Goal: Information Seeking & Learning: Learn about a topic

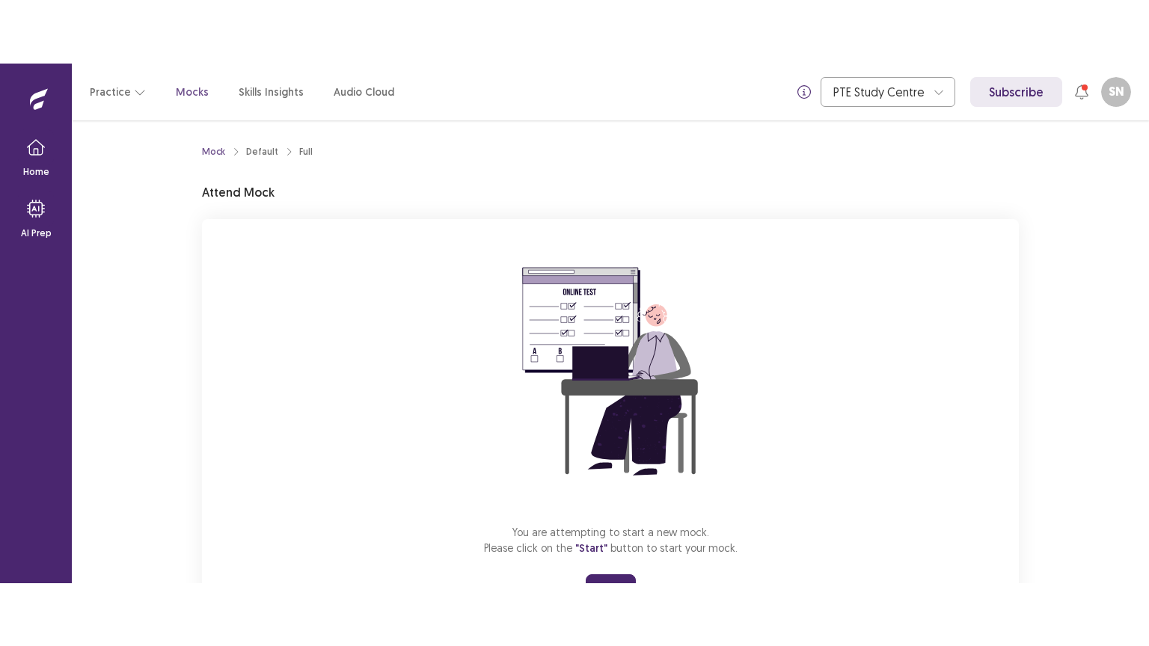
scroll to position [72, 0]
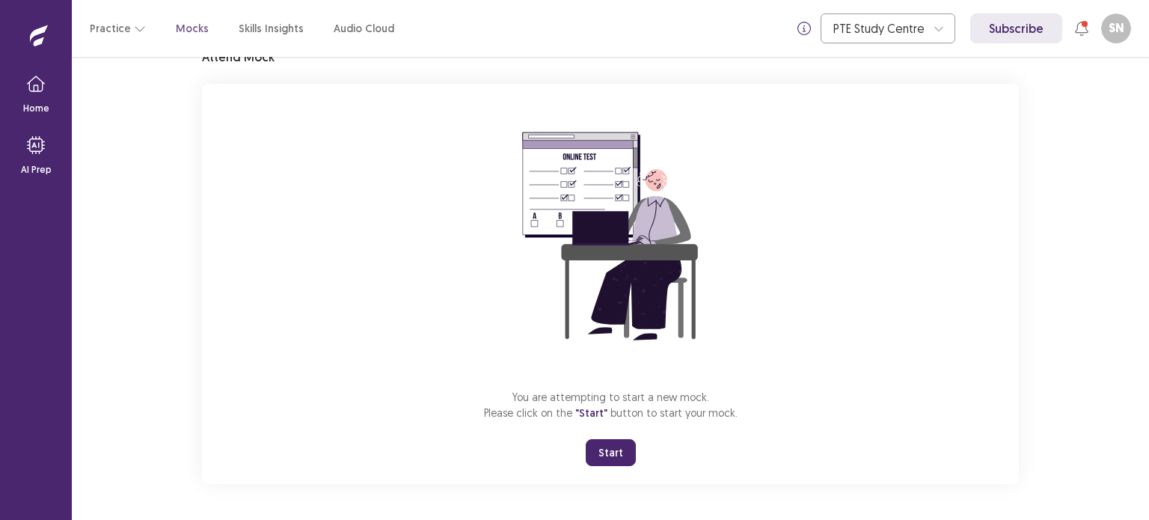
click at [617, 447] on button "Start" at bounding box center [611, 452] width 50 height 27
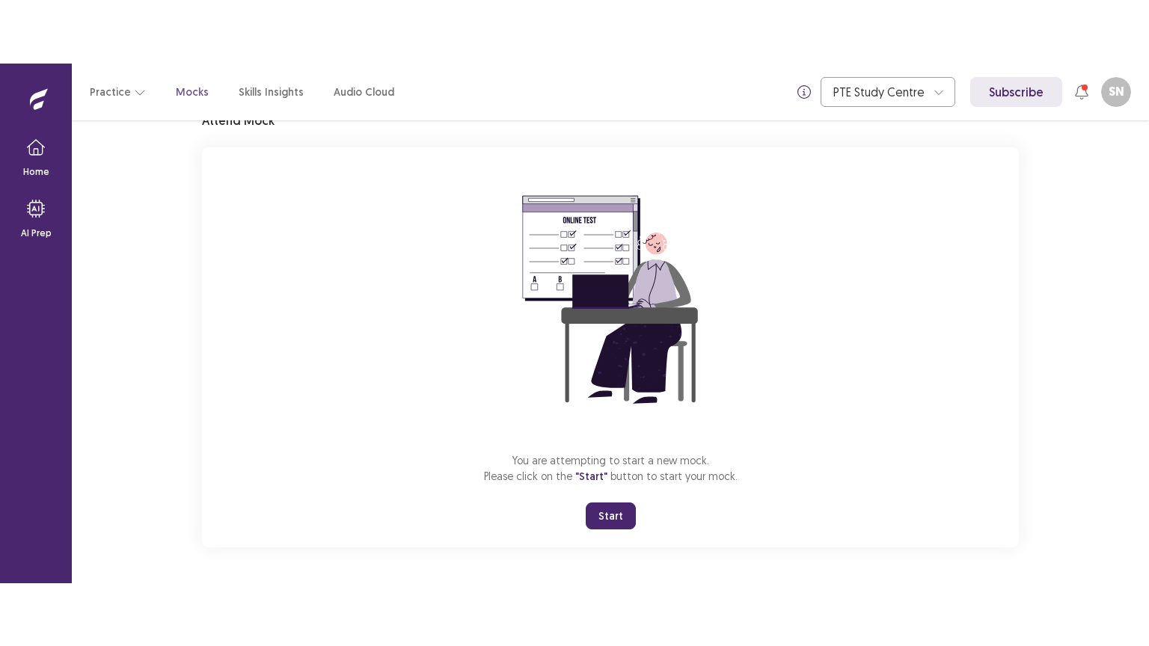
scroll to position [0, 0]
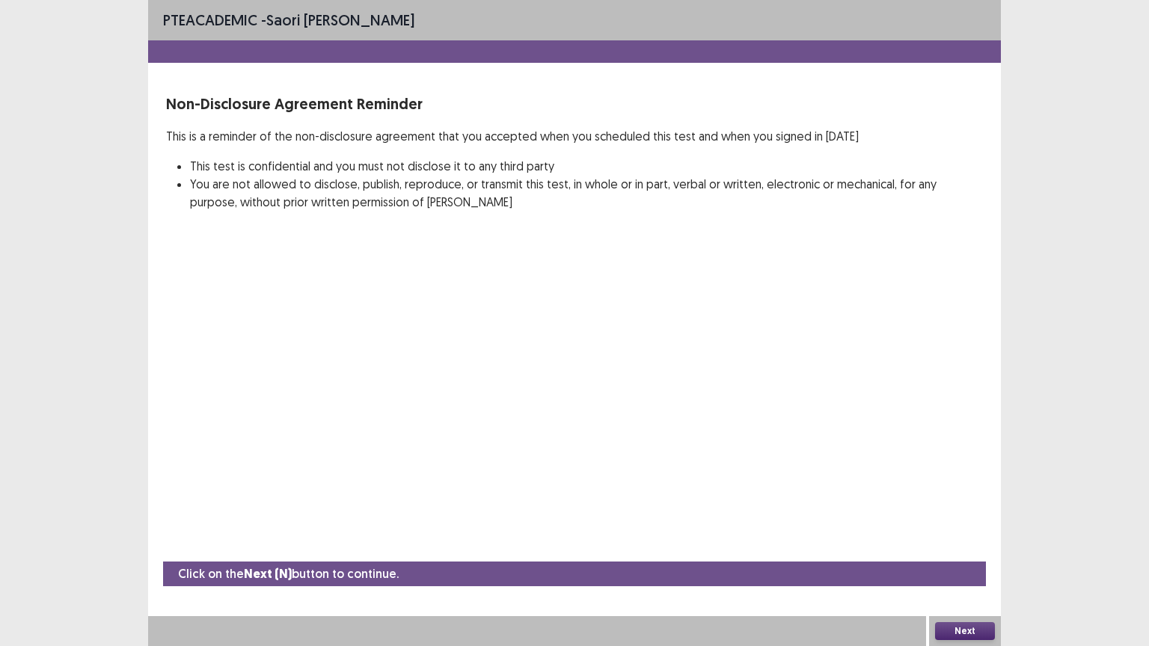
click at [964, 519] on button "Next" at bounding box center [965, 631] width 60 height 18
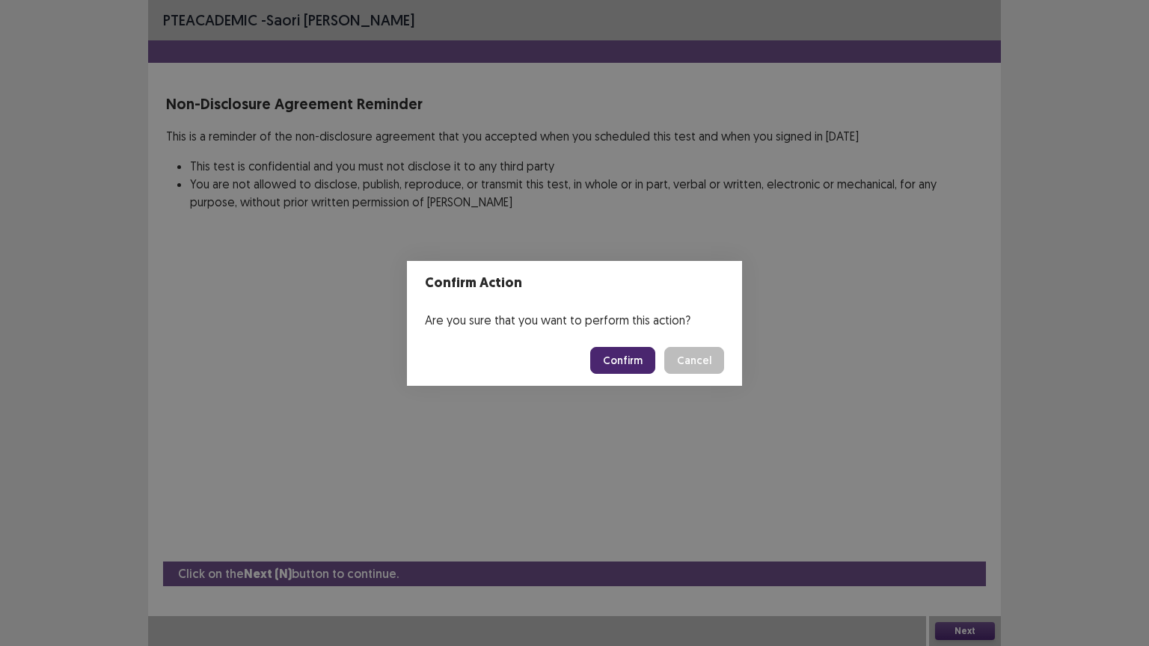
click at [632, 361] on button "Confirm" at bounding box center [622, 360] width 65 height 27
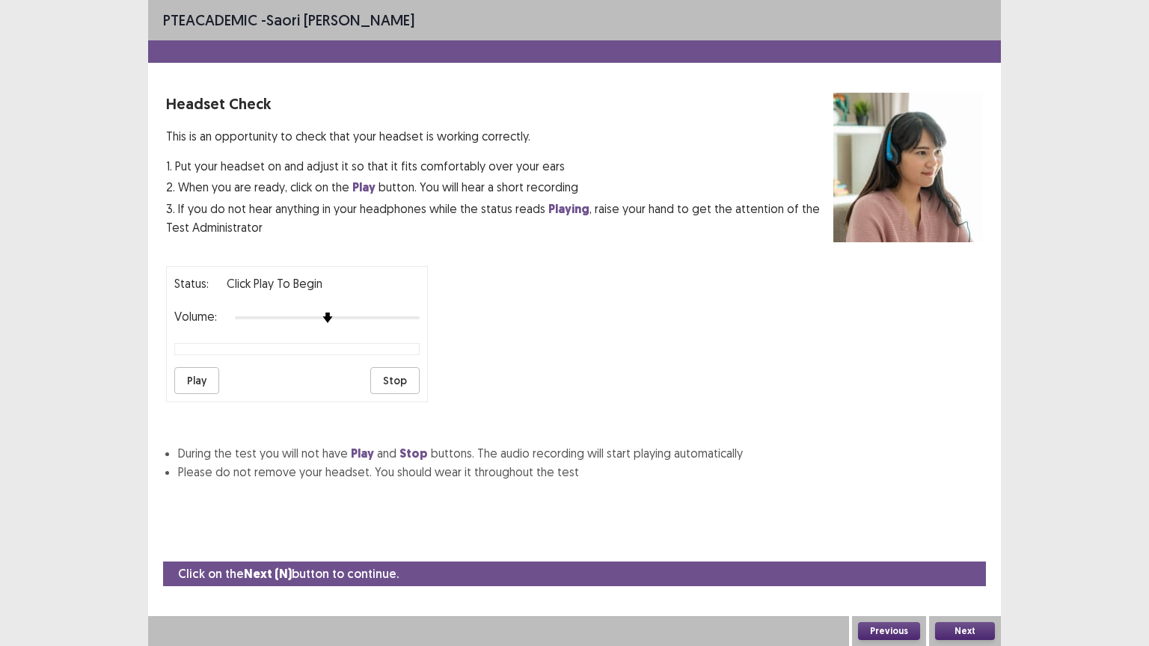
click at [191, 372] on button "Play" at bounding box center [196, 380] width 45 height 27
click at [193, 380] on button "Play" at bounding box center [196, 380] width 45 height 27
click at [973, 519] on button "Next" at bounding box center [965, 631] width 60 height 18
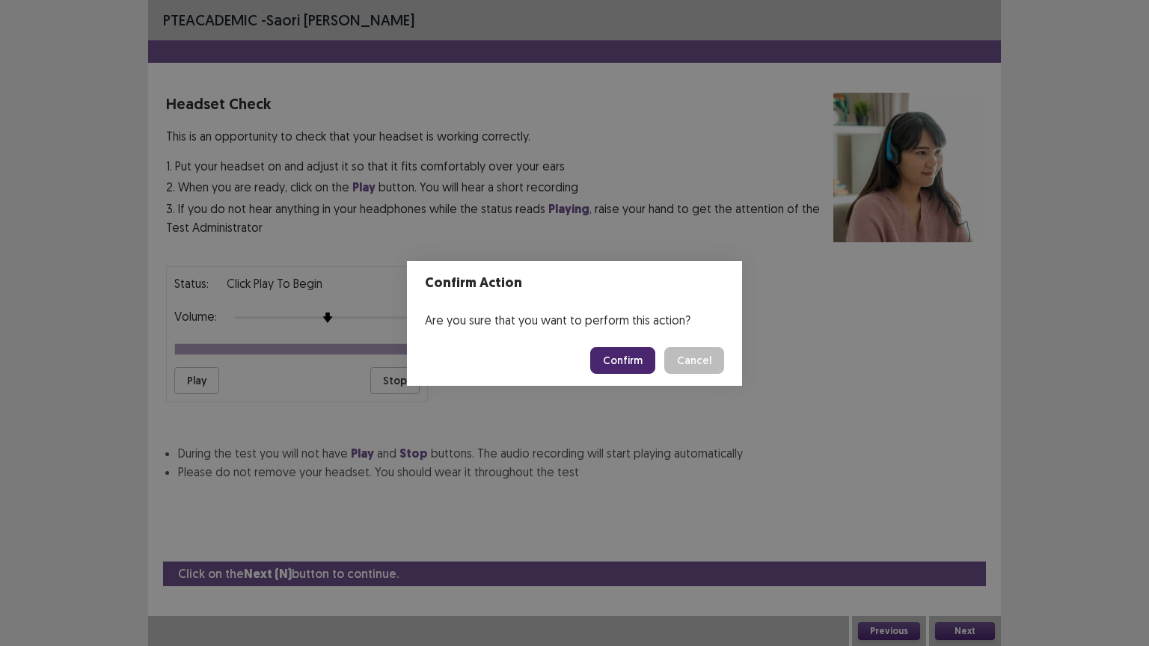
click at [621, 362] on button "Confirm" at bounding box center [622, 360] width 65 height 27
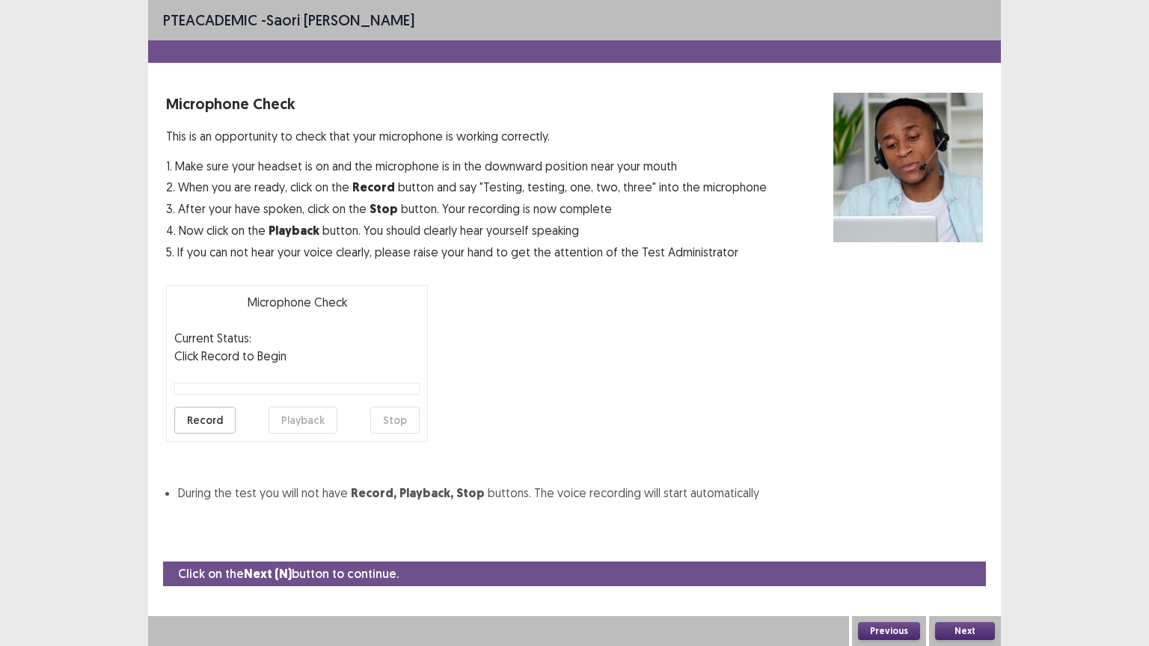
click at [197, 426] on button "Record" at bounding box center [204, 420] width 61 height 27
click at [385, 422] on button "Stop" at bounding box center [394, 420] width 49 height 27
click at [289, 420] on button "Playback" at bounding box center [302, 420] width 69 height 27
click at [204, 419] on button "Record" at bounding box center [204, 420] width 61 height 27
click at [391, 420] on button "Stop" at bounding box center [394, 420] width 49 height 27
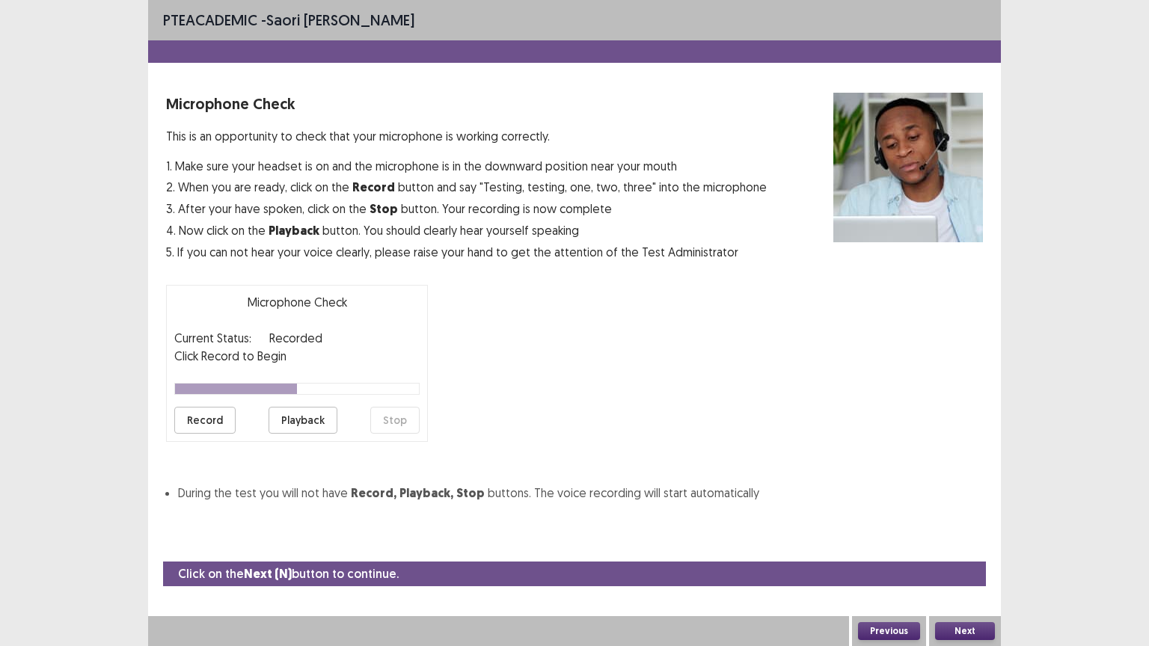
click at [319, 421] on button "Playback" at bounding box center [302, 420] width 69 height 27
click at [971, 519] on button "Next" at bounding box center [965, 631] width 60 height 18
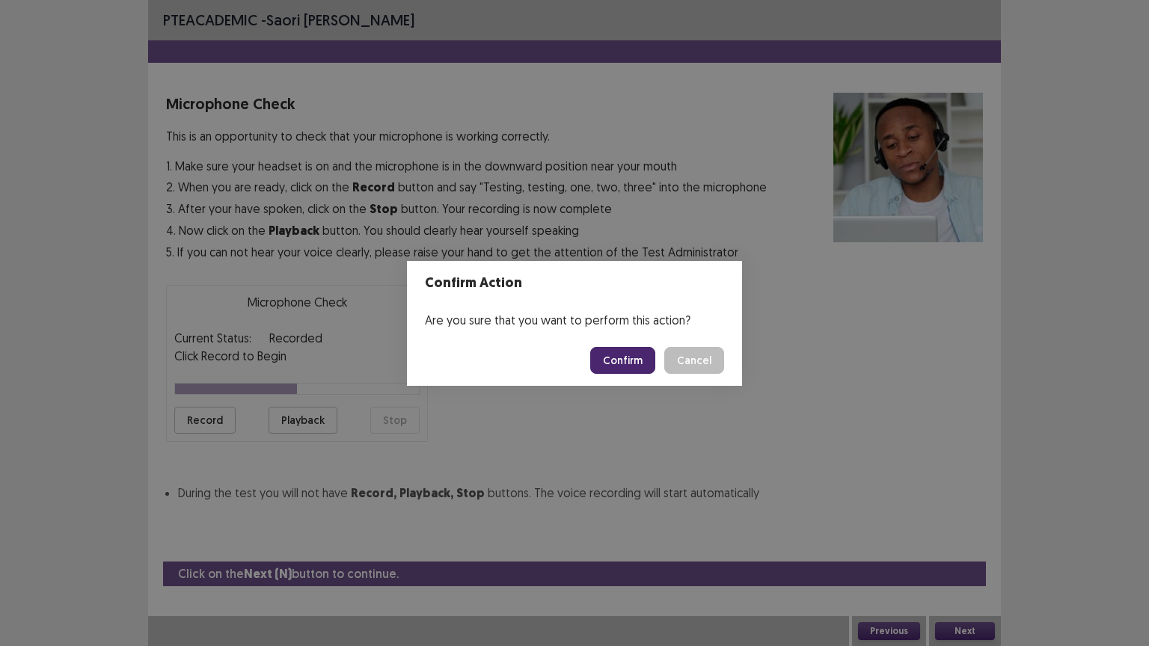
click at [633, 356] on button "Confirm" at bounding box center [622, 360] width 65 height 27
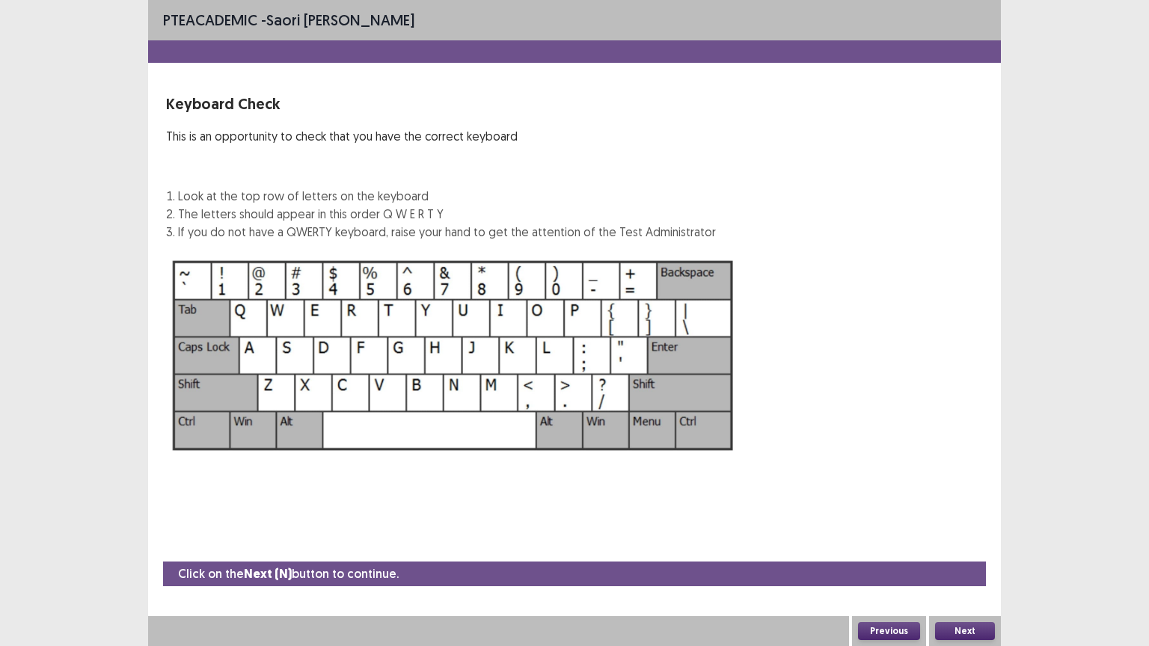
click at [960, 519] on button "Next" at bounding box center [965, 631] width 60 height 18
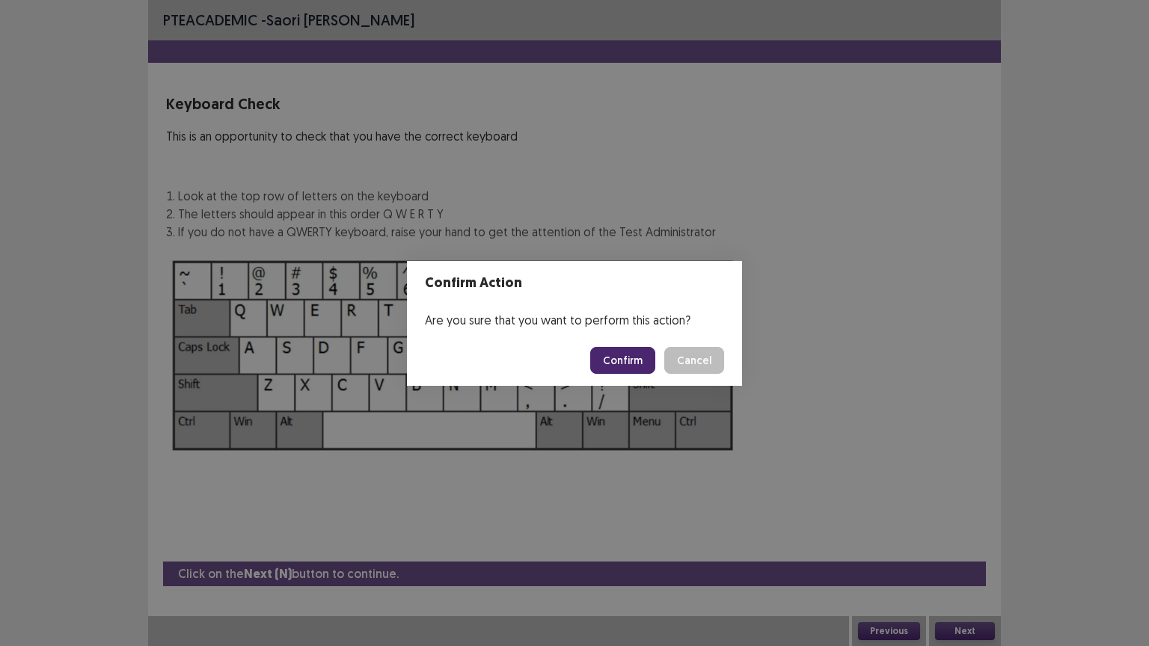
click at [626, 349] on button "Confirm" at bounding box center [622, 360] width 65 height 27
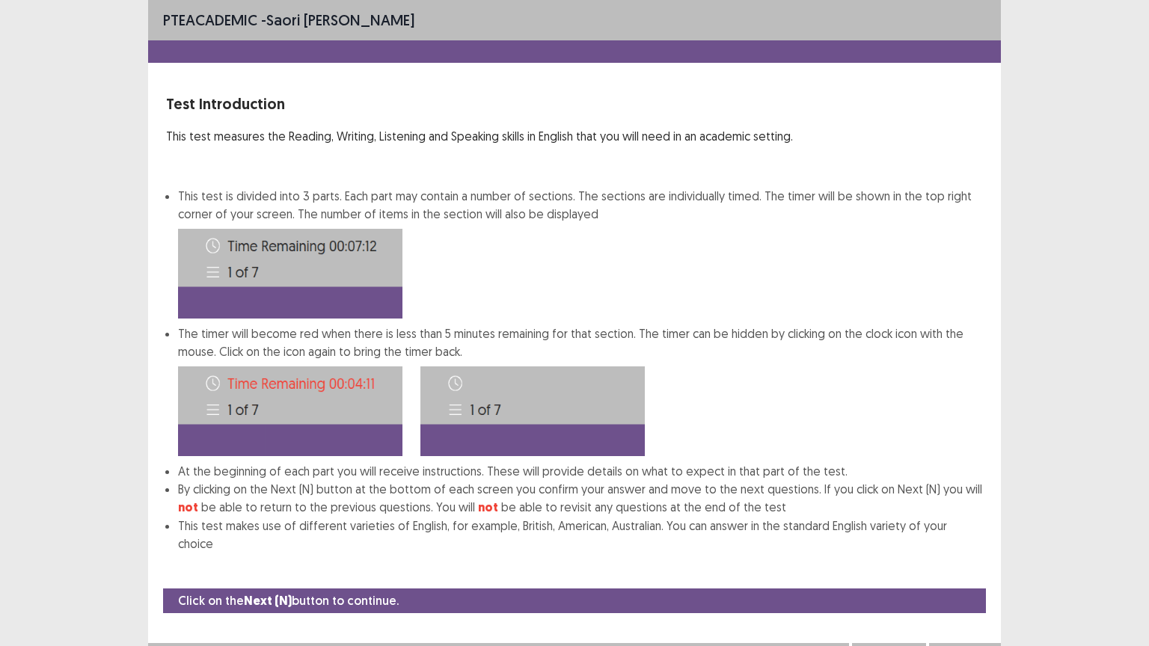
scroll to position [2, 0]
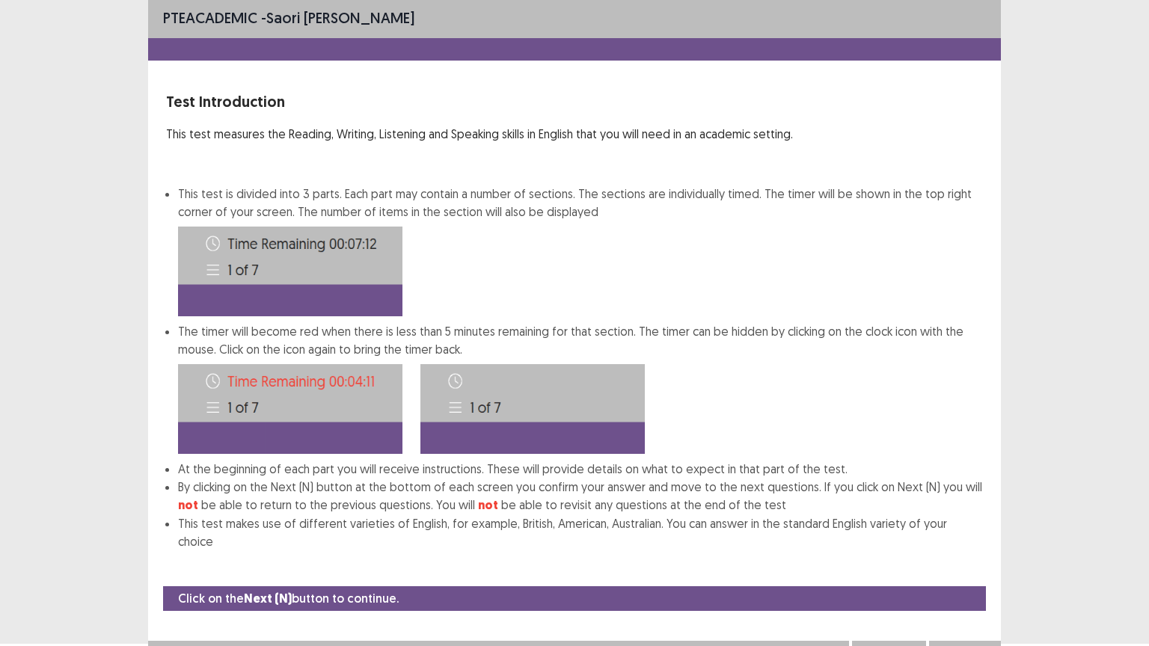
click at [957, 519] on button "Next" at bounding box center [965, 656] width 60 height 18
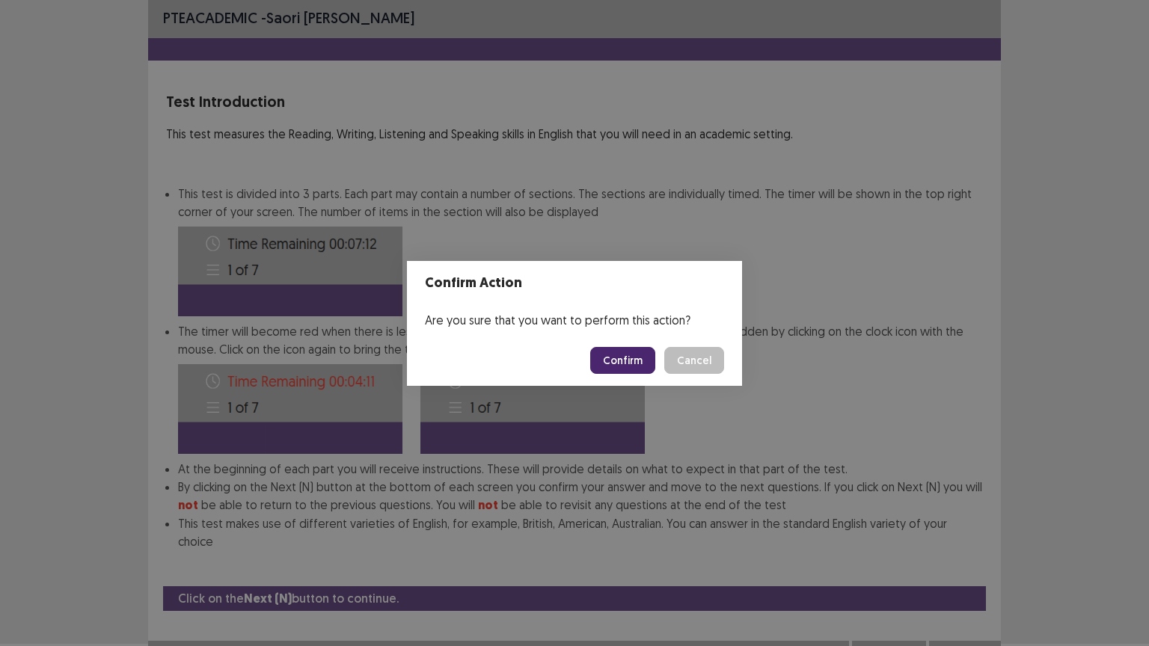
click at [618, 357] on button "Confirm" at bounding box center [622, 360] width 65 height 27
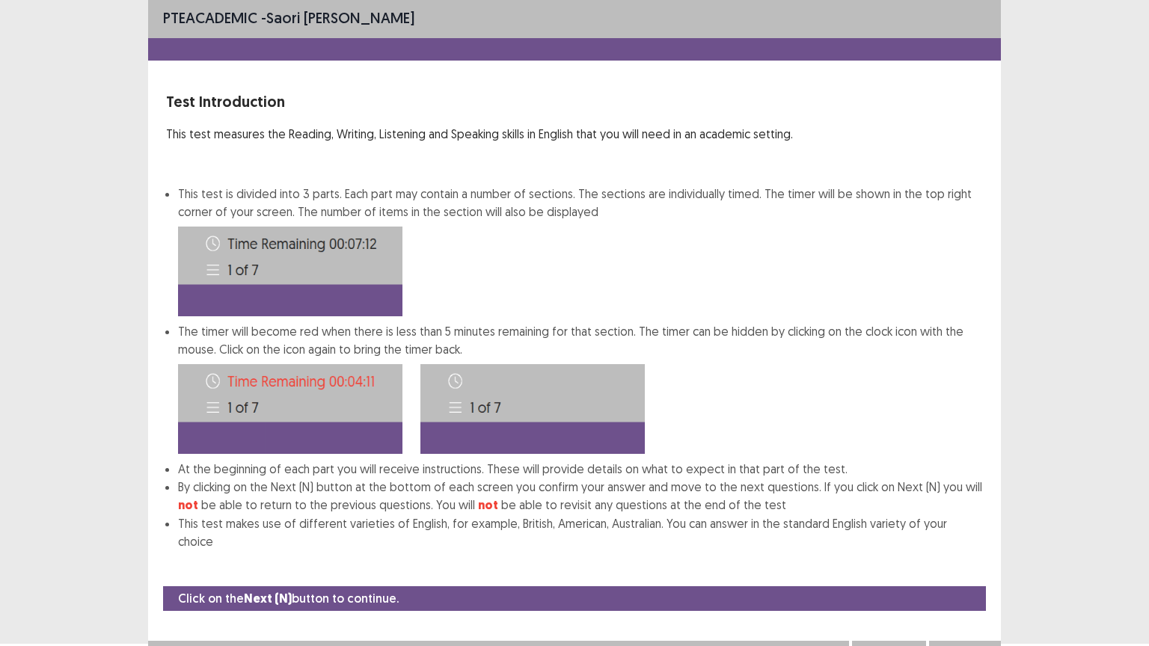
scroll to position [0, 0]
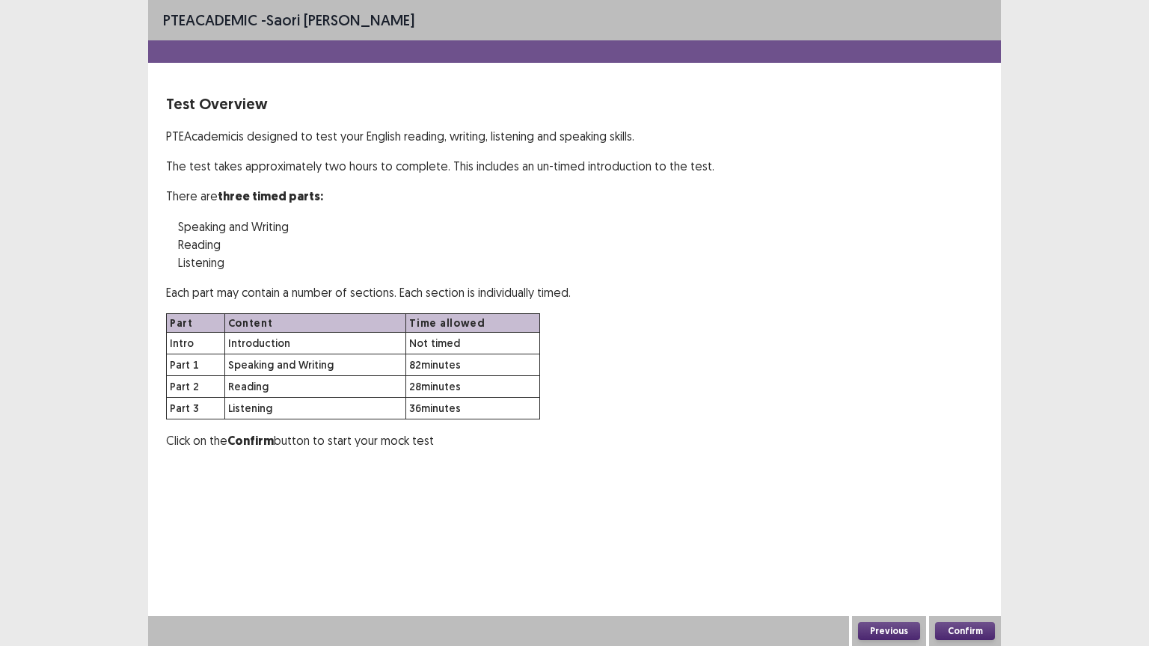
click at [944, 519] on button "Confirm" at bounding box center [965, 631] width 60 height 18
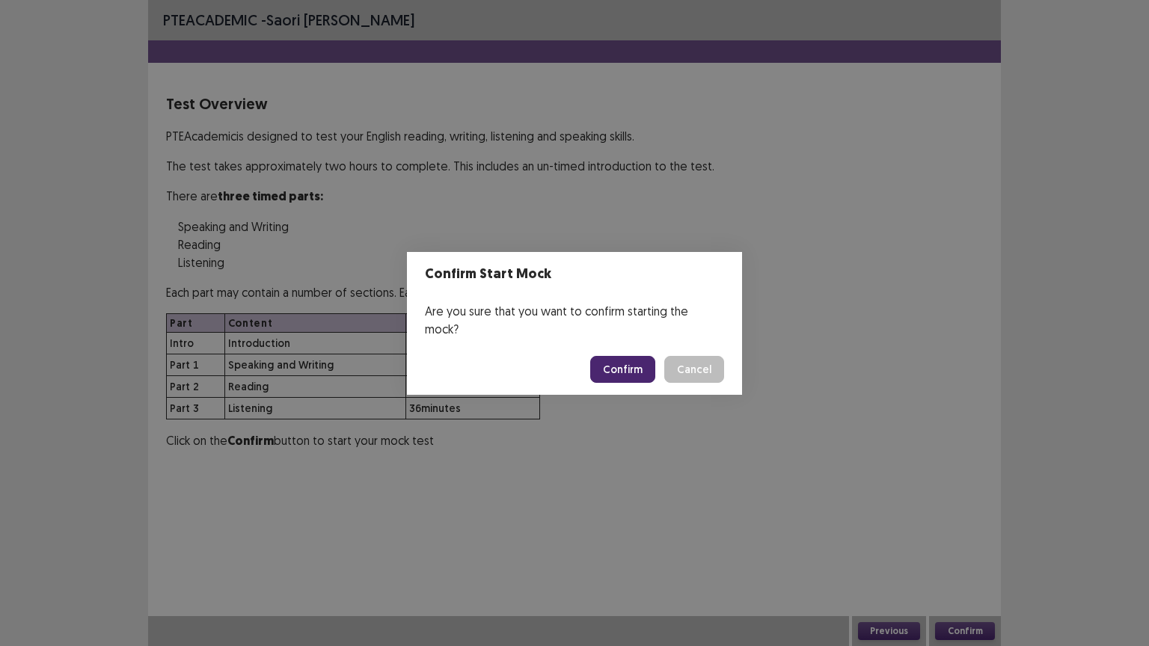
click at [629, 356] on button "Confirm" at bounding box center [622, 369] width 65 height 27
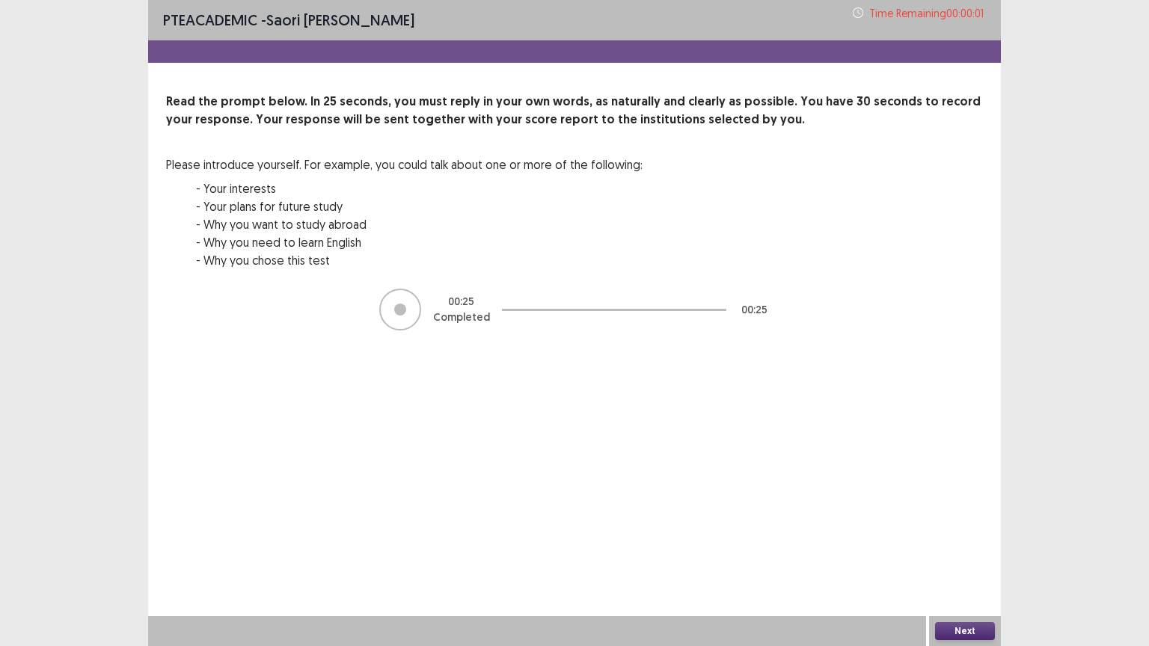
click at [949, 519] on button "Next" at bounding box center [965, 631] width 60 height 18
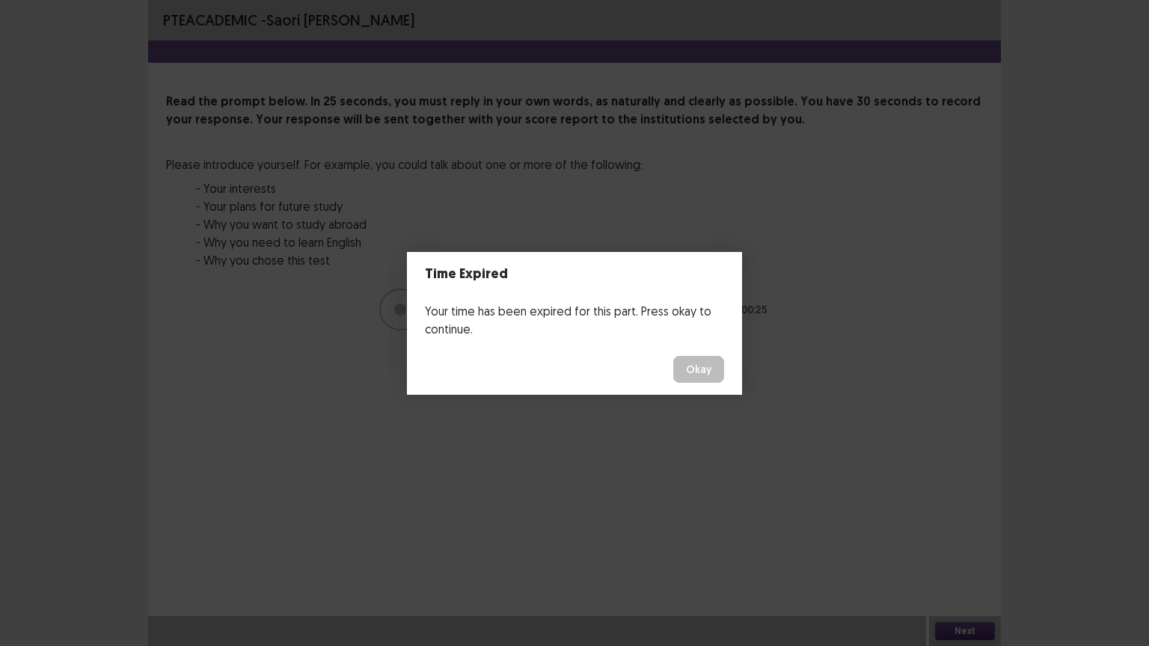
click at [689, 375] on button "Okay" at bounding box center [698, 369] width 51 height 27
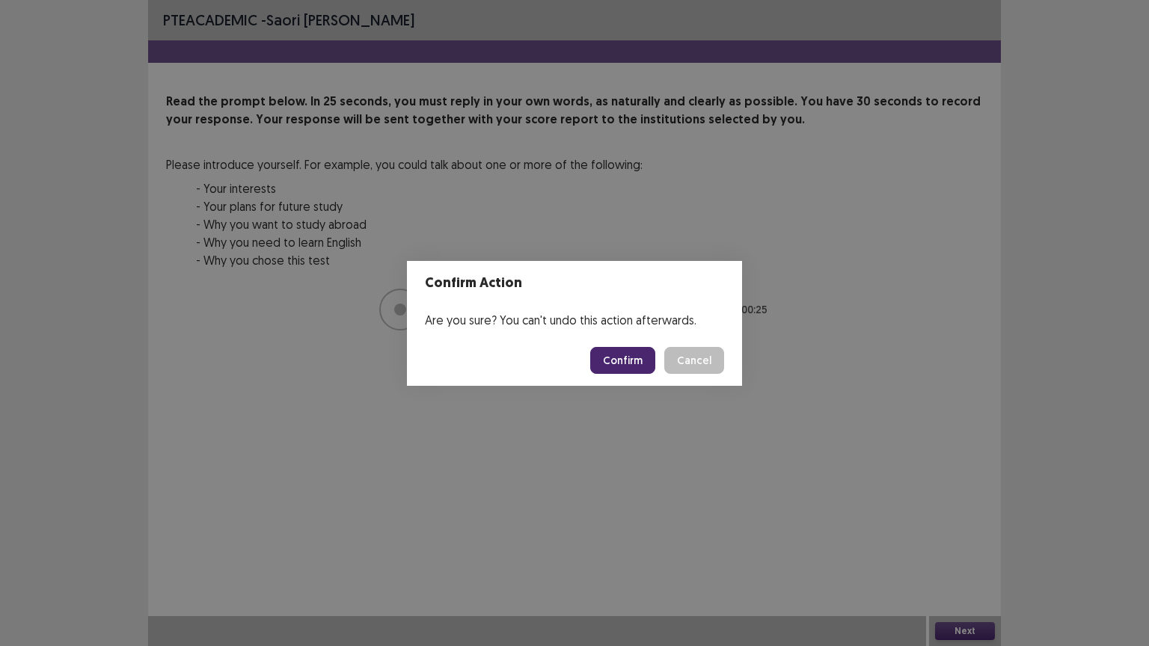
click at [629, 356] on button "Confirm" at bounding box center [622, 360] width 65 height 27
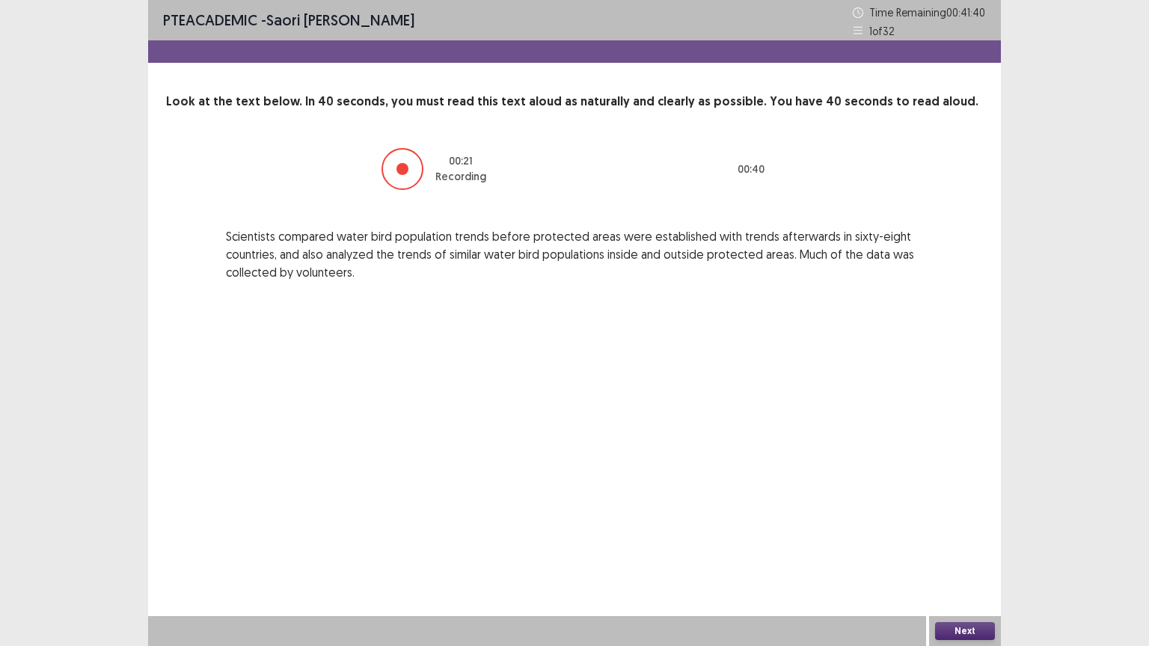
click at [977, 519] on button "Next" at bounding box center [965, 631] width 60 height 18
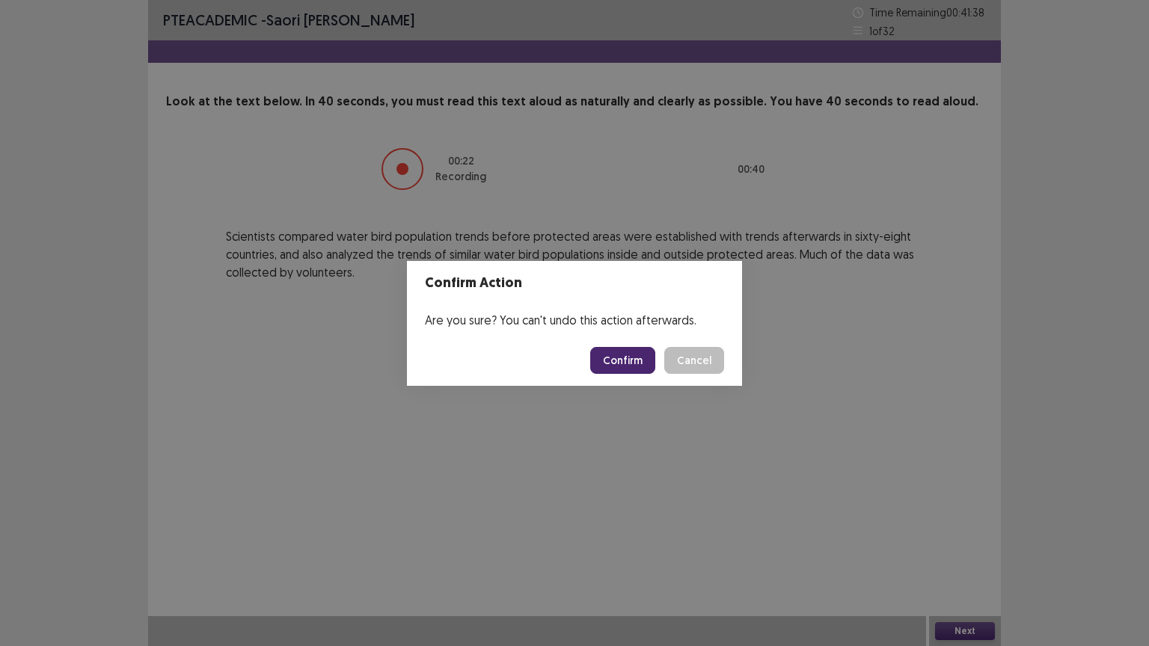
click at [606, 354] on button "Confirm" at bounding box center [622, 360] width 65 height 27
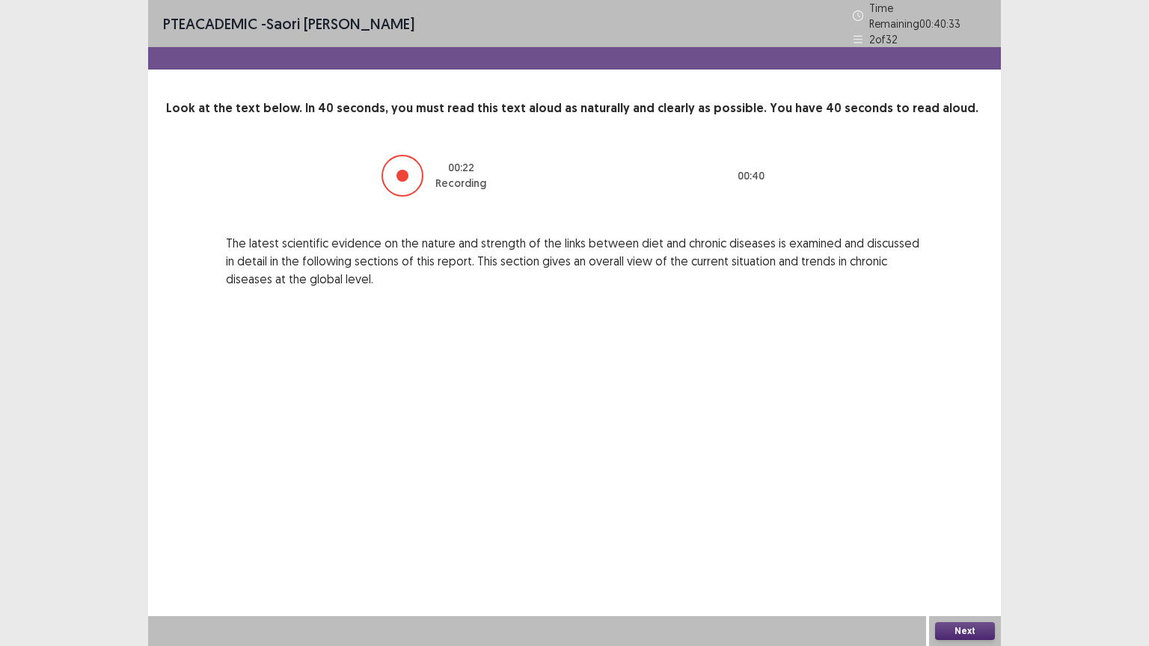
click at [978, 519] on button "Next" at bounding box center [965, 631] width 60 height 18
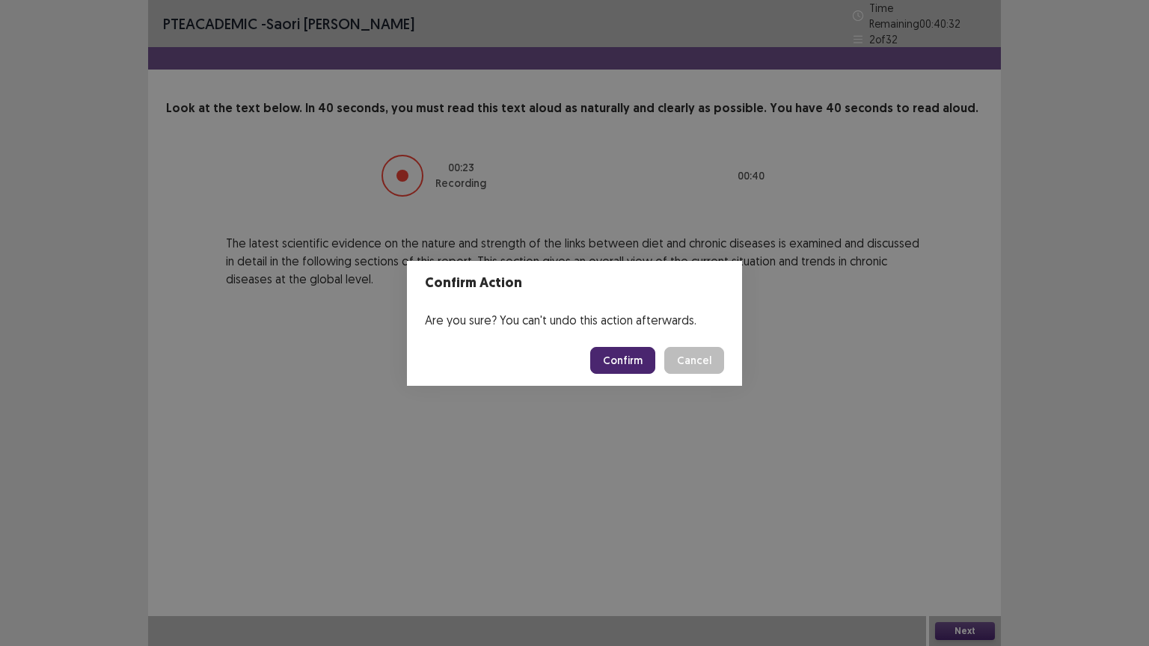
click at [612, 345] on footer "Confirm Cancel" at bounding box center [574, 360] width 335 height 51
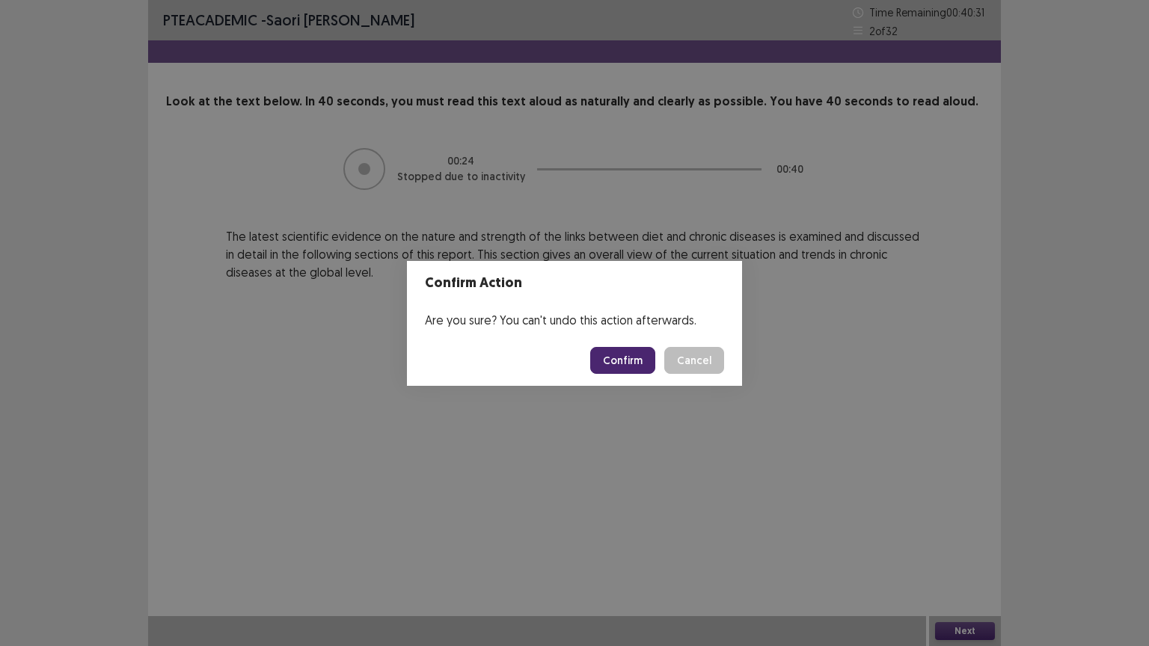
click at [614, 353] on button "Confirm" at bounding box center [622, 360] width 65 height 27
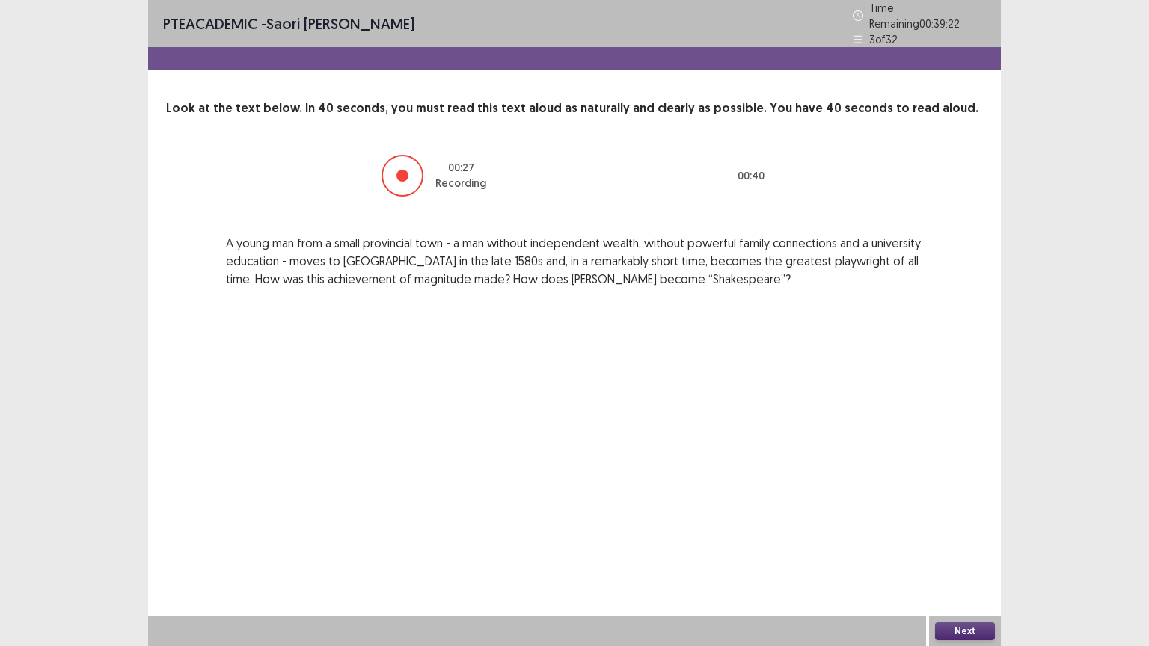
click at [986, 519] on button "Next" at bounding box center [965, 631] width 60 height 18
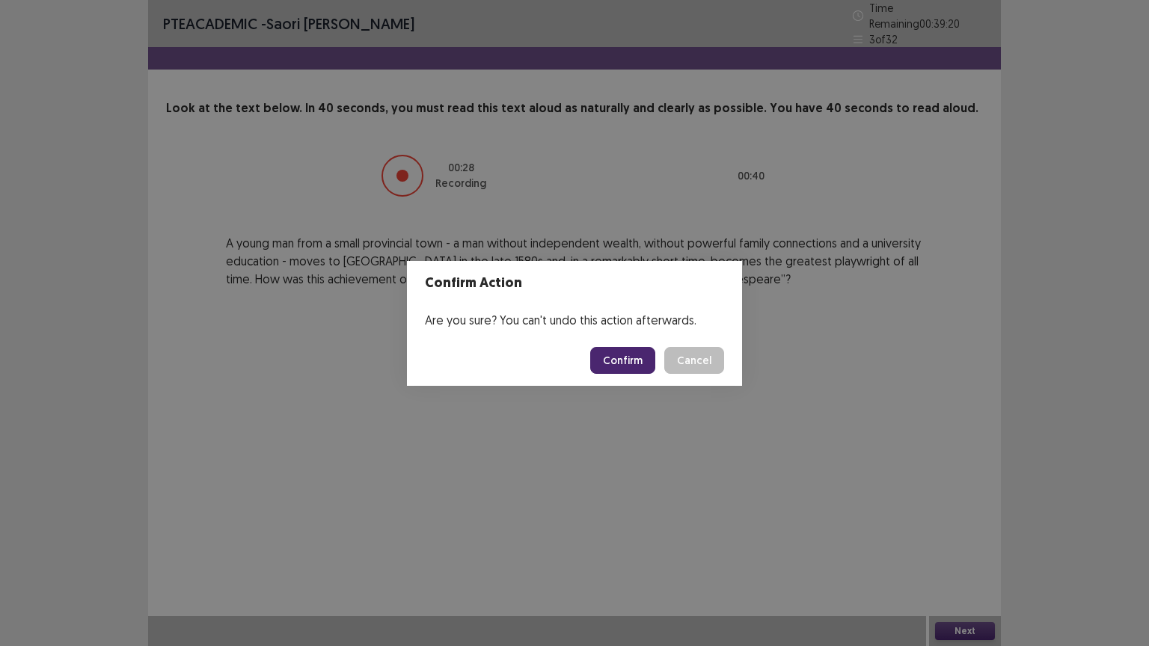
click at [629, 369] on button "Confirm" at bounding box center [622, 360] width 65 height 27
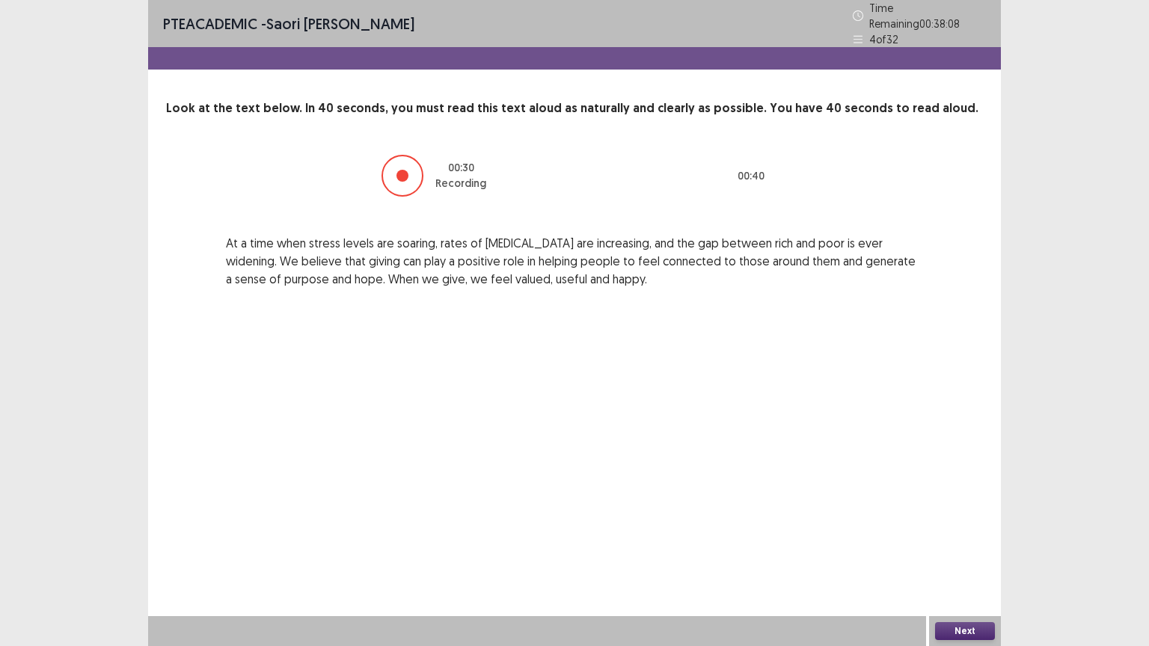
click at [965, 519] on button "Next" at bounding box center [965, 631] width 60 height 18
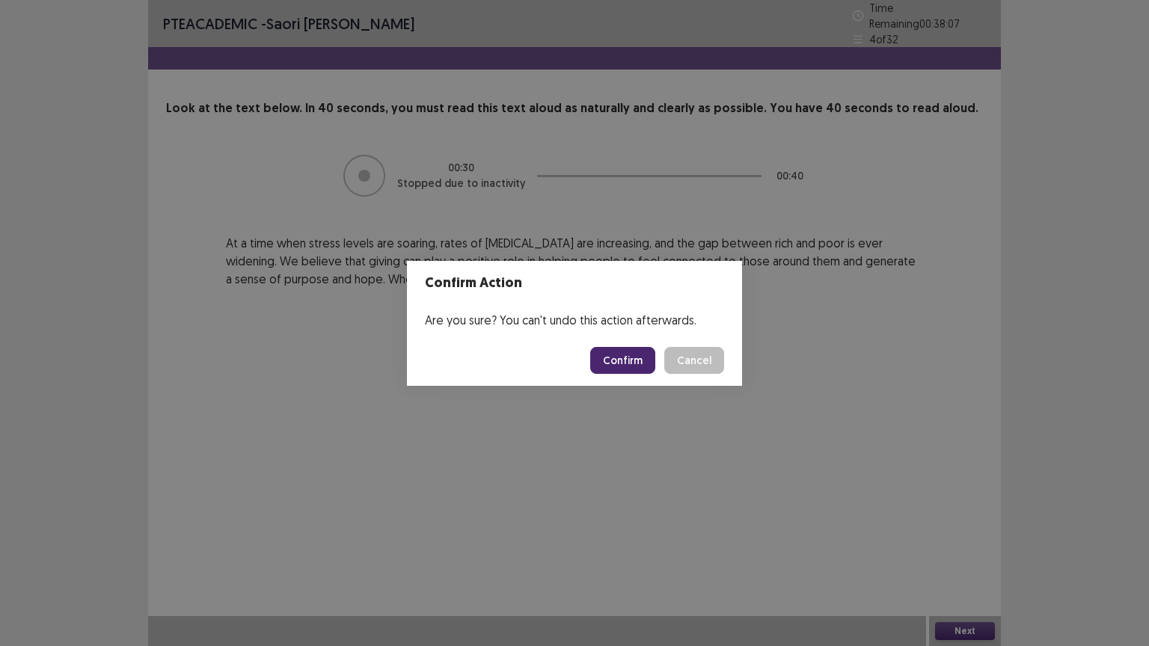
click at [635, 361] on button "Confirm" at bounding box center [622, 360] width 65 height 27
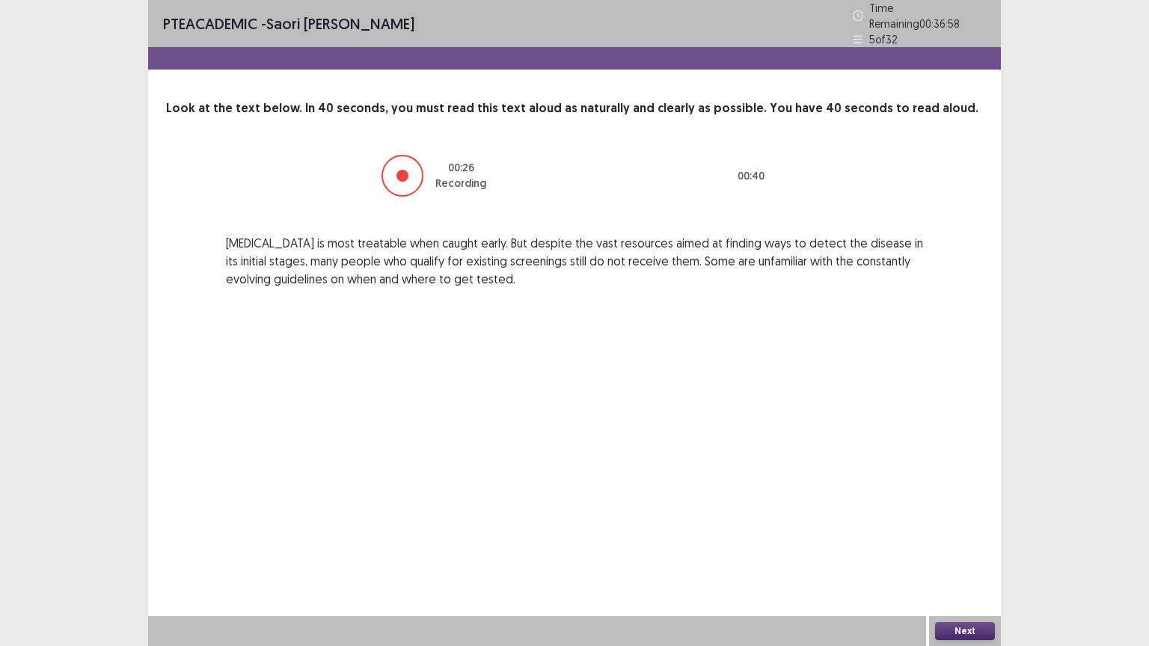
click at [945, 519] on button "Next" at bounding box center [965, 631] width 60 height 18
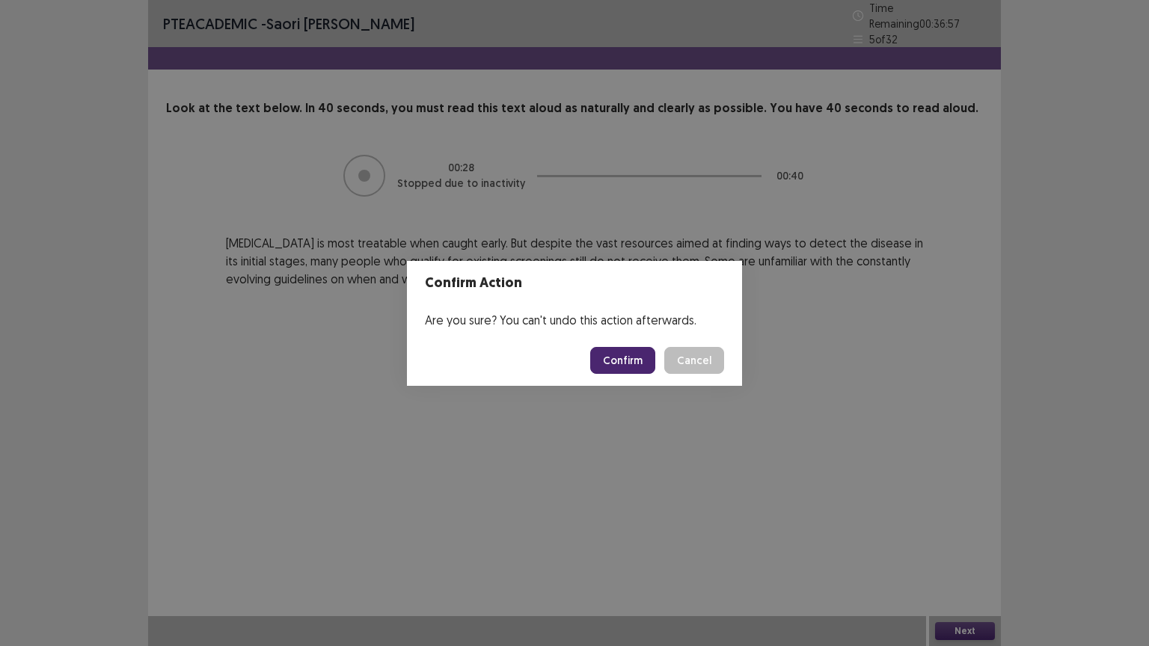
click at [598, 363] on button "Confirm" at bounding box center [622, 360] width 65 height 27
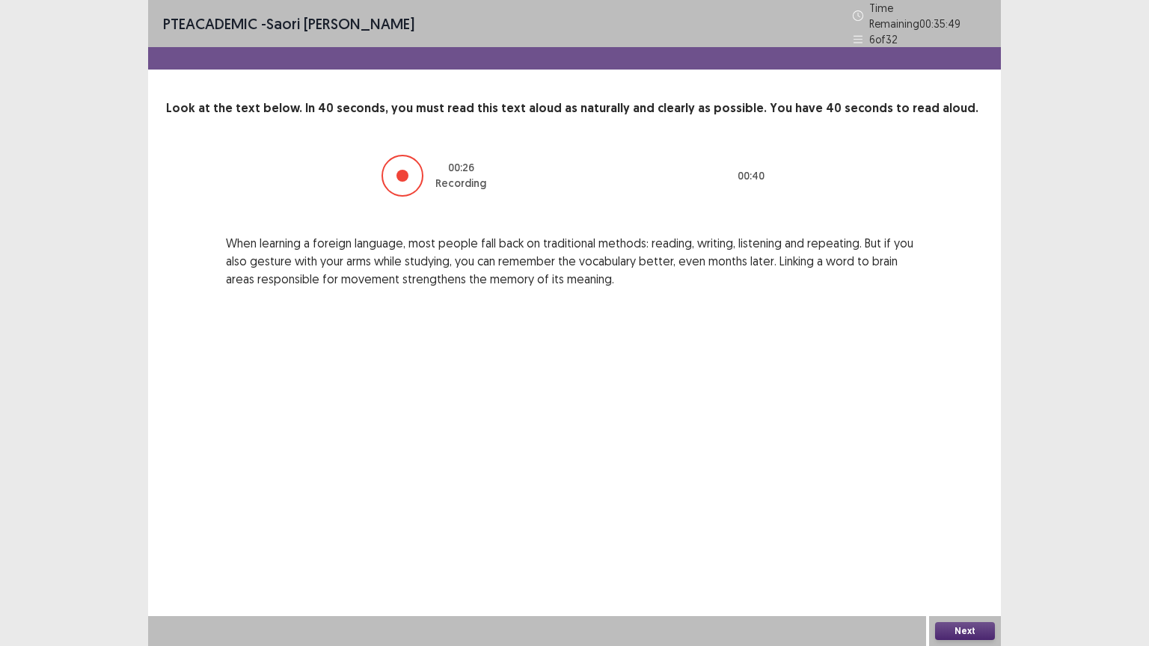
click at [946, 519] on button "Next" at bounding box center [965, 631] width 60 height 18
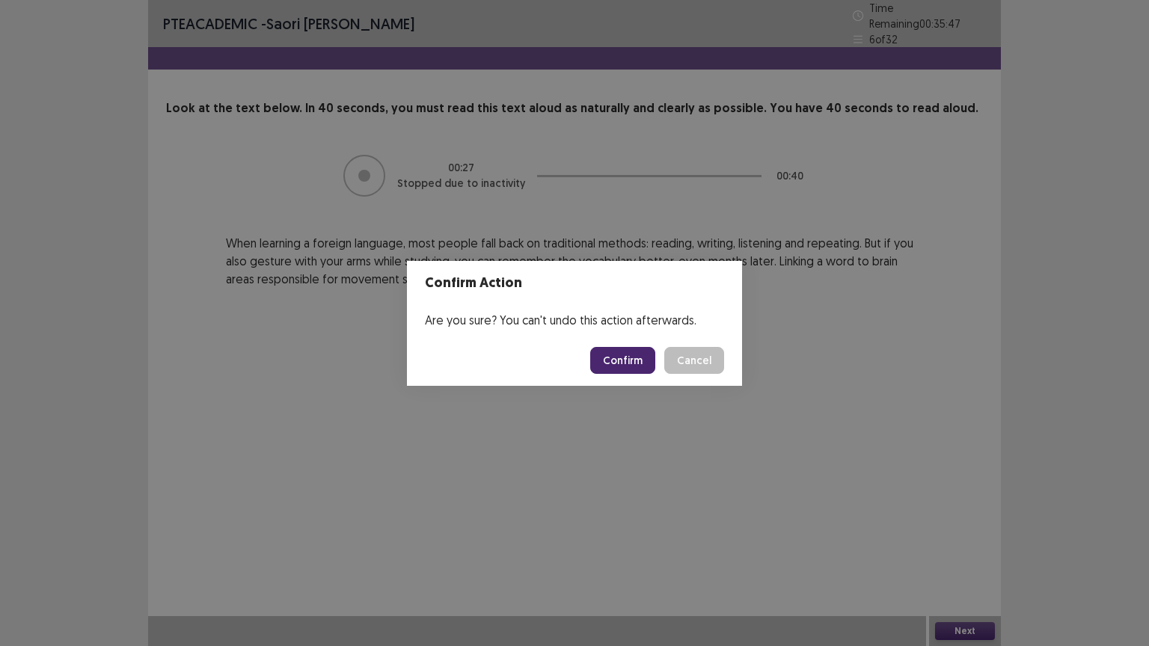
click at [619, 353] on button "Confirm" at bounding box center [622, 360] width 65 height 27
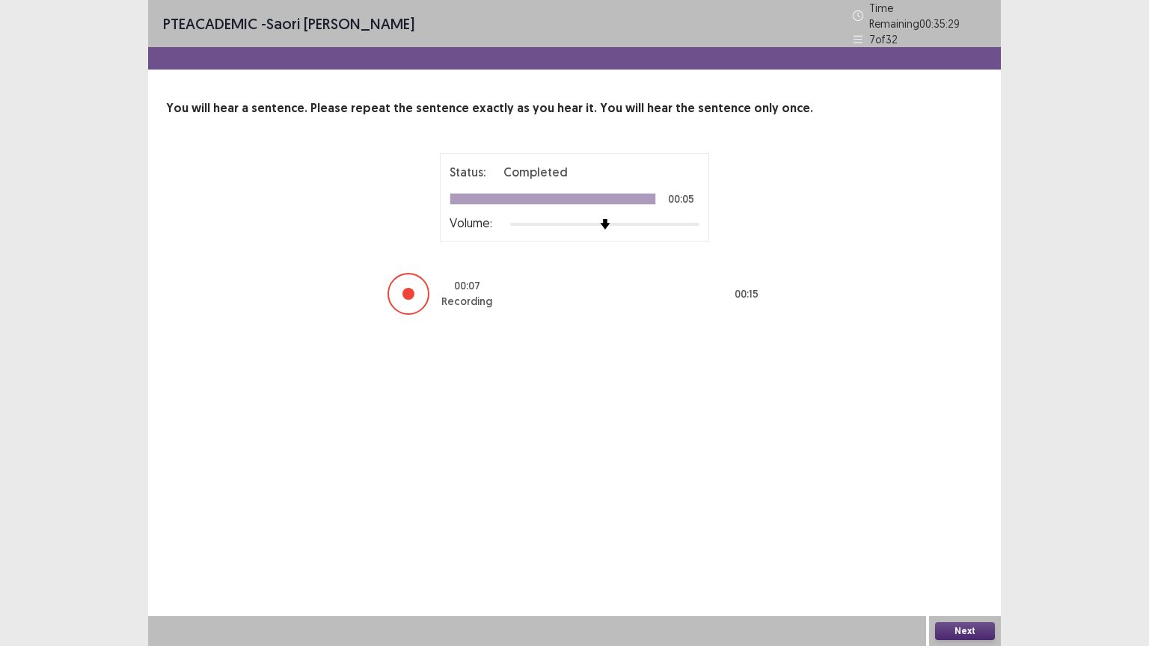
click at [971, 519] on button "Next" at bounding box center [965, 631] width 60 height 18
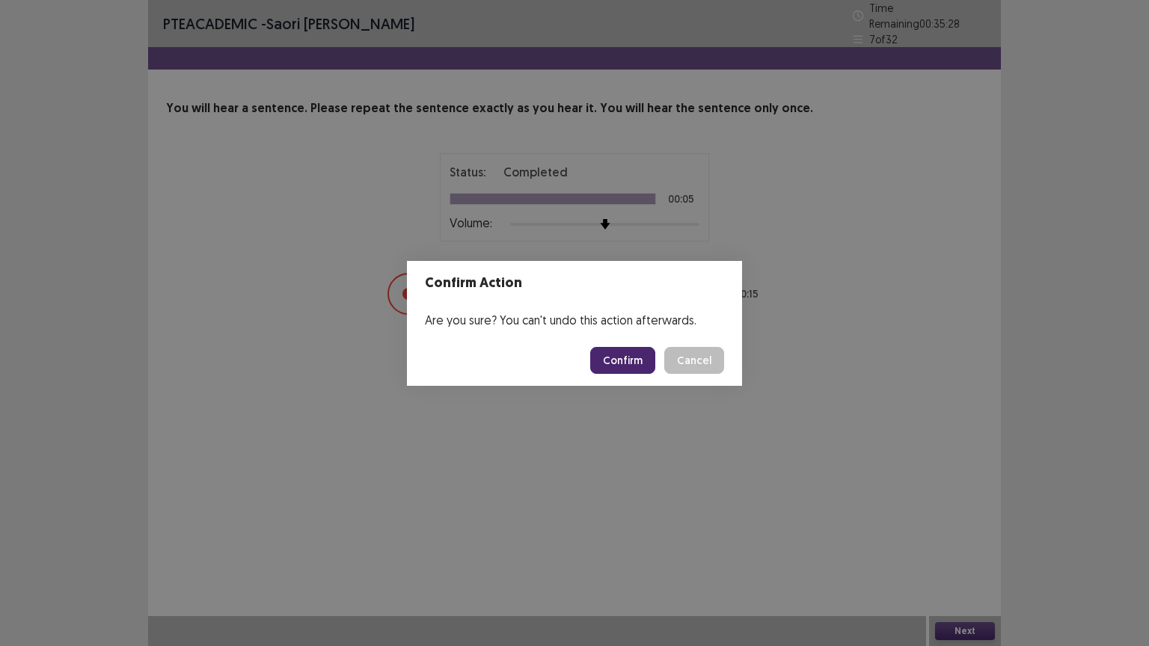
click at [625, 367] on button "Confirm" at bounding box center [622, 360] width 65 height 27
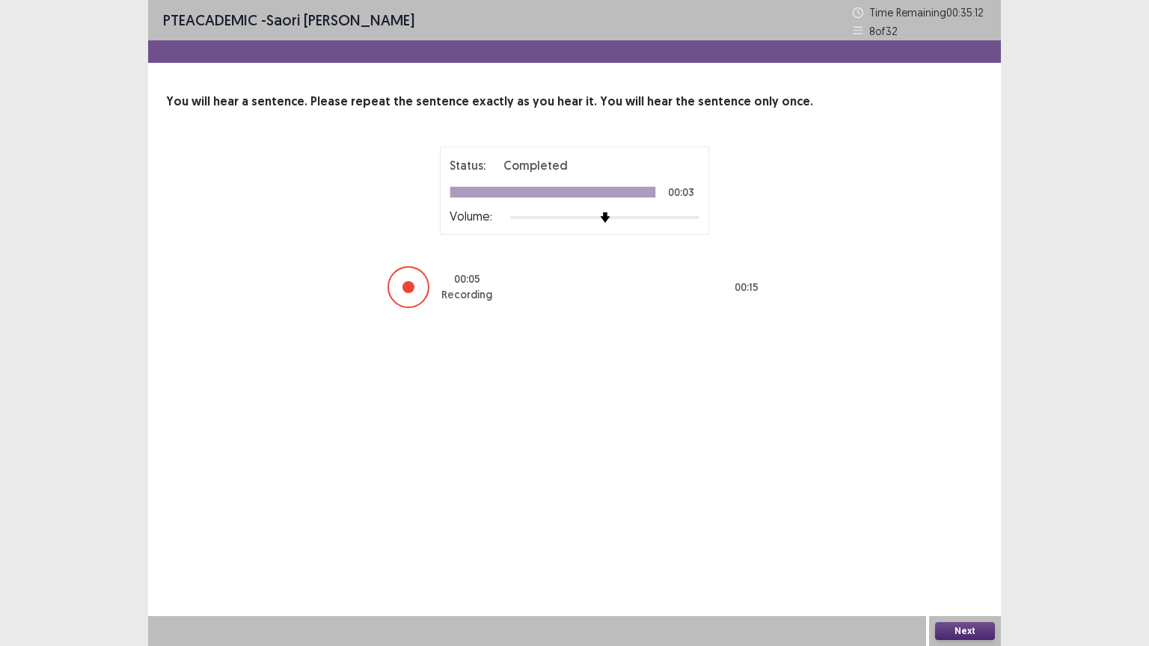
click at [942, 519] on button "Next" at bounding box center [965, 631] width 60 height 18
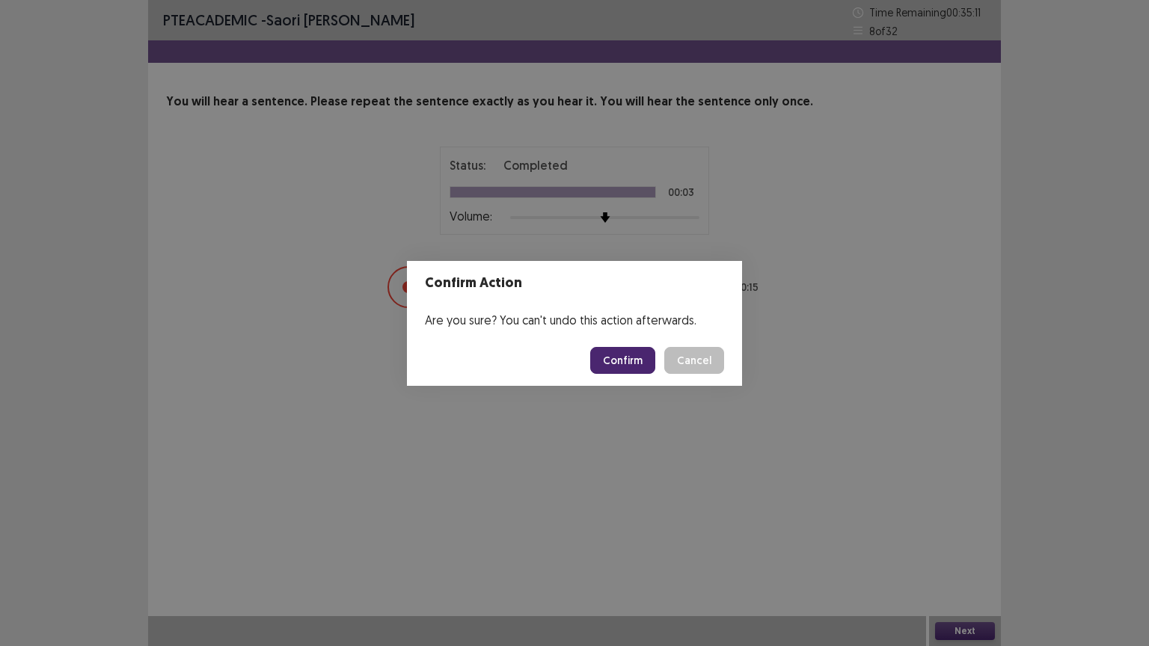
click at [600, 360] on button "Confirm" at bounding box center [622, 360] width 65 height 27
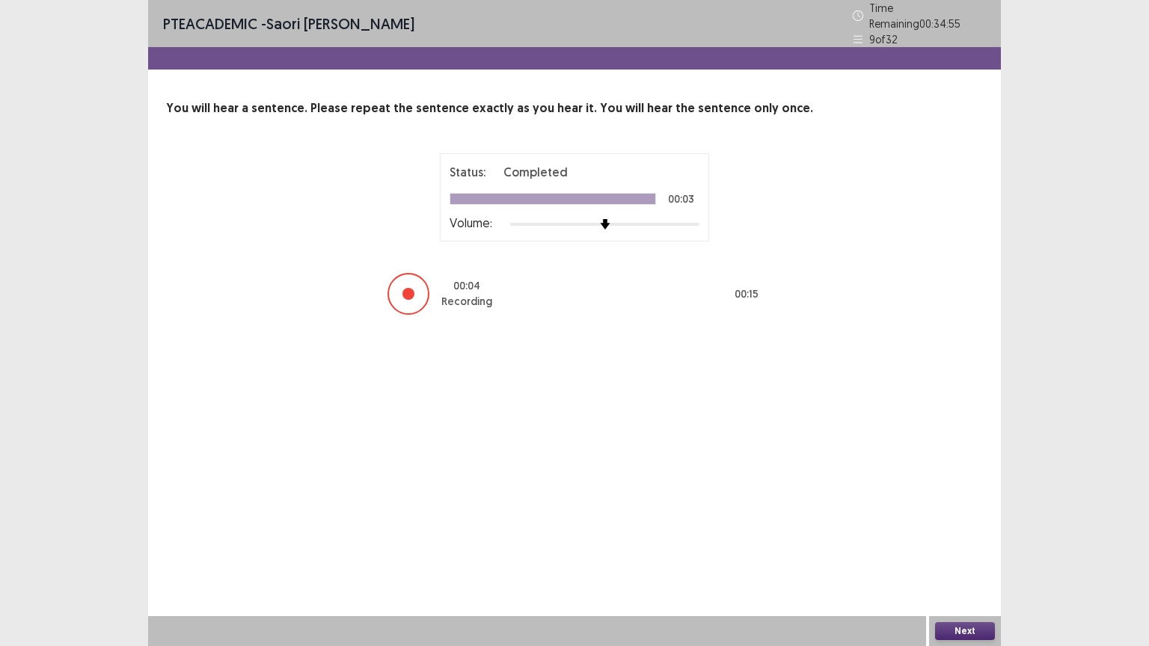
click at [966, 519] on button "Next" at bounding box center [965, 631] width 60 height 18
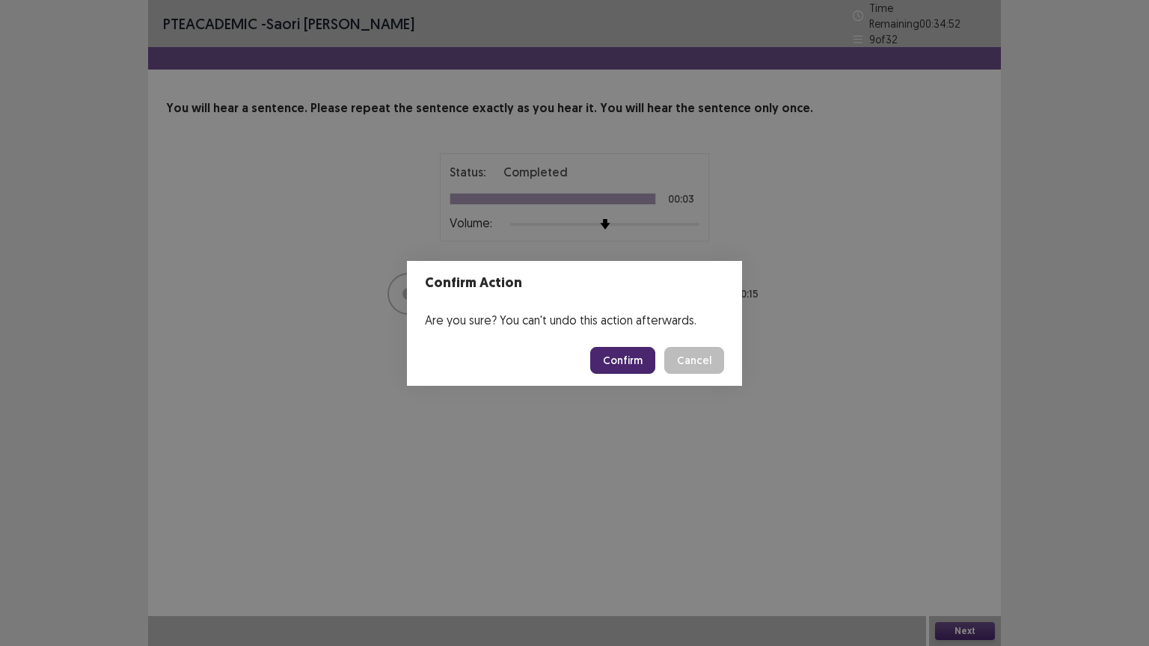
click at [635, 363] on button "Confirm" at bounding box center [622, 360] width 65 height 27
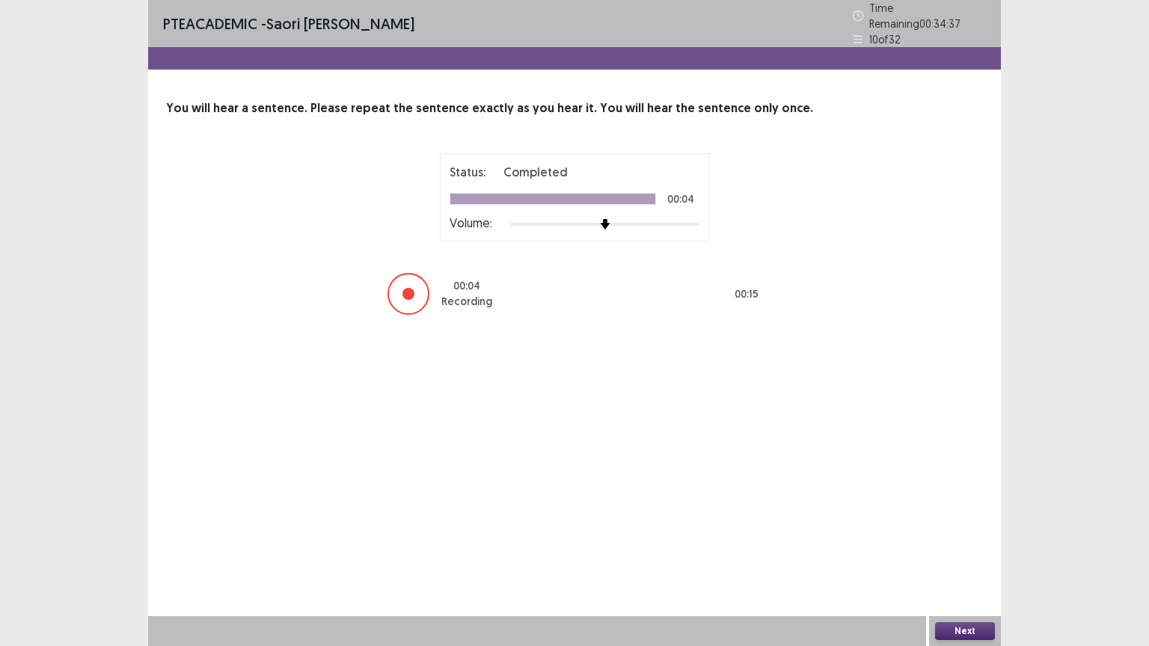
click at [971, 519] on button "Next" at bounding box center [965, 631] width 60 height 18
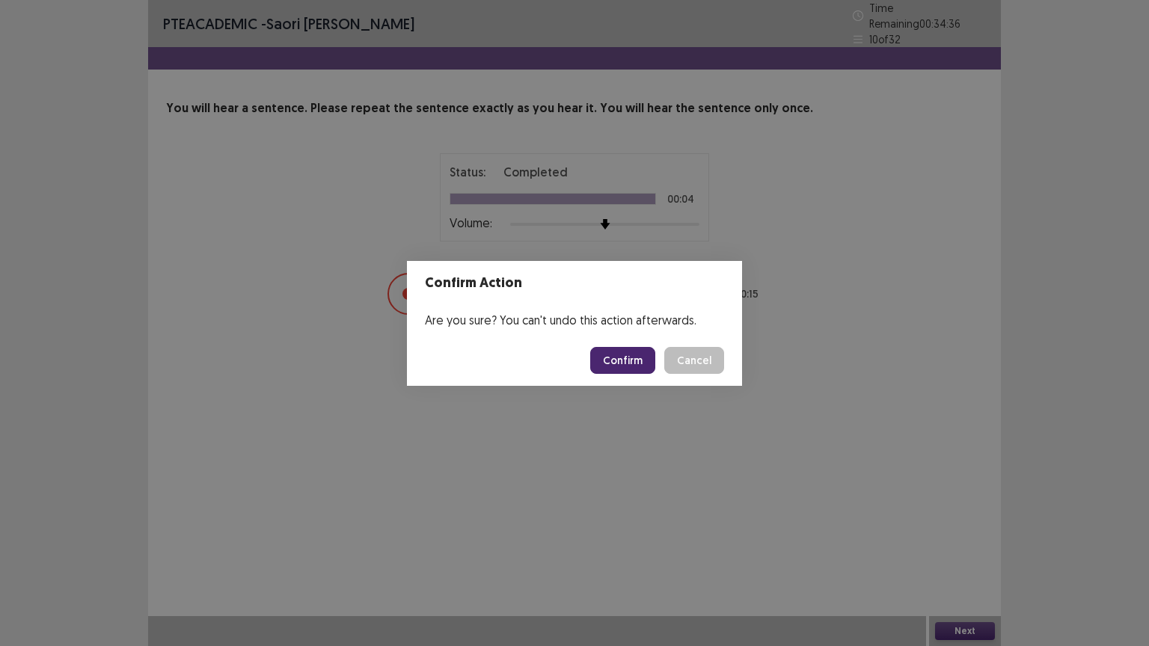
click at [630, 363] on button "Confirm" at bounding box center [622, 360] width 65 height 27
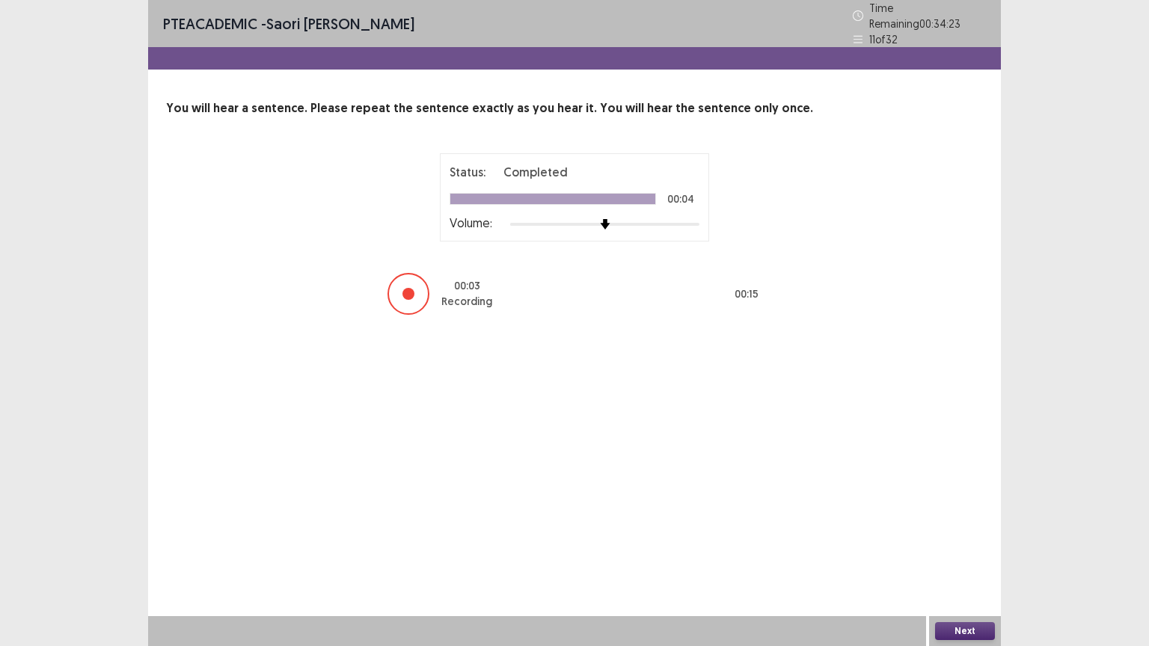
click at [950, 519] on div "Next" at bounding box center [965, 631] width 72 height 30
click at [948, 519] on button "Next" at bounding box center [965, 631] width 60 height 18
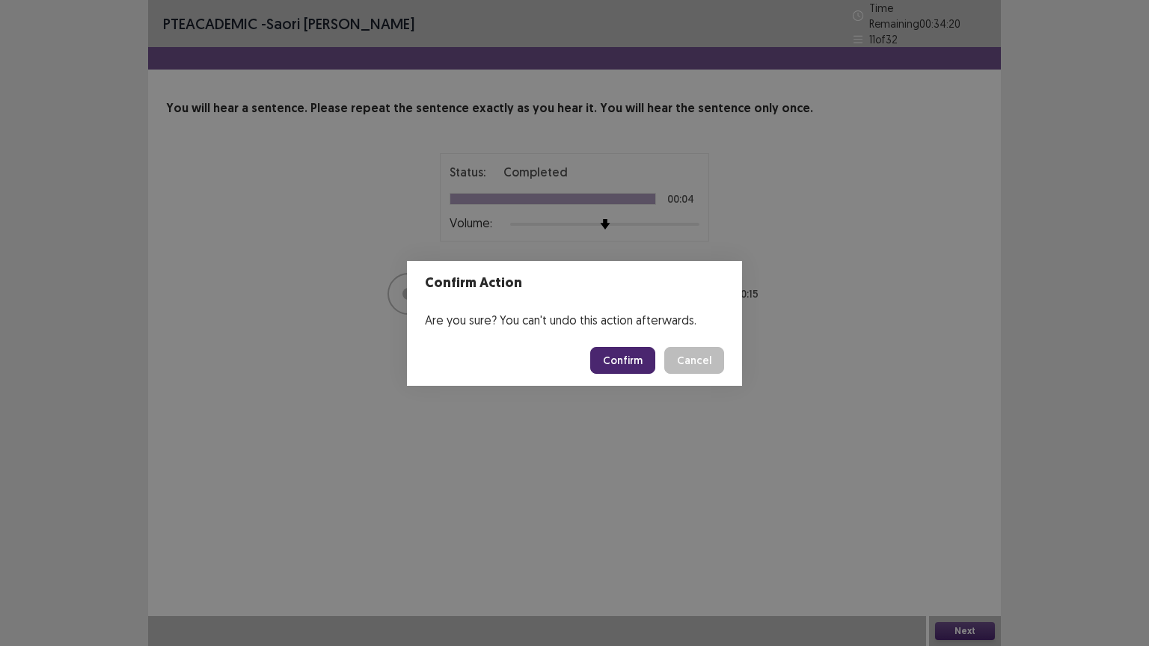
click at [613, 348] on button "Confirm" at bounding box center [622, 360] width 65 height 27
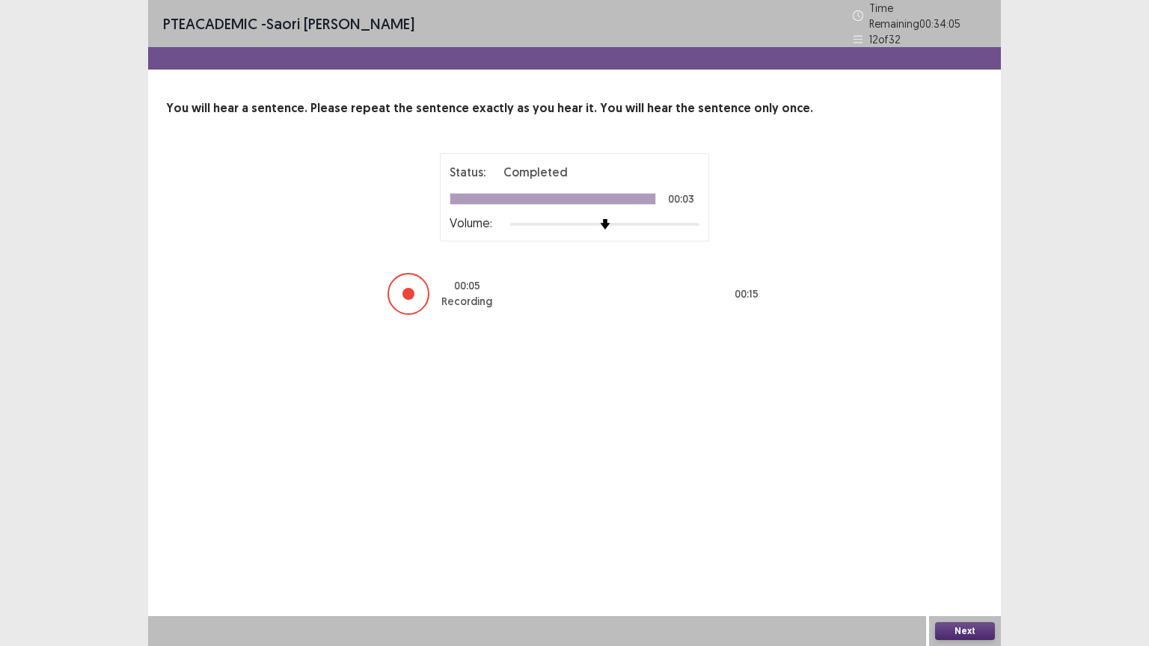
click at [951, 519] on button "Next" at bounding box center [965, 631] width 60 height 18
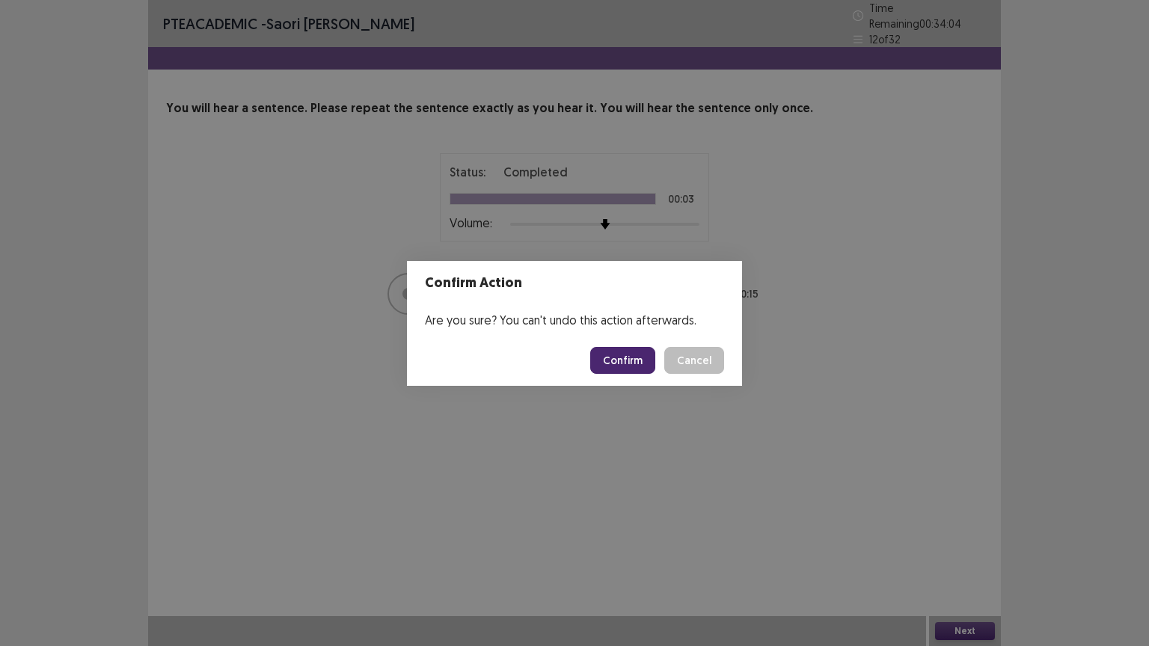
click at [620, 357] on button "Confirm" at bounding box center [622, 360] width 65 height 27
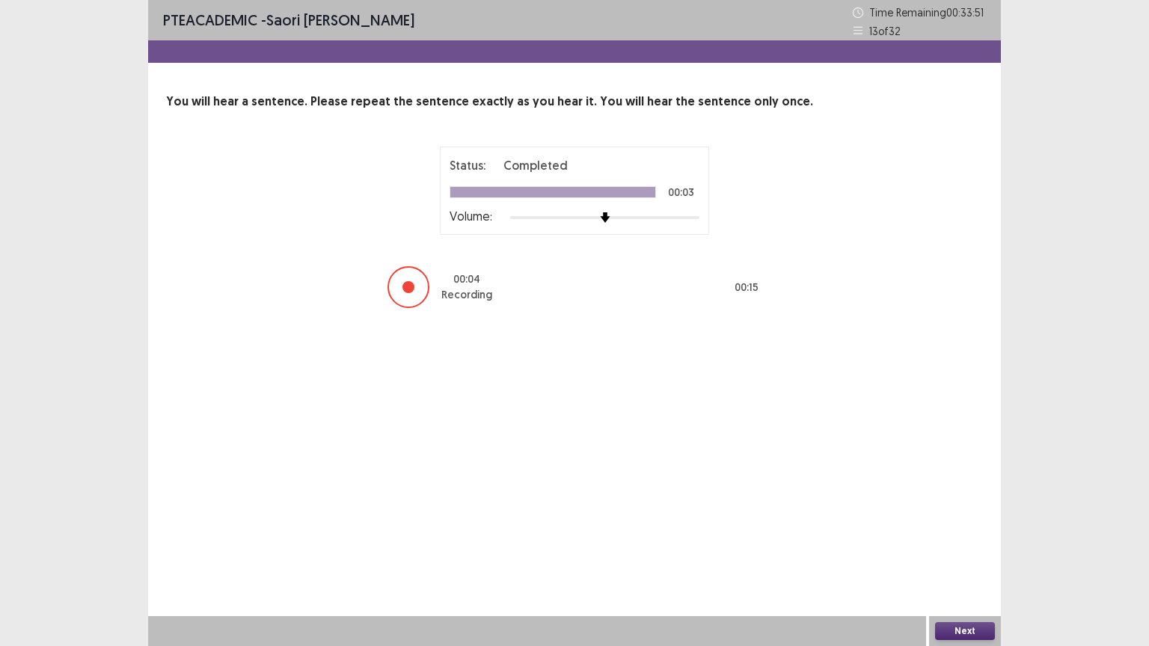
click at [968, 519] on button "Next" at bounding box center [965, 631] width 60 height 18
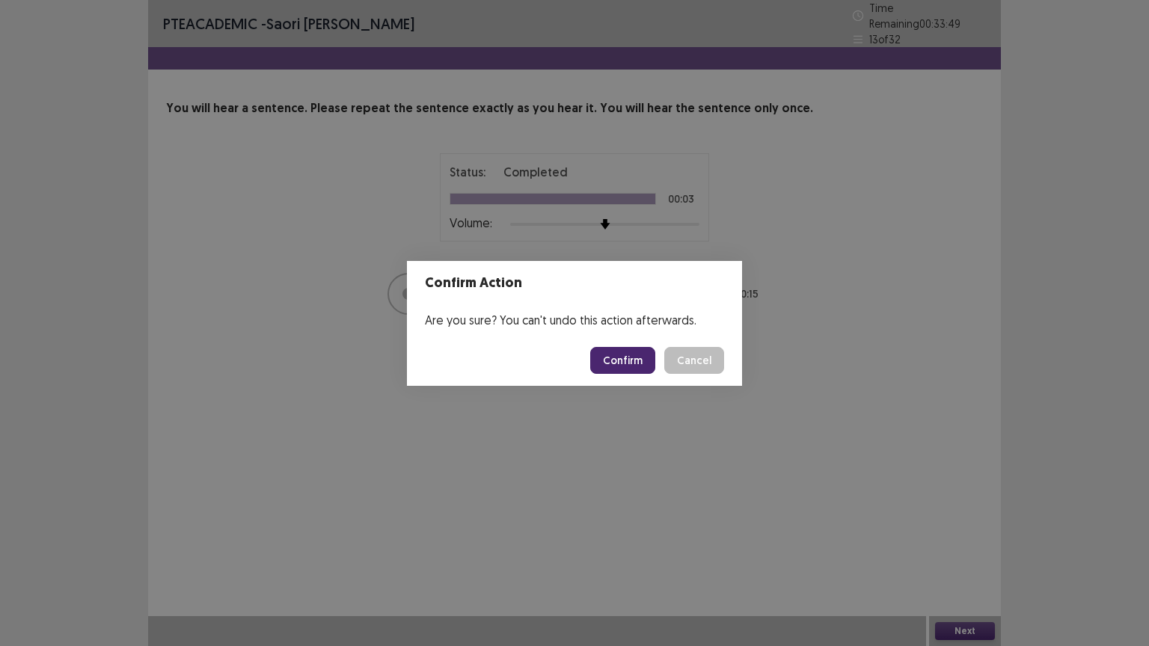
click at [614, 352] on button "Confirm" at bounding box center [622, 360] width 65 height 27
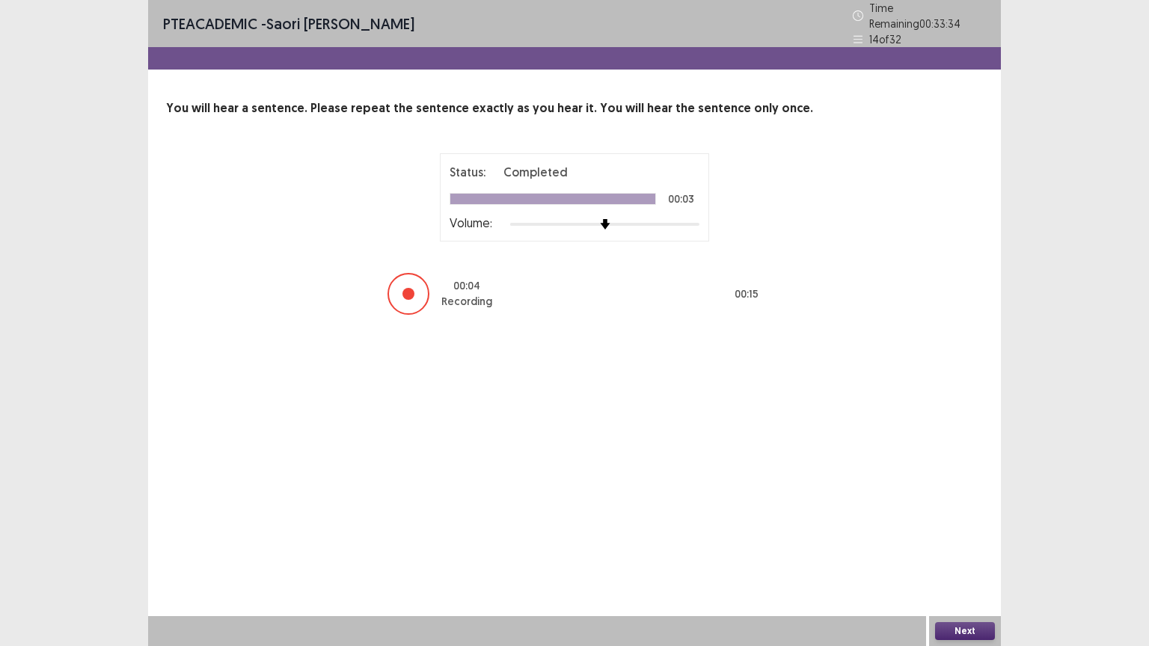
click at [959, 519] on button "Next" at bounding box center [965, 631] width 60 height 18
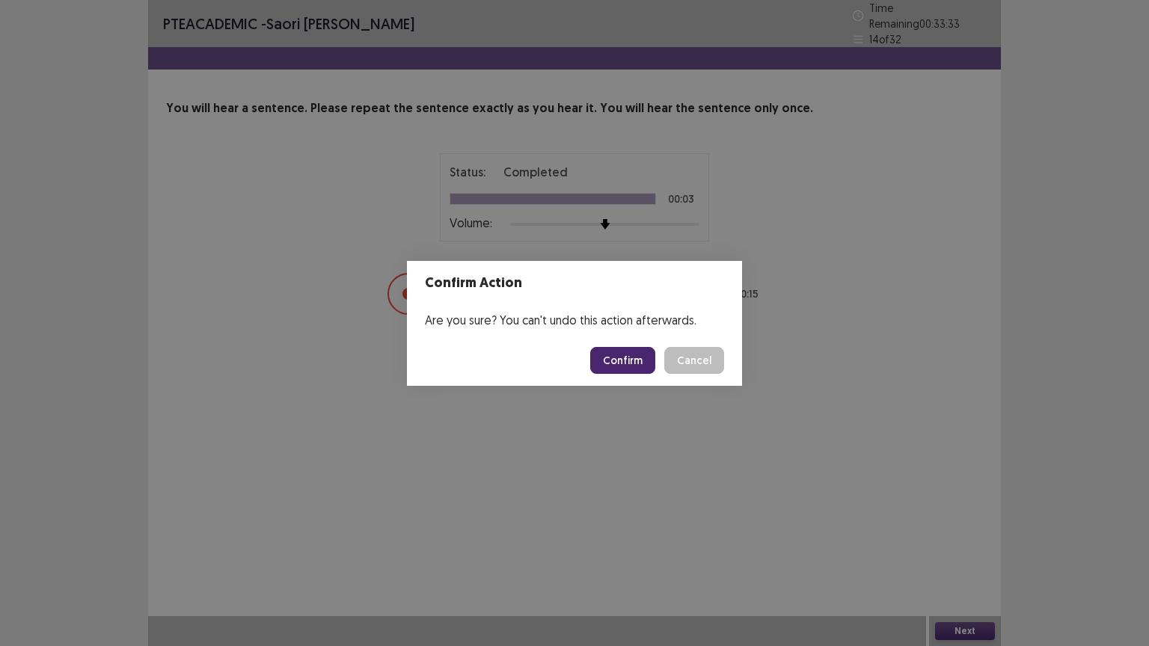
click at [630, 369] on button "Confirm" at bounding box center [622, 360] width 65 height 27
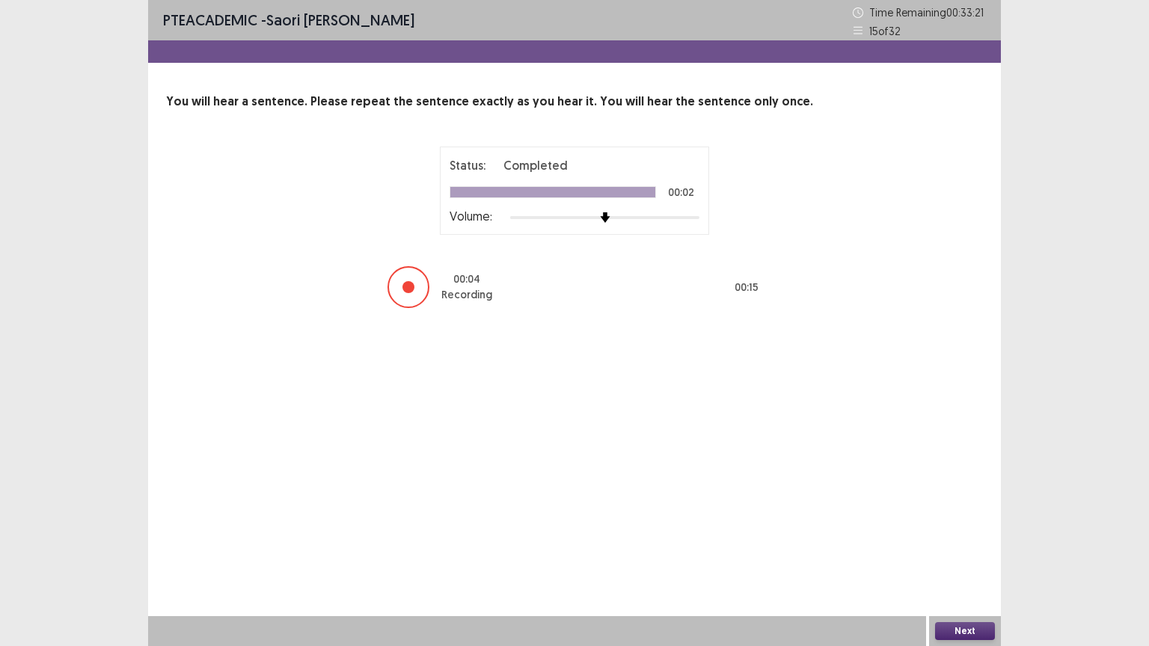
click at [942, 519] on button "Next" at bounding box center [965, 631] width 60 height 18
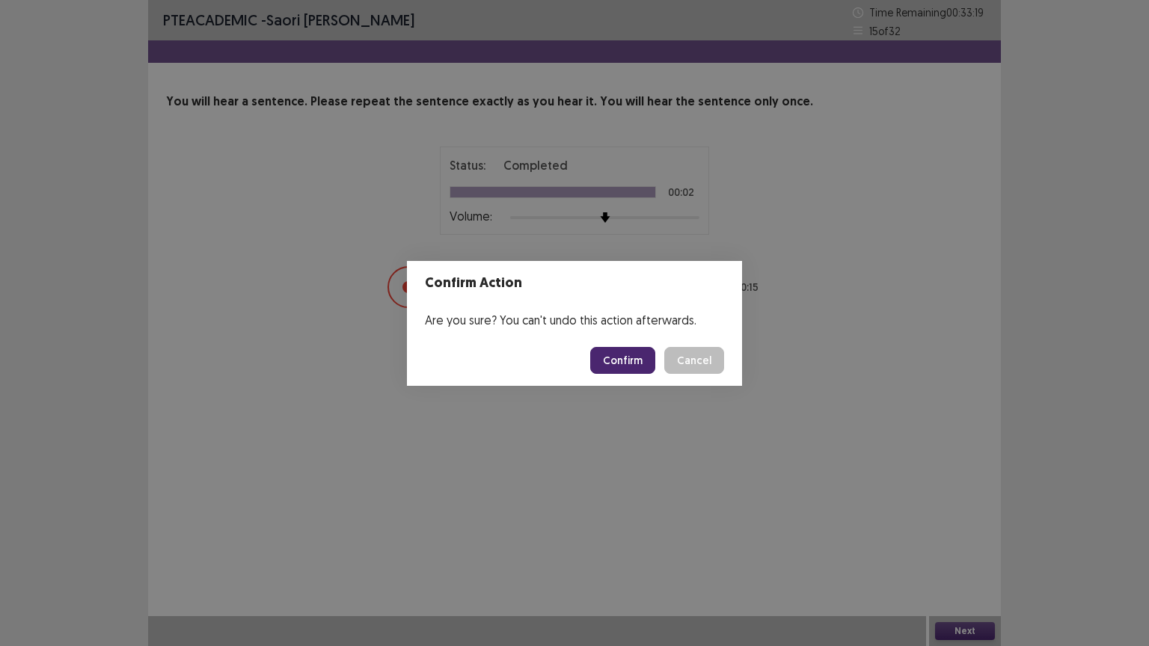
click at [633, 363] on button "Confirm" at bounding box center [622, 360] width 65 height 27
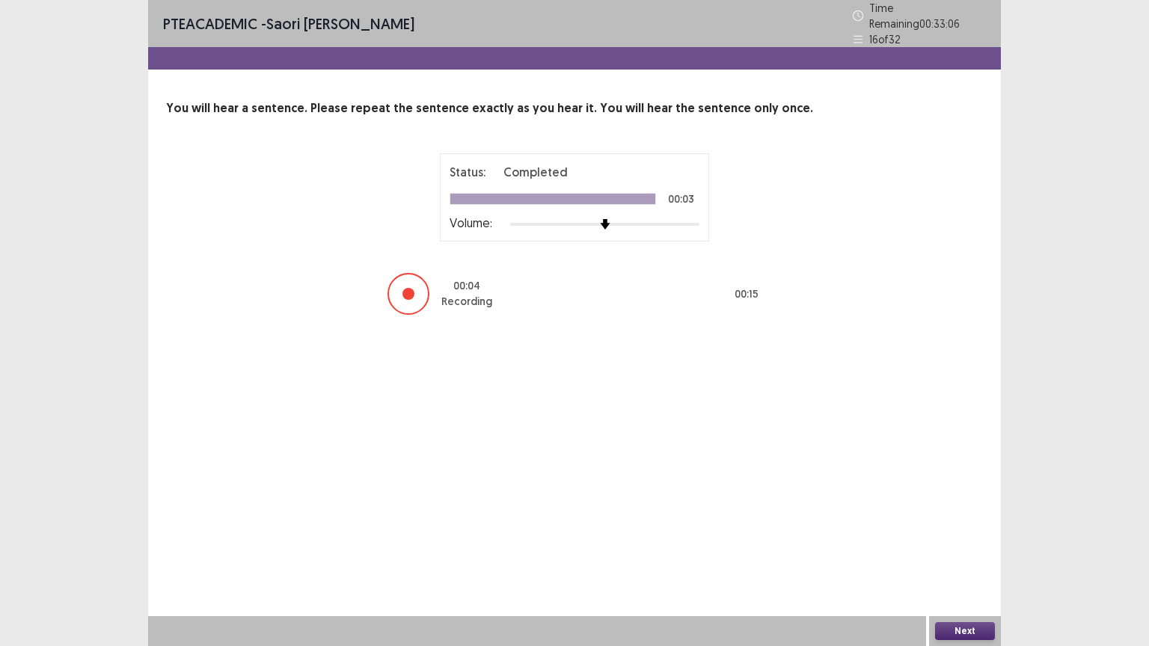
click at [955, 519] on button "Next" at bounding box center [965, 631] width 60 height 18
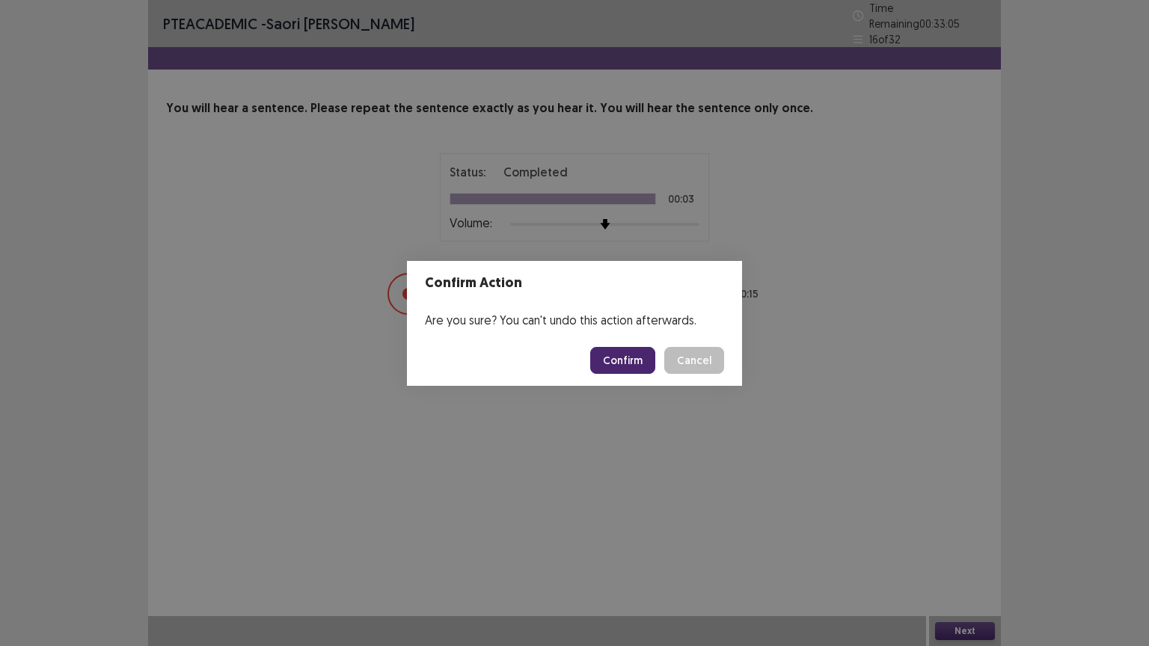
click at [634, 366] on button "Confirm" at bounding box center [622, 360] width 65 height 27
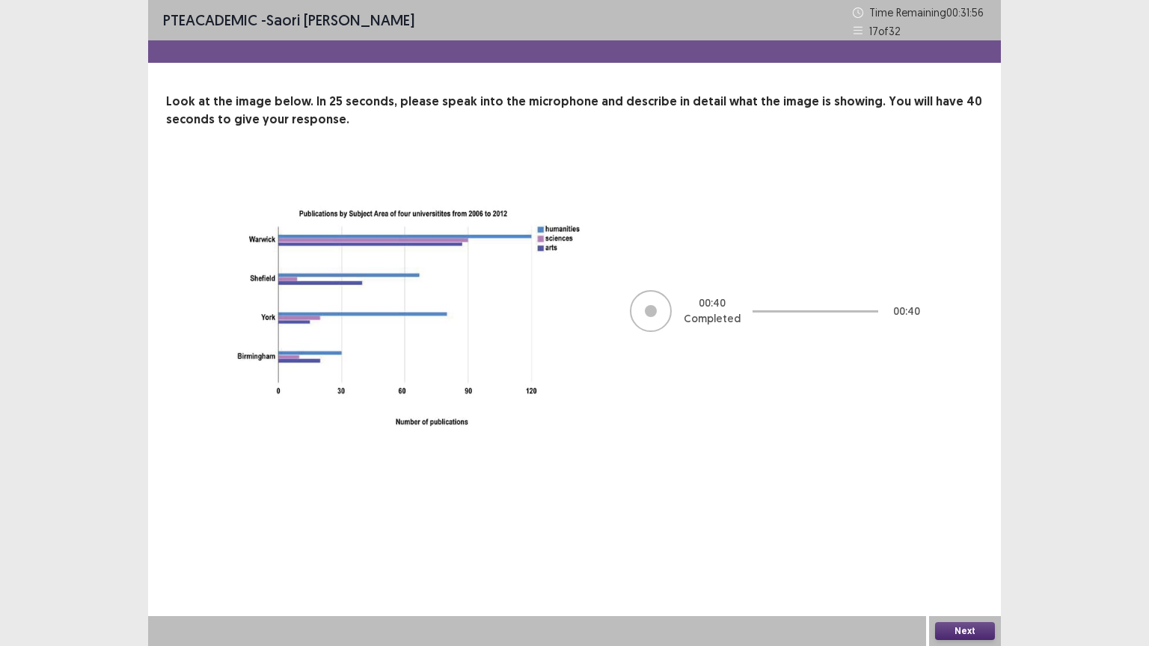
click at [942, 519] on button "Next" at bounding box center [965, 631] width 60 height 18
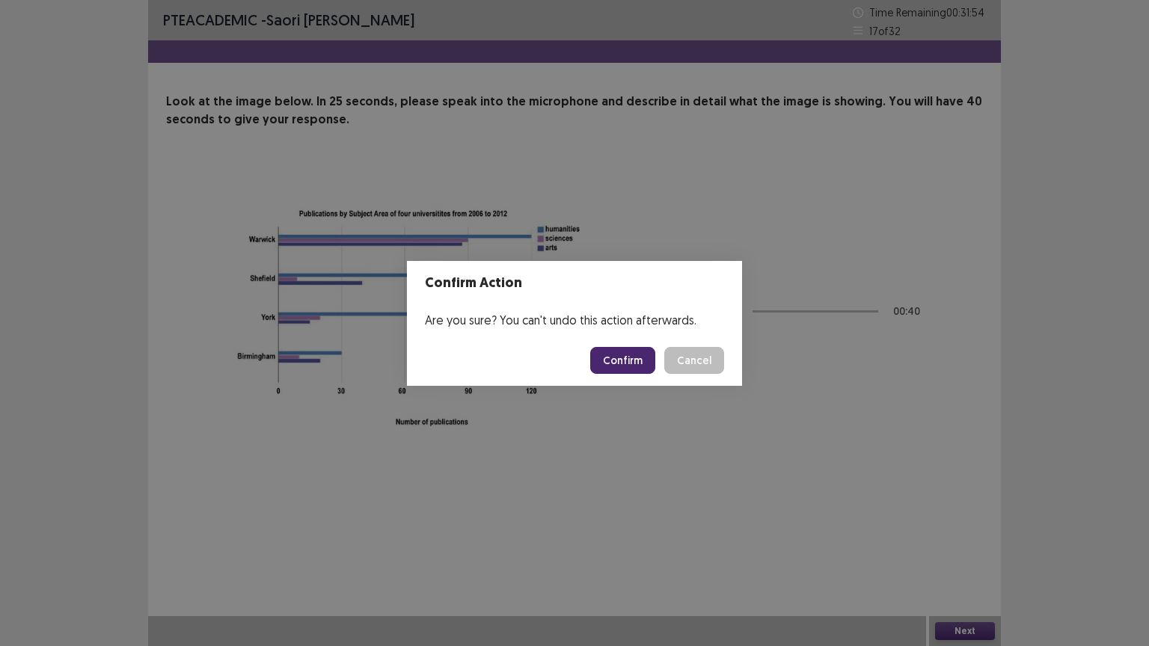
click at [615, 369] on button "Confirm" at bounding box center [622, 360] width 65 height 27
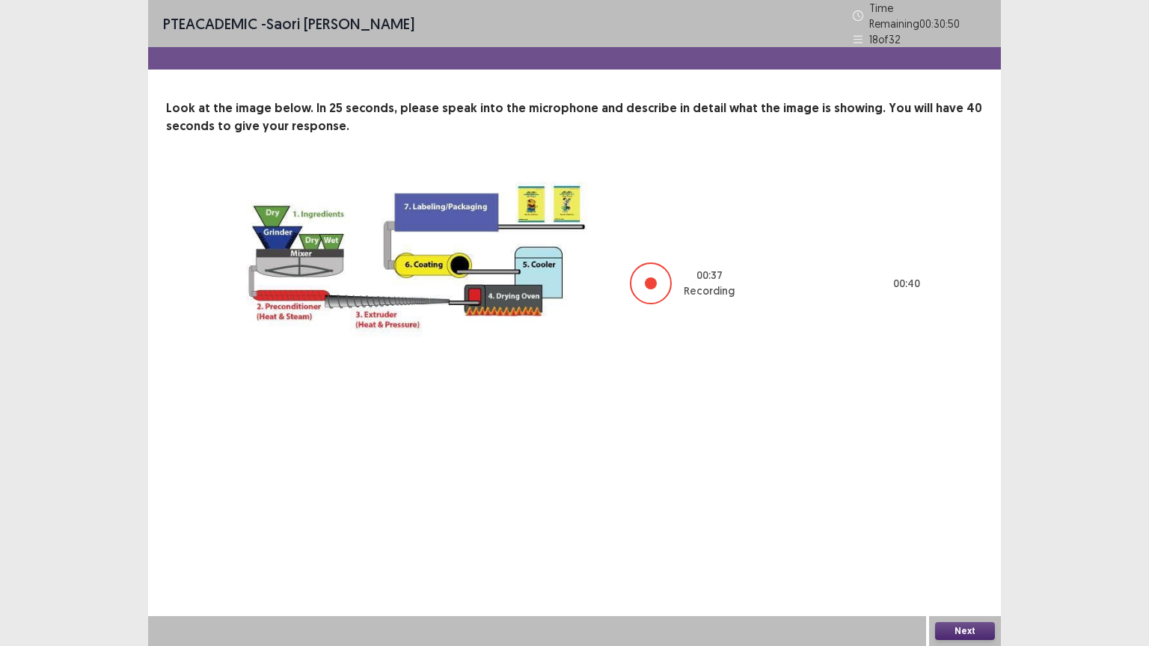
click at [989, 519] on button "Next" at bounding box center [965, 631] width 60 height 18
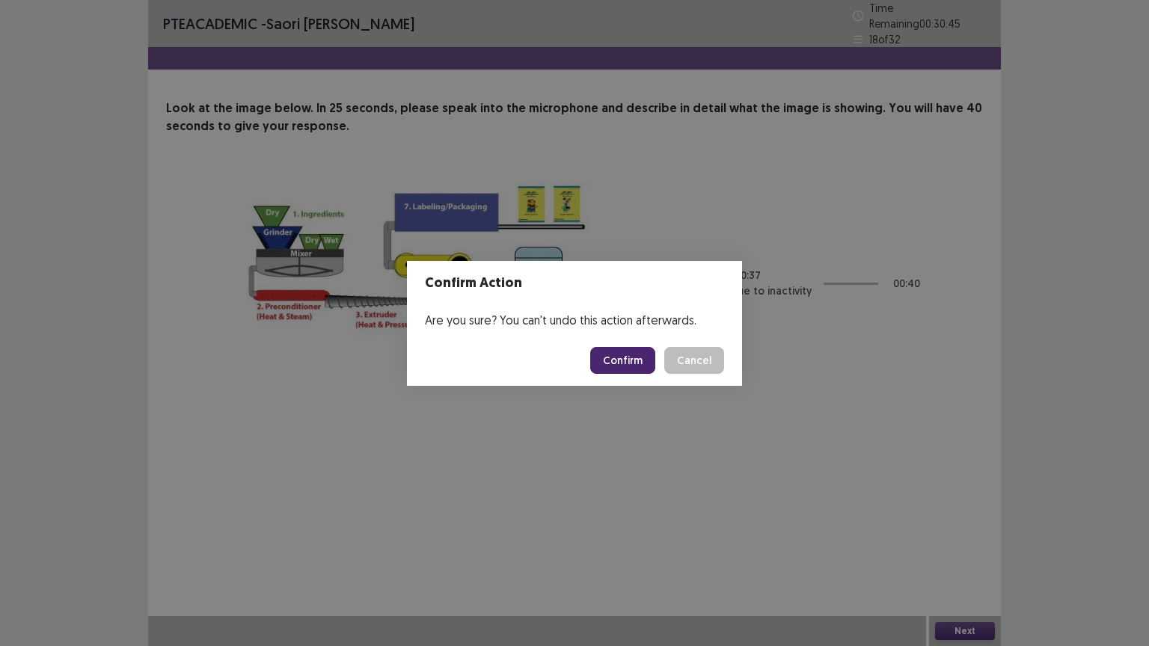
click at [614, 357] on button "Confirm" at bounding box center [622, 360] width 65 height 27
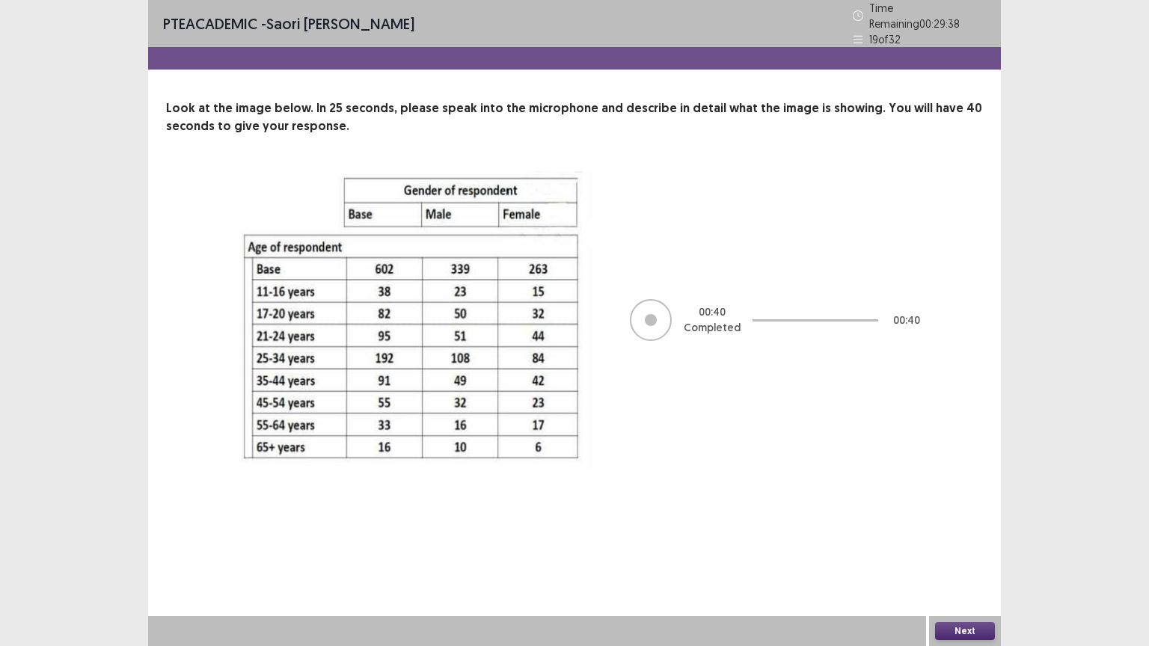
click at [983, 519] on button "Next" at bounding box center [965, 631] width 60 height 18
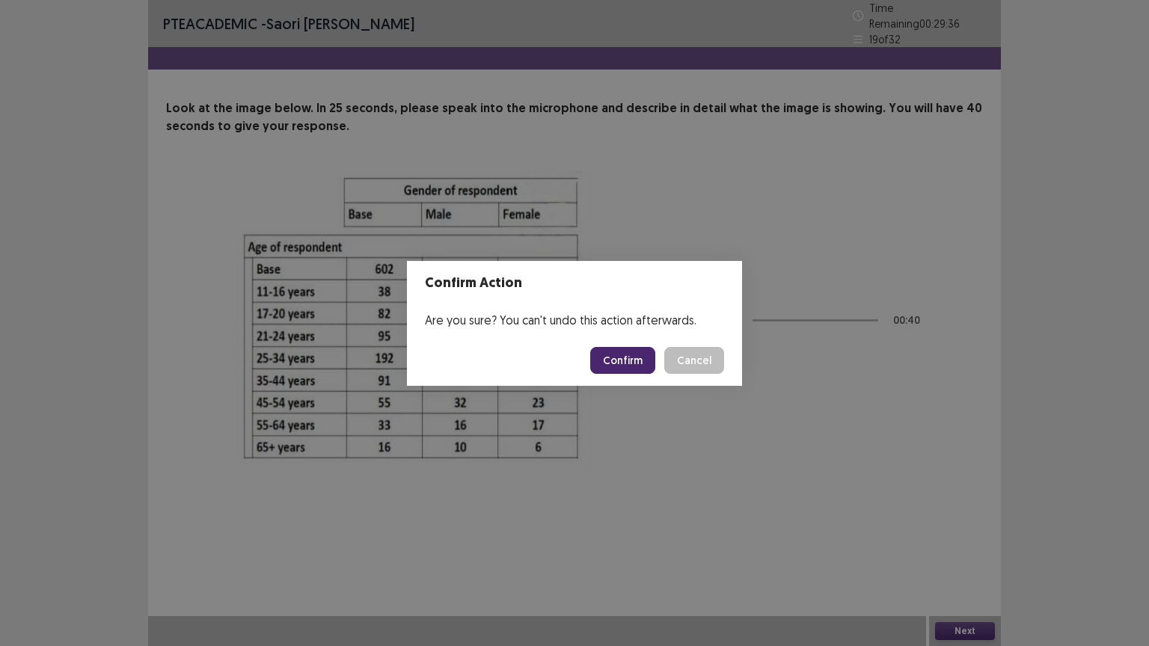
click at [626, 367] on button "Confirm" at bounding box center [622, 360] width 65 height 27
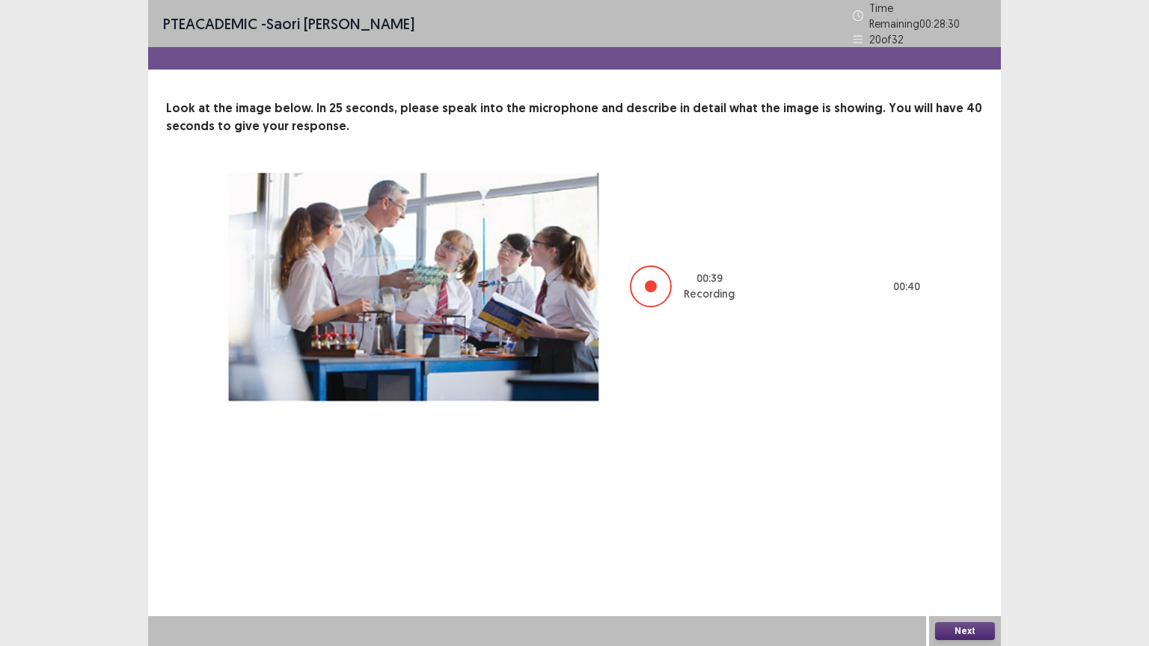
click at [970, 519] on button "Next" at bounding box center [965, 631] width 60 height 18
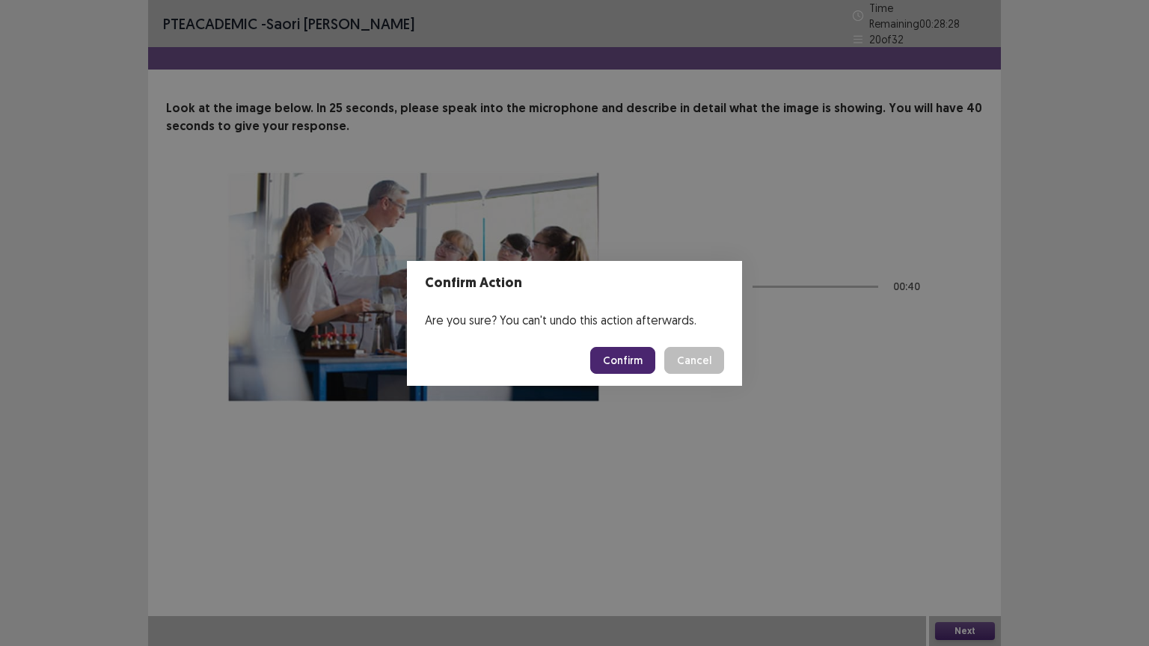
click at [617, 364] on button "Confirm" at bounding box center [622, 360] width 65 height 27
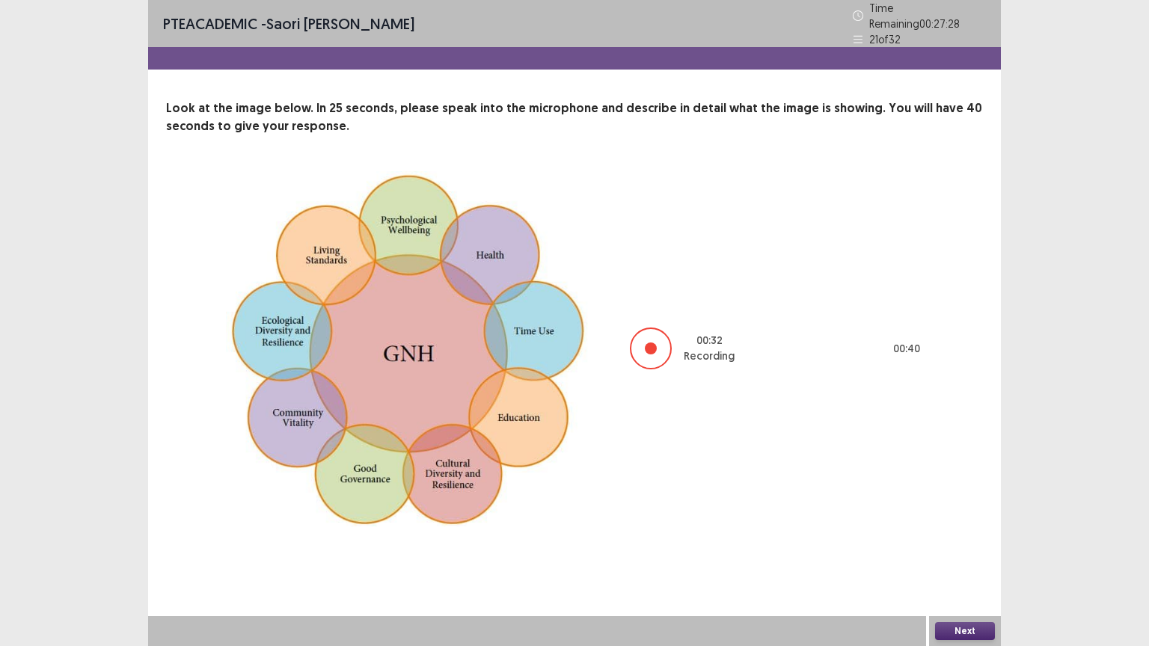
click at [962, 519] on button "Next" at bounding box center [965, 631] width 60 height 18
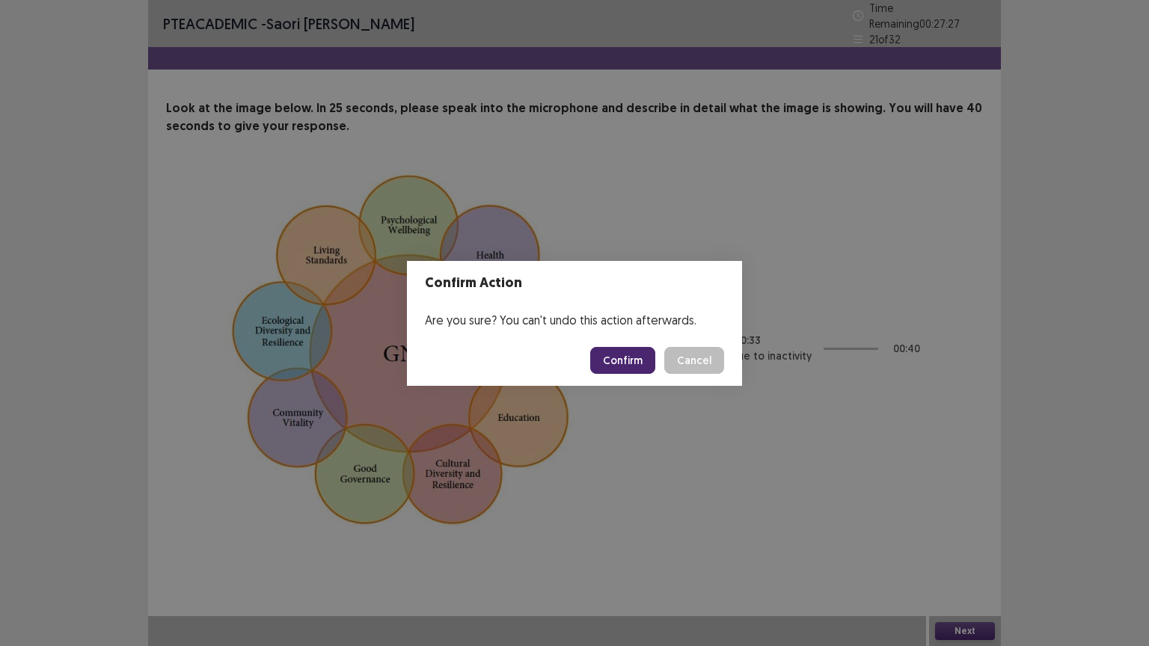
click at [614, 353] on button "Confirm" at bounding box center [622, 360] width 65 height 27
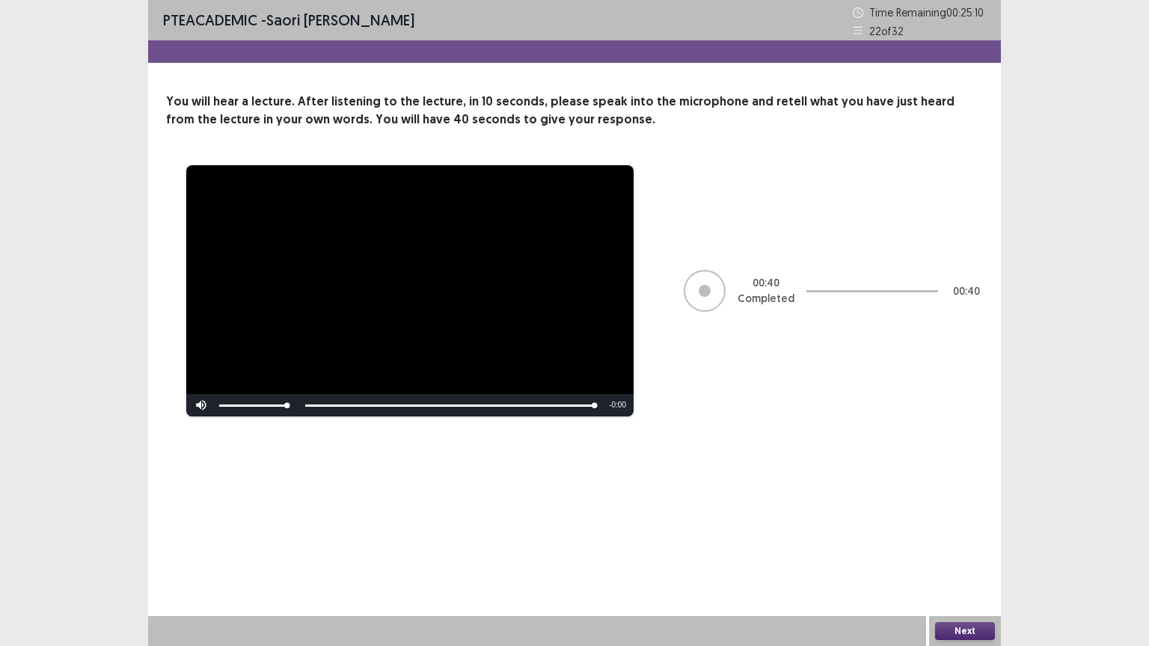
click at [978, 519] on button "Next" at bounding box center [965, 631] width 60 height 18
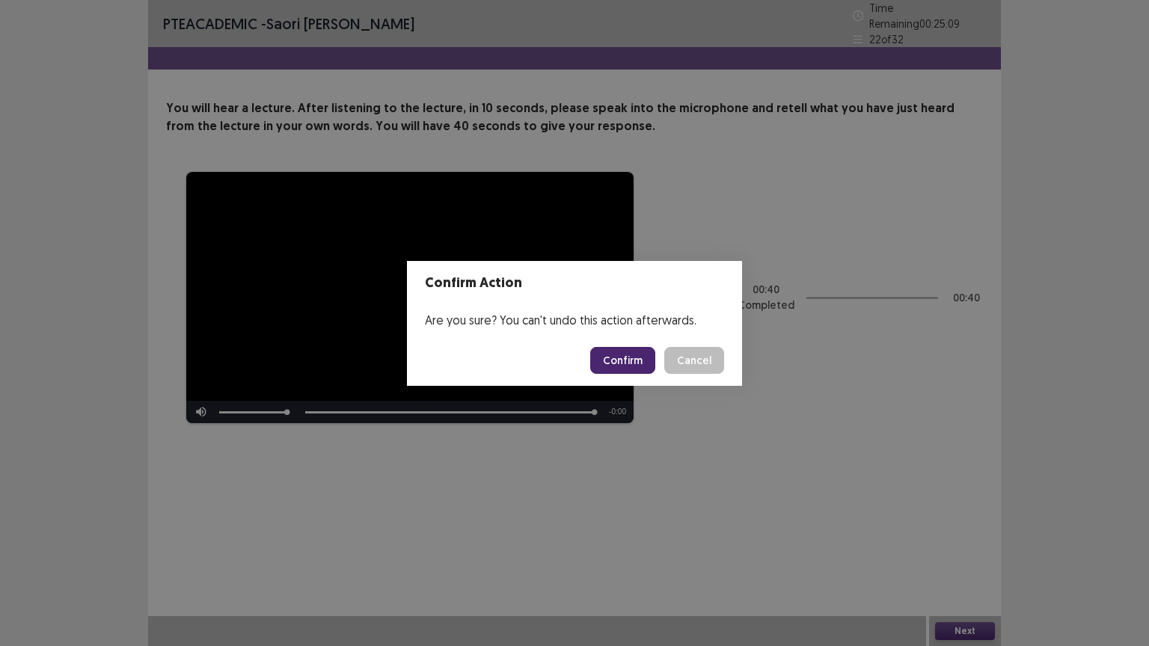
click at [637, 364] on button "Confirm" at bounding box center [622, 360] width 65 height 27
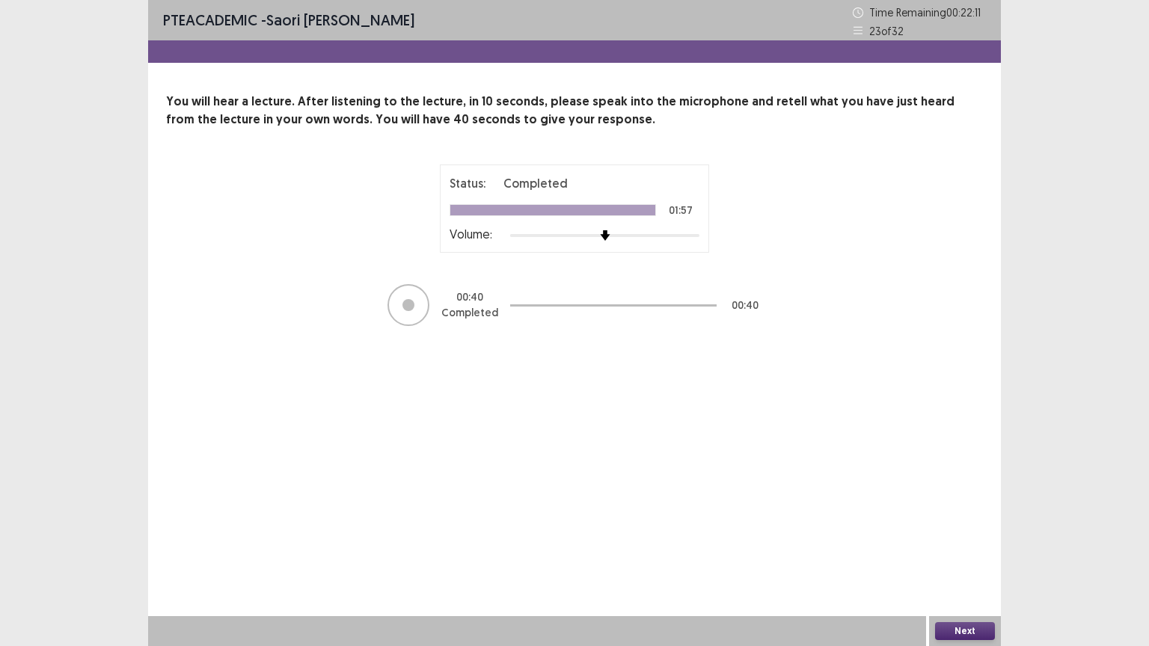
click at [959, 519] on button "Next" at bounding box center [965, 631] width 60 height 18
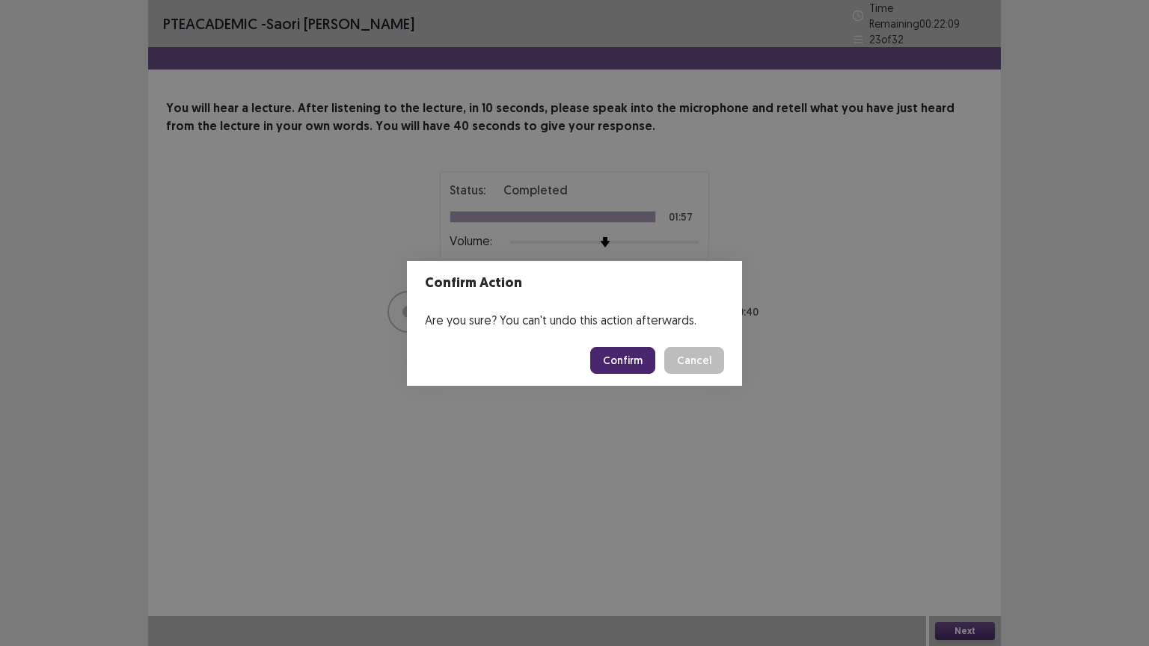
click at [621, 365] on button "Confirm" at bounding box center [622, 360] width 65 height 27
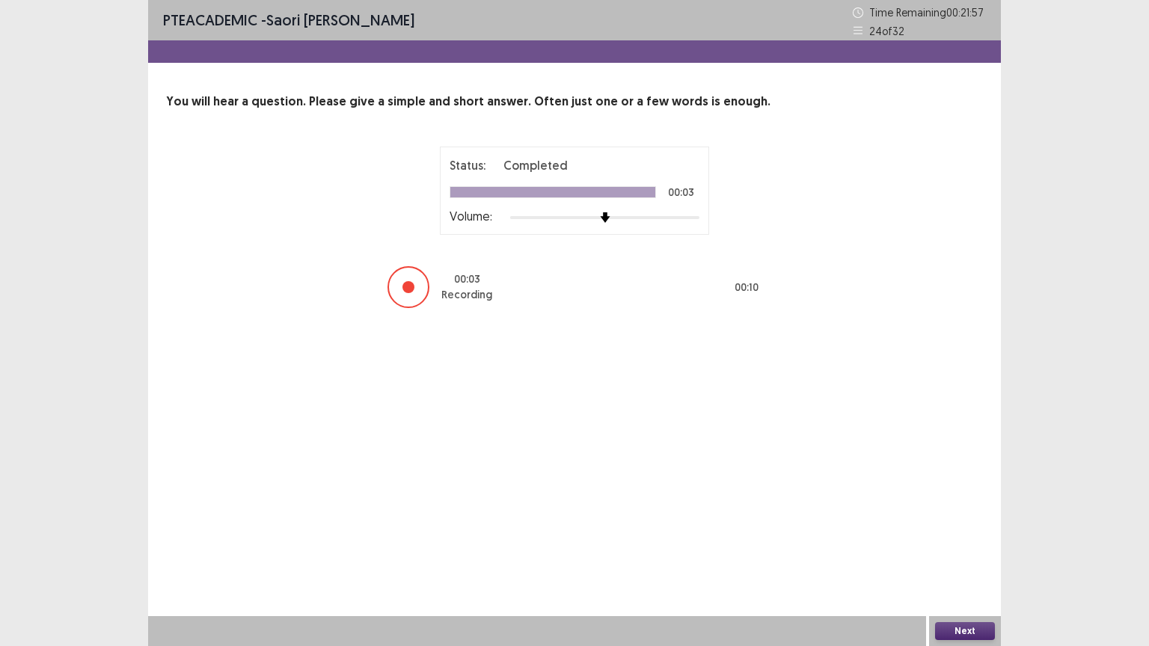
click at [956, 519] on button "Next" at bounding box center [965, 631] width 60 height 18
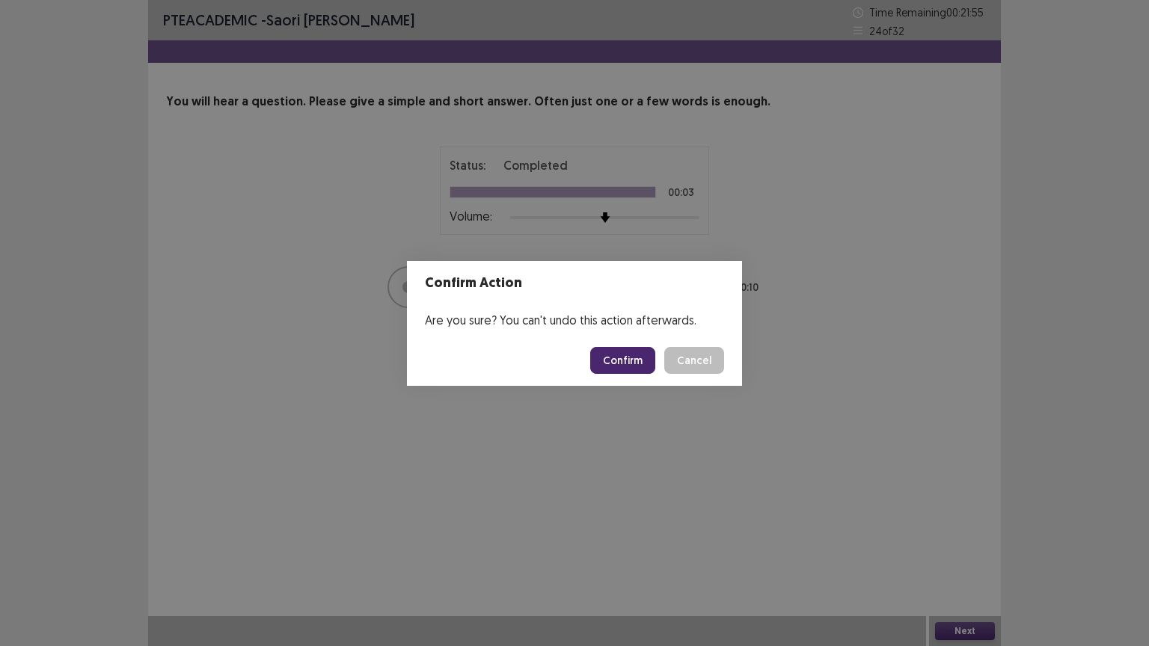
click at [620, 357] on button "Confirm" at bounding box center [622, 360] width 65 height 27
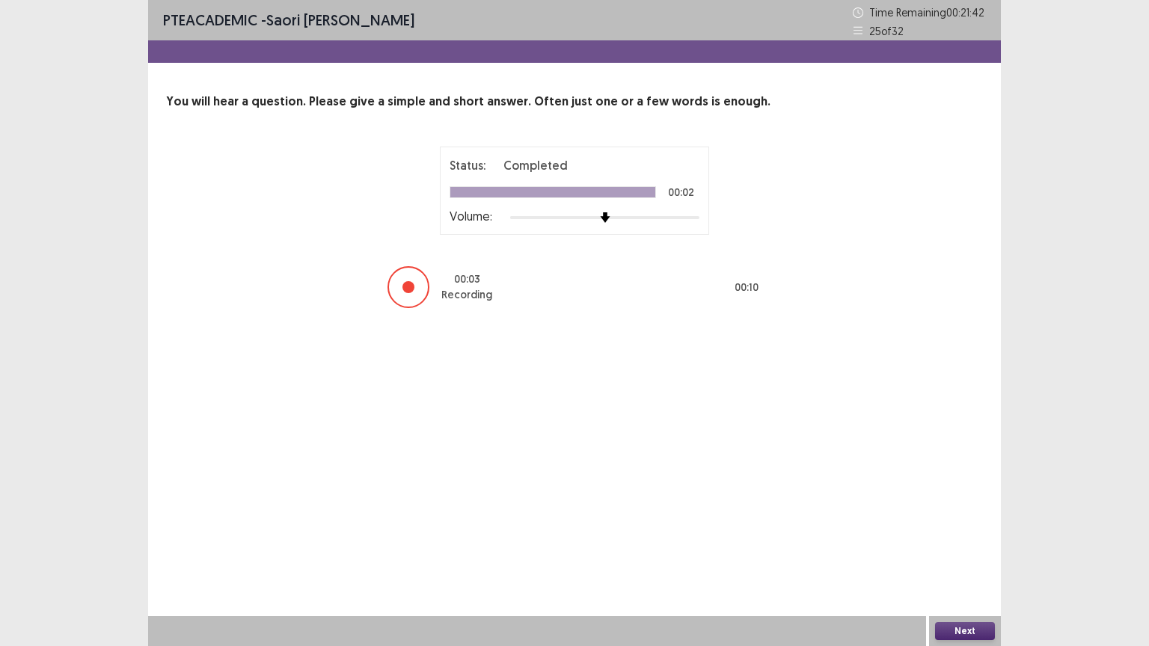
click at [954, 519] on button "Next" at bounding box center [965, 631] width 60 height 18
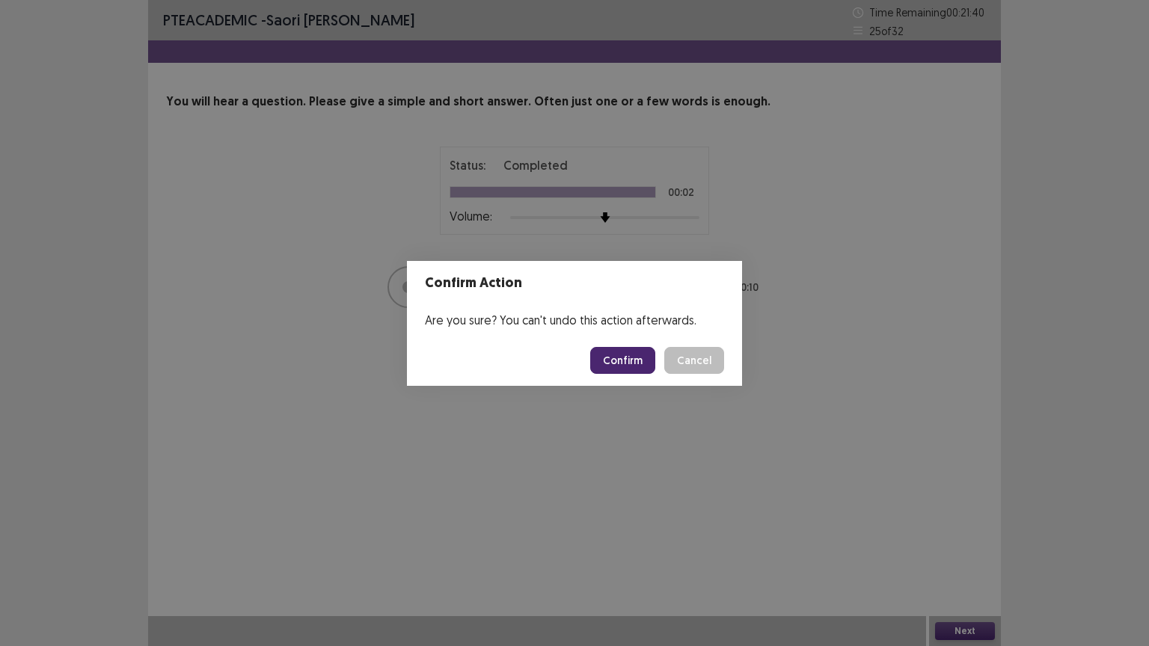
click at [619, 360] on button "Confirm" at bounding box center [622, 360] width 65 height 27
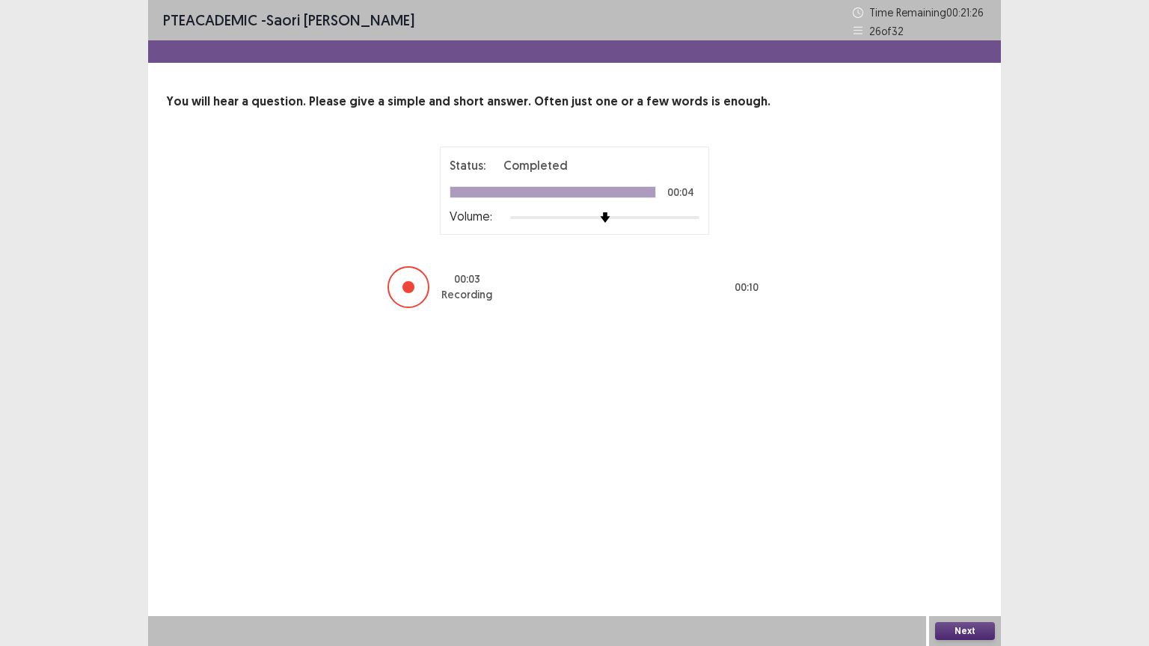
click at [951, 519] on button "Next" at bounding box center [965, 631] width 60 height 18
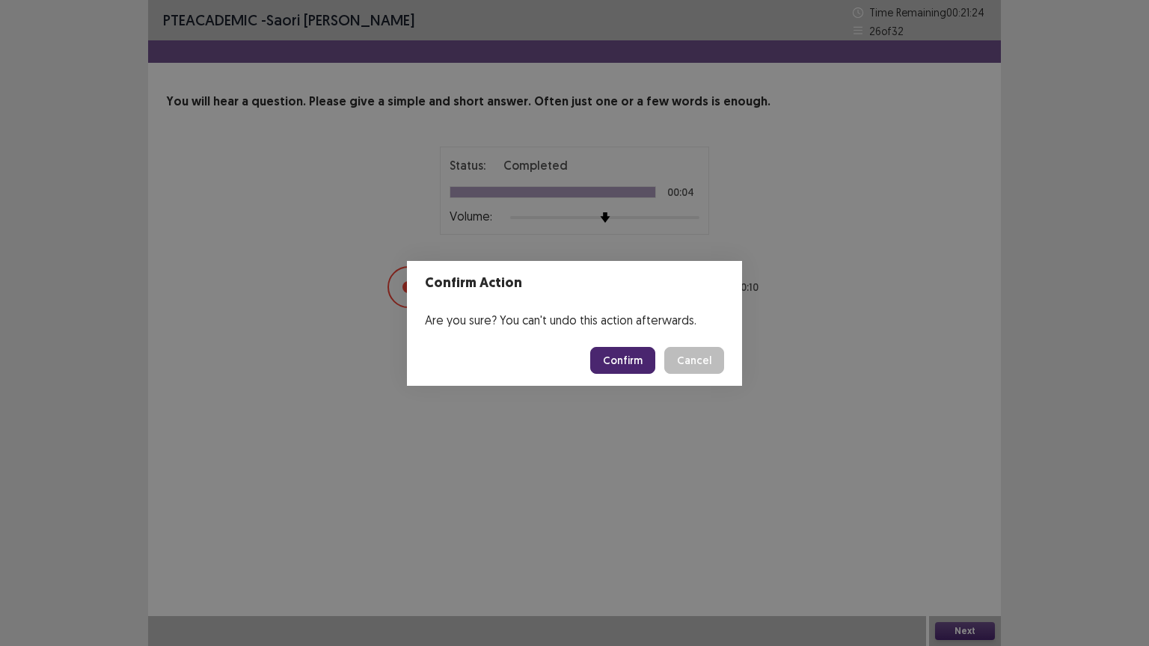
click at [615, 351] on button "Confirm" at bounding box center [622, 360] width 65 height 27
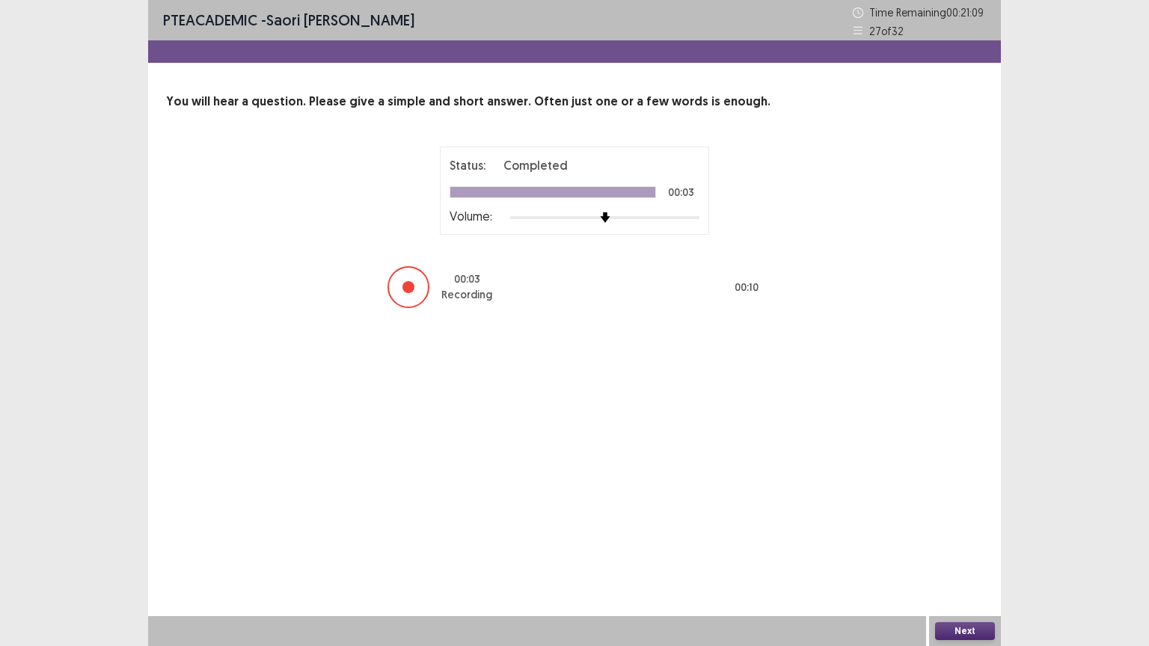
click at [967, 519] on button "Next" at bounding box center [965, 631] width 60 height 18
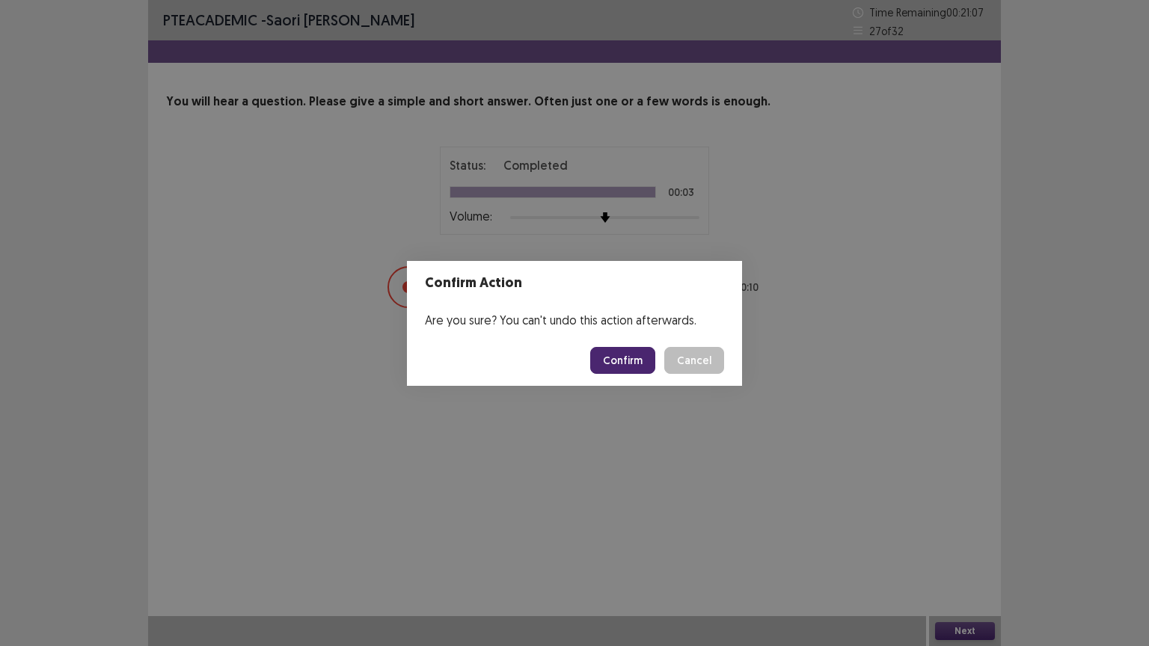
click at [644, 363] on button "Confirm" at bounding box center [622, 360] width 65 height 27
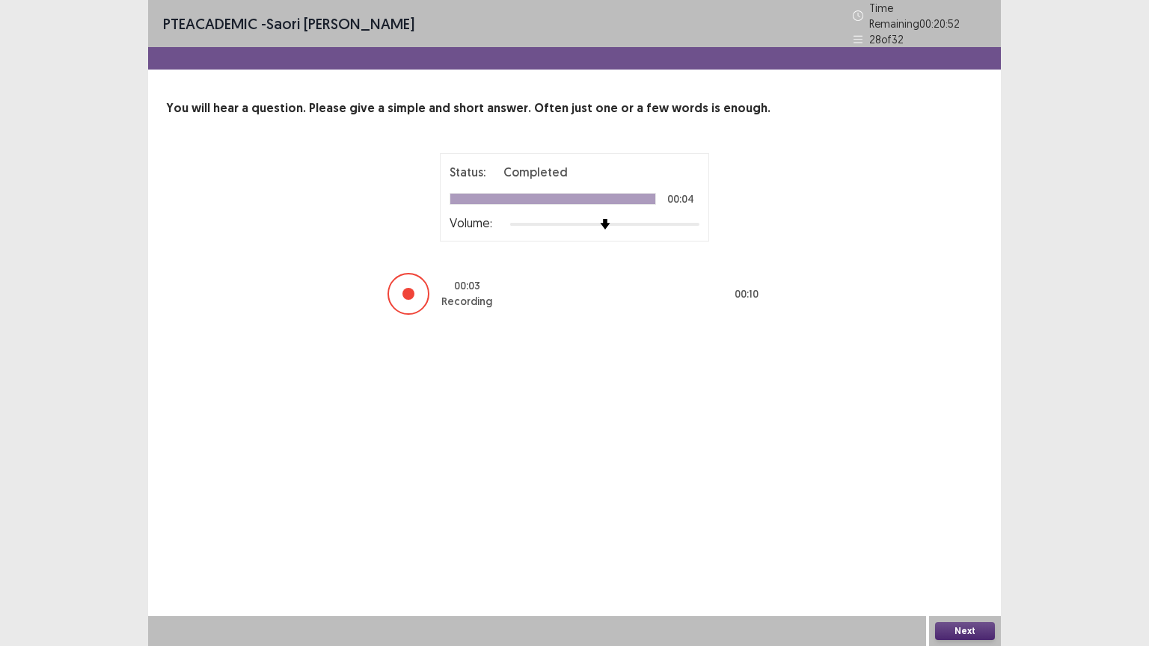
click at [946, 519] on button "Next" at bounding box center [965, 631] width 60 height 18
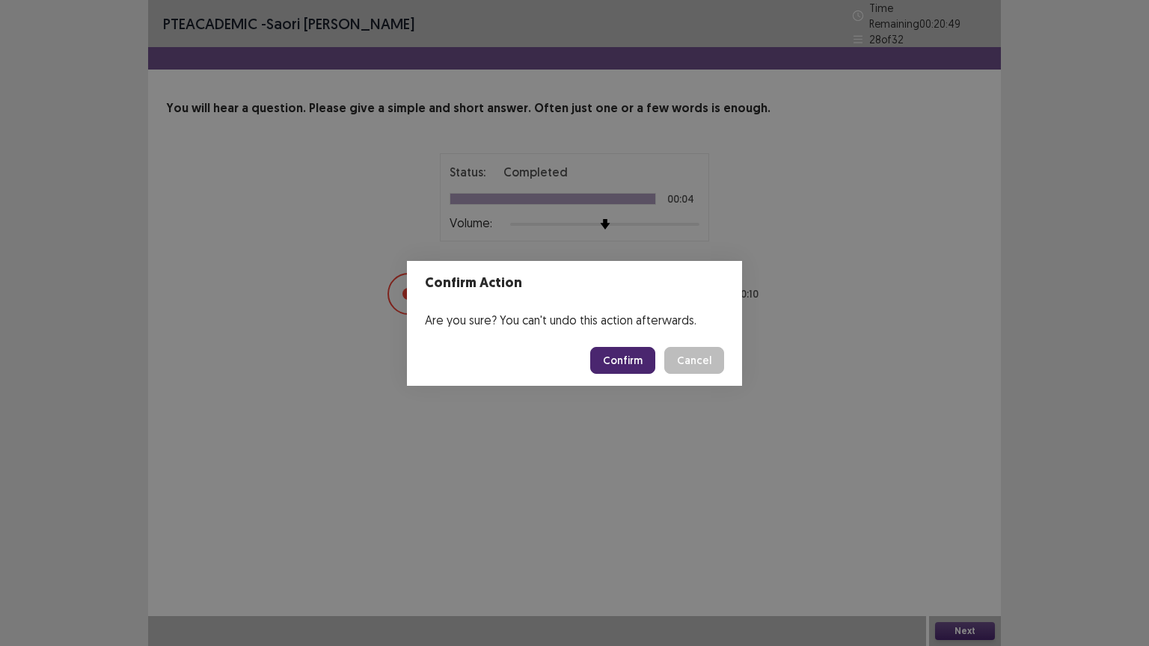
click at [626, 349] on button "Confirm" at bounding box center [622, 360] width 65 height 27
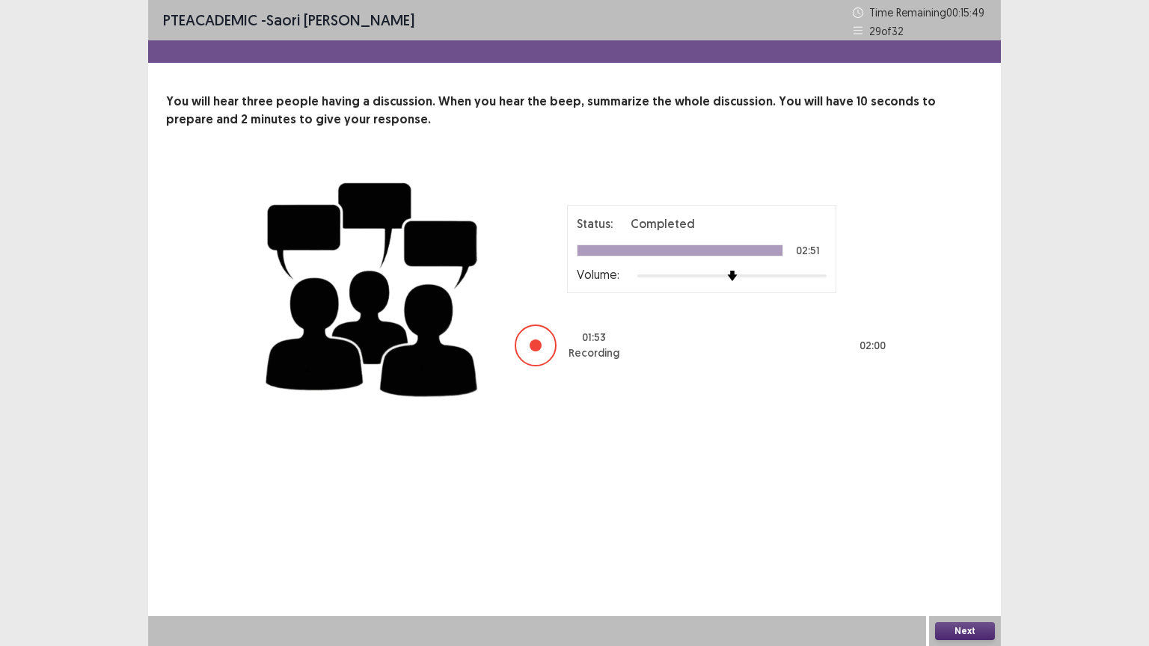
click at [941, 519] on button "Next" at bounding box center [965, 631] width 60 height 18
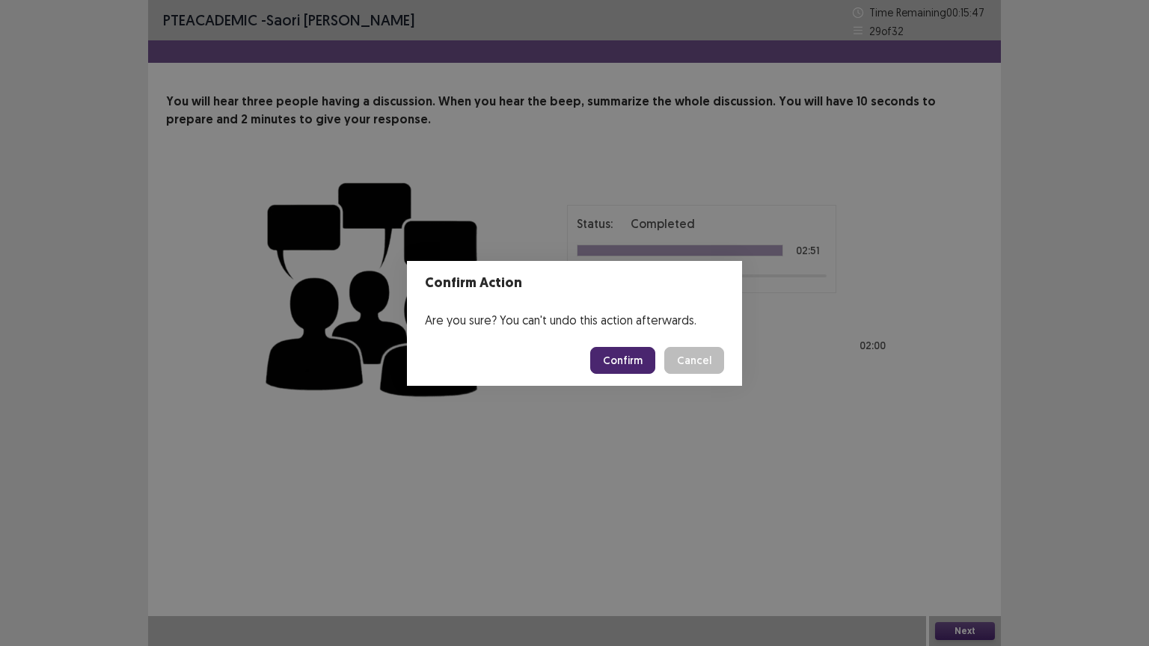
click at [615, 366] on button "Confirm" at bounding box center [622, 360] width 65 height 27
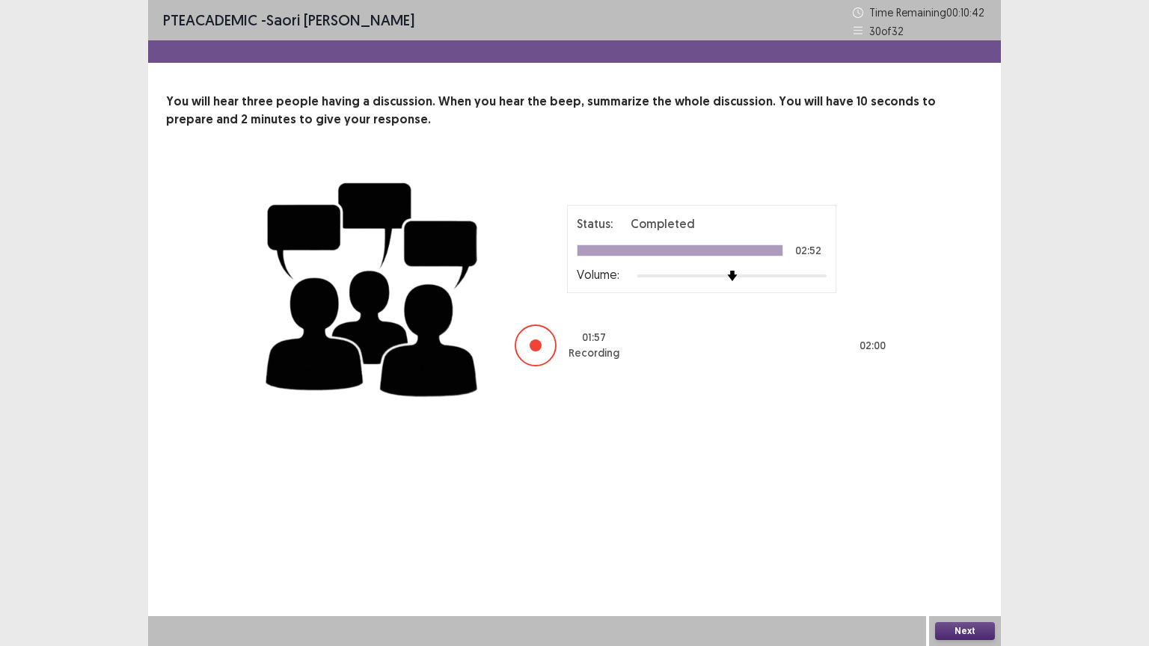
click at [944, 519] on button "Next" at bounding box center [965, 631] width 60 height 18
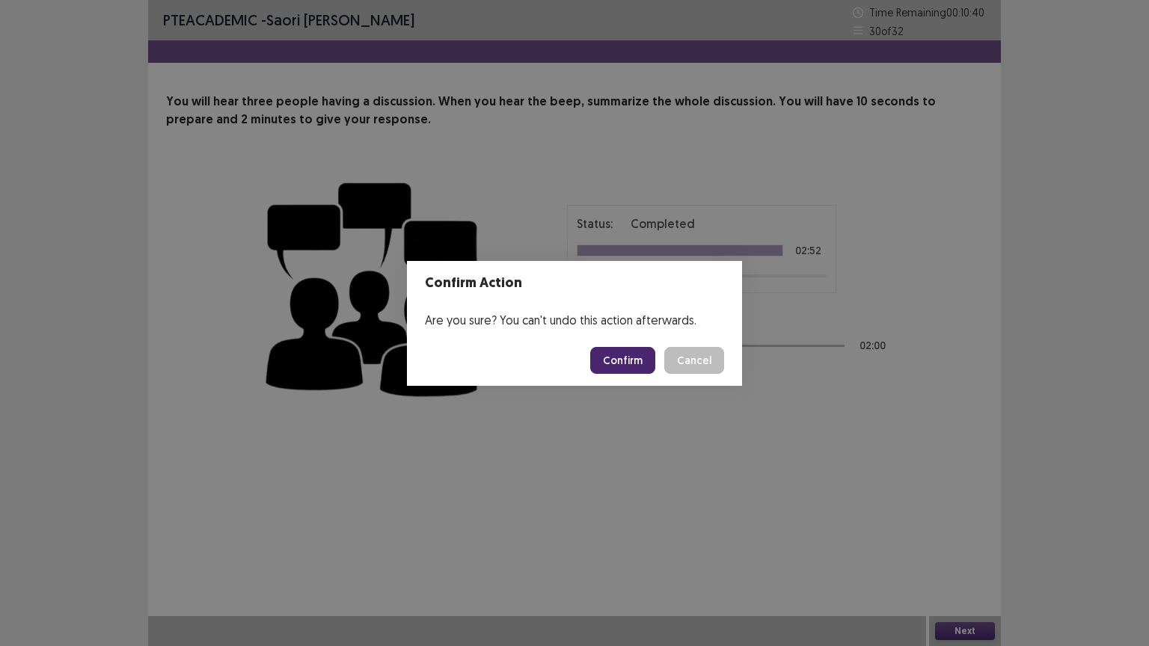
click at [639, 365] on button "Confirm" at bounding box center [622, 360] width 65 height 27
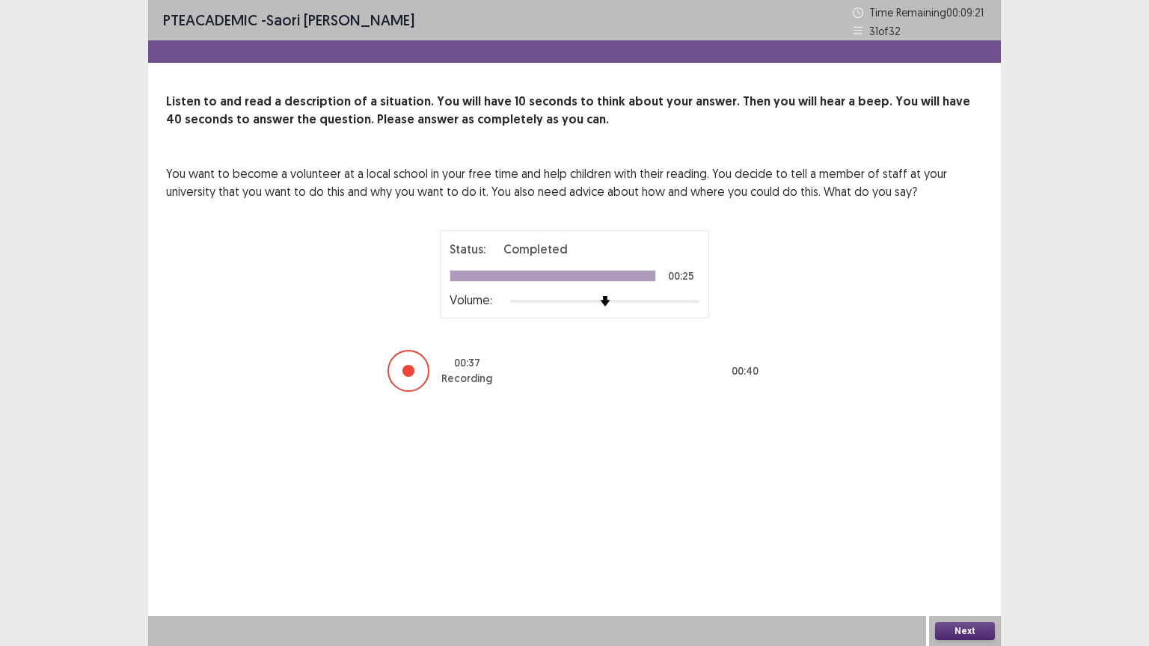
click at [576, 318] on div "Status: Completed 00:25 Volume: 00 : 37 Recording 00 : 40" at bounding box center [574, 311] width 374 height 163
click at [938, 519] on button "Next" at bounding box center [965, 631] width 60 height 18
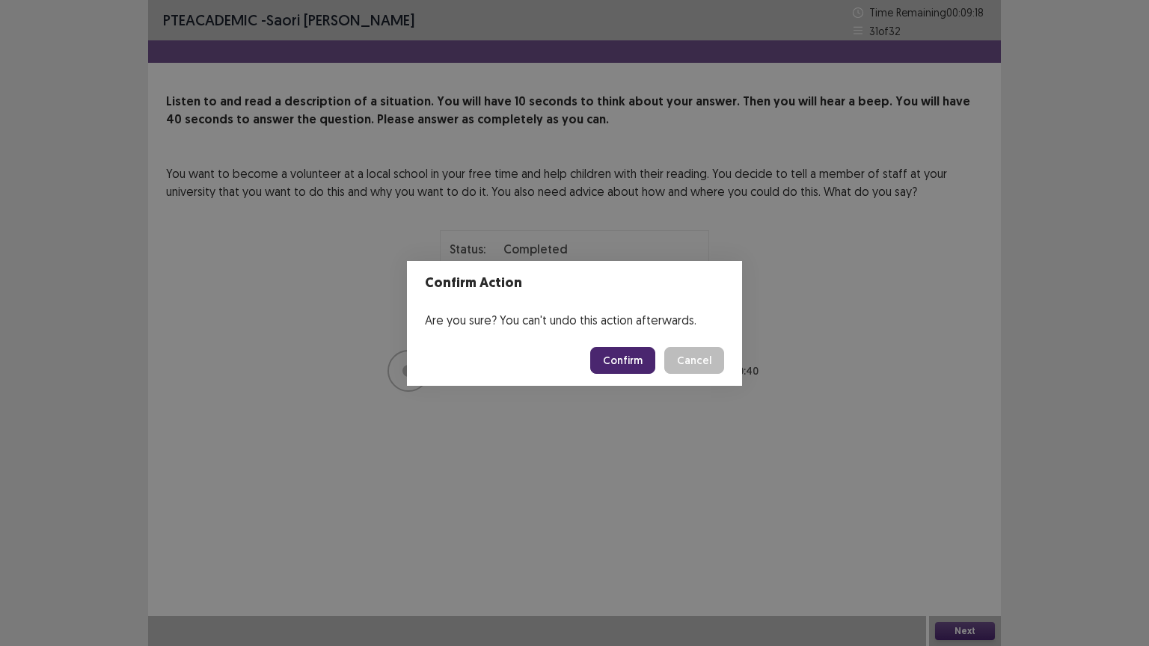
click at [606, 350] on button "Confirm" at bounding box center [622, 360] width 65 height 27
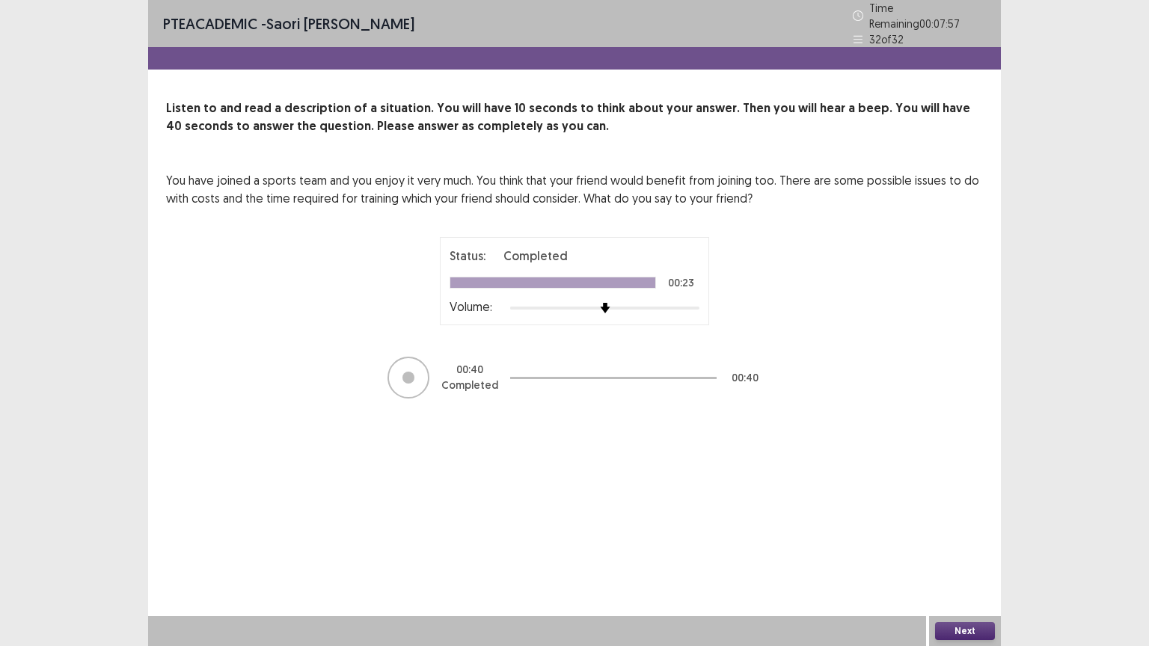
click at [969, 519] on button "Next" at bounding box center [965, 631] width 60 height 18
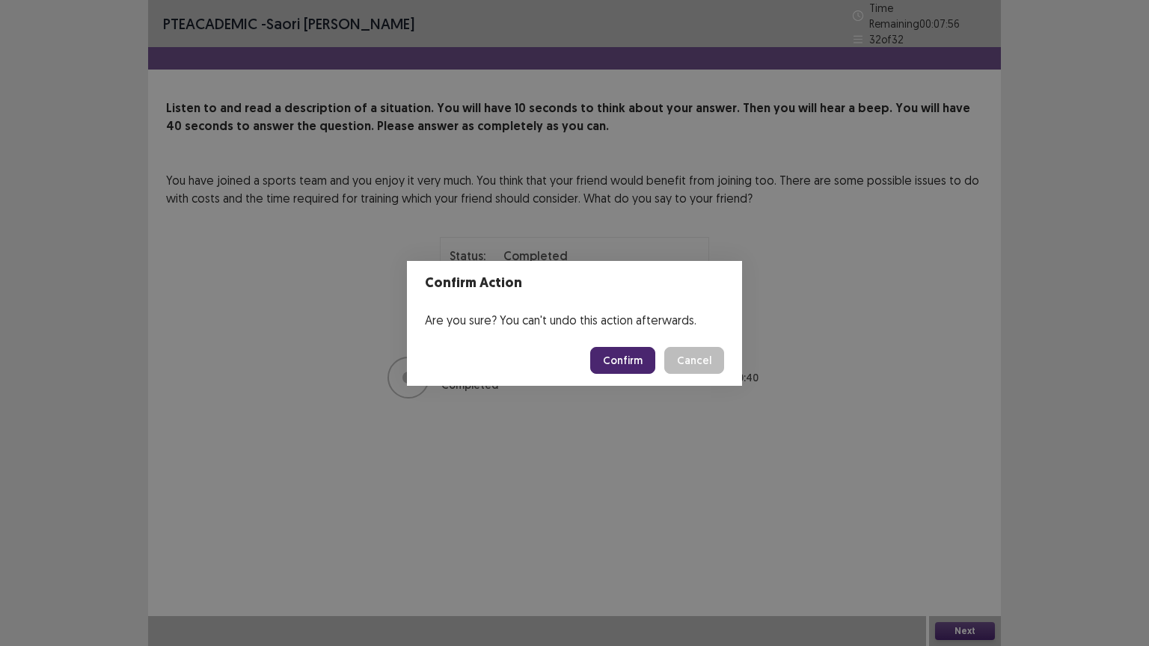
click at [630, 355] on button "Confirm" at bounding box center [622, 360] width 65 height 27
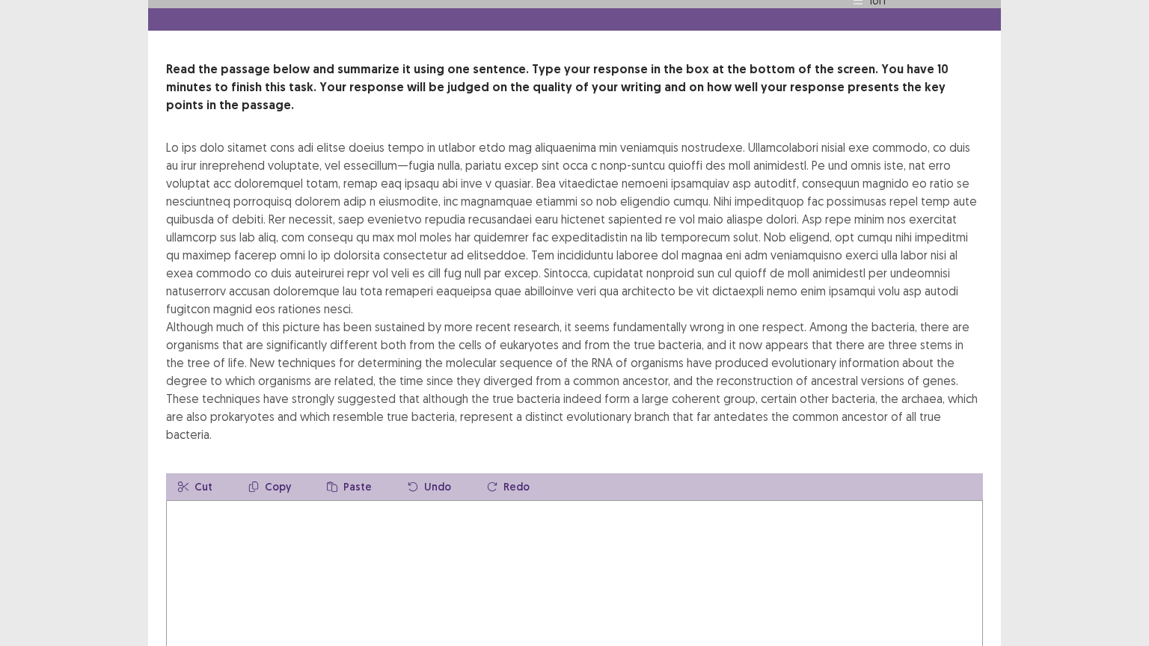
scroll to position [43, 0]
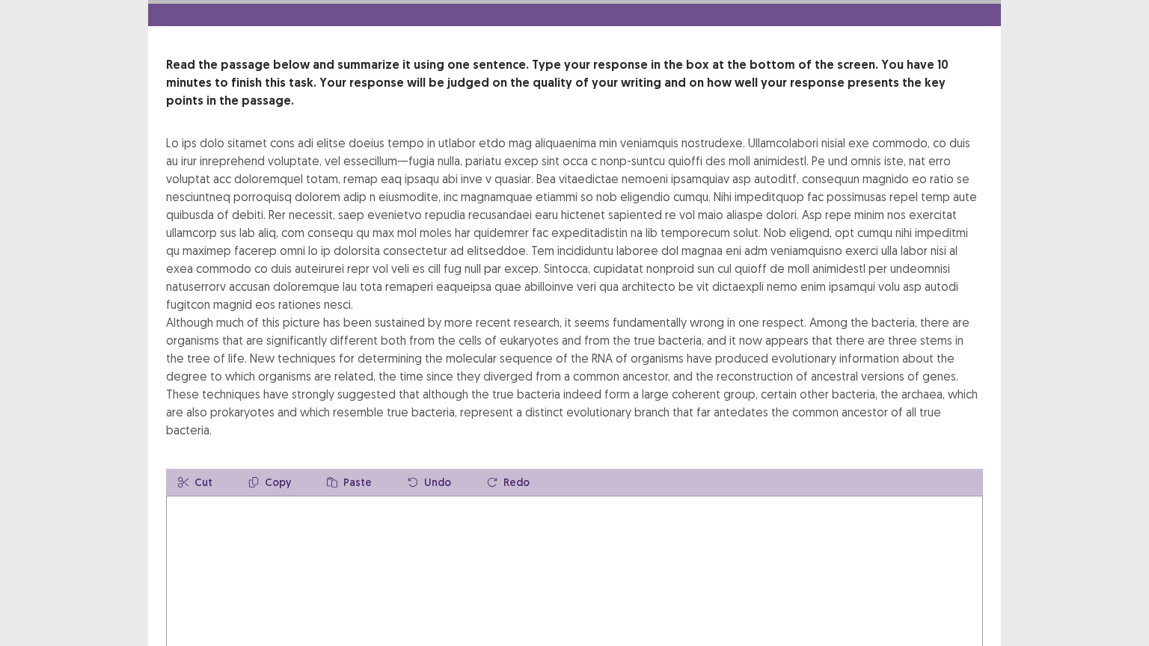
click at [289, 496] on textarea at bounding box center [574, 578] width 817 height 165
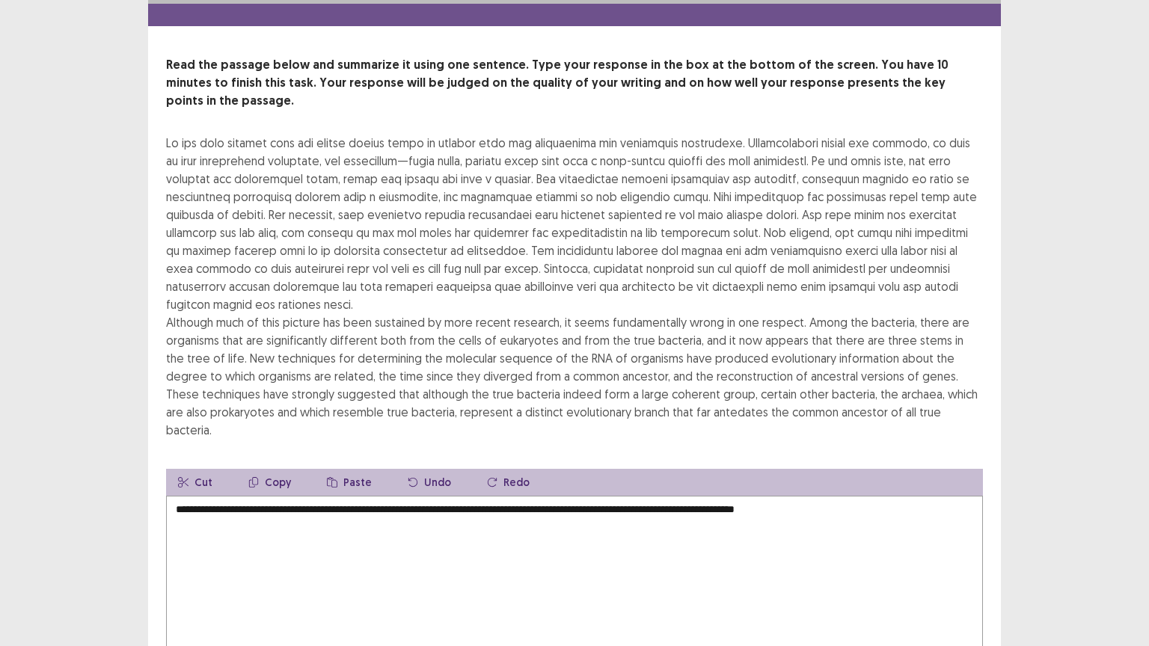
click at [515, 496] on textarea "**********" at bounding box center [574, 578] width 817 height 165
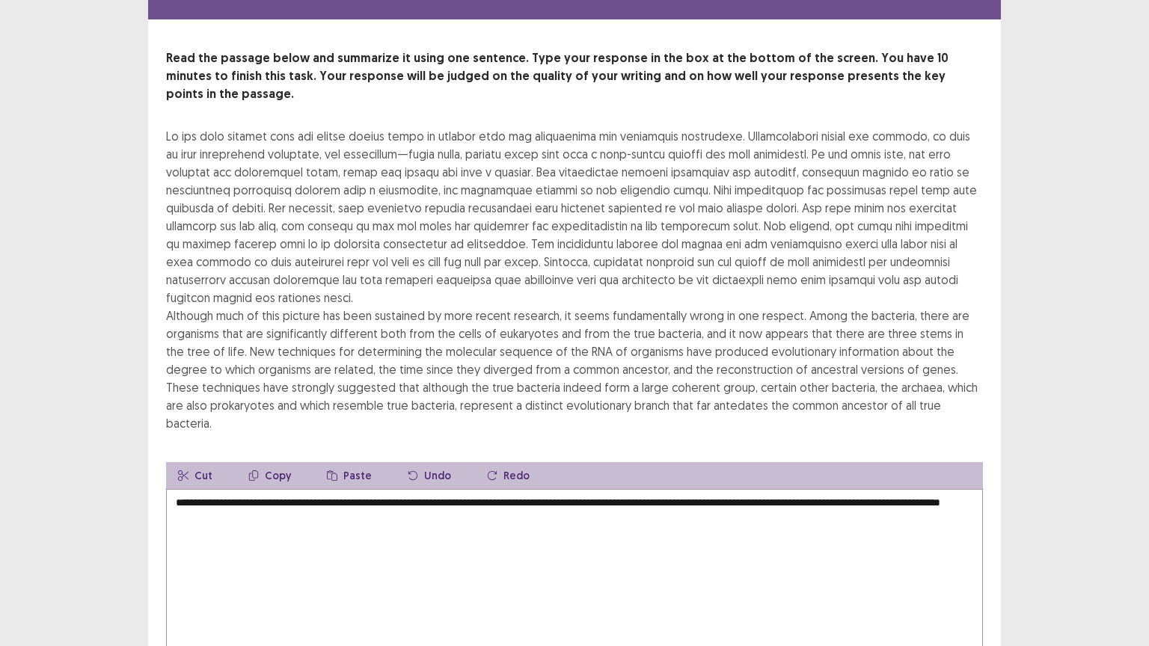
click at [338, 489] on textarea "**********" at bounding box center [574, 571] width 817 height 165
click at [324, 489] on textarea "**********" at bounding box center [574, 571] width 817 height 165
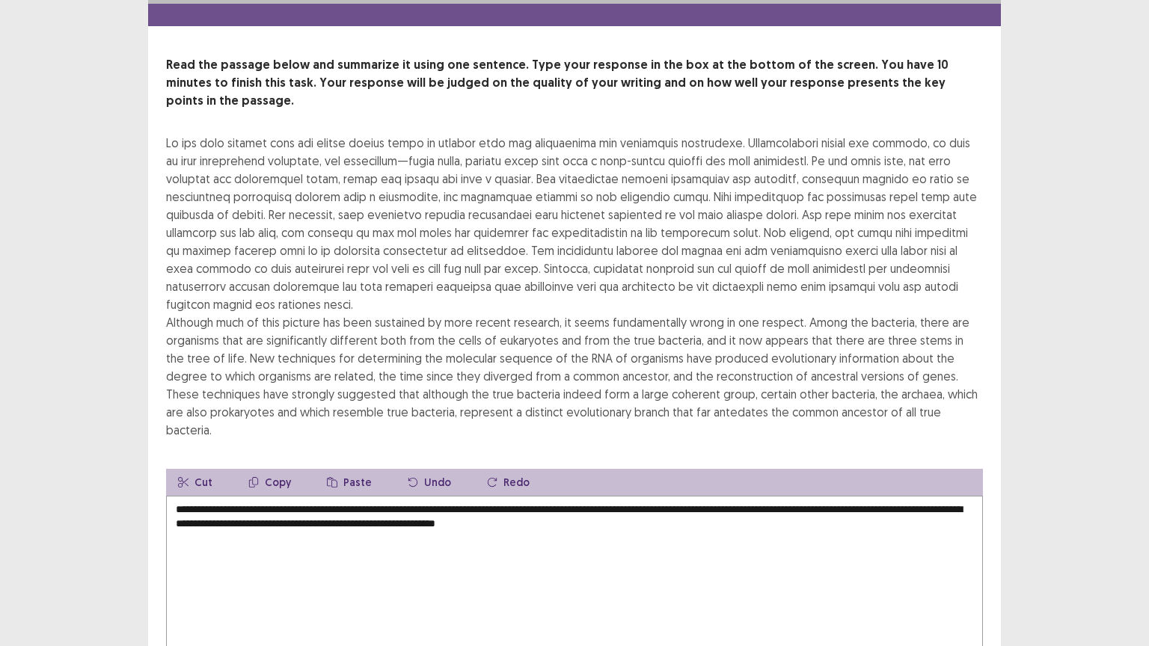
click at [615, 496] on textarea "**********" at bounding box center [574, 578] width 817 height 165
click at [637, 496] on textarea "**********" at bounding box center [574, 578] width 817 height 165
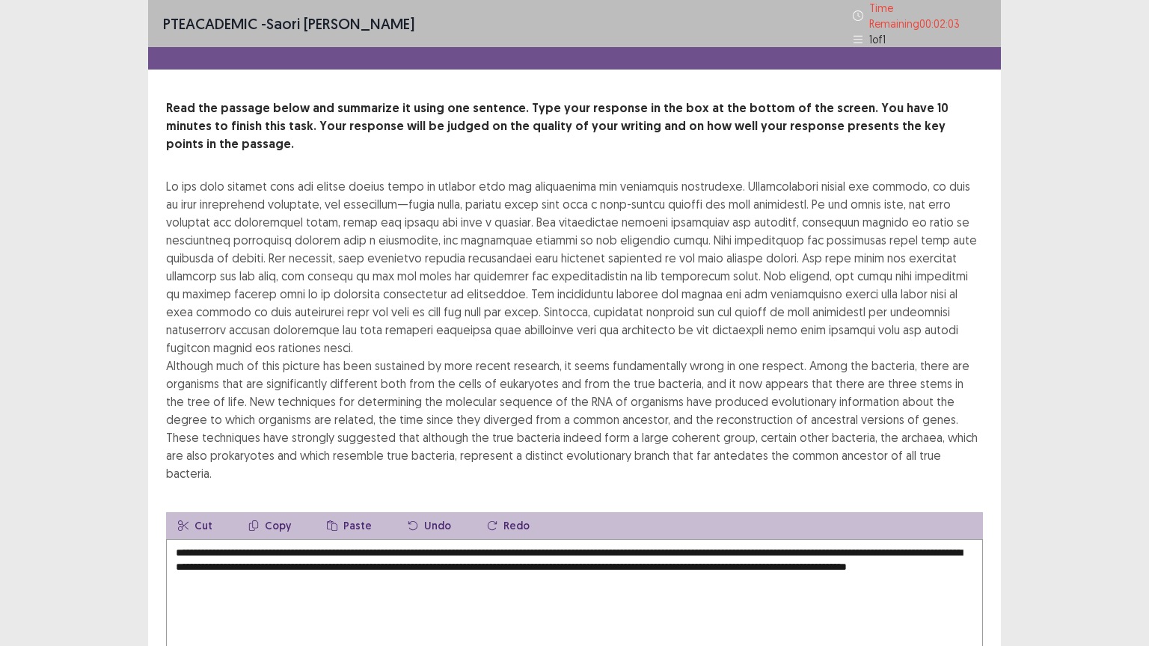
scroll to position [0, 0]
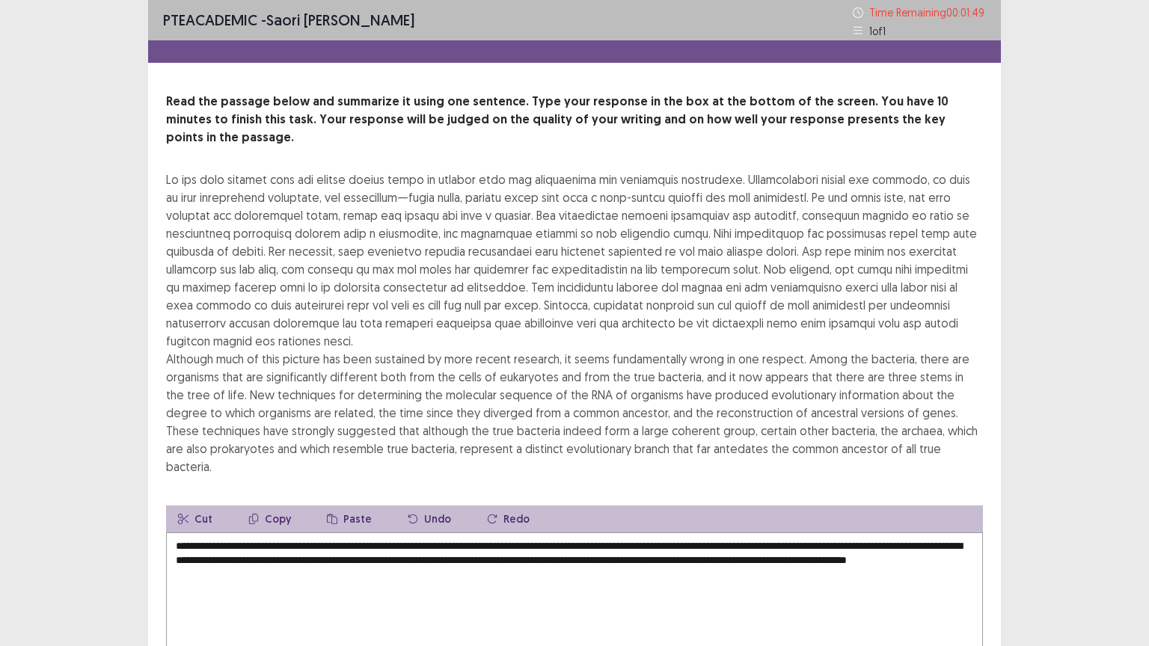
click at [298, 519] on textarea "**********" at bounding box center [574, 614] width 817 height 165
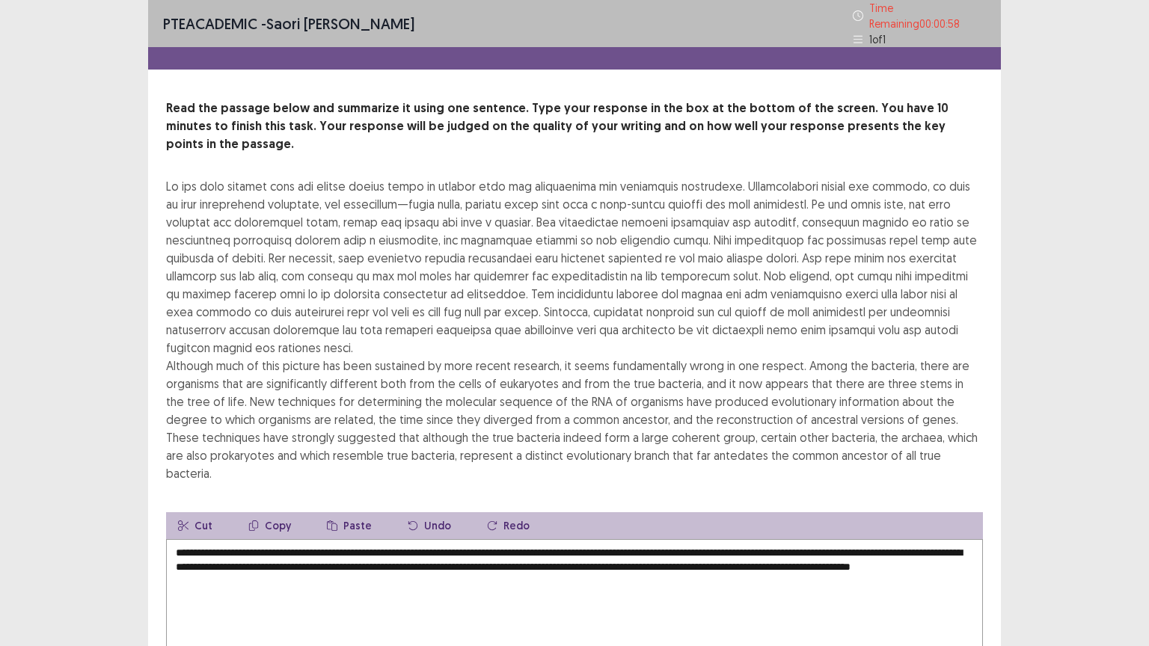
scroll to position [90, 0]
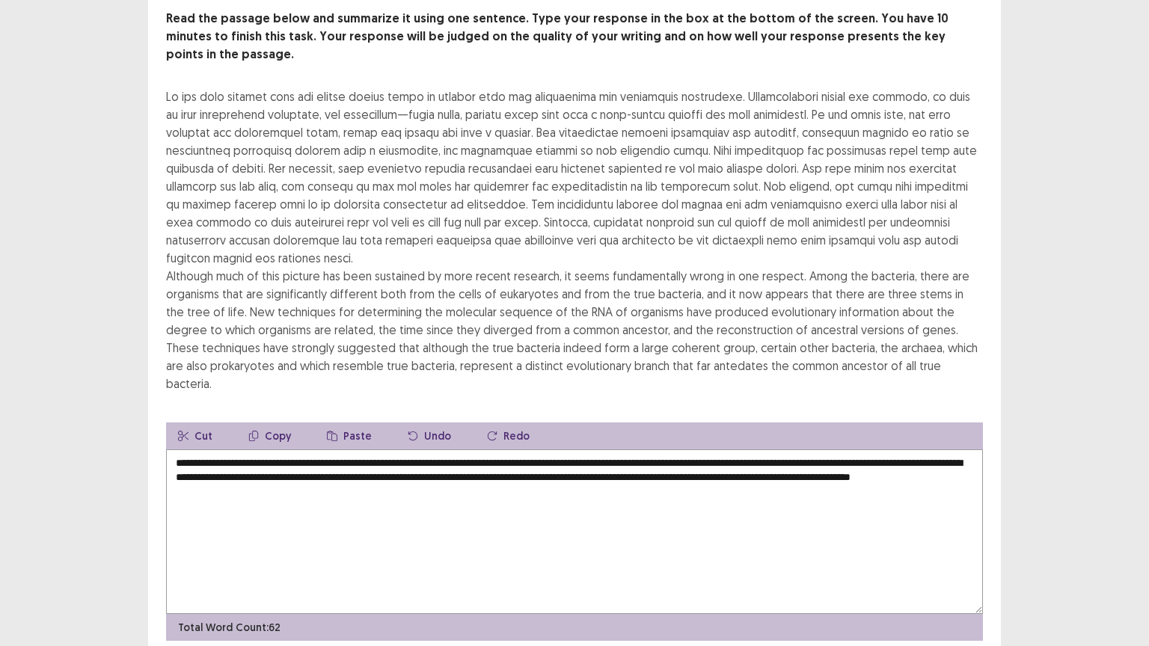
type textarea "**********"
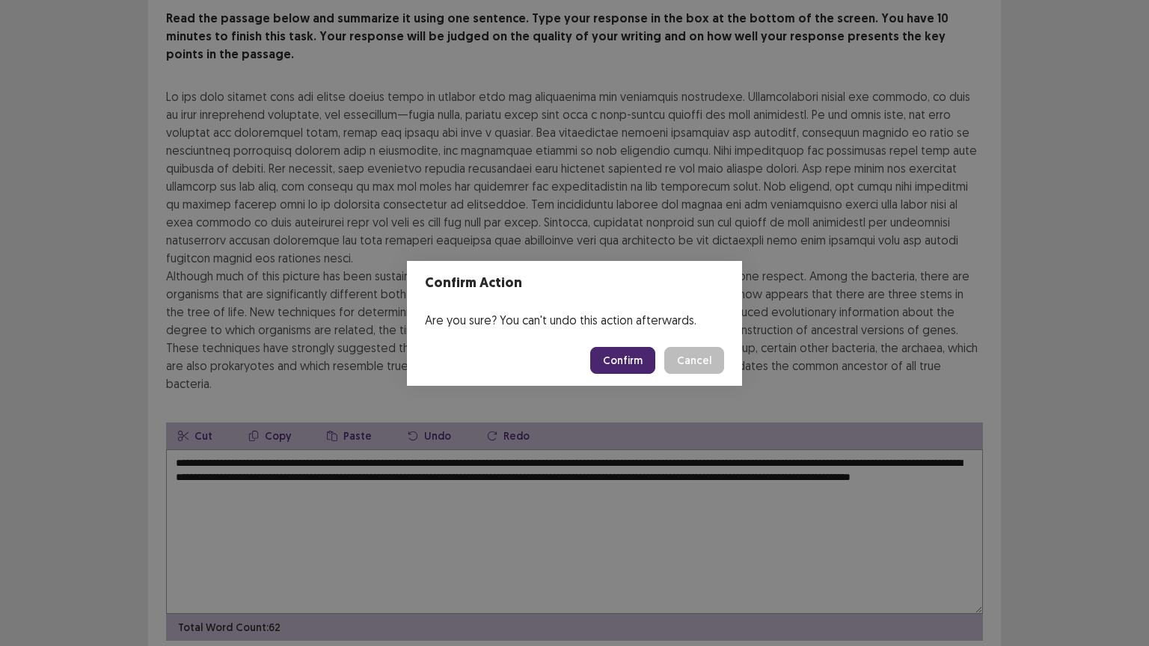
click at [627, 360] on button "Confirm" at bounding box center [622, 360] width 65 height 27
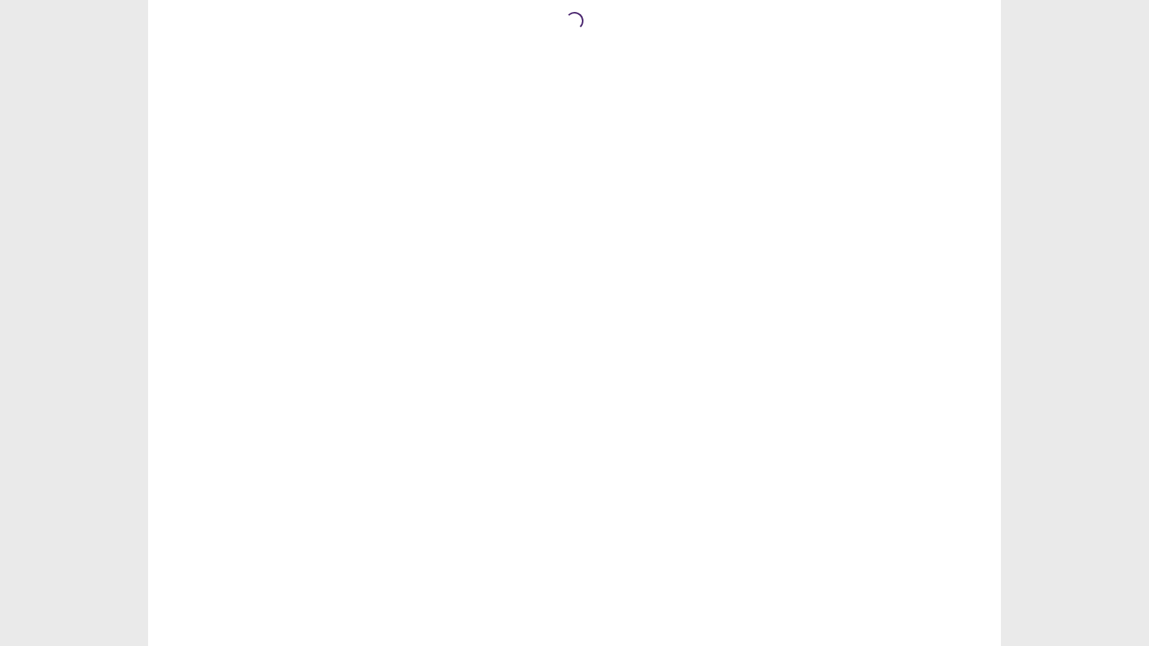
scroll to position [0, 0]
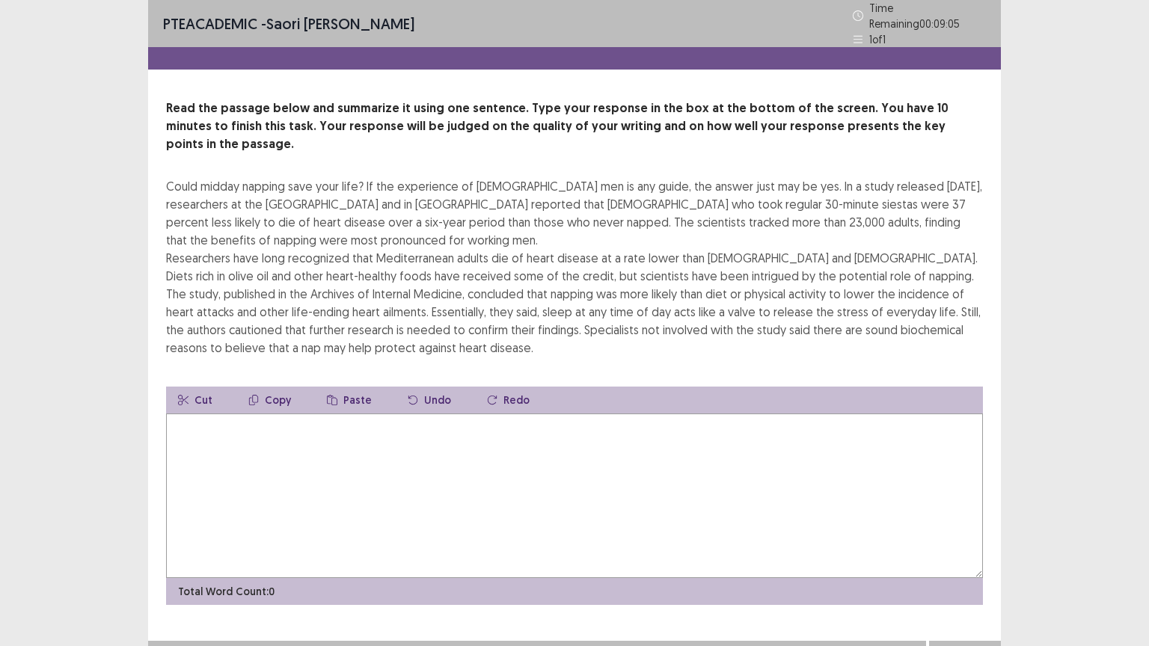
click at [315, 417] on textarea at bounding box center [574, 496] width 817 height 165
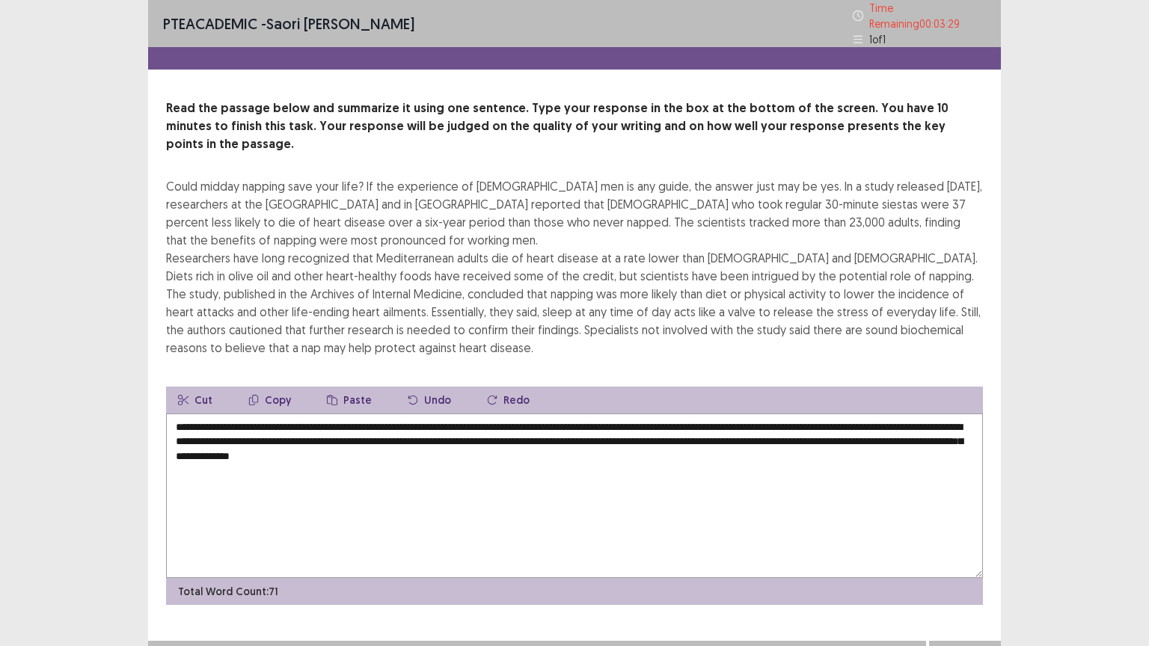
click at [316, 431] on textarea "**********" at bounding box center [574, 496] width 817 height 165
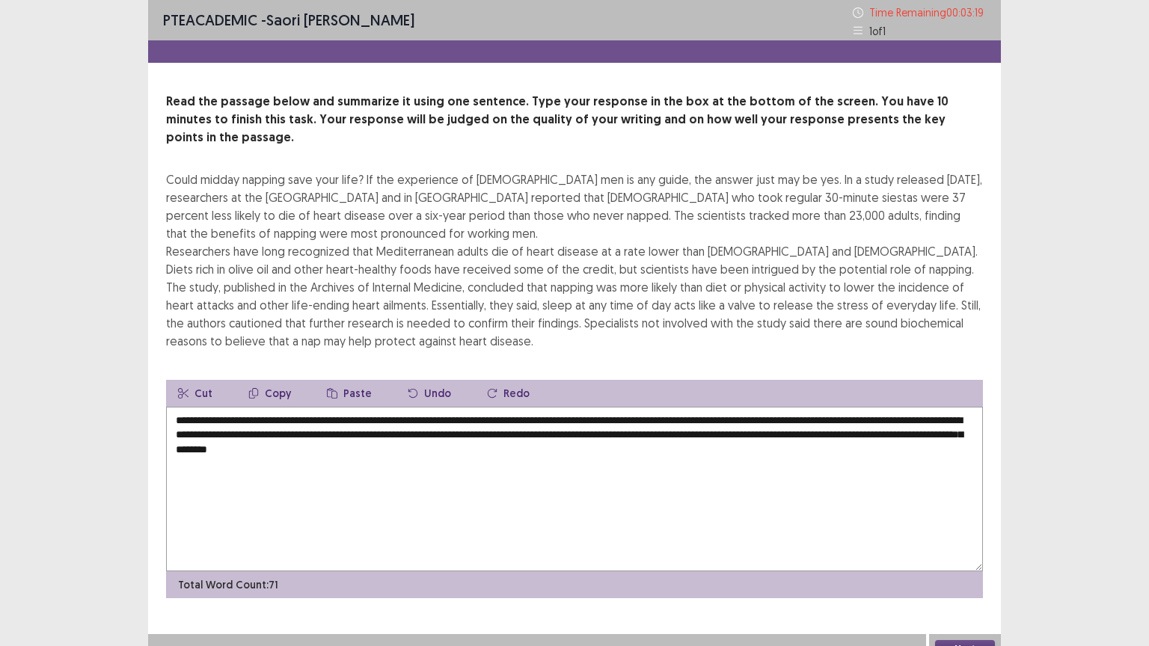
click at [298, 429] on textarea "**********" at bounding box center [574, 489] width 817 height 165
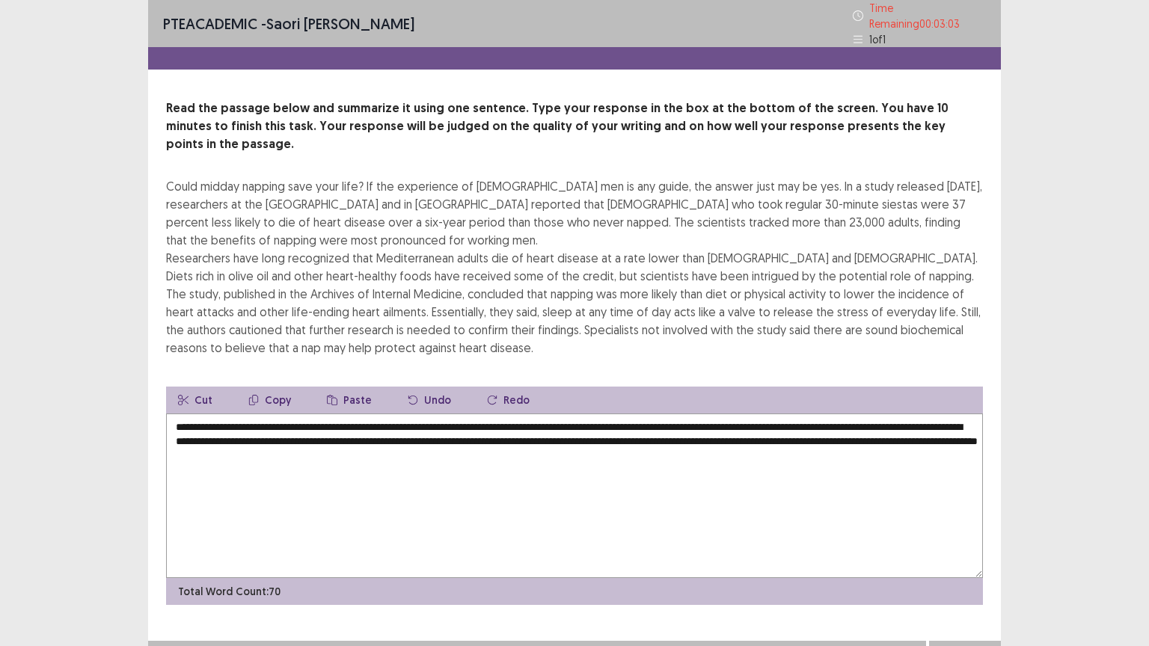
click at [326, 414] on textarea "**********" at bounding box center [574, 496] width 817 height 165
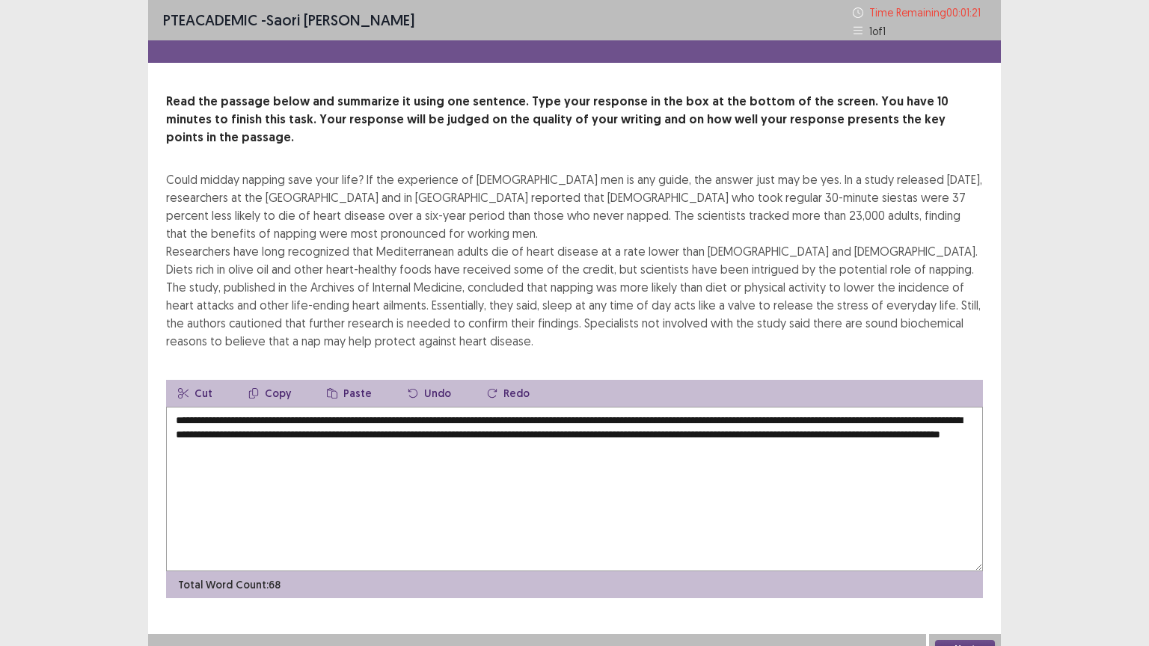
click at [589, 422] on textarea "**********" at bounding box center [574, 489] width 817 height 165
click at [966, 413] on textarea "**********" at bounding box center [574, 489] width 817 height 165
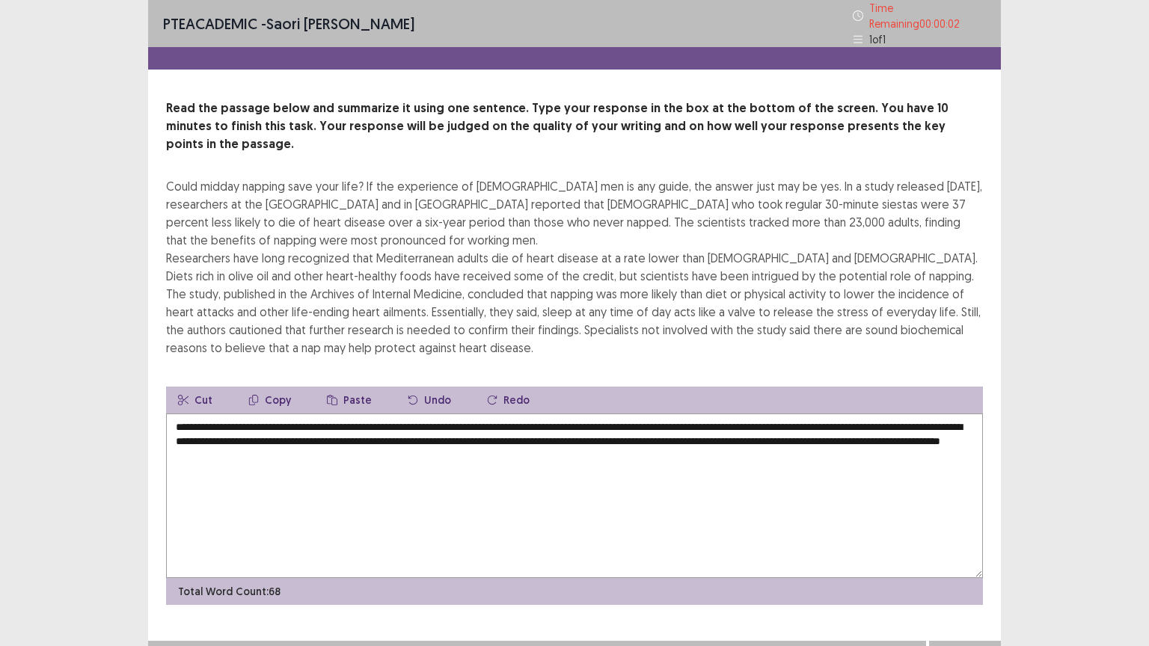
click at [611, 417] on textarea "**********" at bounding box center [574, 496] width 817 height 165
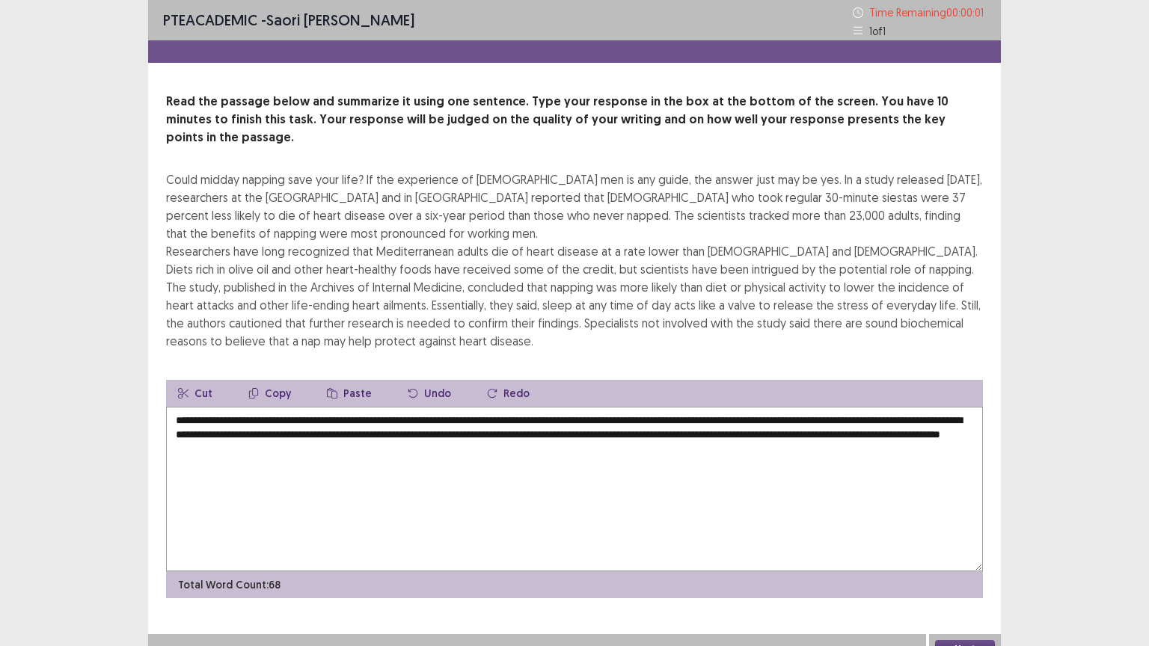
type textarea "**********"
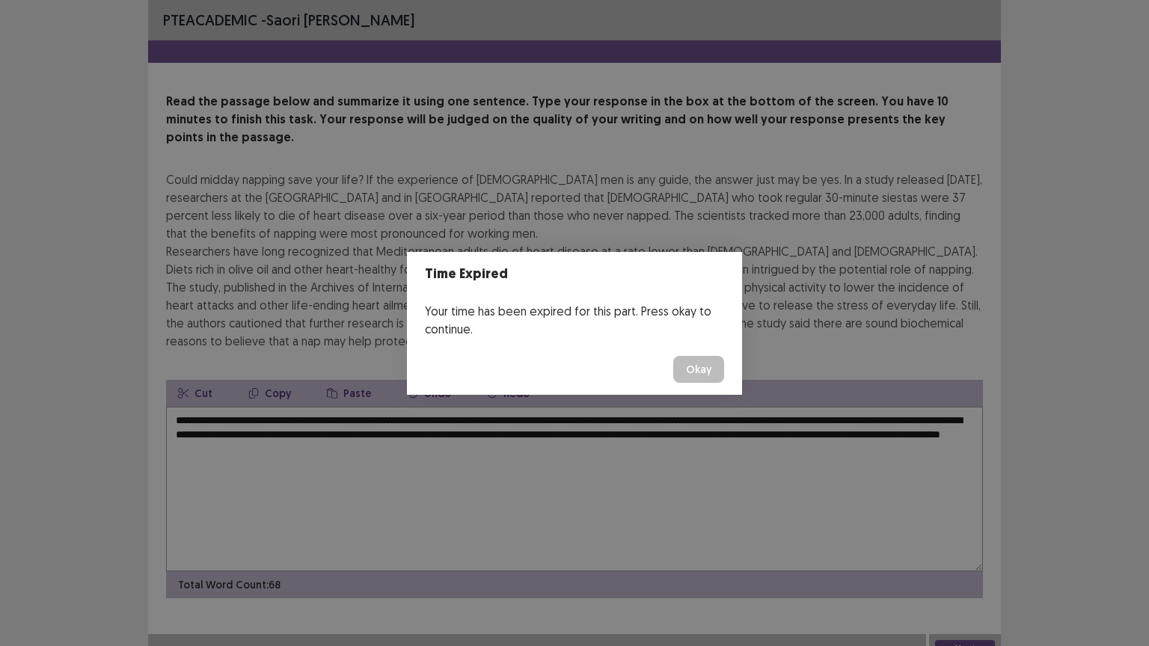
click at [715, 360] on button "Okay" at bounding box center [698, 369] width 51 height 27
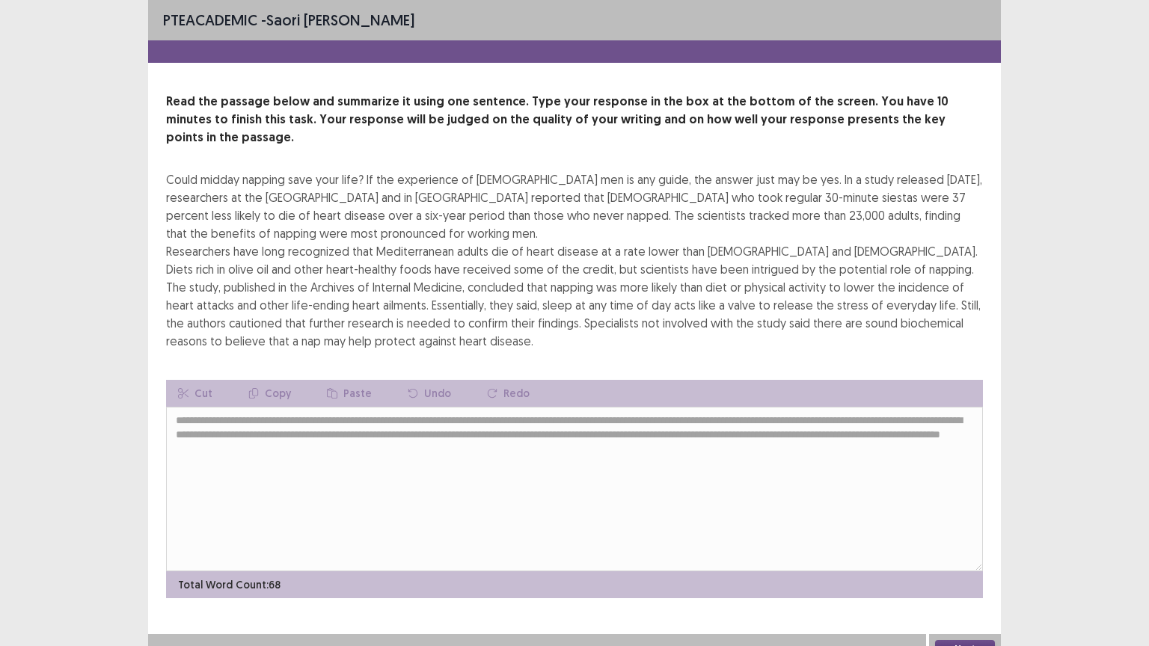
click at [979, 519] on button "Next" at bounding box center [965, 649] width 60 height 18
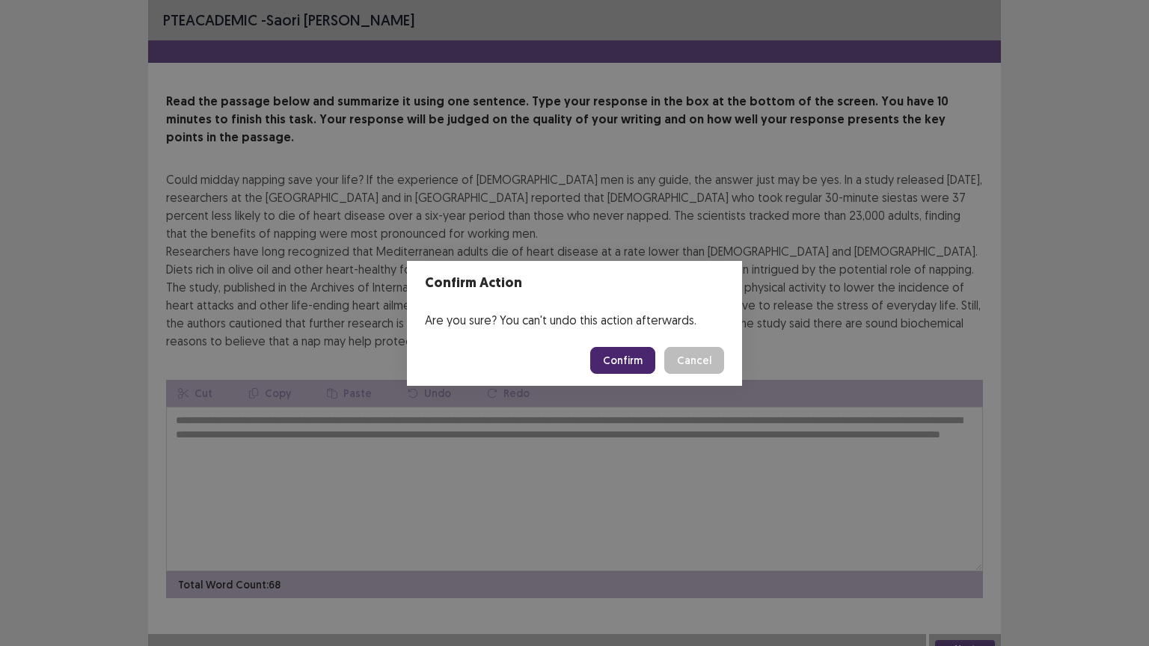
click at [641, 361] on button "Confirm" at bounding box center [622, 360] width 65 height 27
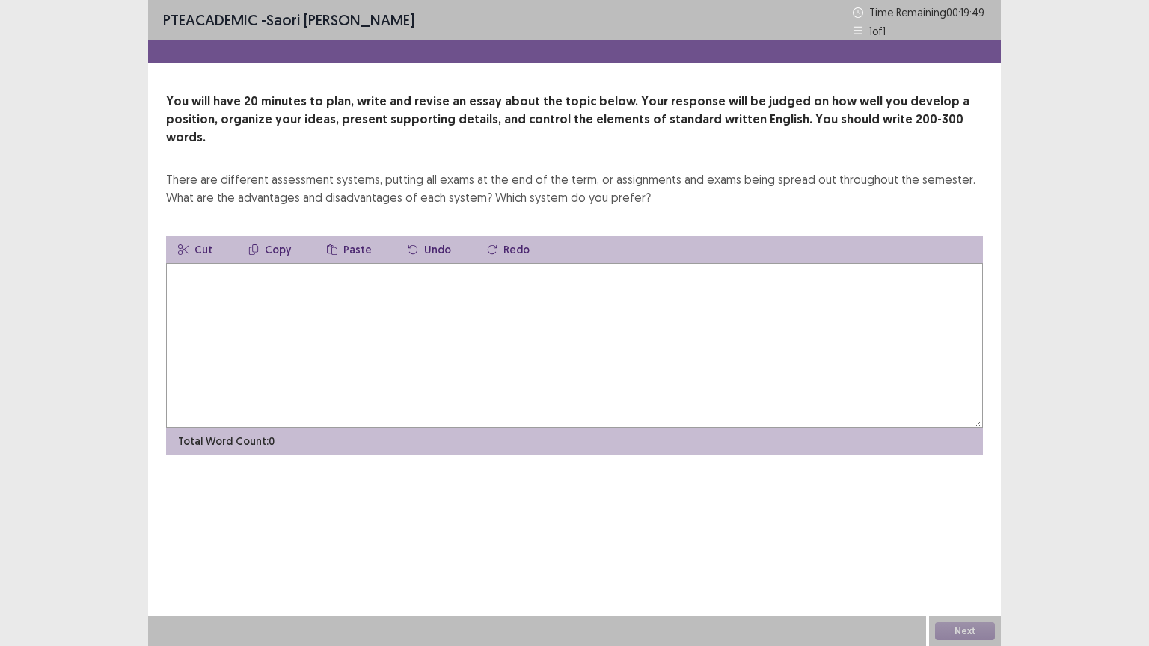
click at [381, 283] on textarea at bounding box center [574, 345] width 817 height 165
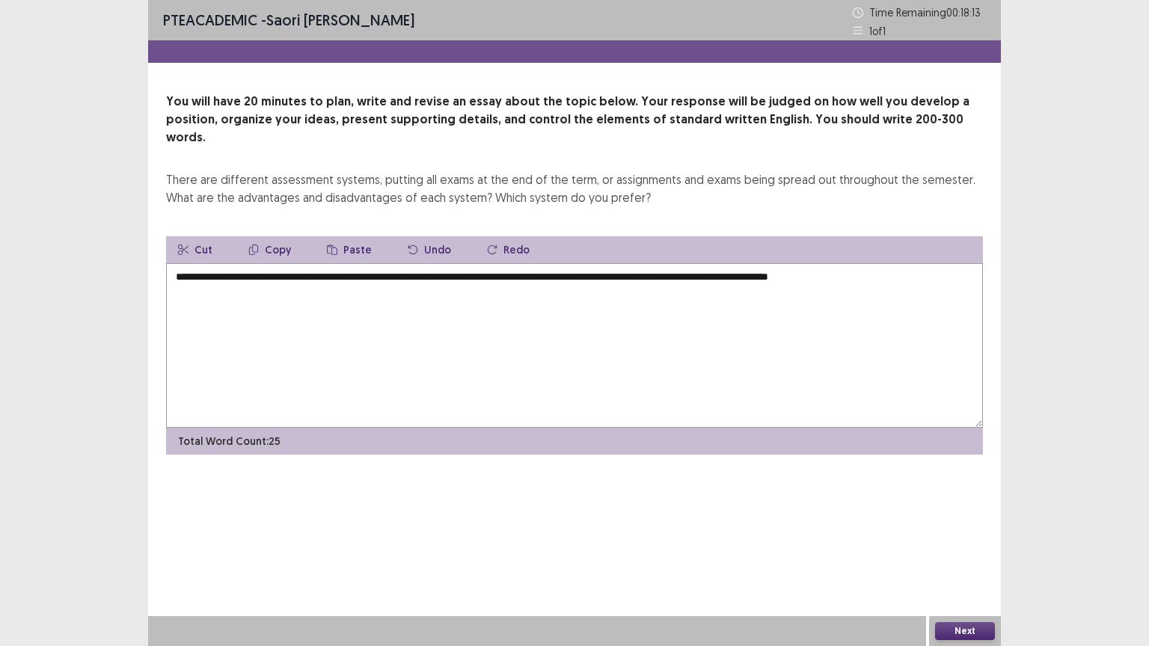
click at [409, 263] on textarea "**********" at bounding box center [574, 345] width 817 height 165
click at [359, 280] on textarea "**********" at bounding box center [574, 345] width 817 height 165
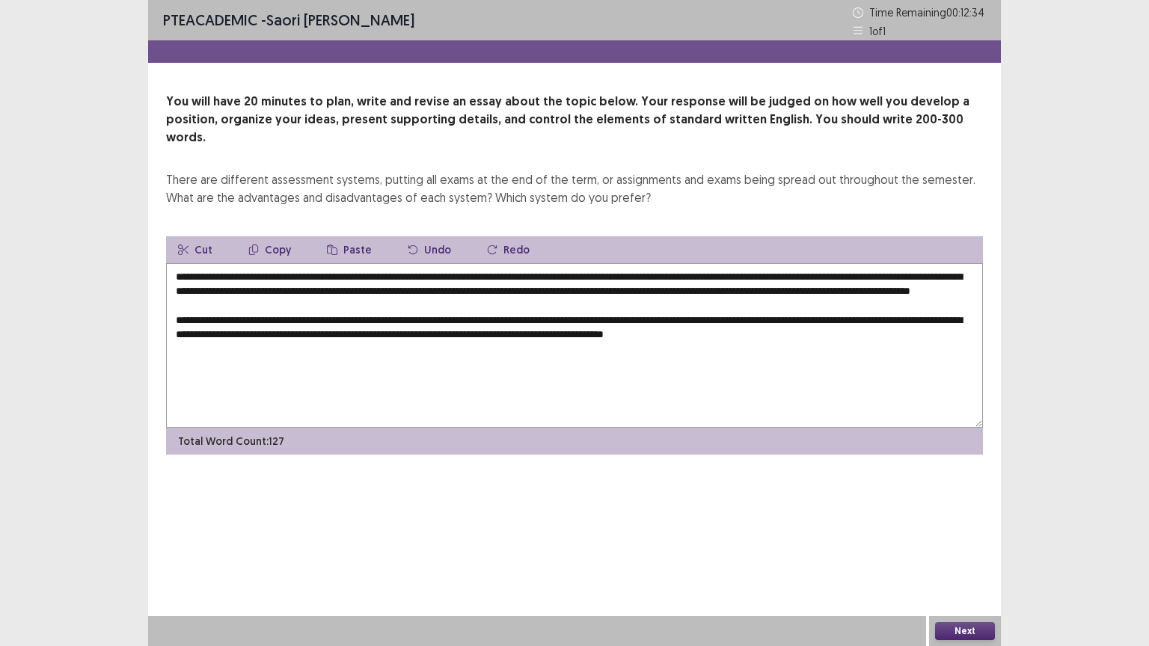
click at [636, 331] on textarea "**********" at bounding box center [574, 345] width 817 height 165
click at [900, 338] on textarea "**********" at bounding box center [574, 345] width 817 height 165
click at [781, 271] on textarea "**********" at bounding box center [574, 345] width 817 height 165
drag, startPoint x: 798, startPoint y: 274, endPoint x: 303, endPoint y: 287, distance: 495.2
click at [303, 287] on textarea "**********" at bounding box center [574, 345] width 817 height 165
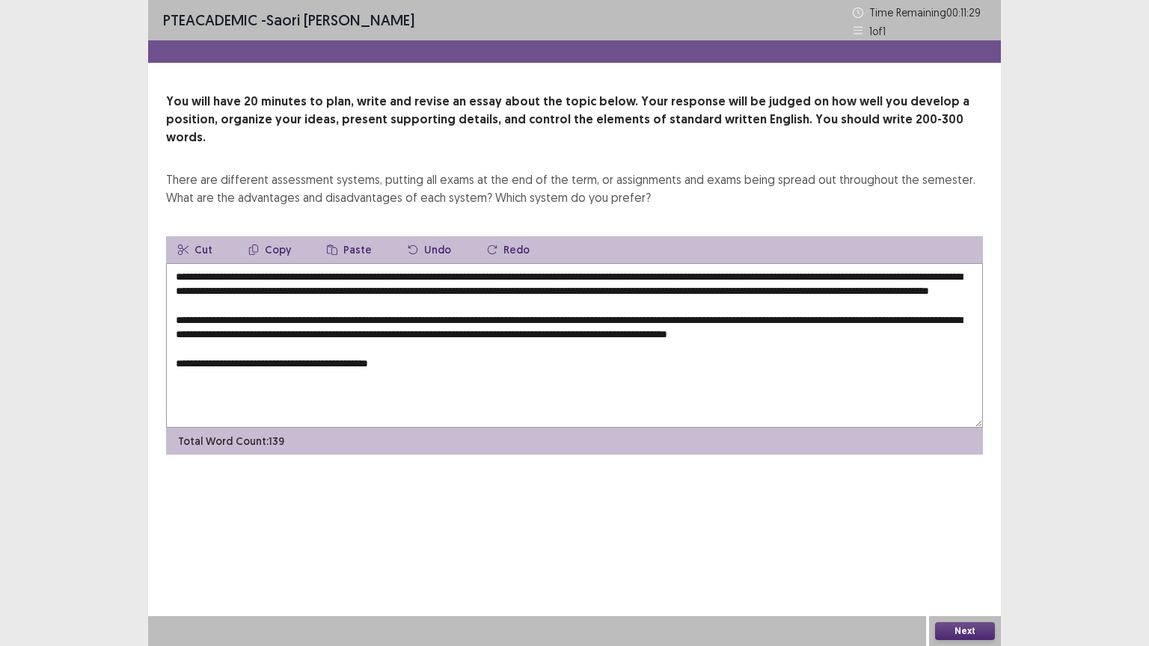
click at [265, 236] on button "Copy" at bounding box center [269, 249] width 67 height 27
click at [434, 361] on textarea "**********" at bounding box center [574, 345] width 817 height 165
paste textarea "**********"
click at [399, 356] on textarea "**********" at bounding box center [574, 345] width 817 height 165
click at [713, 363] on textarea "**********" at bounding box center [574, 345] width 817 height 165
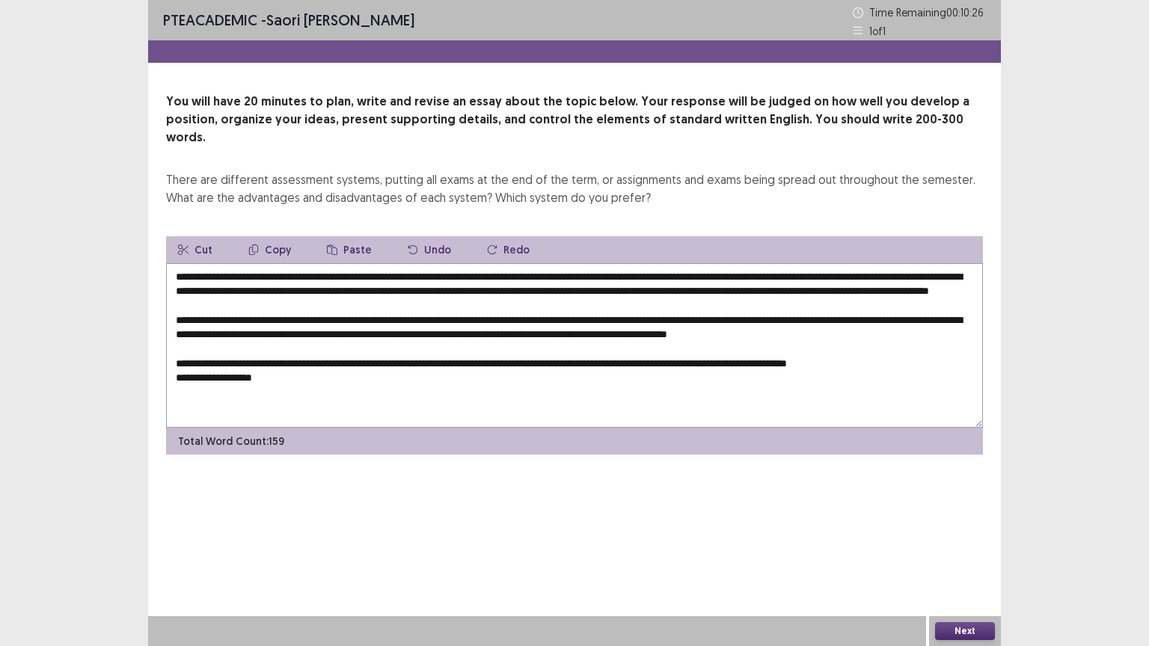
click at [379, 375] on textarea "**********" at bounding box center [574, 345] width 817 height 165
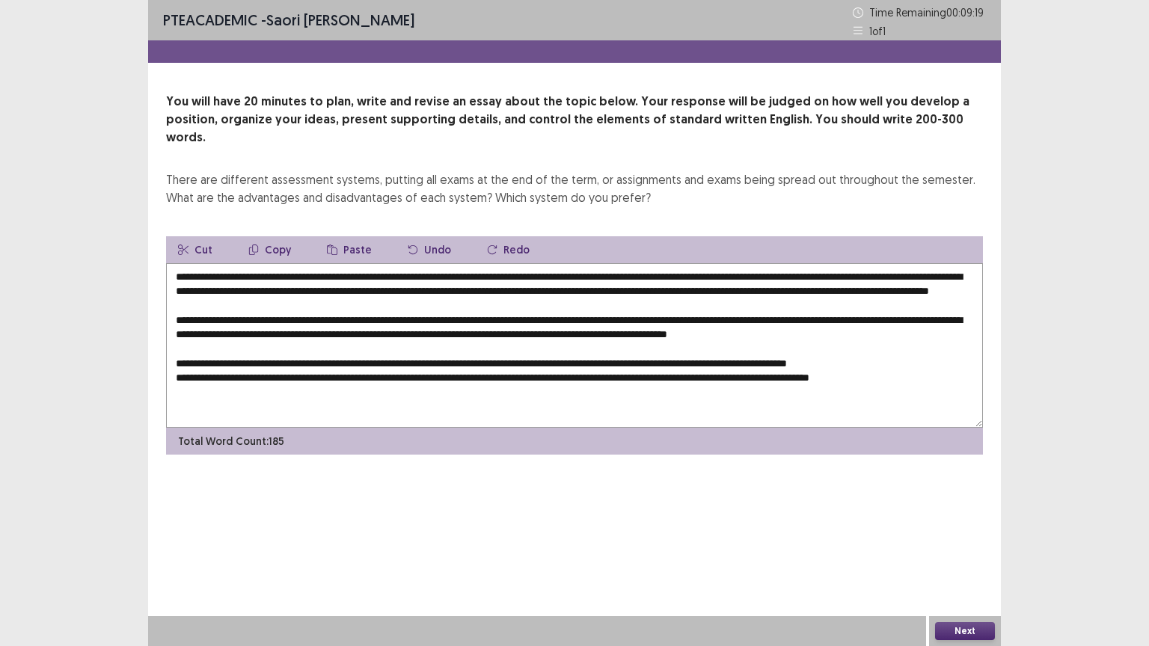
click at [354, 236] on button "Paste" at bounding box center [349, 249] width 69 height 27
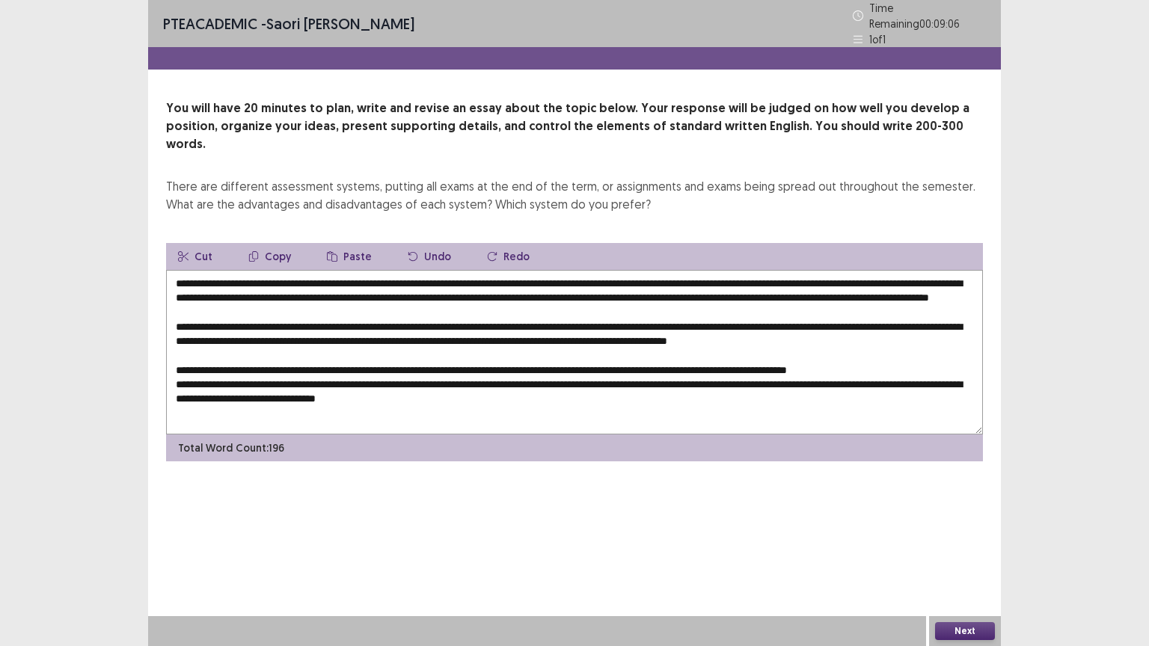
scroll to position [14, 0]
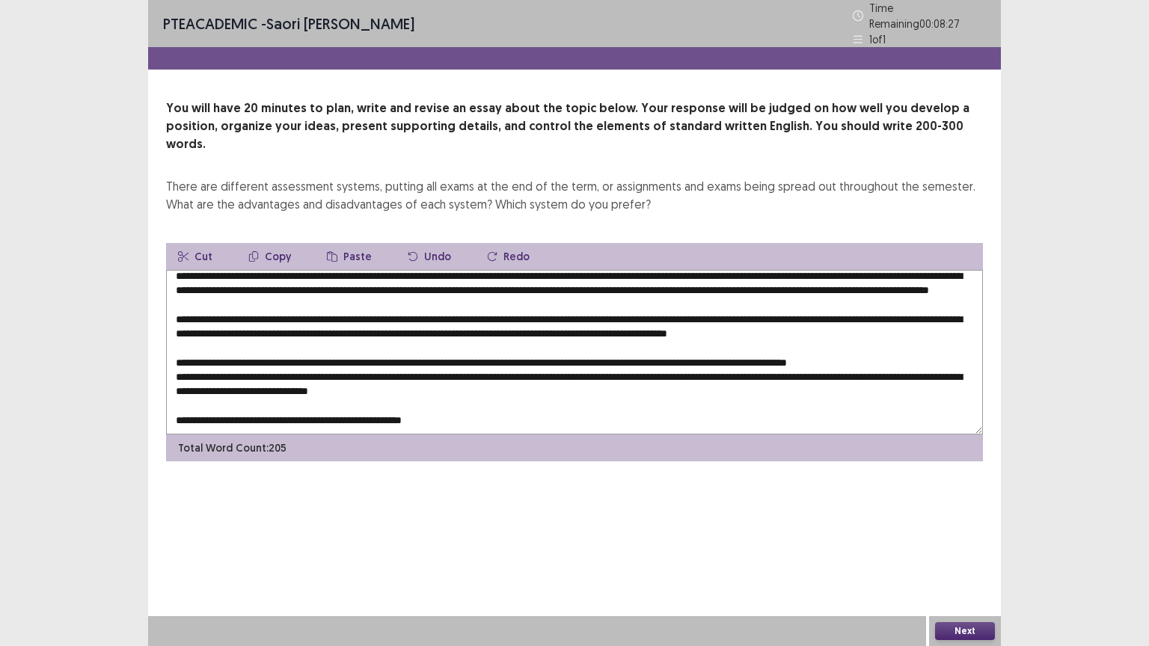
click at [345, 397] on textarea at bounding box center [574, 352] width 817 height 165
click at [463, 397] on textarea at bounding box center [574, 352] width 817 height 165
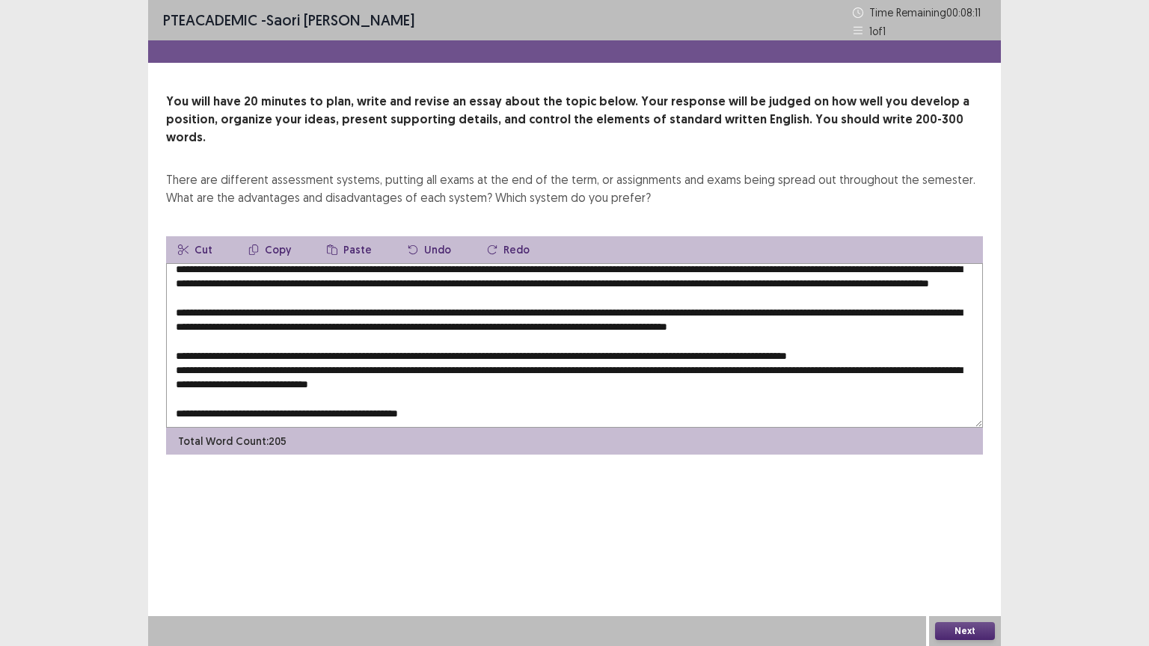
scroll to position [21, 0]
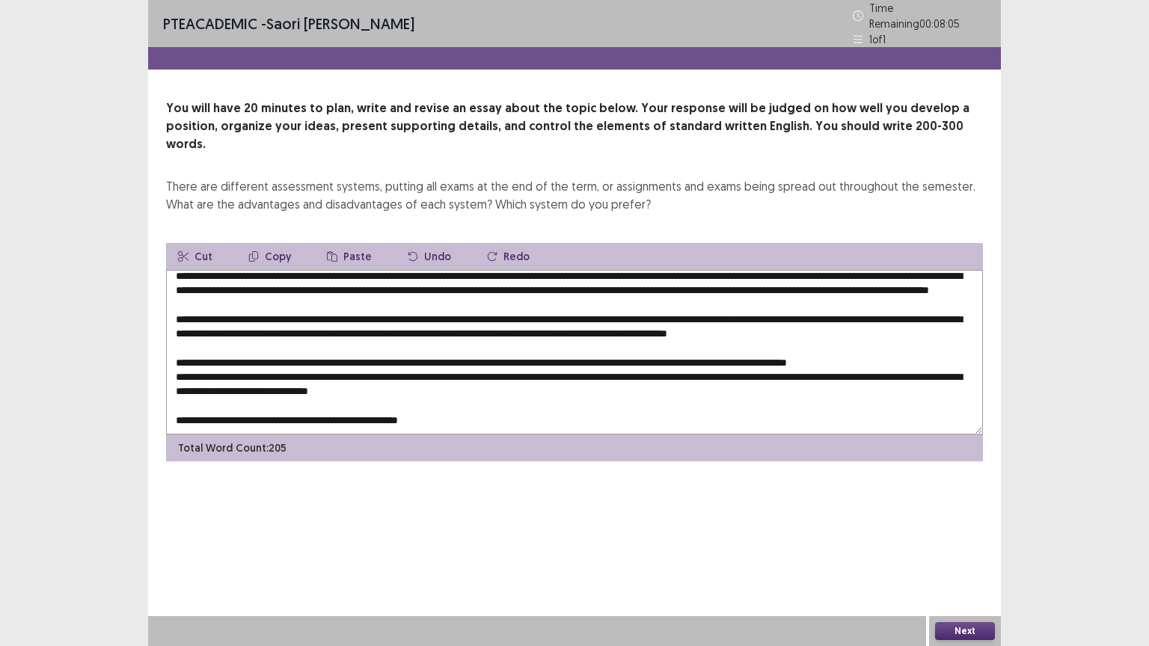
paste textarea "**********"
click at [455, 394] on textarea at bounding box center [574, 352] width 817 height 165
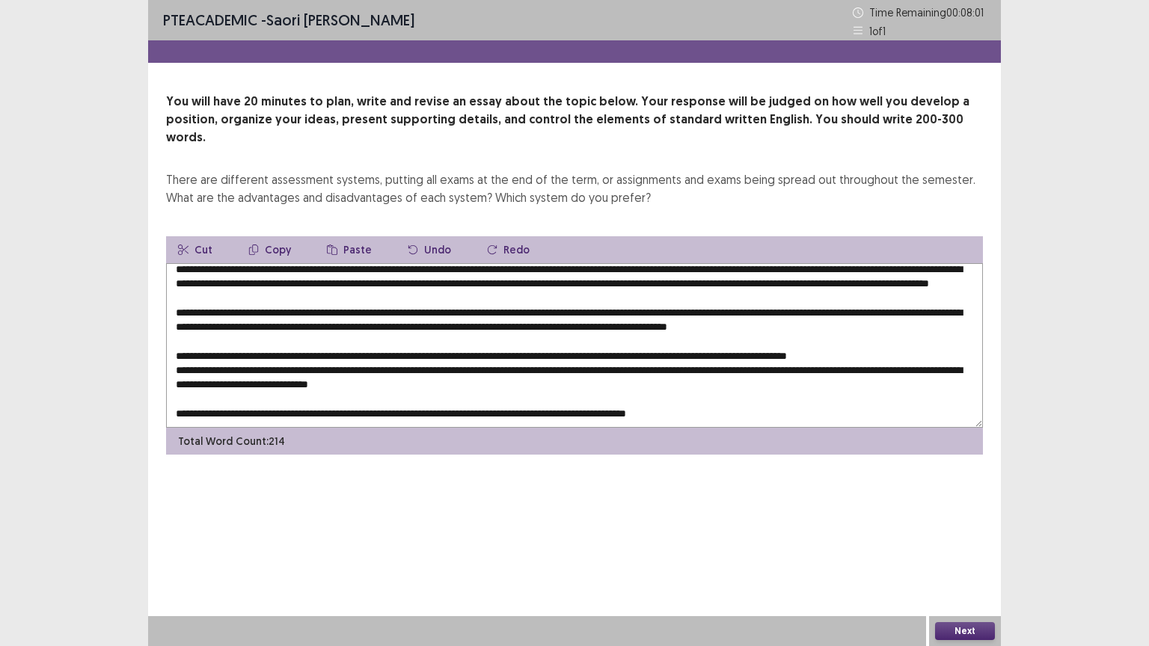
click at [822, 394] on textarea at bounding box center [574, 345] width 817 height 165
drag, startPoint x: 775, startPoint y: 400, endPoint x: 437, endPoint y: 395, distance: 338.8
click at [437, 395] on textarea at bounding box center [574, 345] width 817 height 165
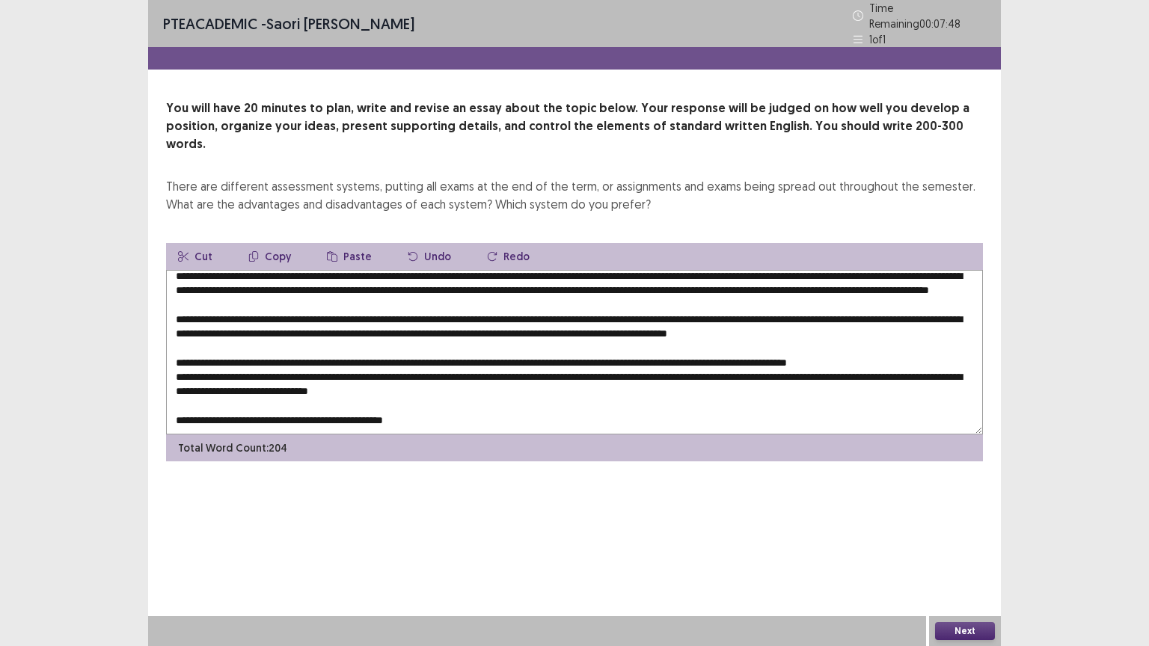
scroll to position [0, 0]
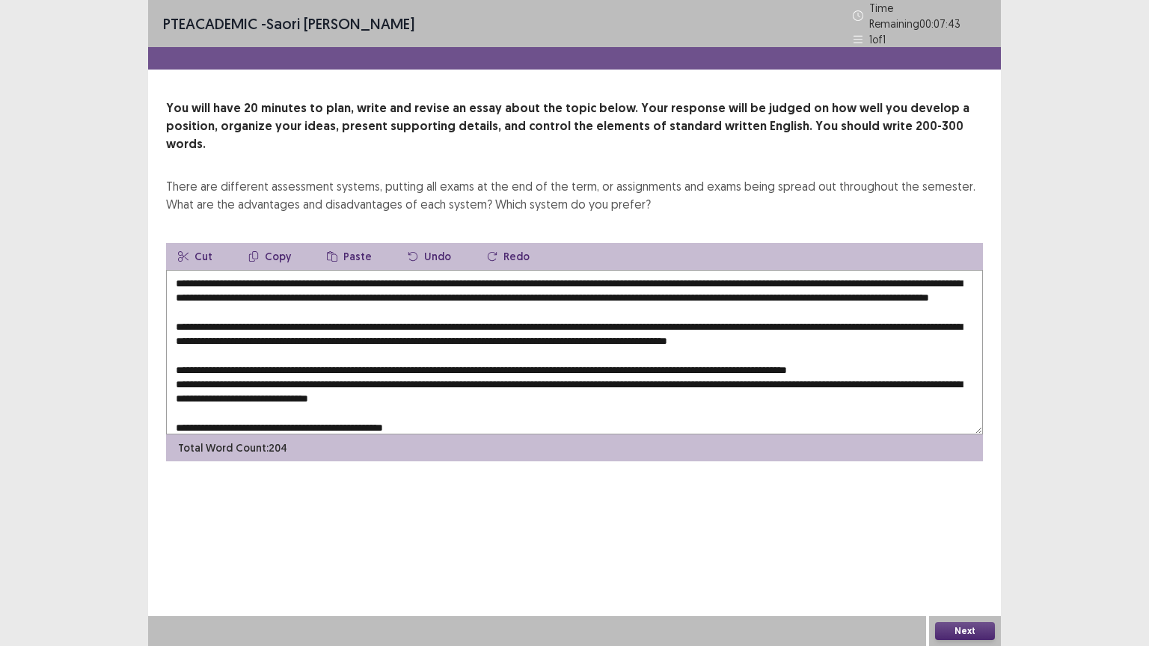
drag, startPoint x: 414, startPoint y: 259, endPoint x: 595, endPoint y: 262, distance: 181.0
click at [595, 270] on textarea at bounding box center [574, 352] width 817 height 165
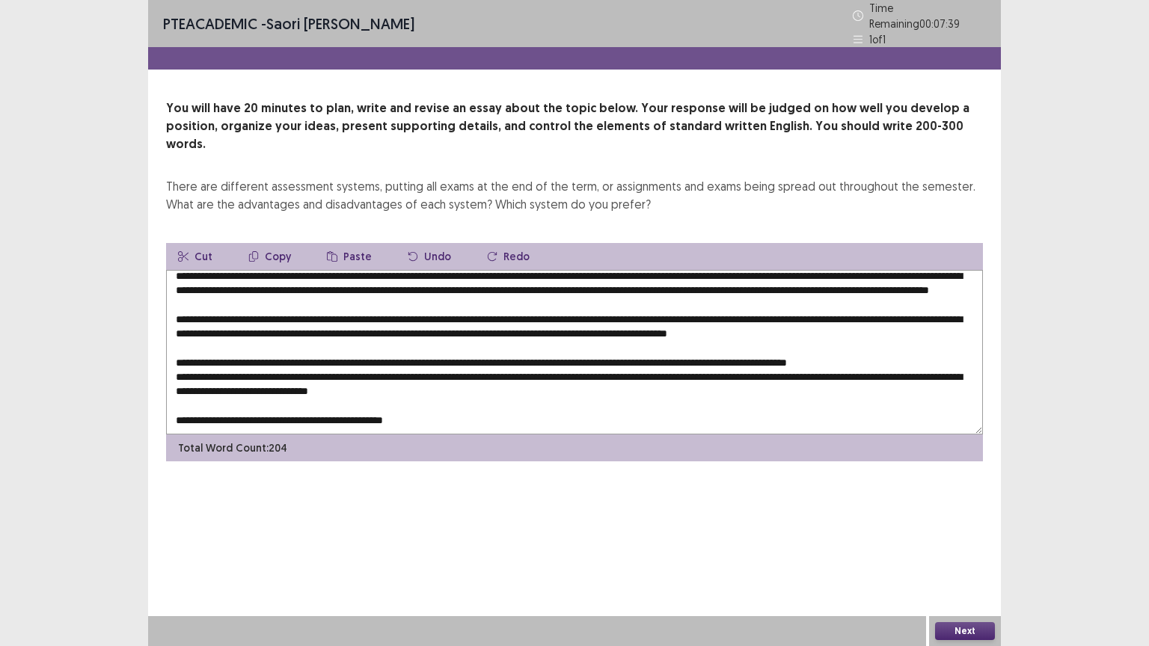
click at [450, 397] on textarea at bounding box center [574, 352] width 817 height 165
paste textarea "**********"
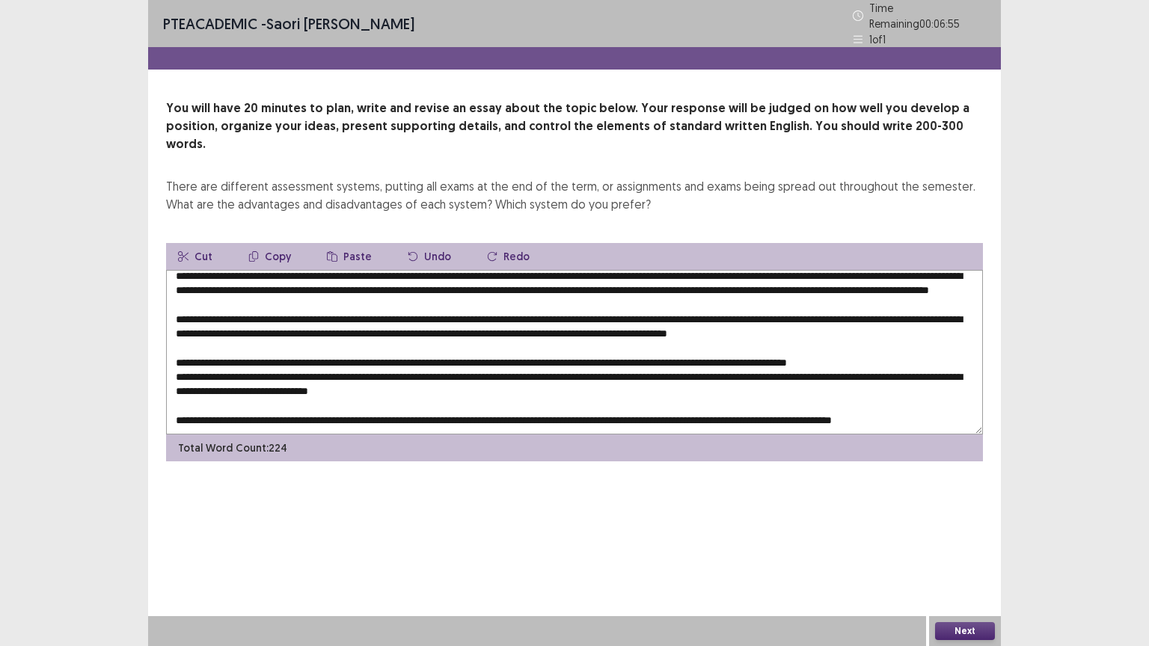
click at [884, 397] on textarea at bounding box center [574, 352] width 817 height 165
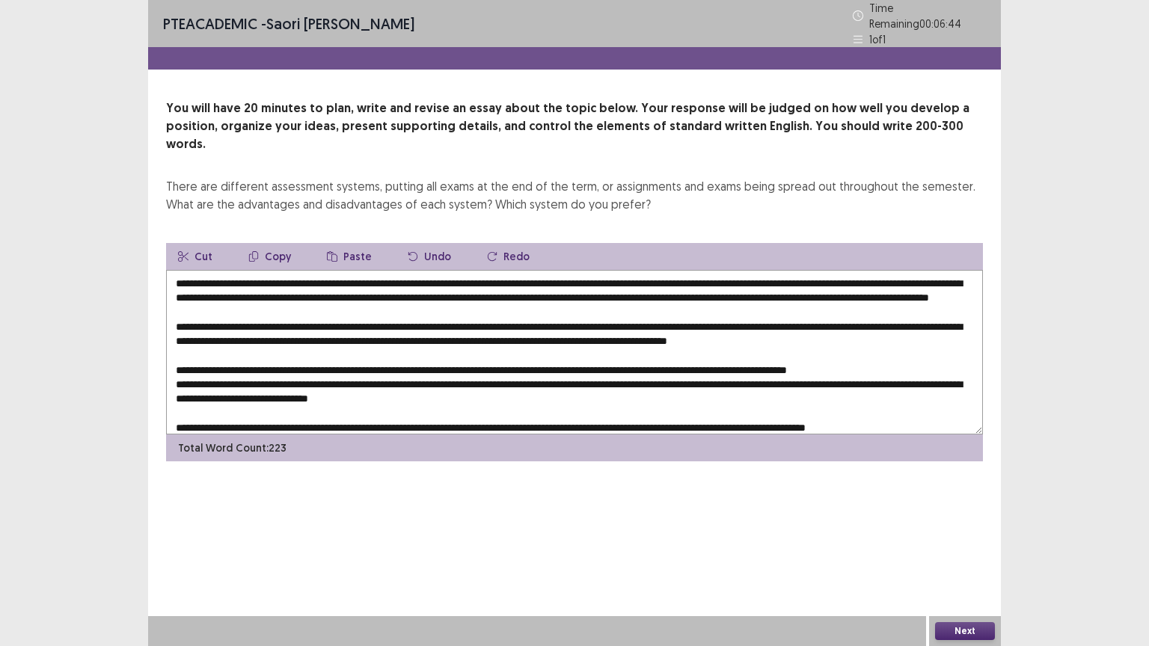
click at [887, 317] on textarea at bounding box center [574, 352] width 817 height 165
click at [267, 334] on textarea at bounding box center [574, 352] width 817 height 165
click at [336, 326] on textarea at bounding box center [574, 352] width 817 height 165
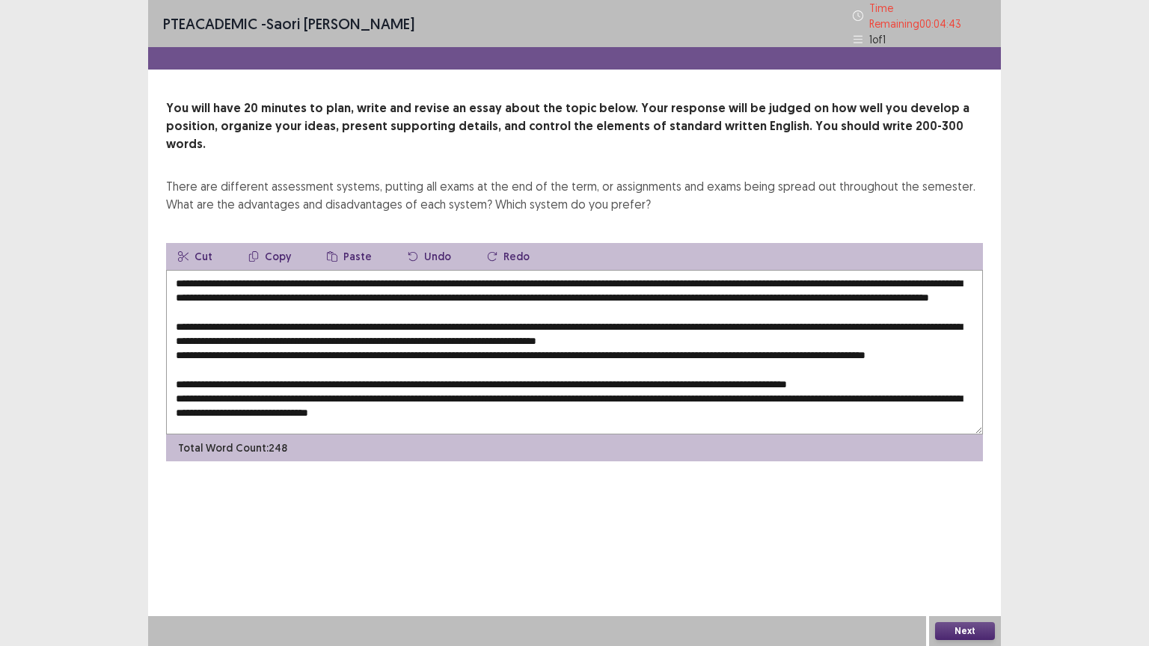
click at [177, 348] on textarea at bounding box center [574, 352] width 817 height 165
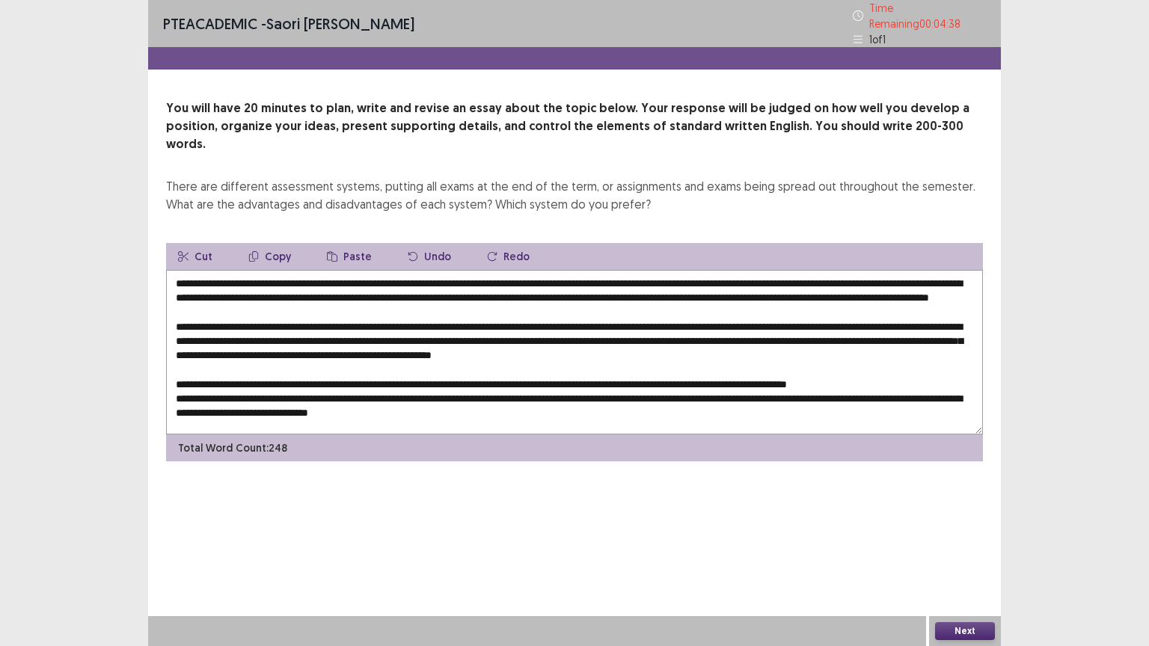
click at [184, 341] on textarea at bounding box center [574, 352] width 817 height 165
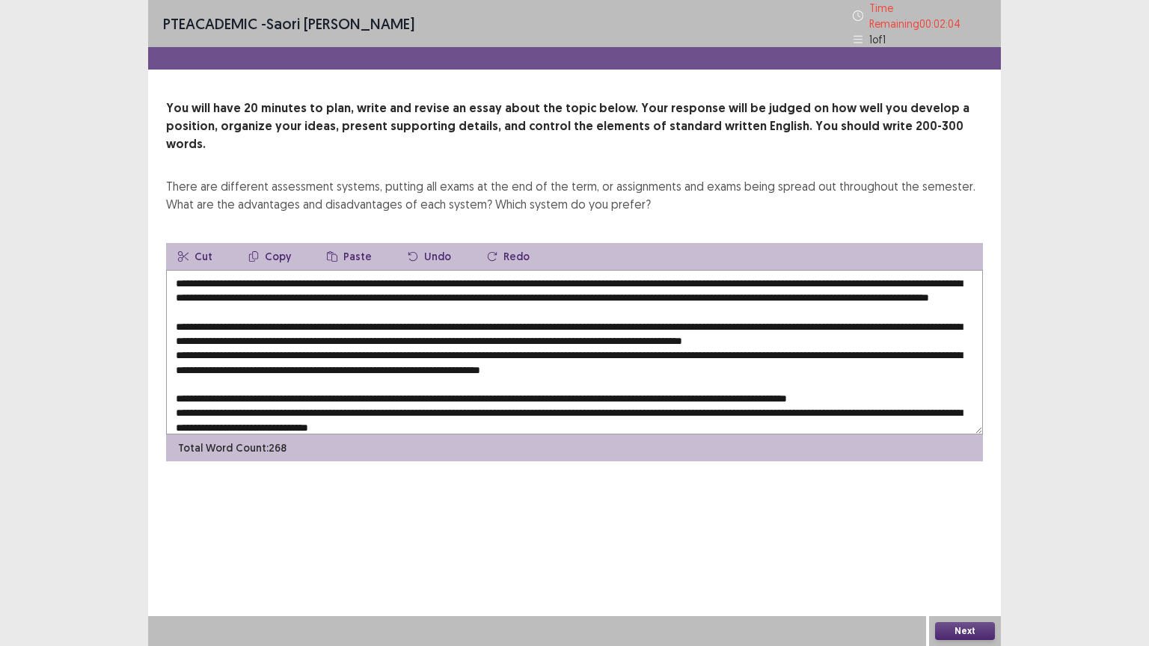
click at [377, 358] on textarea at bounding box center [574, 352] width 817 height 165
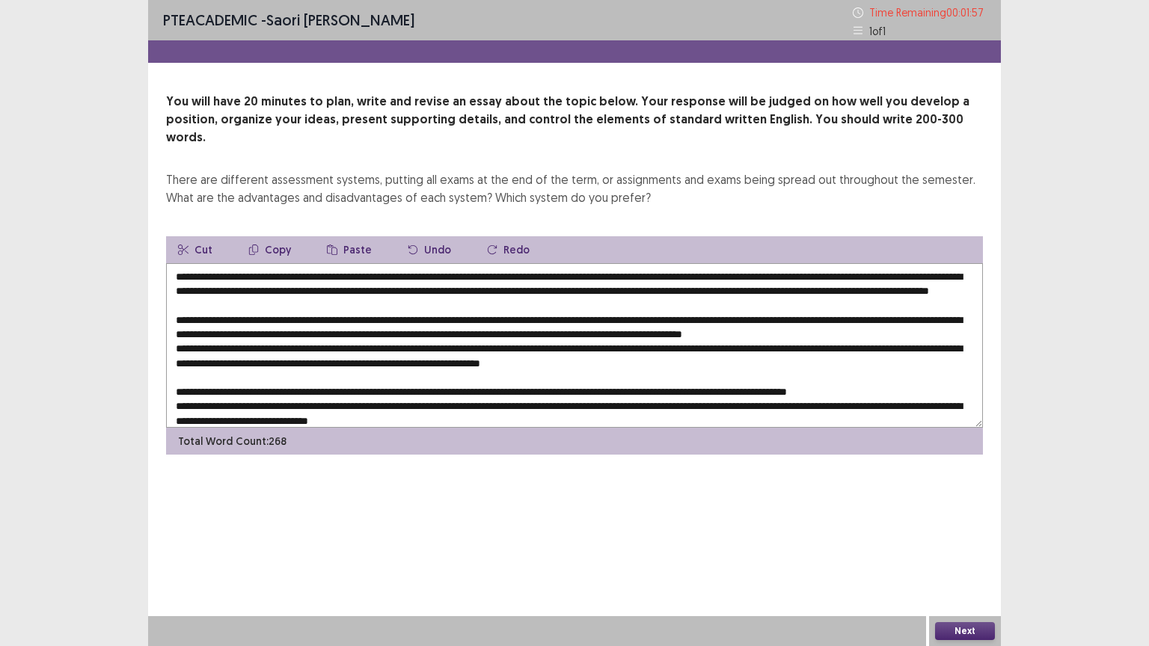
drag, startPoint x: 491, startPoint y: 345, endPoint x: 900, endPoint y: 347, distance: 408.3
click at [900, 347] on textarea at bounding box center [574, 345] width 817 height 165
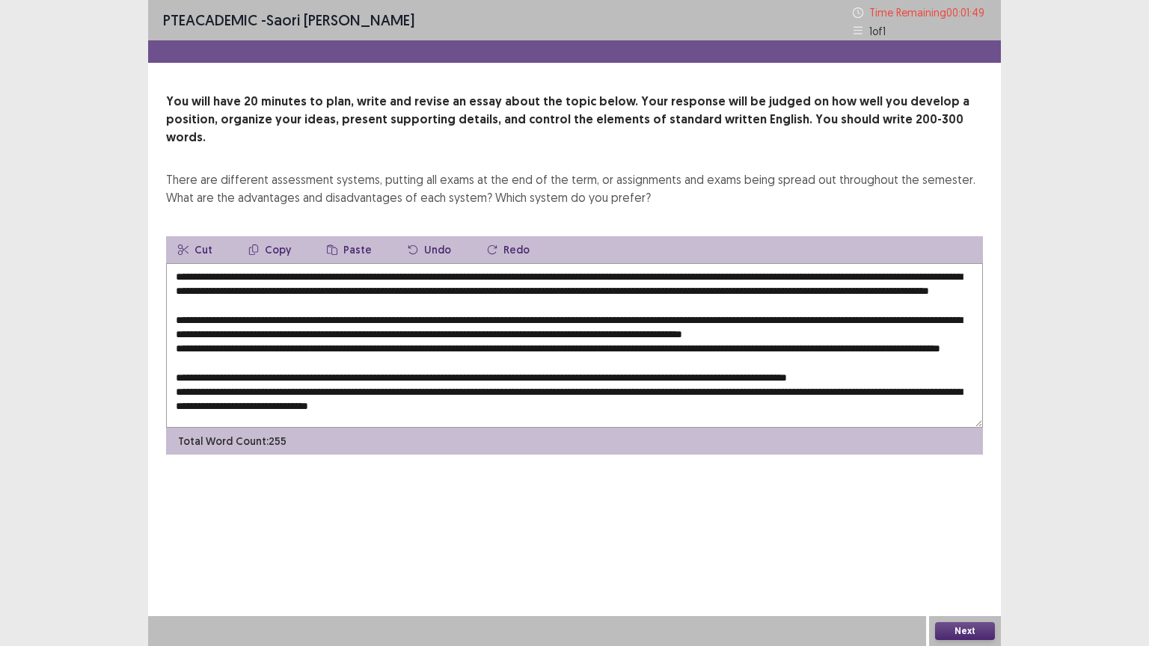
click at [755, 345] on textarea at bounding box center [574, 345] width 817 height 165
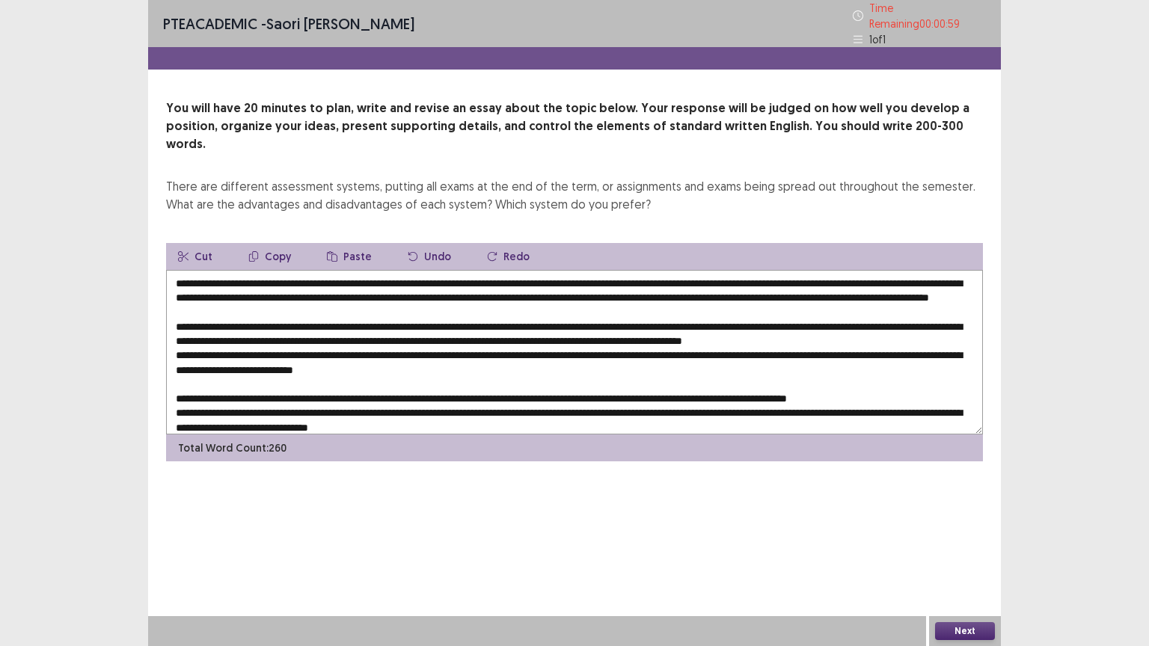
scroll to position [50, 0]
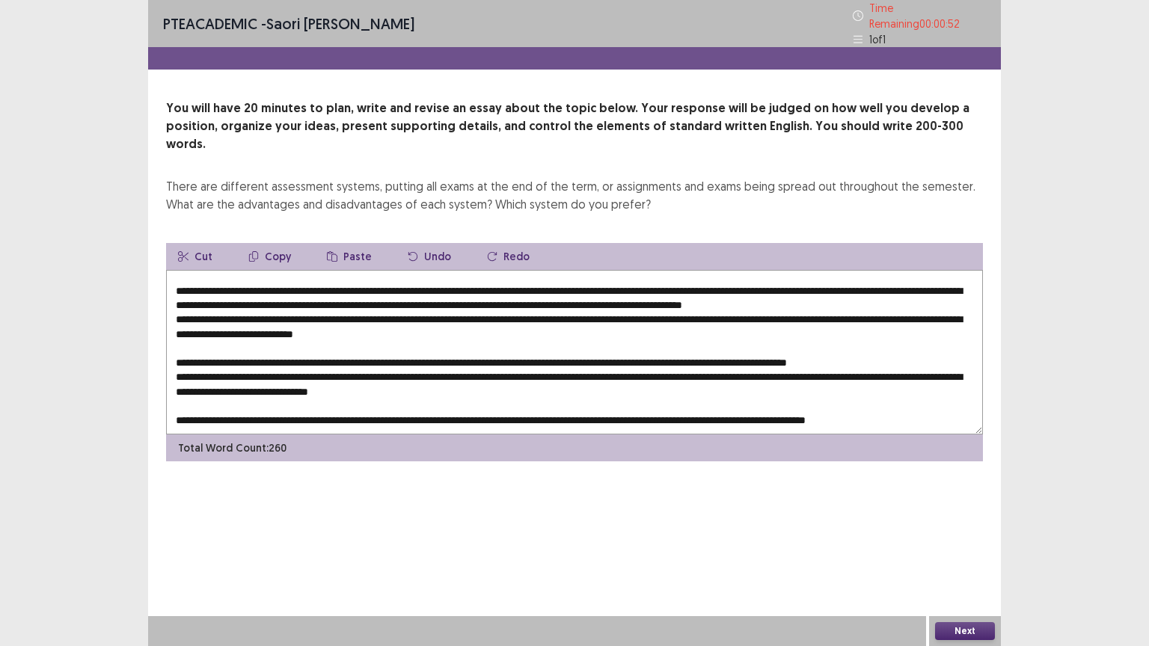
click at [423, 350] on textarea at bounding box center [574, 352] width 817 height 165
click at [368, 369] on textarea at bounding box center [574, 352] width 817 height 165
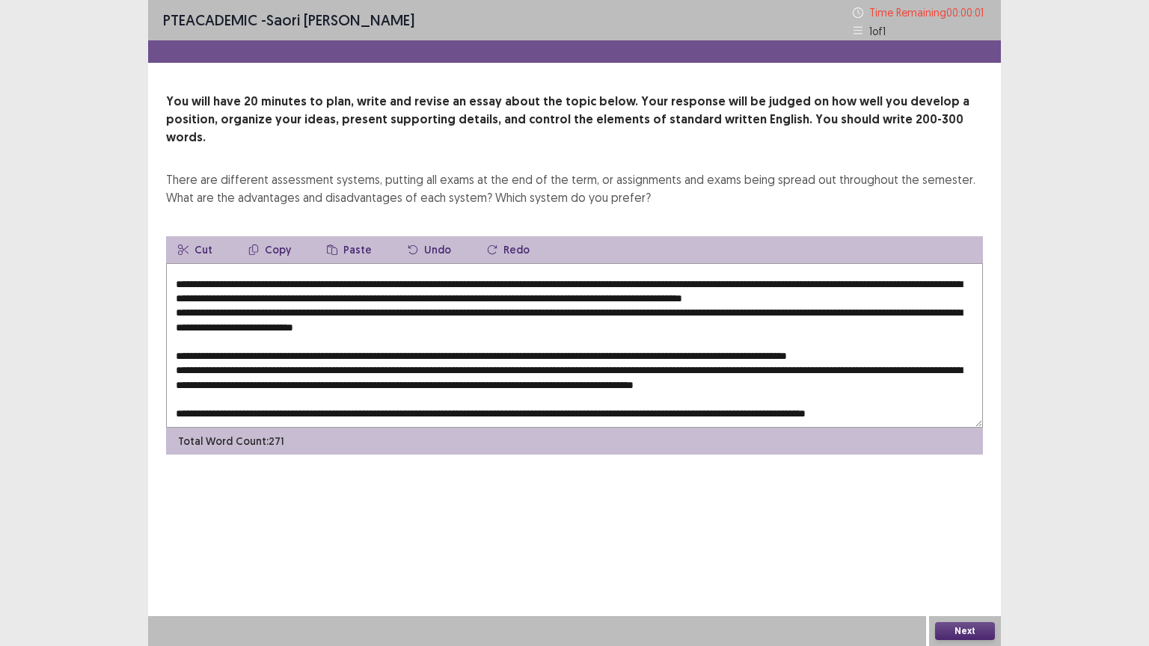
type textarea "**********"
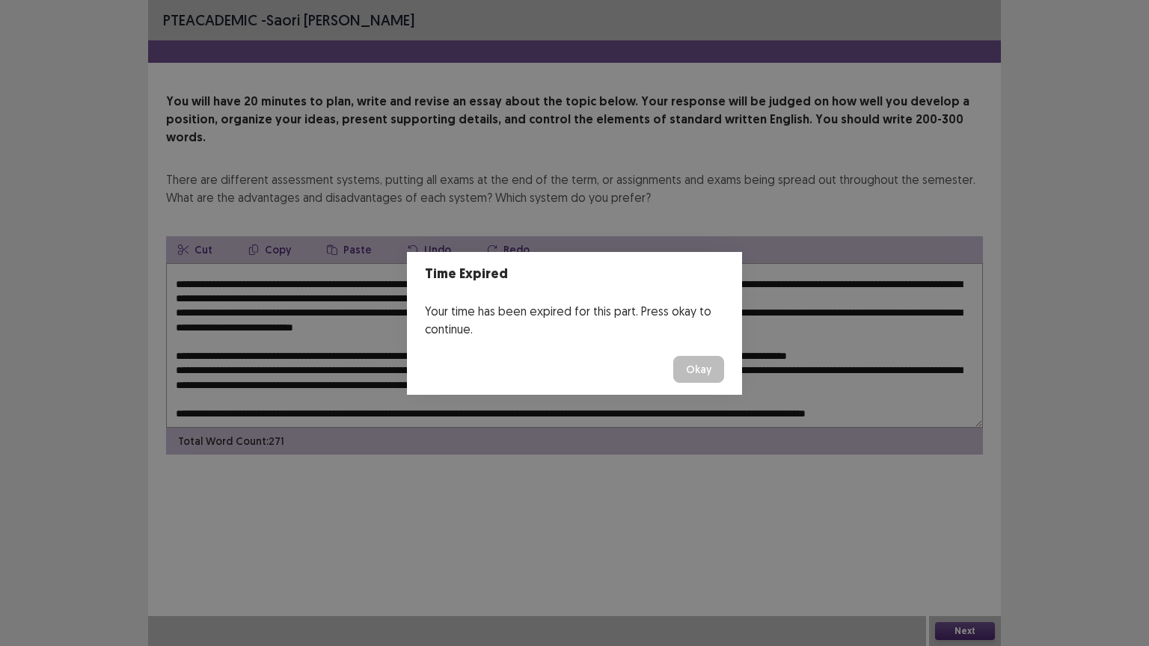
click at [679, 366] on button "Okay" at bounding box center [698, 369] width 51 height 27
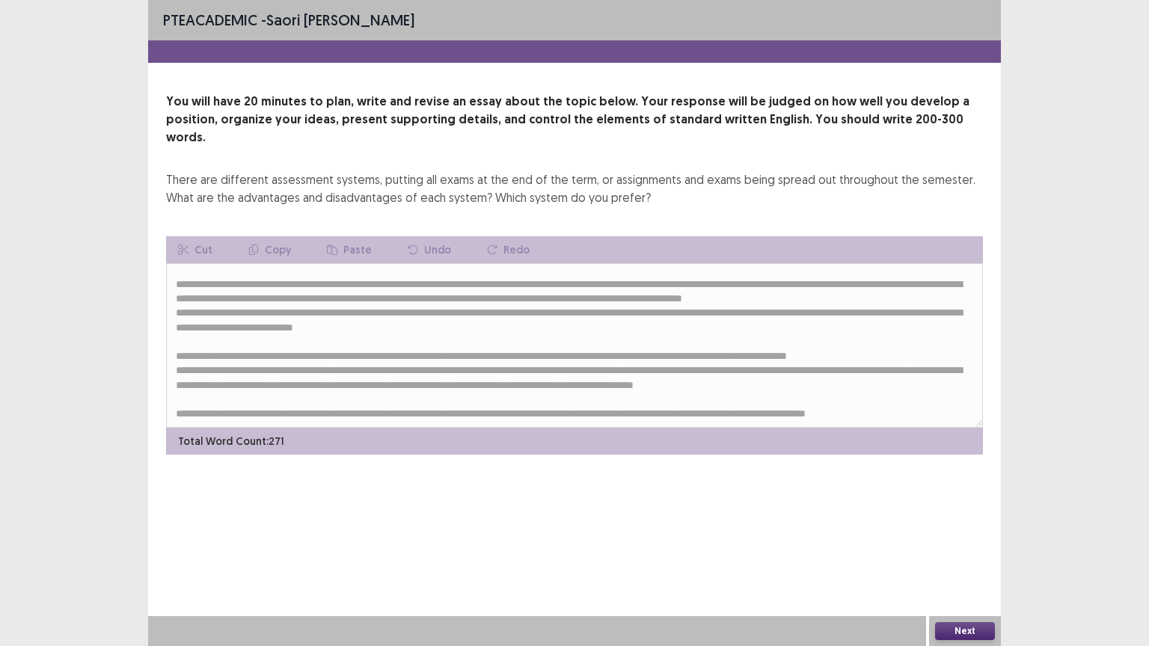
click at [948, 519] on button "Next" at bounding box center [965, 631] width 60 height 18
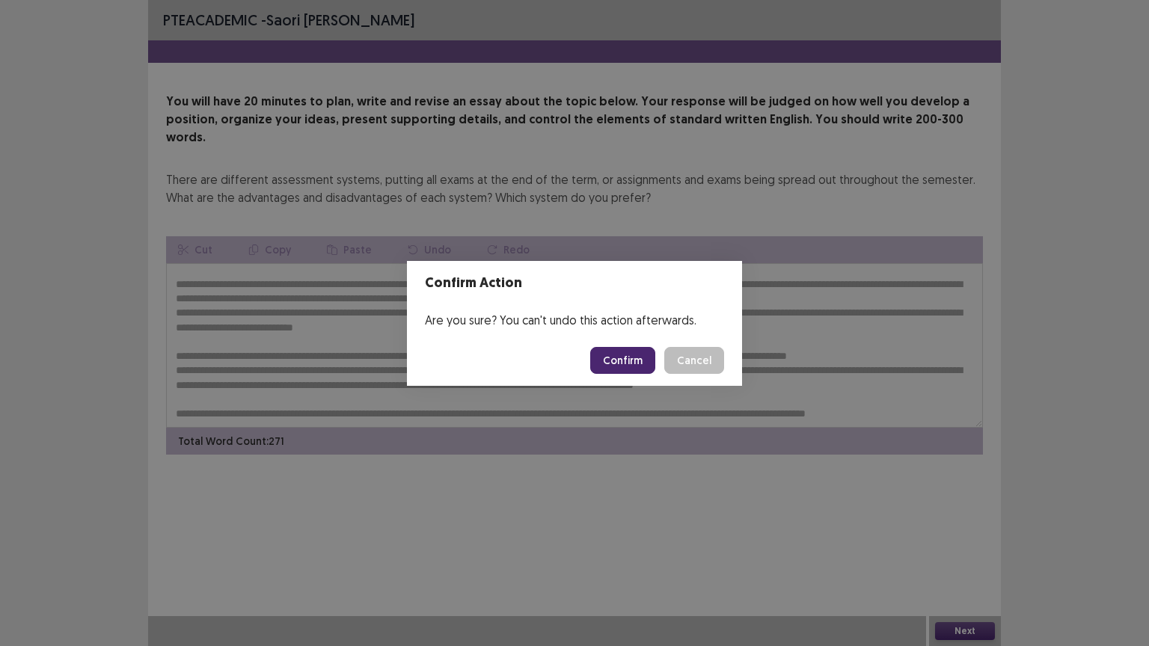
click at [627, 354] on button "Confirm" at bounding box center [622, 360] width 65 height 27
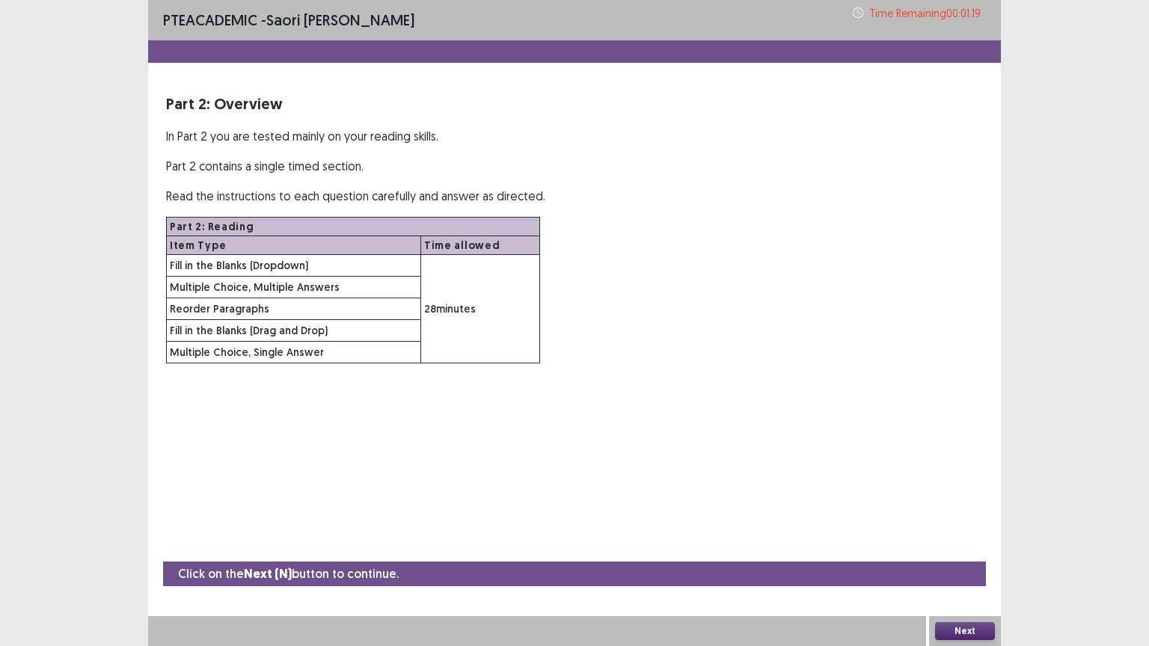
click at [979, 519] on button "Next" at bounding box center [965, 631] width 60 height 18
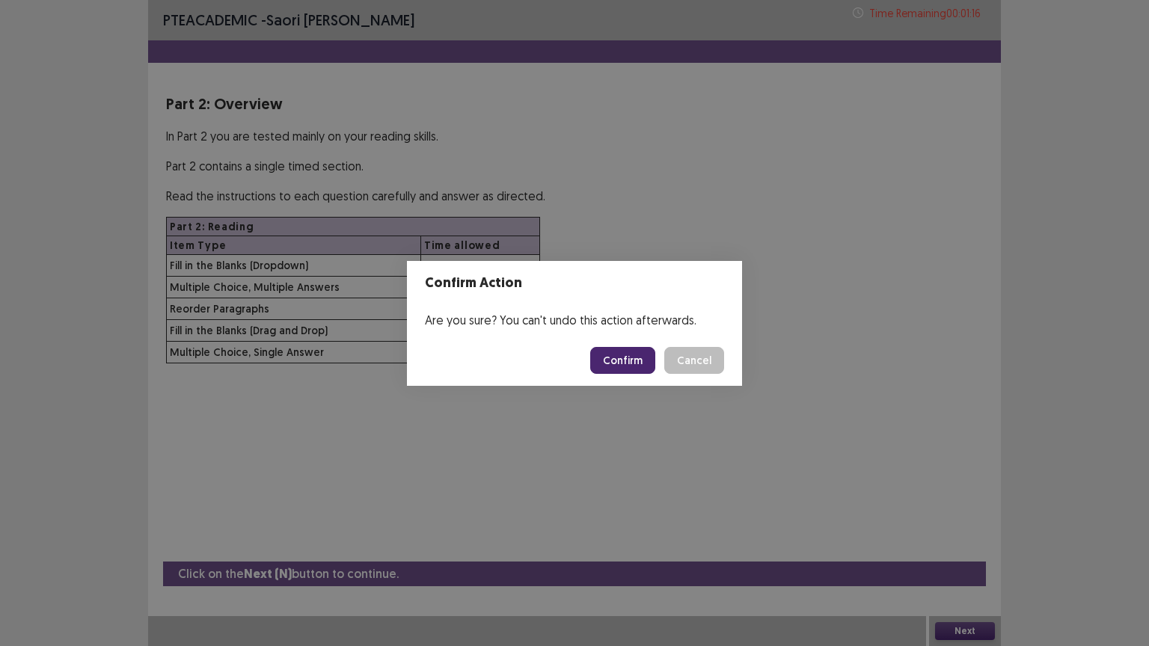
click at [633, 358] on button "Confirm" at bounding box center [622, 360] width 65 height 27
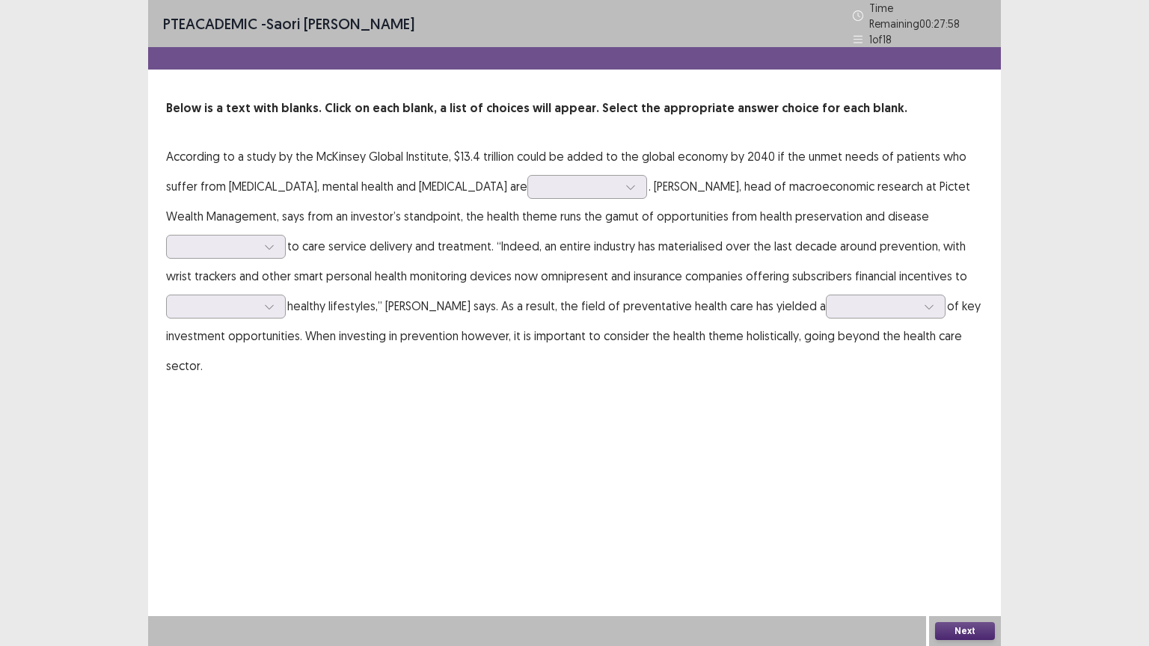
click at [633, 358] on p "According to a study by the McKinsey Global Institute, $13.4 trillion could be …" at bounding box center [574, 260] width 817 height 239
click at [609, 188] on div at bounding box center [578, 186] width 81 height 17
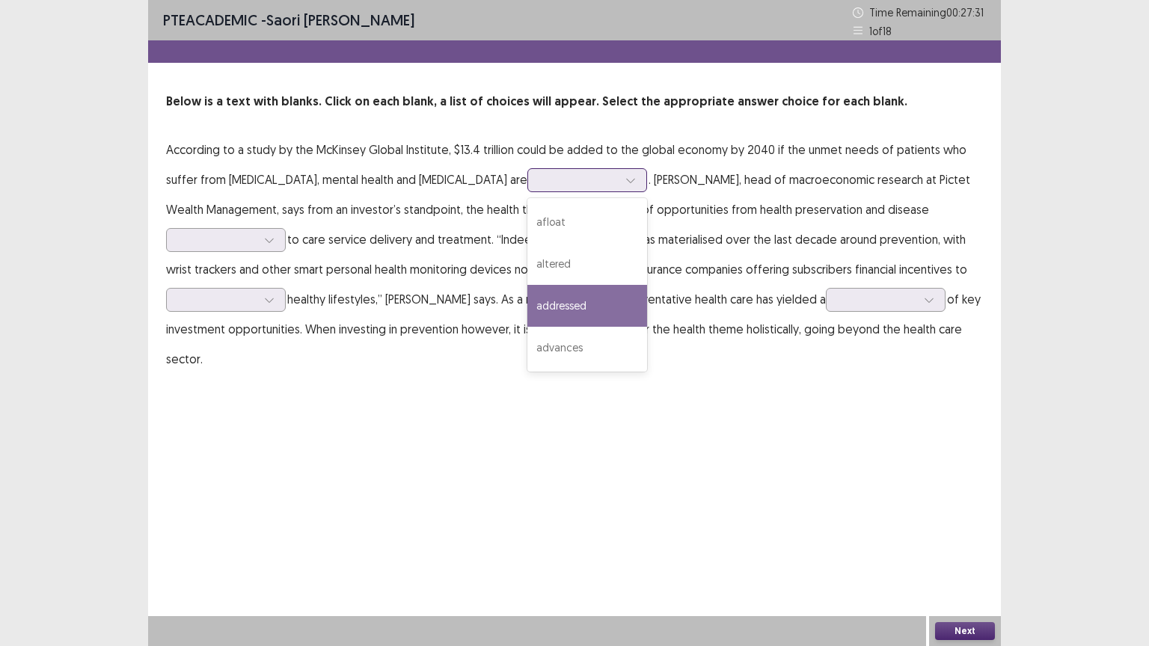
click at [600, 302] on div "addressed" at bounding box center [587, 306] width 120 height 42
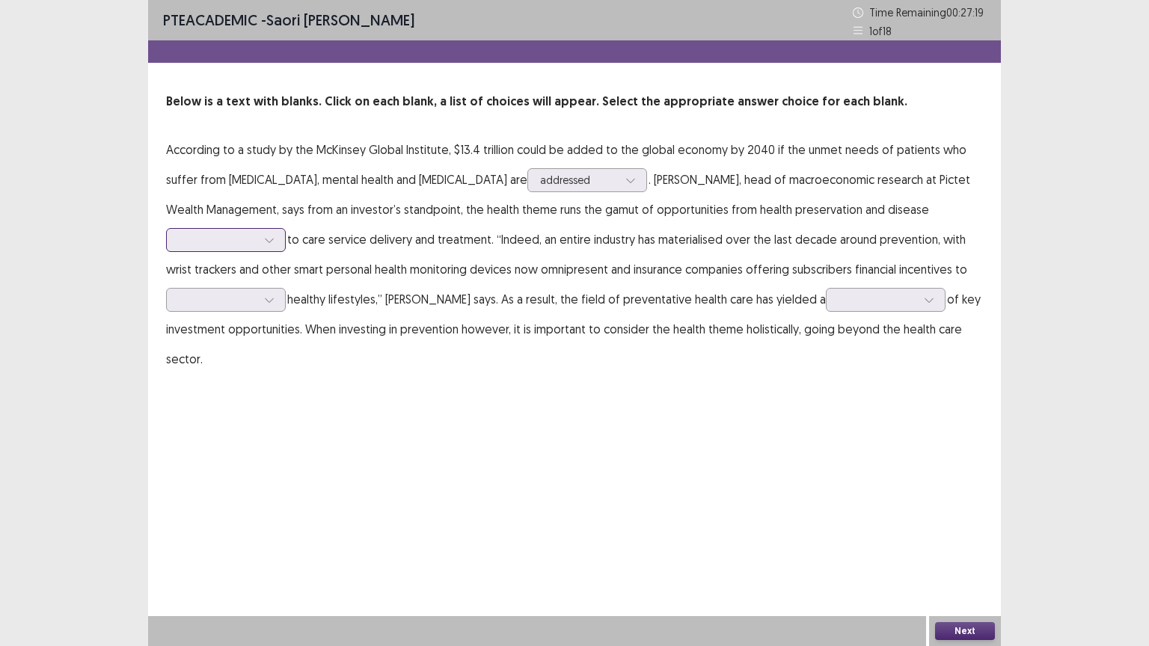
click at [208, 235] on div at bounding box center [218, 240] width 78 height 14
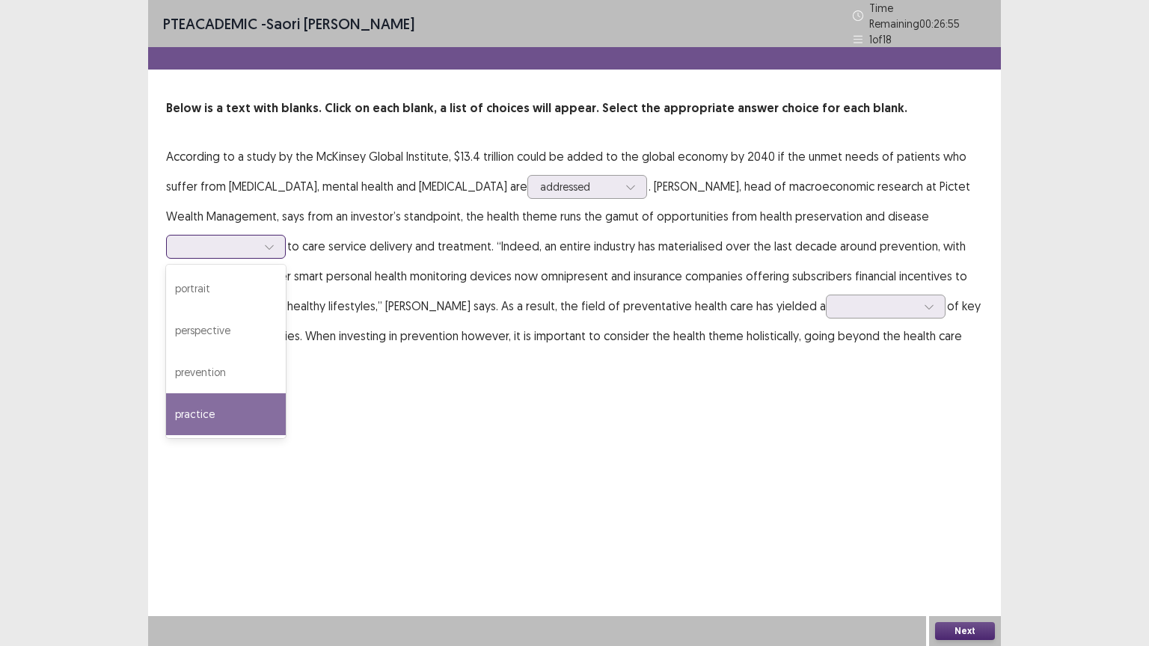
click at [200, 404] on div "practice" at bounding box center [226, 414] width 120 height 42
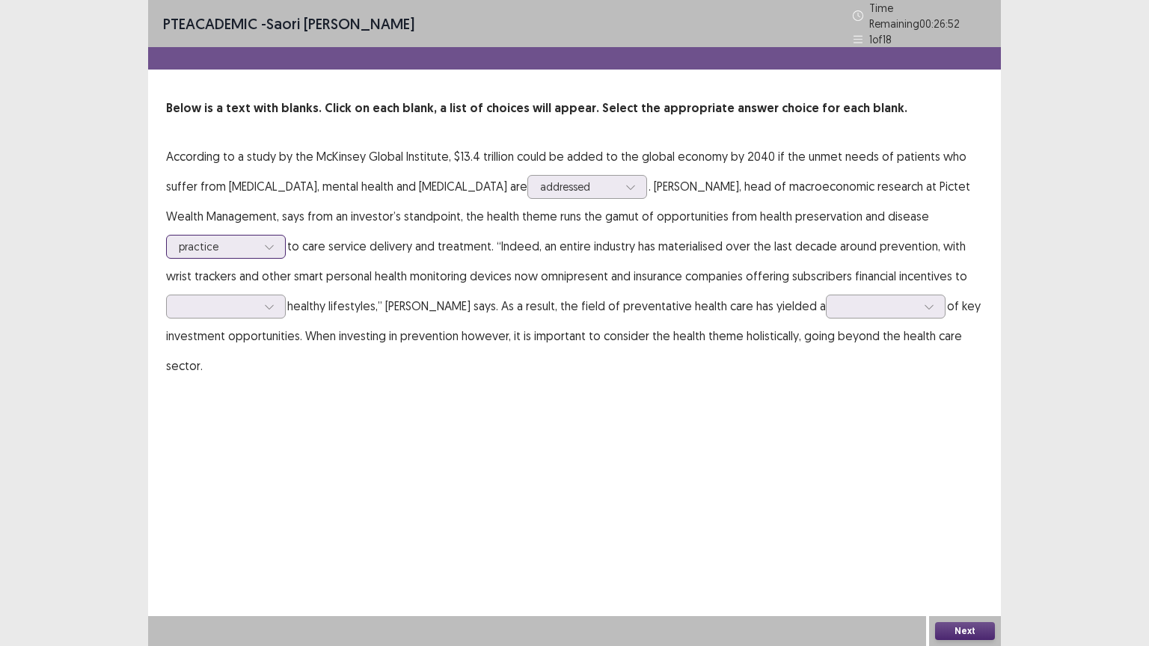
click at [208, 239] on div at bounding box center [218, 246] width 78 height 14
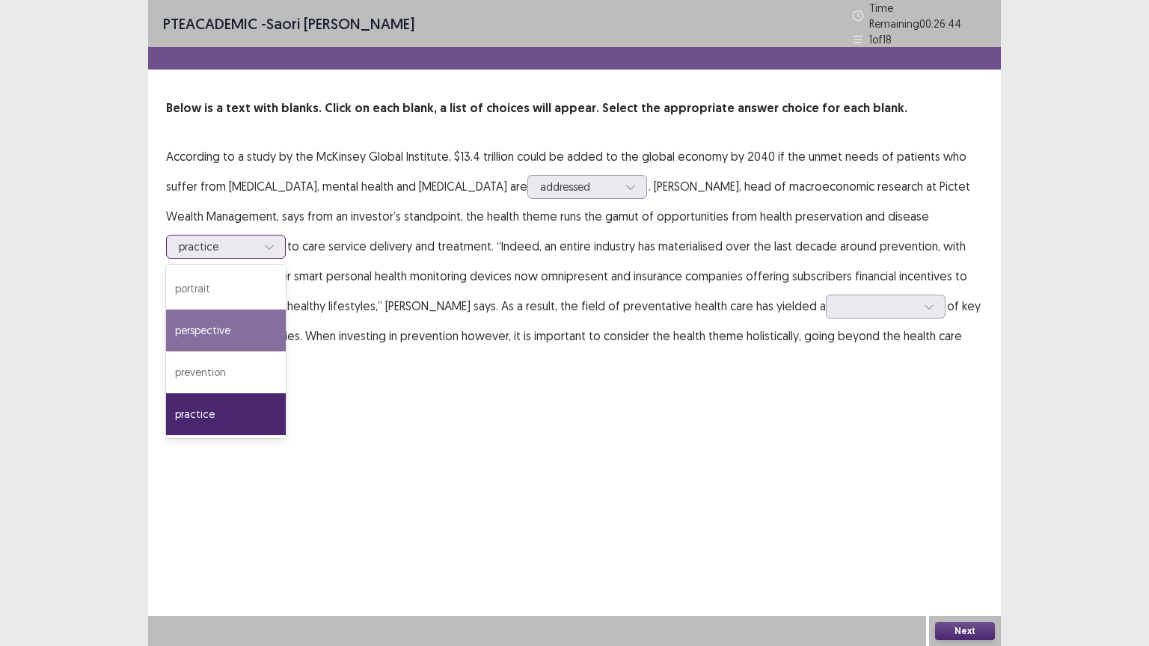
click at [233, 325] on div "perspective" at bounding box center [226, 331] width 120 height 42
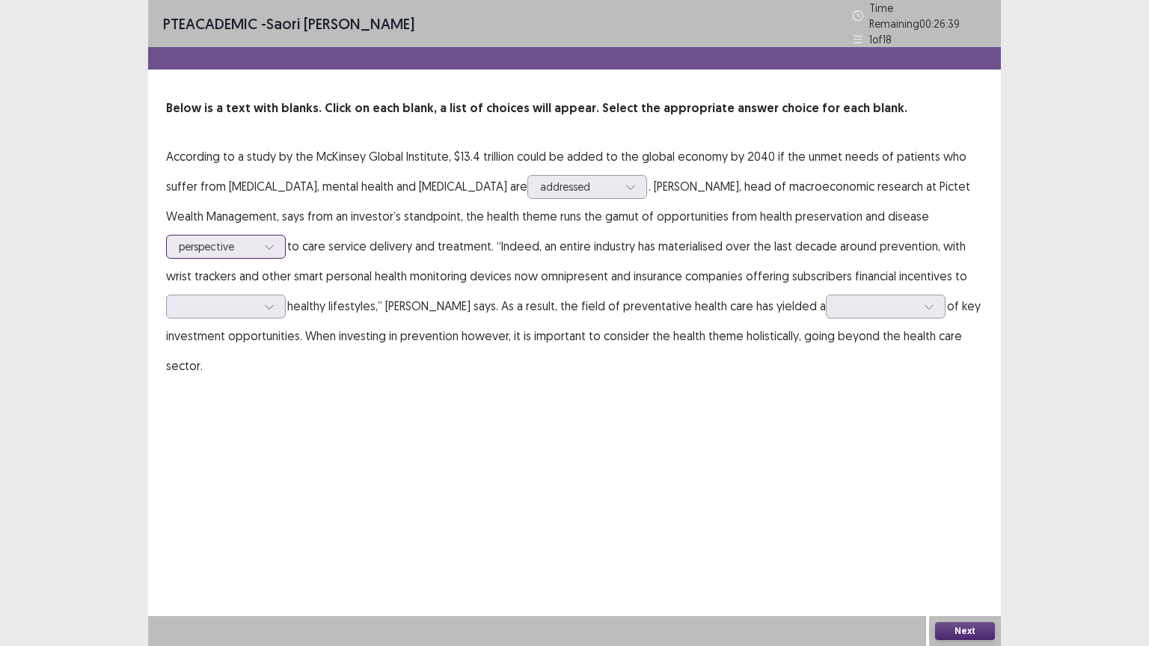
click at [197, 241] on div at bounding box center [218, 246] width 78 height 14
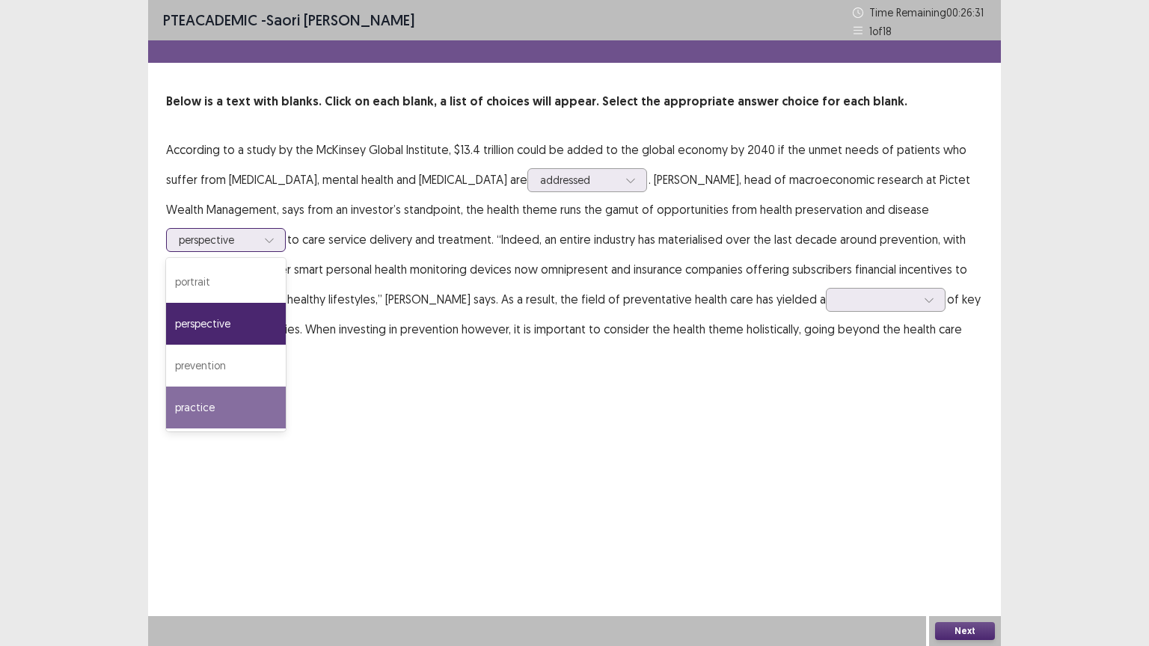
click at [192, 396] on div "practice" at bounding box center [226, 408] width 120 height 42
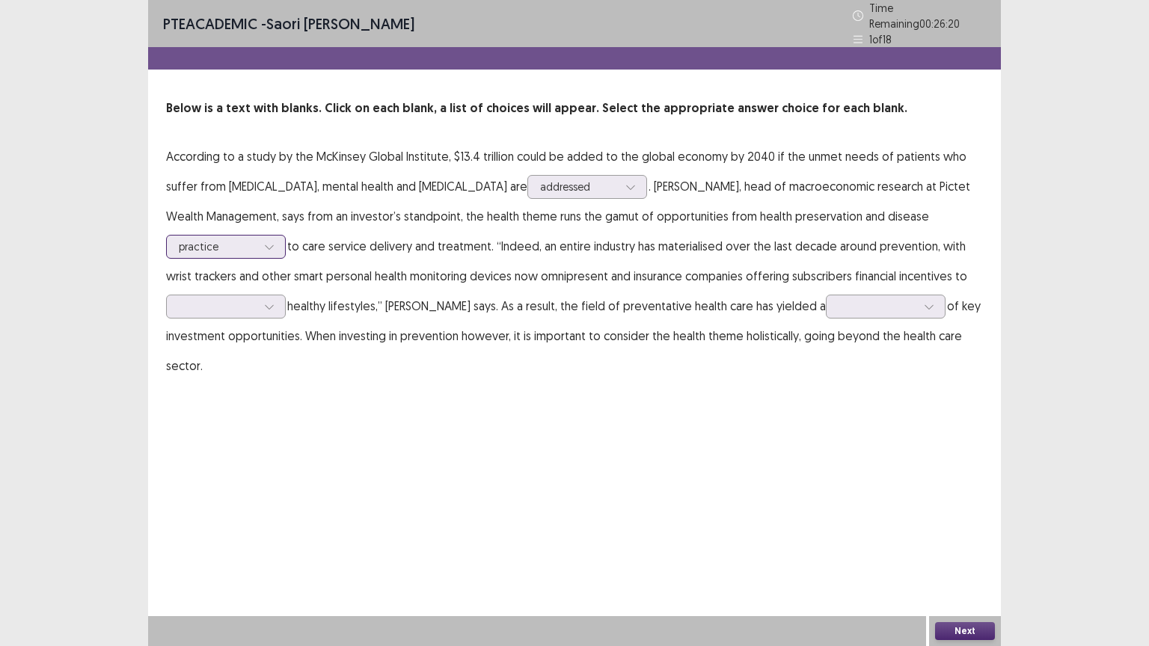
click at [184, 242] on div at bounding box center [218, 246] width 78 height 14
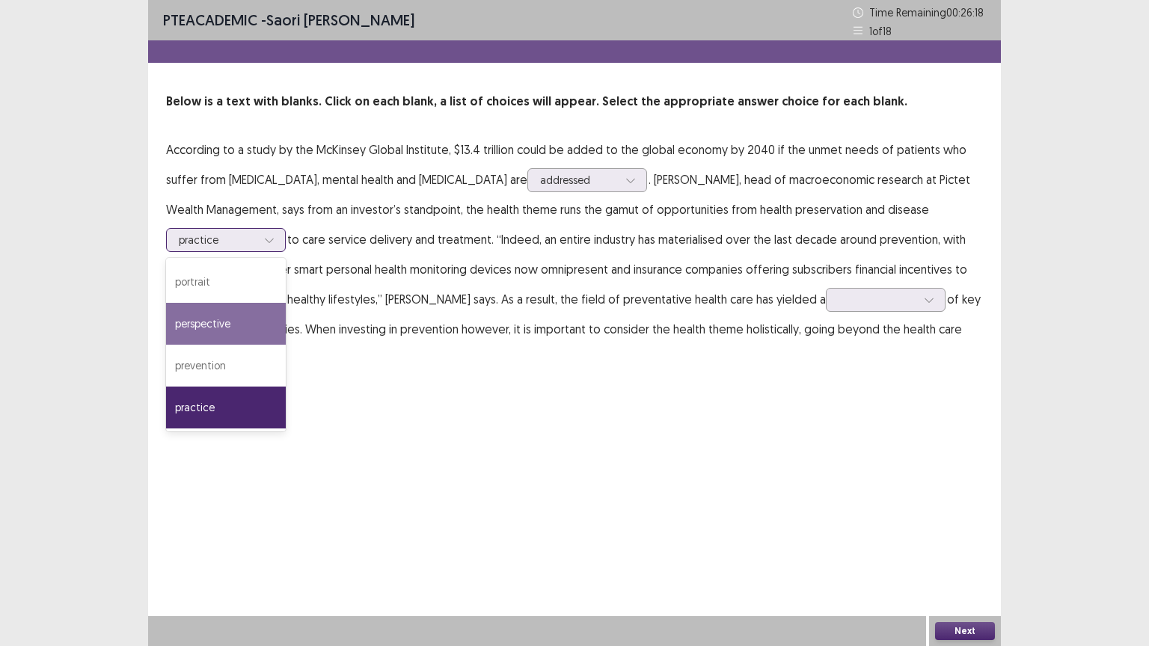
click at [209, 328] on div "perspective" at bounding box center [226, 324] width 120 height 42
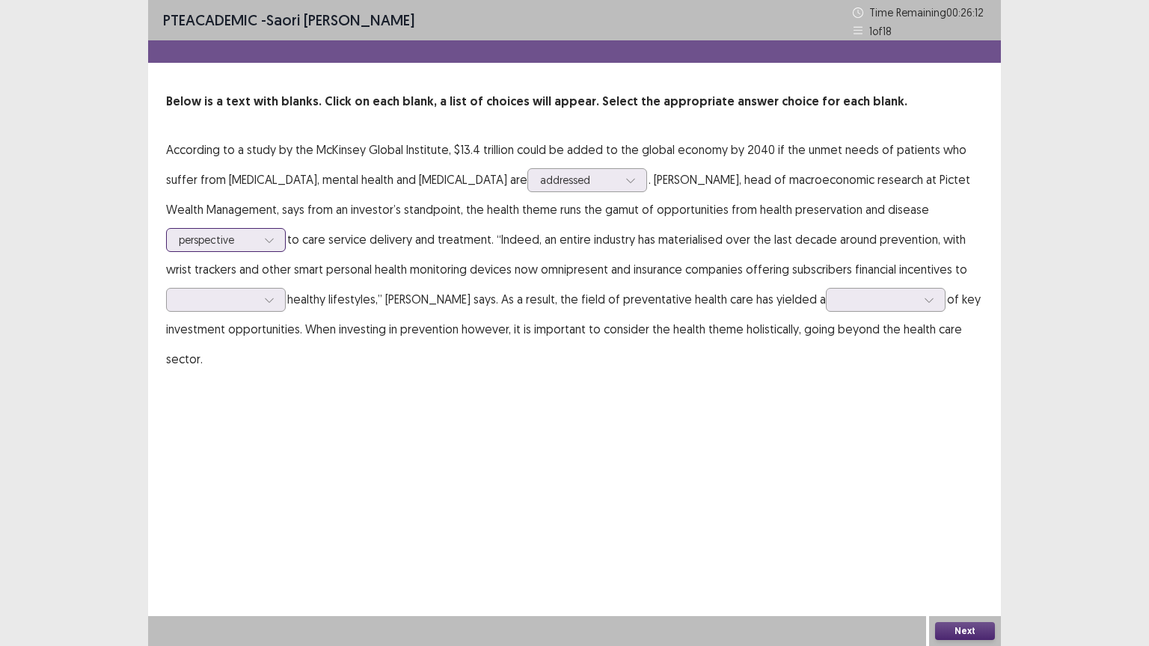
click at [236, 246] on div at bounding box center [218, 240] width 78 height 14
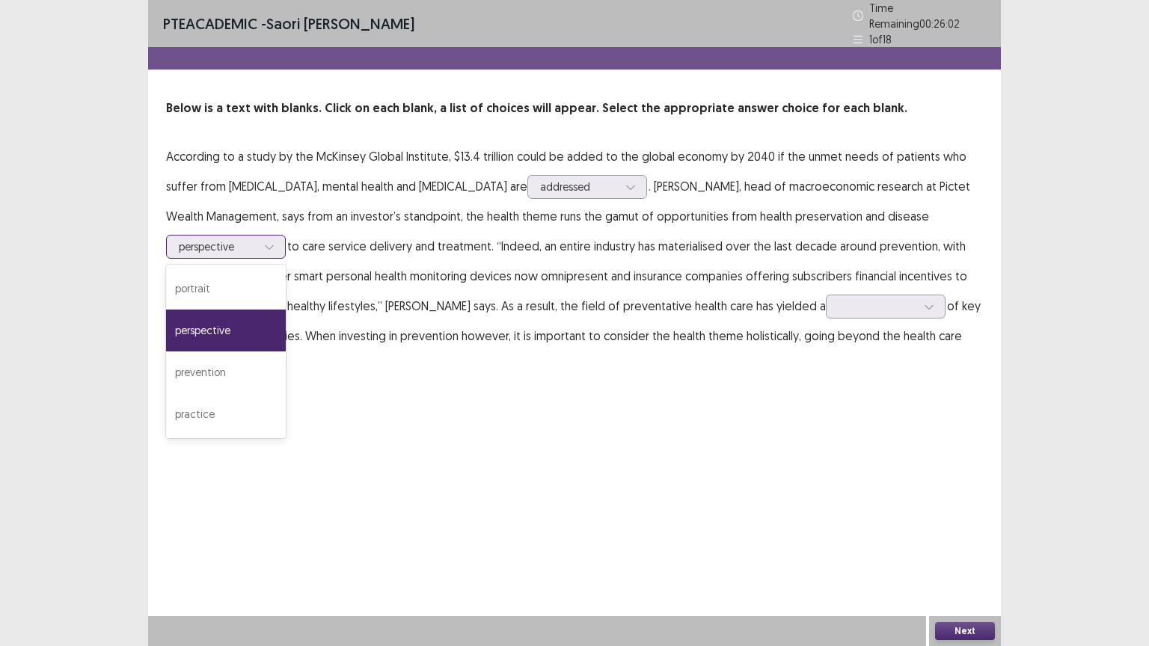
click at [212, 329] on div "perspective" at bounding box center [226, 331] width 120 height 42
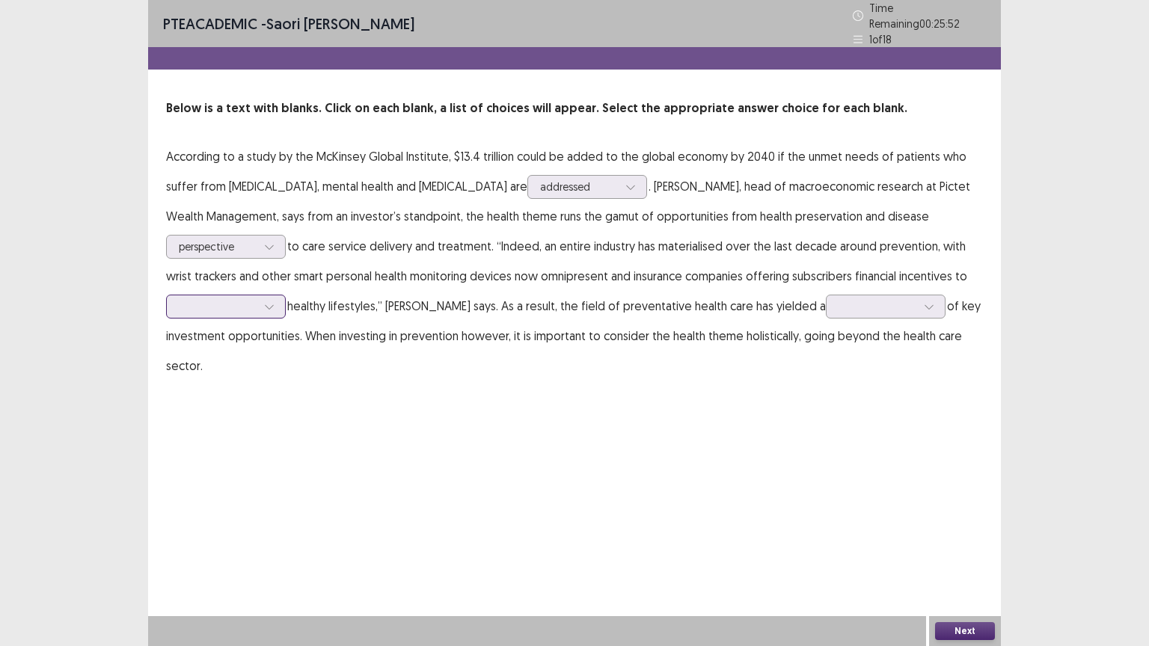
click at [230, 306] on div at bounding box center [218, 306] width 78 height 14
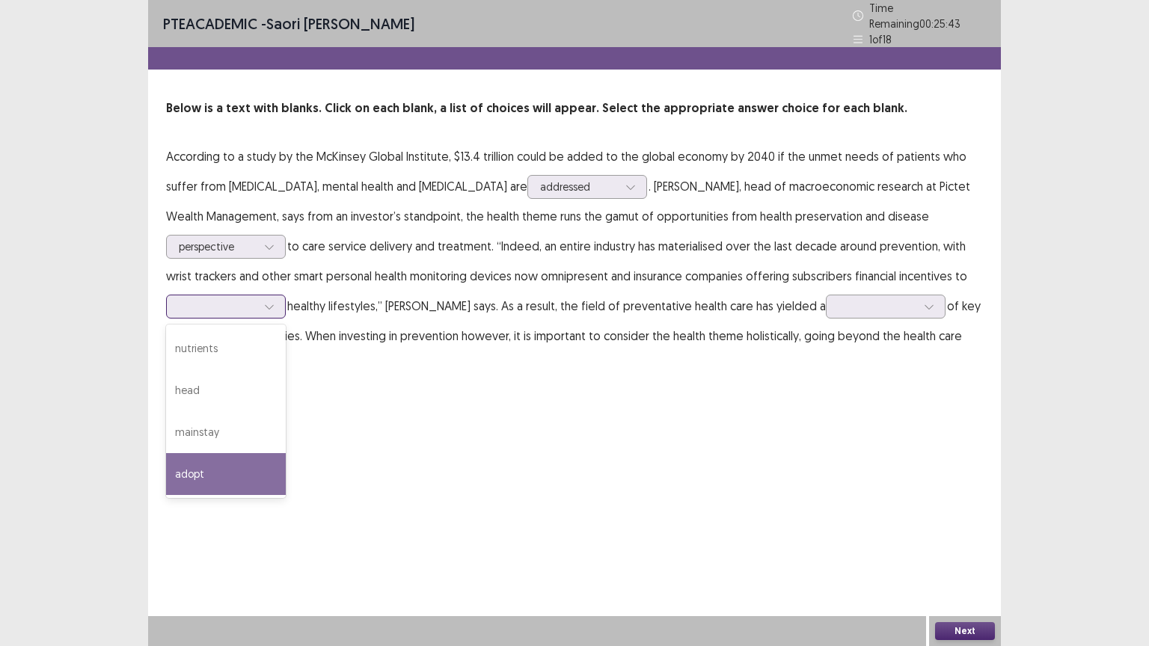
click at [197, 454] on div "adopt" at bounding box center [226, 474] width 120 height 42
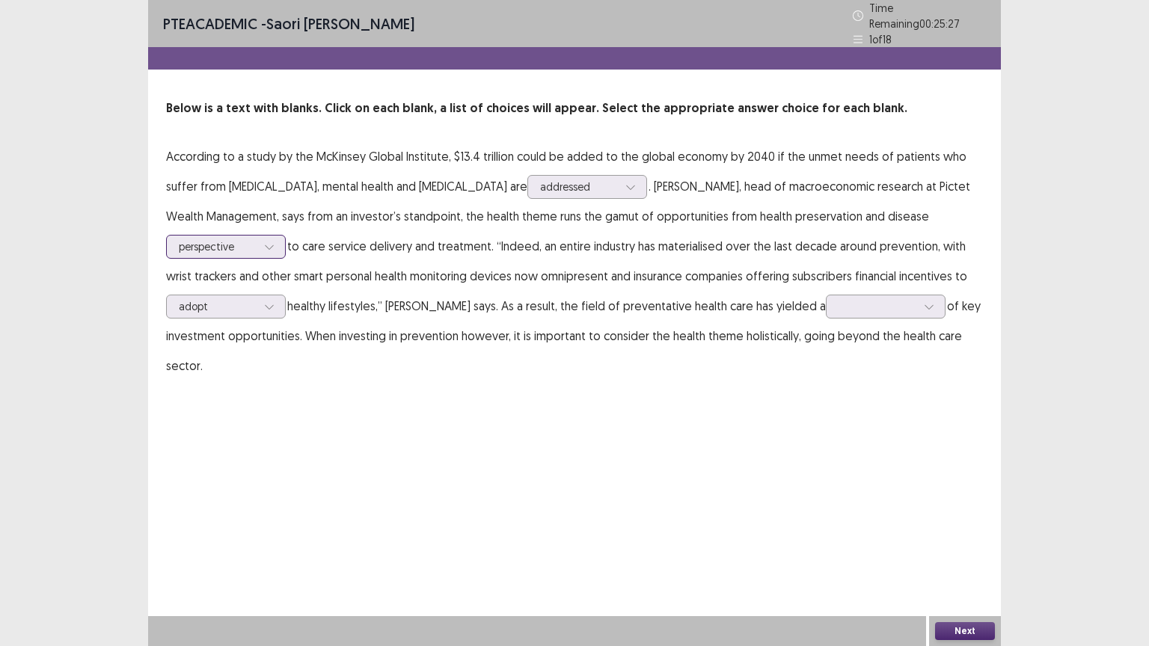
click at [265, 242] on icon at bounding box center [269, 247] width 10 height 10
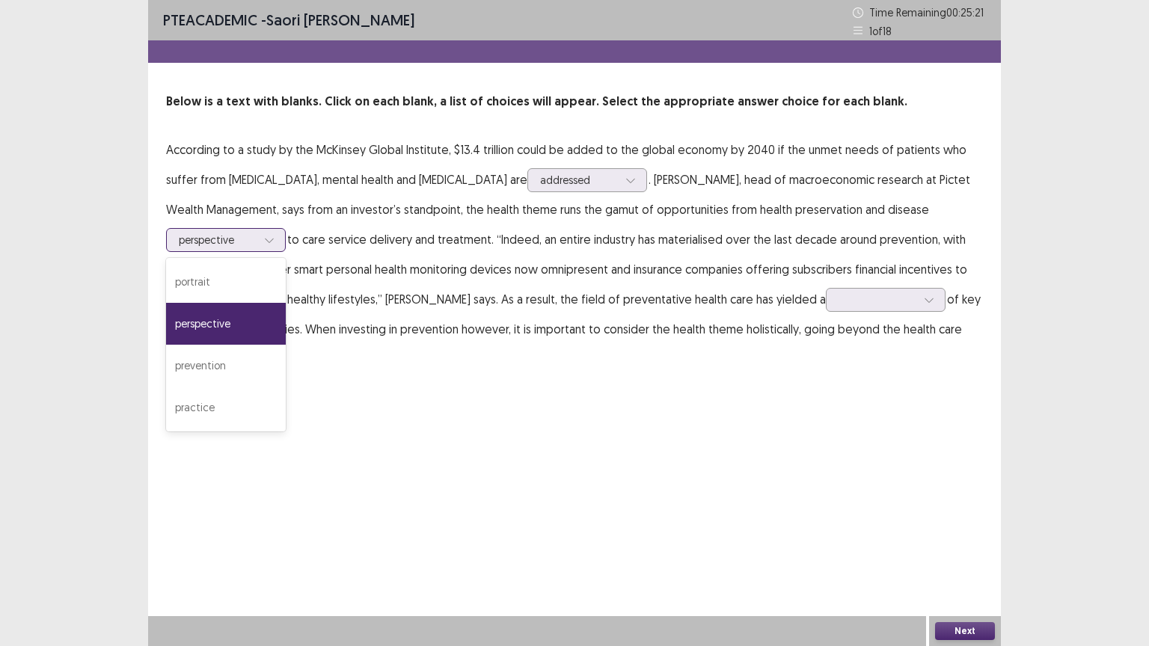
click at [239, 333] on div "perspective" at bounding box center [226, 324] width 120 height 42
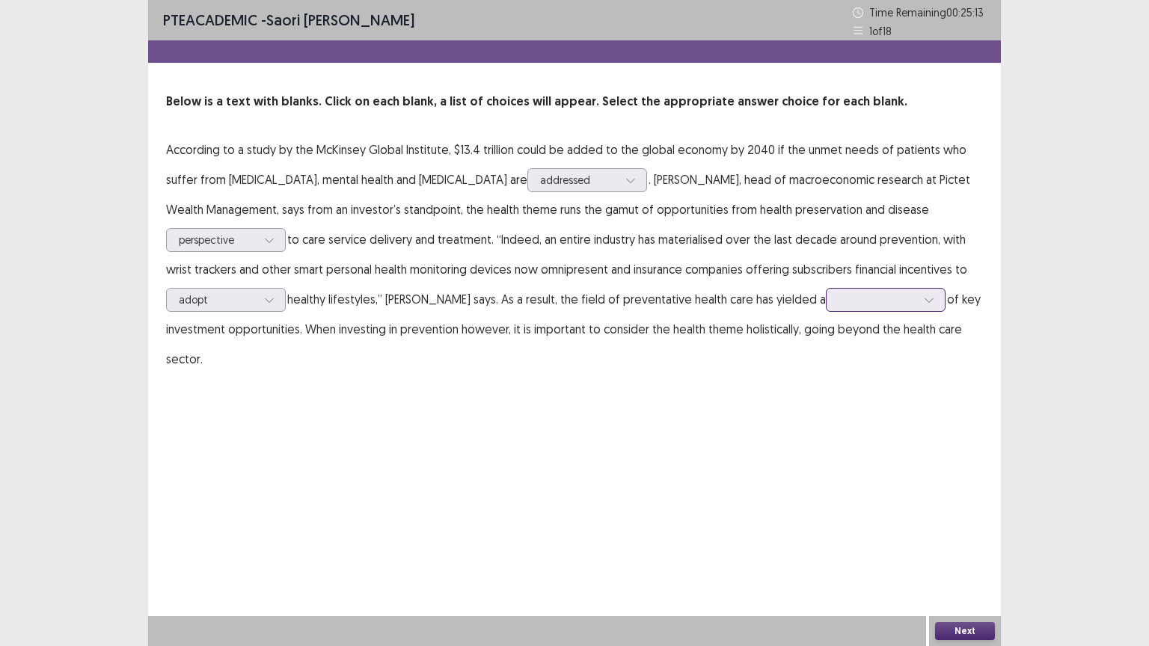
click at [838, 300] on div at bounding box center [877, 299] width 78 height 14
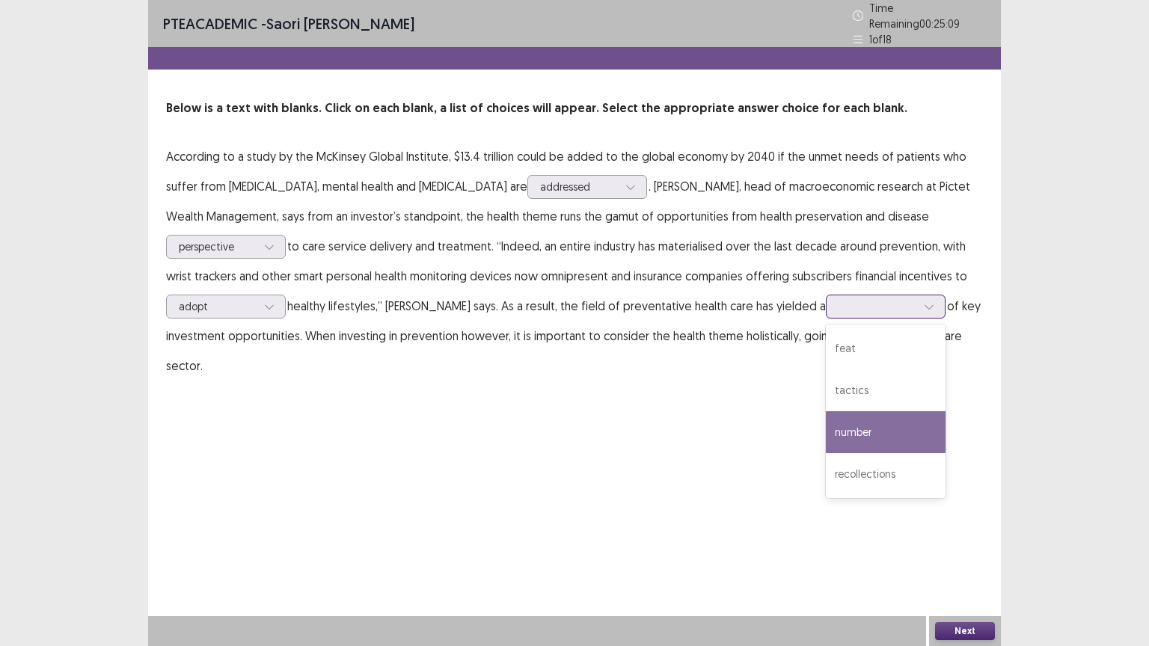
click at [865, 426] on div "number" at bounding box center [886, 432] width 120 height 42
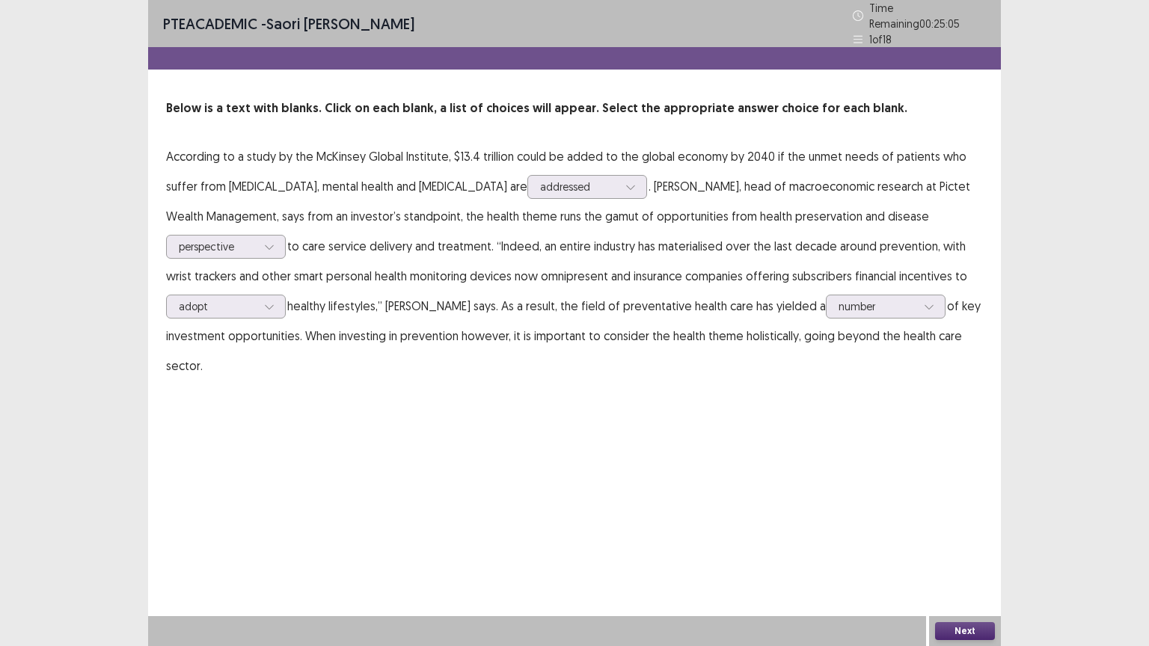
click at [968, 519] on button "Next" at bounding box center [965, 631] width 60 height 18
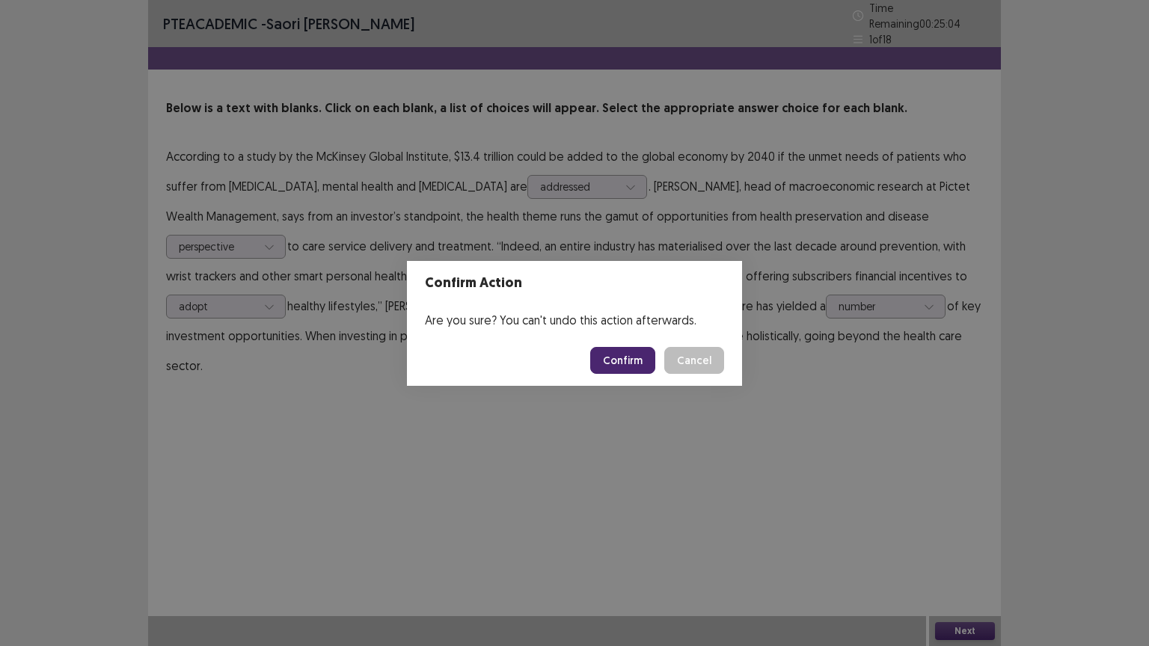
click at [620, 357] on button "Confirm" at bounding box center [622, 360] width 65 height 27
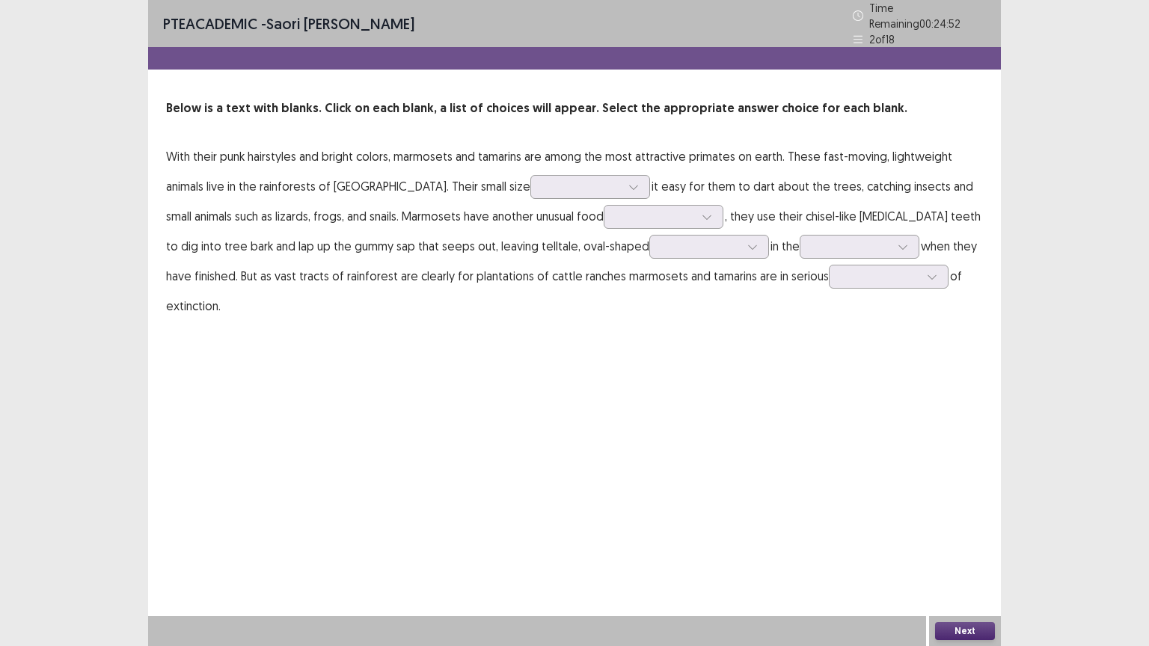
click at [583, 194] on p "With their punk hairstyles and bright colors, marmosets and tamarins are among …" at bounding box center [574, 230] width 817 height 179
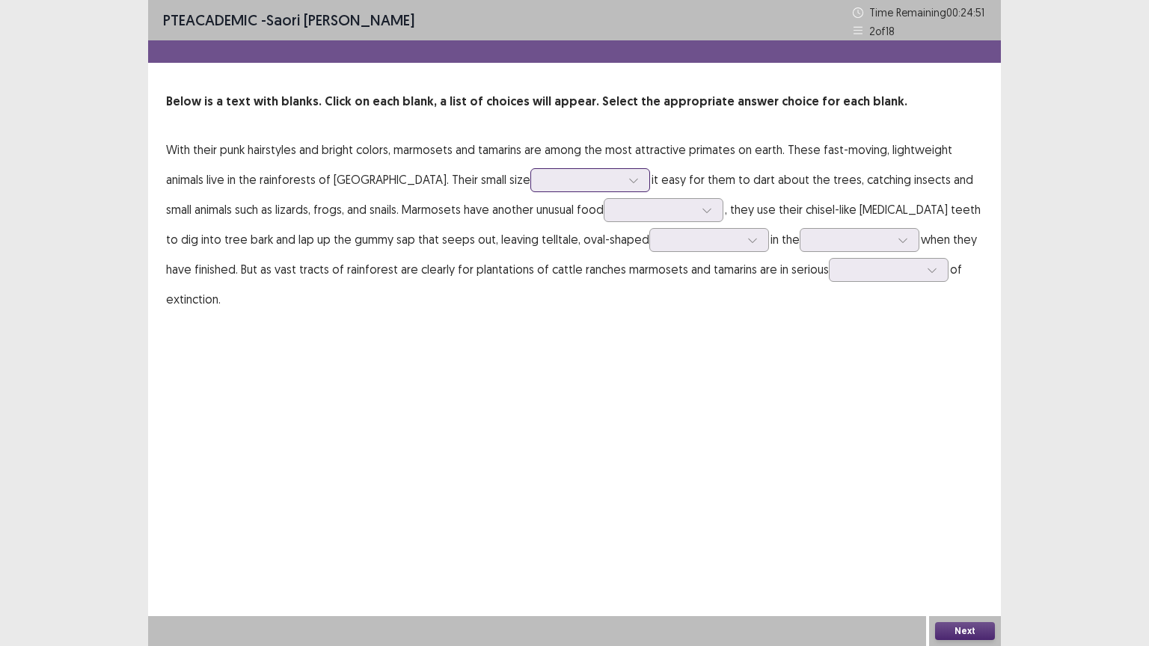
click at [563, 171] on div at bounding box center [581, 179] width 81 height 17
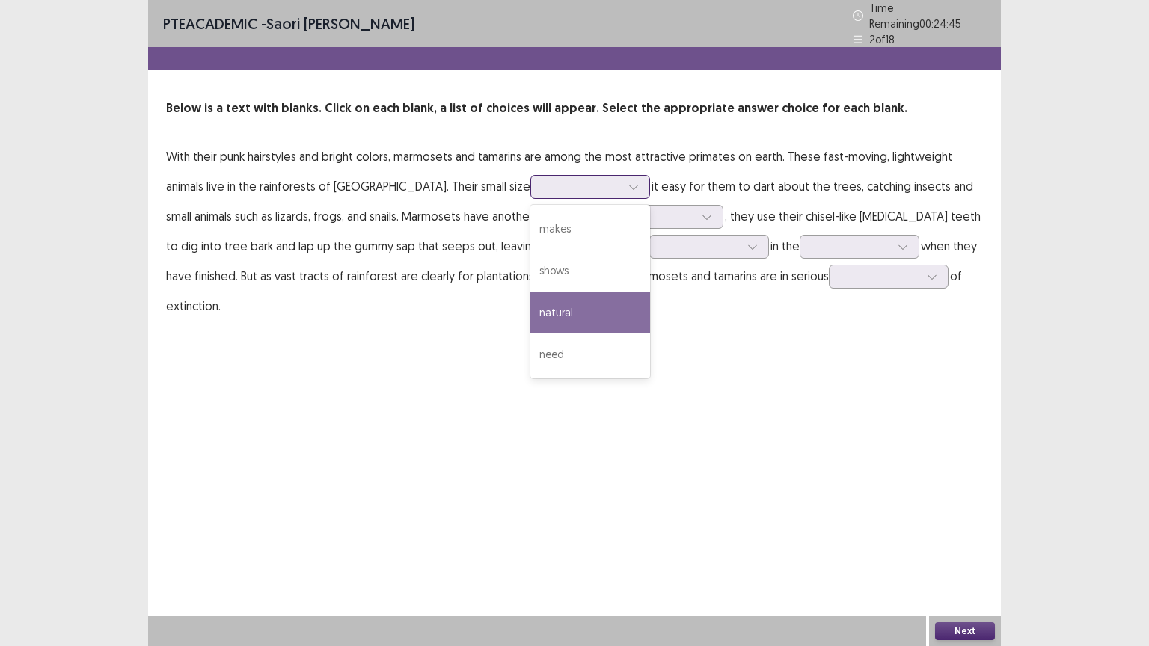
click at [547, 292] on div "natural" at bounding box center [590, 313] width 120 height 42
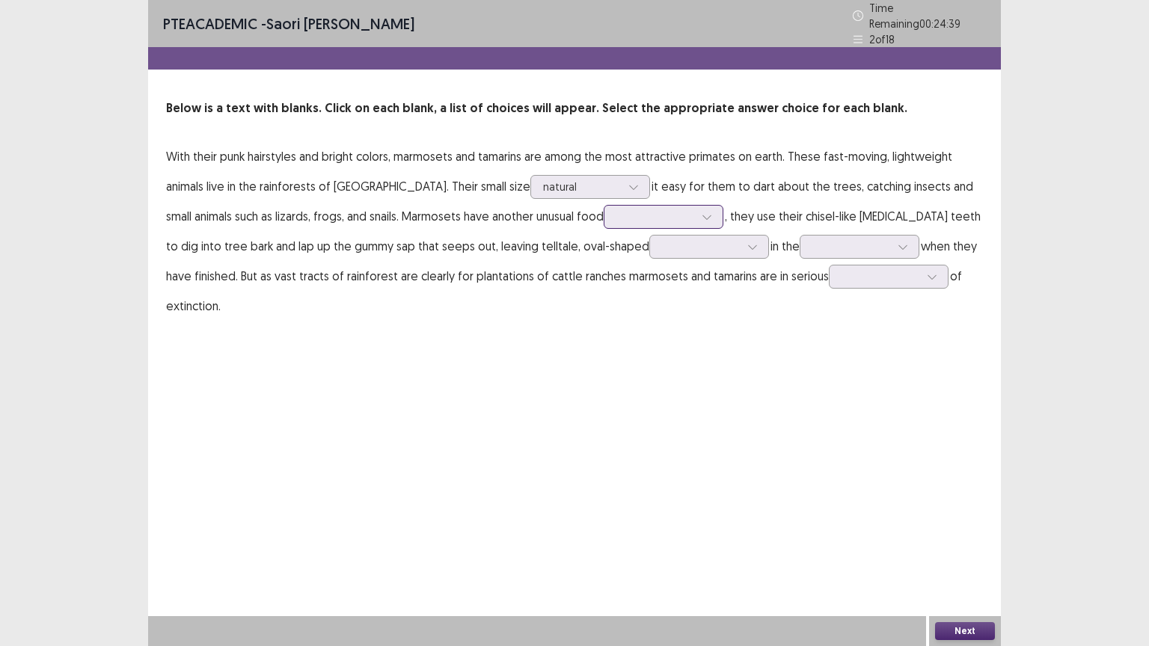
click at [616, 209] on div at bounding box center [655, 216] width 78 height 14
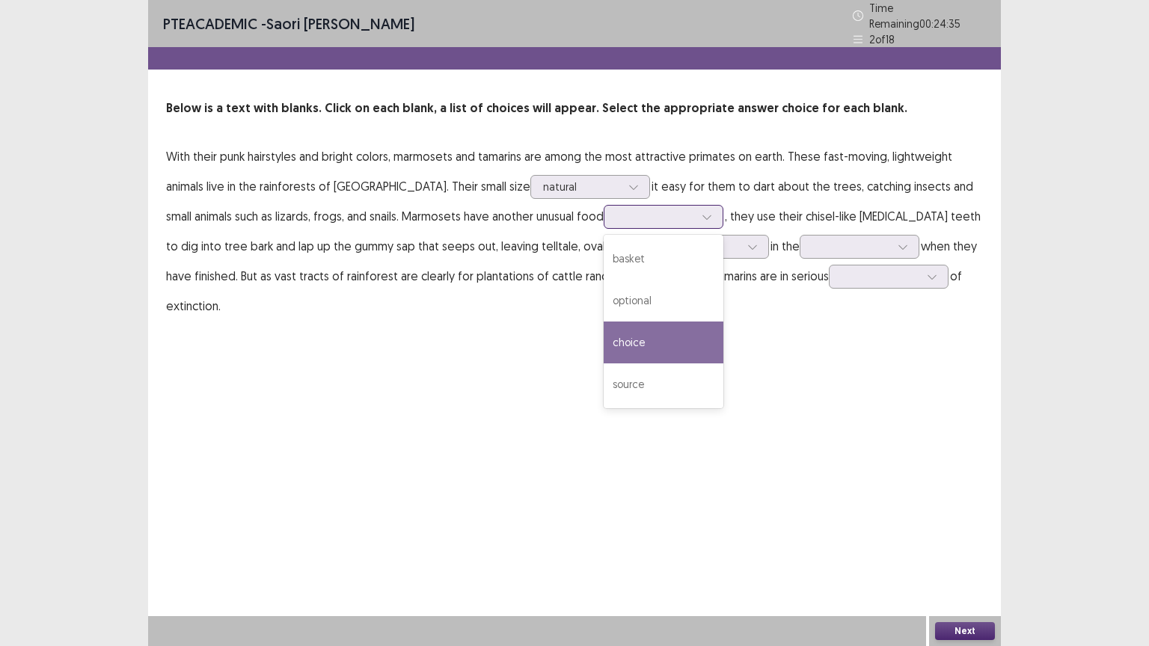
click at [603, 336] on div "choice" at bounding box center [663, 343] width 120 height 42
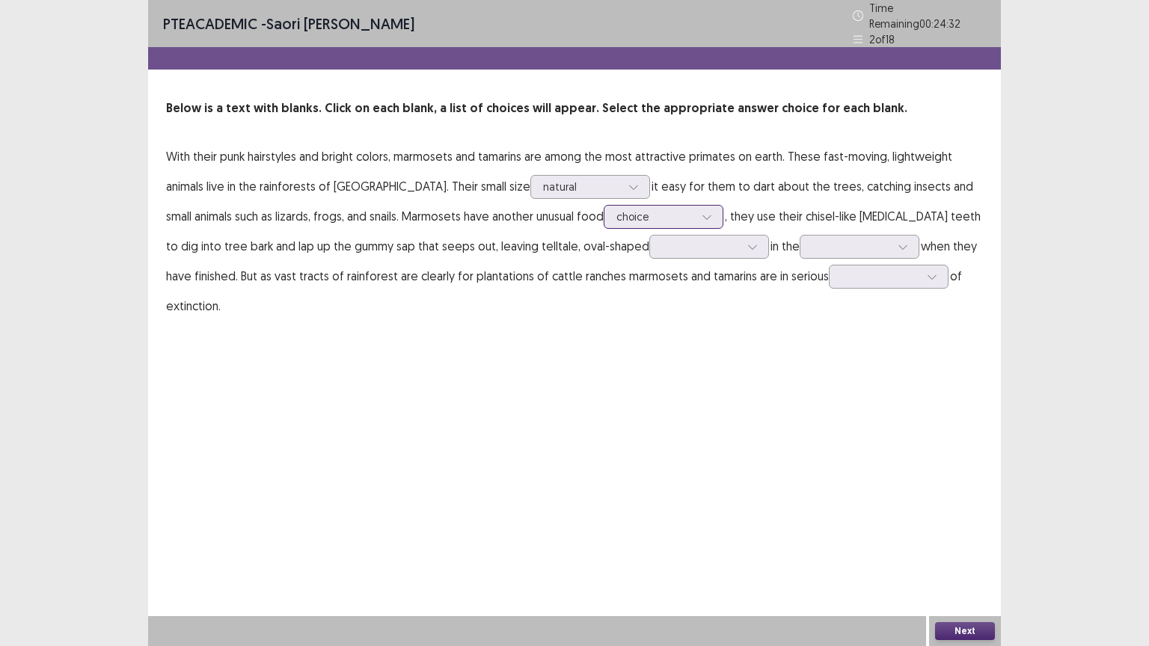
click at [616, 216] on div at bounding box center [655, 216] width 78 height 14
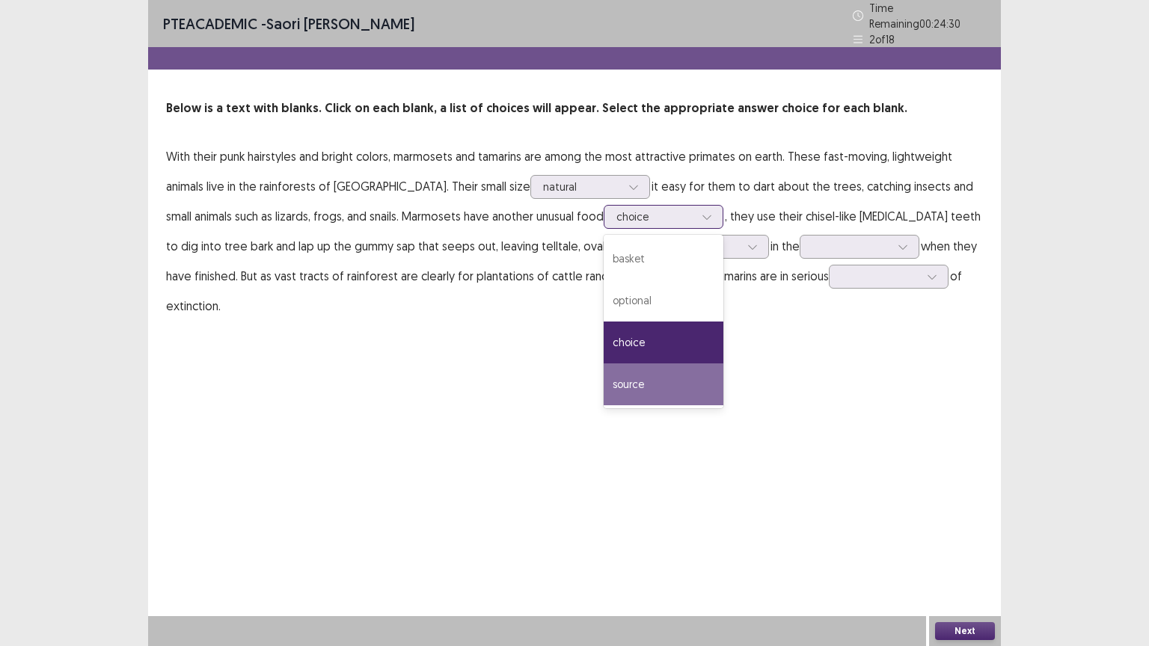
click at [607, 376] on div "source" at bounding box center [663, 384] width 120 height 42
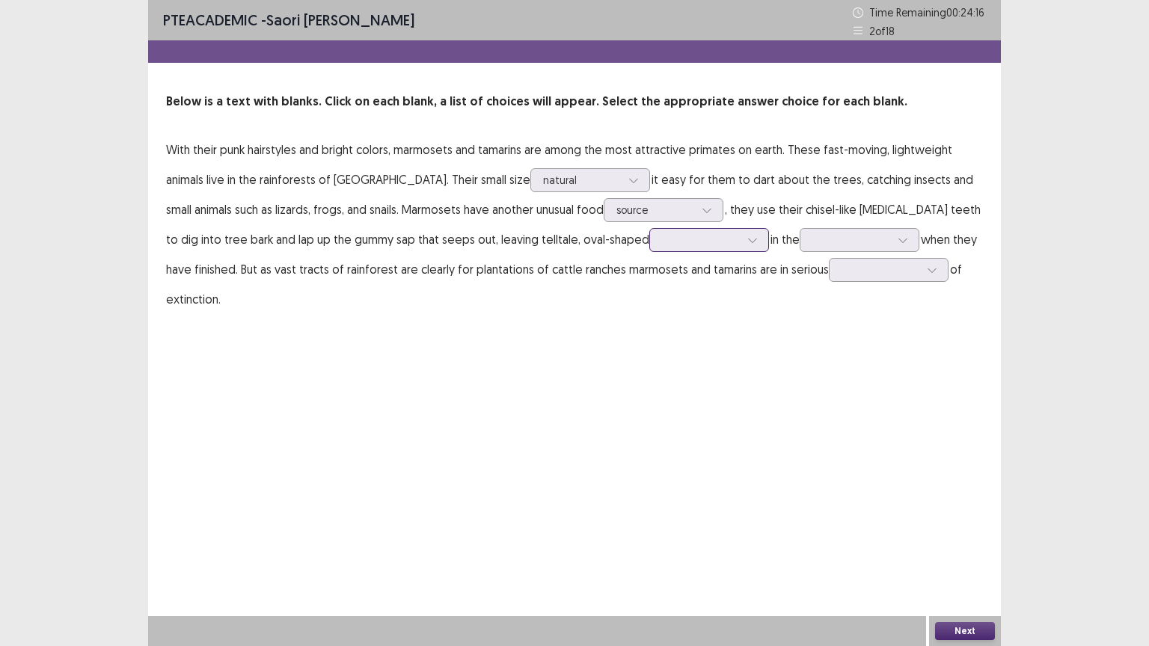
click at [675, 241] on div at bounding box center [701, 240] width 78 height 14
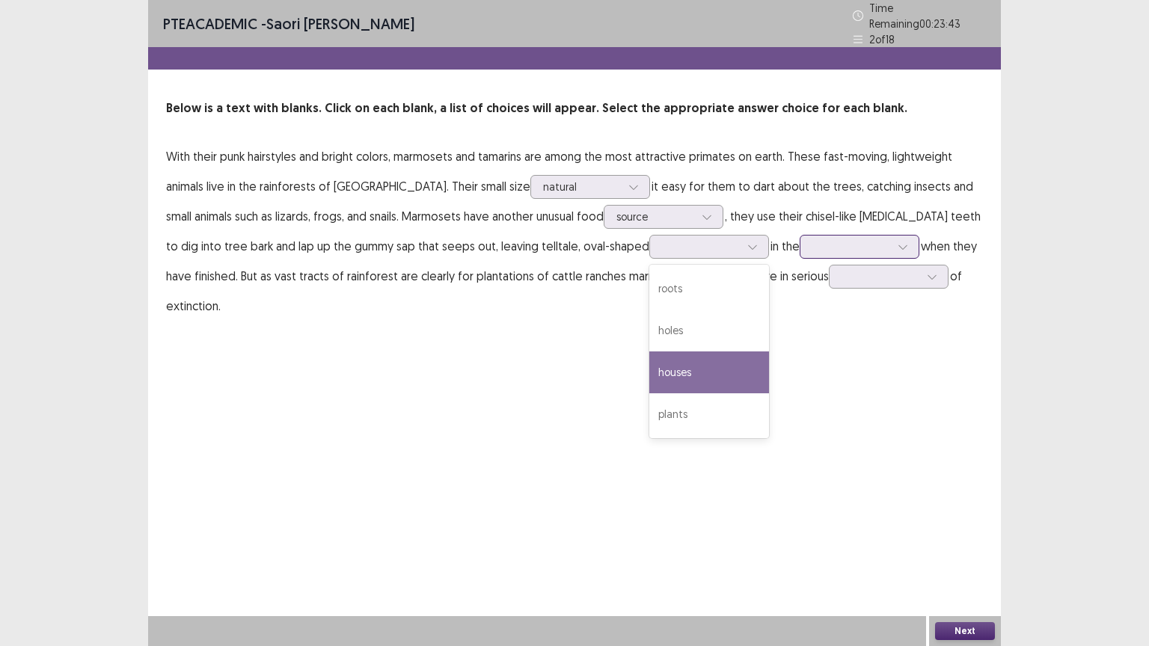
click at [812, 239] on div at bounding box center [851, 246] width 78 height 14
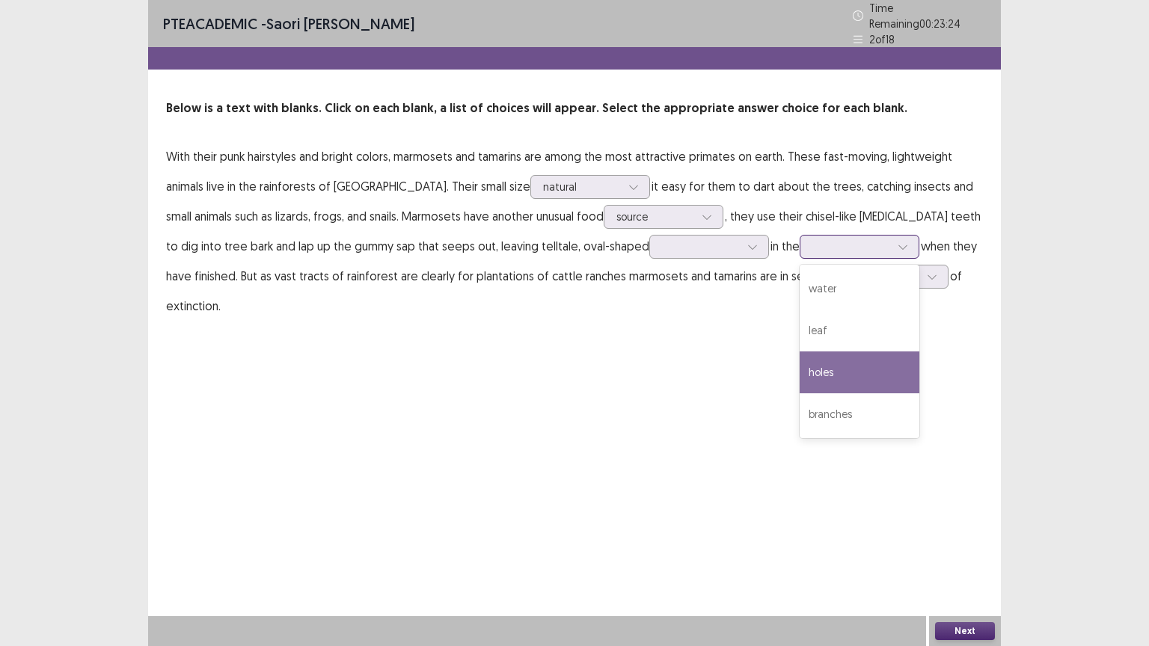
click at [799, 357] on div "holes" at bounding box center [859, 372] width 120 height 42
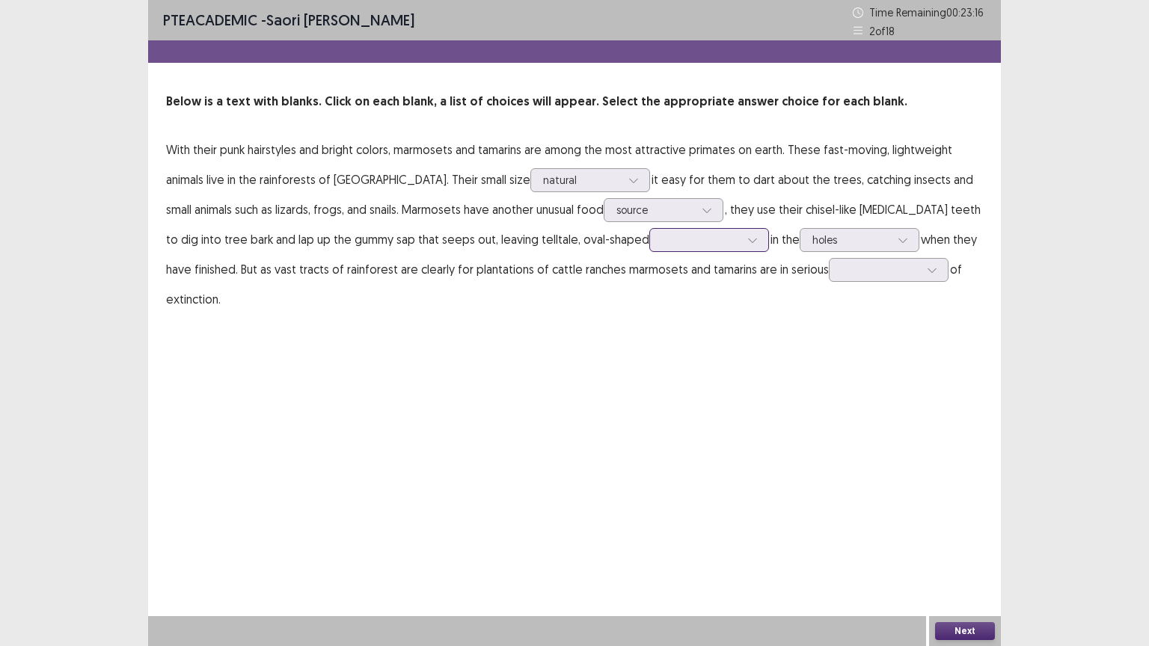
click at [662, 240] on div at bounding box center [701, 240] width 78 height 14
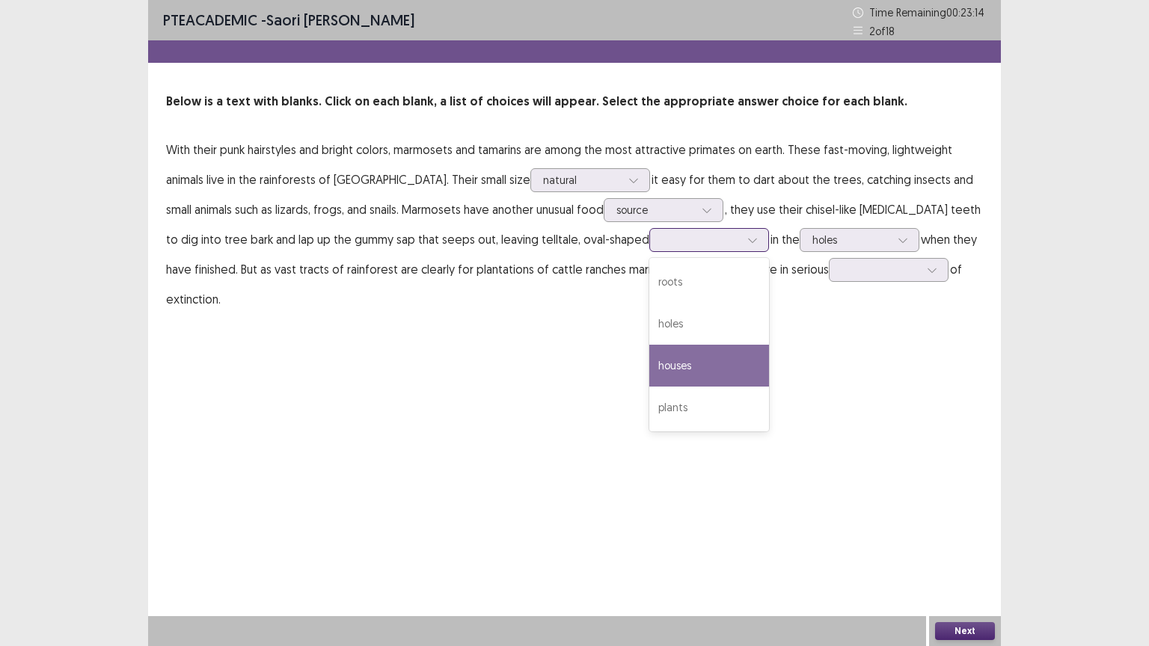
click at [649, 362] on div "houses" at bounding box center [709, 366] width 120 height 42
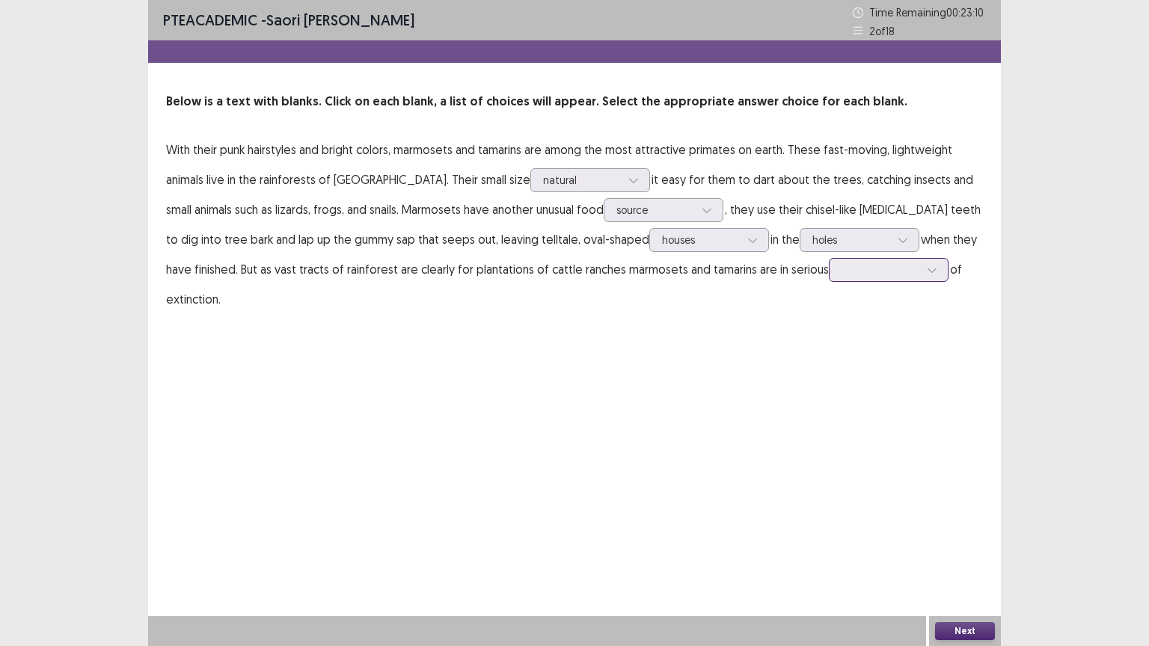
click at [841, 271] on div at bounding box center [880, 269] width 78 height 14
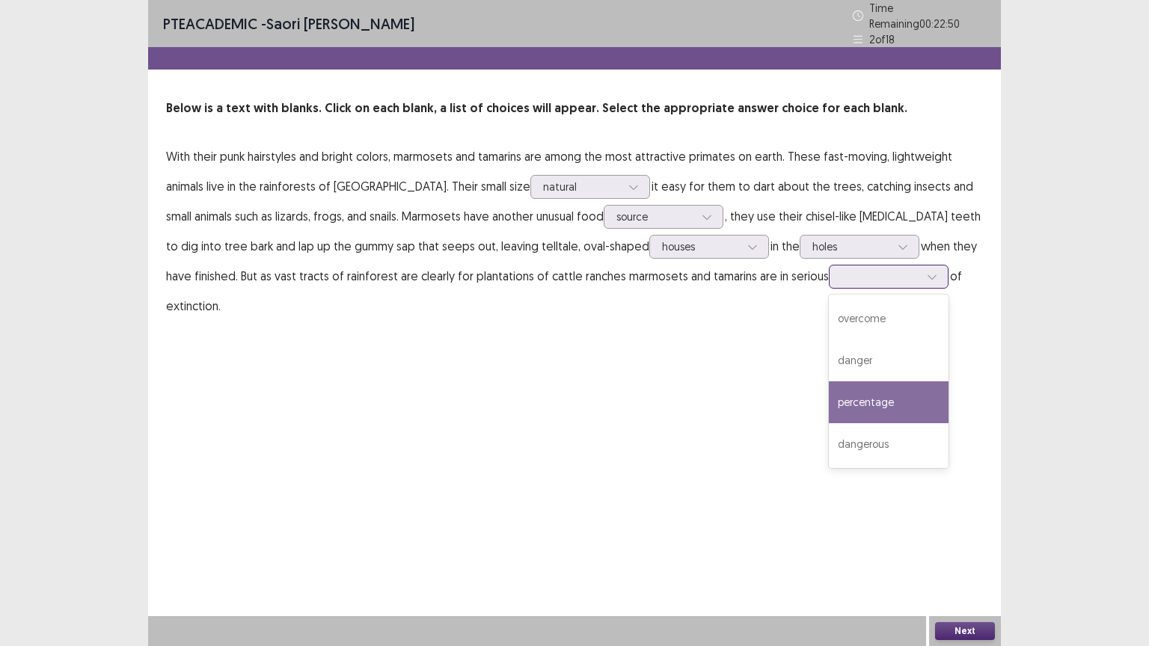
click at [829, 398] on div "percentage" at bounding box center [889, 402] width 120 height 42
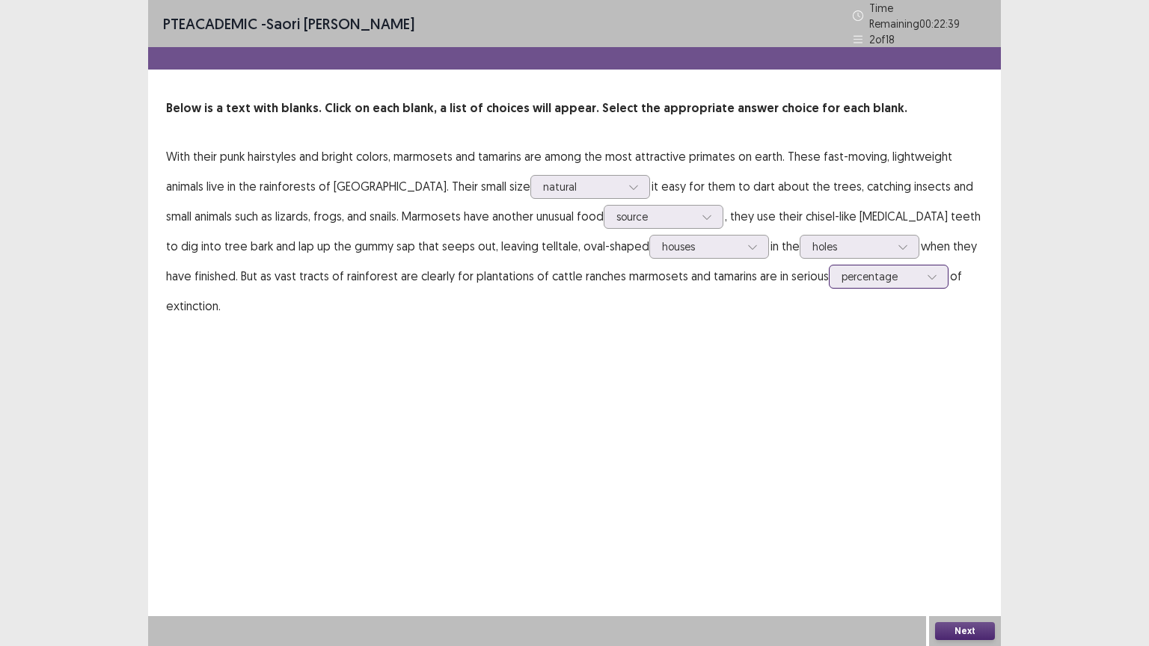
click at [841, 273] on div at bounding box center [880, 276] width 78 height 14
click at [829, 392] on div "percentage" at bounding box center [889, 402] width 120 height 42
click at [954, 519] on button "Next" at bounding box center [965, 631] width 60 height 18
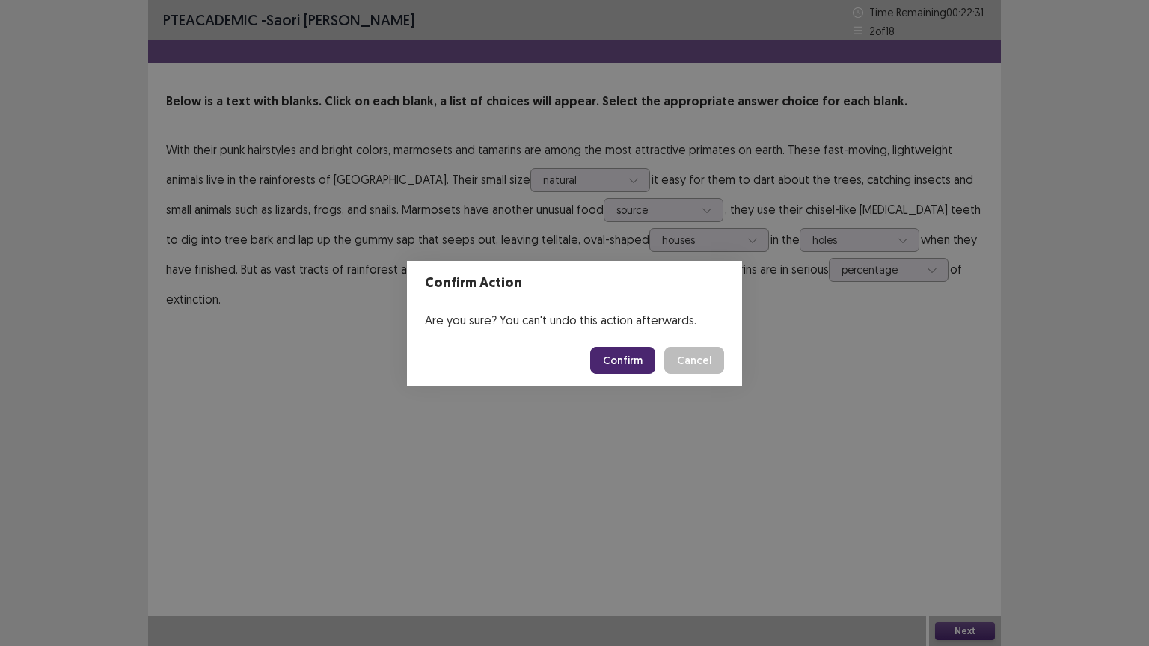
click at [618, 363] on button "Confirm" at bounding box center [622, 360] width 65 height 27
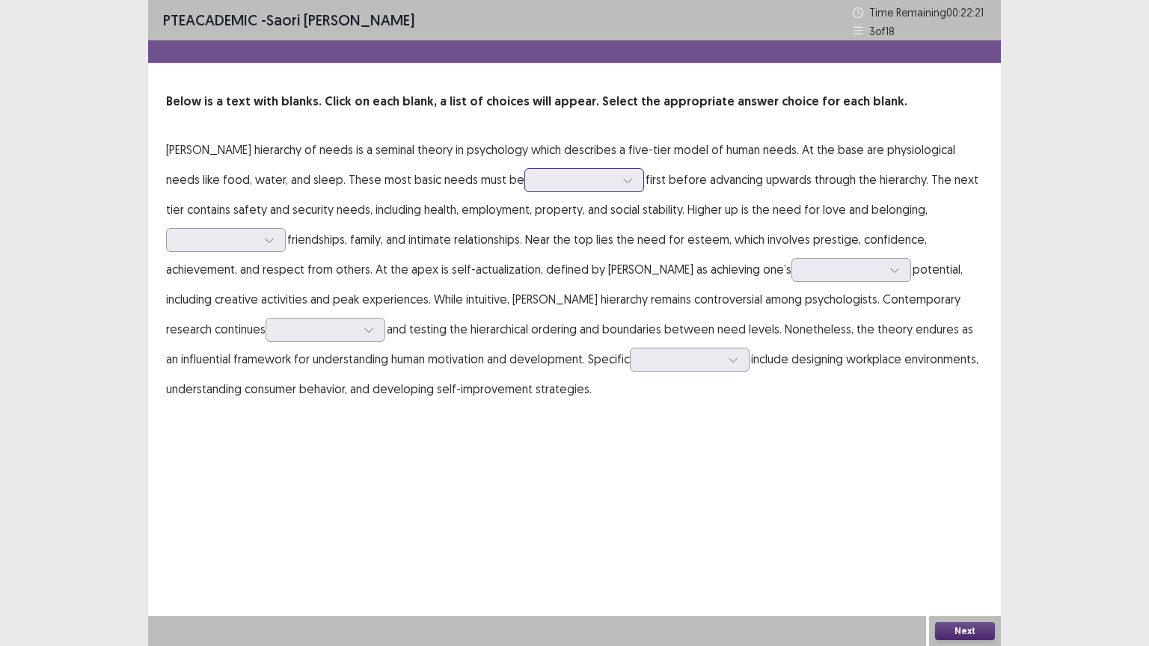
click at [547, 185] on div at bounding box center [576, 180] width 78 height 14
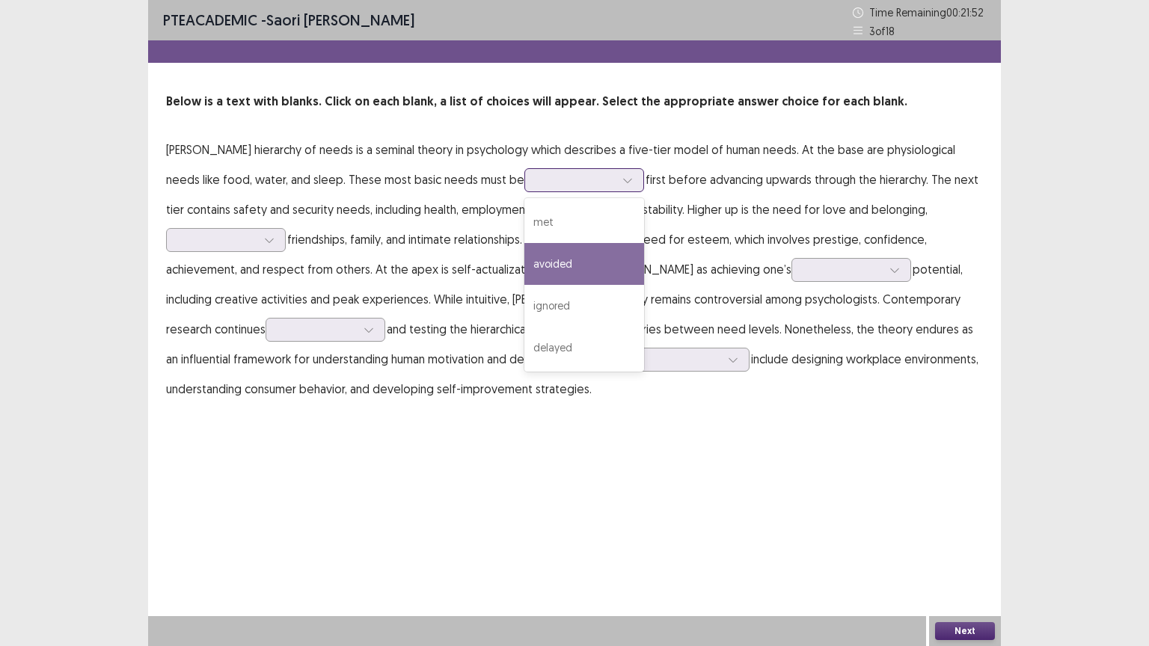
click at [547, 254] on div "avoided" at bounding box center [584, 264] width 120 height 42
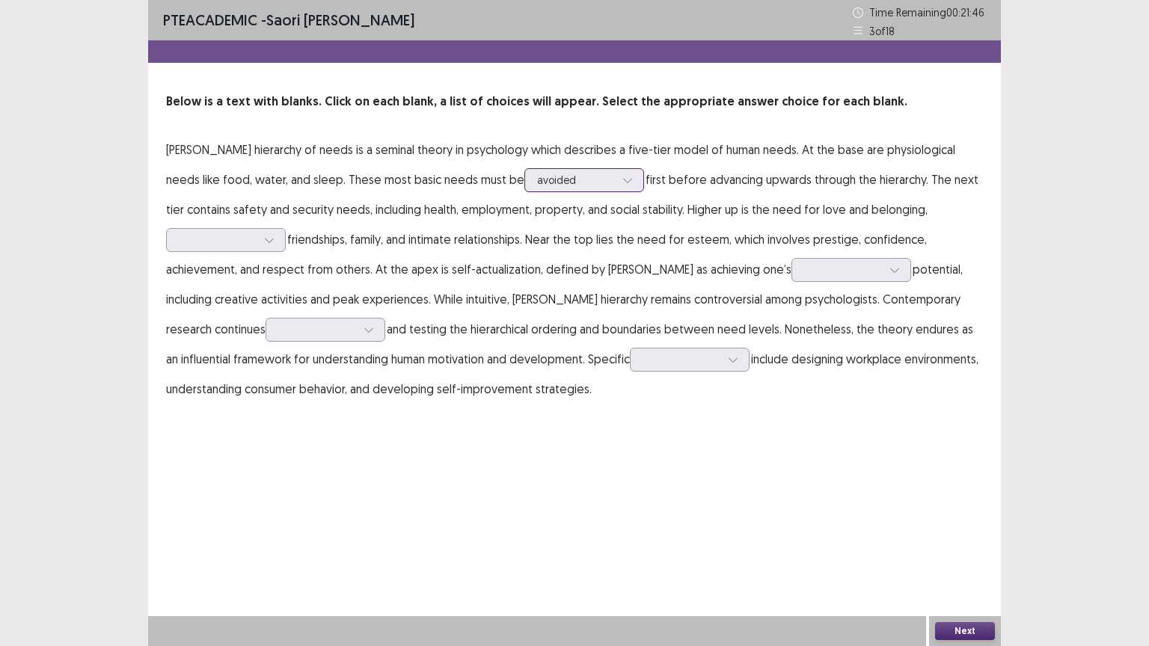
click at [597, 179] on div at bounding box center [576, 180] width 78 height 14
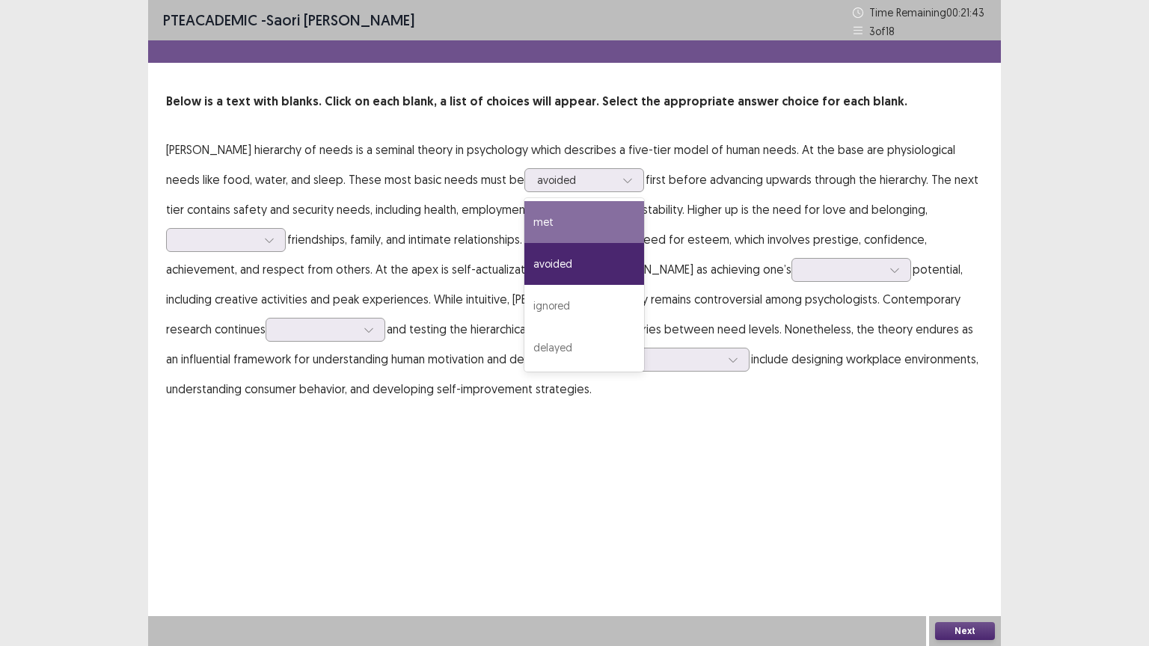
click at [488, 304] on p "[PERSON_NAME] hierarchy of needs is a seminal theory in psychology which descri…" at bounding box center [574, 269] width 817 height 269
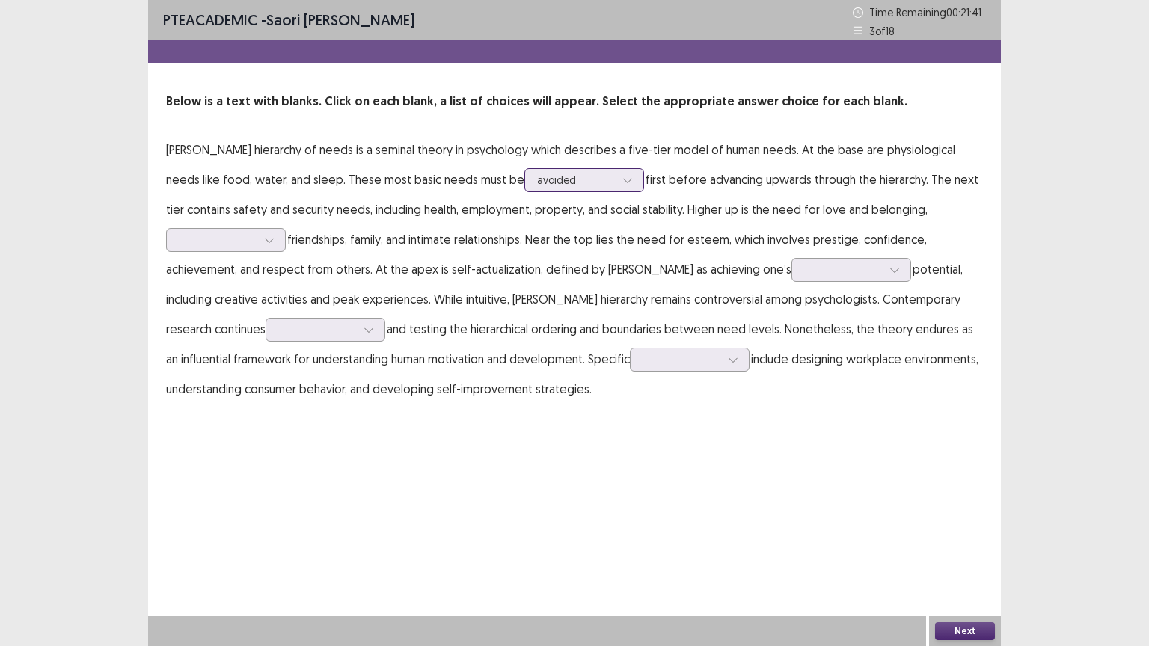
click at [579, 173] on div at bounding box center [576, 180] width 78 height 14
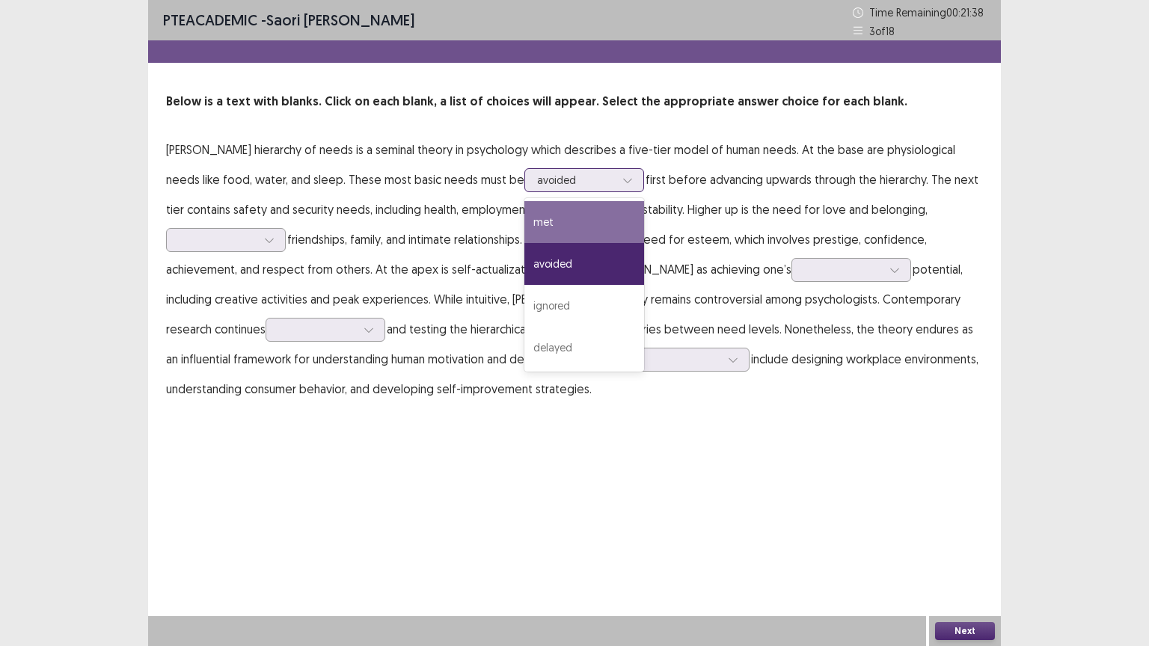
click at [557, 225] on div "met" at bounding box center [584, 222] width 120 height 42
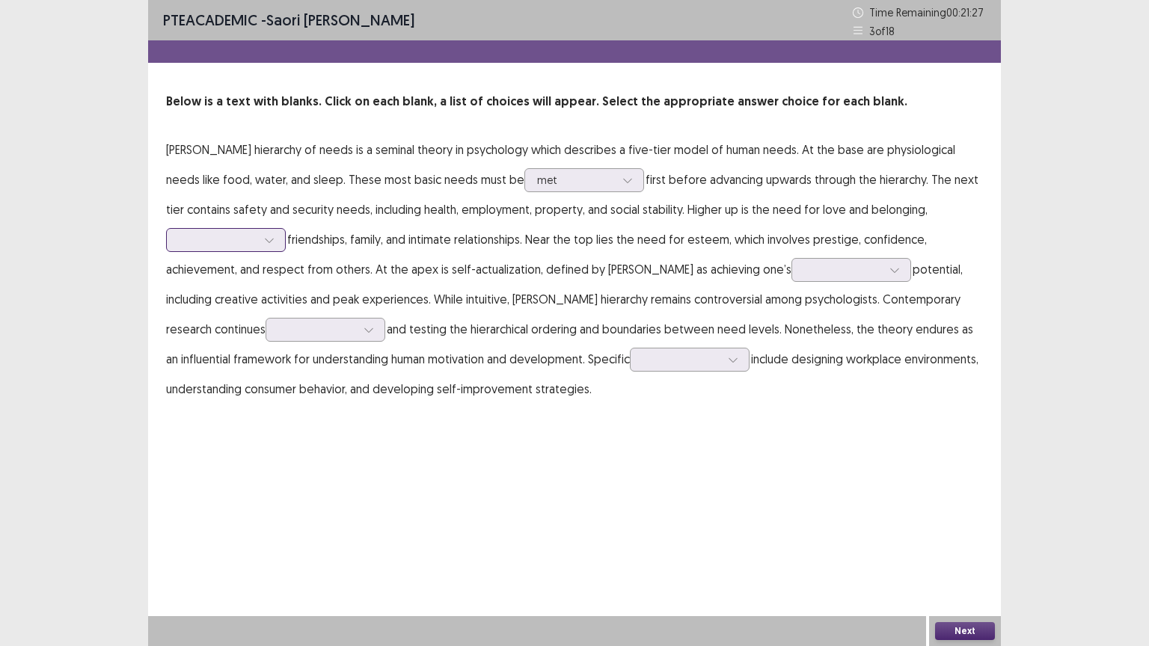
click at [267, 236] on icon at bounding box center [269, 240] width 10 height 10
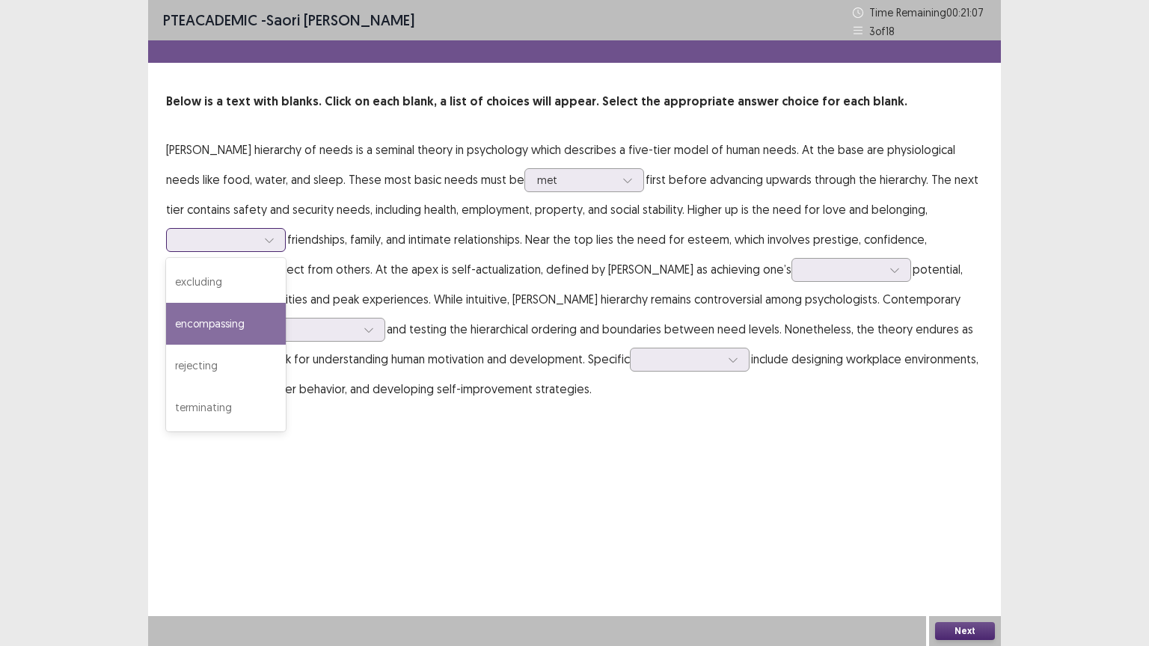
click at [229, 333] on div "encompassing" at bounding box center [226, 324] width 120 height 42
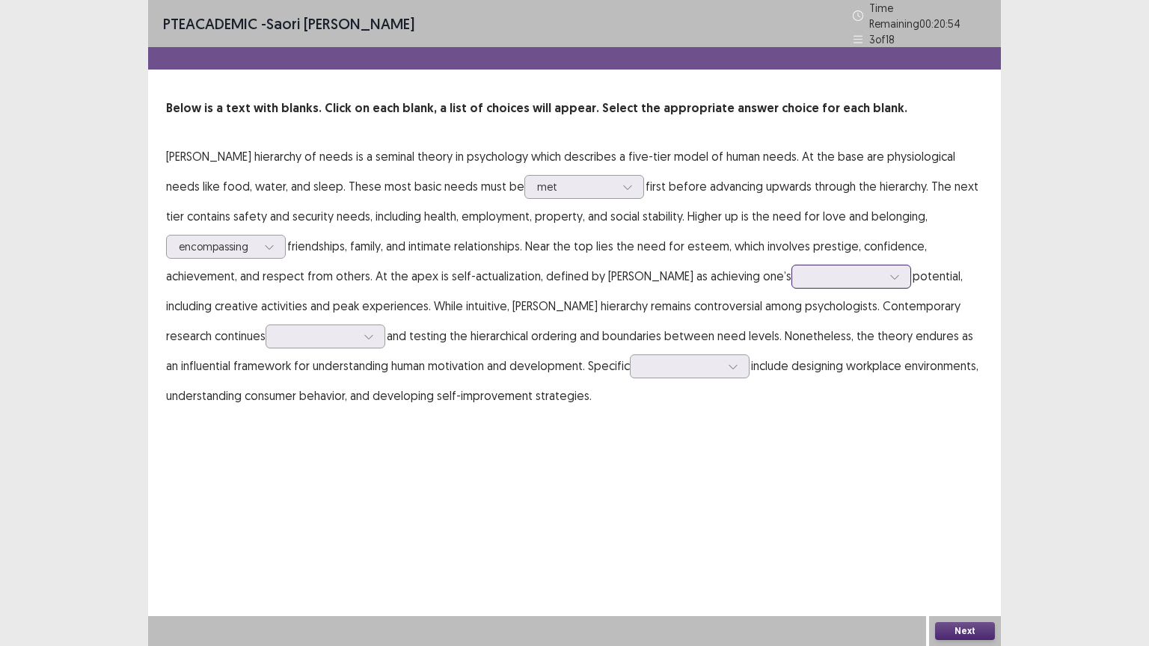
click at [804, 270] on div at bounding box center [843, 276] width 78 height 14
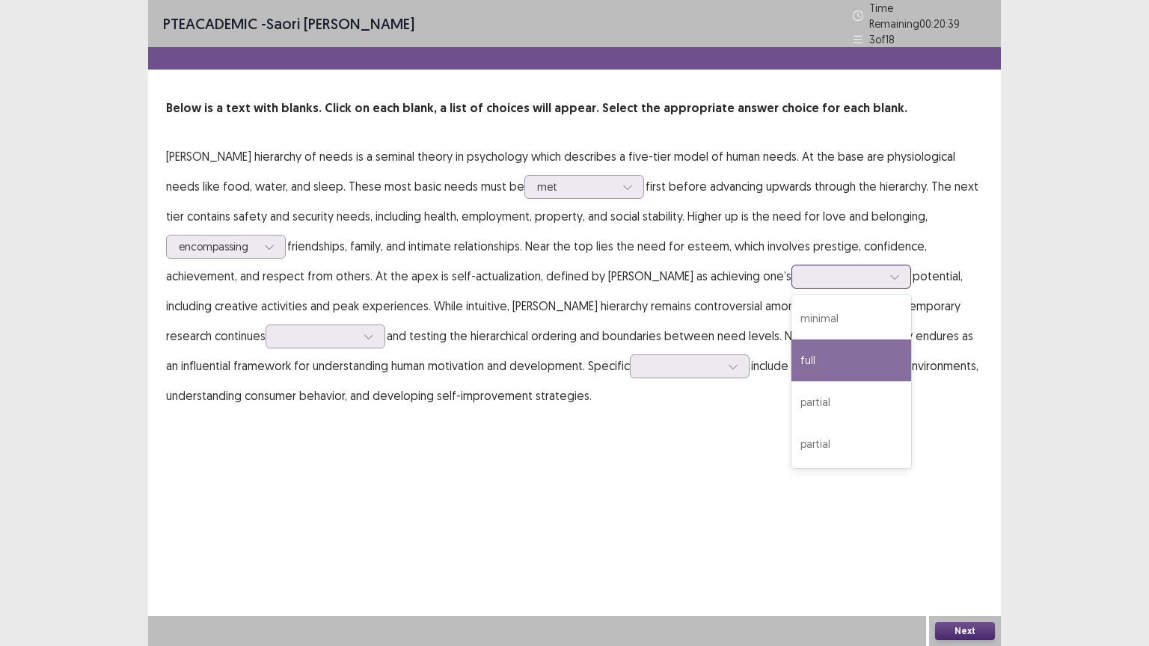
click at [791, 361] on div "full" at bounding box center [851, 361] width 120 height 42
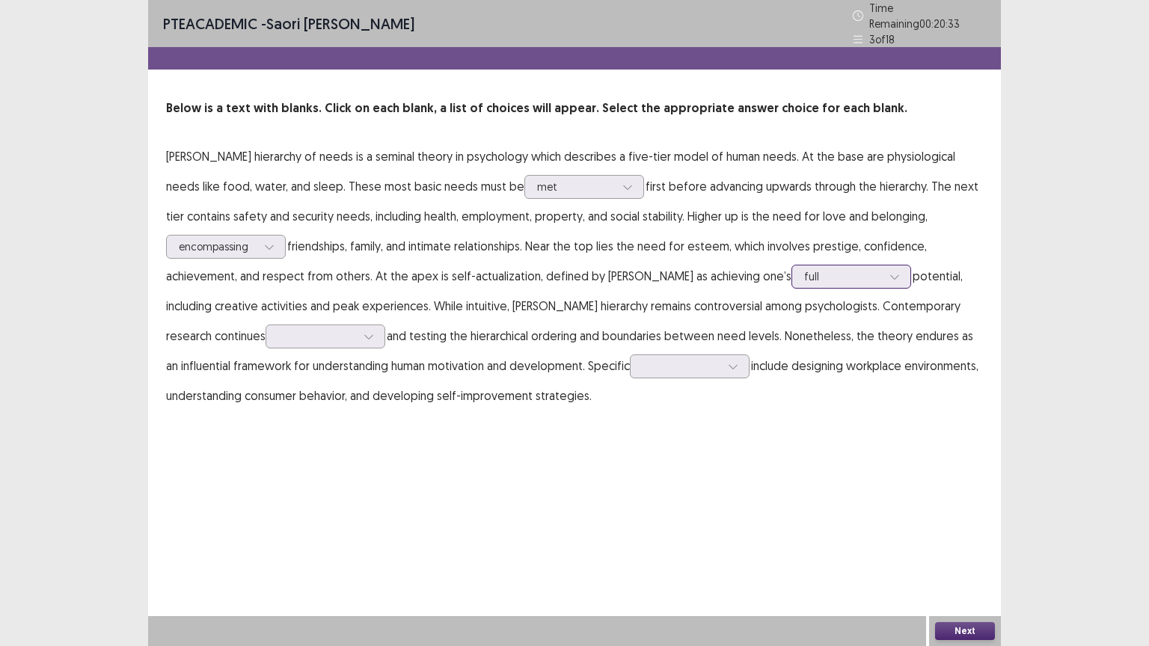
click at [804, 269] on div at bounding box center [843, 276] width 78 height 14
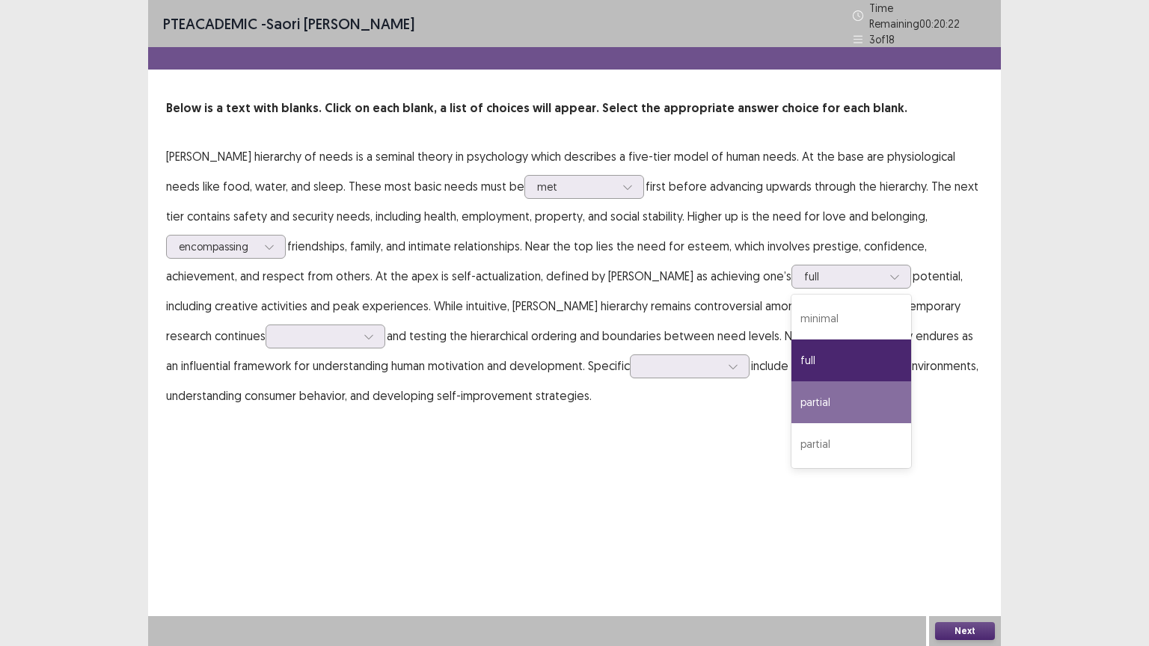
click at [644, 310] on p "[PERSON_NAME] hierarchy of needs is a seminal theory in psychology which descri…" at bounding box center [574, 275] width 817 height 269
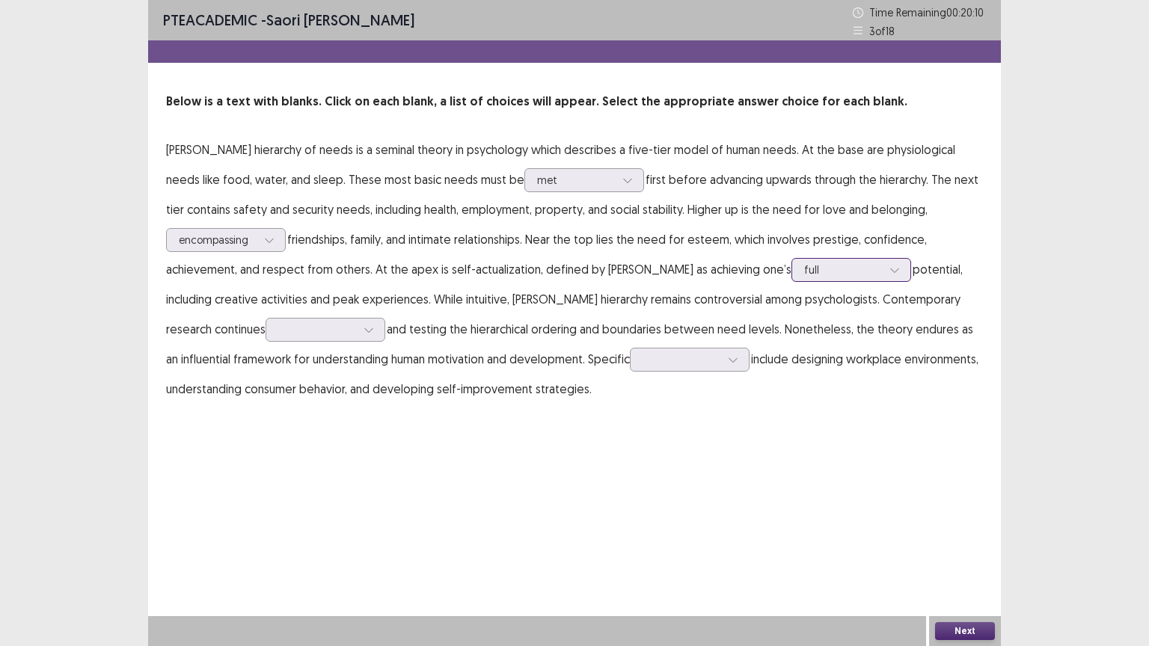
click at [804, 270] on div at bounding box center [843, 269] width 78 height 14
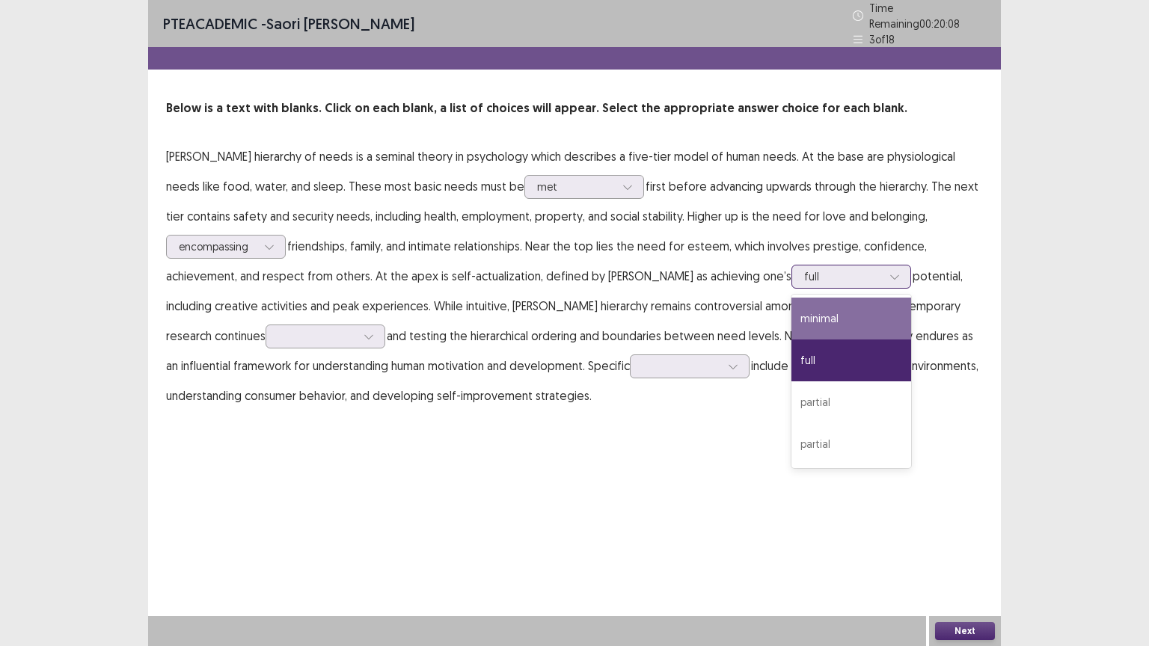
click at [791, 313] on div "minimal" at bounding box center [851, 319] width 120 height 42
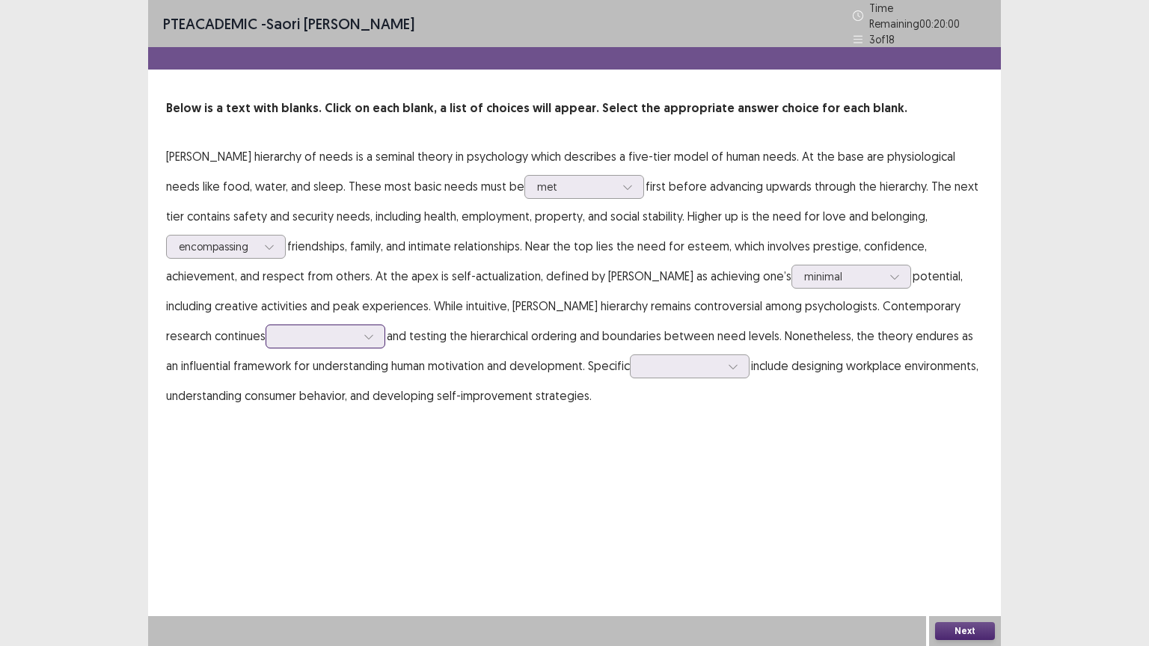
click at [278, 329] on div at bounding box center [317, 336] width 78 height 14
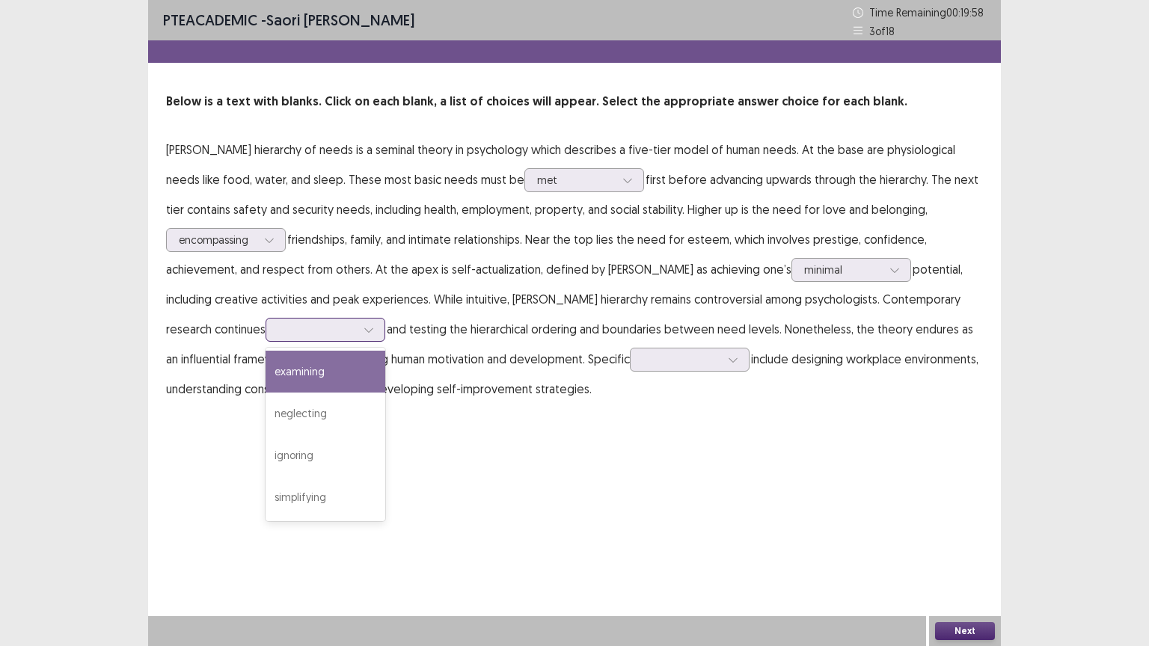
click at [265, 372] on div "examining" at bounding box center [325, 372] width 120 height 42
click at [642, 365] on div at bounding box center [681, 359] width 78 height 14
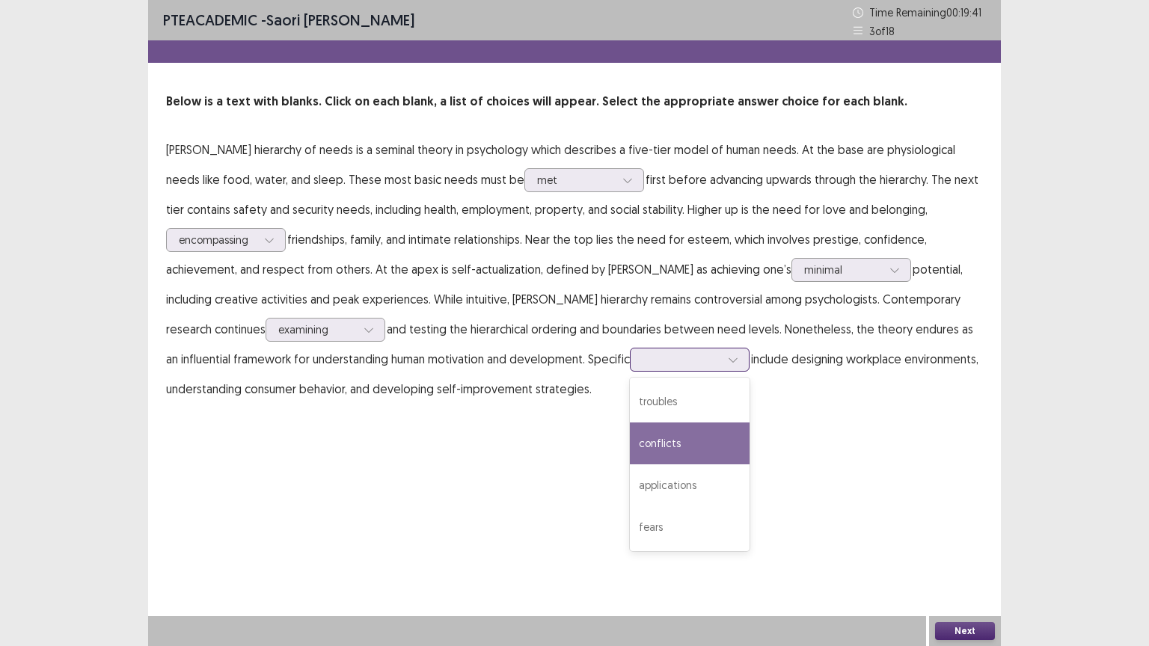
click at [630, 428] on div "conflicts" at bounding box center [690, 444] width 120 height 42
click at [642, 360] on div at bounding box center [681, 359] width 78 height 14
click at [630, 436] on div "conflicts" at bounding box center [690, 444] width 120 height 42
click at [952, 519] on button "Next" at bounding box center [965, 631] width 60 height 18
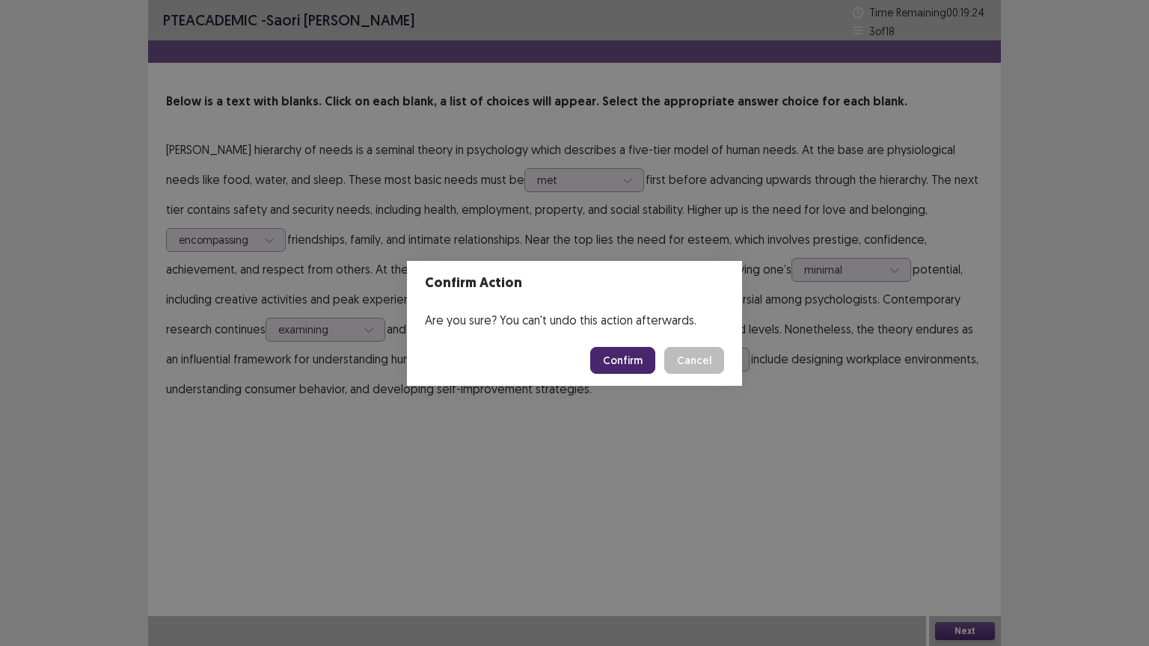
click at [621, 358] on button "Confirm" at bounding box center [622, 360] width 65 height 27
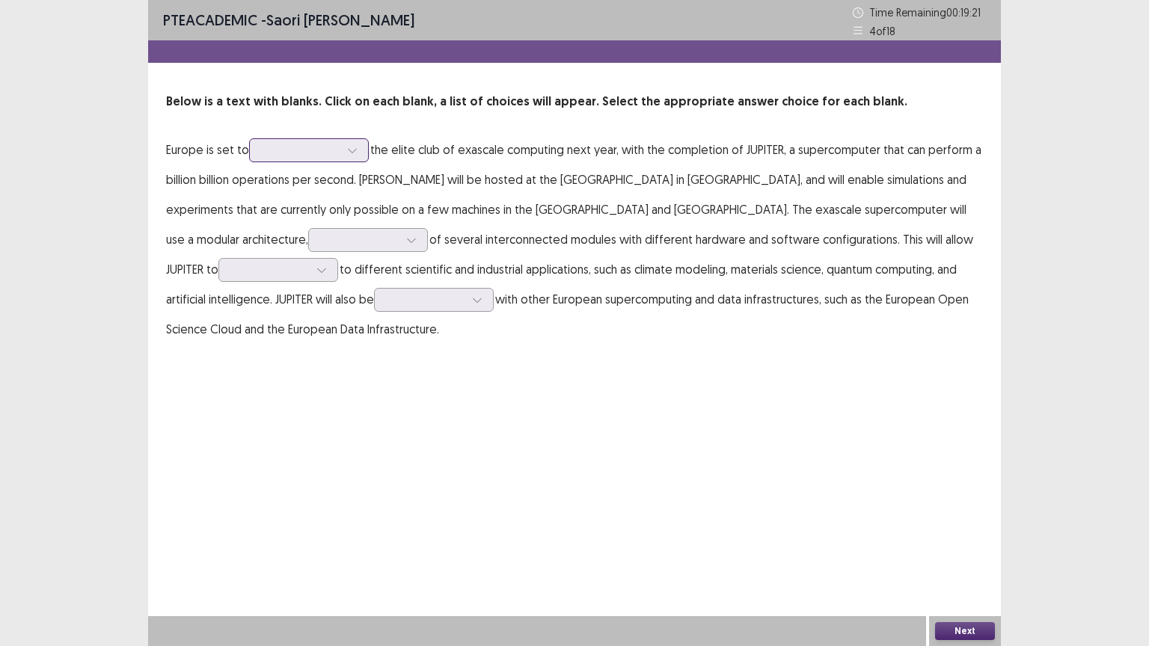
click at [309, 146] on div at bounding box center [301, 150] width 78 height 14
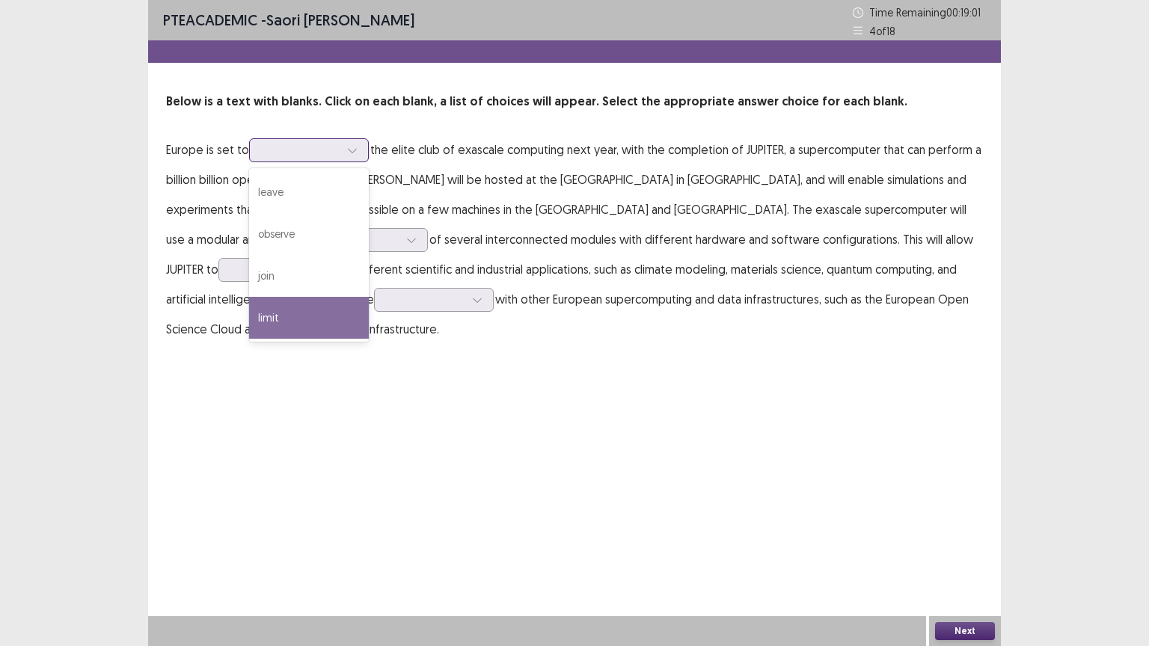
click at [268, 312] on div "limit" at bounding box center [309, 318] width 120 height 42
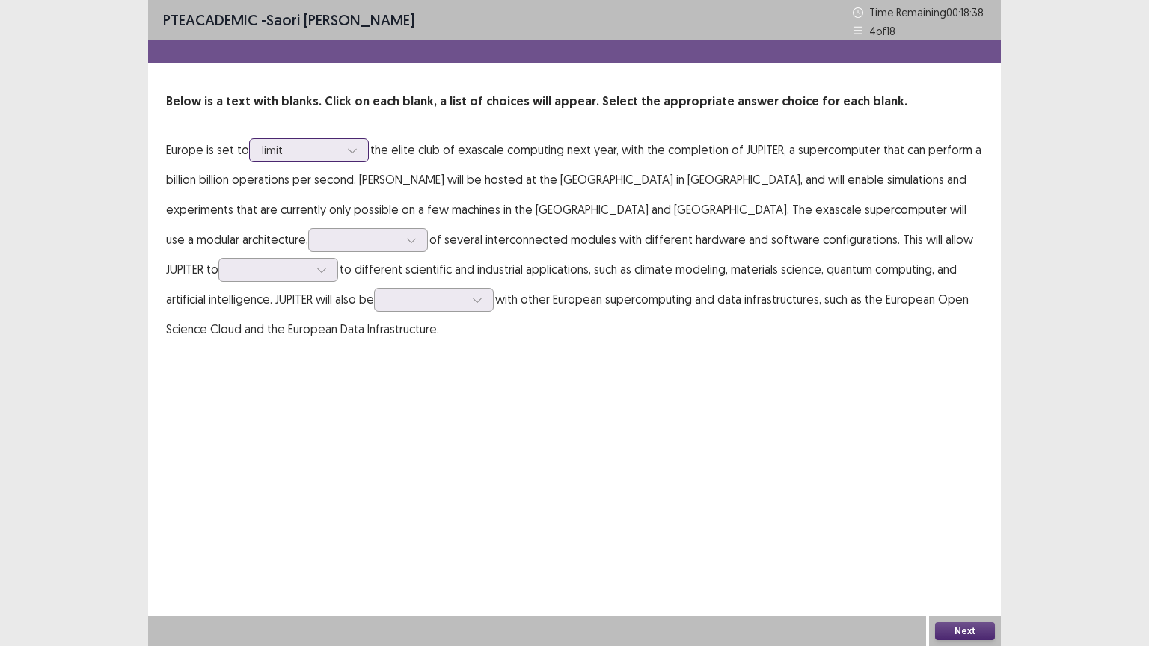
click at [313, 150] on div at bounding box center [301, 150] width 78 height 14
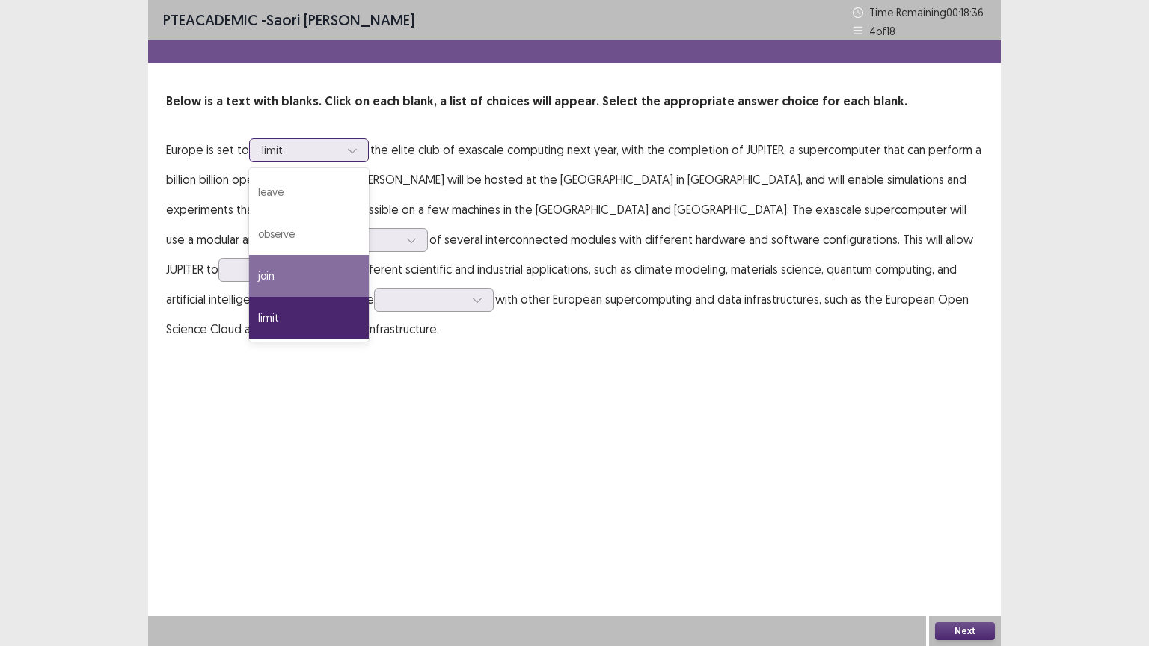
click at [274, 262] on div "join" at bounding box center [309, 276] width 120 height 42
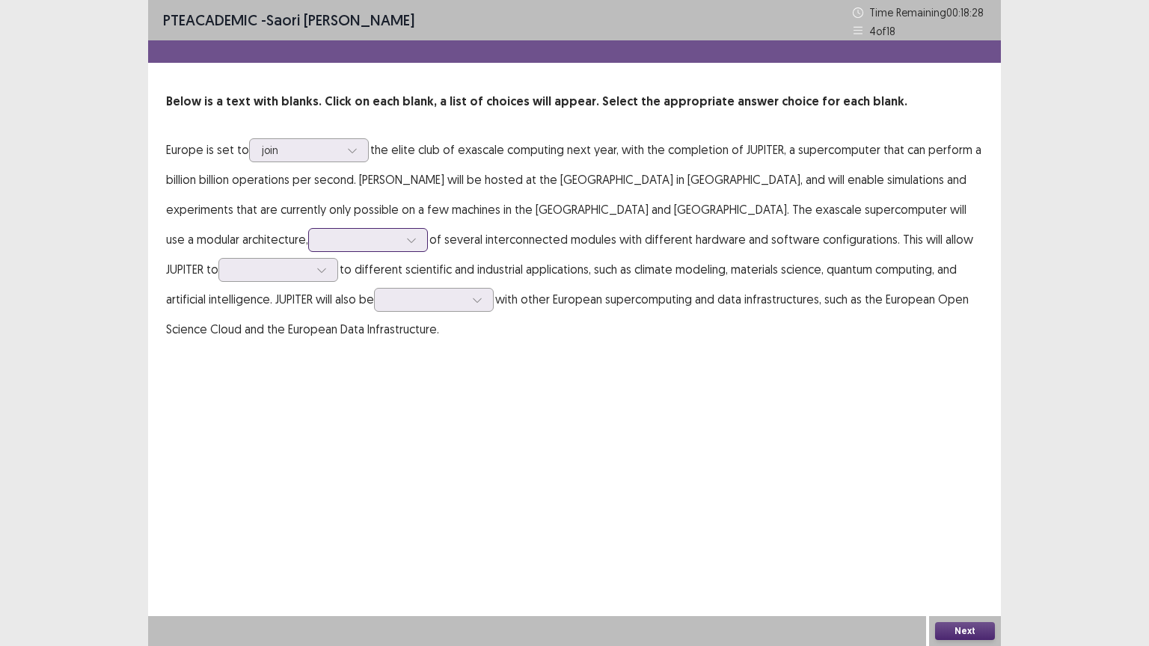
click at [399, 233] on div at bounding box center [360, 240] width 78 height 14
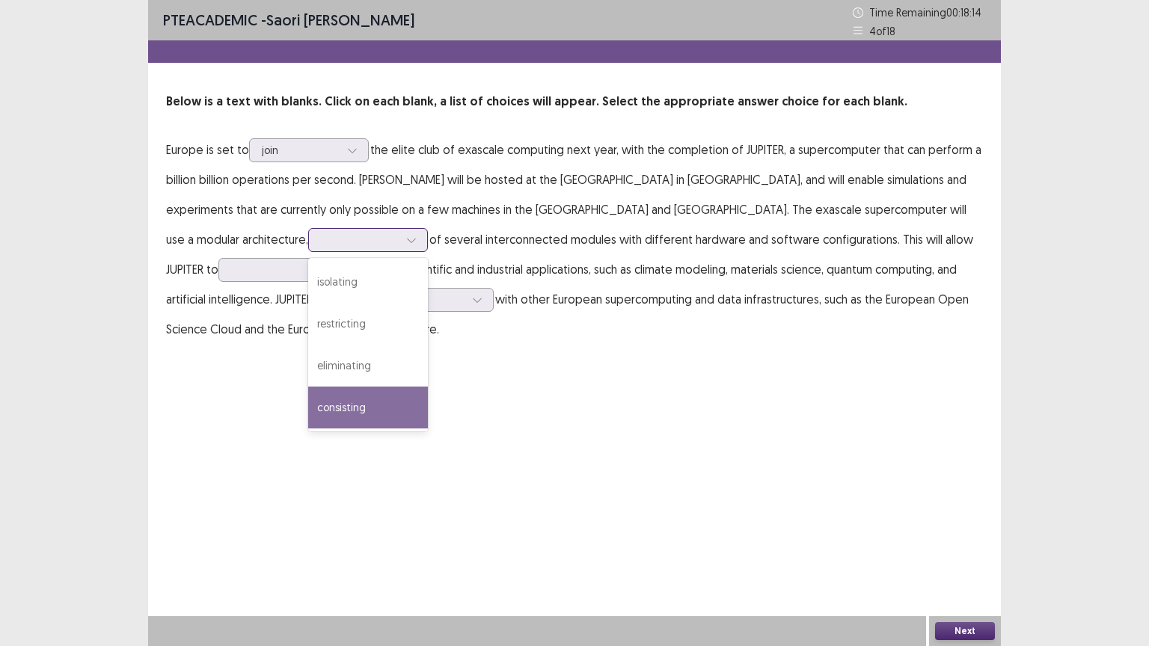
click at [428, 387] on div "consisting" at bounding box center [368, 408] width 120 height 42
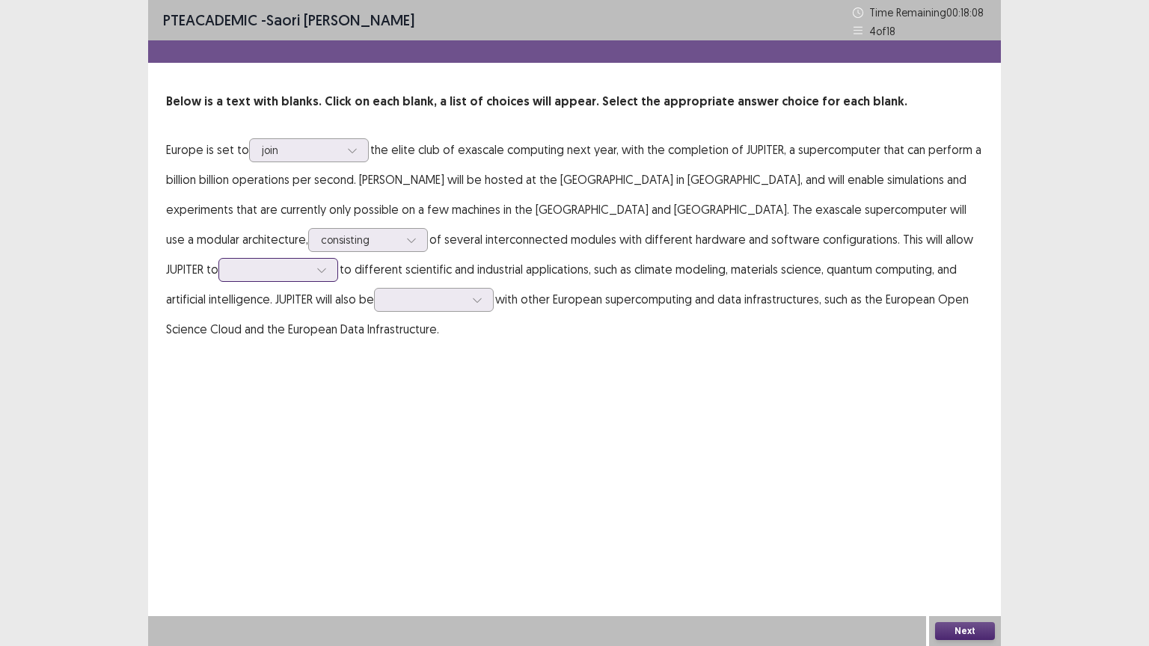
click at [309, 262] on div at bounding box center [270, 269] width 78 height 14
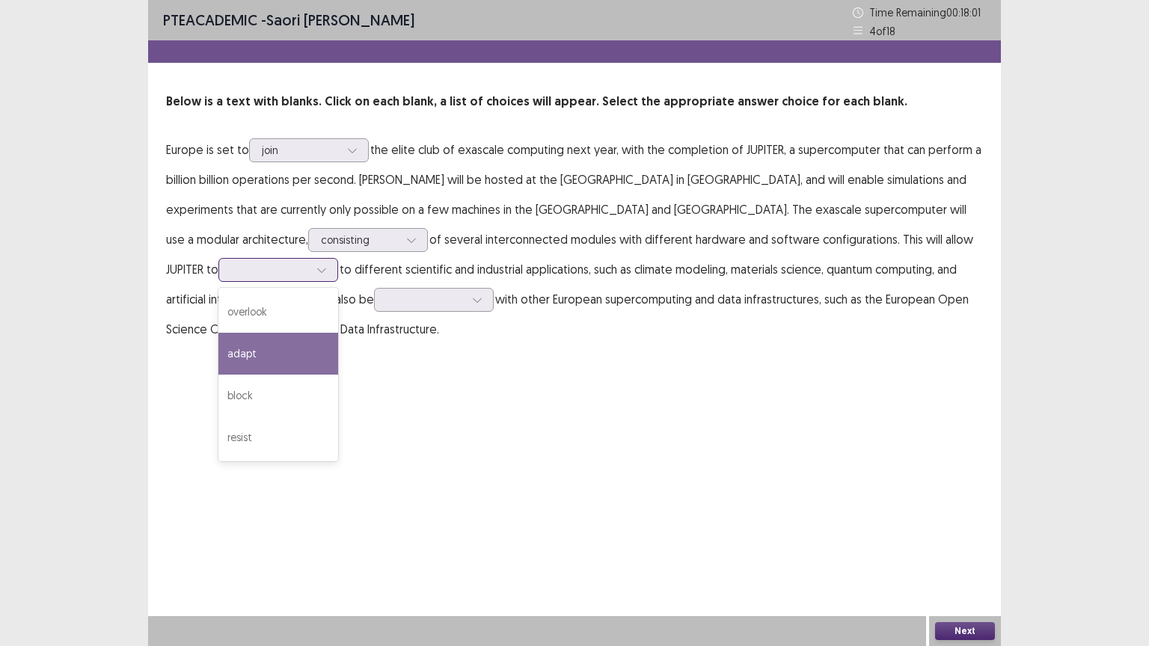
click at [338, 333] on div "adapt" at bounding box center [278, 354] width 120 height 42
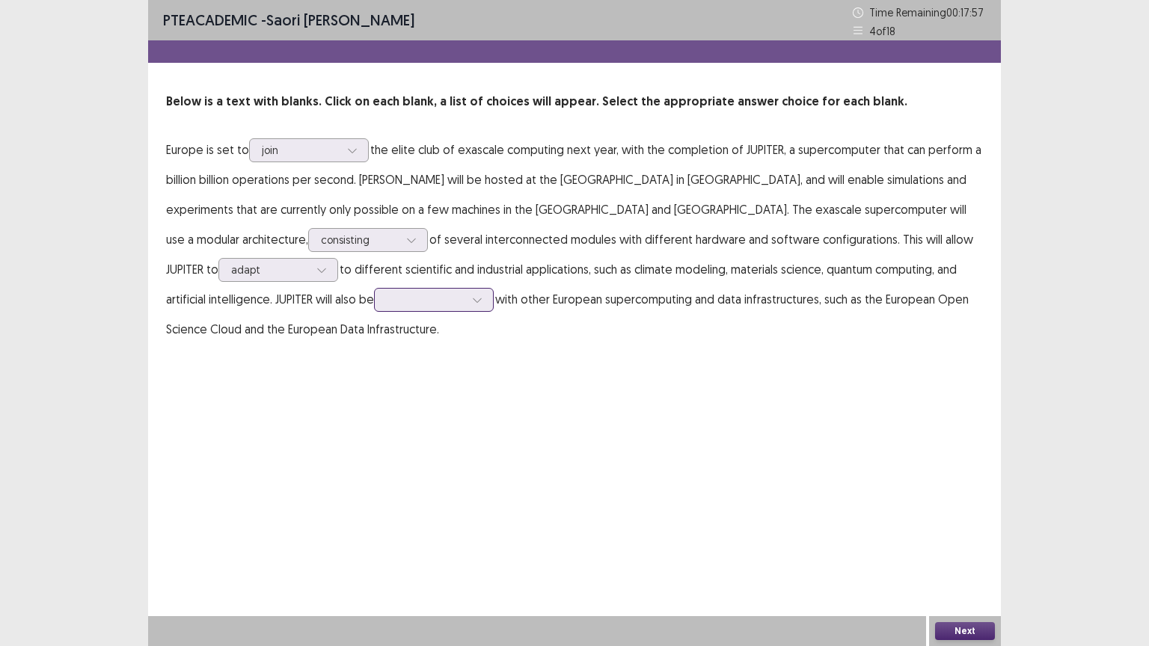
click at [387, 298] on div at bounding box center [426, 299] width 78 height 14
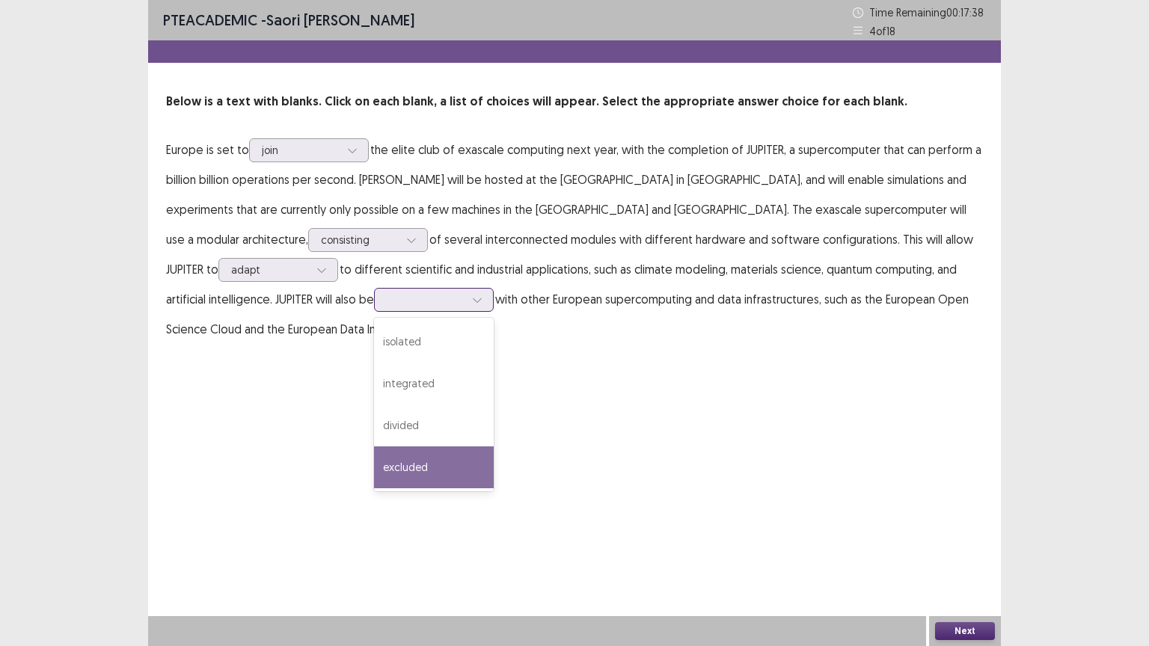
click at [374, 460] on div "excluded" at bounding box center [434, 467] width 120 height 42
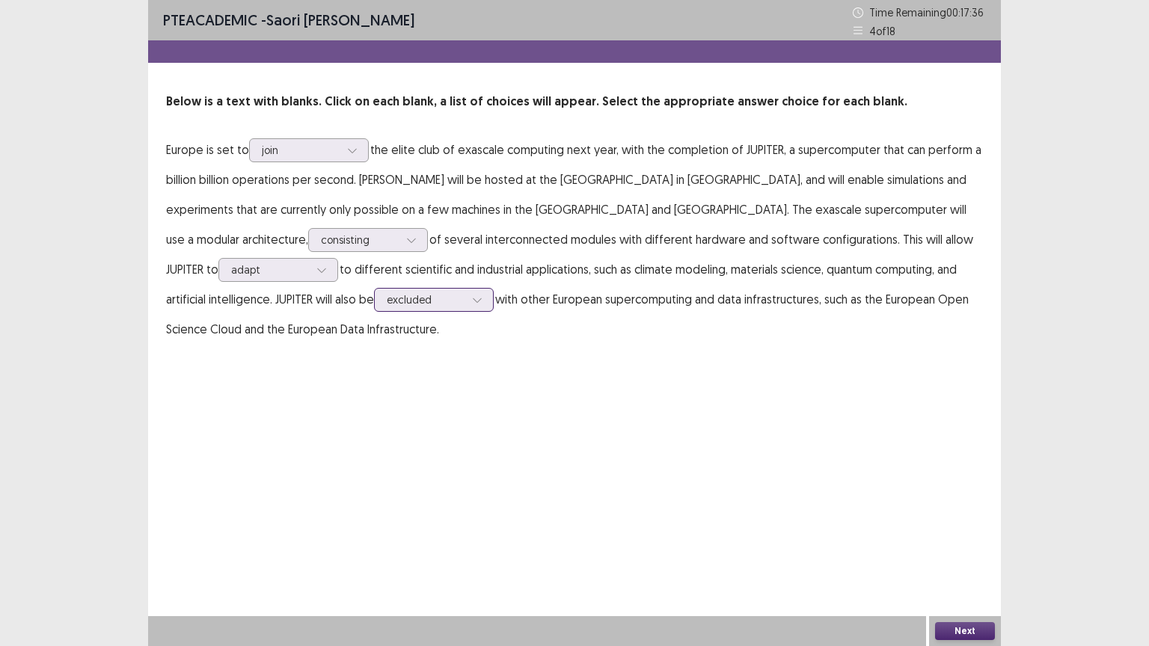
click at [387, 298] on div at bounding box center [426, 299] width 78 height 14
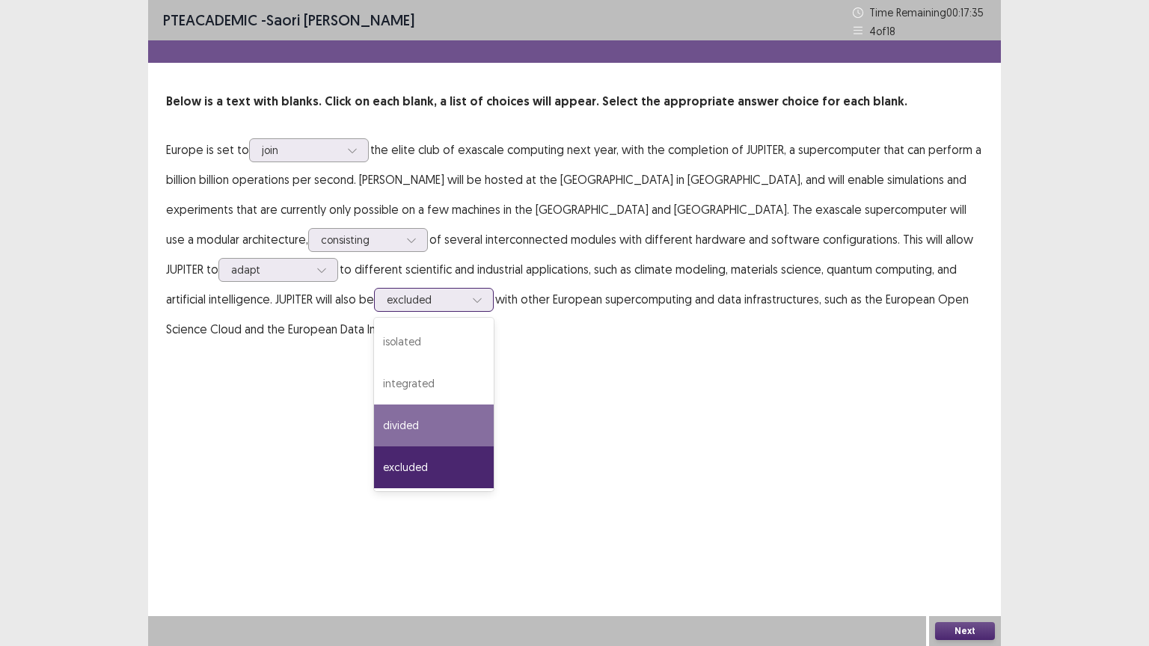
click at [374, 431] on div "divided" at bounding box center [434, 426] width 120 height 42
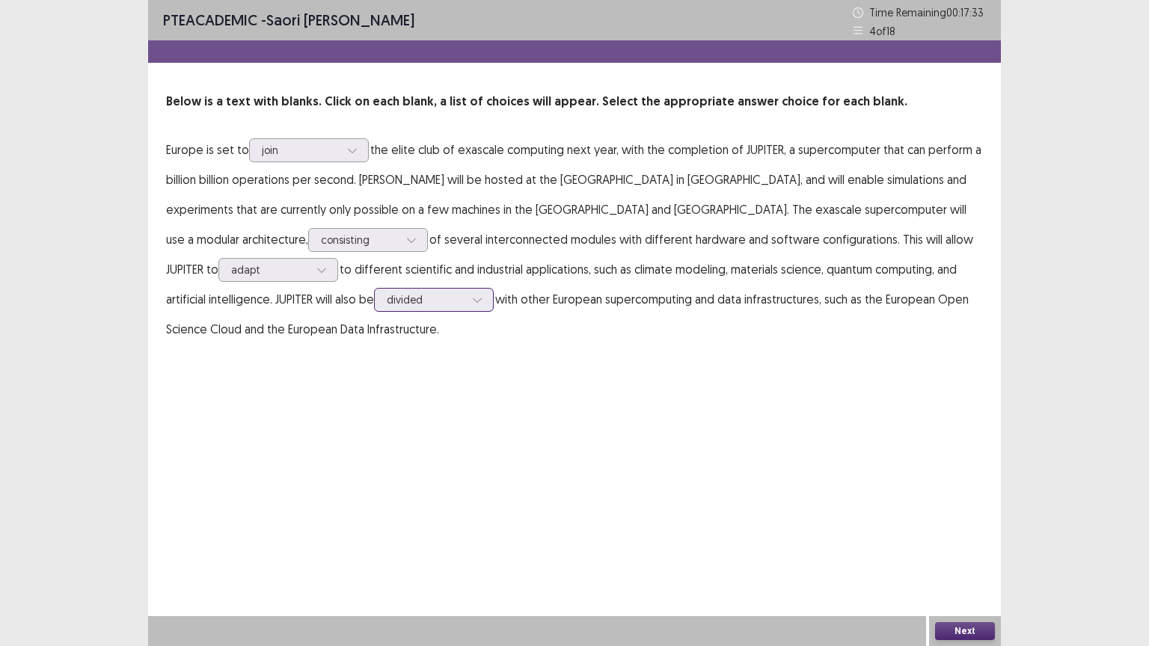
click at [387, 308] on div "divided" at bounding box center [426, 300] width 78 height 22
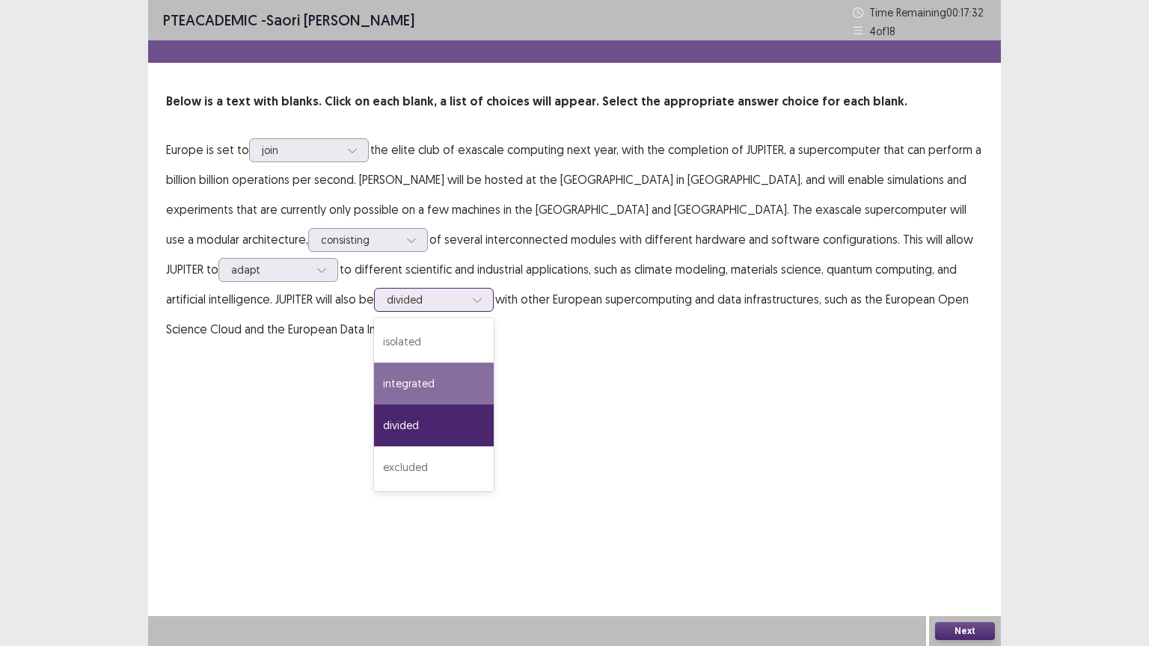
click at [374, 379] on div "integrated" at bounding box center [434, 384] width 120 height 42
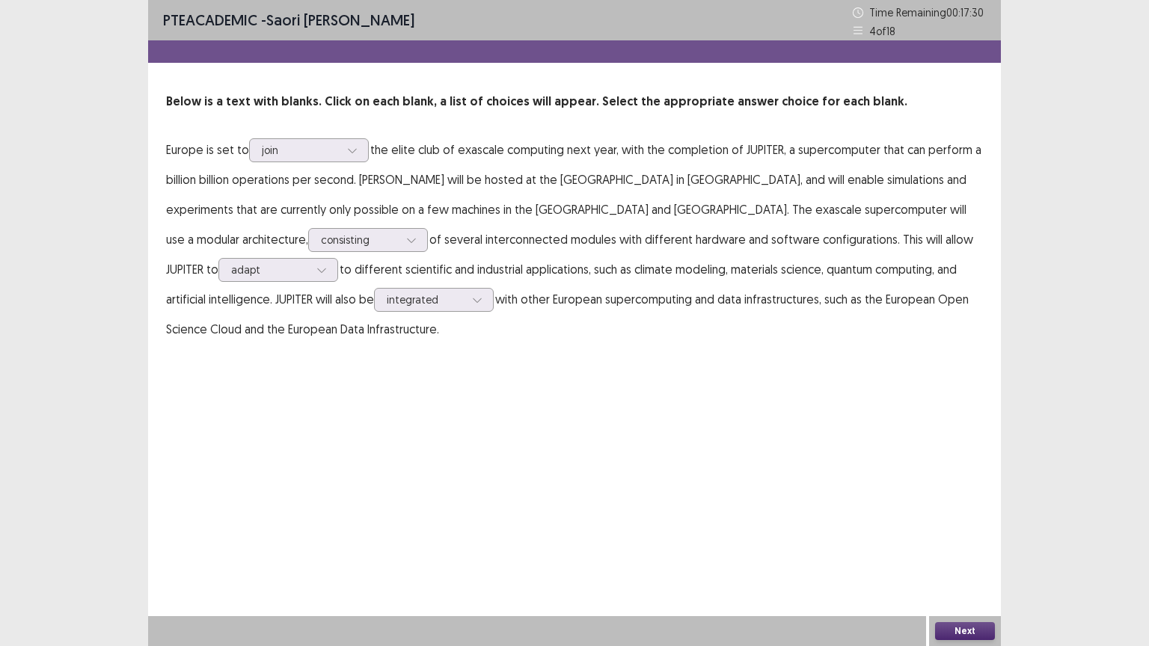
click at [976, 519] on button "Next" at bounding box center [965, 631] width 60 height 18
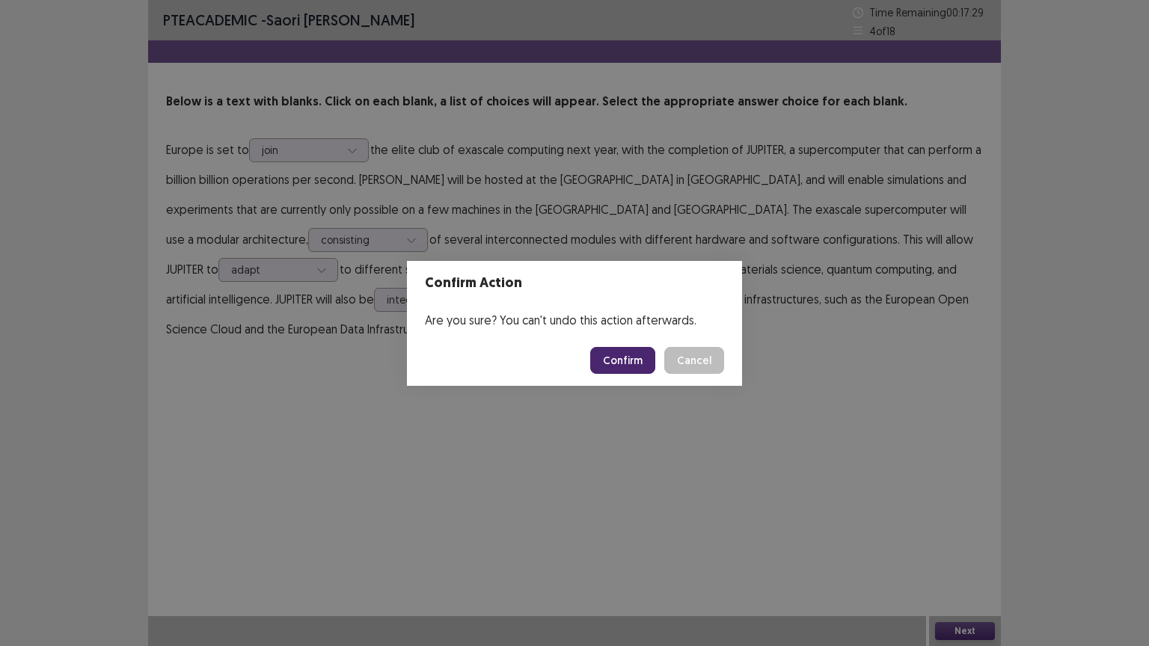
click at [615, 362] on button "Confirm" at bounding box center [622, 360] width 65 height 27
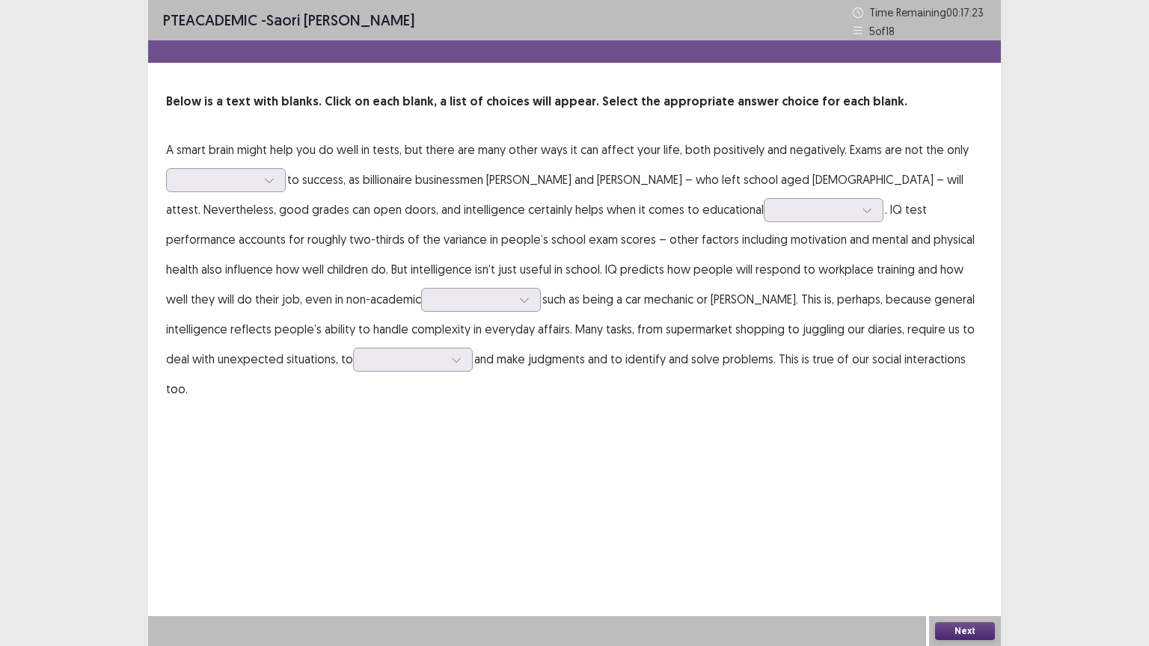
click at [204, 198] on p "A smart brain might help you do well in tests, but there are many other ways it…" at bounding box center [574, 269] width 817 height 269
click at [203, 191] on div at bounding box center [226, 180] width 120 height 24
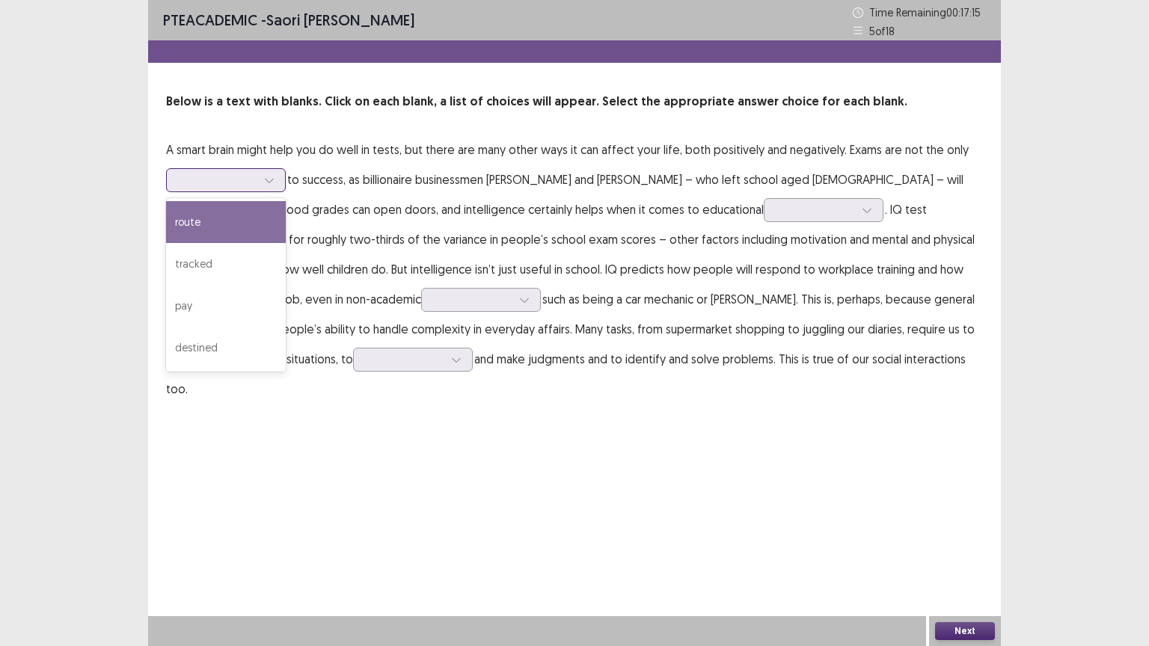
click at [203, 219] on div "route" at bounding box center [226, 222] width 120 height 42
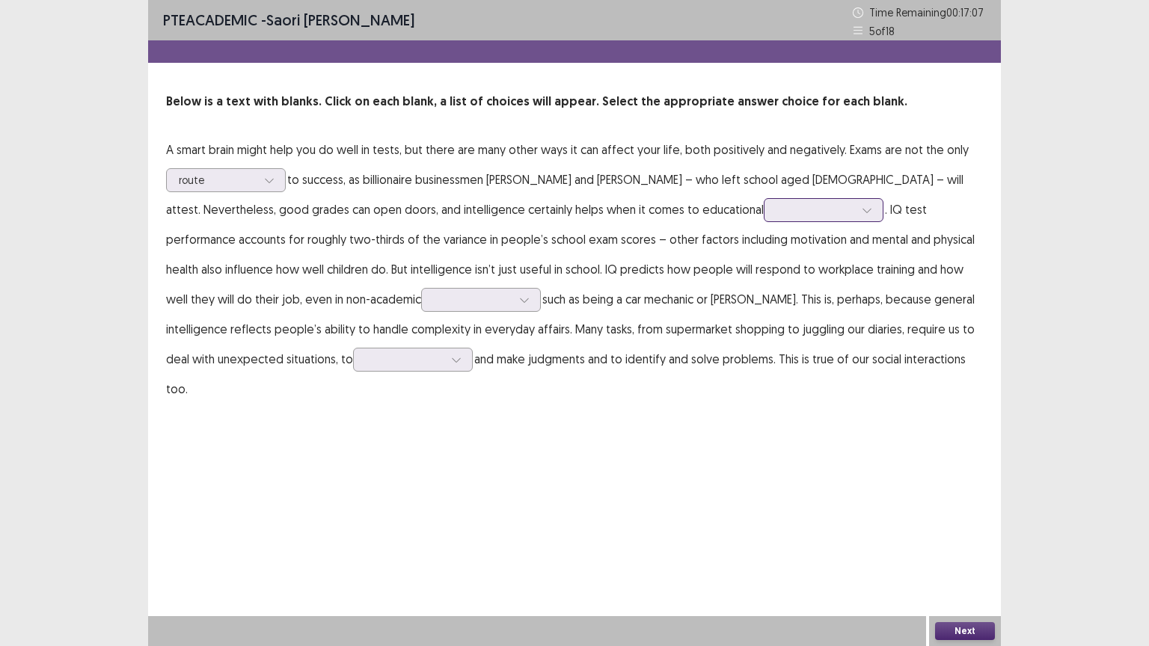
click at [776, 215] on div at bounding box center [815, 210] width 78 height 14
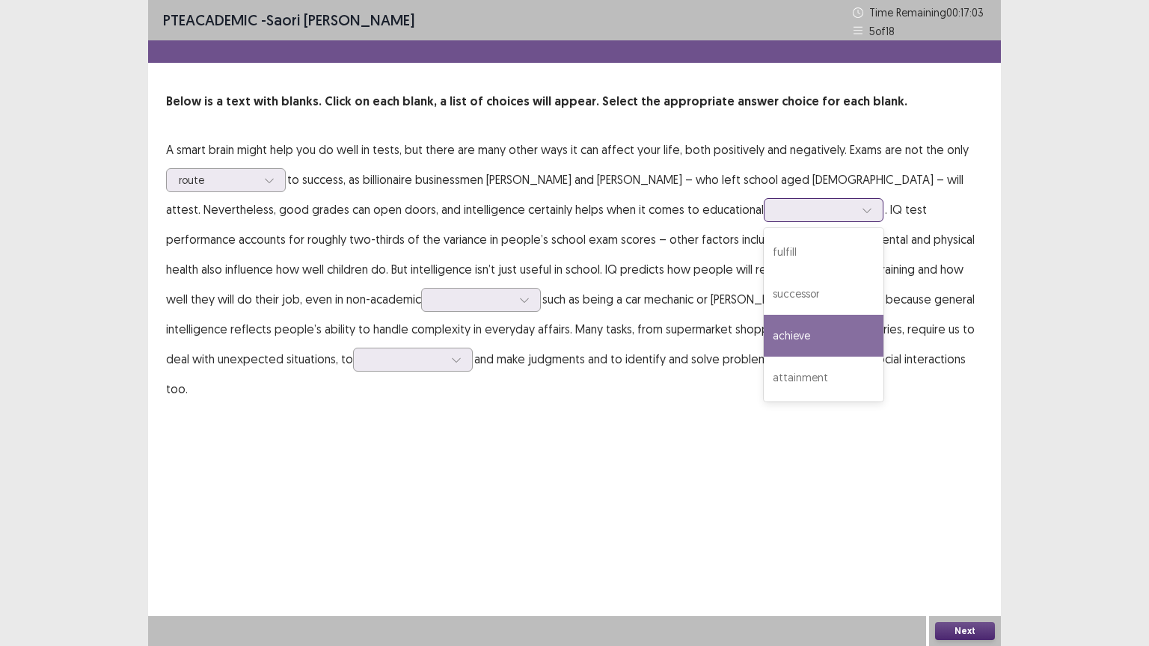
click at [764, 334] on div "achieve" at bounding box center [824, 336] width 120 height 42
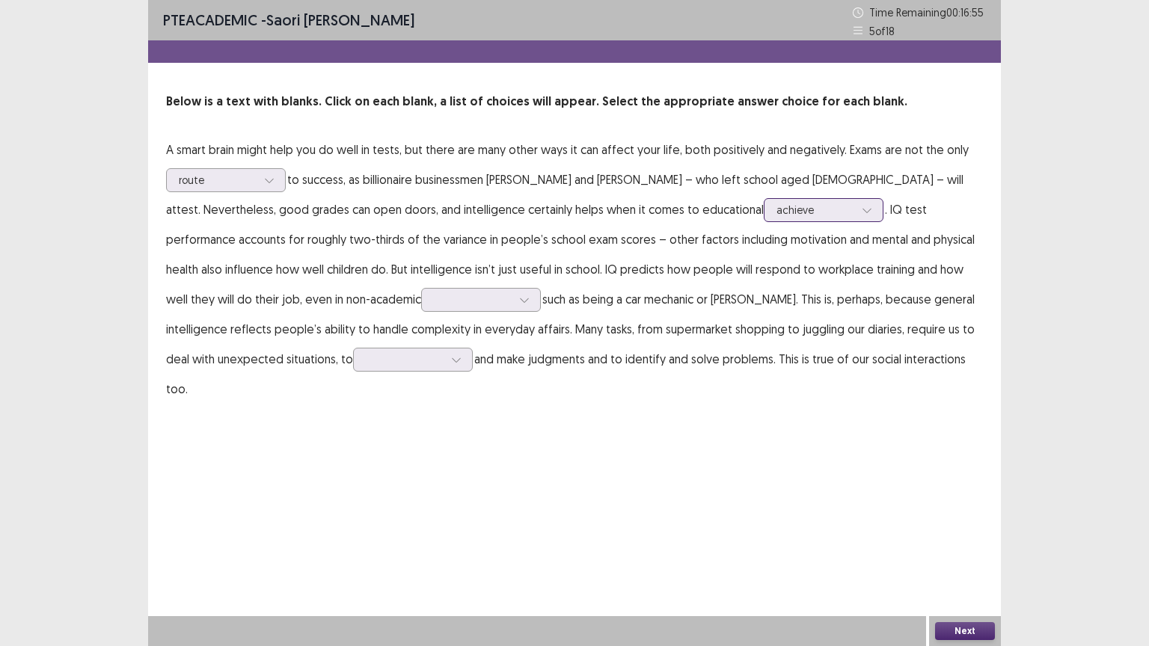
click at [776, 205] on div at bounding box center [815, 210] width 78 height 14
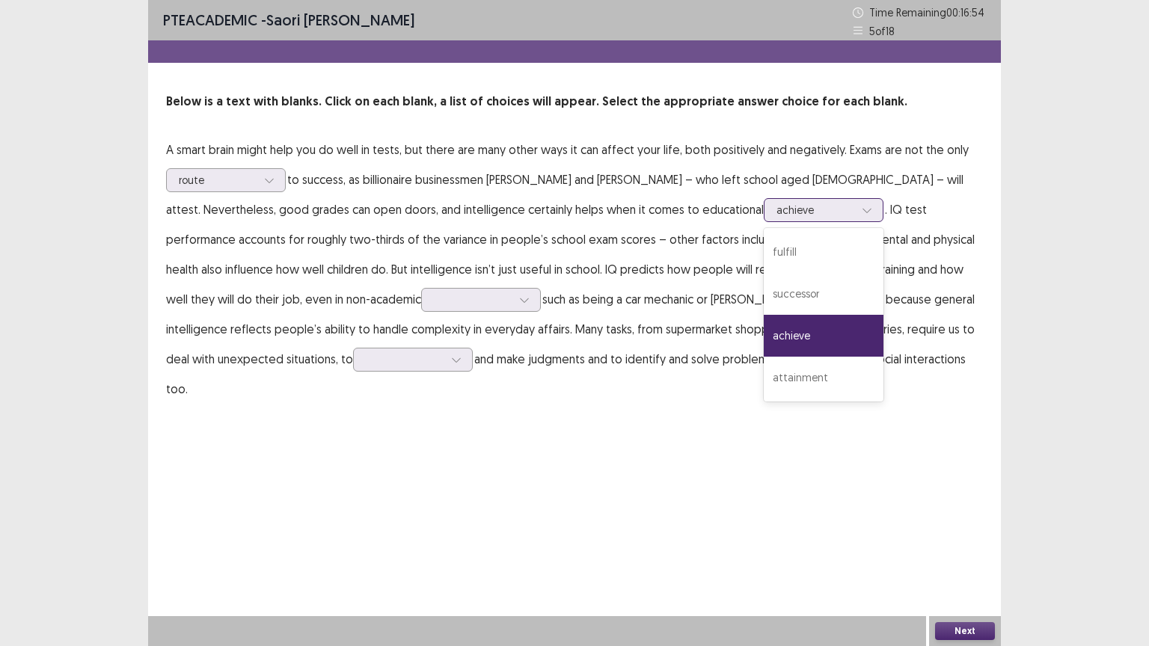
click at [764, 327] on div "achieve" at bounding box center [824, 336] width 120 height 42
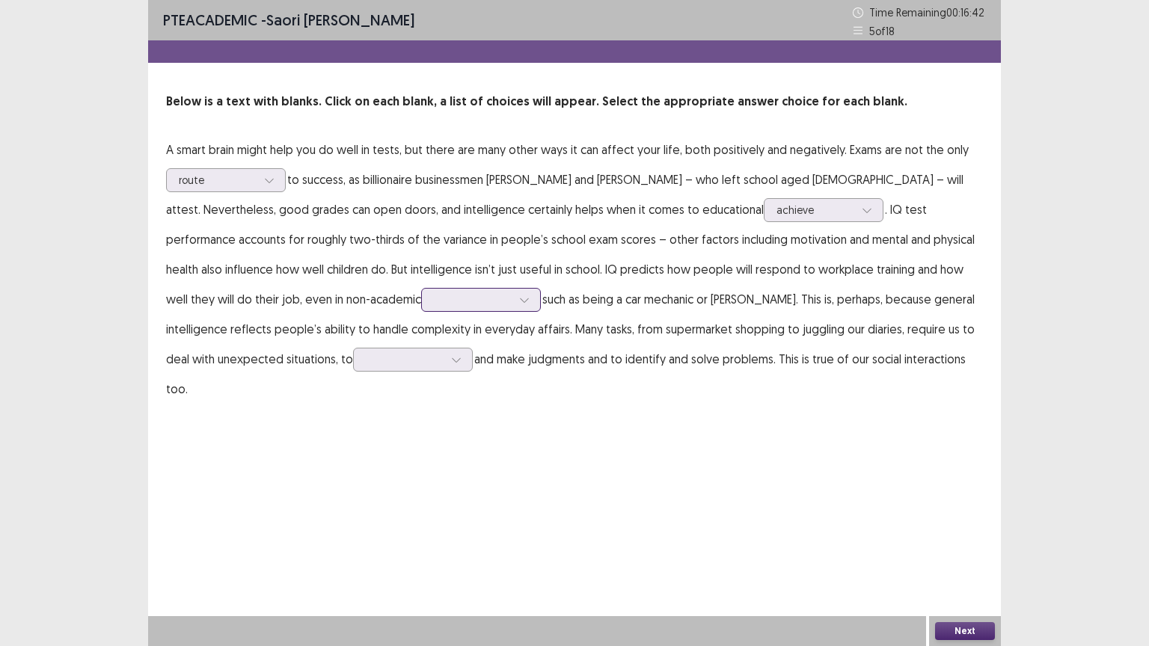
click at [432, 303] on div at bounding box center [472, 299] width 81 height 17
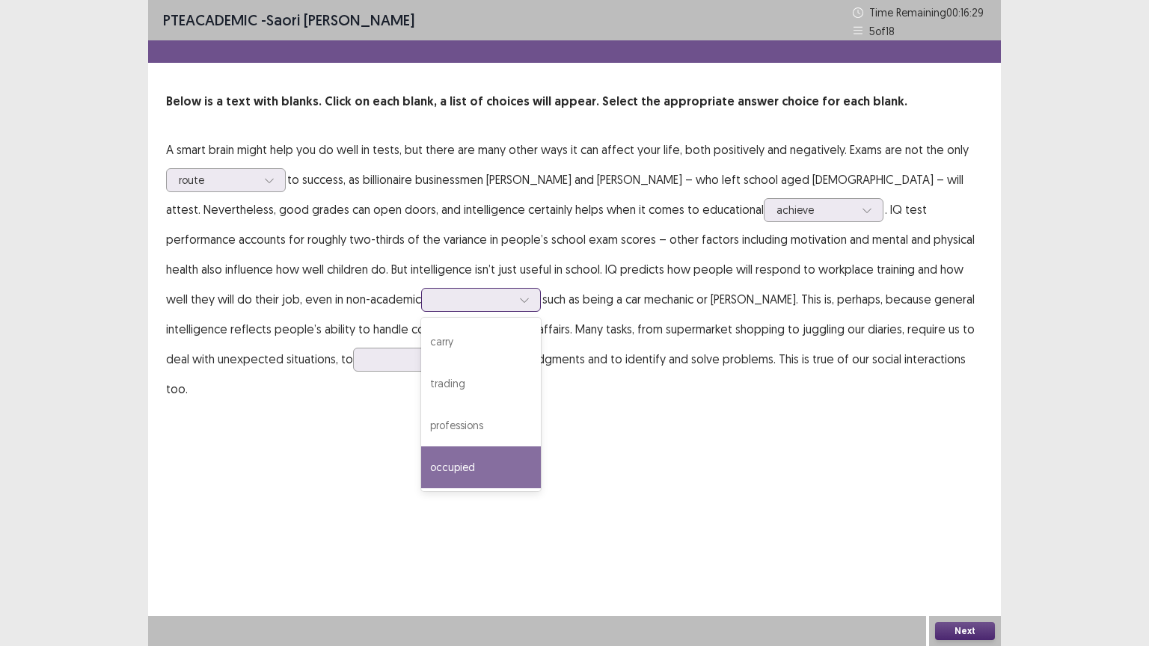
click at [421, 451] on div "occupied" at bounding box center [481, 467] width 120 height 42
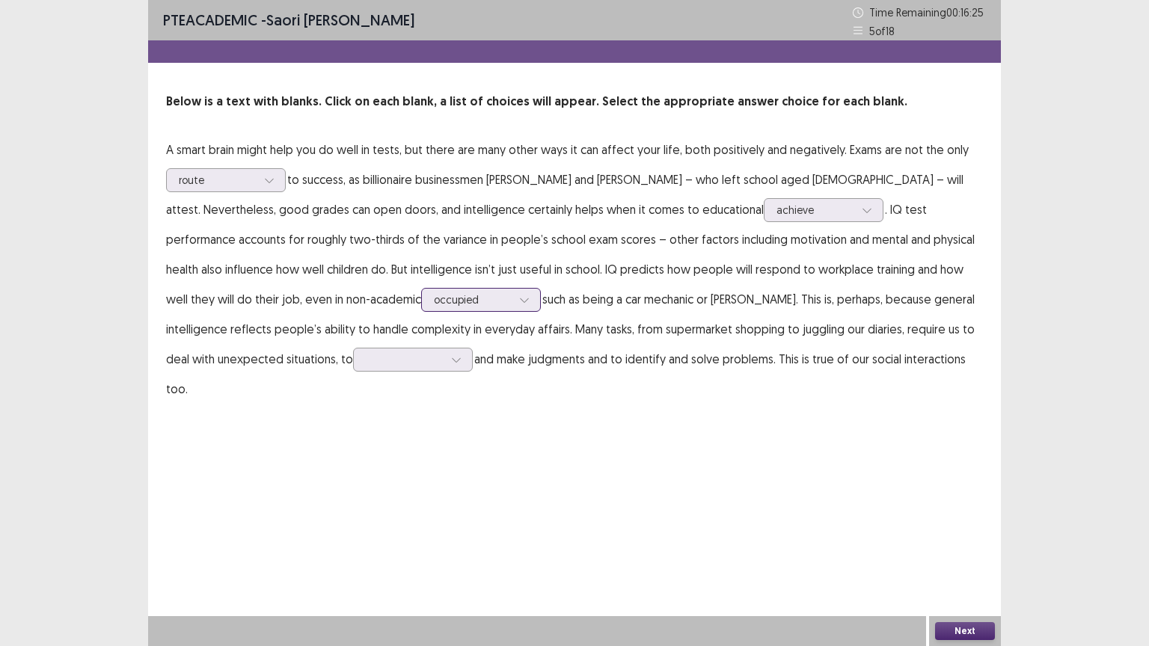
click at [434, 300] on div at bounding box center [473, 299] width 78 height 14
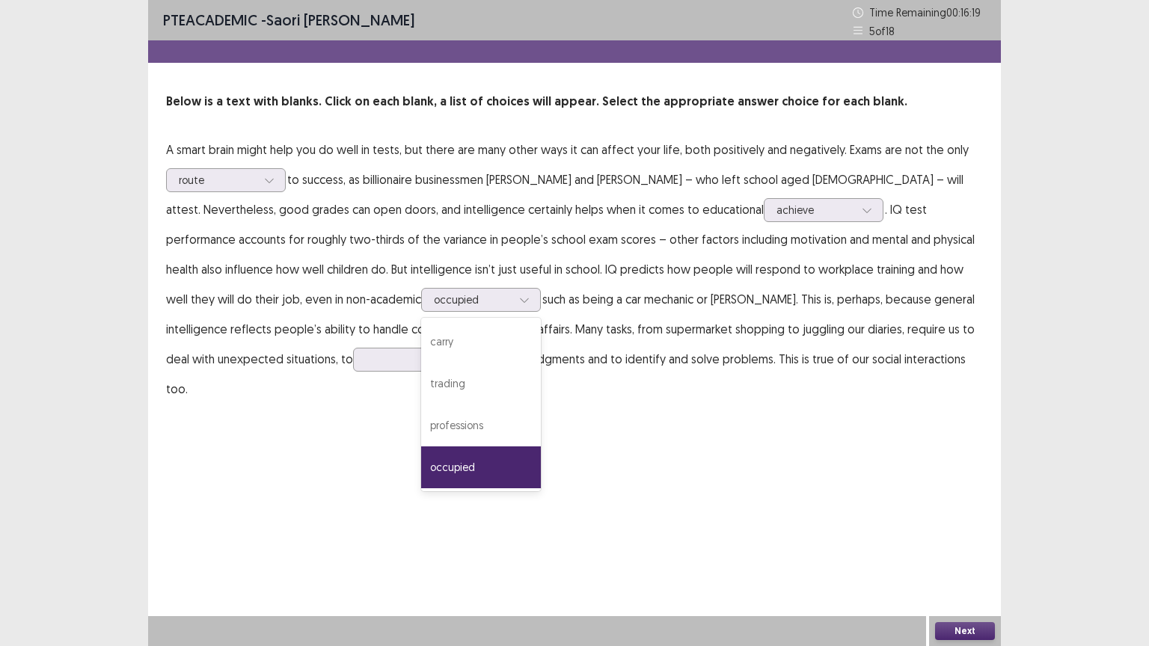
click at [553, 352] on p "A smart brain might help you do well in tests, but there are many other ways it…" at bounding box center [574, 269] width 817 height 269
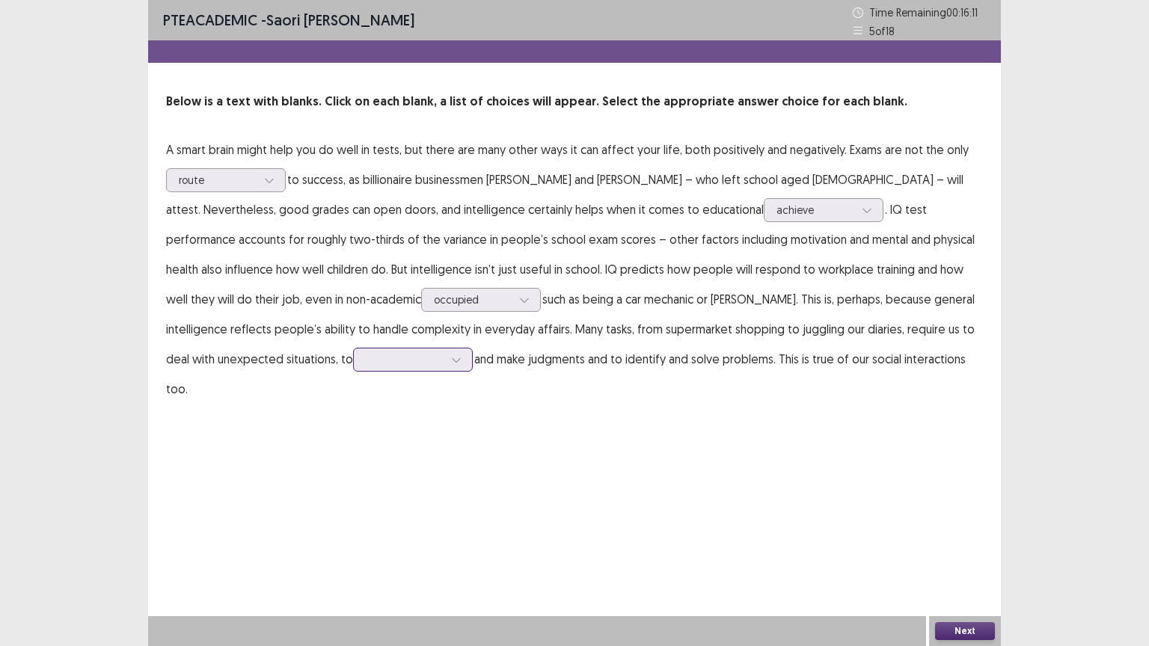
click at [366, 359] on div at bounding box center [405, 359] width 78 height 14
click at [353, 439] on div "argued" at bounding box center [413, 444] width 120 height 42
click at [513, 301] on div at bounding box center [524, 300] width 22 height 22
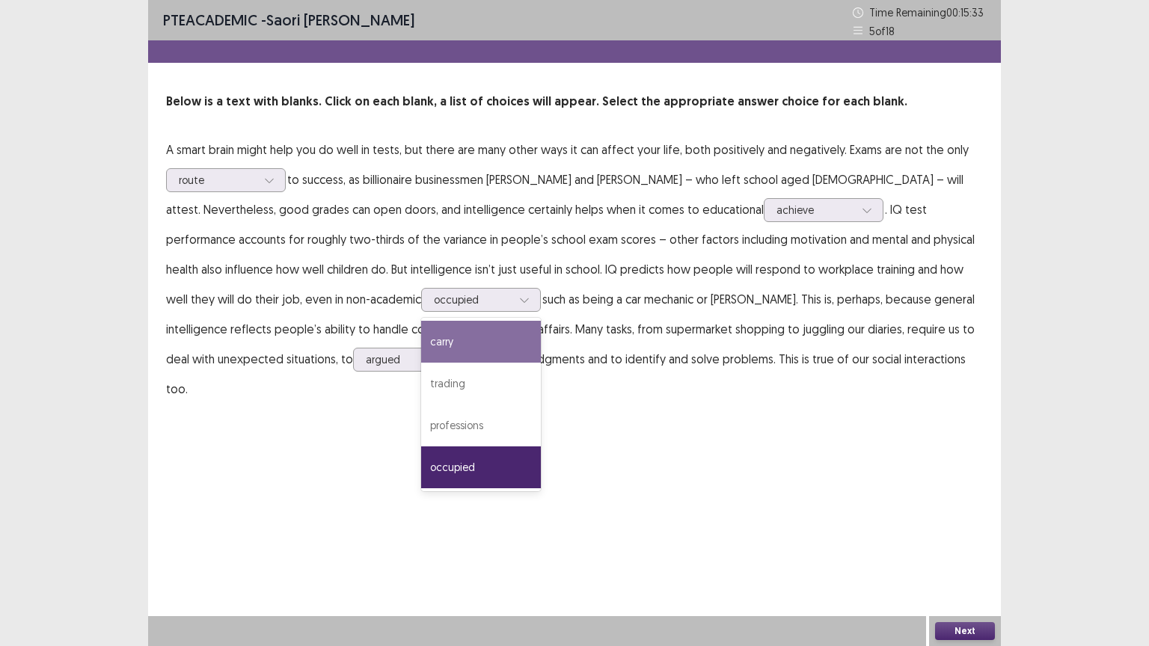
click at [719, 321] on p "A smart brain might help you do well in tests, but there are many other ways it…" at bounding box center [574, 269] width 817 height 269
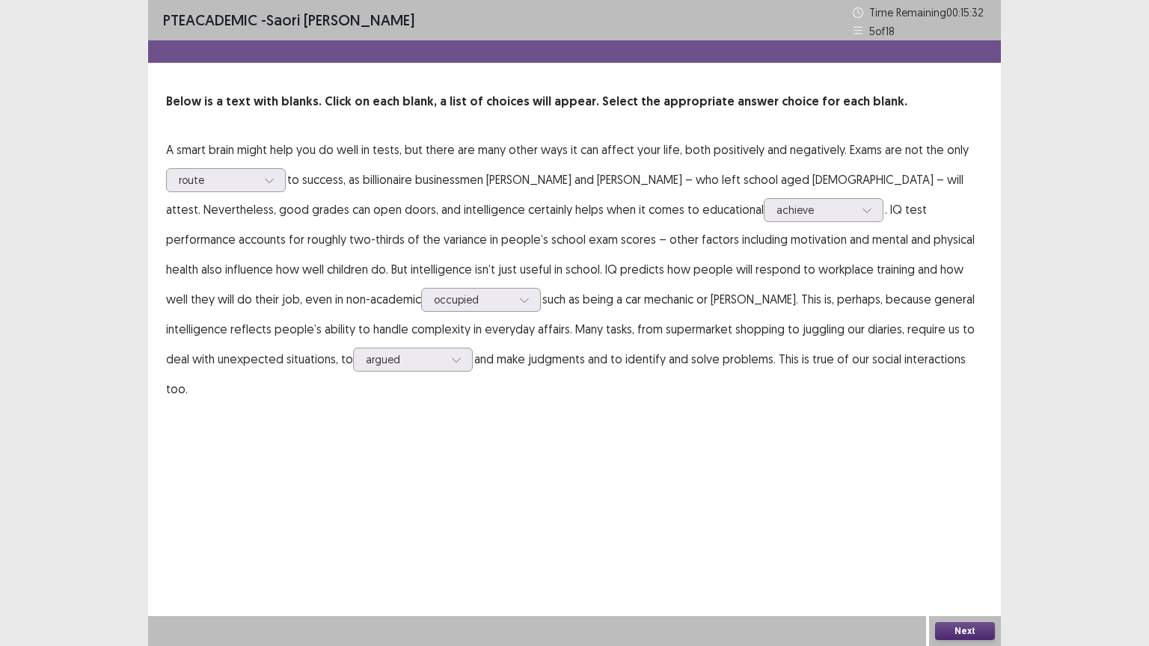
click at [963, 519] on button "Next" at bounding box center [965, 631] width 60 height 18
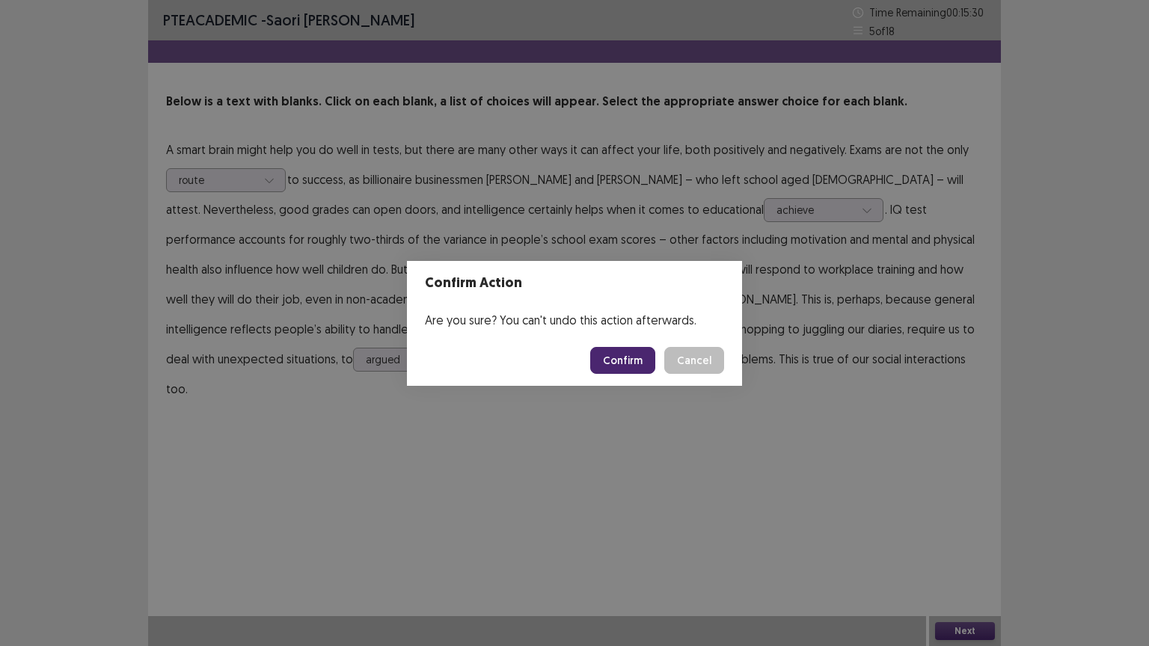
click at [632, 370] on button "Confirm" at bounding box center [622, 360] width 65 height 27
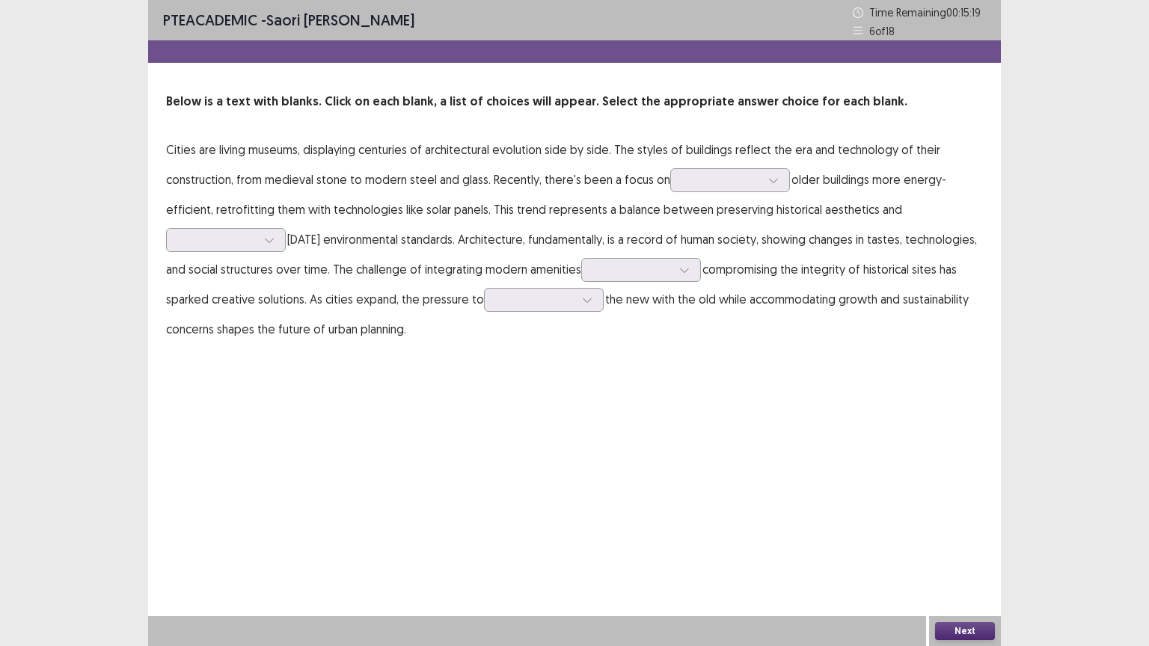
click at [708, 193] on p "Cities are living museums, displaying centuries of architectural evolution side…" at bounding box center [574, 239] width 817 height 209
click at [710, 185] on div at bounding box center [722, 180] width 78 height 14
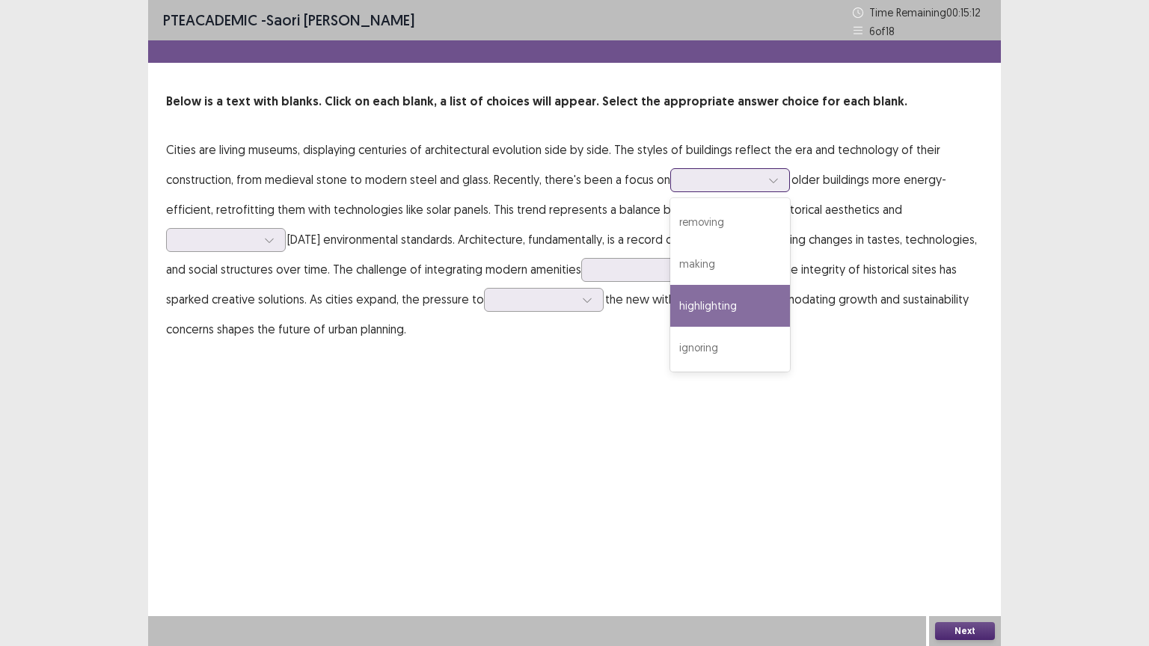
click at [697, 307] on div "highlighting" at bounding box center [730, 306] width 120 height 42
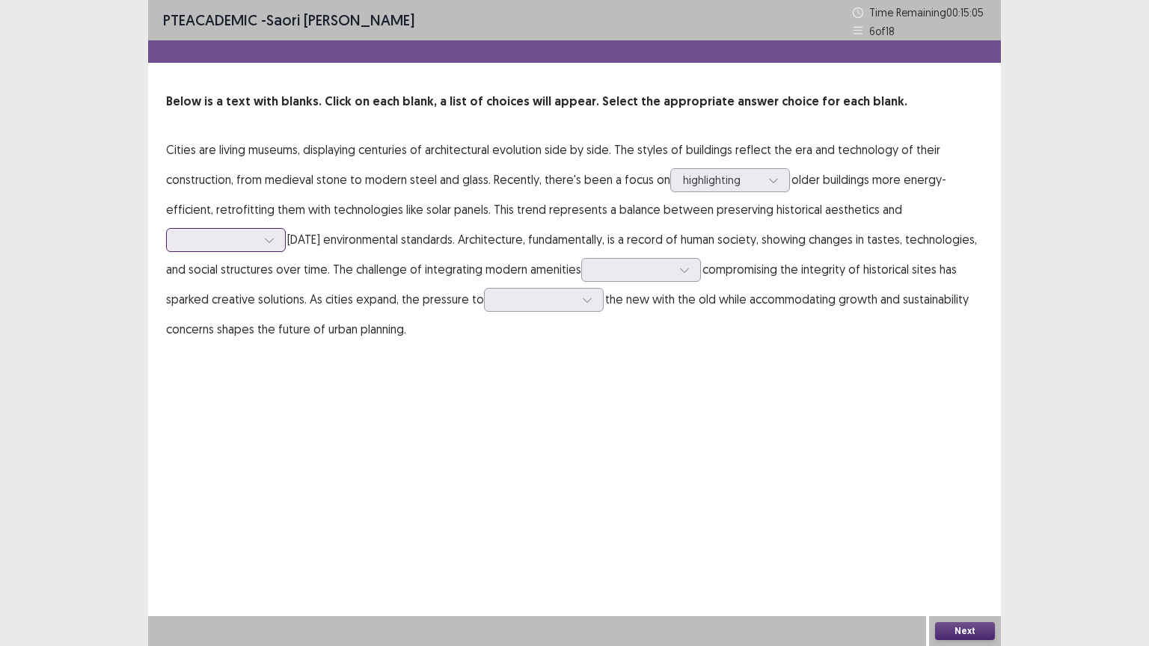
click at [215, 242] on div at bounding box center [218, 240] width 78 height 14
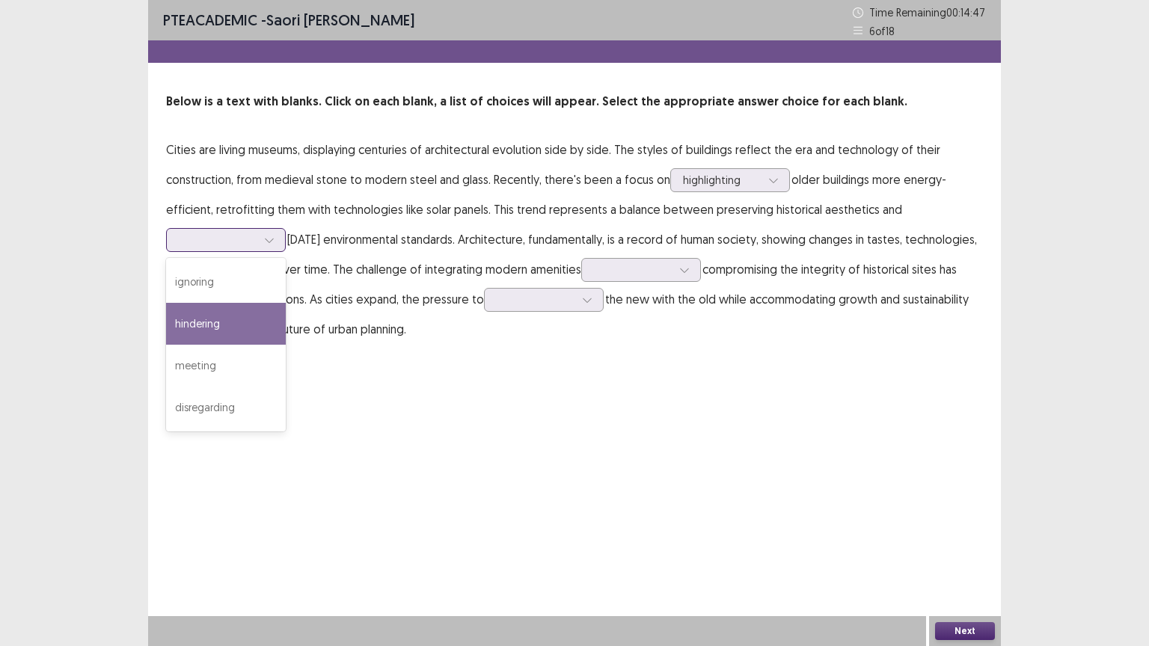
click at [231, 324] on div "hindering" at bounding box center [226, 324] width 120 height 42
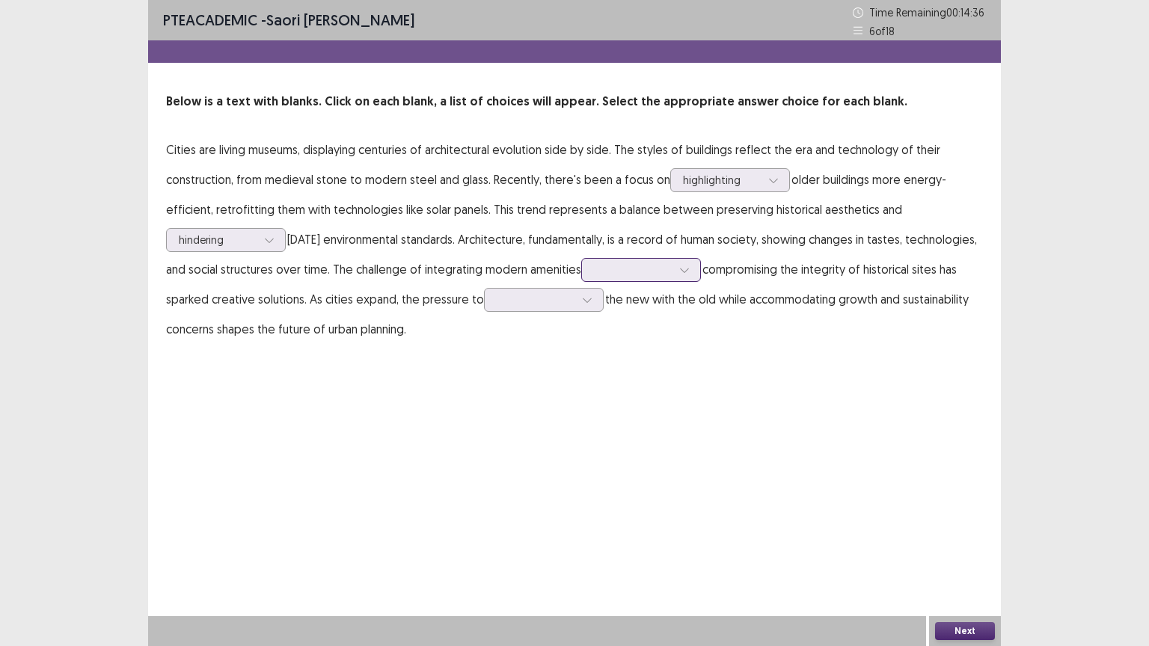
click at [656, 273] on div at bounding box center [633, 269] width 78 height 14
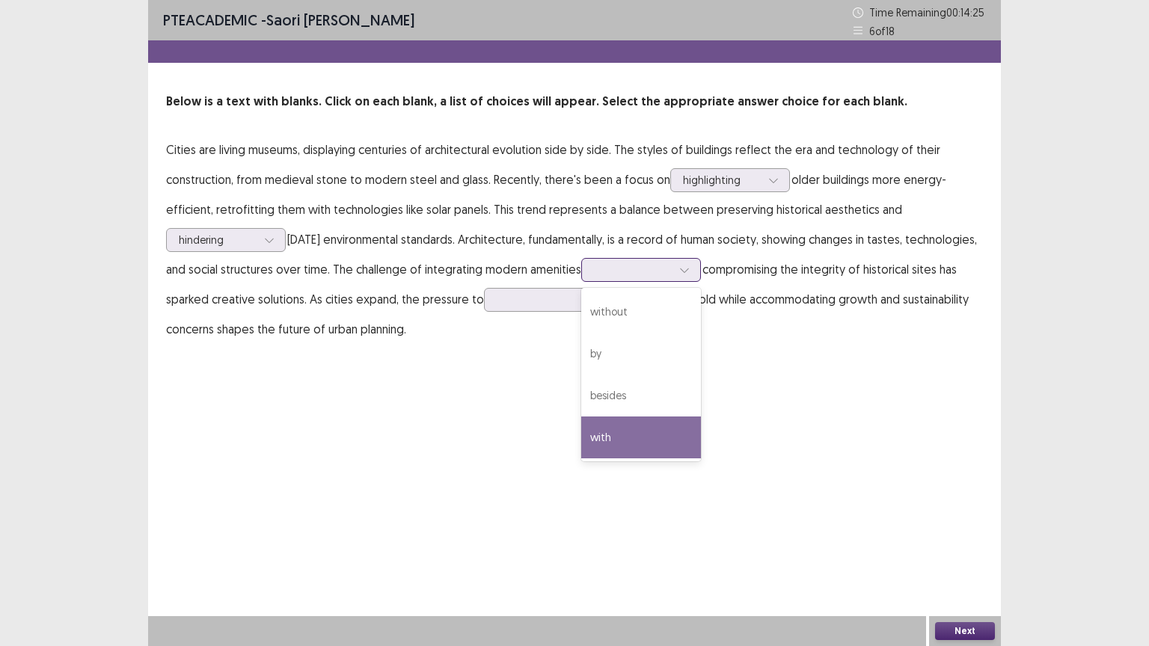
click at [604, 437] on div "with" at bounding box center [641, 438] width 120 height 42
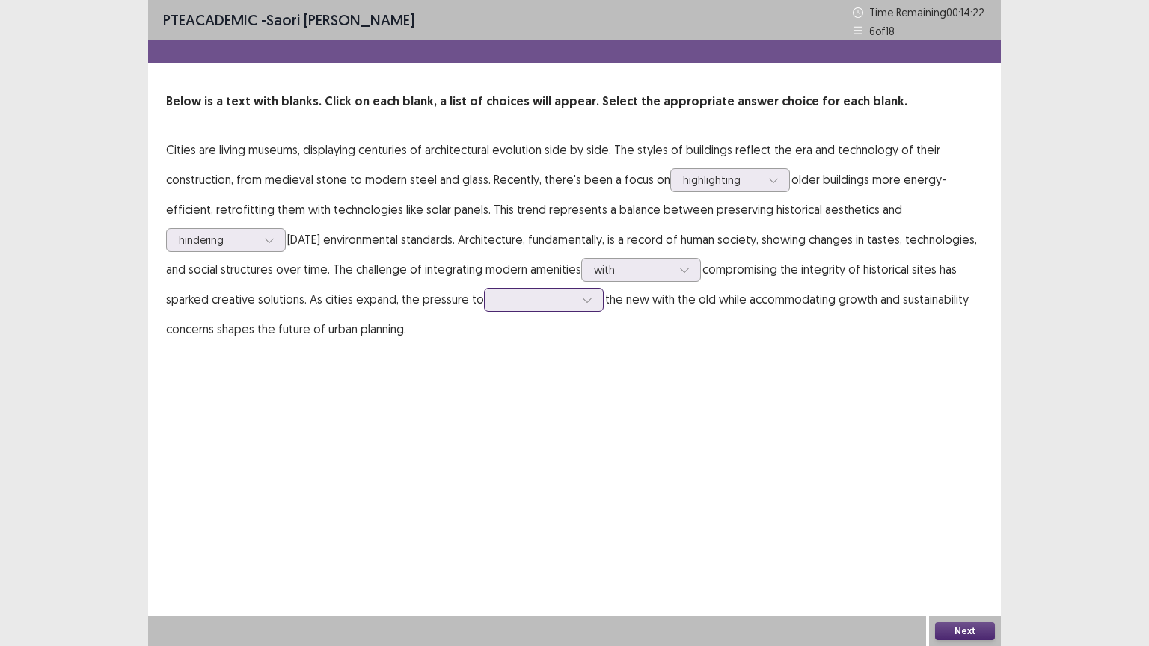
click at [509, 298] on div at bounding box center [536, 299] width 78 height 14
click at [500, 452] on div "blend" at bounding box center [544, 467] width 120 height 42
click at [973, 519] on button "Next" at bounding box center [965, 631] width 60 height 18
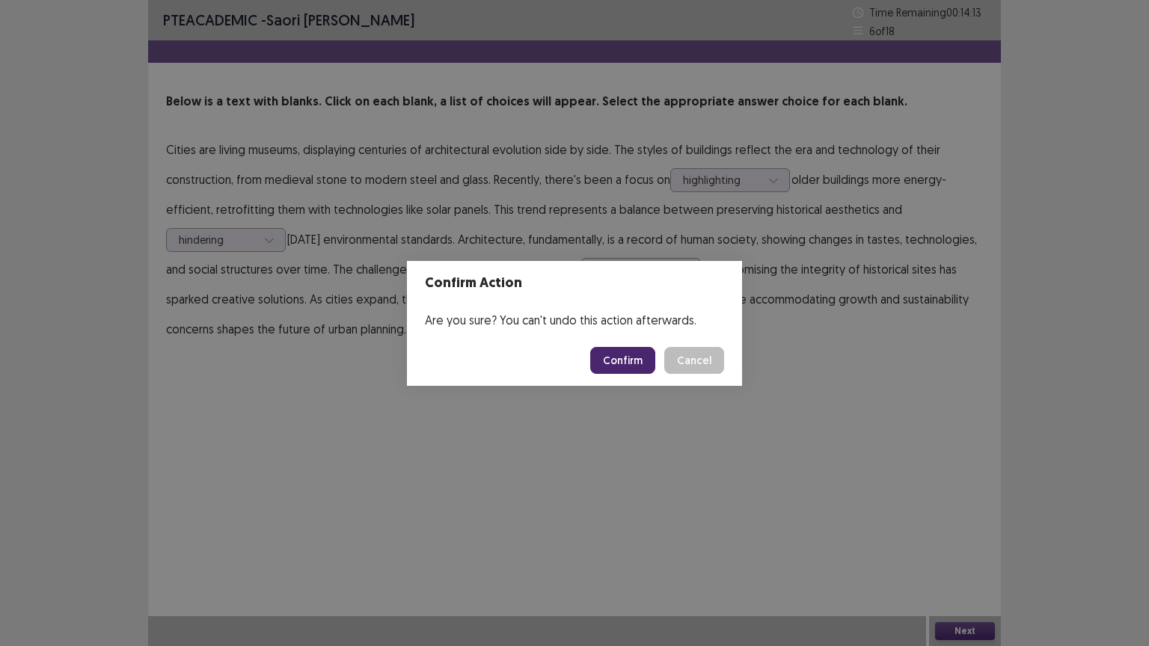
click at [628, 357] on button "Confirm" at bounding box center [622, 360] width 65 height 27
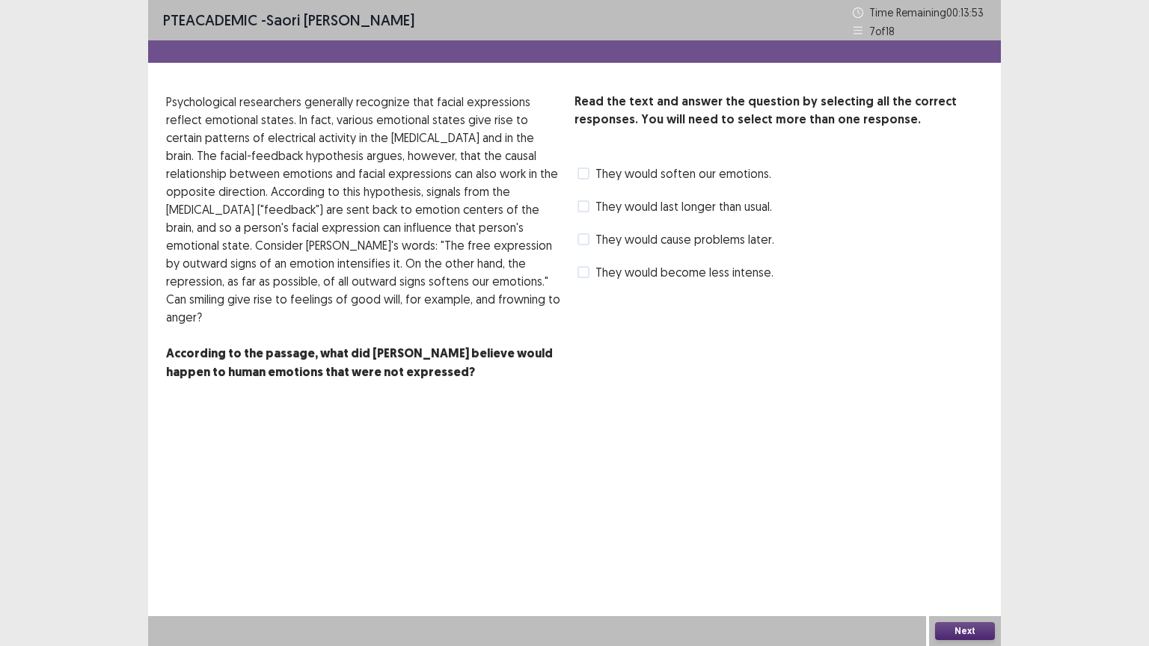
click at [582, 274] on span at bounding box center [583, 272] width 12 height 12
click at [578, 168] on span at bounding box center [583, 174] width 12 height 12
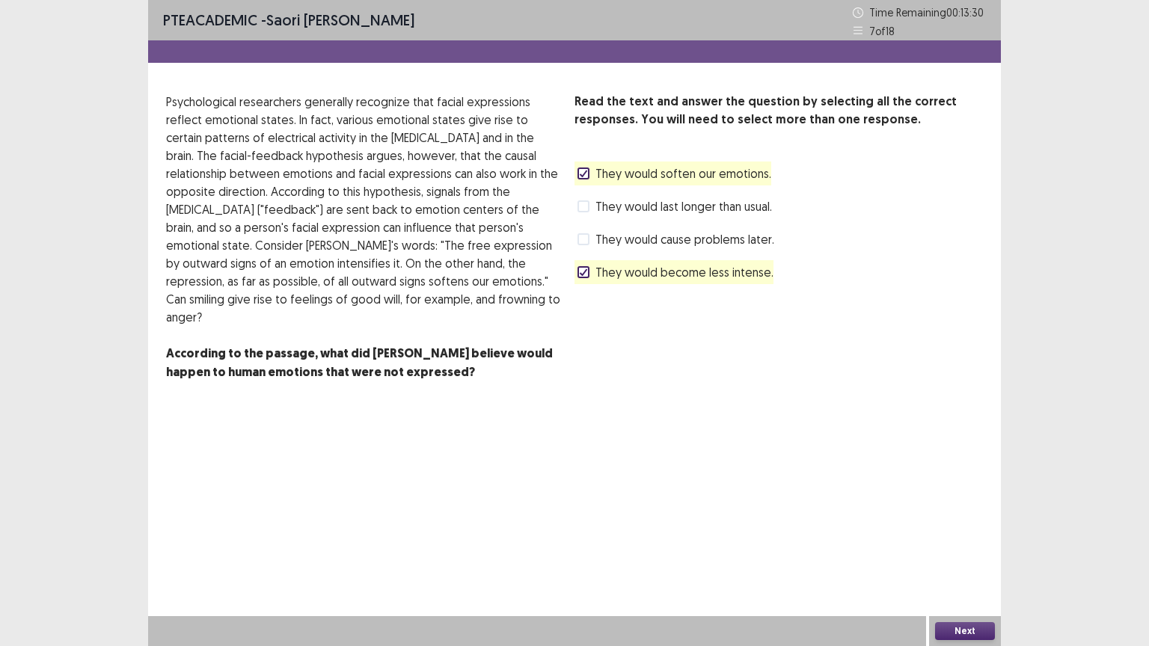
click at [581, 277] on div at bounding box center [583, 272] width 9 height 9
click at [597, 270] on span "They would become less intense." at bounding box center [684, 272] width 178 height 18
click at [983, 519] on button "Next" at bounding box center [965, 631] width 60 height 18
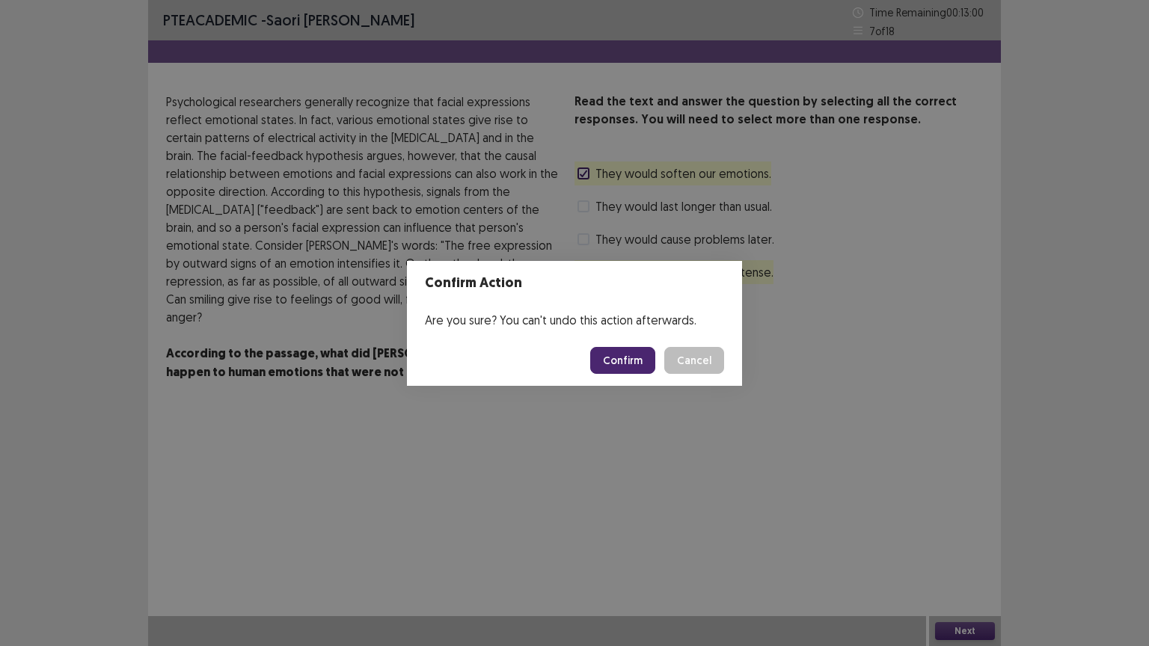
click at [634, 360] on button "Confirm" at bounding box center [622, 360] width 65 height 27
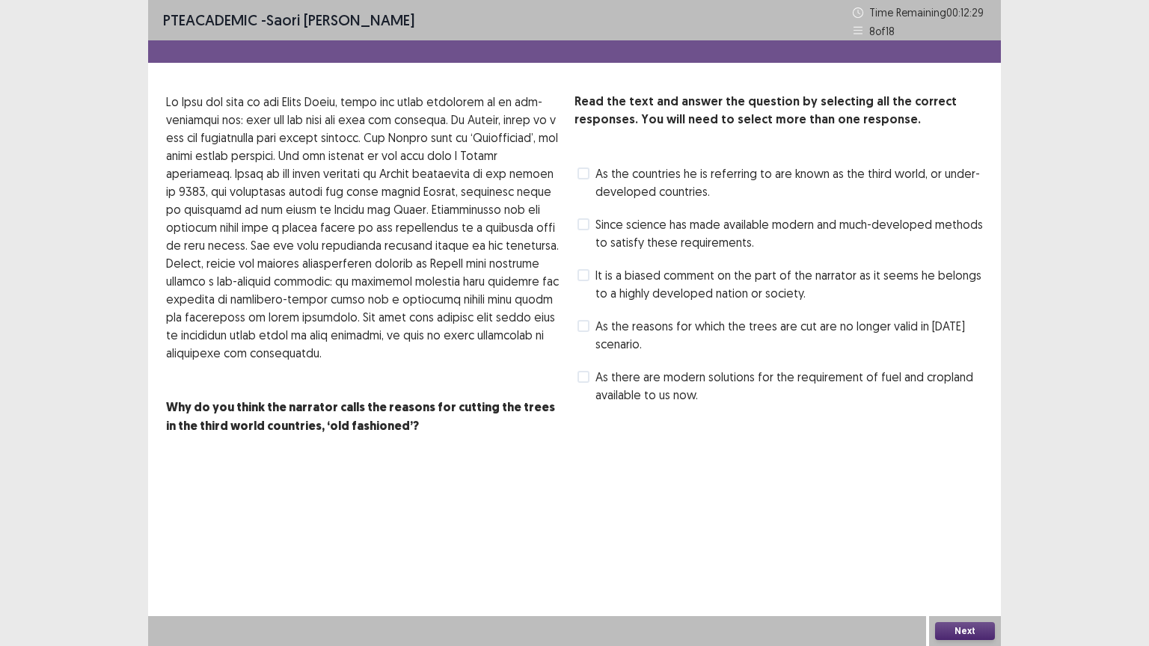
click at [590, 380] on label "As there are modern solutions for the requirement of fuel and cropland availabl…" at bounding box center [779, 386] width 405 height 36
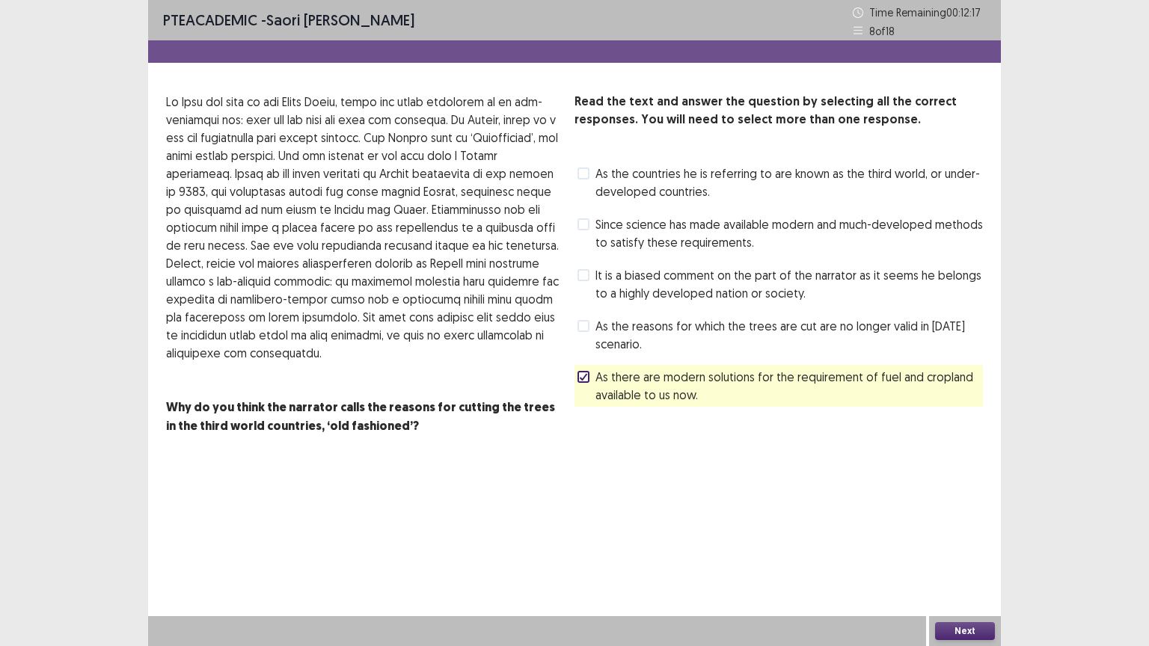
click at [583, 221] on span at bounding box center [583, 224] width 12 height 12
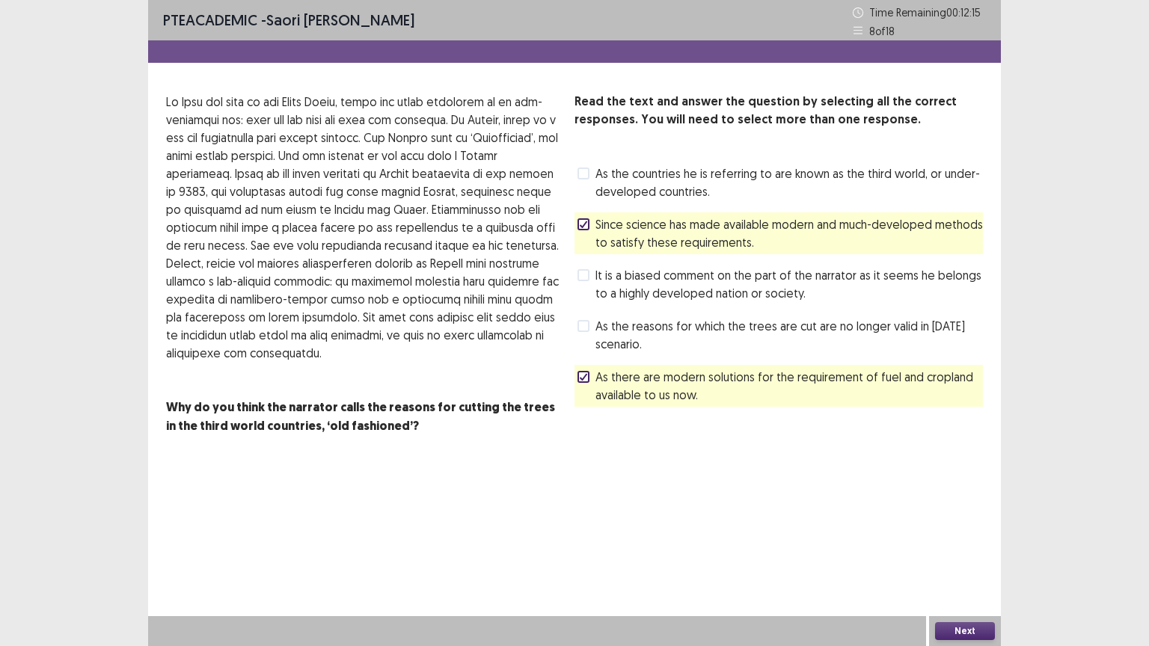
click at [963, 519] on button "Next" at bounding box center [965, 631] width 60 height 18
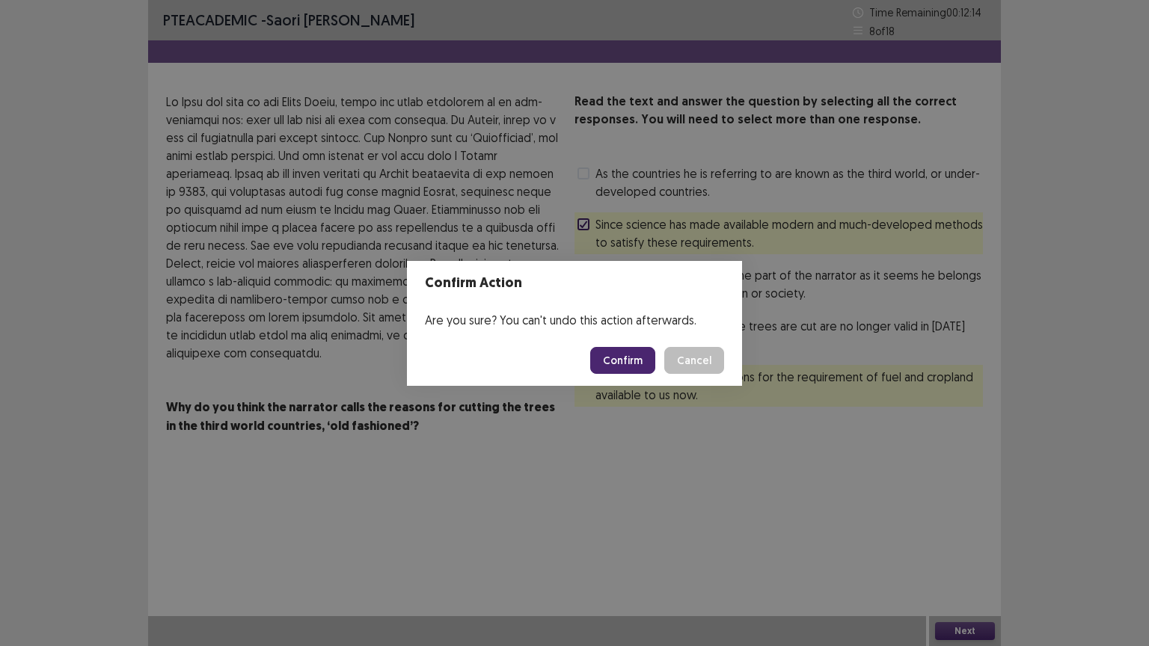
click at [607, 367] on button "Confirm" at bounding box center [622, 360] width 65 height 27
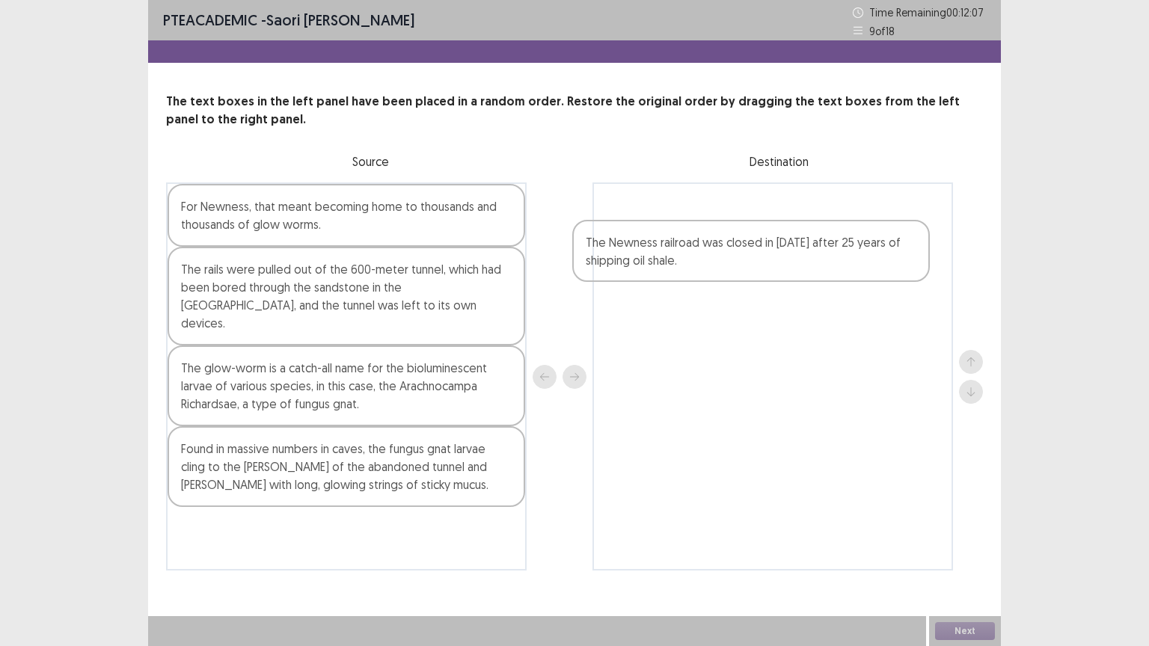
drag, startPoint x: 354, startPoint y: 207, endPoint x: 859, endPoint y: 213, distance: 504.8
click at [859, 213] on div "The Newness railroad was closed in [DATE] after 25 years of shipping oil shale.…" at bounding box center [574, 376] width 817 height 388
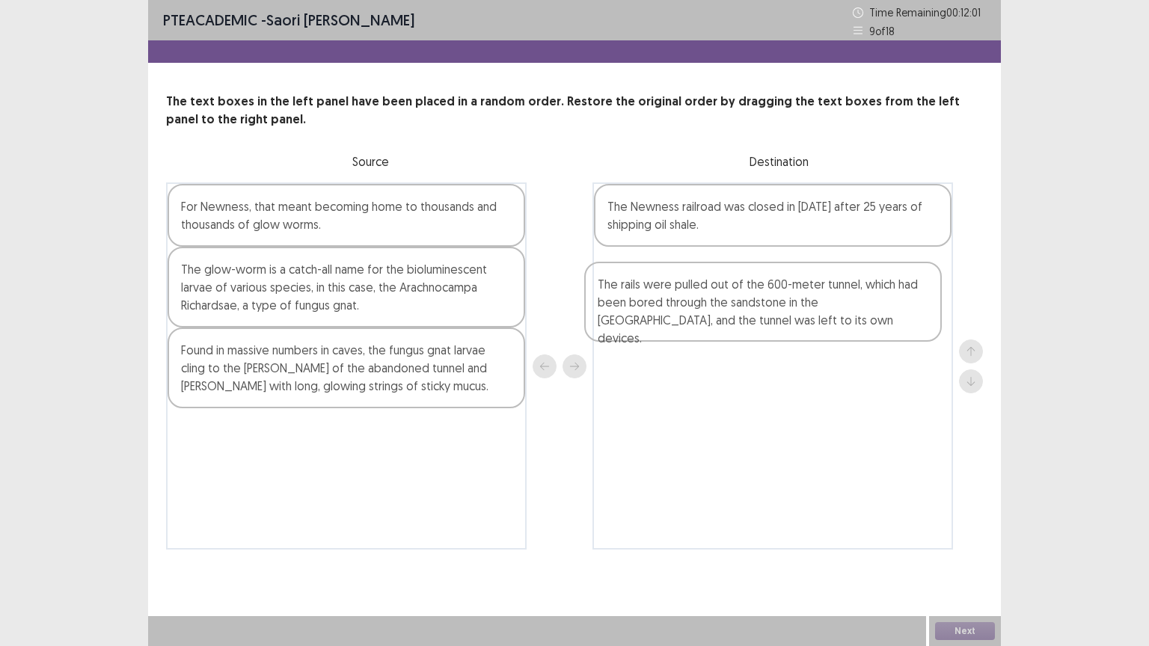
drag, startPoint x: 291, startPoint y: 278, endPoint x: 750, endPoint y: 284, distance: 459.2
click at [750, 284] on div "For Newness, that meant becoming home to thousands and thousands of glow worms.…" at bounding box center [574, 365] width 817 height 367
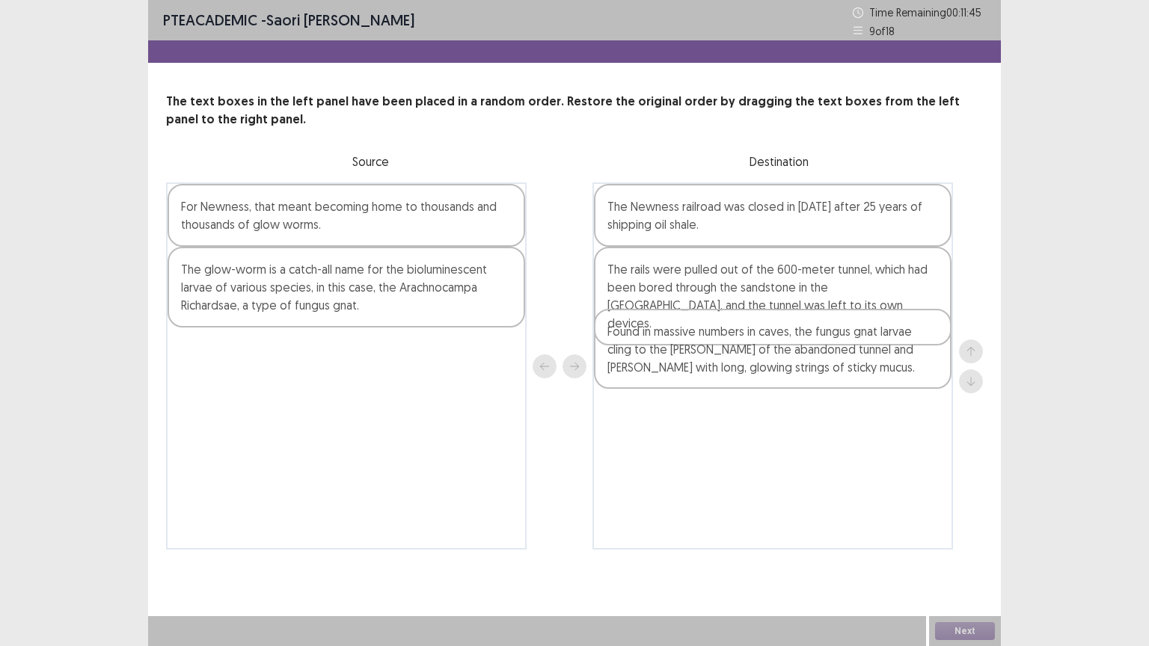
drag, startPoint x: 257, startPoint y: 377, endPoint x: 727, endPoint y: 352, distance: 470.3
click at [727, 352] on div "For Newness, that meant becoming home to thousands and thousands of glow worms.…" at bounding box center [574, 365] width 817 height 367
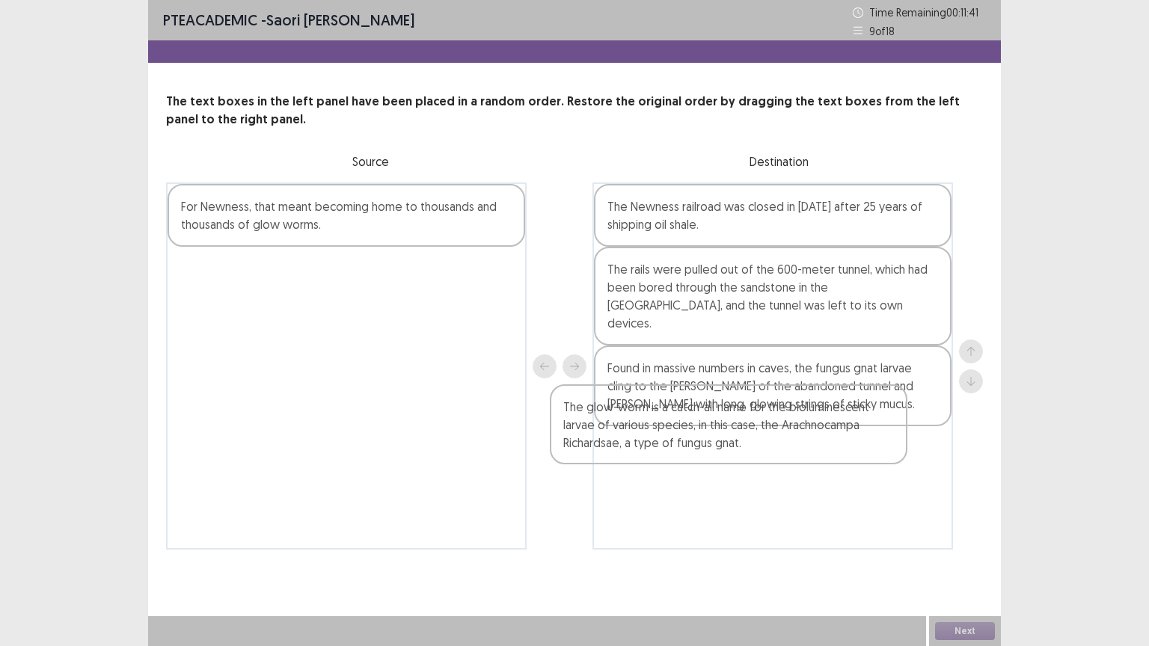
drag, startPoint x: 350, startPoint y: 292, endPoint x: 775, endPoint y: 450, distance: 454.1
click at [775, 450] on div "For Newness, that meant becoming home to thousands and thousands of glow worms.…" at bounding box center [574, 365] width 817 height 367
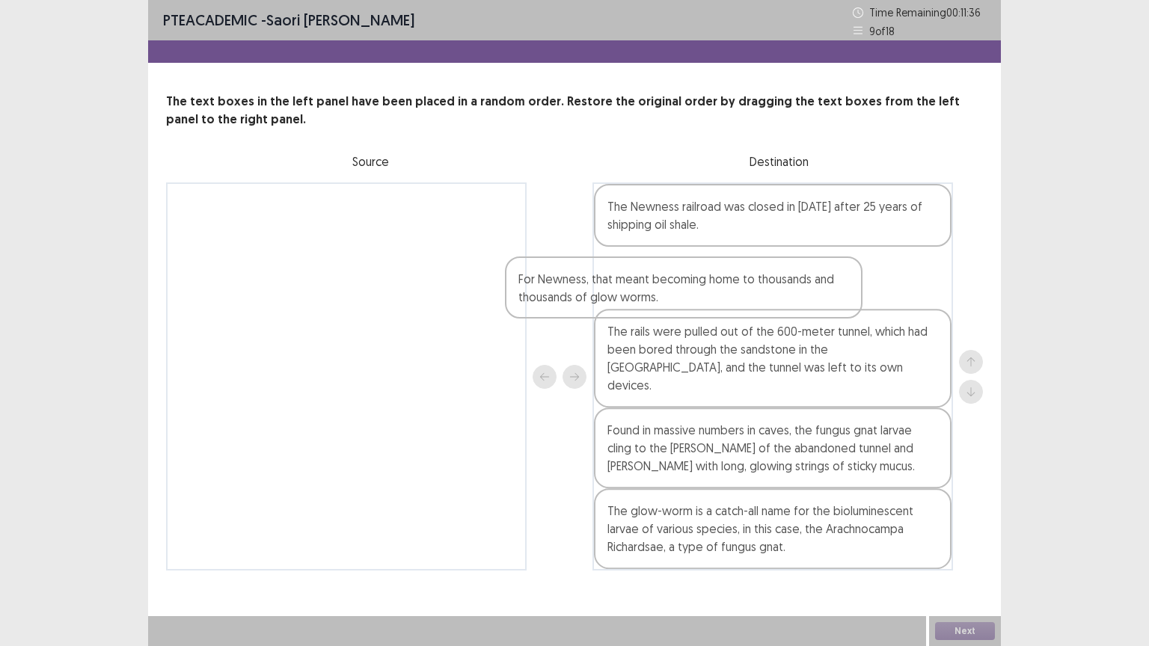
drag, startPoint x: 433, startPoint y: 211, endPoint x: 866, endPoint y: 283, distance: 439.0
click at [866, 283] on div "For Newness, that meant becoming home to thousands and thousands of glow worms.…" at bounding box center [574, 376] width 817 height 388
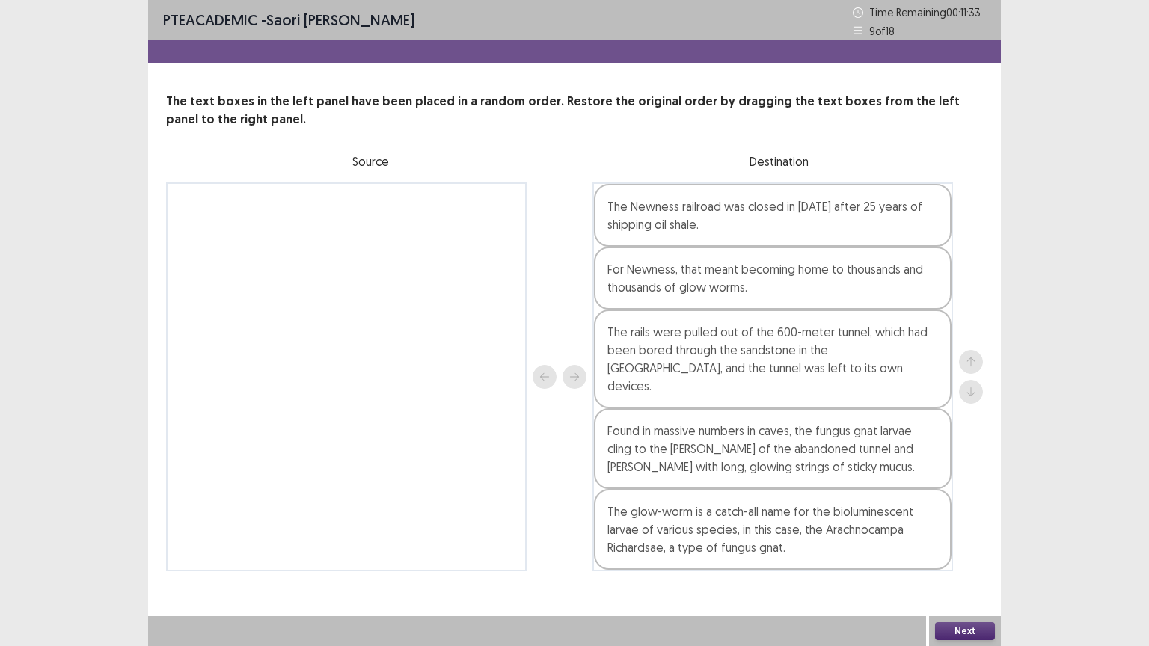
click at [947, 519] on div "Next" at bounding box center [965, 631] width 72 height 30
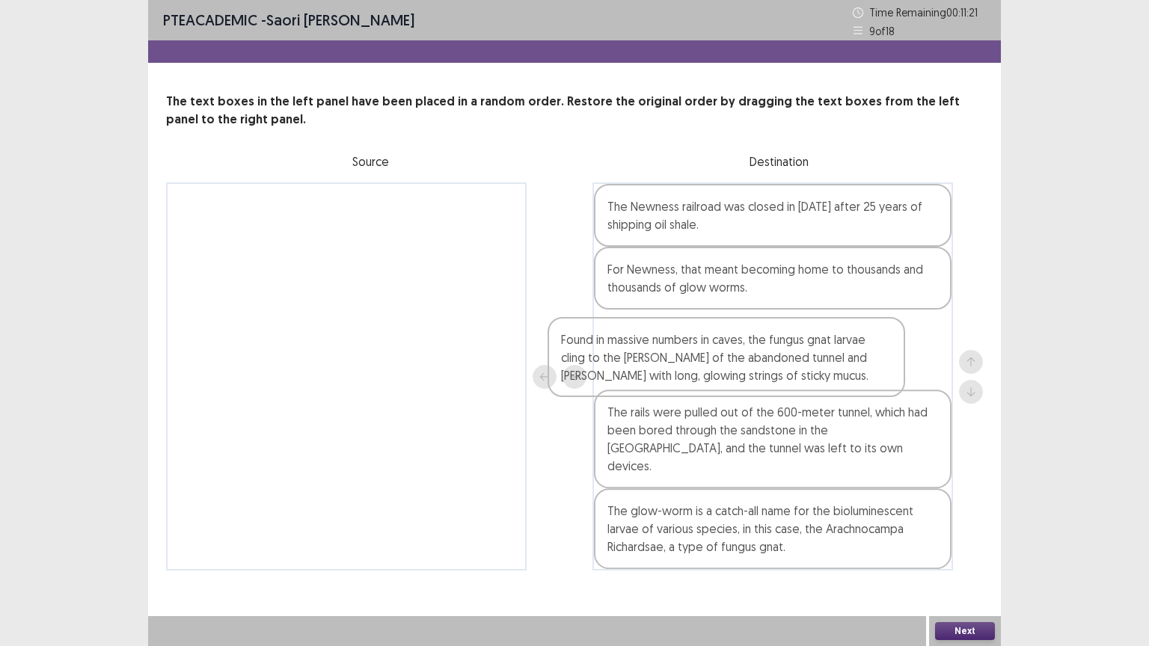
drag, startPoint x: 820, startPoint y: 438, endPoint x: 808, endPoint y: 321, distance: 118.1
click at [808, 321] on div "The Newness railroad was closed in [DATE] after 25 years of shipping oil shale.…" at bounding box center [772, 376] width 360 height 388
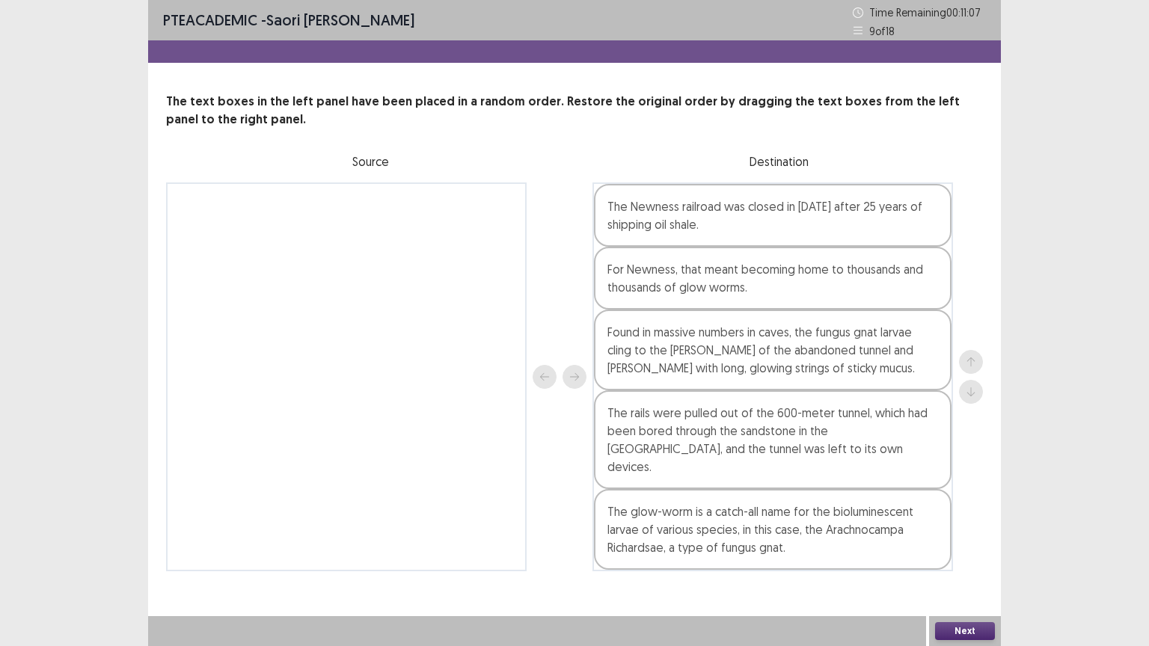
click at [947, 519] on button "Next" at bounding box center [965, 631] width 60 height 18
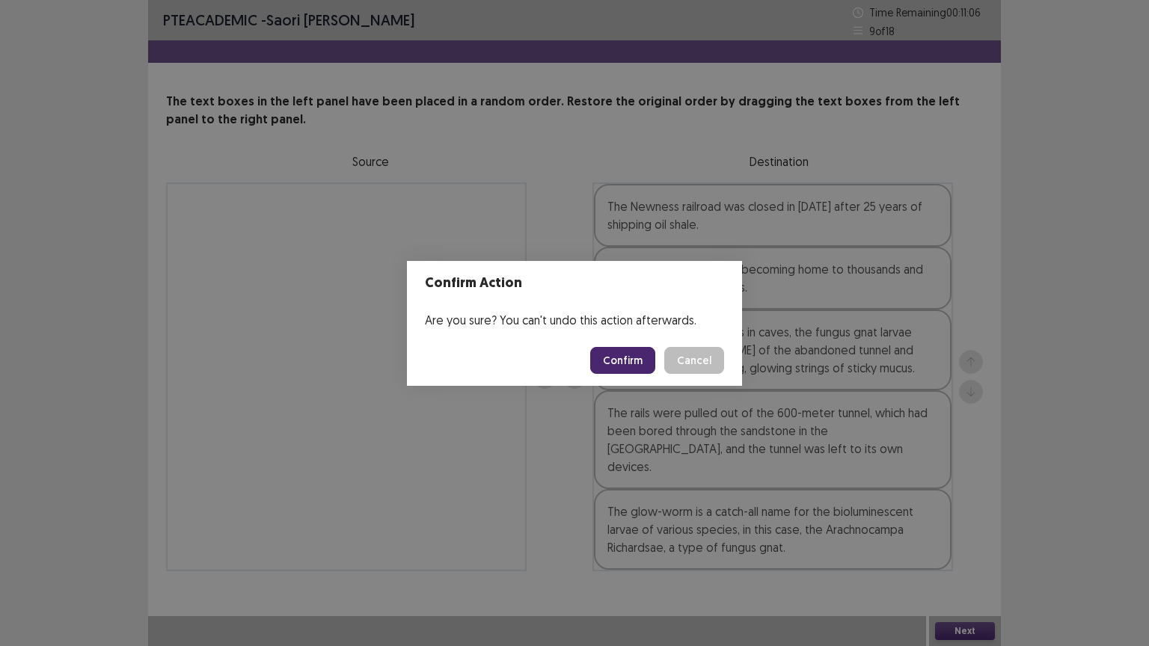
click at [633, 363] on button "Confirm" at bounding box center [622, 360] width 65 height 27
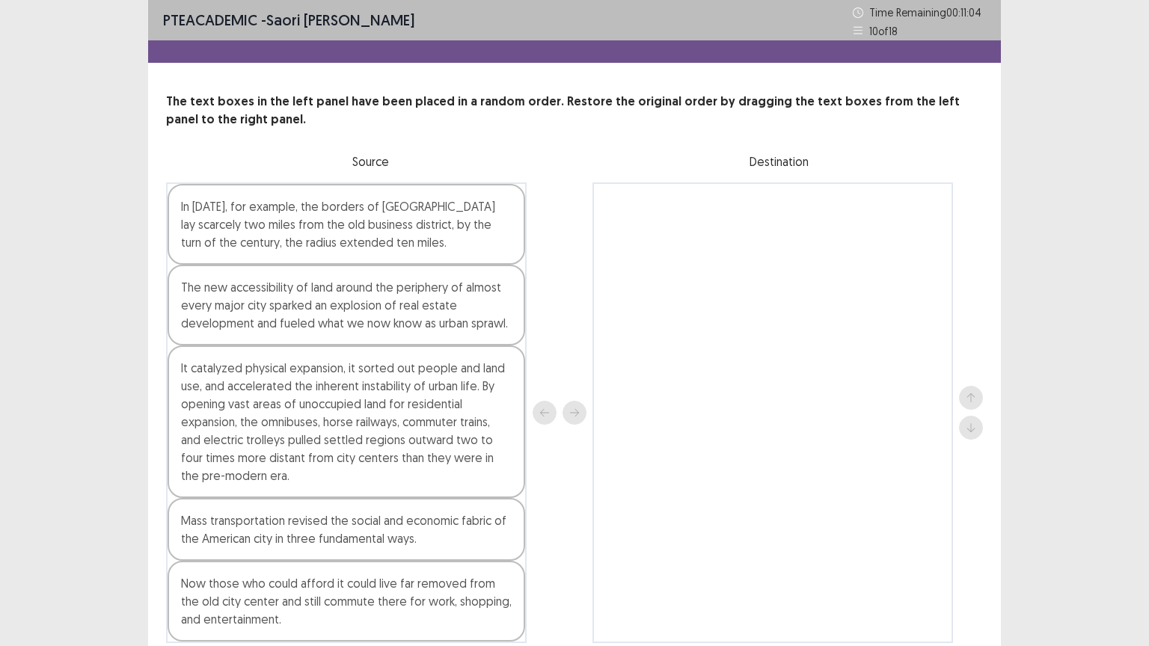
scroll to position [59, 0]
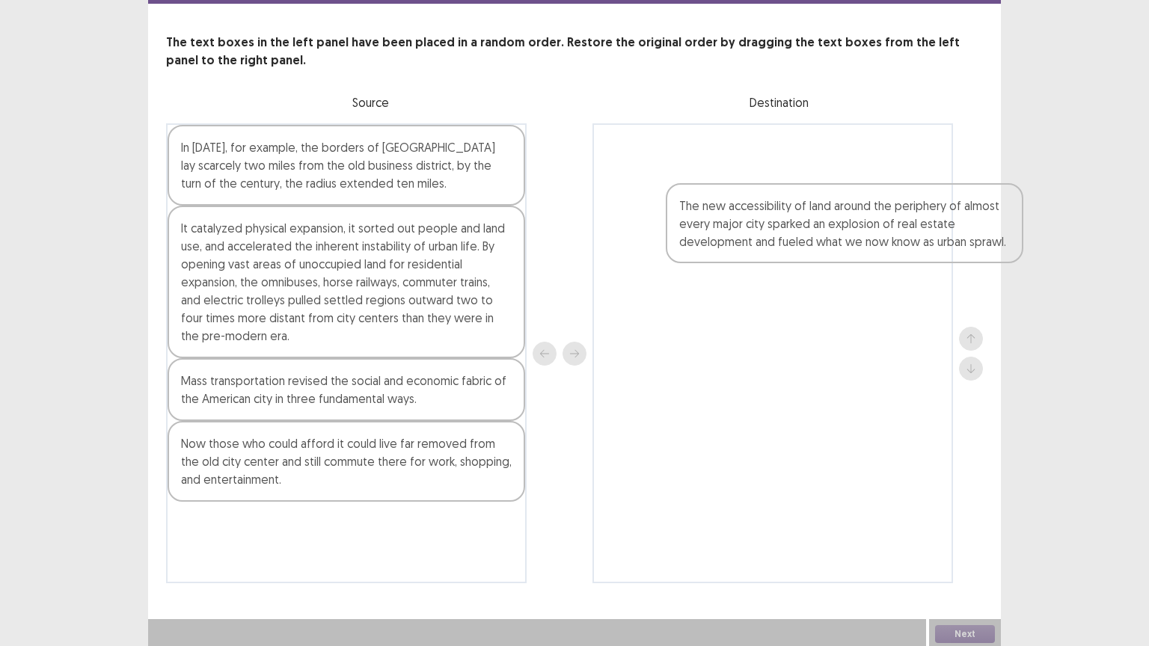
drag, startPoint x: 255, startPoint y: 246, endPoint x: 808, endPoint y: 151, distance: 560.7
click at [808, 151] on div "In [DATE], for example, the borders of [GEOGRAPHIC_DATA] lay scarcely two miles…" at bounding box center [574, 353] width 817 height 460
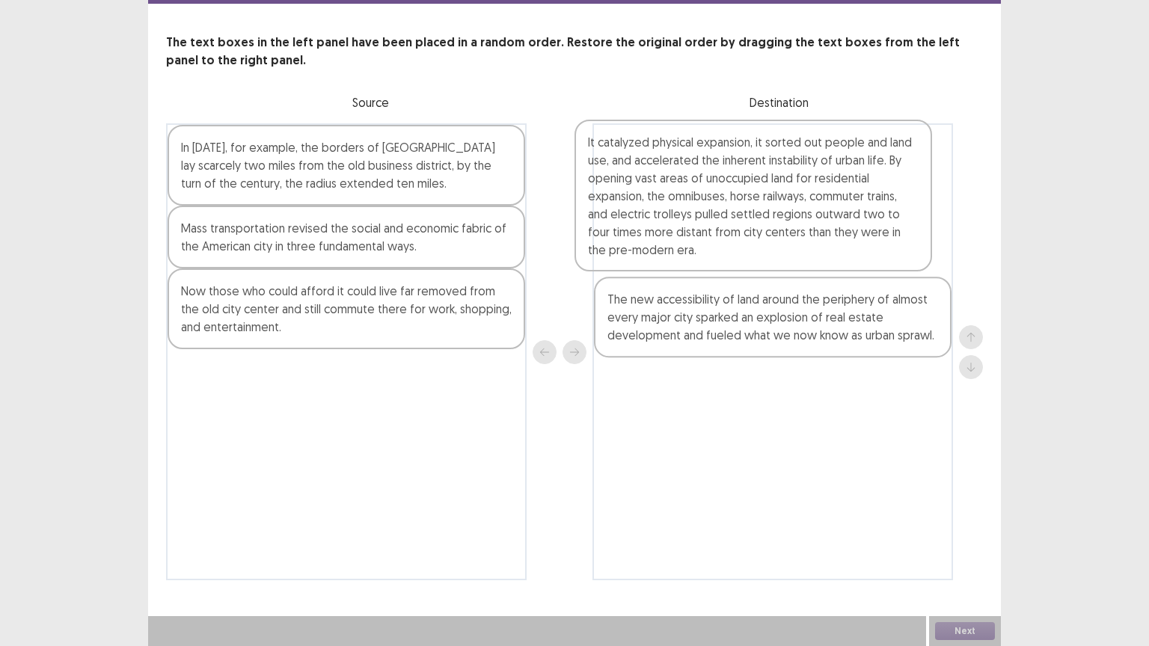
drag, startPoint x: 322, startPoint y: 244, endPoint x: 761, endPoint y: 150, distance: 448.1
click at [761, 150] on div "In [DATE], for example, the borders of [GEOGRAPHIC_DATA] lay scarcely two miles…" at bounding box center [574, 351] width 817 height 457
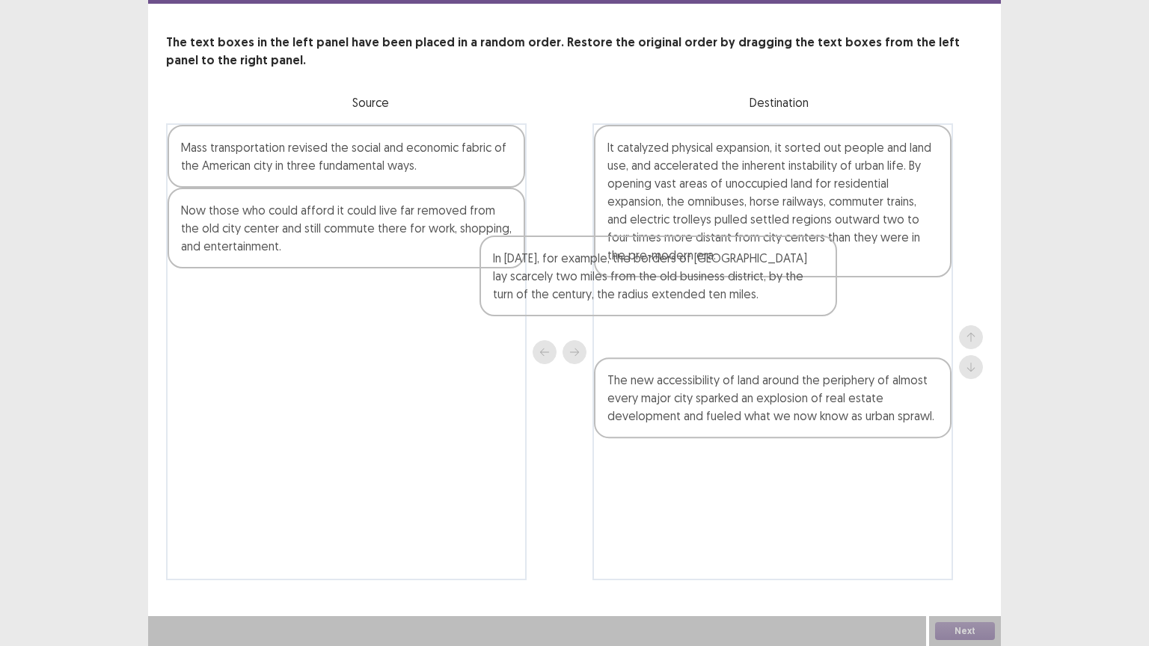
scroll to position [58, 0]
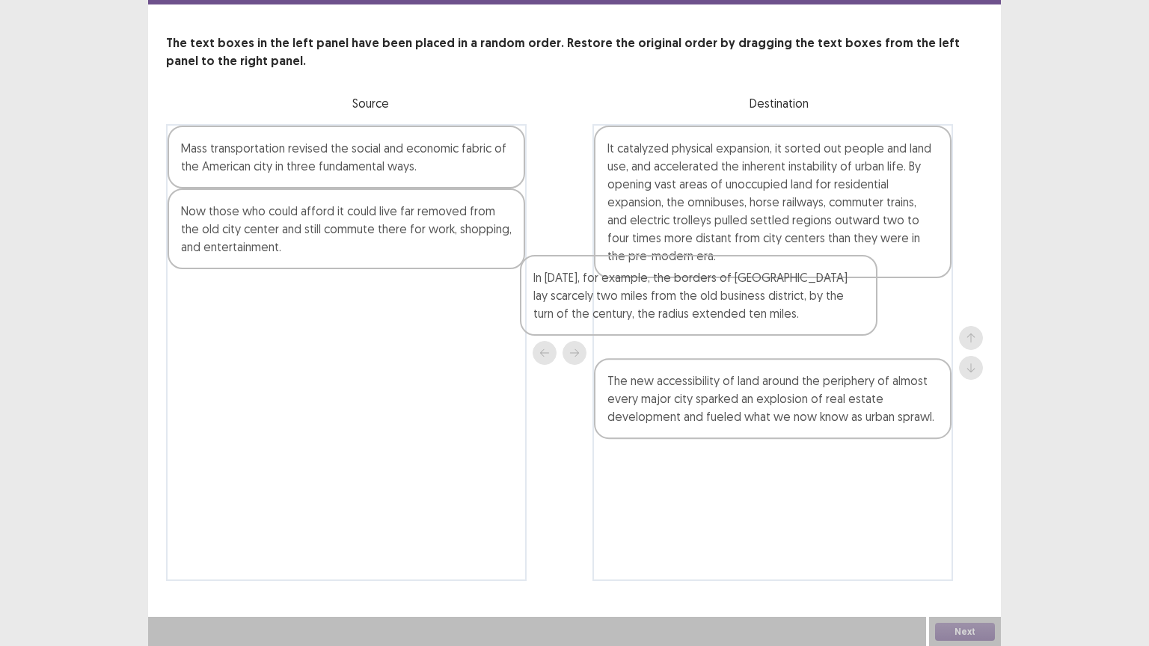
drag, startPoint x: 379, startPoint y: 149, endPoint x: 822, endPoint y: 294, distance: 465.9
click at [822, 294] on div "In [DATE], for example, the borders of [GEOGRAPHIC_DATA] lay scarcely two miles…" at bounding box center [574, 352] width 817 height 457
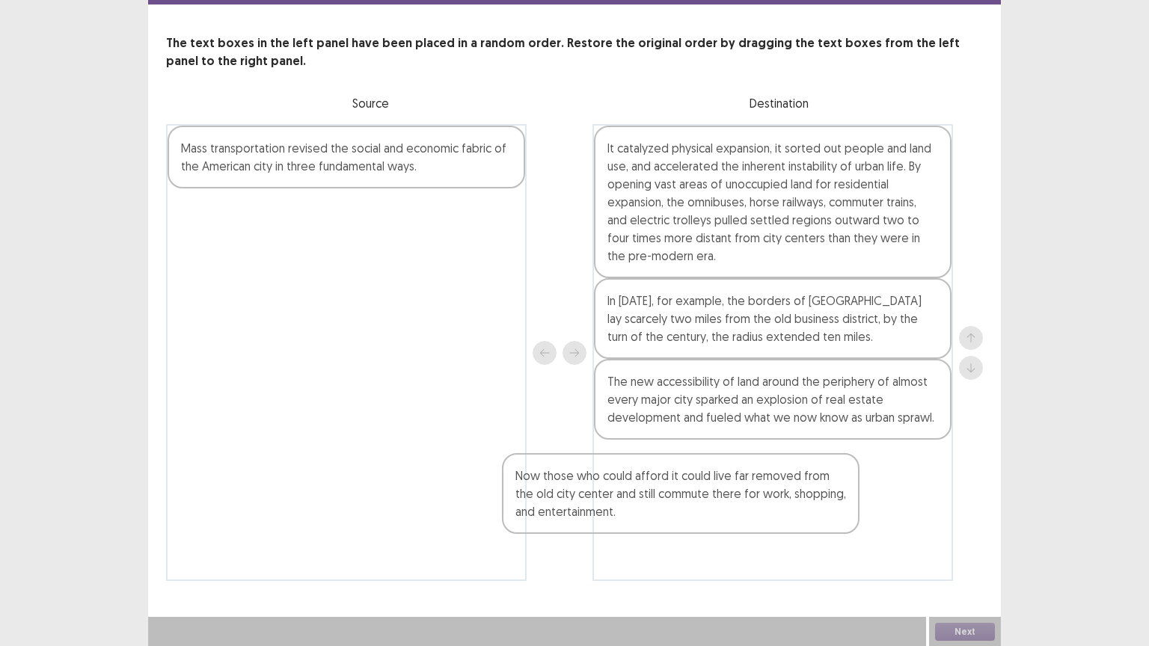
drag, startPoint x: 237, startPoint y: 233, endPoint x: 589, endPoint y: 511, distance: 448.8
click at [589, 511] on div "Mass transportation revised the social and economic fabric of the American city…" at bounding box center [574, 352] width 817 height 457
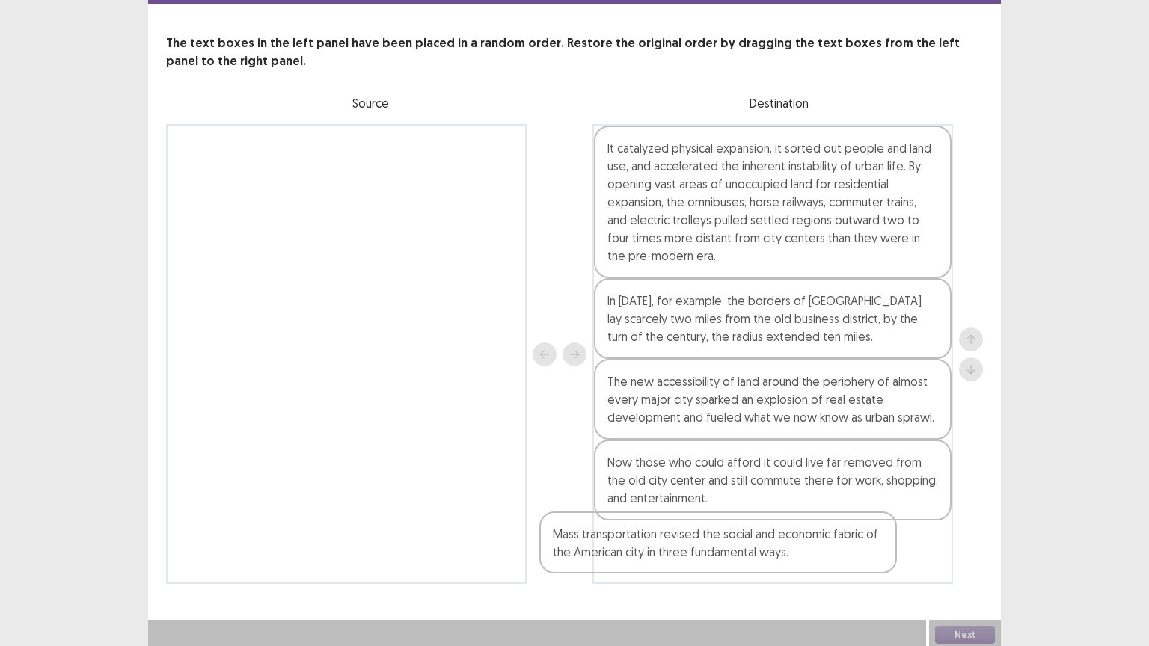
drag, startPoint x: 306, startPoint y: 159, endPoint x: 702, endPoint y: 597, distance: 590.9
click at [702, 519] on div "PTE academic - Saori [PERSON_NAME] Time Remaining 00 : 10 : 16 10 of 18 The tex…" at bounding box center [574, 278] width 852 height 672
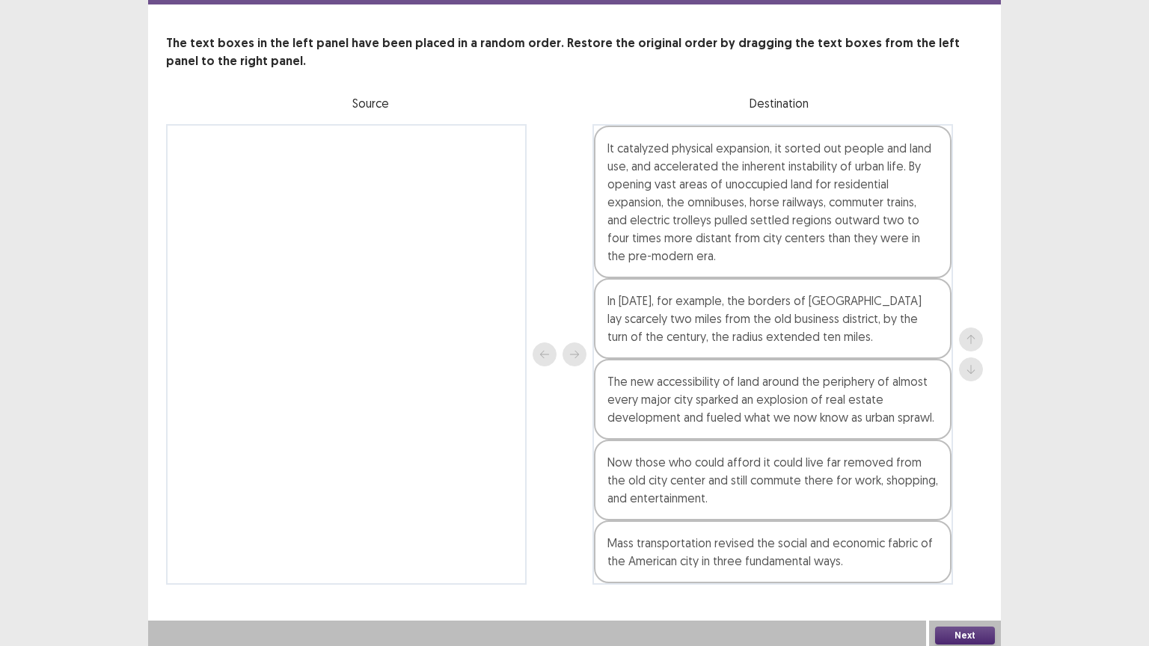
click at [948, 519] on button "Next" at bounding box center [965, 636] width 60 height 18
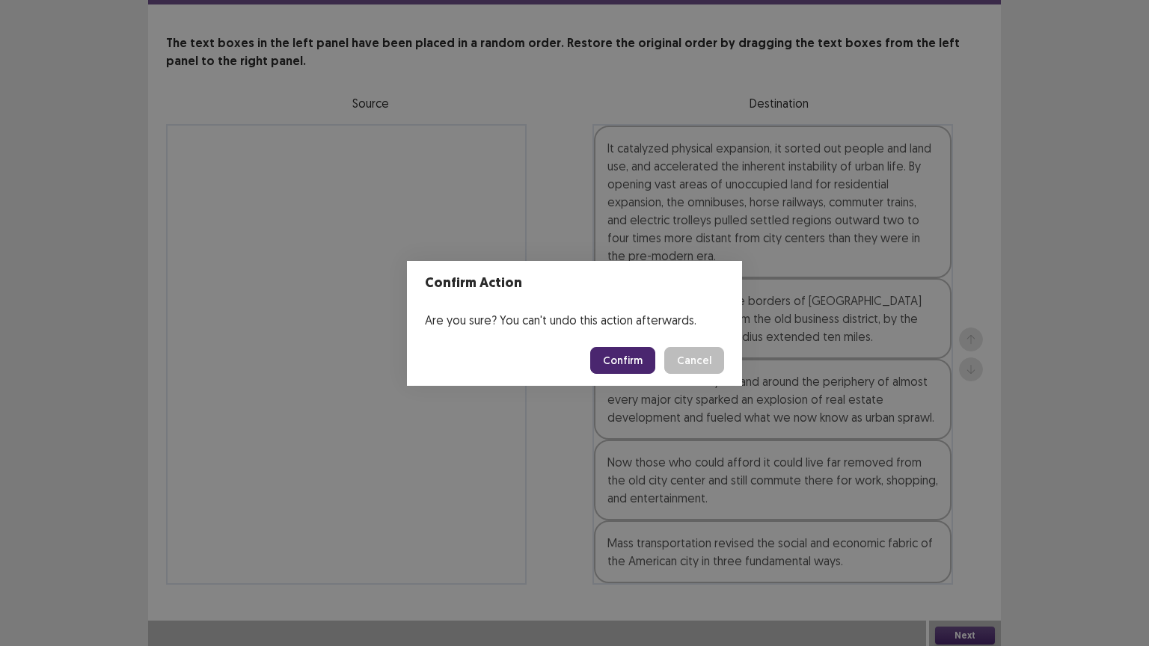
click at [624, 365] on button "Confirm" at bounding box center [622, 360] width 65 height 27
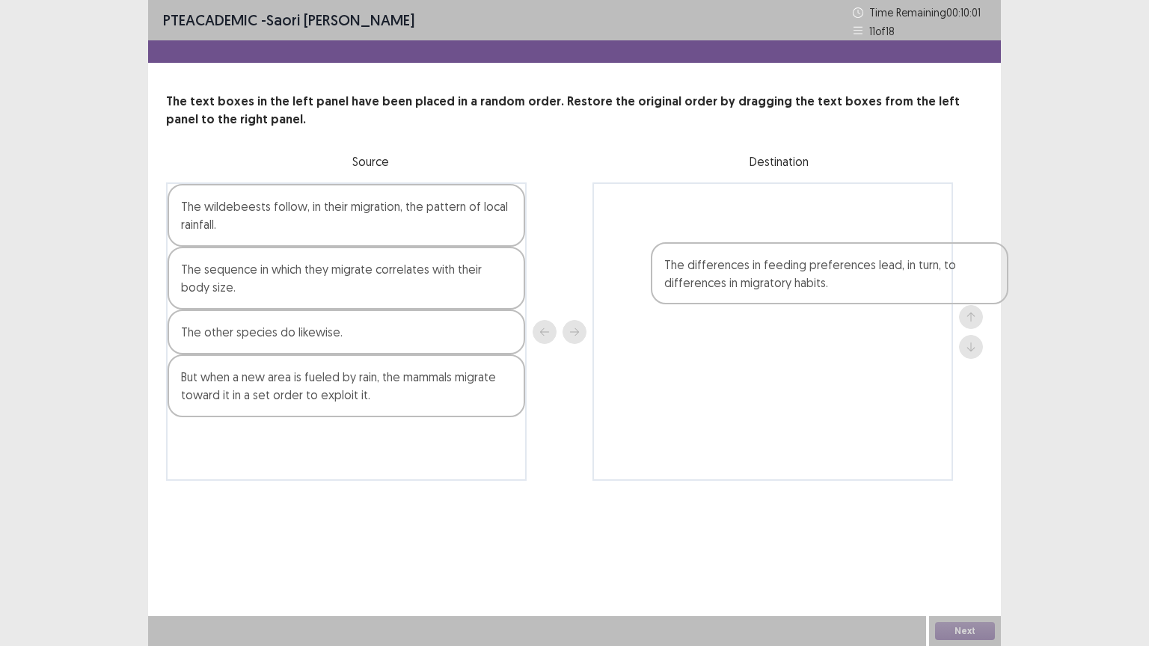
drag, startPoint x: 199, startPoint y: 331, endPoint x: 712, endPoint y: 256, distance: 518.4
click at [712, 256] on div "The wildebeests follow, in their migration, the pattern of local rainfall. The …" at bounding box center [574, 331] width 817 height 298
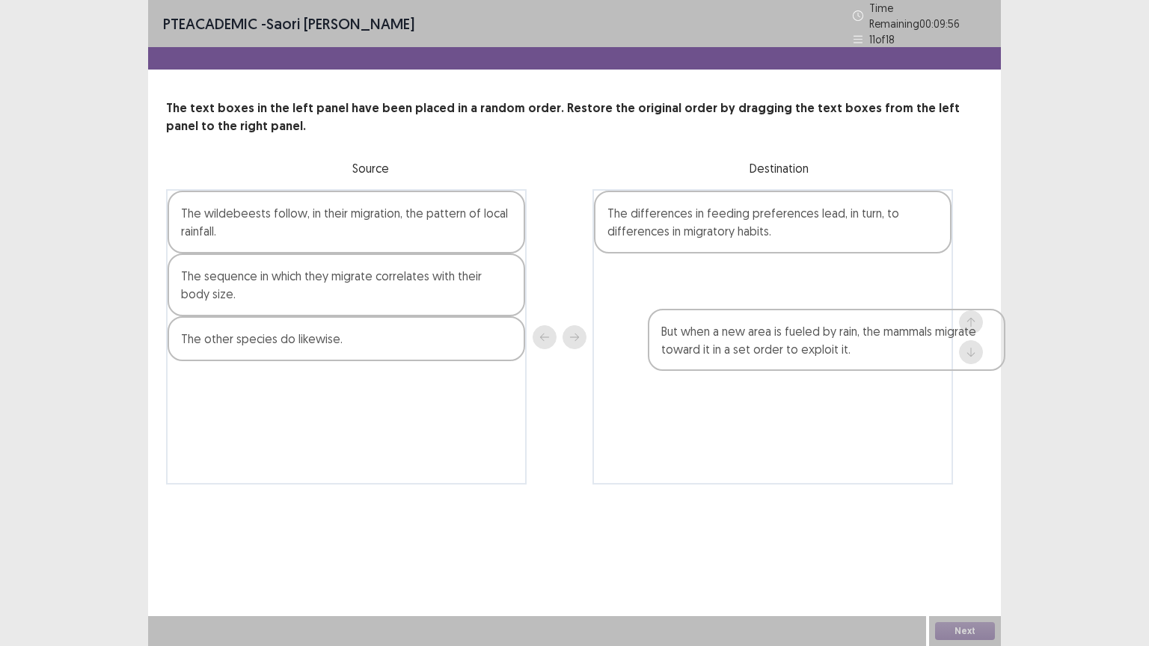
drag, startPoint x: 248, startPoint y: 387, endPoint x: 778, endPoint y: 331, distance: 533.1
click at [778, 331] on div "The wildebeests follow, in their migration, the pattern of local rainfall. The …" at bounding box center [574, 336] width 817 height 295
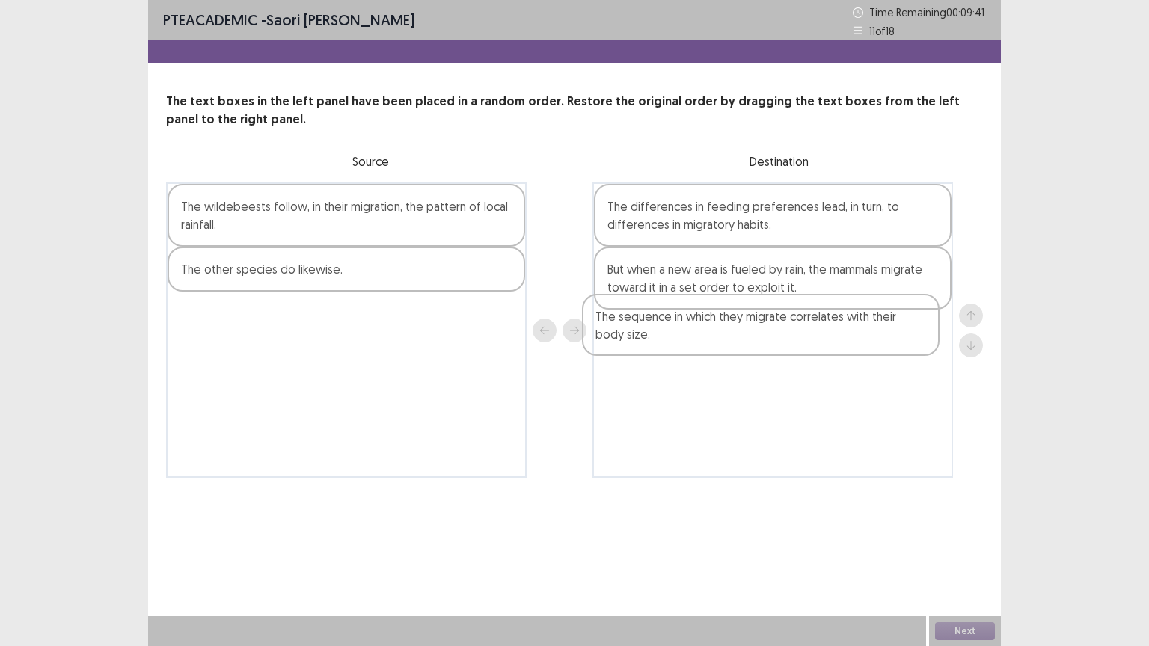
drag, startPoint x: 331, startPoint y: 274, endPoint x: 765, endPoint y: 320, distance: 436.2
click at [765, 320] on div "The wildebeests follow, in their migration, the pattern of local rainfall. The …" at bounding box center [574, 329] width 817 height 295
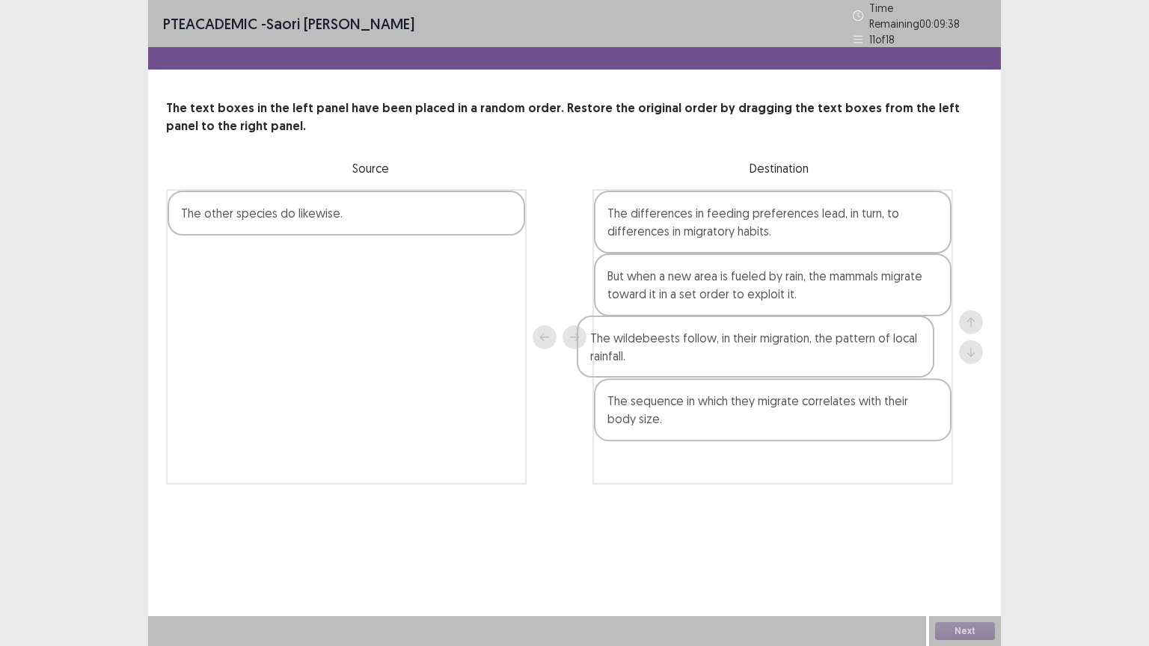
drag, startPoint x: 403, startPoint y: 218, endPoint x: 823, endPoint y: 354, distance: 441.0
click at [823, 354] on div "The wildebeests follow, in their migration, the pattern of local rainfall. The …" at bounding box center [574, 336] width 817 height 295
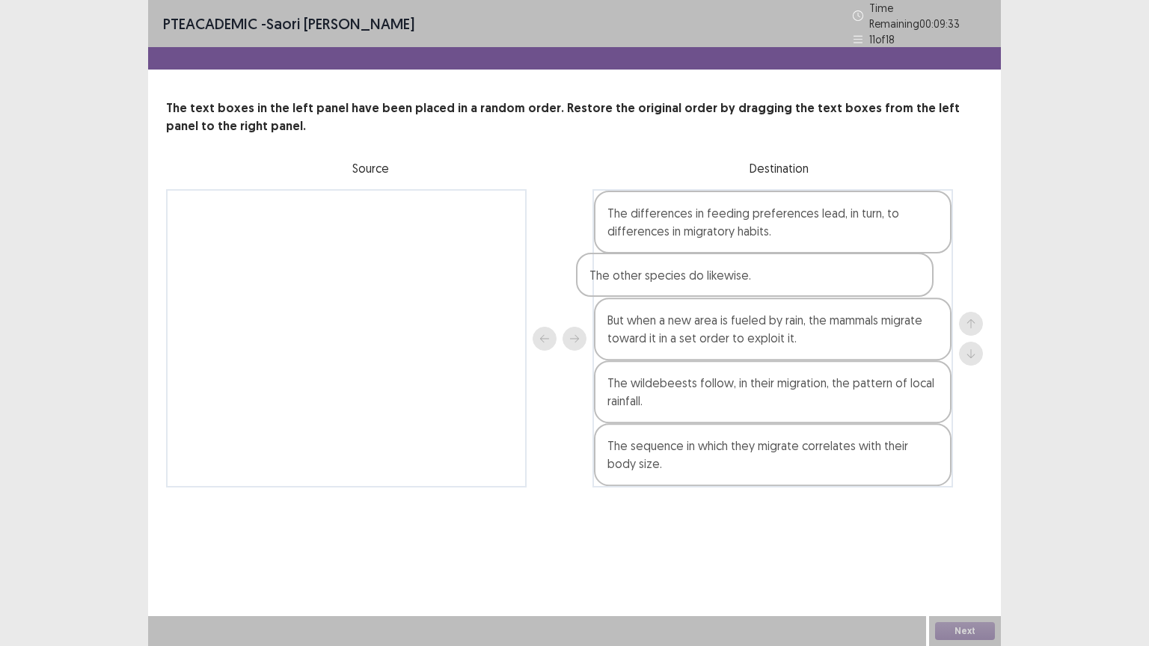
drag, startPoint x: 381, startPoint y: 210, endPoint x: 788, endPoint y: 284, distance: 413.5
click at [788, 284] on div "The other species do likewise. The differences in feeding preferences lead, in …" at bounding box center [574, 338] width 817 height 298
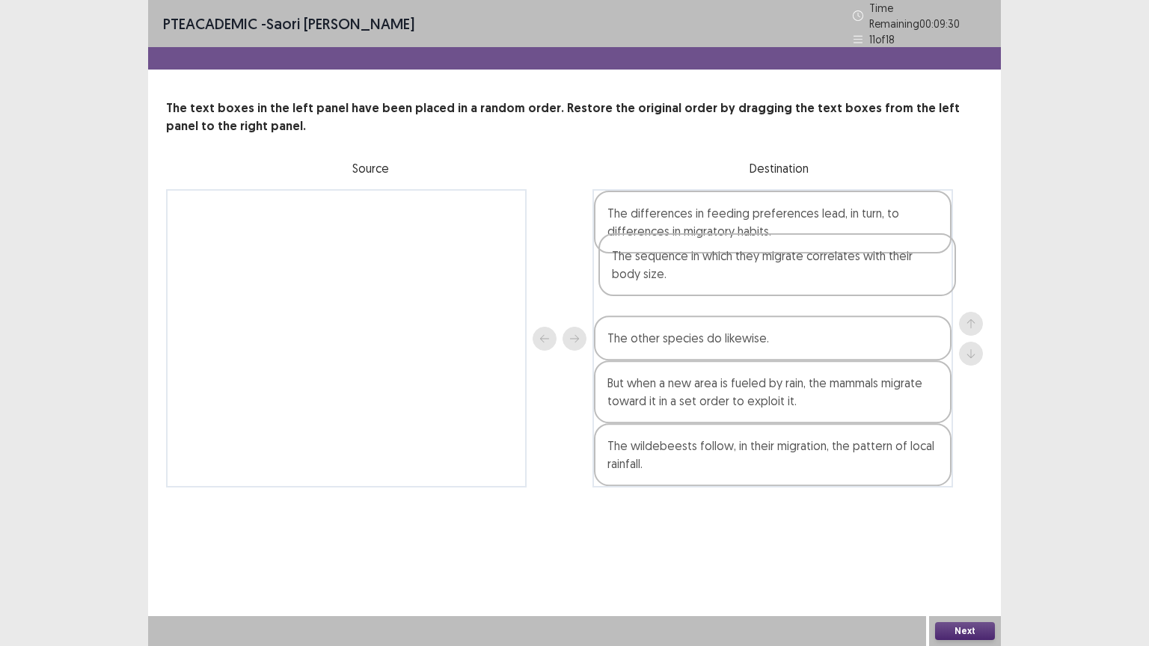
drag, startPoint x: 666, startPoint y: 449, endPoint x: 670, endPoint y: 265, distance: 184.7
click at [670, 265] on div "The differences in feeding preferences lead, in turn, to differences in migrato…" at bounding box center [772, 338] width 360 height 298
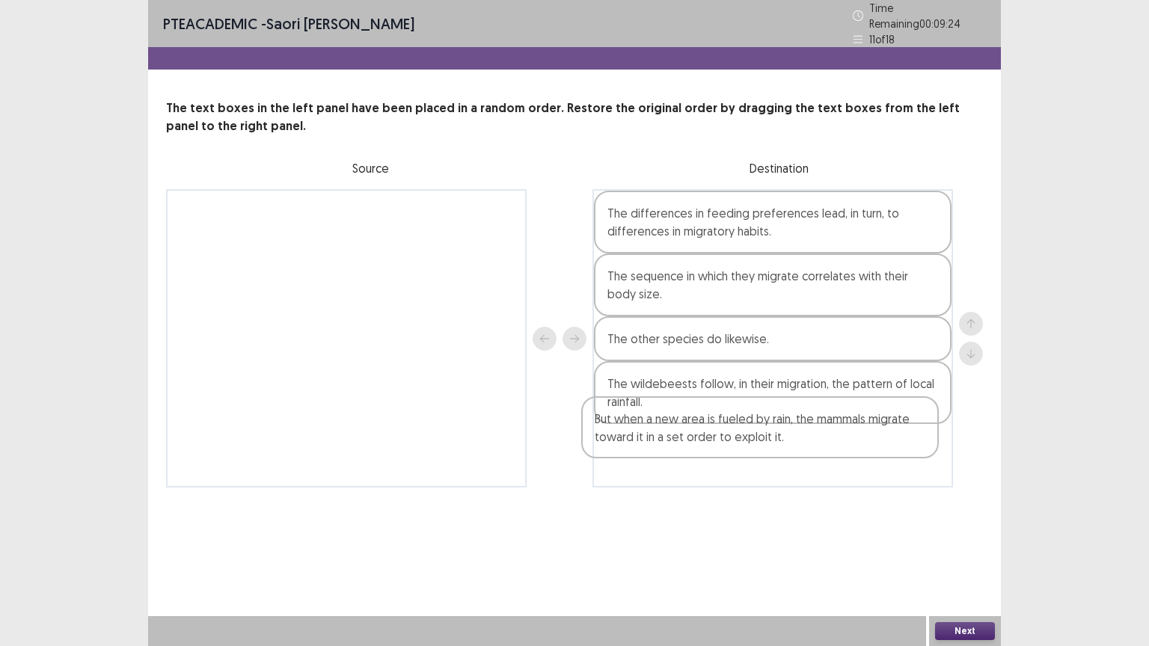
drag, startPoint x: 626, startPoint y: 399, endPoint x: 631, endPoint y: 458, distance: 60.1
click at [631, 458] on div "The differences in feeding preferences lead, in turn, to differences in migrato…" at bounding box center [772, 338] width 360 height 298
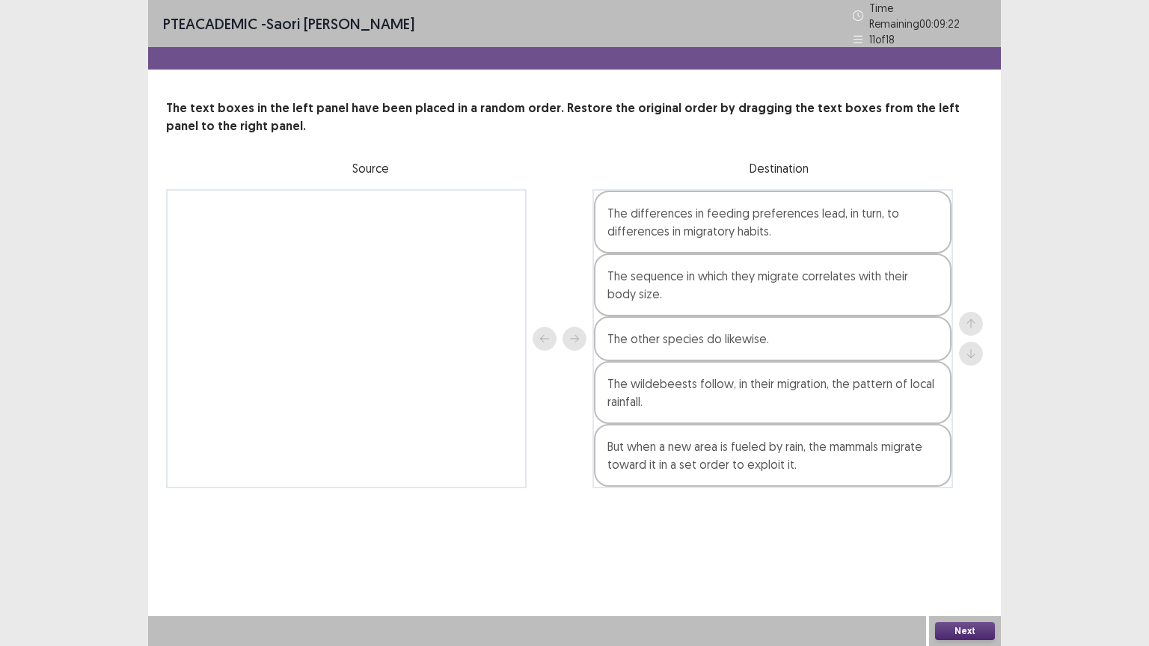
click at [940, 519] on button "Next" at bounding box center [965, 631] width 60 height 18
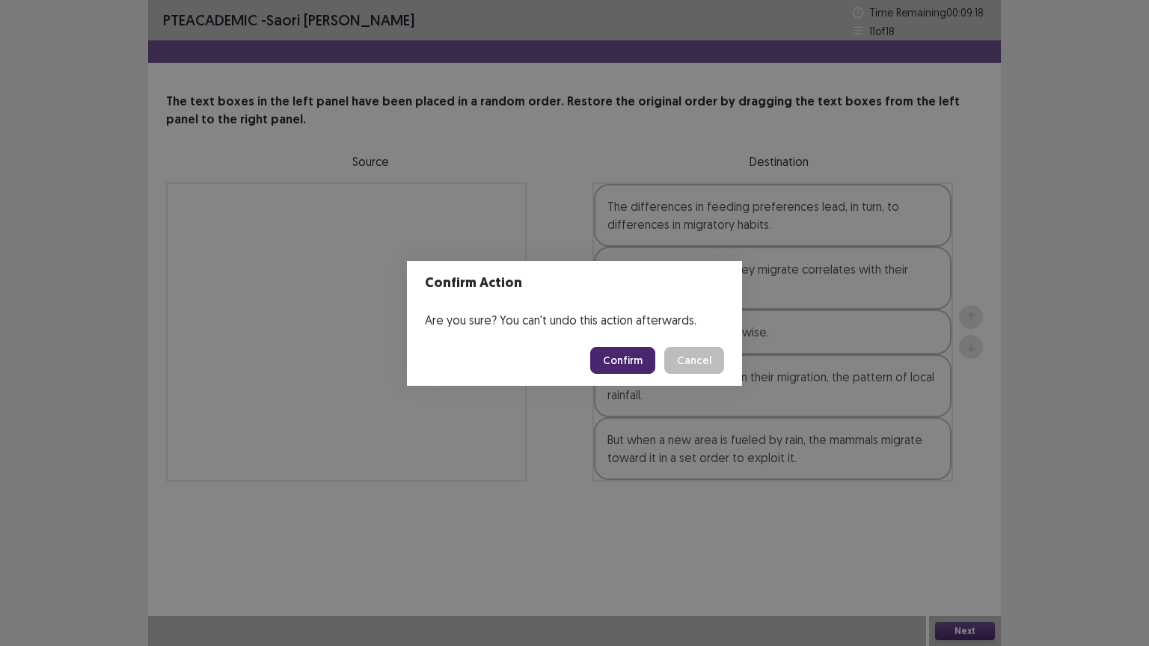
click at [636, 349] on button "Confirm" at bounding box center [622, 360] width 65 height 27
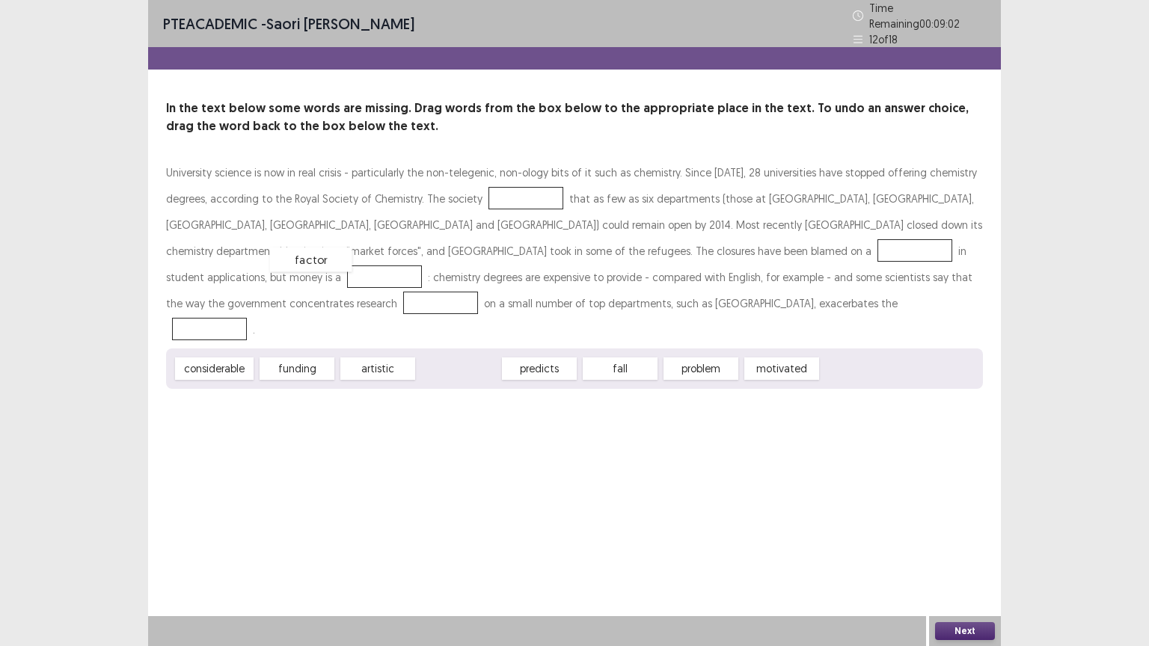
drag, startPoint x: 462, startPoint y: 340, endPoint x: 315, endPoint y: 231, distance: 183.4
drag, startPoint x: 202, startPoint y: 337, endPoint x: 587, endPoint y: 233, distance: 398.9
click at [426, 265] on div "considerable" at bounding box center [387, 276] width 79 height 22
drag, startPoint x: 541, startPoint y: 340, endPoint x: 464, endPoint y: 197, distance: 162.3
drag, startPoint x: 204, startPoint y: 340, endPoint x: 578, endPoint y: 276, distance: 379.3
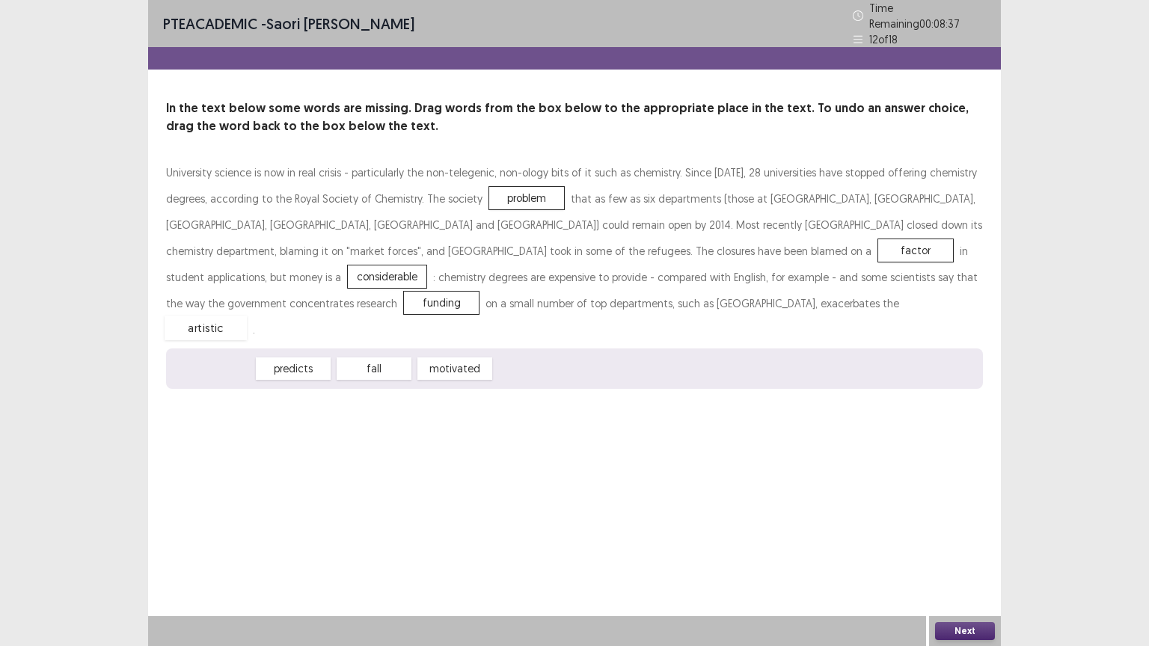
drag, startPoint x: 233, startPoint y: 337, endPoint x: 226, endPoint y: 292, distance: 45.4
drag, startPoint x: 301, startPoint y: 246, endPoint x: 548, endPoint y: 345, distance: 266.1
drag, startPoint x: 290, startPoint y: 337, endPoint x: 319, endPoint y: 242, distance: 99.1
drag, startPoint x: 574, startPoint y: 241, endPoint x: 472, endPoint y: 326, distance: 133.3
drag, startPoint x: 464, startPoint y: 188, endPoint x: 590, endPoint y: 239, distance: 136.2
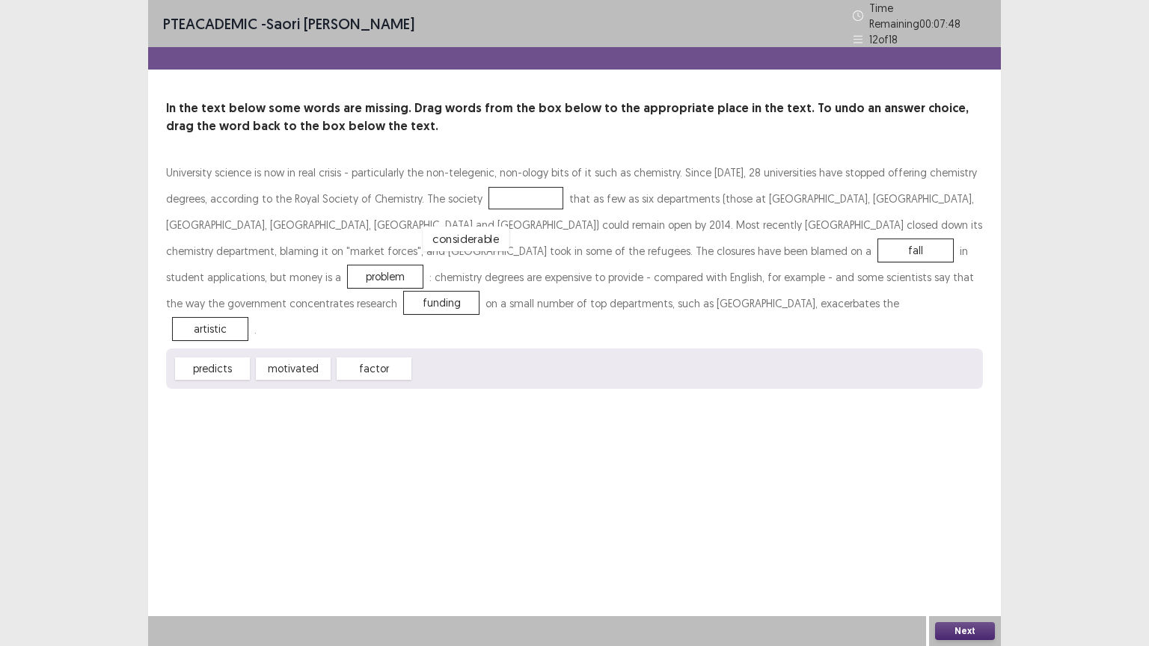
drag, startPoint x: 452, startPoint y: 334, endPoint x: 461, endPoint y: 204, distance: 130.4
click at [947, 519] on button "Next" at bounding box center [965, 631] width 60 height 18
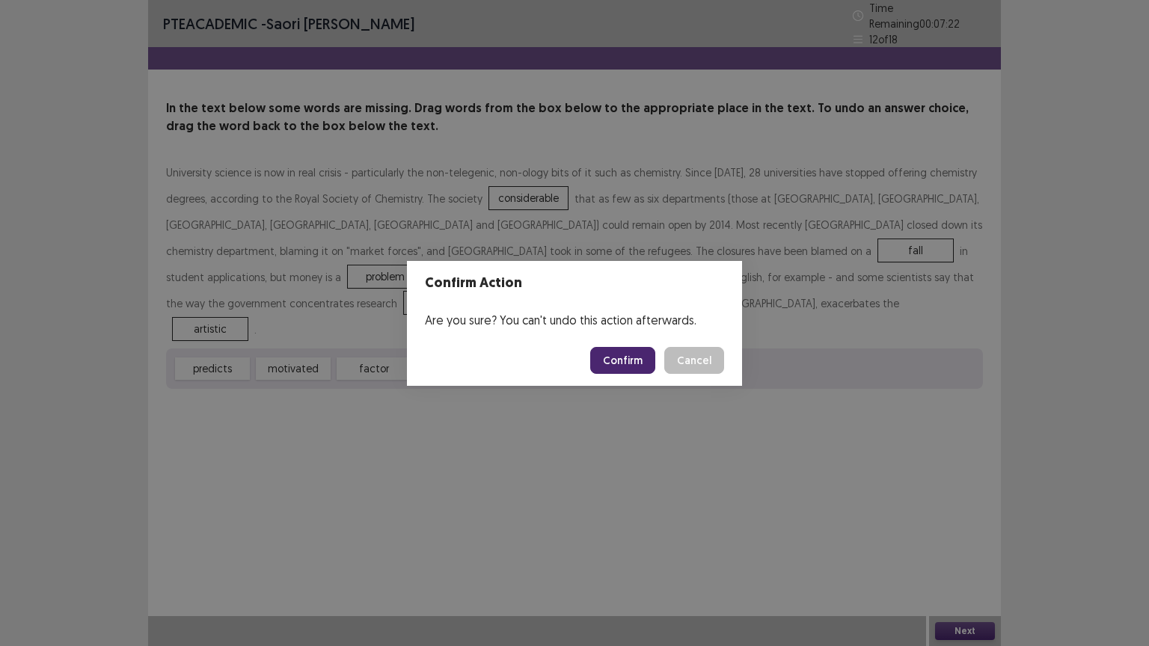
click at [609, 352] on button "Confirm" at bounding box center [622, 360] width 65 height 27
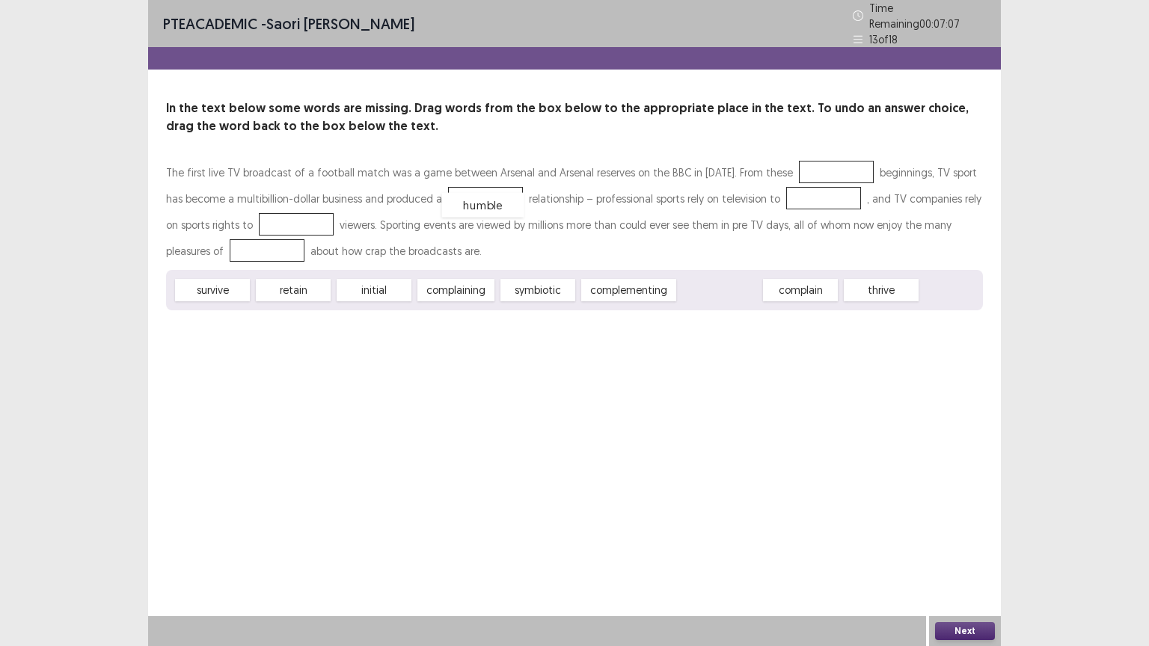
drag, startPoint x: 721, startPoint y: 285, endPoint x: 476, endPoint y: 197, distance: 260.0
drag, startPoint x: 800, startPoint y: 286, endPoint x: 787, endPoint y: 274, distance: 17.5
click at [787, 274] on div "thrive" at bounding box center [787, 277] width 82 height 25
drag, startPoint x: 608, startPoint y: 288, endPoint x: 776, endPoint y: 168, distance: 206.5
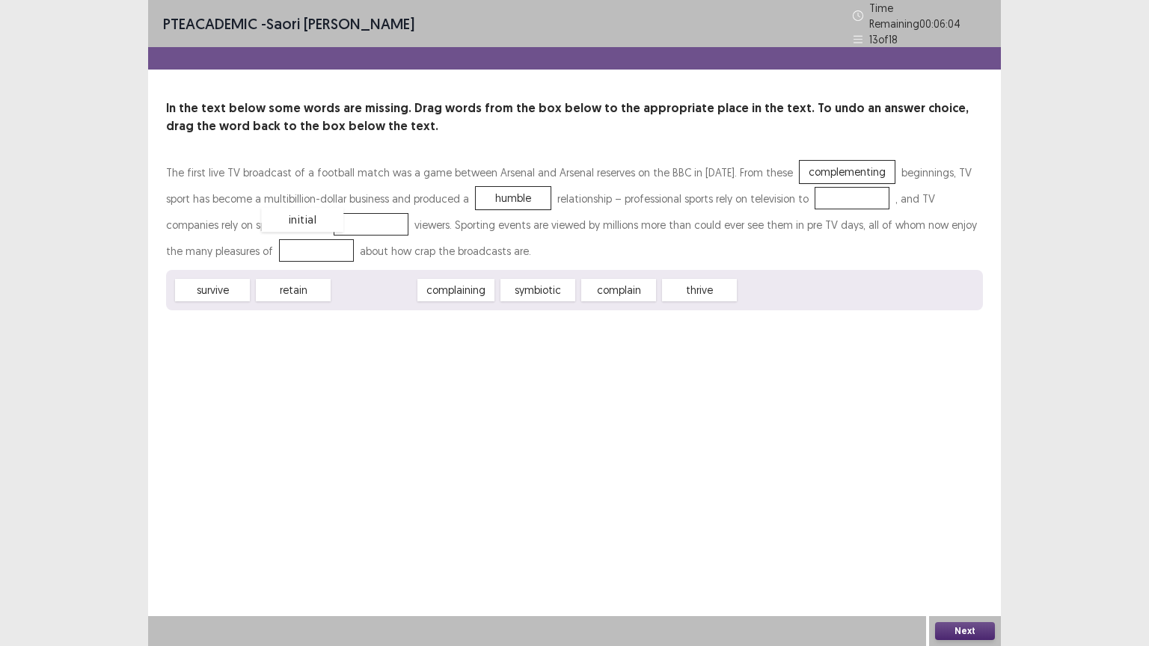
drag, startPoint x: 378, startPoint y: 281, endPoint x: 296, endPoint y: 202, distance: 114.2
drag, startPoint x: 626, startPoint y: 283, endPoint x: 232, endPoint y: 254, distance: 395.2
drag, startPoint x: 369, startPoint y: 286, endPoint x: 802, endPoint y: 188, distance: 443.8
click at [968, 519] on button "Next" at bounding box center [965, 631] width 60 height 18
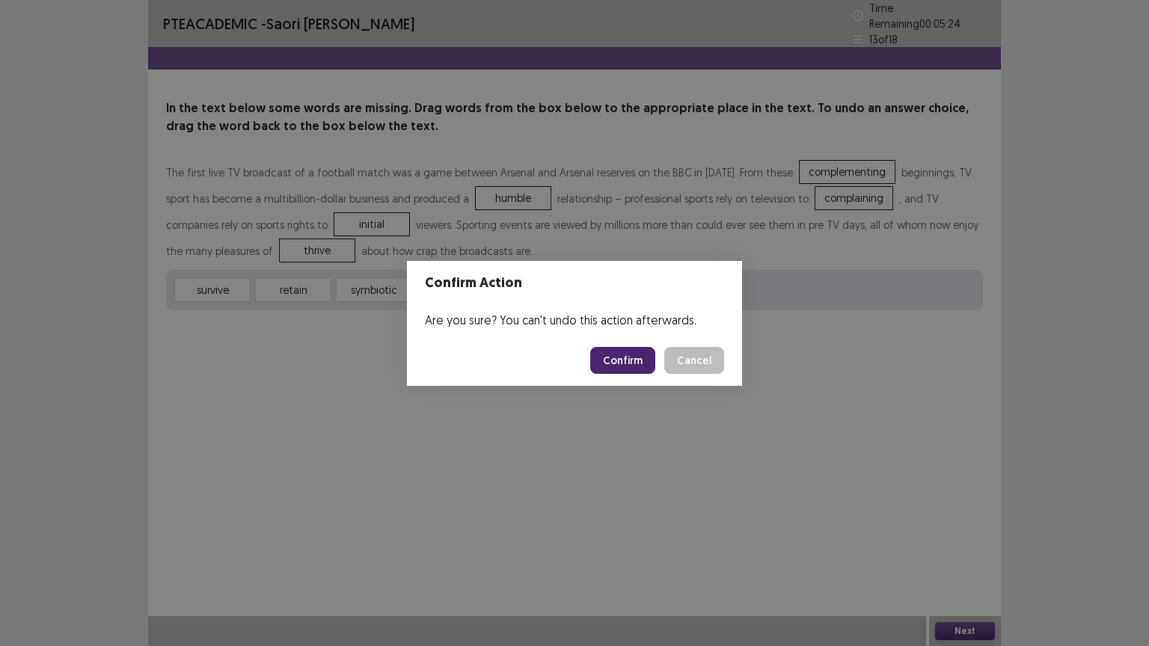
click at [631, 355] on button "Confirm" at bounding box center [622, 360] width 65 height 27
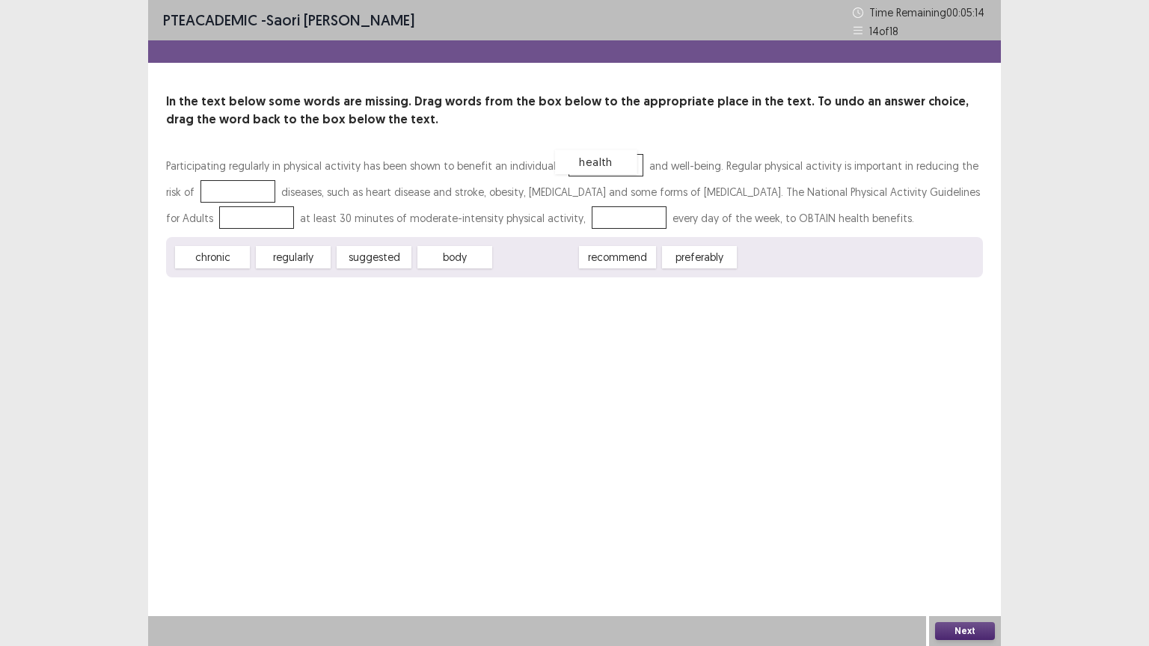
drag, startPoint x: 547, startPoint y: 256, endPoint x: 600, endPoint y: 162, distance: 108.2
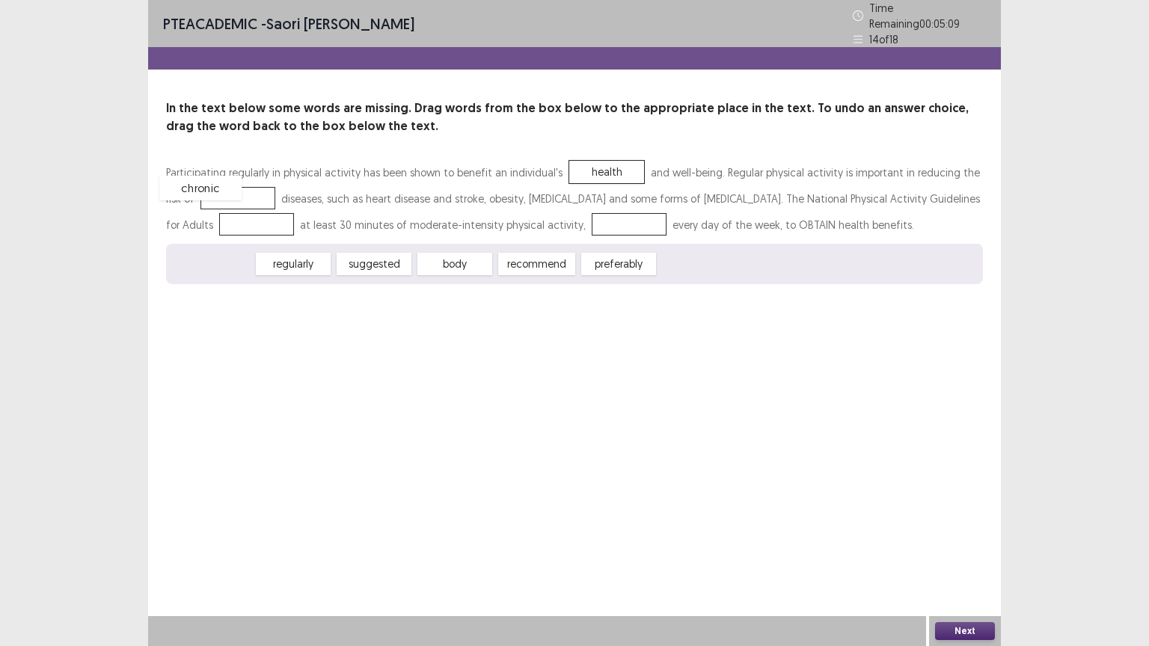
drag, startPoint x: 220, startPoint y: 262, endPoint x: 208, endPoint y: 187, distance: 76.5
drag, startPoint x: 283, startPoint y: 258, endPoint x: 935, endPoint y: 190, distance: 655.6
drag, startPoint x: 215, startPoint y: 261, endPoint x: 481, endPoint y: 224, distance: 268.1
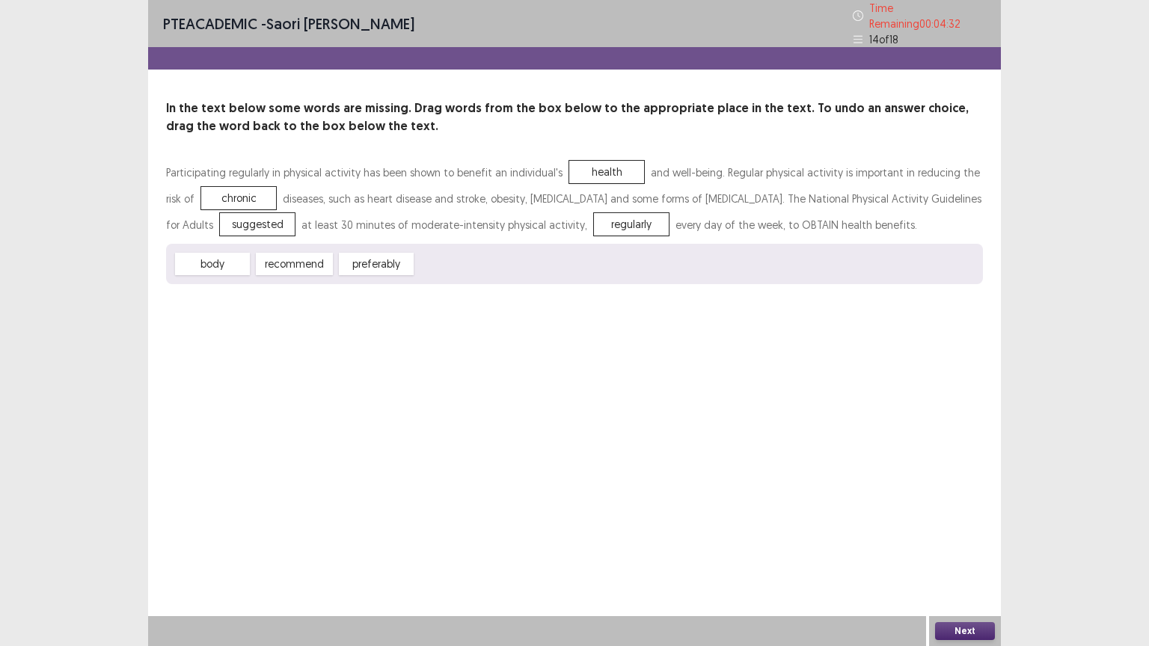
click at [941, 519] on button "Next" at bounding box center [965, 631] width 60 height 18
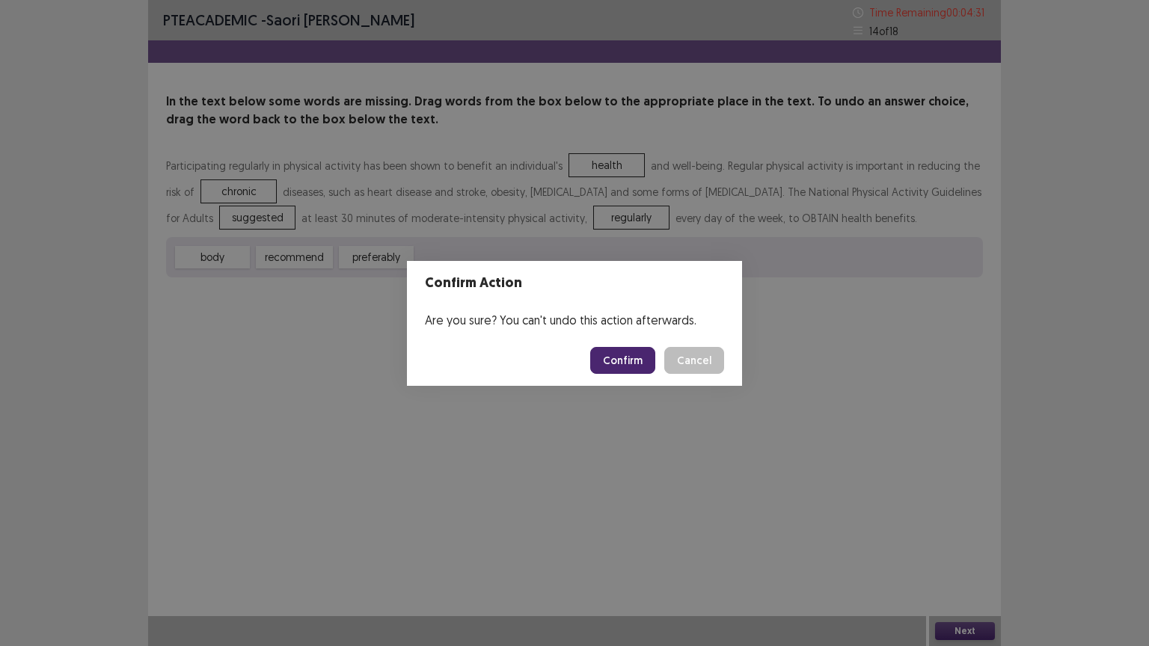
click at [623, 363] on button "Confirm" at bounding box center [622, 360] width 65 height 27
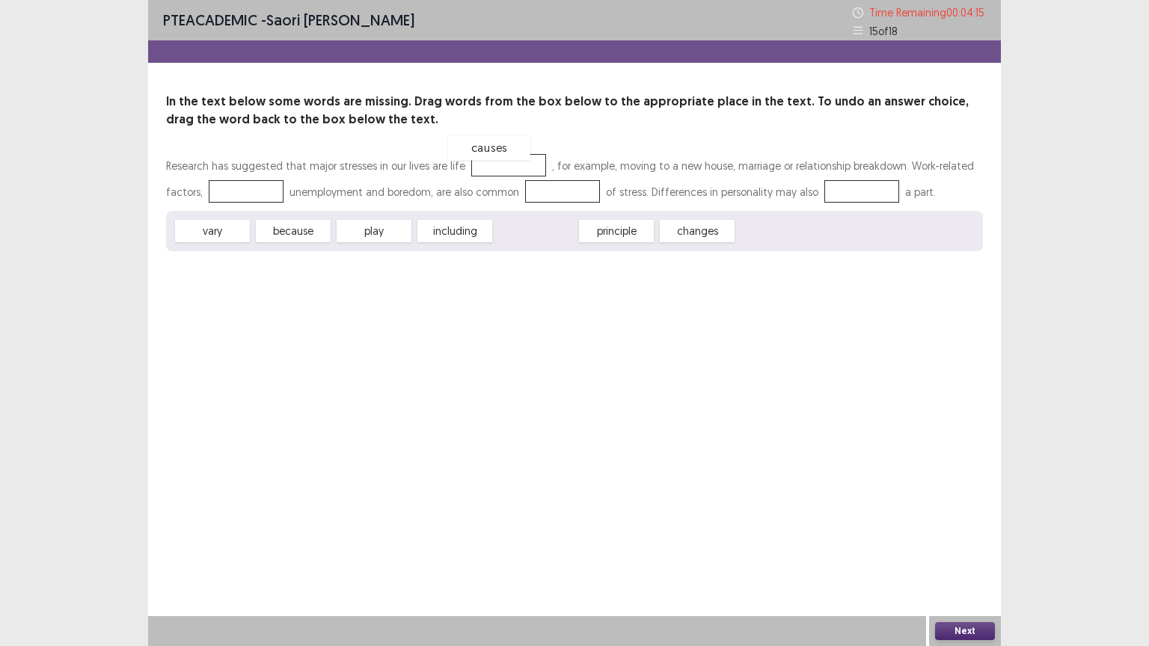
drag, startPoint x: 544, startPoint y: 235, endPoint x: 497, endPoint y: 154, distance: 93.5
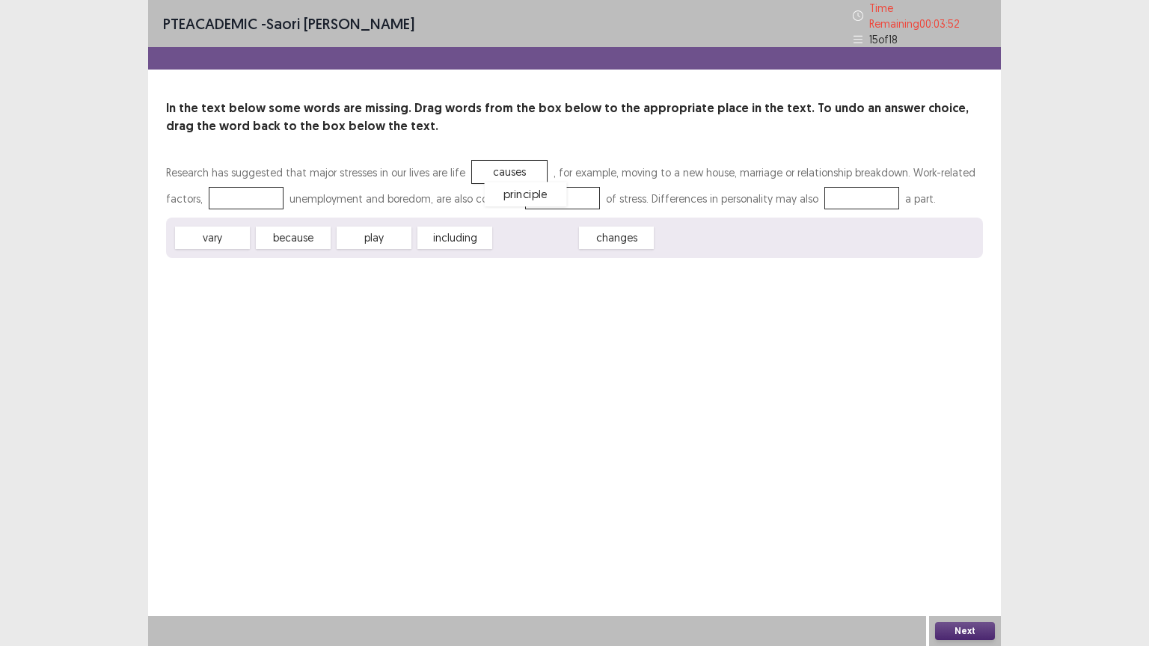
drag, startPoint x: 535, startPoint y: 230, endPoint x: 525, endPoint y: 187, distance: 44.6
click at [532, 229] on div "changes" at bounding box center [535, 238] width 75 height 22
drag, startPoint x: 448, startPoint y: 230, endPoint x: 818, endPoint y: 190, distance: 372.4
click at [454, 231] on div "changes" at bounding box center [455, 238] width 82 height 25
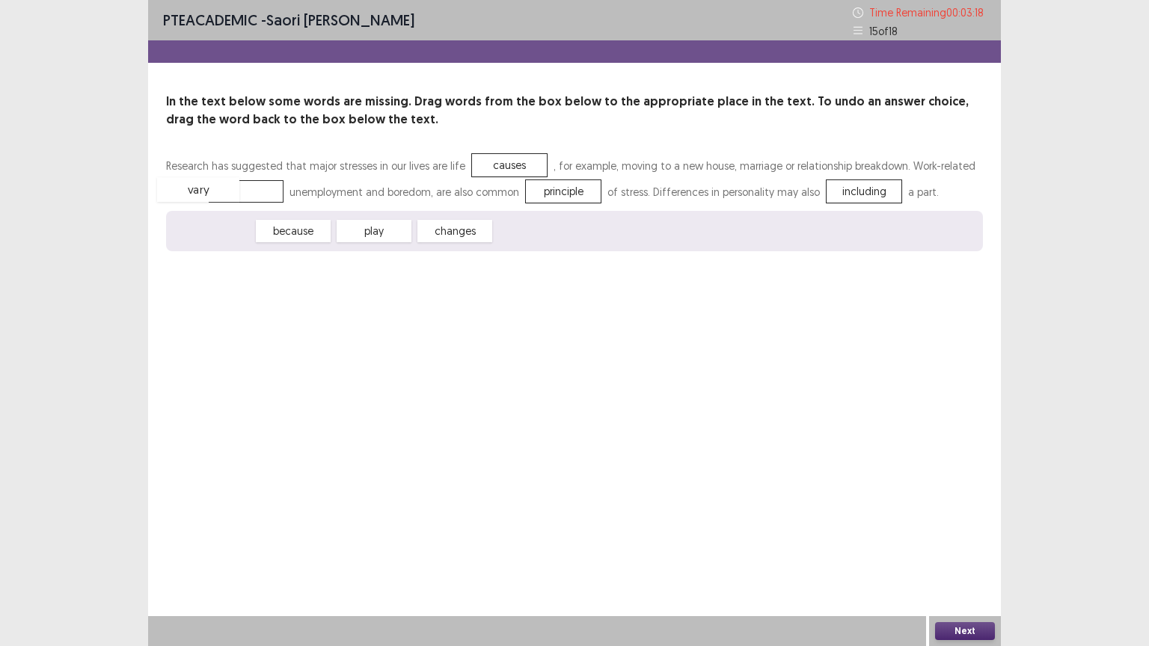
drag, startPoint x: 218, startPoint y: 237, endPoint x: 205, endPoint y: 194, distance: 45.4
click at [942, 519] on button "Next" at bounding box center [965, 631] width 60 height 18
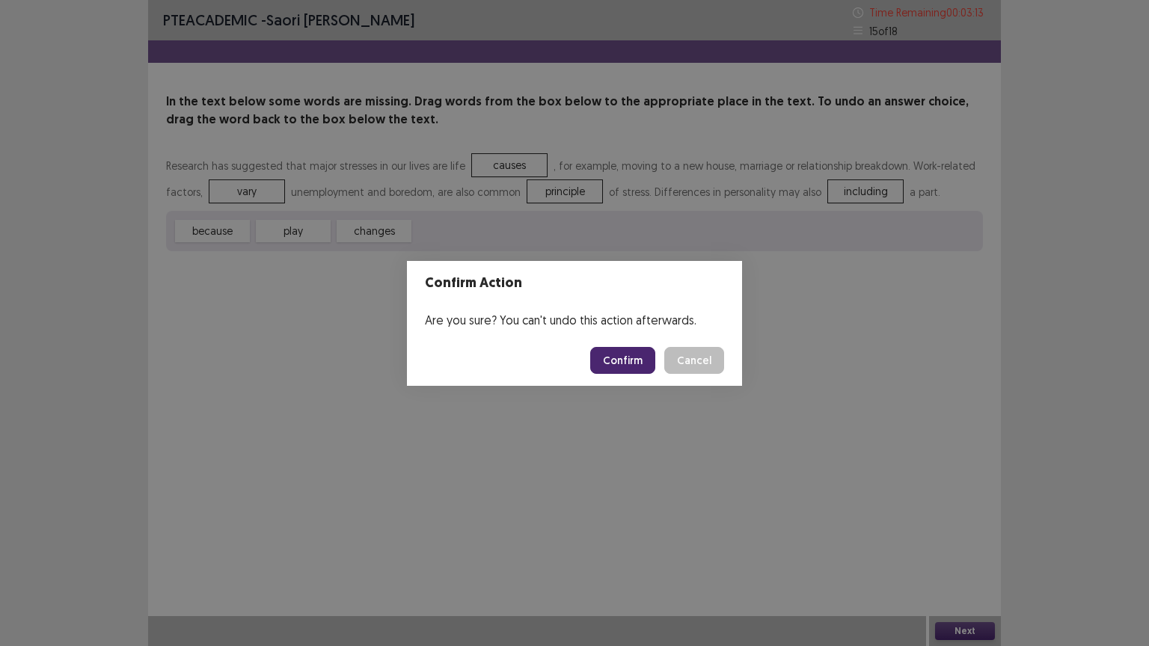
click at [634, 350] on button "Confirm" at bounding box center [622, 360] width 65 height 27
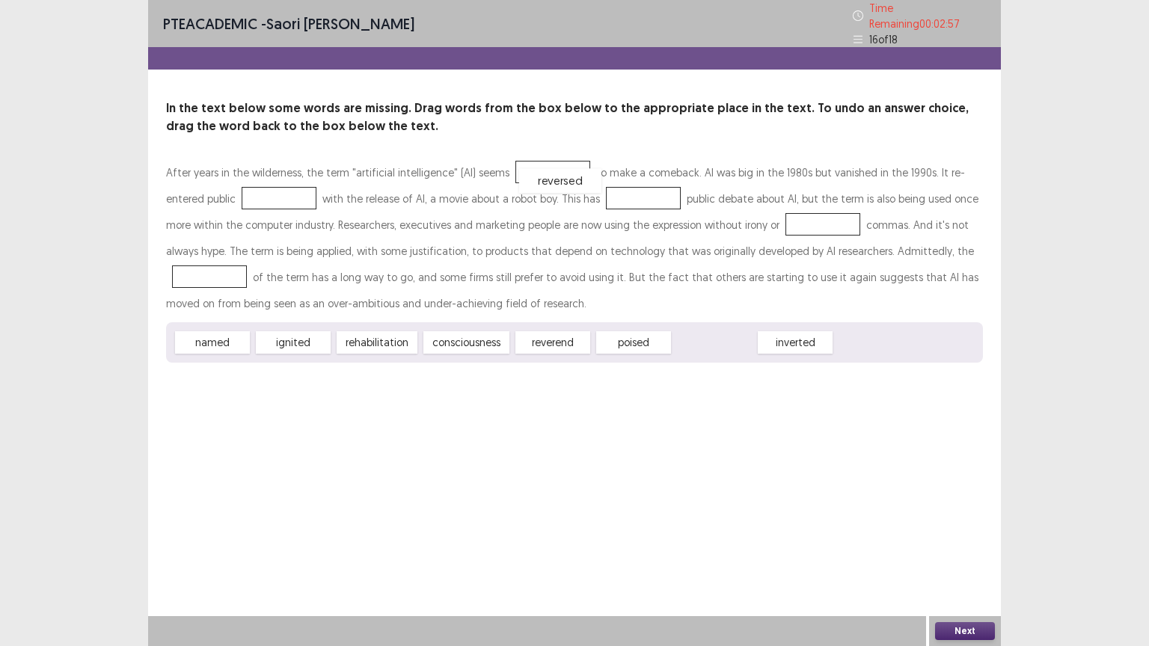
drag, startPoint x: 695, startPoint y: 340, endPoint x: 533, endPoint y: 169, distance: 235.4
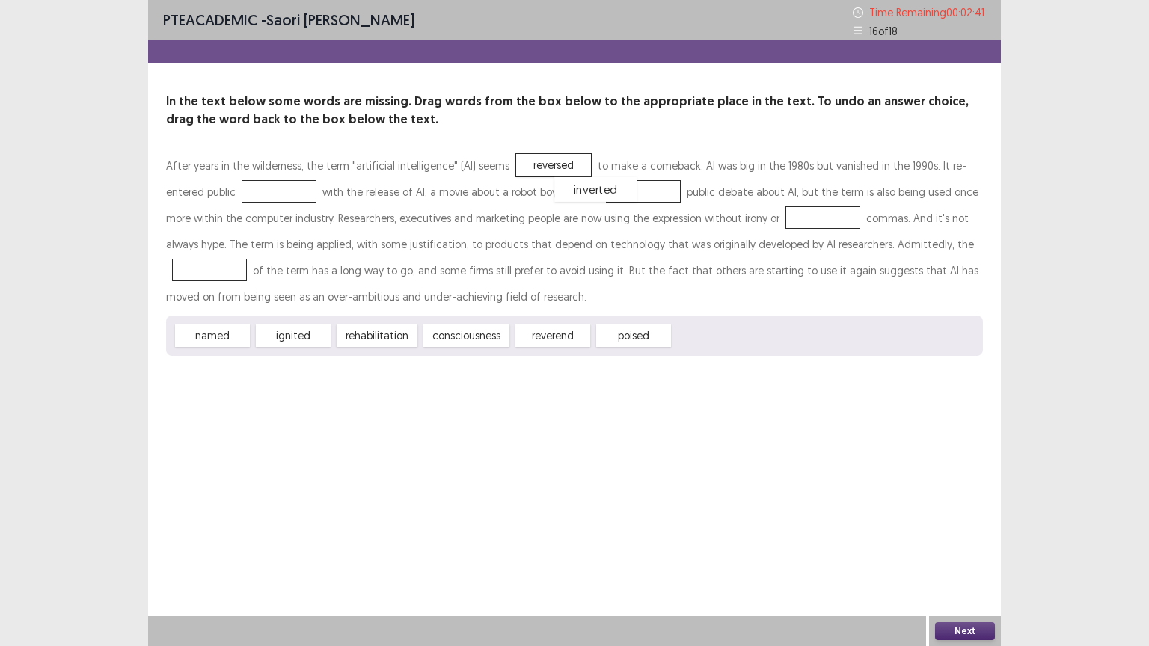
drag, startPoint x: 694, startPoint y: 337, endPoint x: 577, endPoint y: 191, distance: 187.2
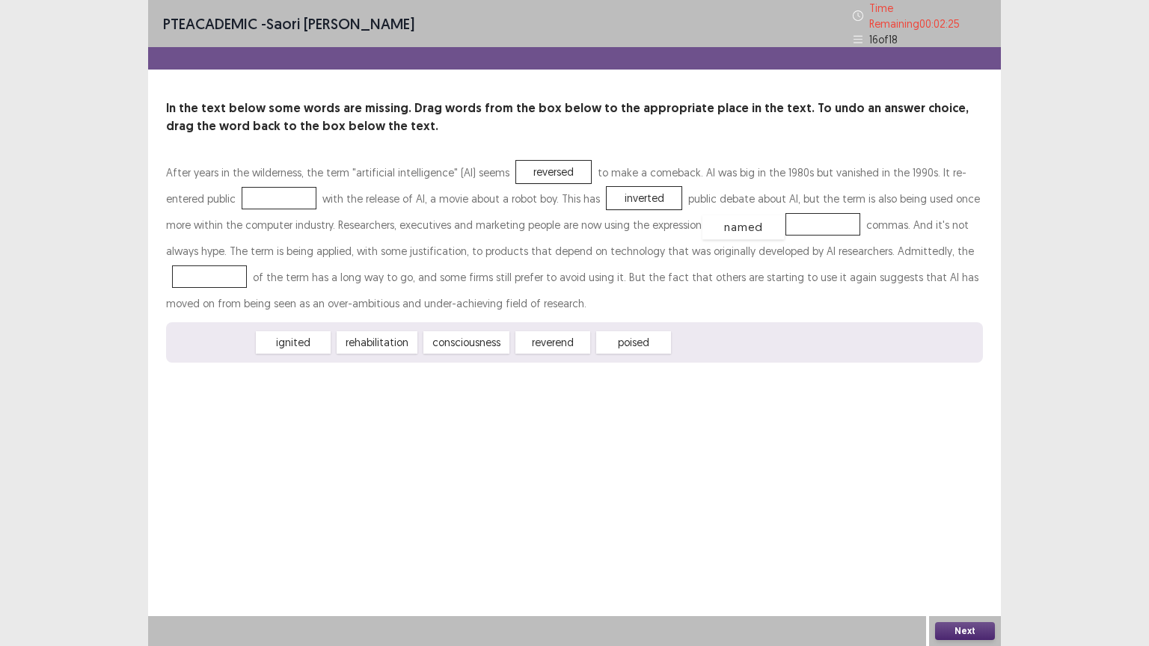
drag, startPoint x: 209, startPoint y: 343, endPoint x: 740, endPoint y: 227, distance: 543.4
drag, startPoint x: 1, startPoint y: 645, endPoint x: 13, endPoint y: 485, distance: 161.2
click at [13, 485] on div "PTE academic - Saori [PERSON_NAME] Time Remaining 00 : 02 : 22 16 of 18 In the …" at bounding box center [574, 323] width 1149 height 646
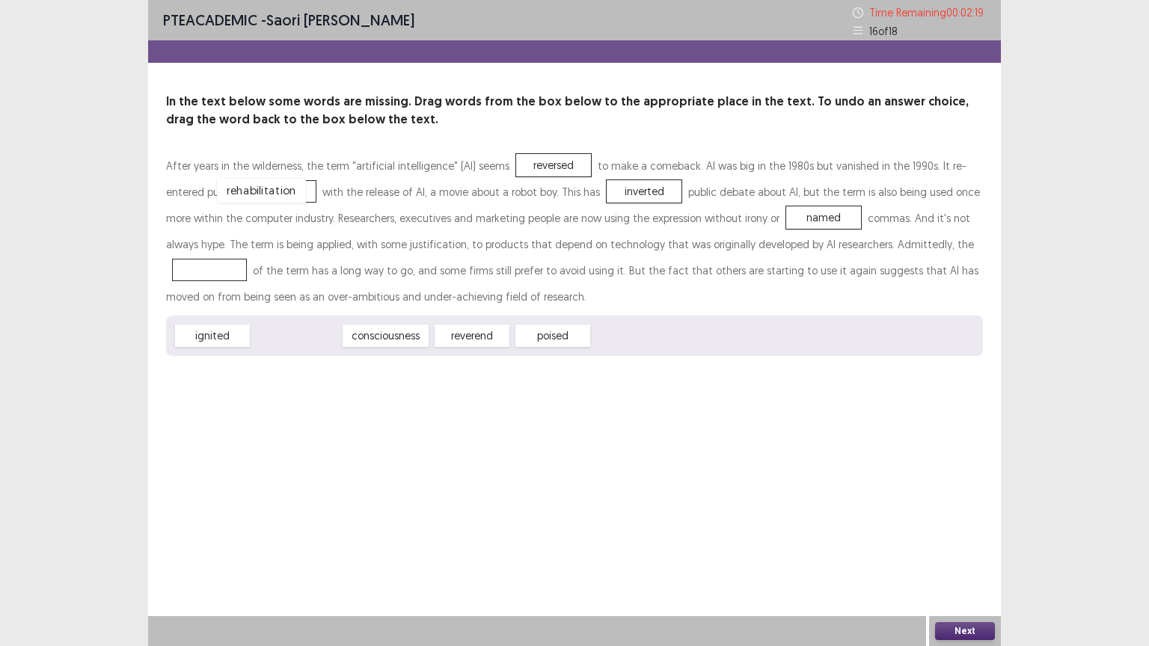
drag, startPoint x: 287, startPoint y: 336, endPoint x: 248, endPoint y: 188, distance: 152.4
drag, startPoint x: 303, startPoint y: 334, endPoint x: 523, endPoint y: 346, distance: 221.0
click at [523, 346] on div "consciousness" at bounding box center [523, 346] width 95 height 25
drag, startPoint x: 737, startPoint y: 214, endPoint x: 896, endPoint y: 235, distance: 160.7
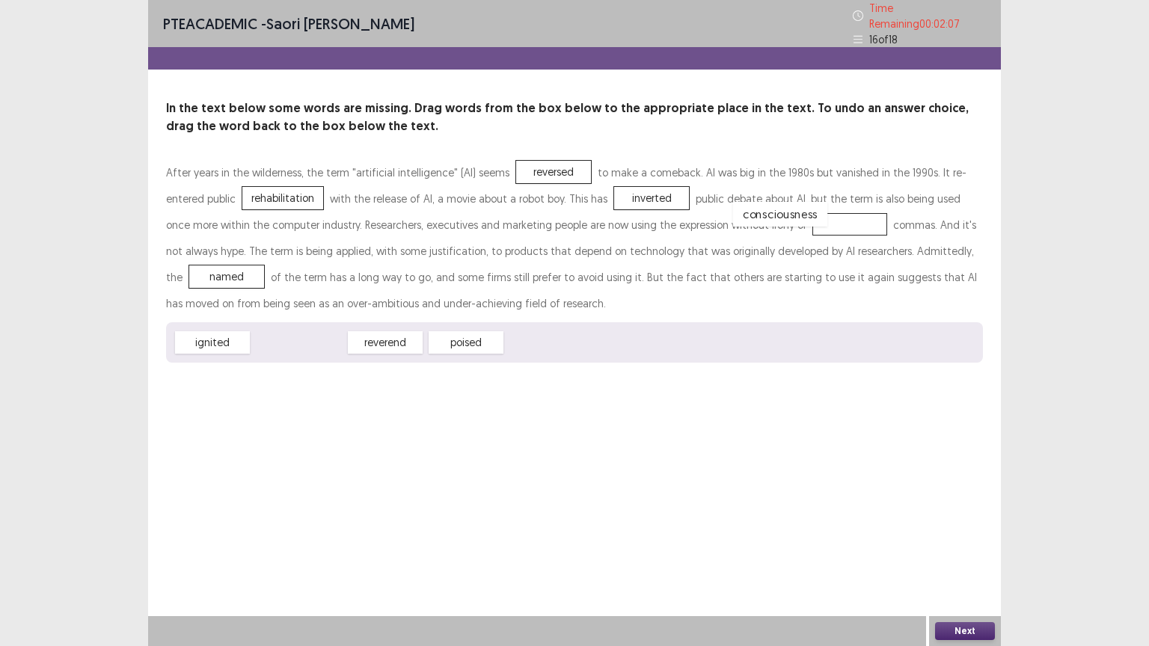
drag, startPoint x: 285, startPoint y: 339, endPoint x: 743, endPoint y: 214, distance: 474.4
click at [953, 519] on button "Next" at bounding box center [965, 631] width 60 height 18
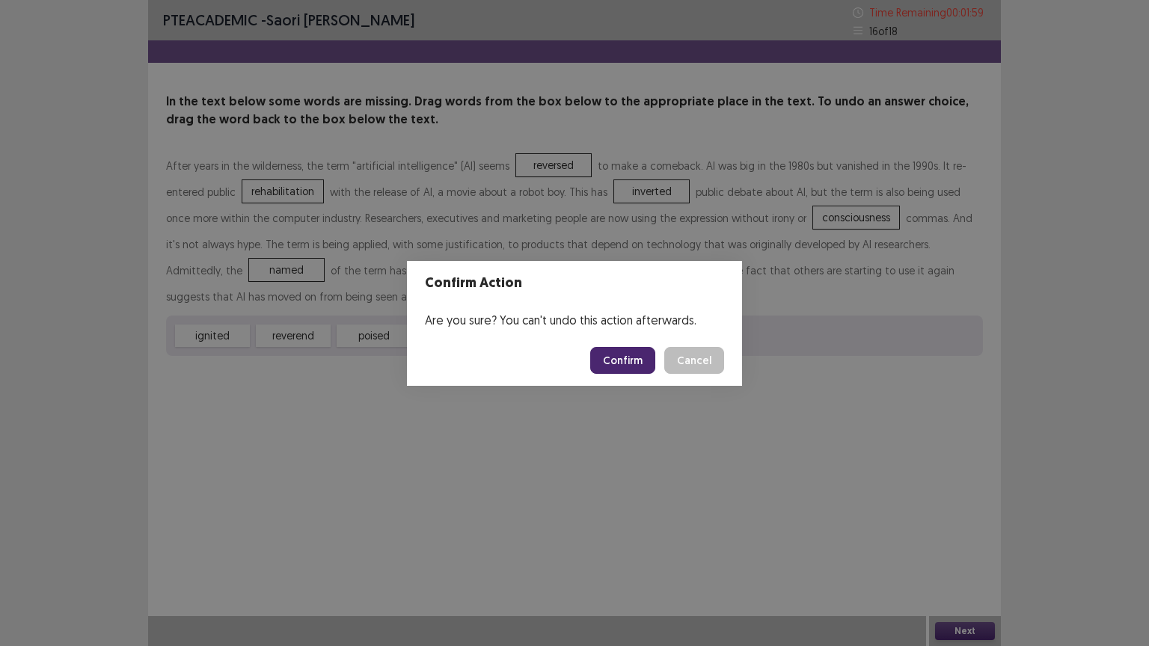
click at [642, 369] on button "Confirm" at bounding box center [622, 360] width 65 height 27
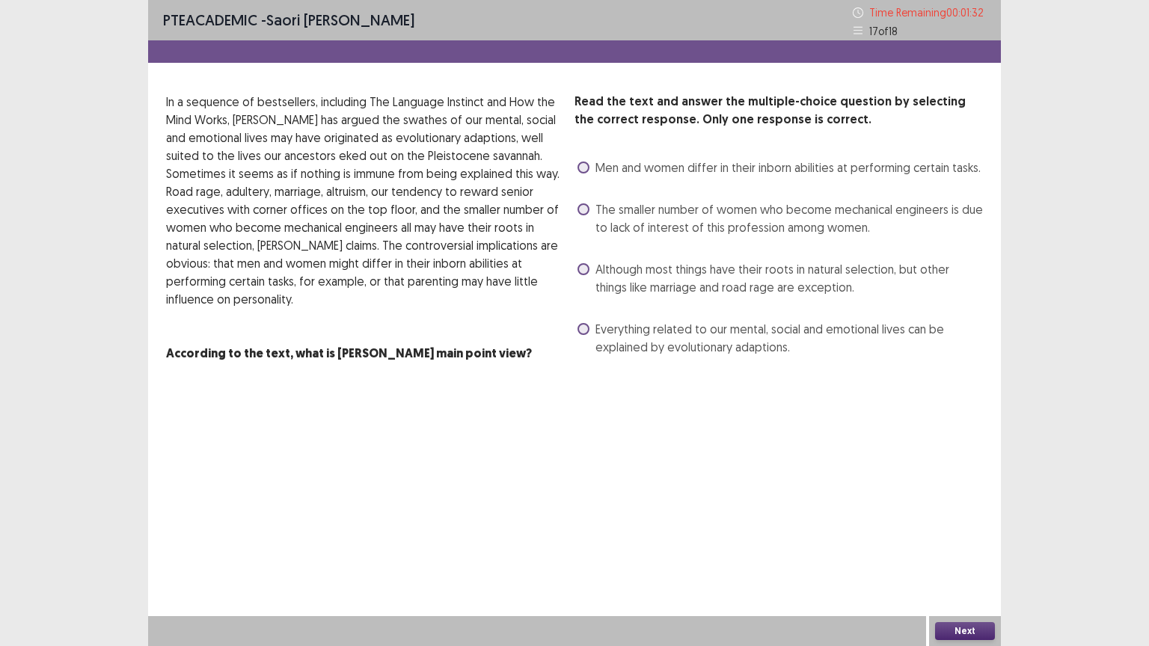
click at [584, 272] on span at bounding box center [583, 269] width 12 height 12
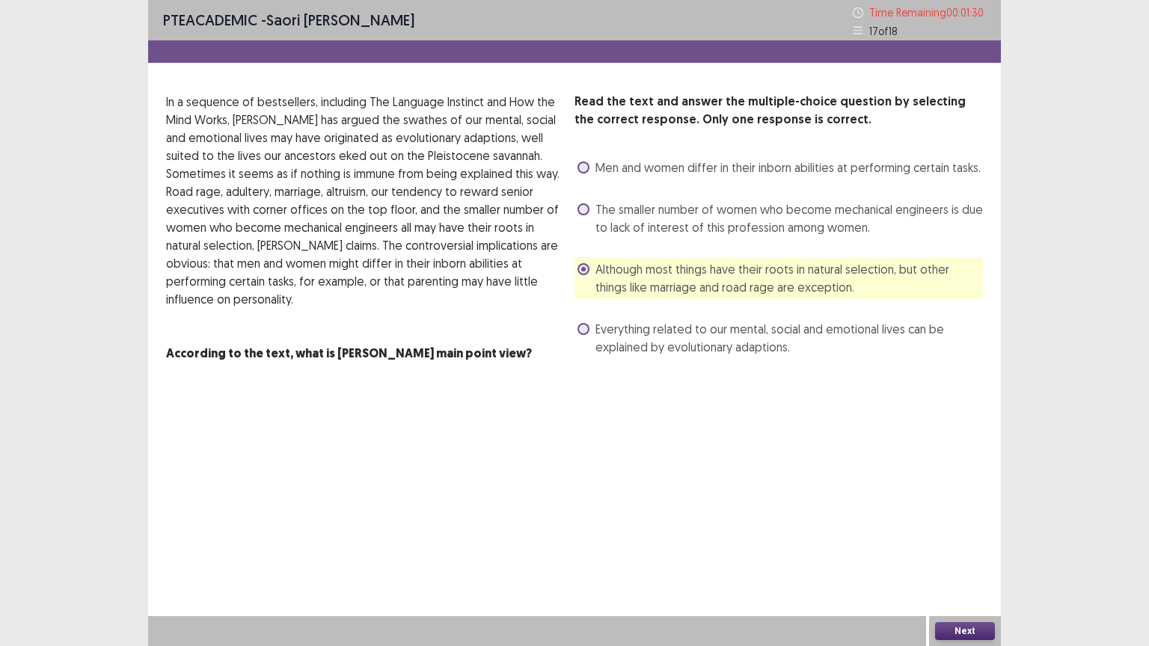
click at [970, 519] on button "Next" at bounding box center [965, 631] width 60 height 18
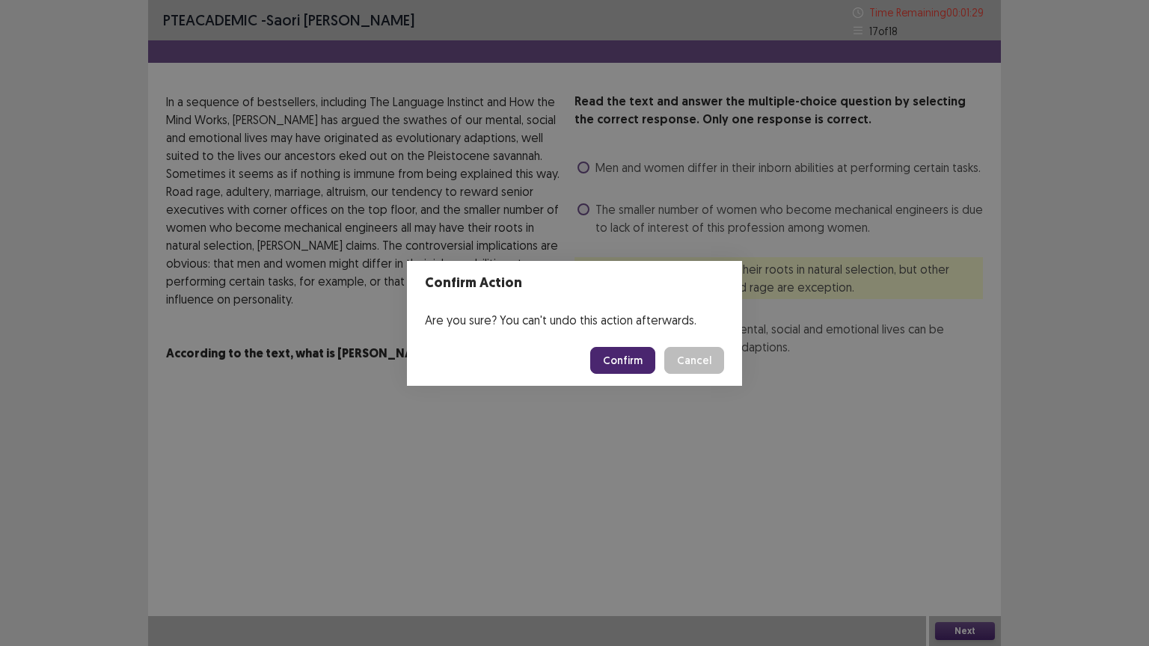
click at [611, 359] on button "Confirm" at bounding box center [622, 360] width 65 height 27
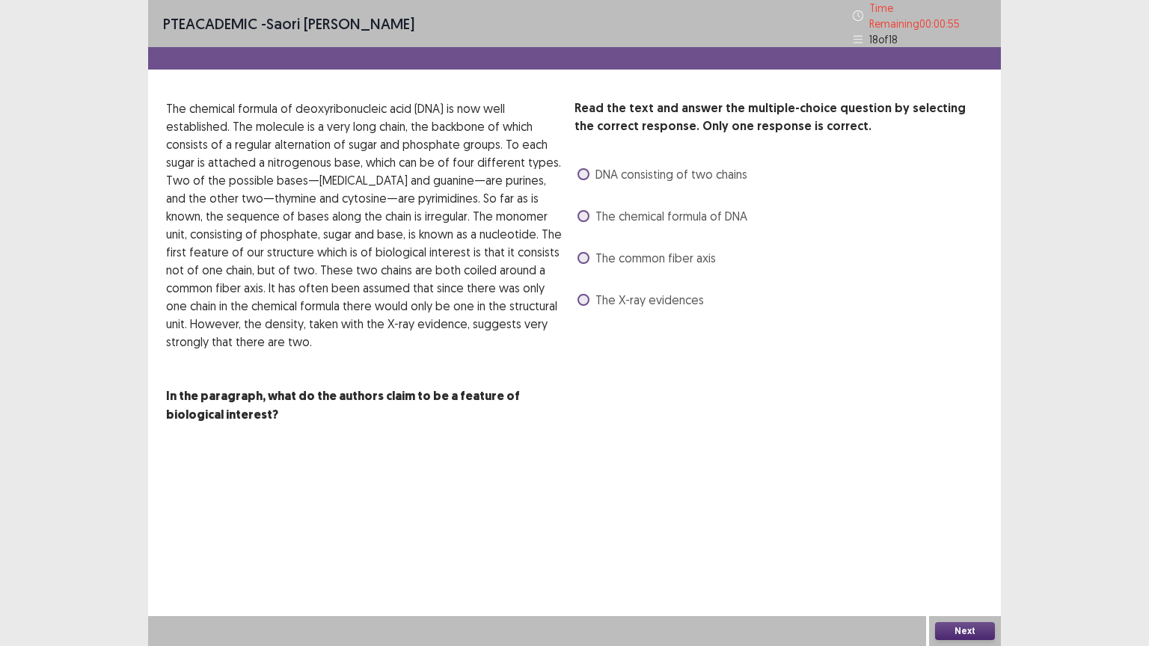
click at [580, 294] on span at bounding box center [583, 300] width 12 height 12
click at [964, 519] on button "Next" at bounding box center [965, 631] width 60 height 18
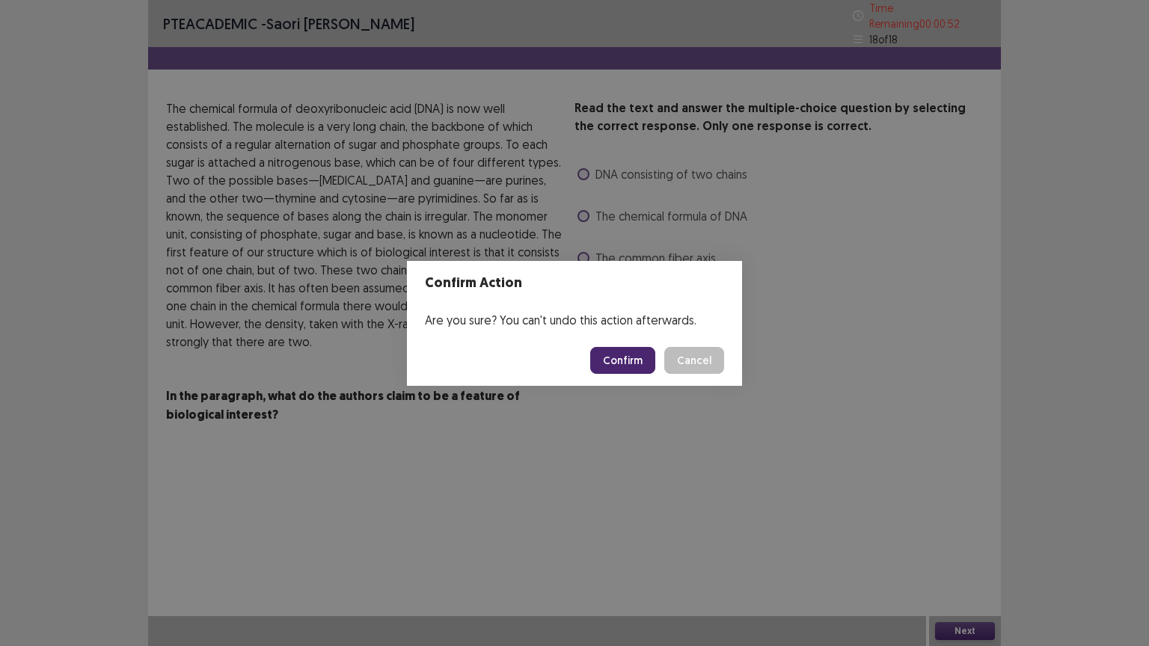
click at [624, 359] on button "Confirm" at bounding box center [622, 360] width 65 height 27
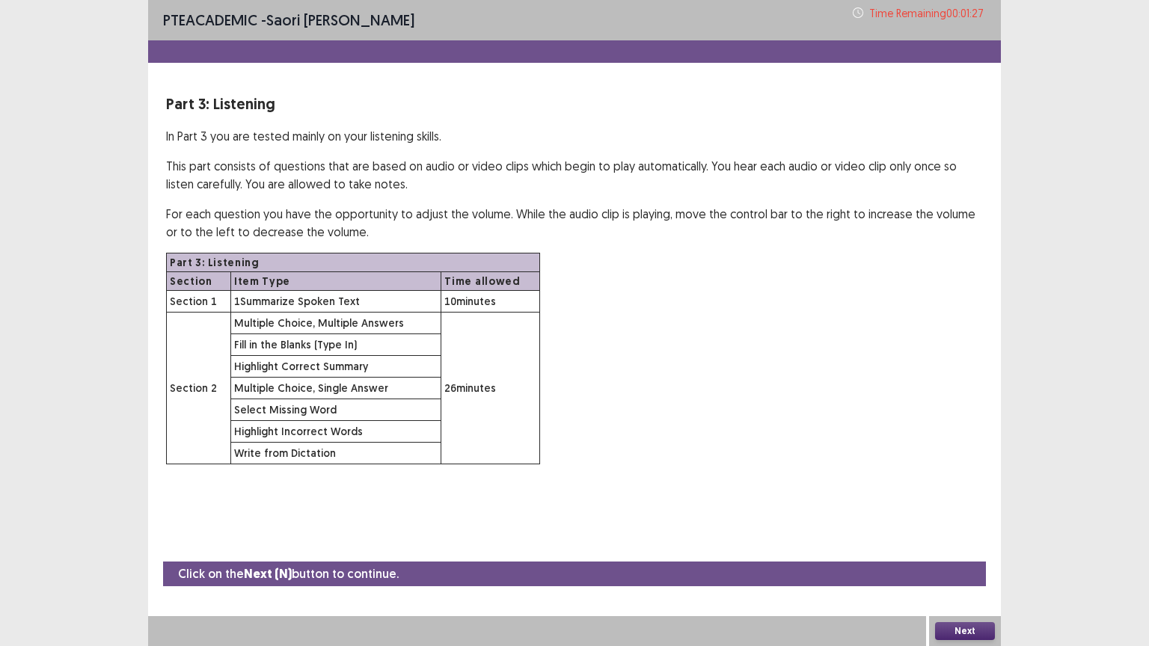
click at [959, 519] on button "Next" at bounding box center [965, 631] width 60 height 18
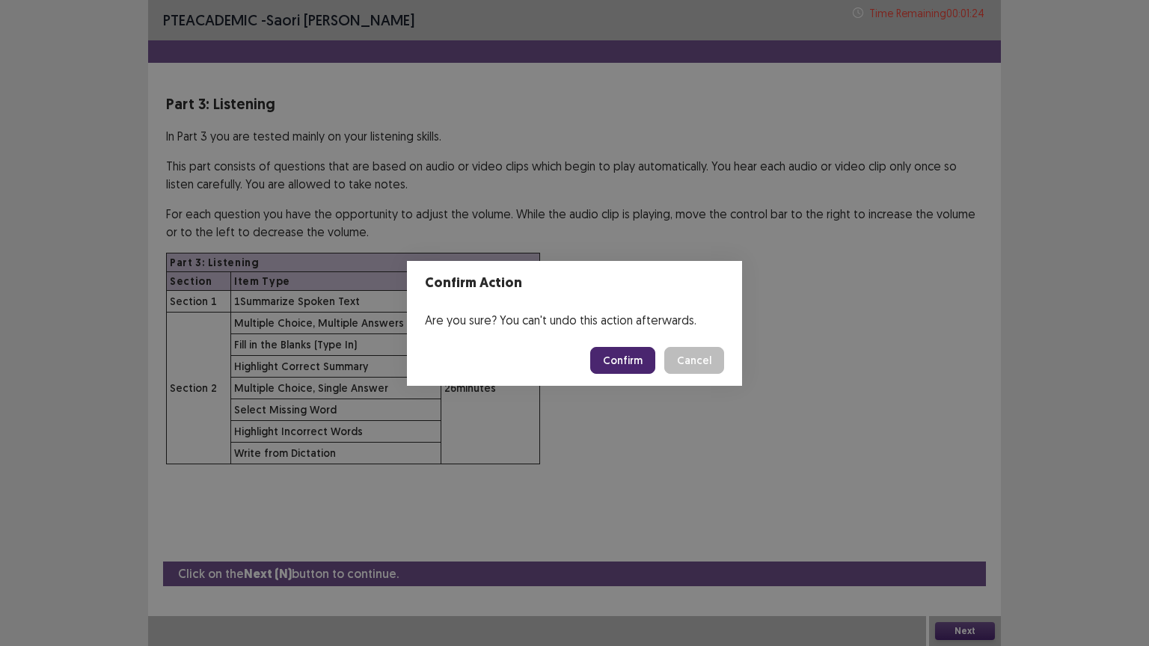
click at [628, 361] on button "Confirm" at bounding box center [622, 360] width 65 height 27
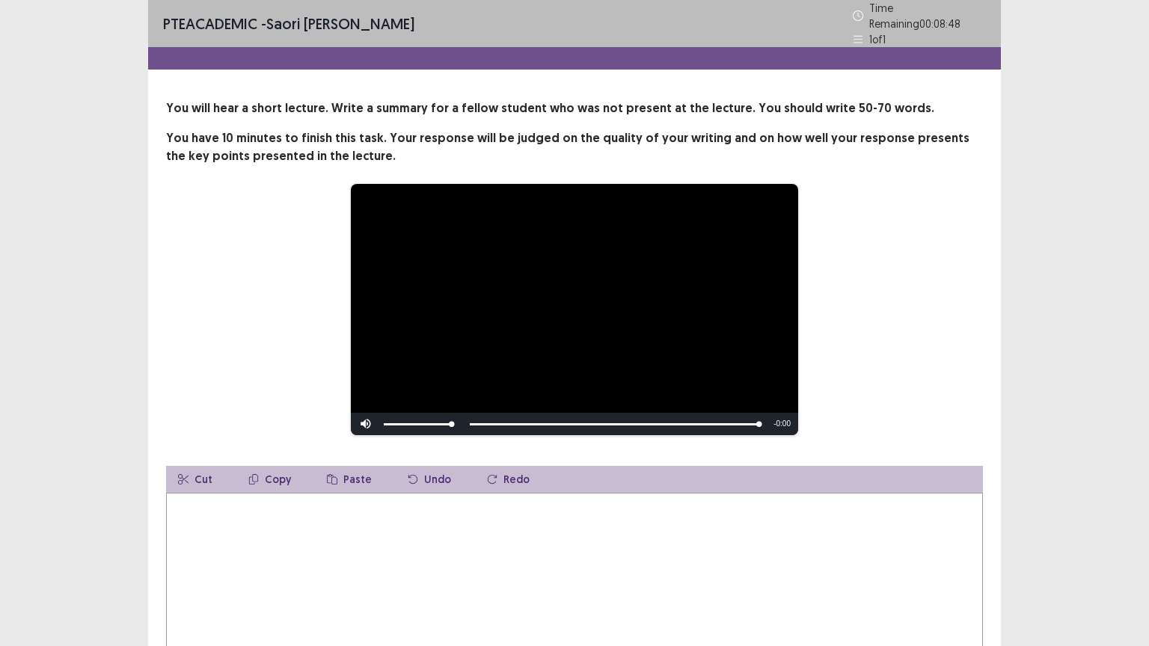
click at [500, 519] on textarea at bounding box center [574, 575] width 817 height 165
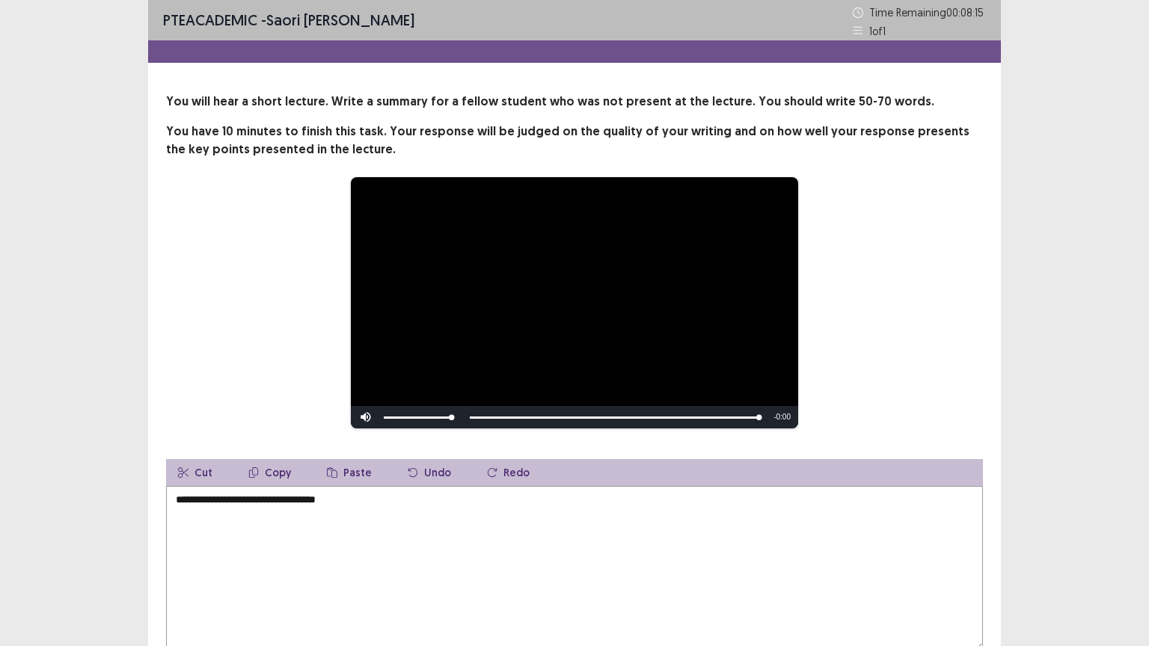
click at [423, 503] on textarea "**********" at bounding box center [574, 568] width 817 height 165
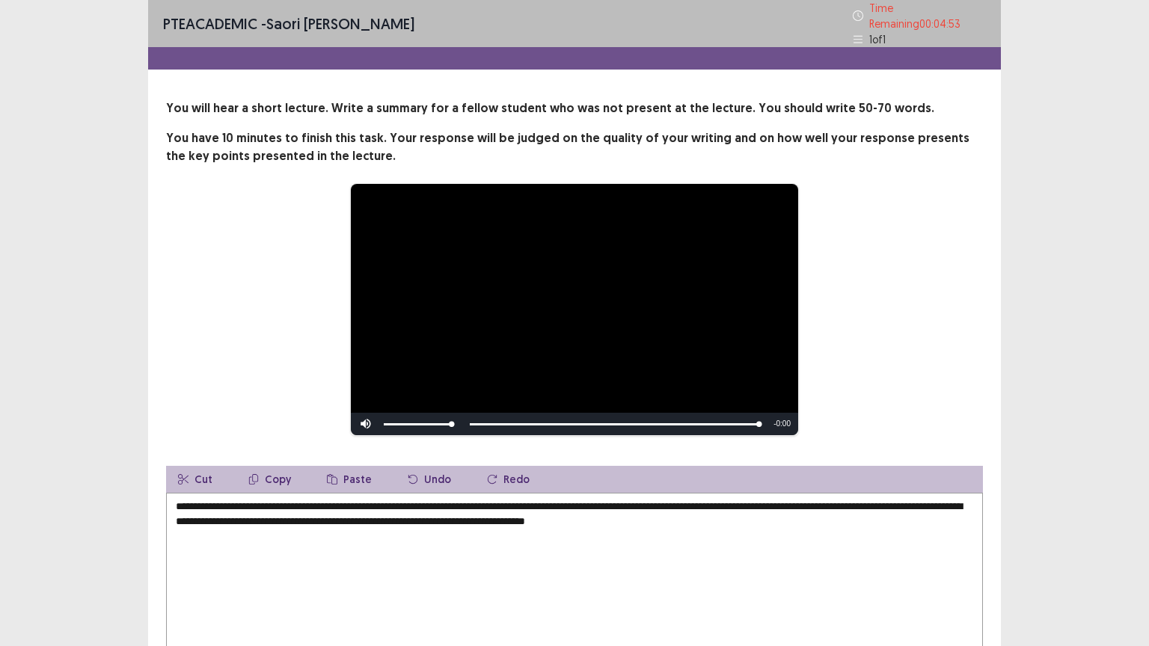
scroll to position [97, 0]
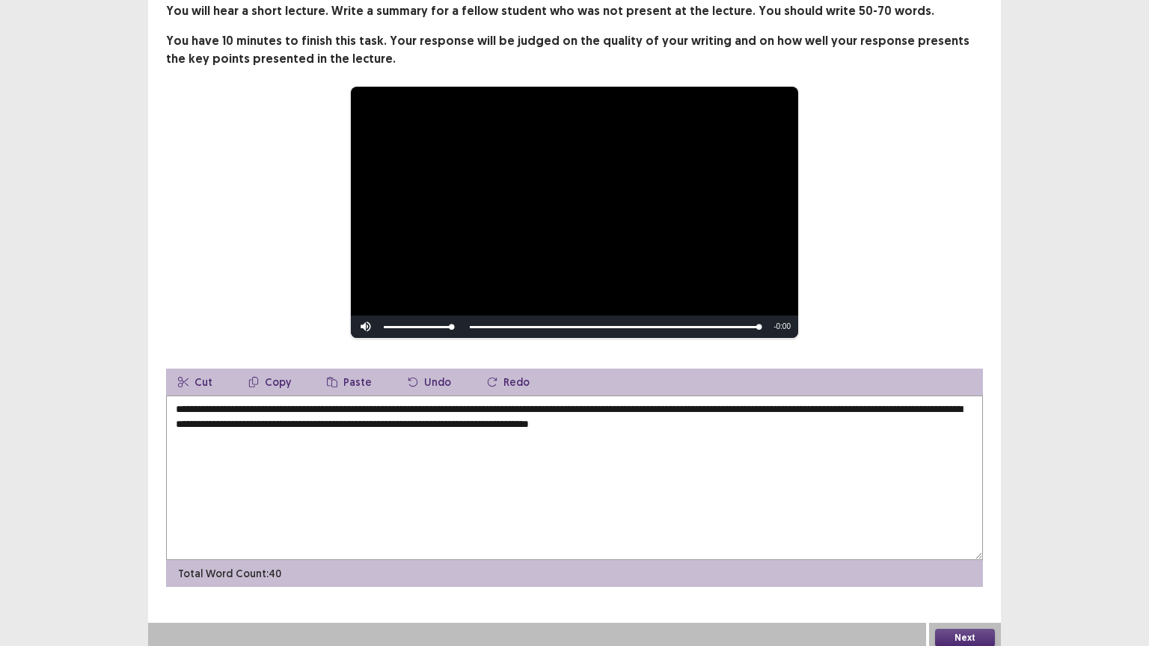
click at [399, 417] on textarea "**********" at bounding box center [574, 478] width 817 height 165
click at [551, 419] on textarea "**********" at bounding box center [574, 478] width 817 height 165
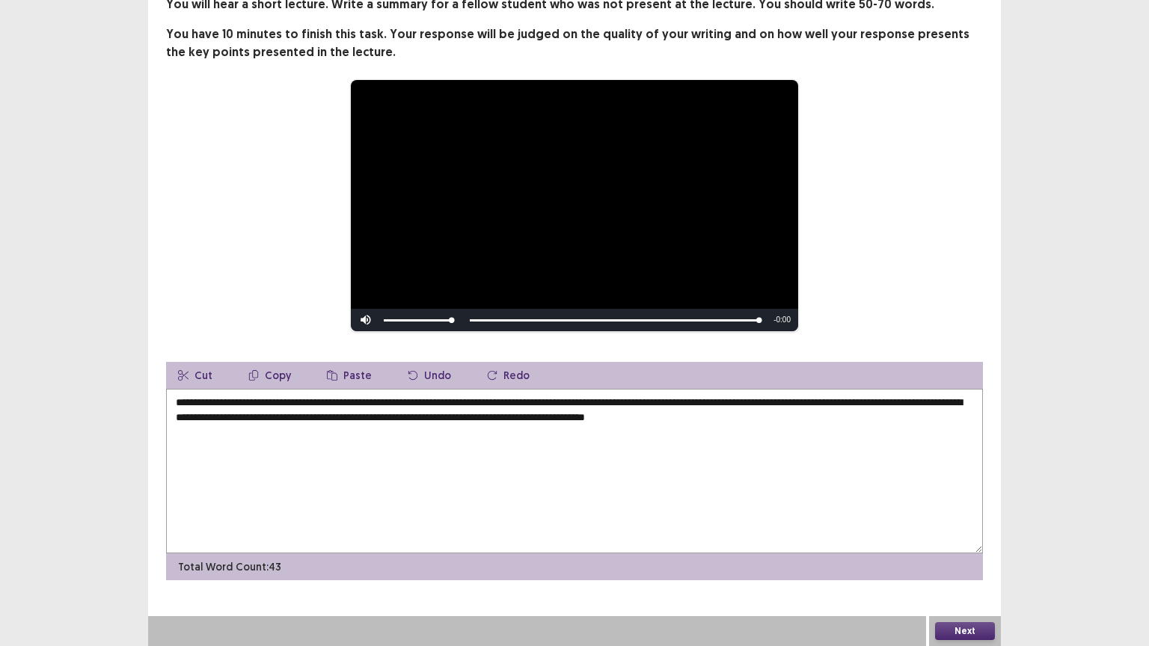
scroll to position [0, 0]
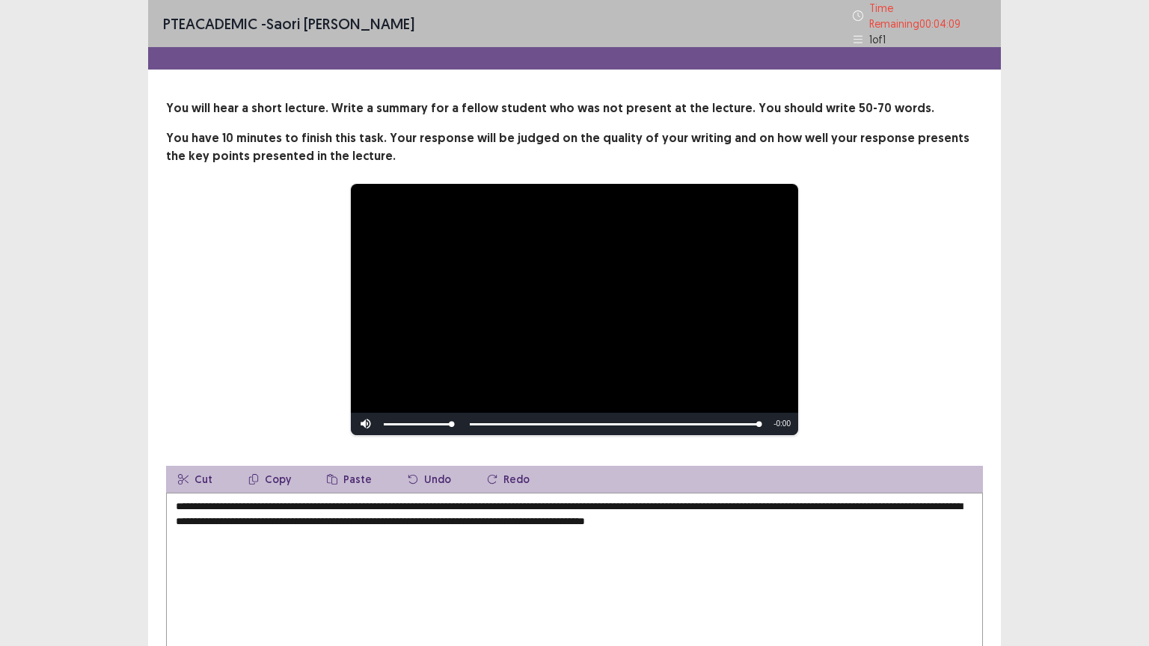
click at [458, 512] on textarea "**********" at bounding box center [574, 575] width 817 height 165
click at [578, 501] on textarea "**********" at bounding box center [574, 575] width 817 height 165
click at [630, 500] on textarea "**********" at bounding box center [574, 575] width 817 height 165
click at [737, 494] on textarea "**********" at bounding box center [574, 575] width 817 height 165
click at [906, 496] on textarea "**********" at bounding box center [574, 575] width 817 height 165
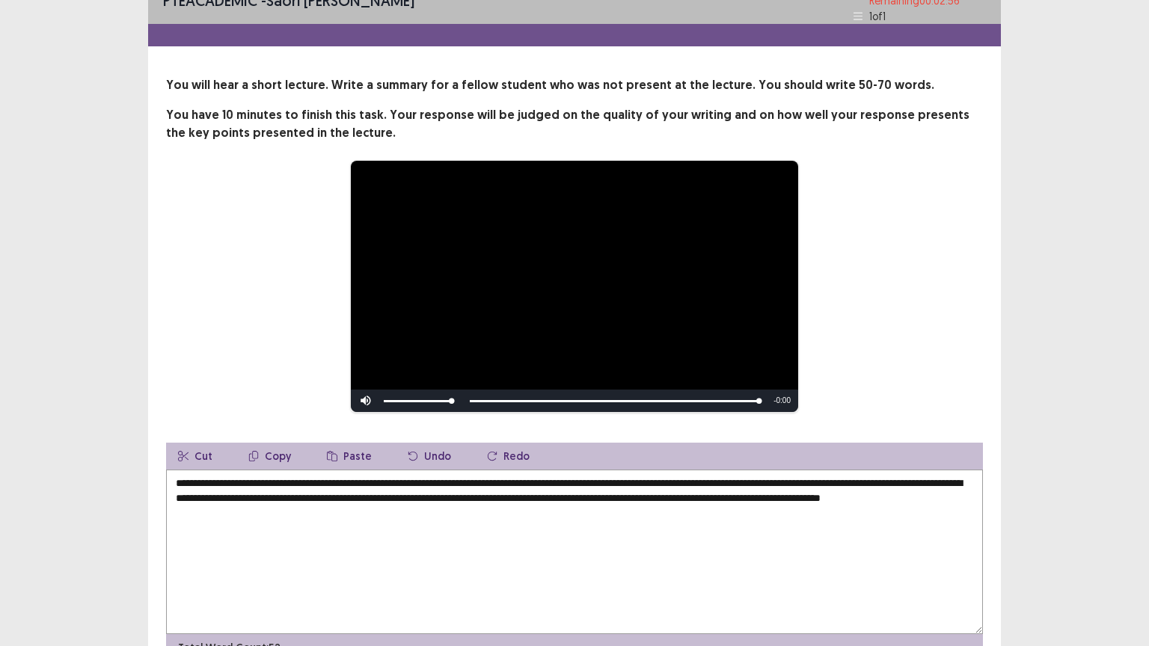
scroll to position [64, 0]
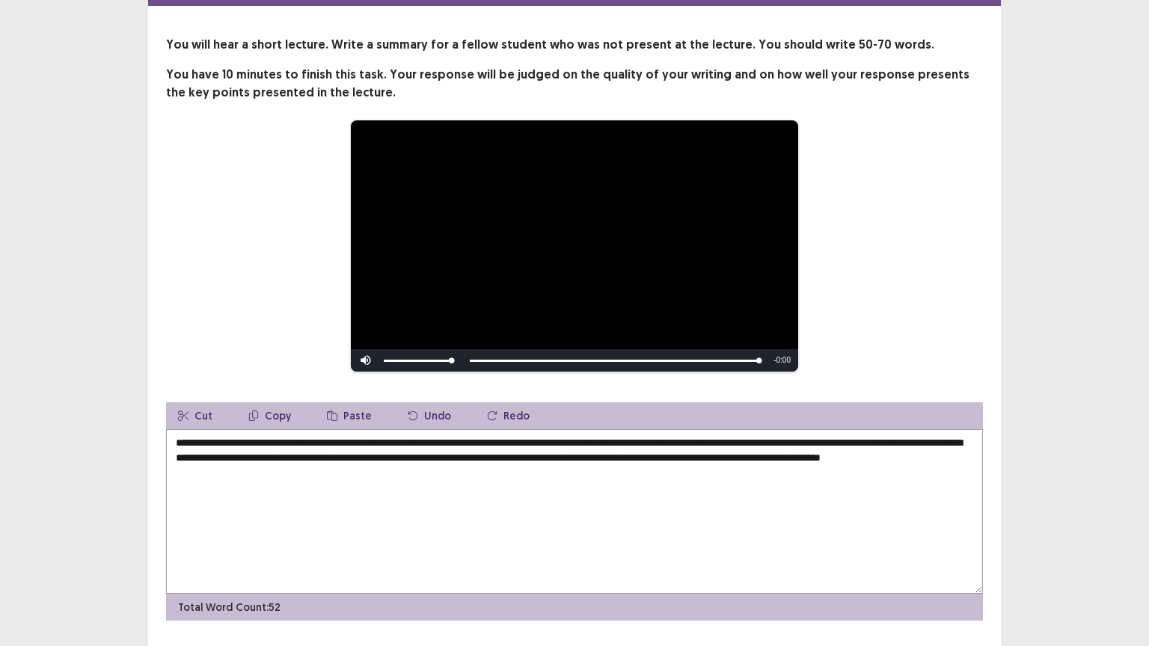
click at [340, 463] on textarea "**********" at bounding box center [574, 511] width 817 height 165
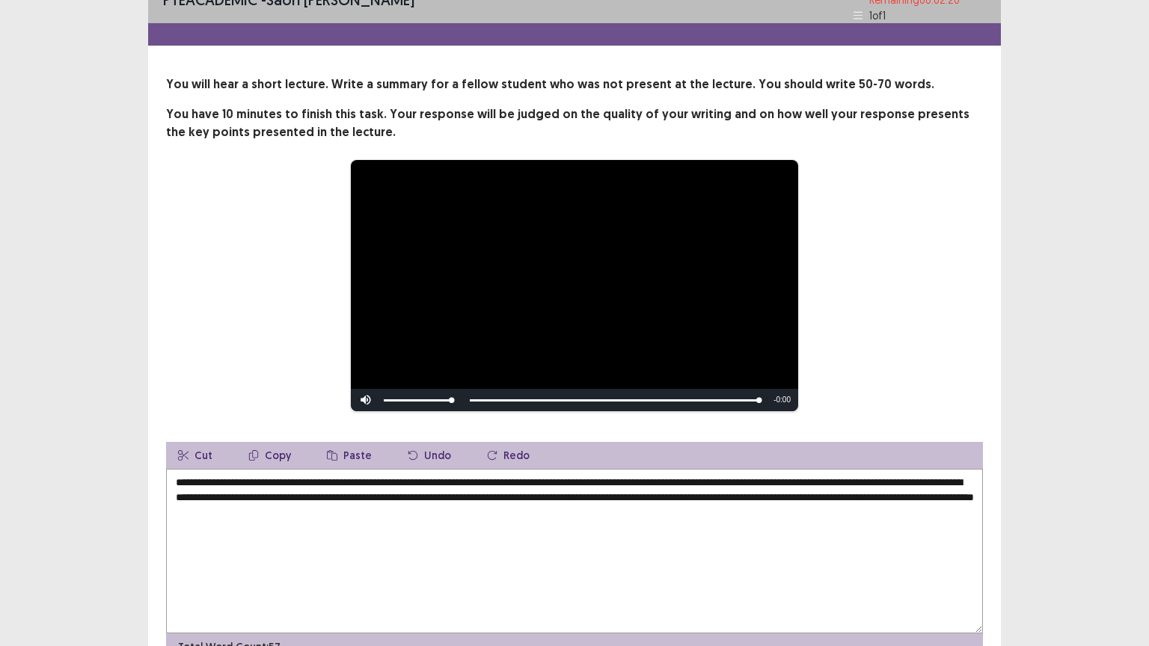
scroll to position [20, 0]
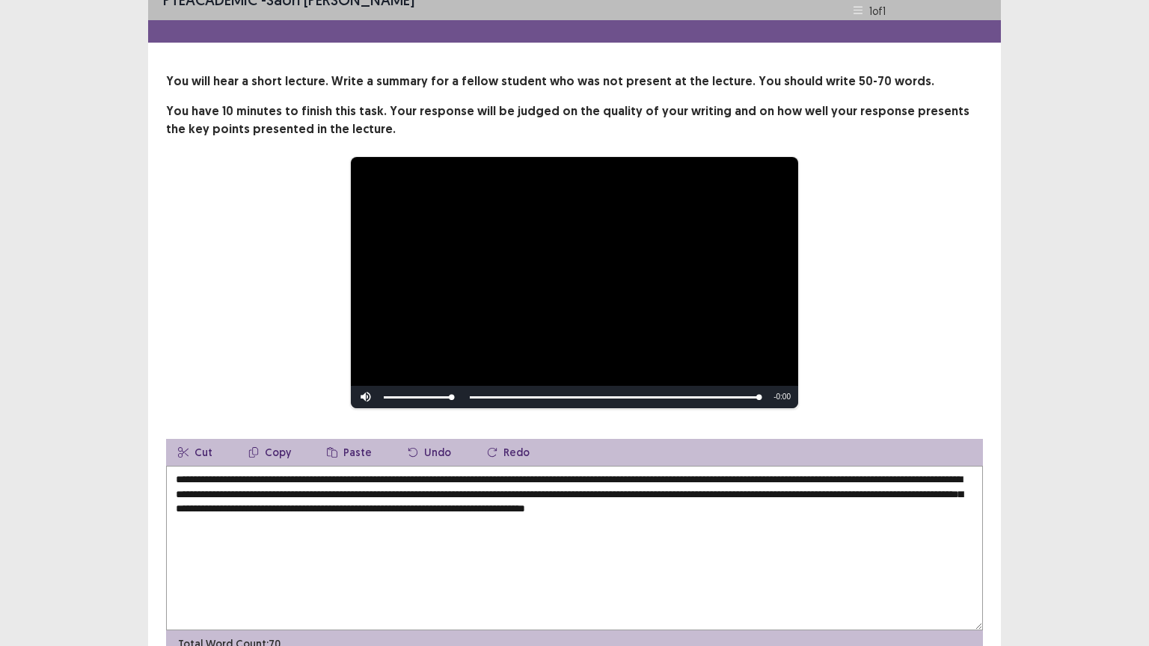
click at [248, 497] on textarea "**********" at bounding box center [574, 548] width 817 height 165
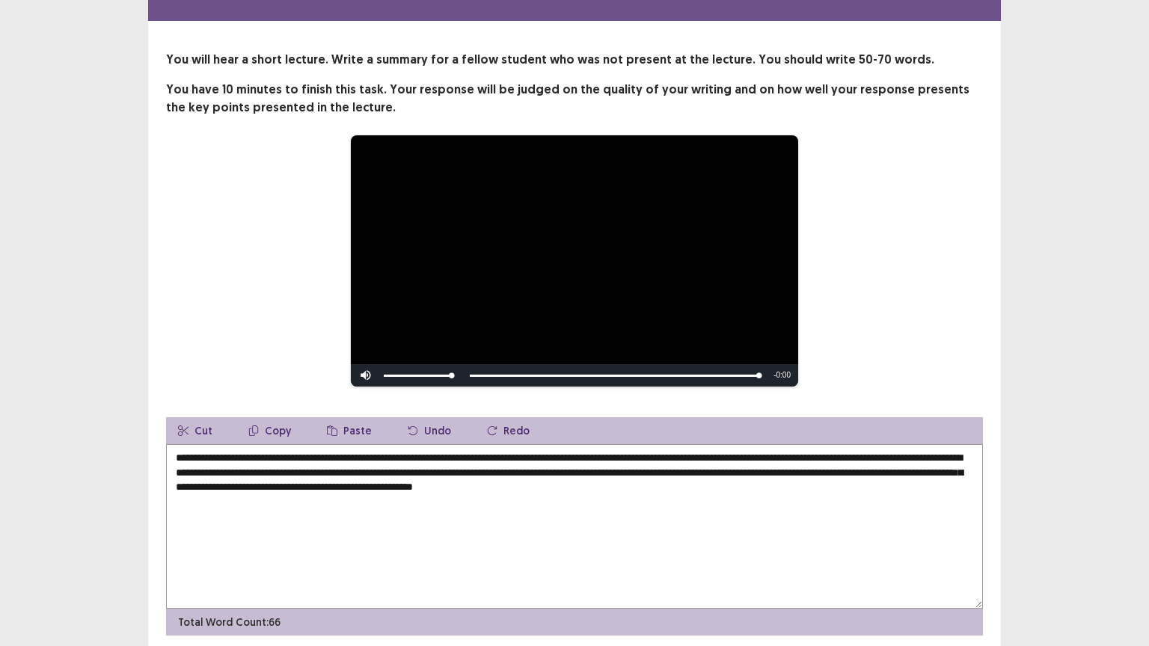
scroll to position [81, 0]
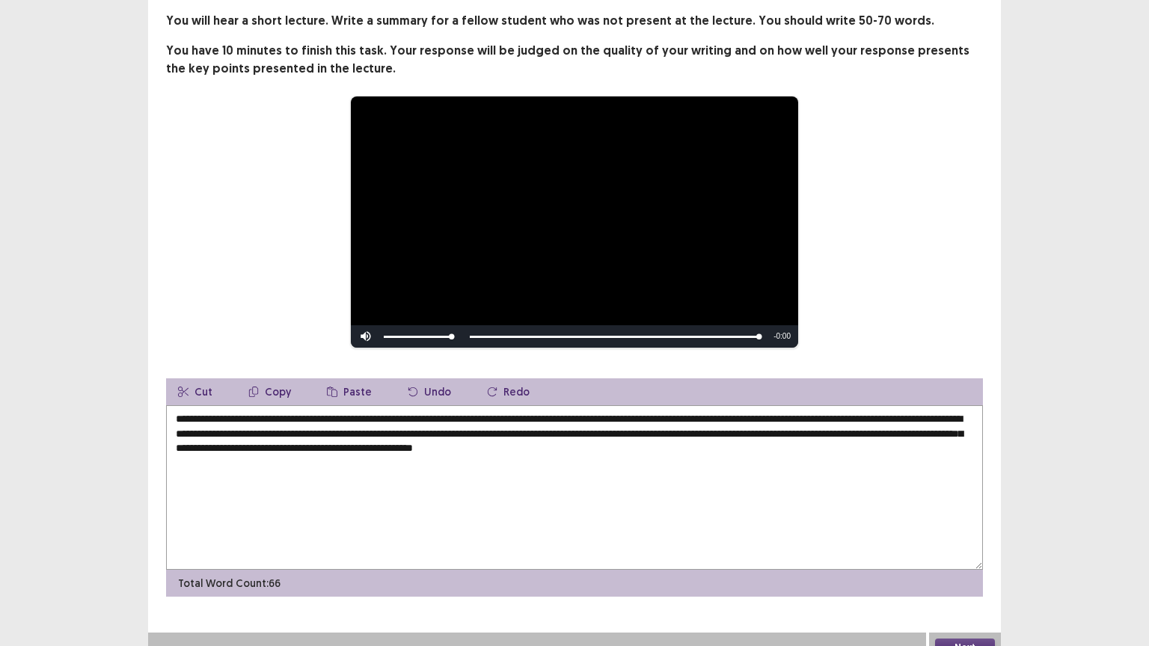
click at [793, 451] on textarea "**********" at bounding box center [574, 487] width 817 height 165
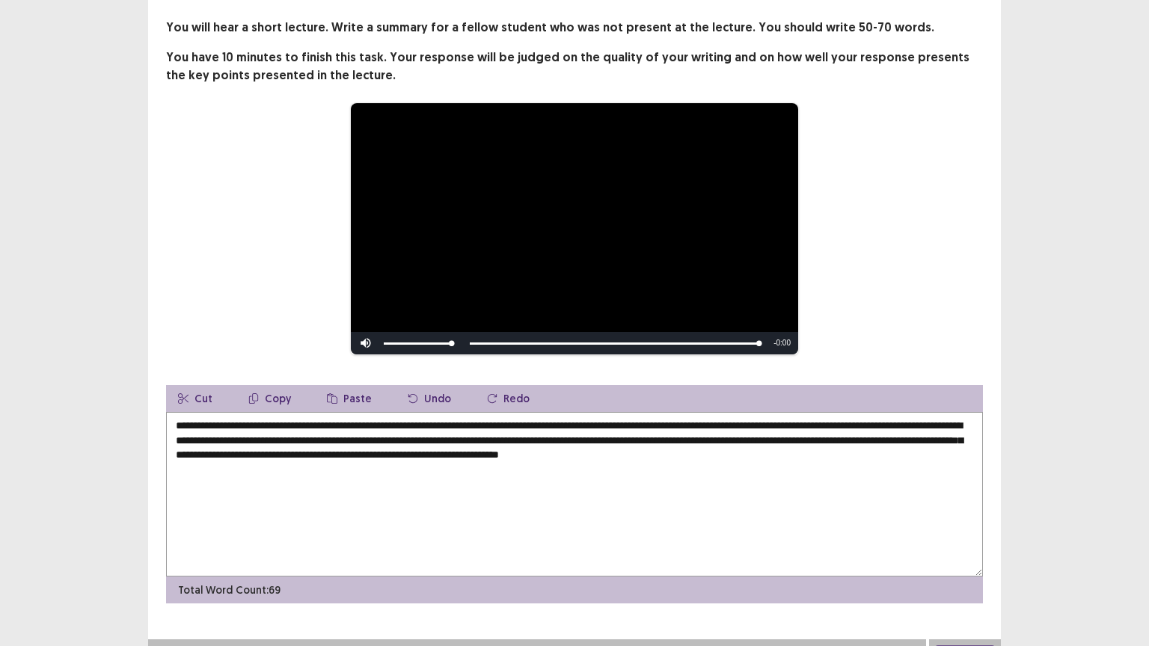
scroll to position [97, 0]
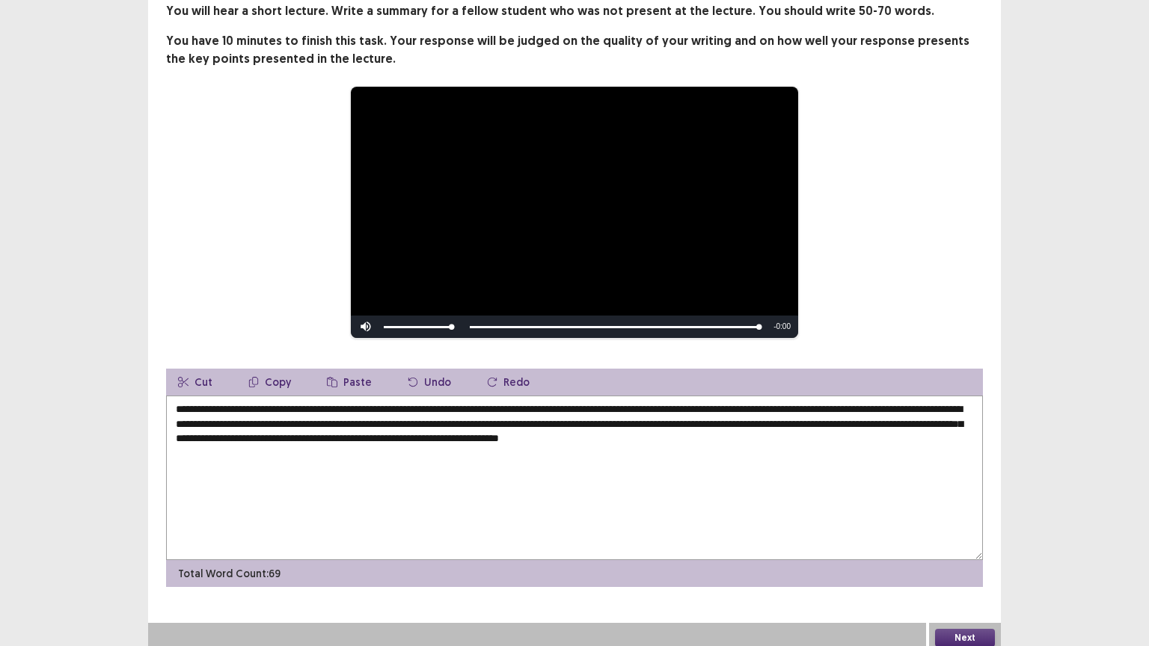
click at [346, 405] on textarea "**********" at bounding box center [574, 478] width 817 height 165
click at [844, 404] on textarea "**********" at bounding box center [574, 478] width 817 height 165
click at [231, 431] on textarea "**********" at bounding box center [574, 478] width 817 height 165
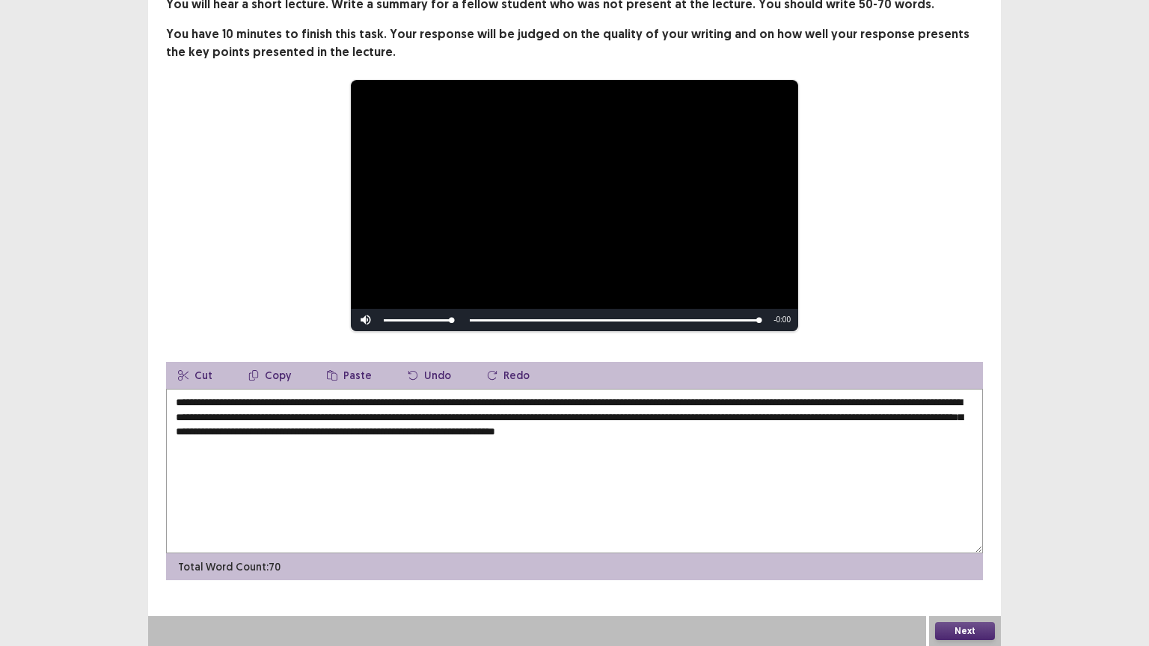
click at [488, 428] on textarea "**********" at bounding box center [574, 471] width 817 height 165
type textarea "**********"
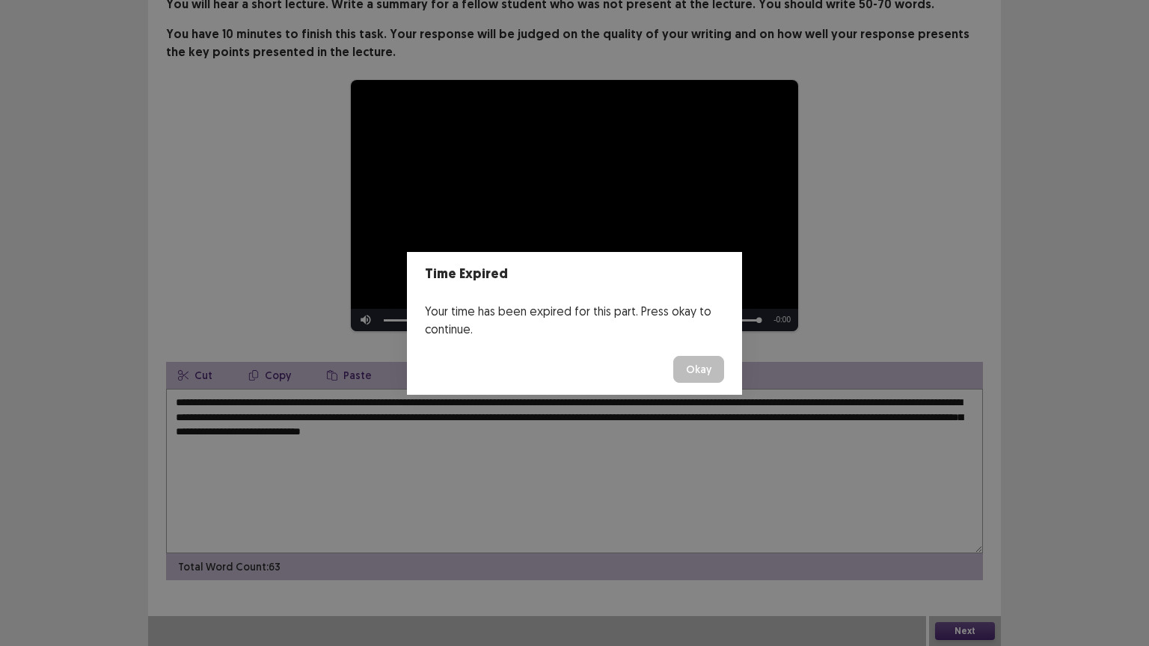
click at [680, 368] on button "Okay" at bounding box center [698, 369] width 51 height 27
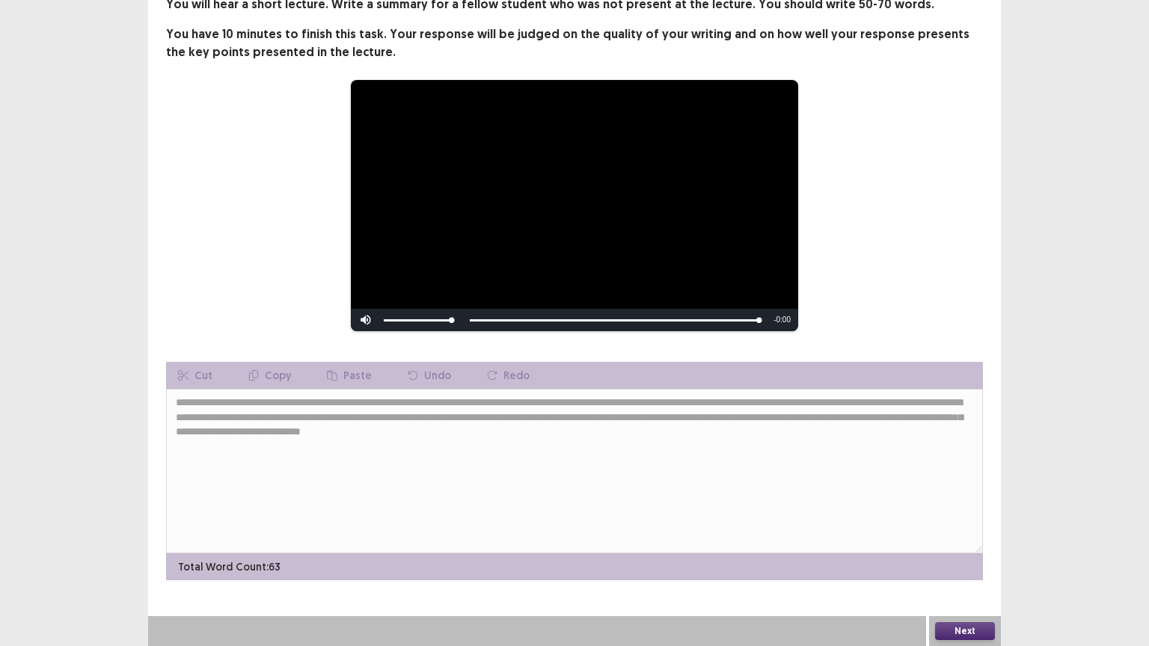
click at [965, 519] on button "Next" at bounding box center [965, 631] width 60 height 18
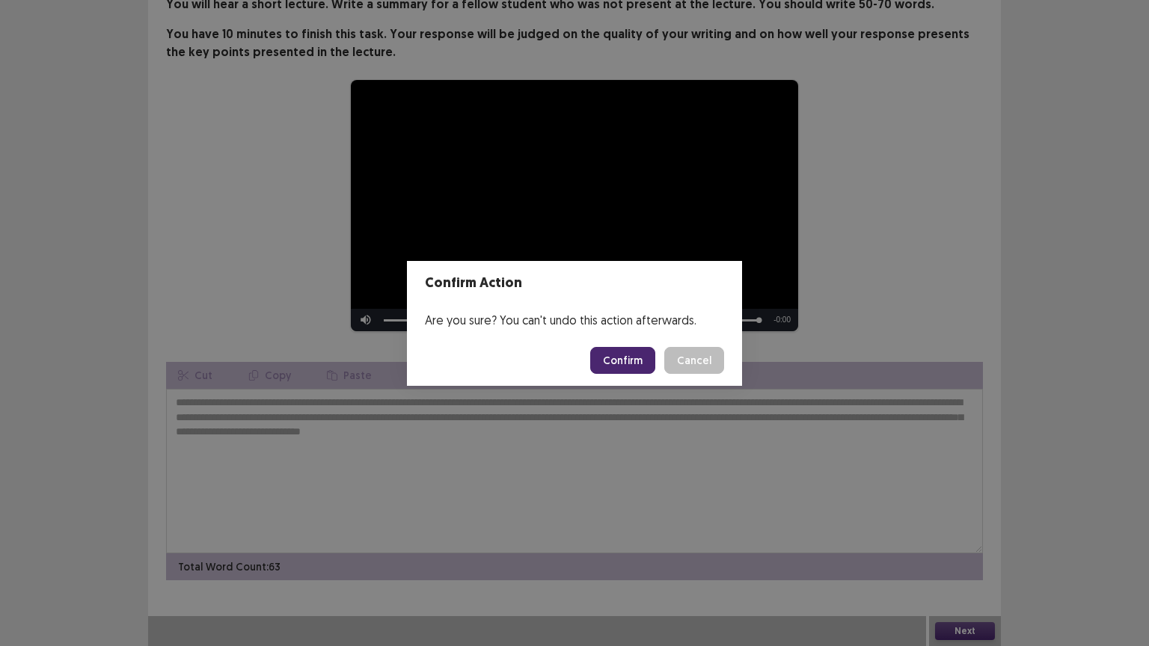
click at [613, 356] on button "Confirm" at bounding box center [622, 360] width 65 height 27
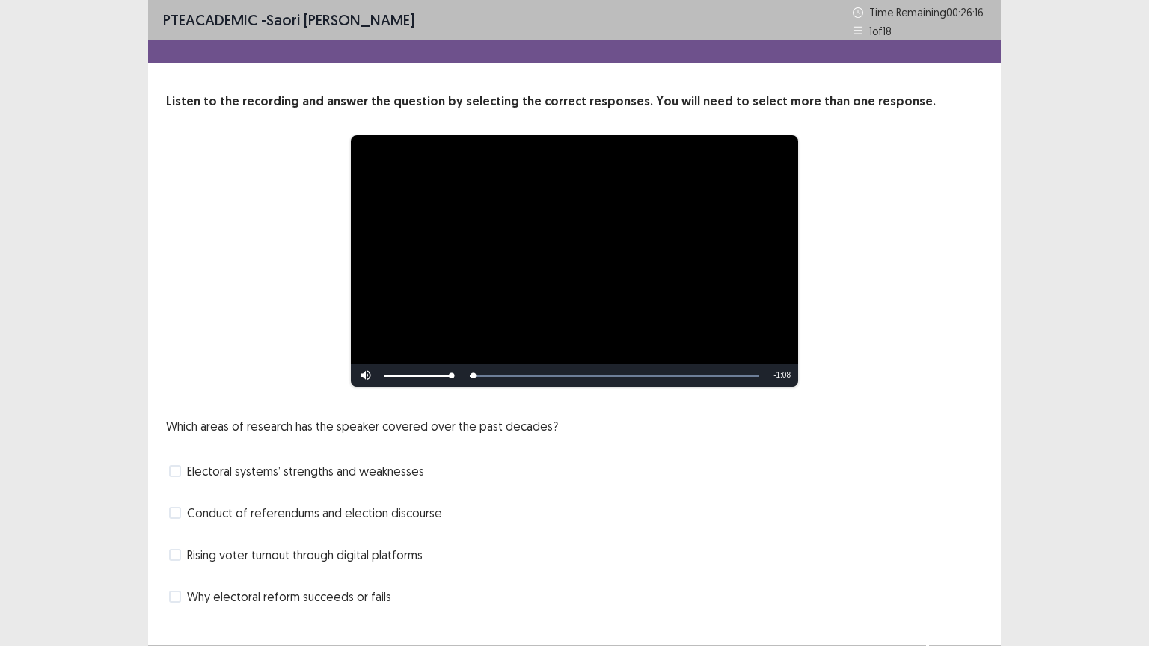
scroll to position [28, 0]
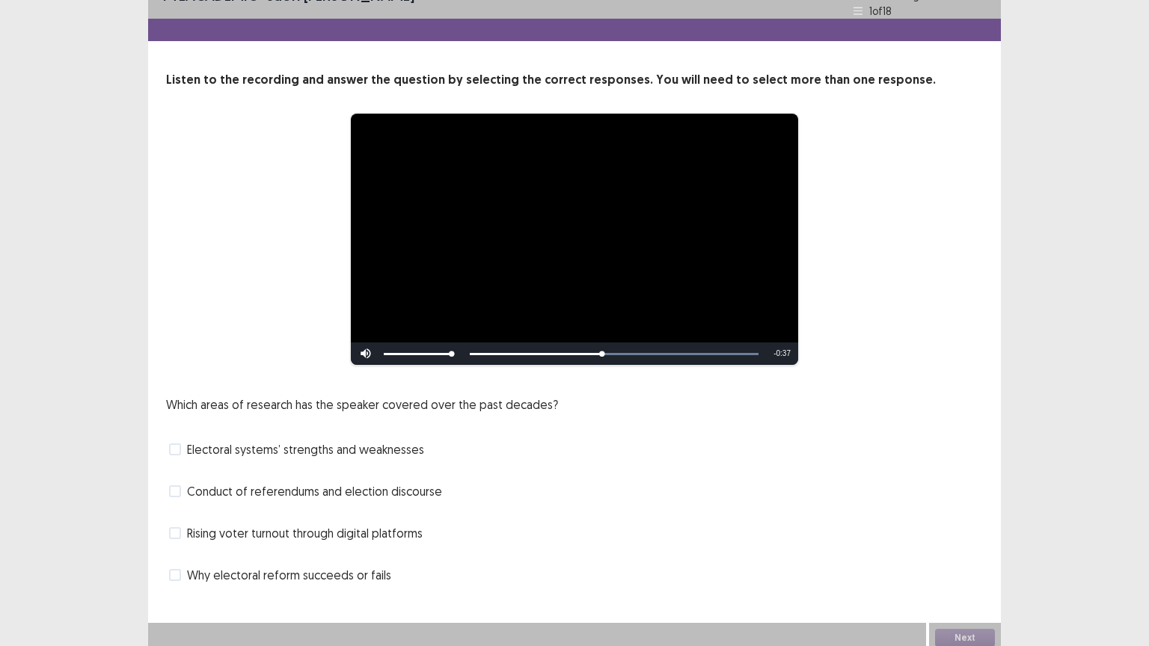
click at [176, 519] on span at bounding box center [175, 533] width 12 height 12
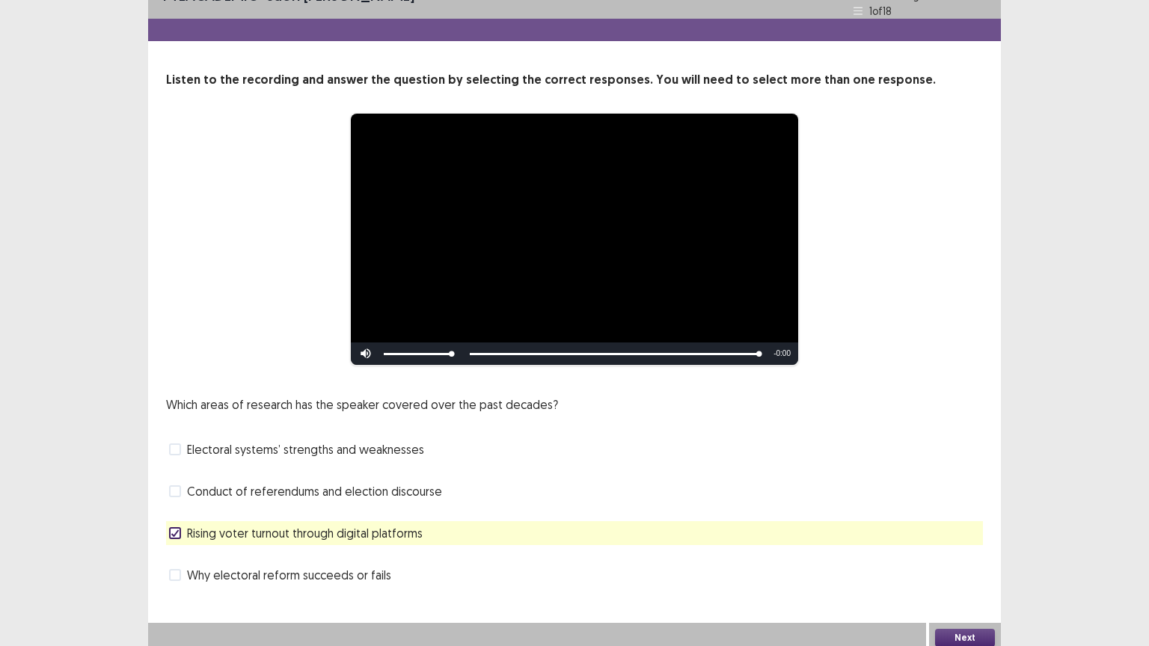
click at [939, 519] on button "Next" at bounding box center [965, 638] width 60 height 18
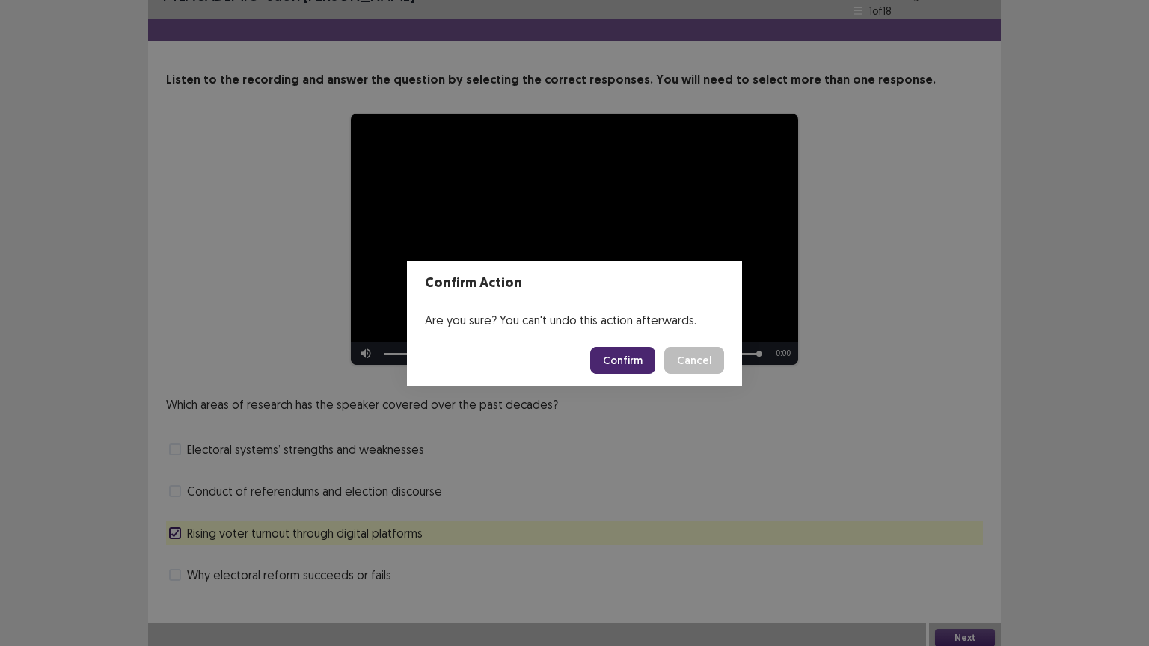
click at [624, 366] on button "Confirm" at bounding box center [622, 360] width 65 height 27
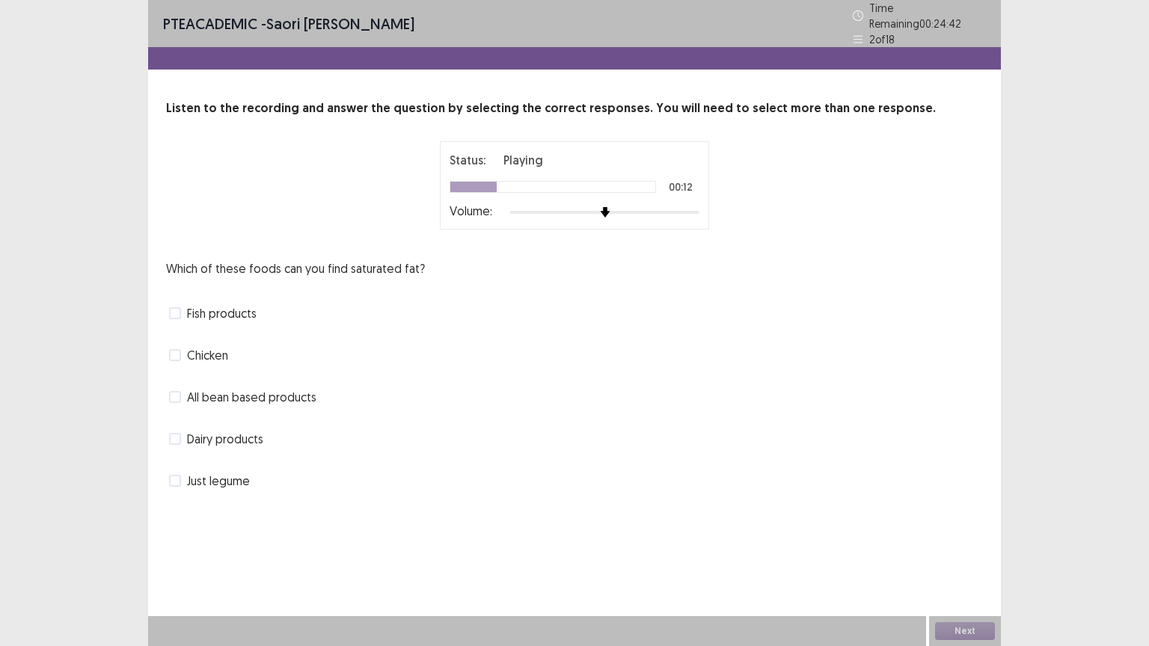
click at [175, 433] on span at bounding box center [175, 439] width 12 height 12
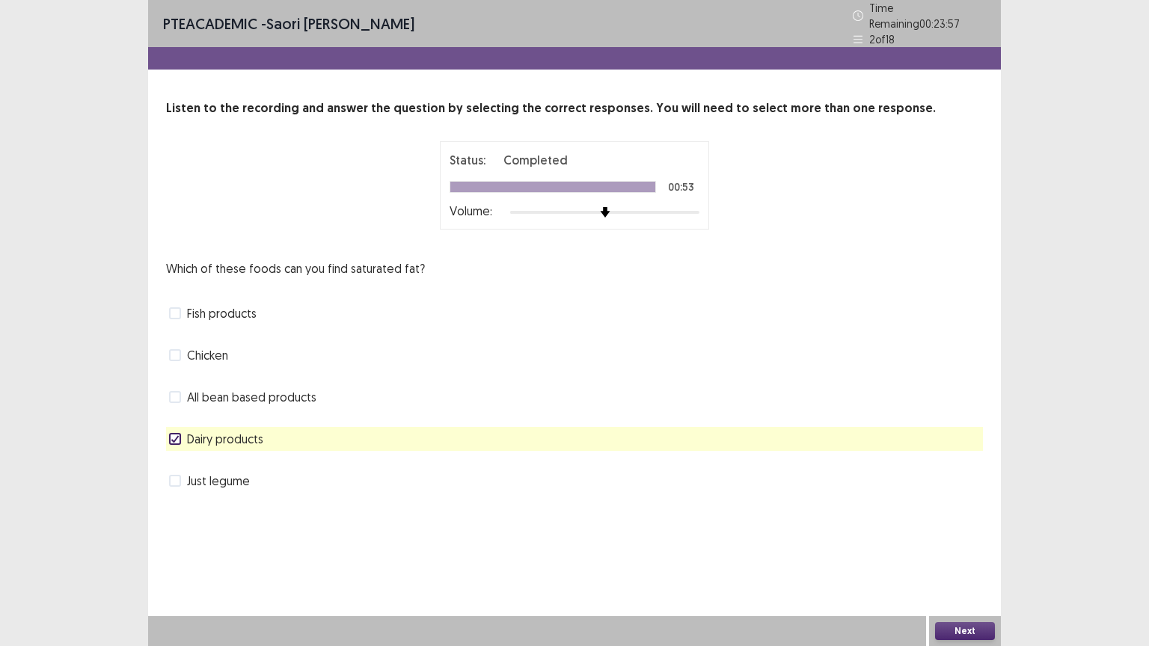
click at [185, 347] on label "Chicken" at bounding box center [198, 355] width 59 height 18
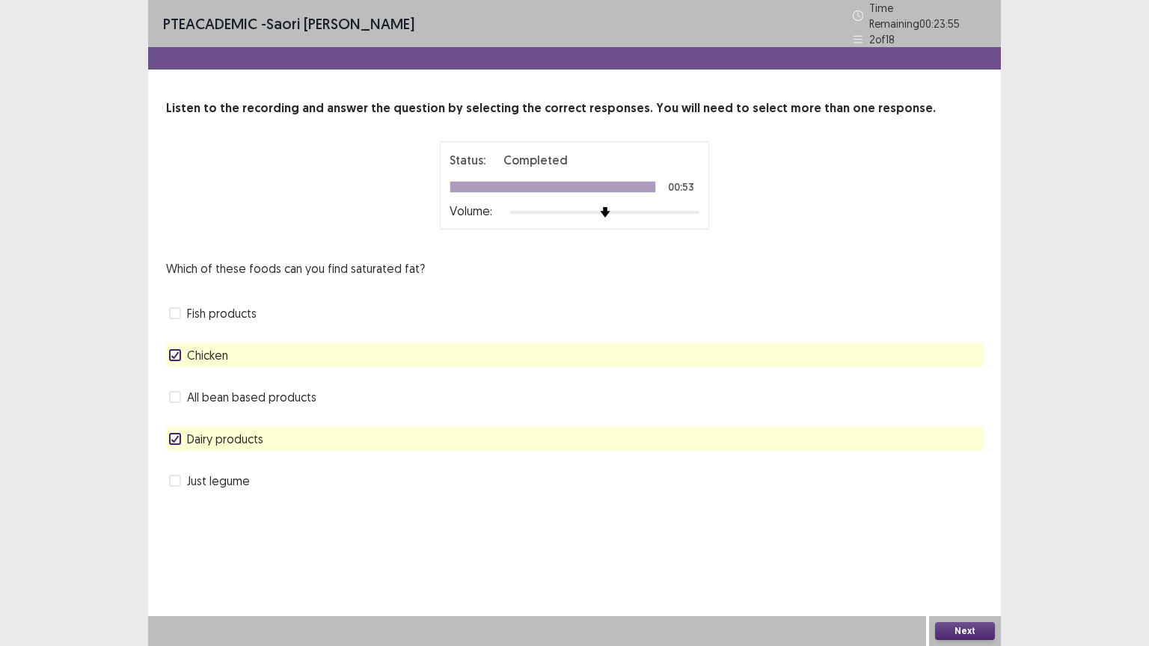
click at [976, 519] on button "Next" at bounding box center [965, 631] width 60 height 18
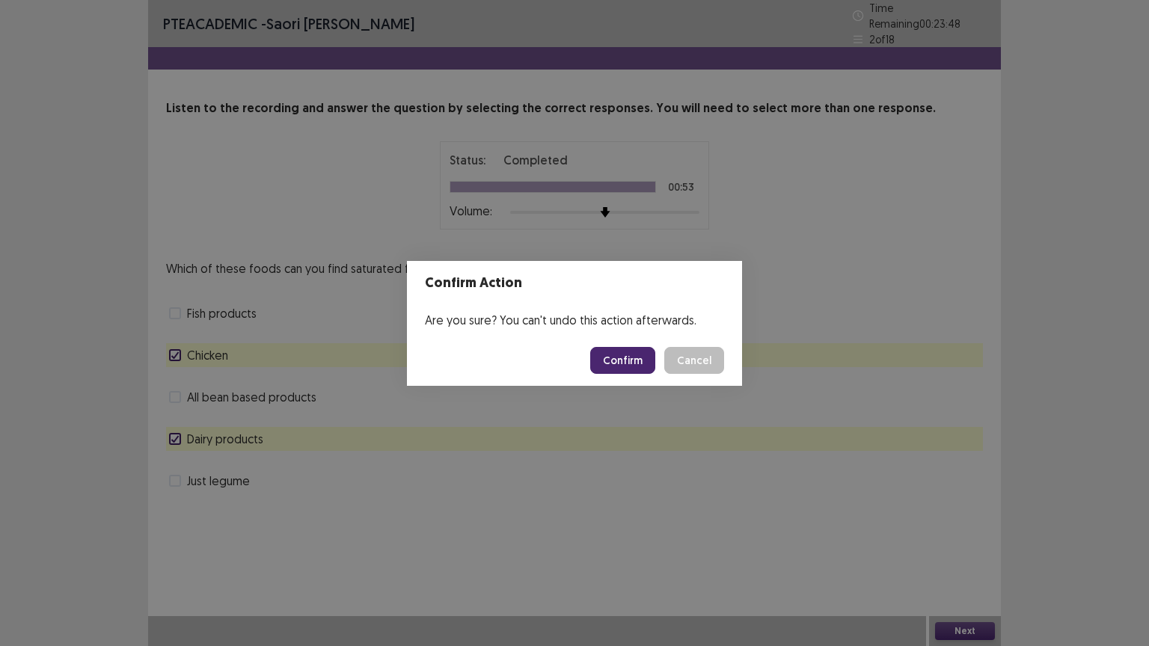
click at [618, 366] on button "Confirm" at bounding box center [622, 360] width 65 height 27
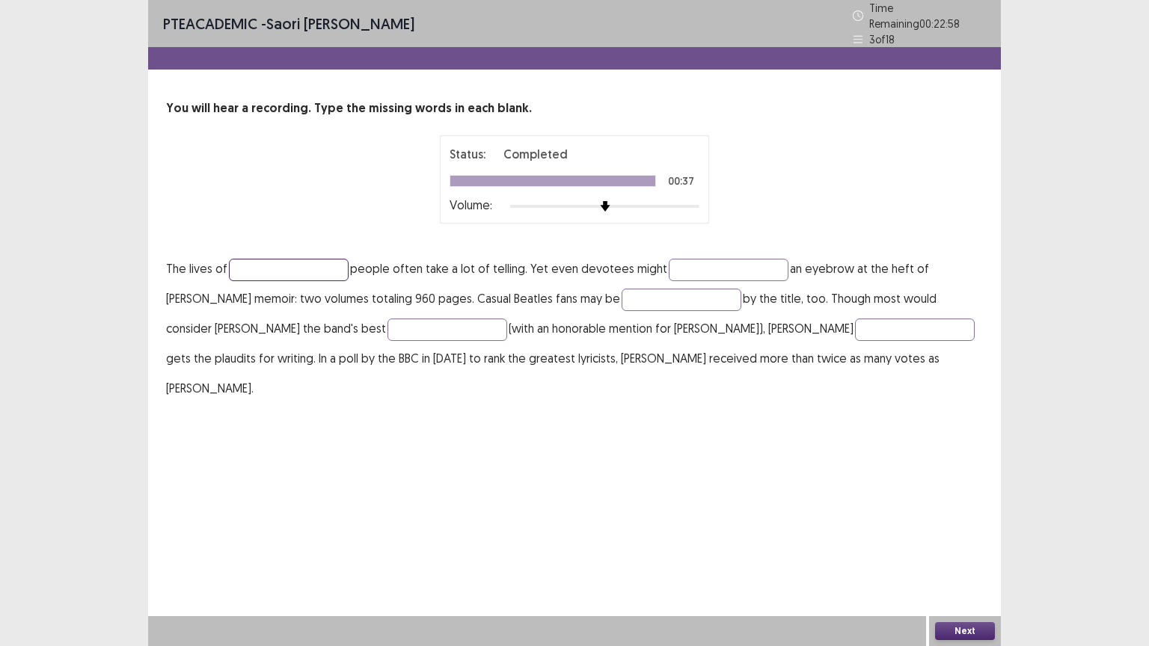
click at [275, 262] on input "text" at bounding box center [289, 270] width 120 height 22
click at [274, 262] on input "**********" at bounding box center [289, 270] width 120 height 22
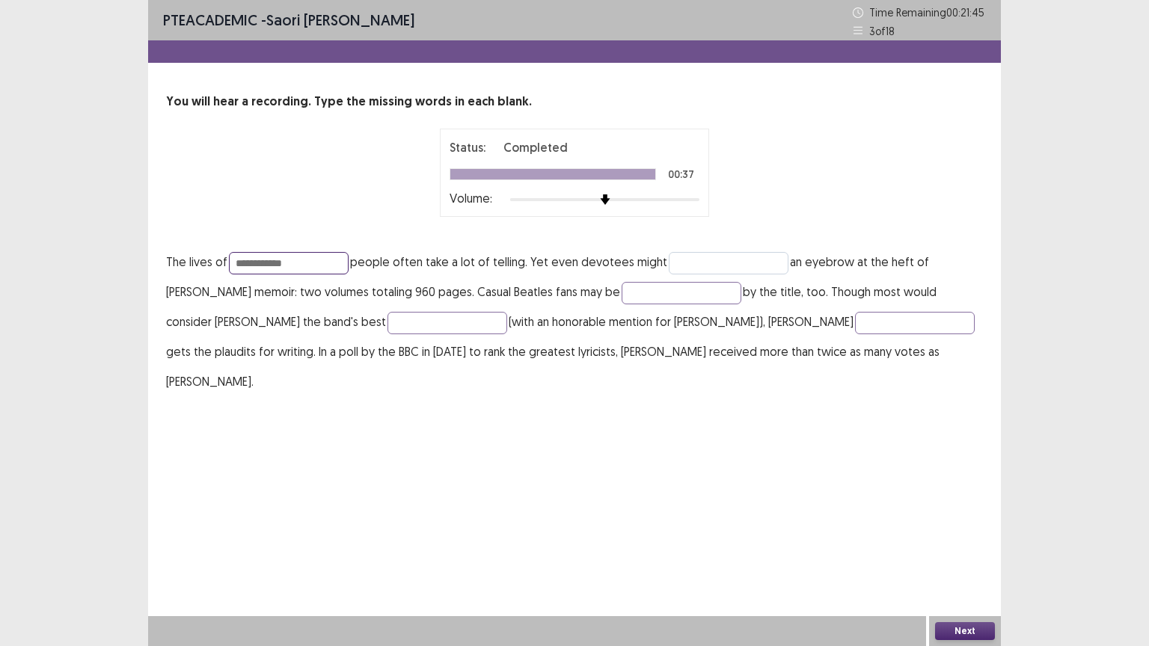
type input "**********"
click at [693, 260] on input "text" at bounding box center [729, 263] width 120 height 22
type input "*****"
click at [651, 293] on input "text" at bounding box center [681, 293] width 120 height 22
type input "*"
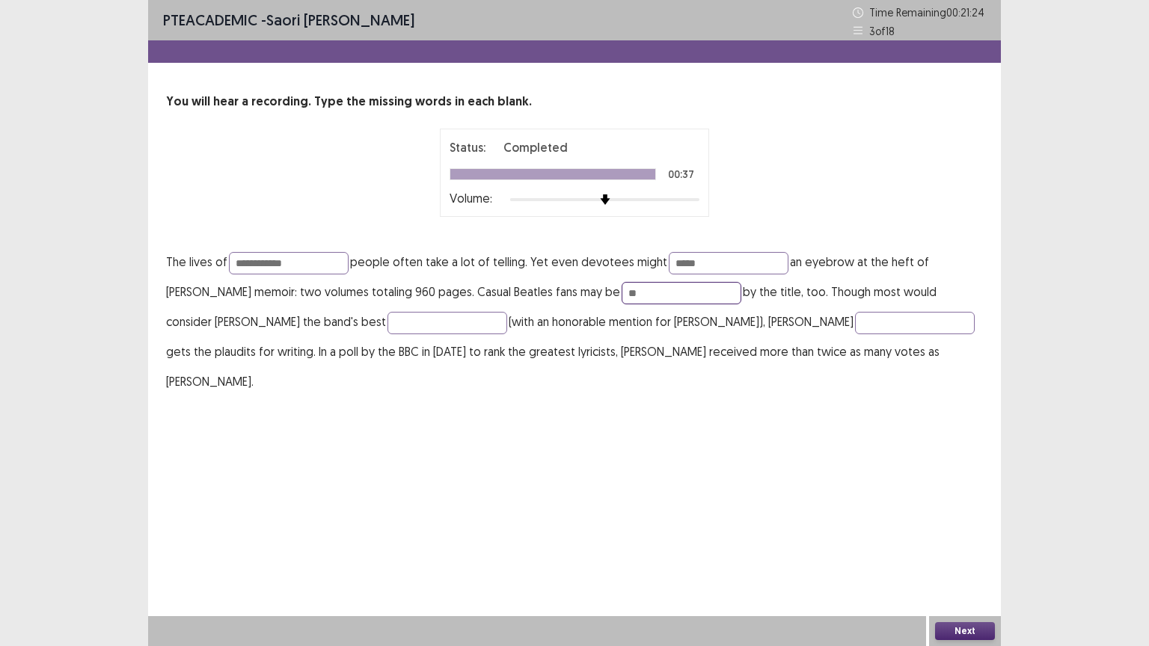
type input "*"
type input "********"
click at [387, 322] on input "text" at bounding box center [447, 323] width 120 height 22
type input "*"
type input "********"
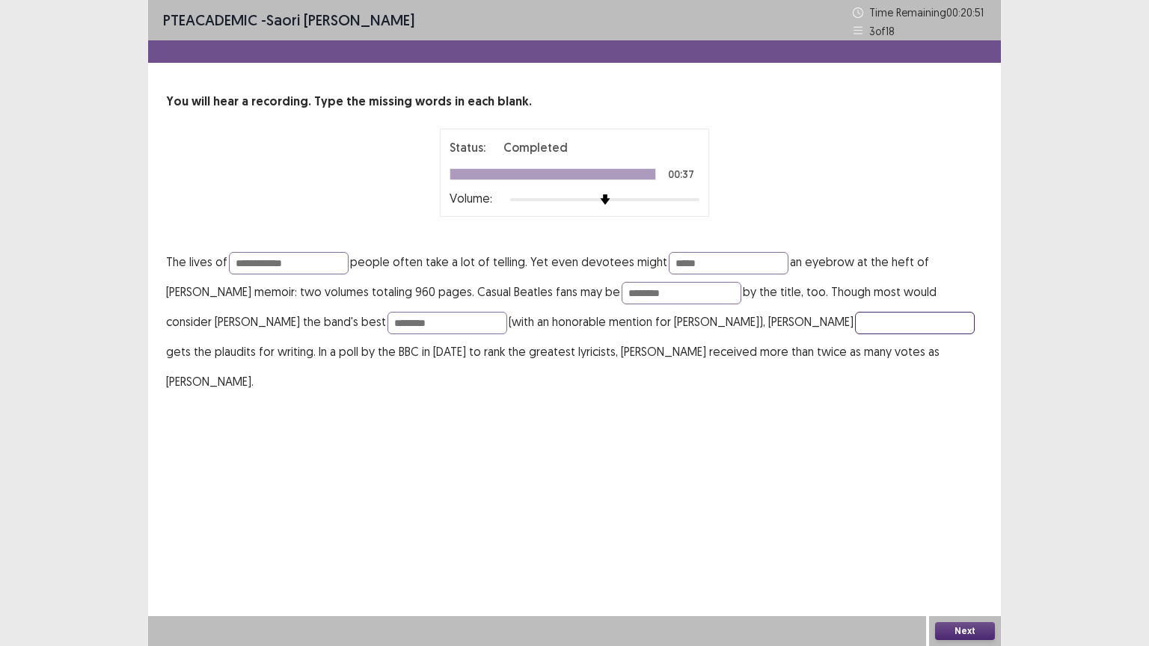
click at [855, 321] on input "text" at bounding box center [915, 323] width 120 height 22
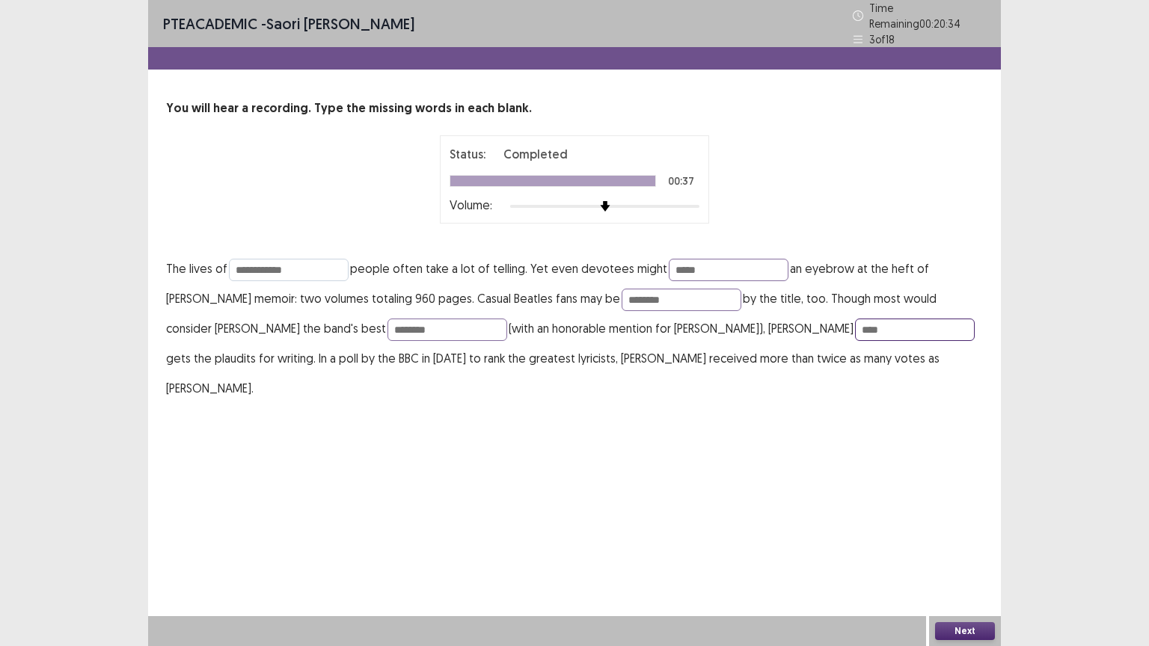
type input "****"
click at [274, 264] on input "**********" at bounding box center [289, 270] width 120 height 22
click at [342, 408] on div "**********" at bounding box center [574, 323] width 852 height 646
click at [952, 519] on button "Next" at bounding box center [965, 631] width 60 height 18
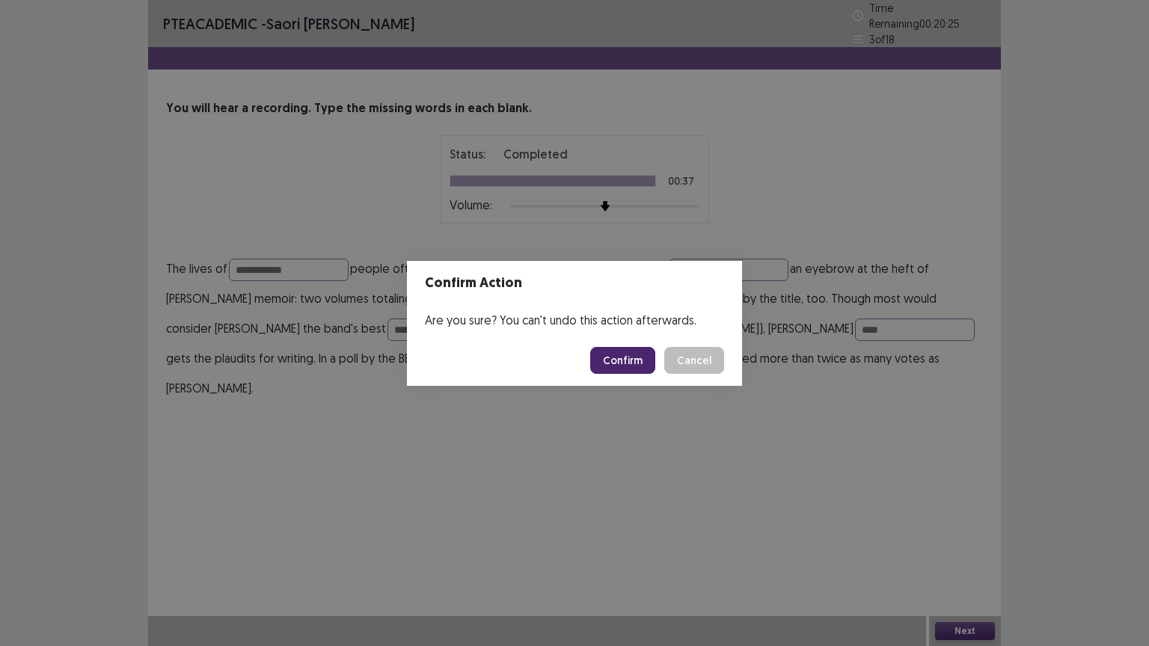
click at [614, 358] on button "Confirm" at bounding box center [622, 360] width 65 height 27
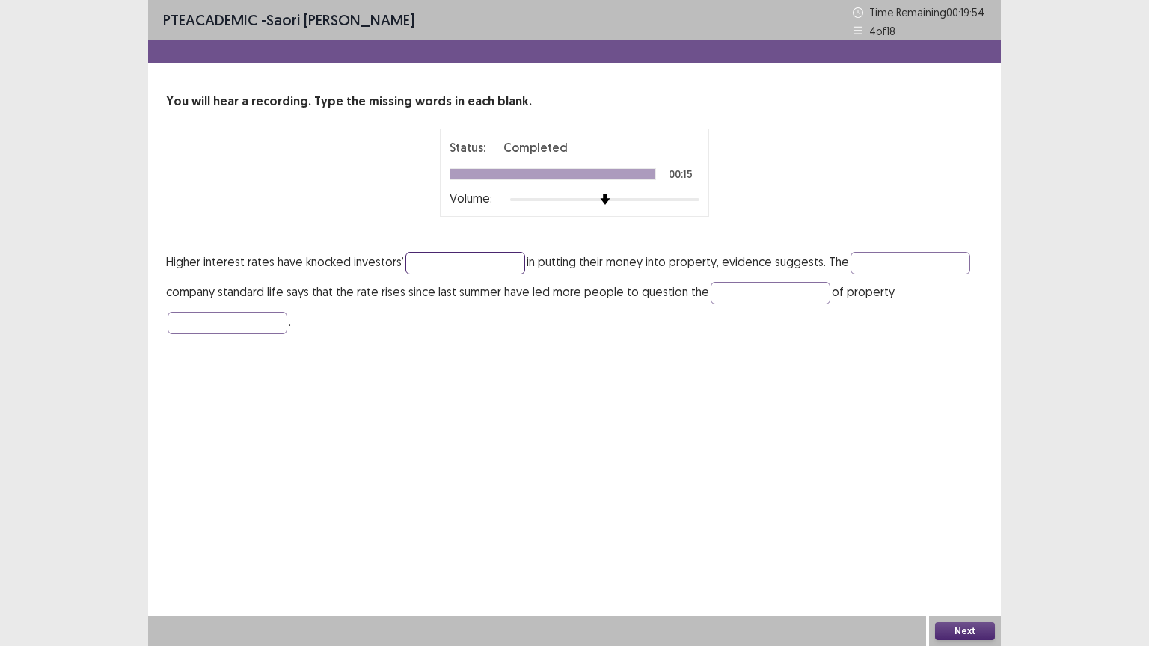
click at [451, 272] on input "text" at bounding box center [465, 263] width 120 height 22
type input "**********"
click at [885, 269] on input "text" at bounding box center [910, 263] width 120 height 22
type input "*********"
click at [769, 287] on input "text" at bounding box center [770, 293] width 120 height 22
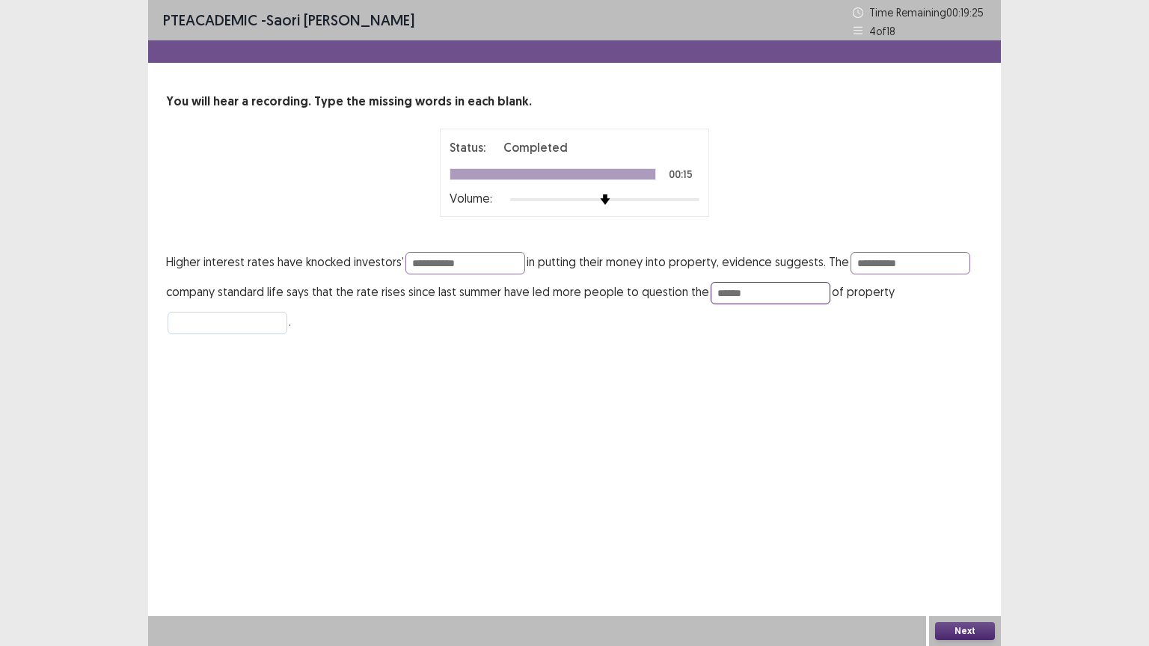
type input "******"
click at [213, 325] on input "text" at bounding box center [228, 323] width 120 height 22
type input "*****"
type input "**********"
click at [947, 628] on button "Next" at bounding box center [965, 631] width 60 height 18
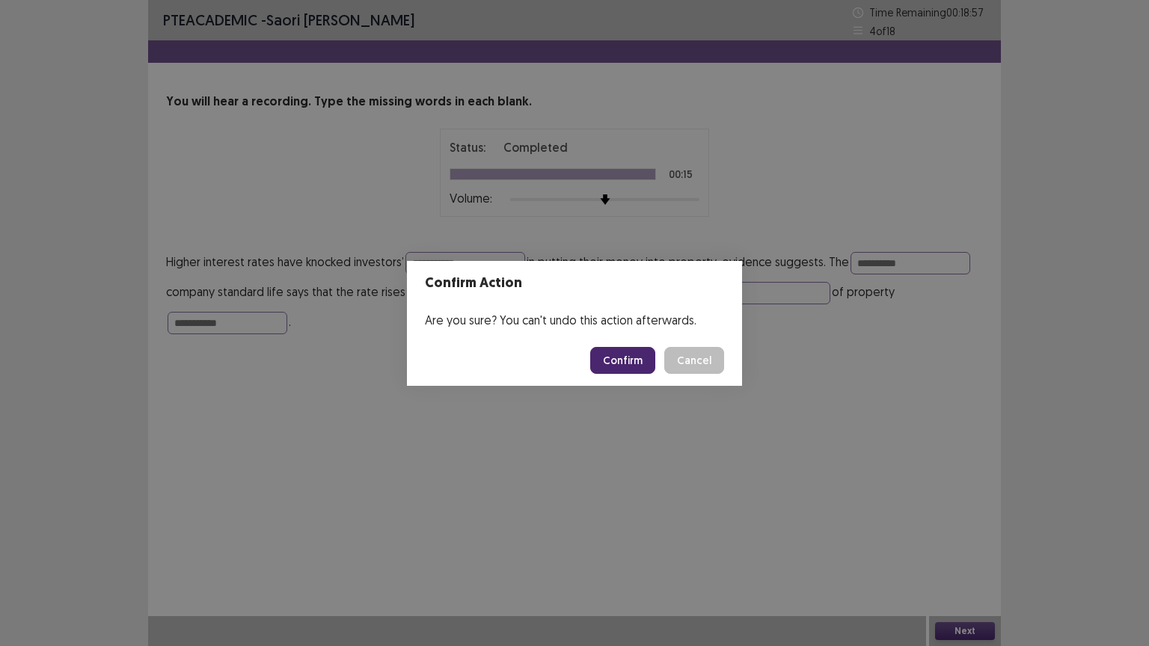
click at [615, 357] on button "Confirm" at bounding box center [622, 360] width 65 height 27
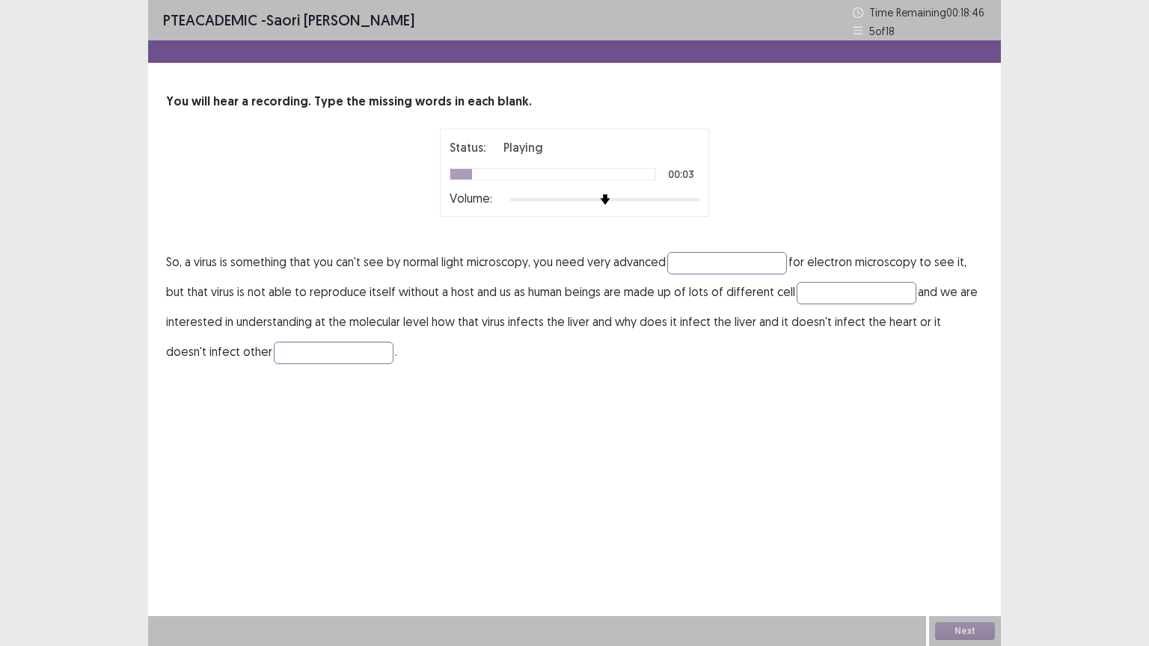
click at [610, 199] on img at bounding box center [605, 199] width 10 height 10
click at [714, 270] on input "text" at bounding box center [727, 263] width 120 height 22
click at [836, 297] on input "text" at bounding box center [856, 293] width 120 height 22
click at [739, 266] on input "**********" at bounding box center [727, 263] width 120 height 22
type input "*********"
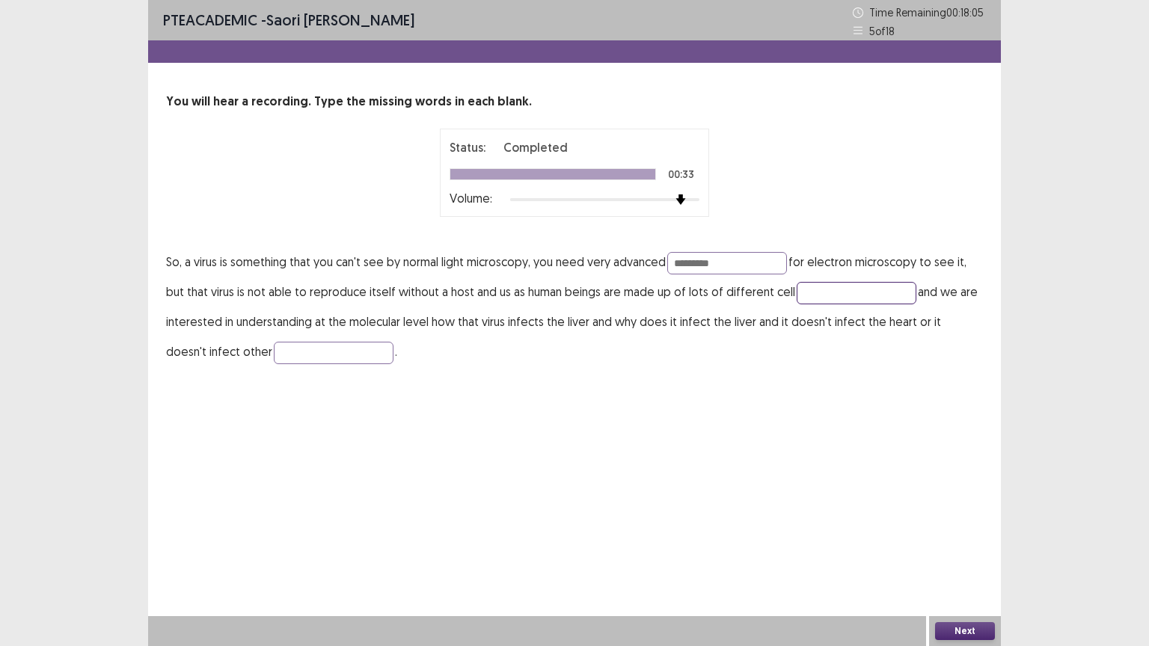
click at [847, 292] on input "text" at bounding box center [856, 293] width 120 height 22
type input "*****"
click at [274, 355] on input "text" at bounding box center [334, 353] width 120 height 22
type input "*******"
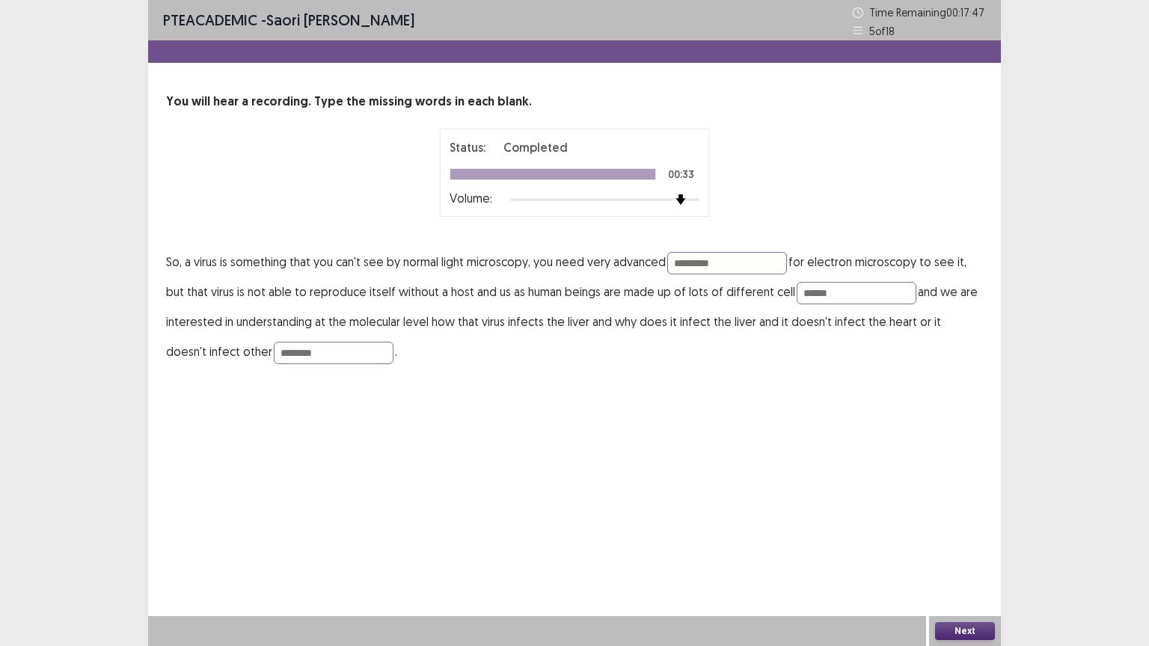
click at [948, 626] on button "Next" at bounding box center [965, 631] width 60 height 18
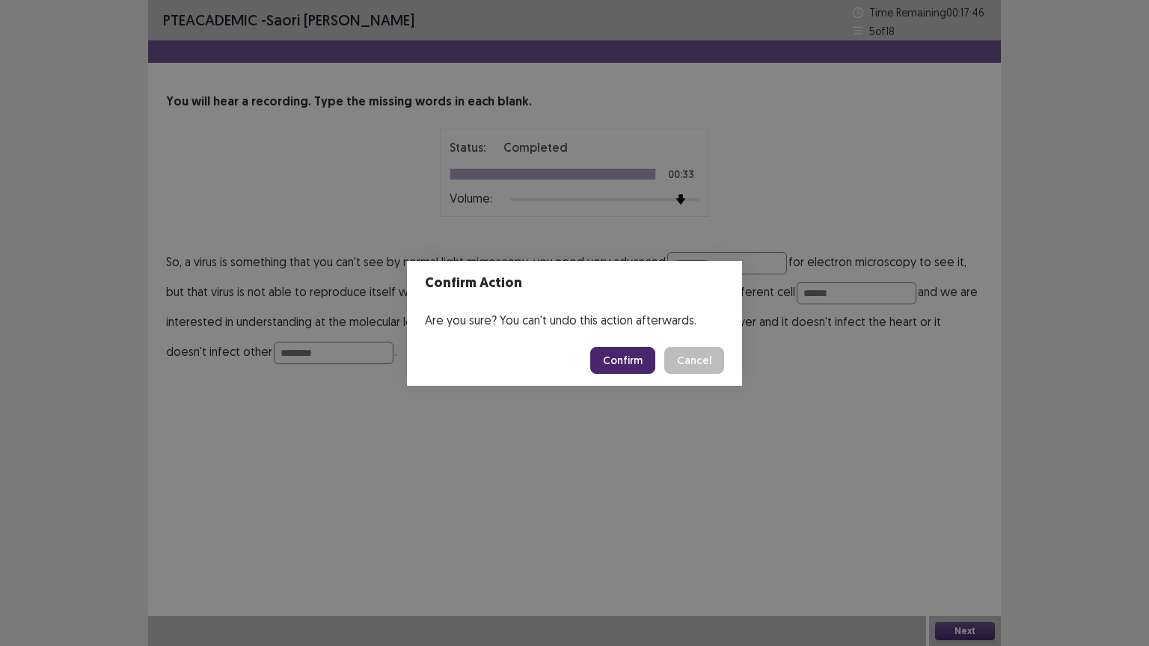
click at [617, 357] on button "Confirm" at bounding box center [622, 360] width 65 height 27
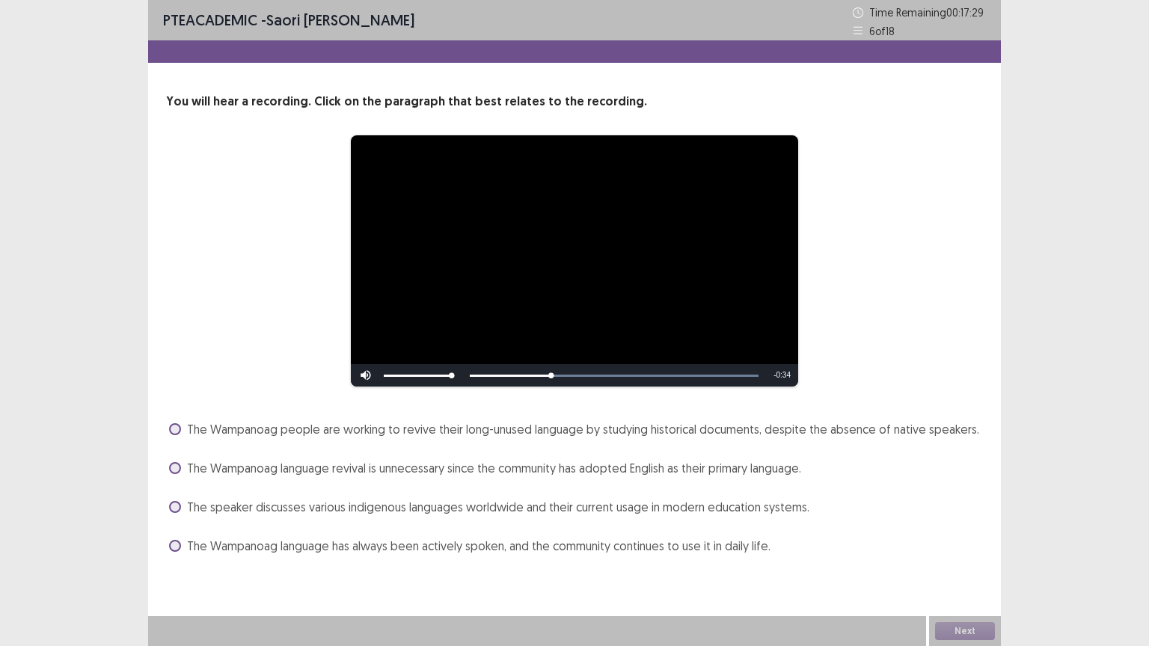
click at [183, 468] on label "The Wampanoag language revival is unnecessary since the community has adopted E…" at bounding box center [485, 468] width 632 height 18
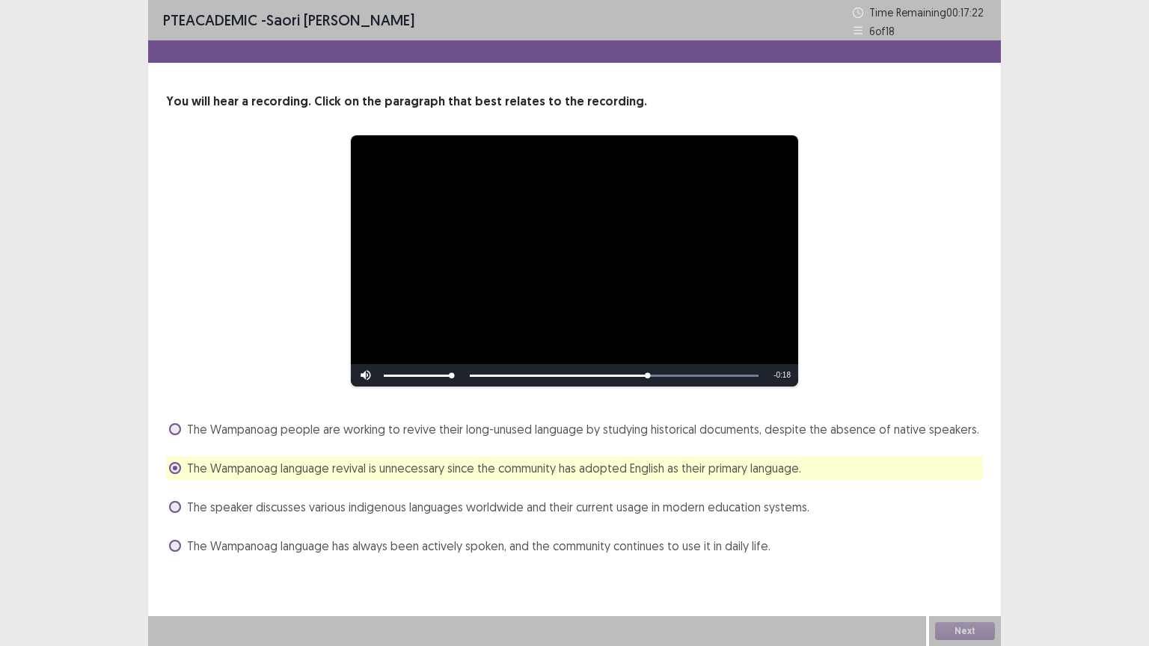
click at [173, 541] on span at bounding box center [175, 546] width 12 height 12
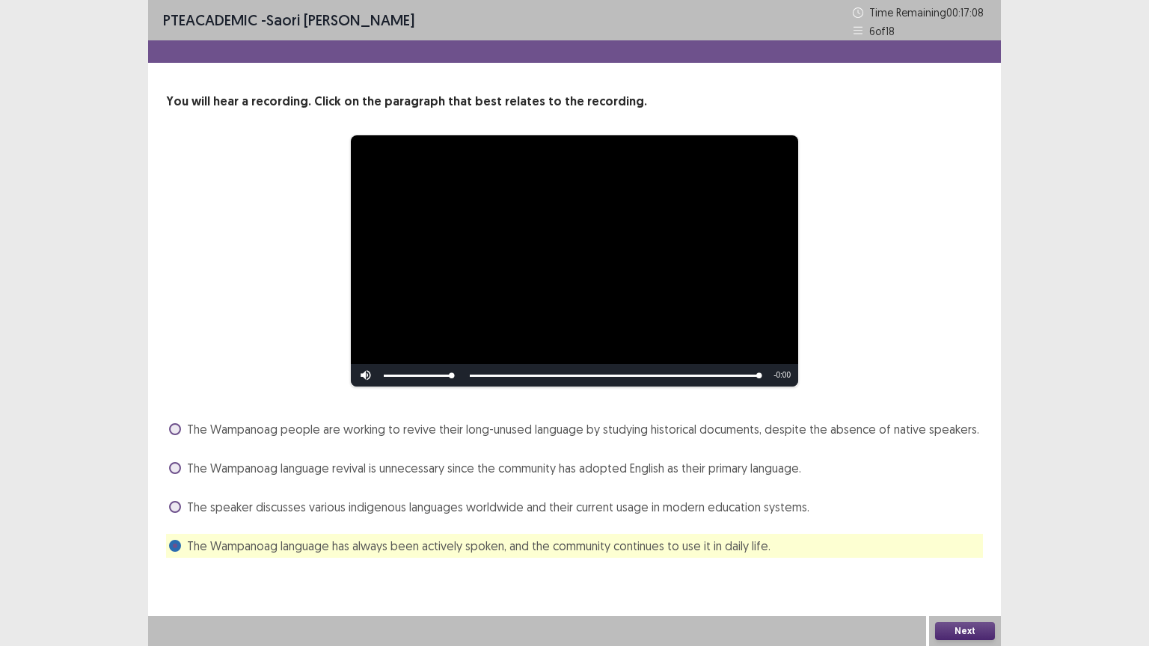
click at [170, 461] on label "The Wampanoag language revival is unnecessary since the community has adopted E…" at bounding box center [485, 468] width 632 height 18
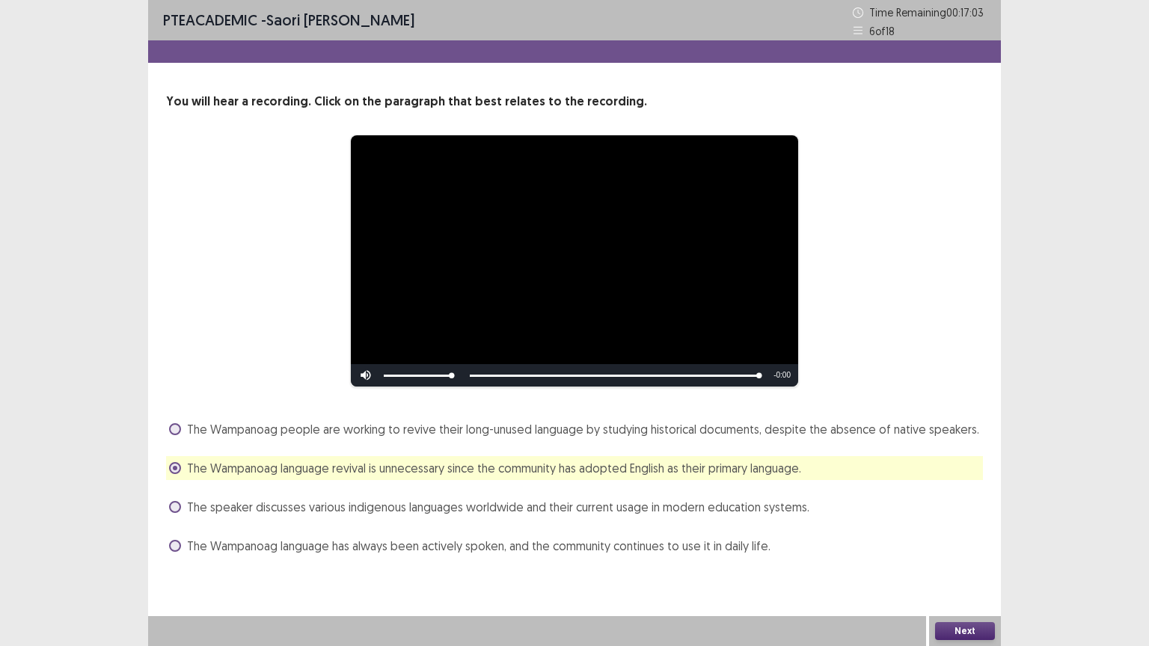
click at [941, 624] on button "Next" at bounding box center [965, 631] width 60 height 18
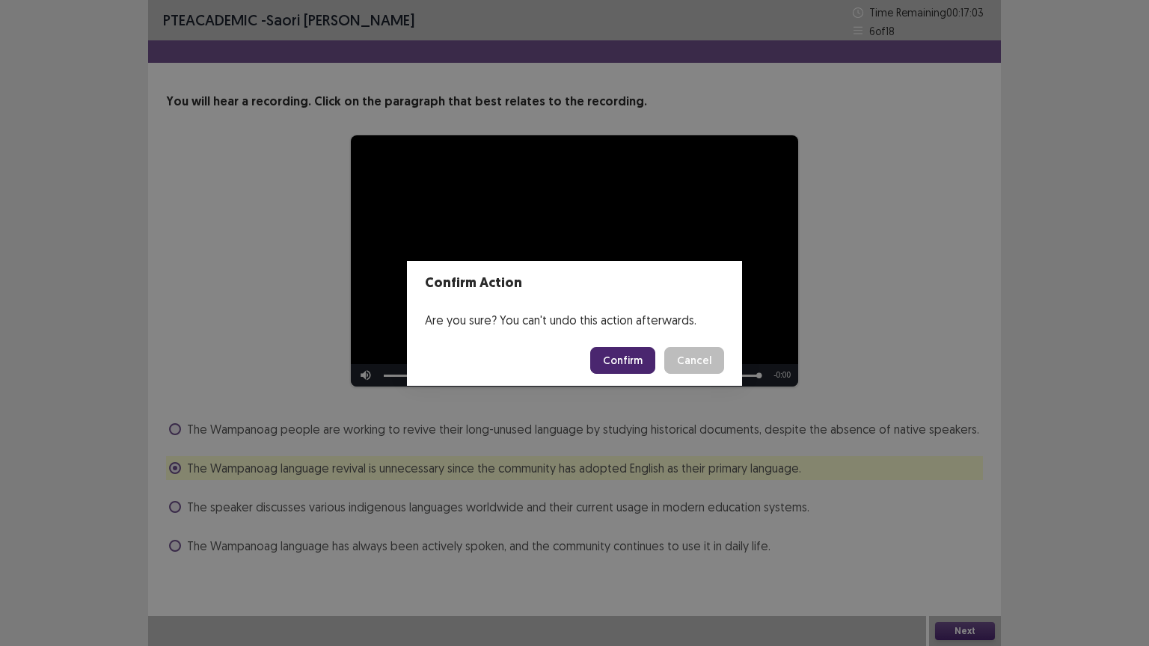
click at [624, 357] on button "Confirm" at bounding box center [622, 360] width 65 height 27
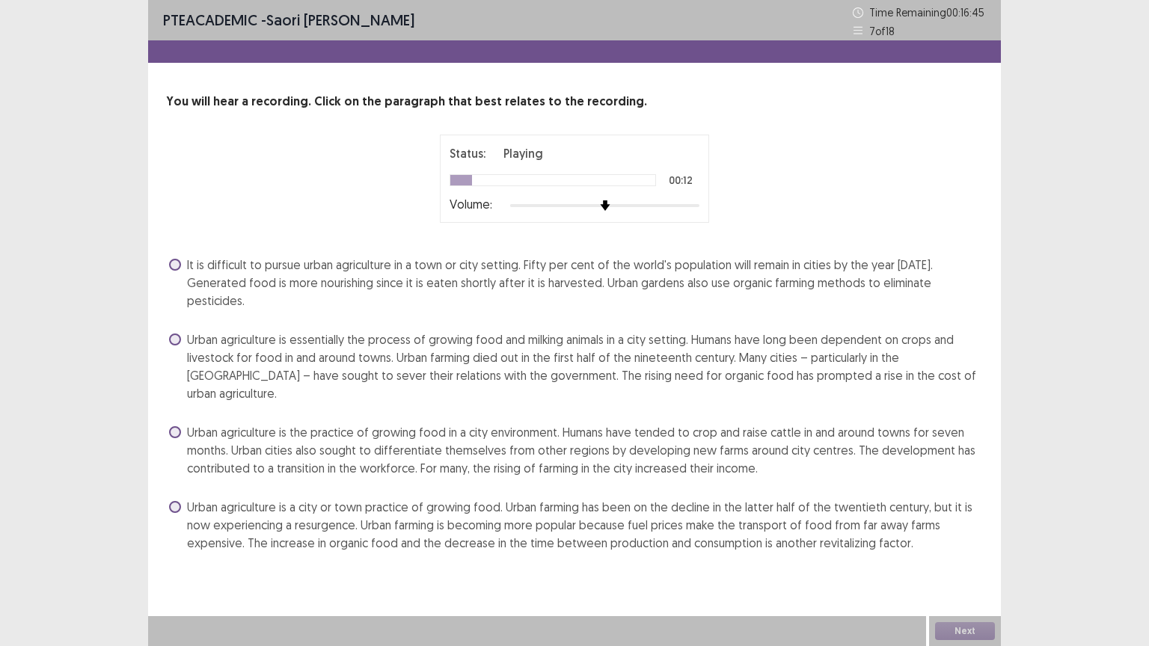
click at [174, 426] on span at bounding box center [175, 432] width 12 height 12
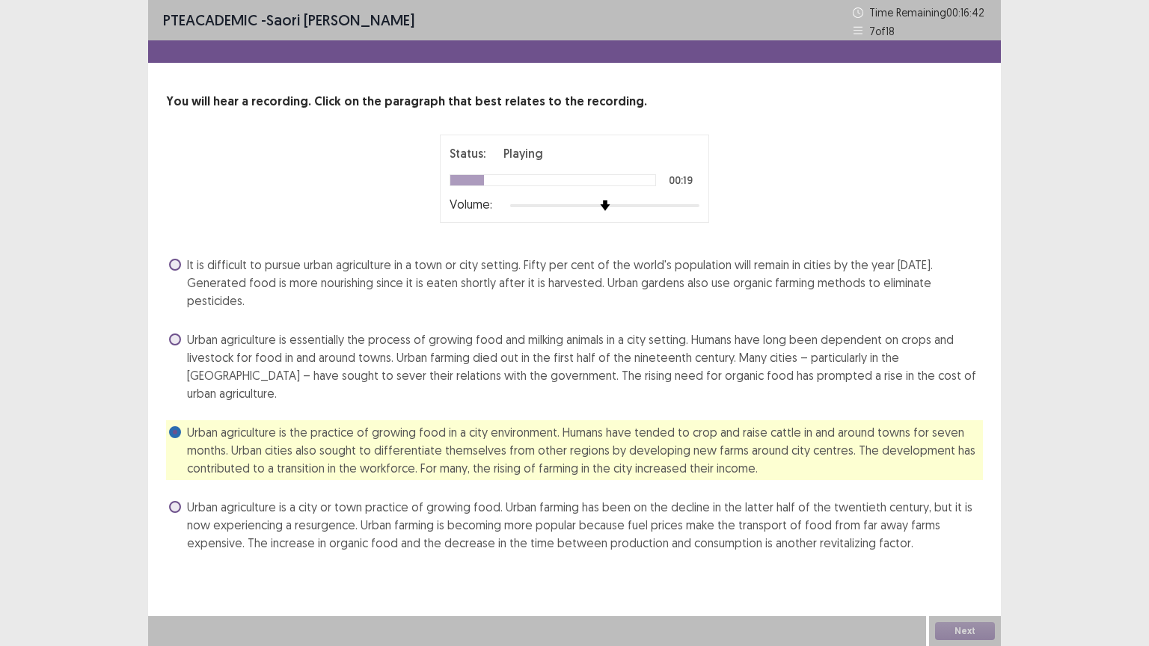
click at [175, 501] on span at bounding box center [175, 507] width 12 height 12
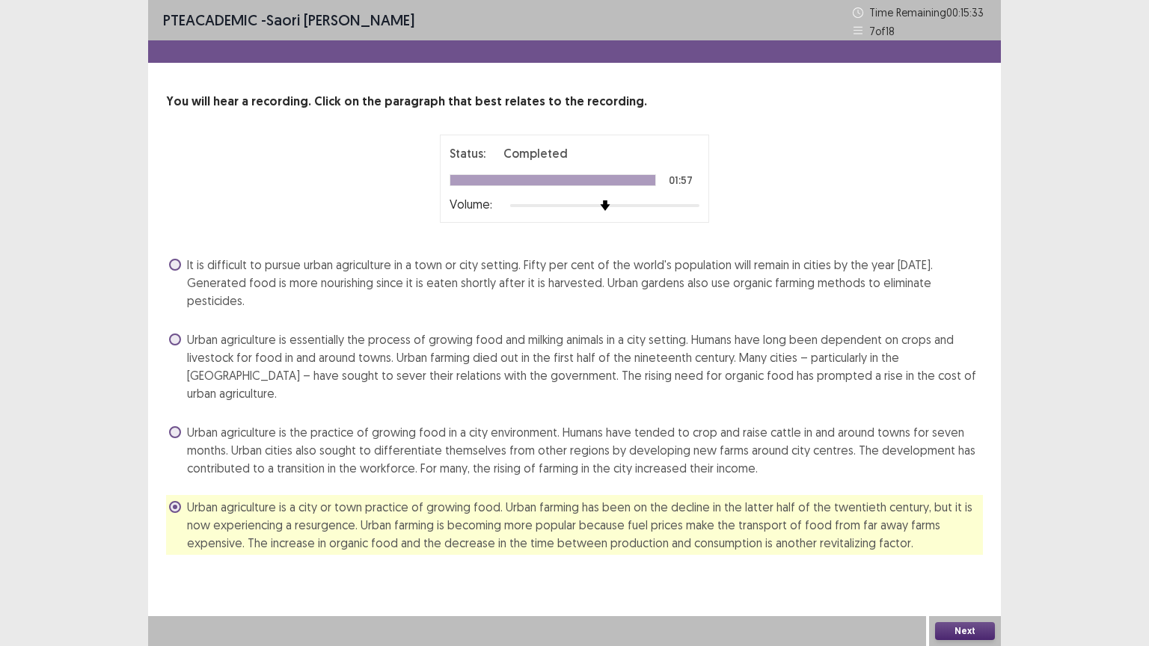
click at [978, 633] on button "Next" at bounding box center [965, 631] width 60 height 18
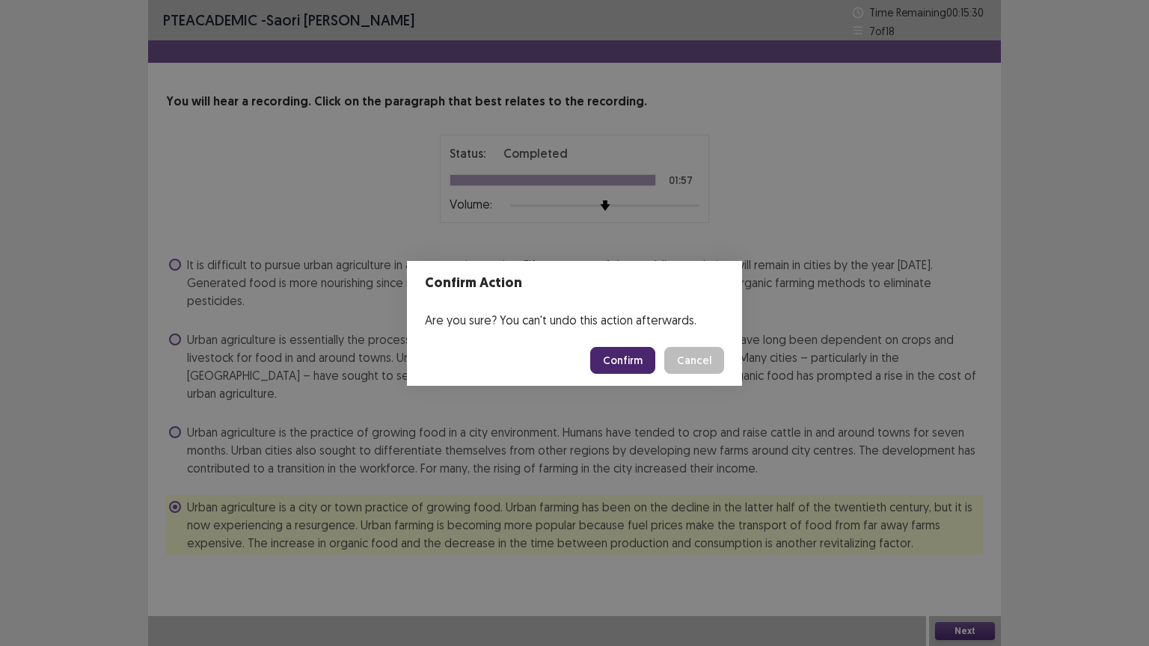
click at [684, 358] on button "Cancel" at bounding box center [694, 360] width 60 height 27
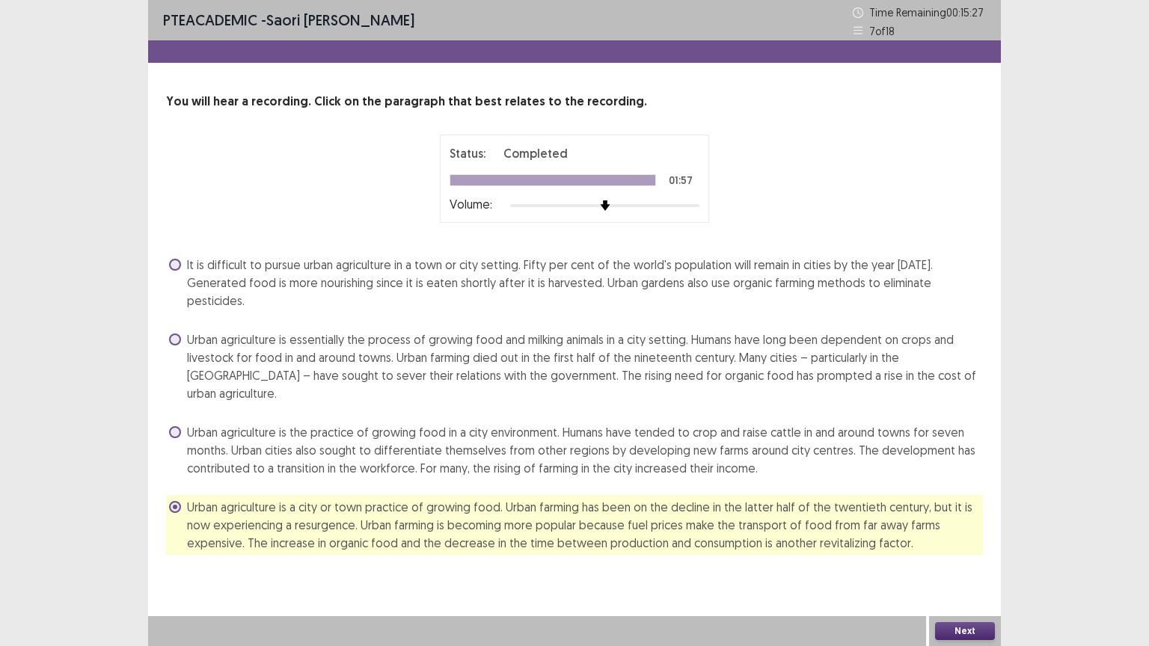
click at [961, 624] on button "Next" at bounding box center [965, 631] width 60 height 18
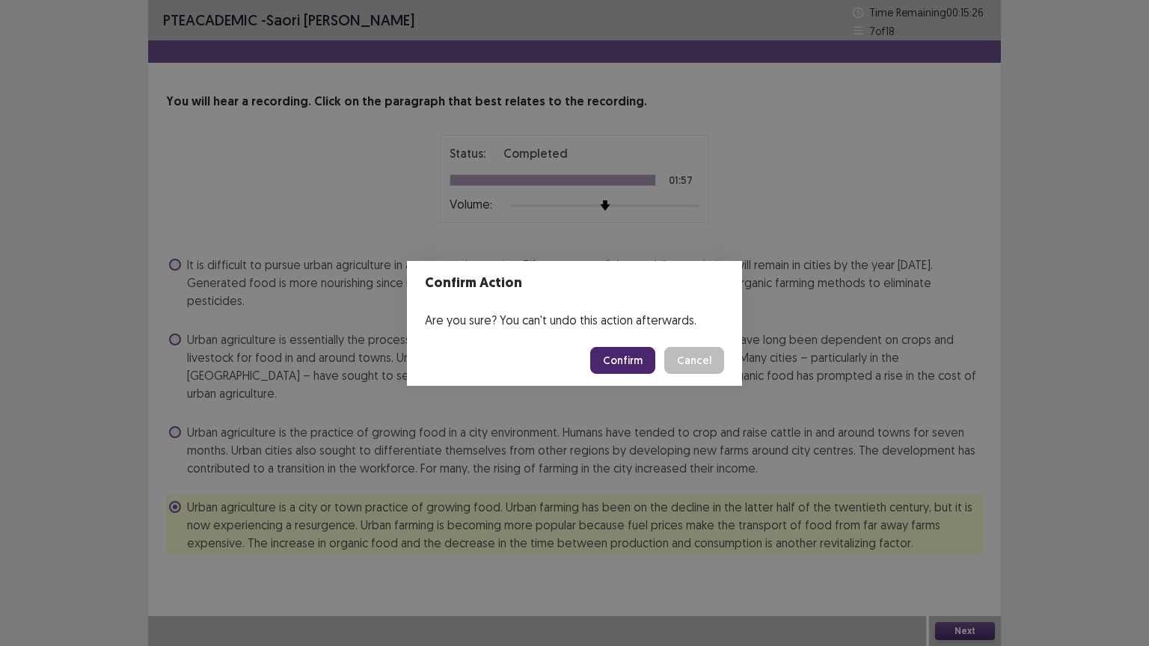
click at [610, 357] on button "Confirm" at bounding box center [622, 360] width 65 height 27
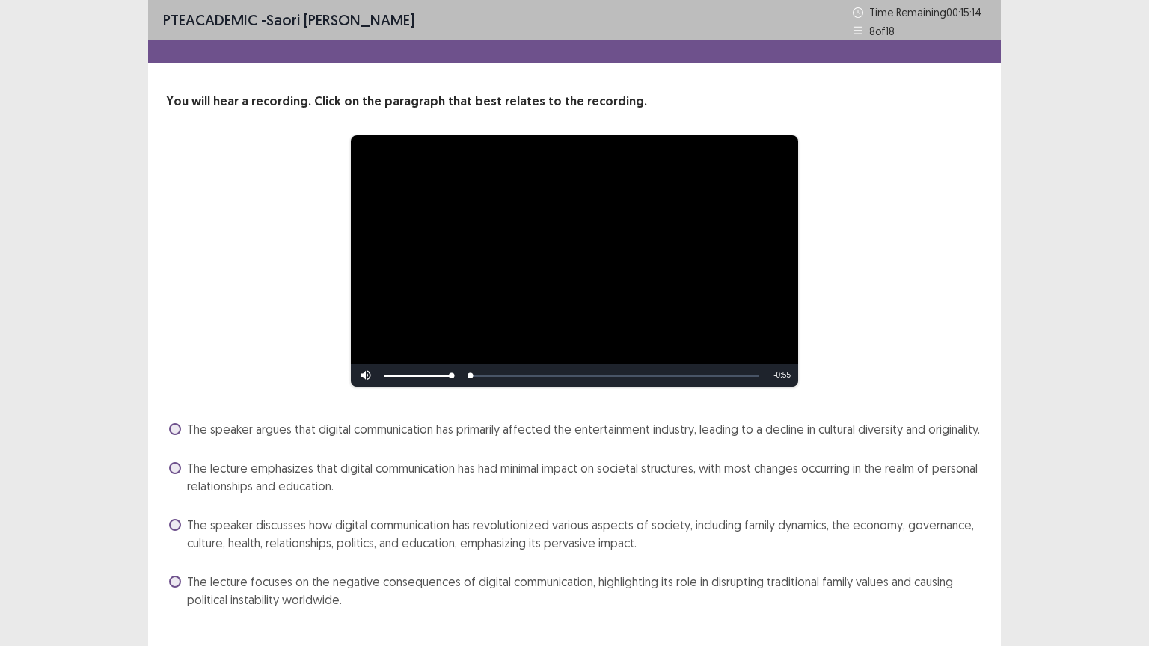
scroll to position [31, 0]
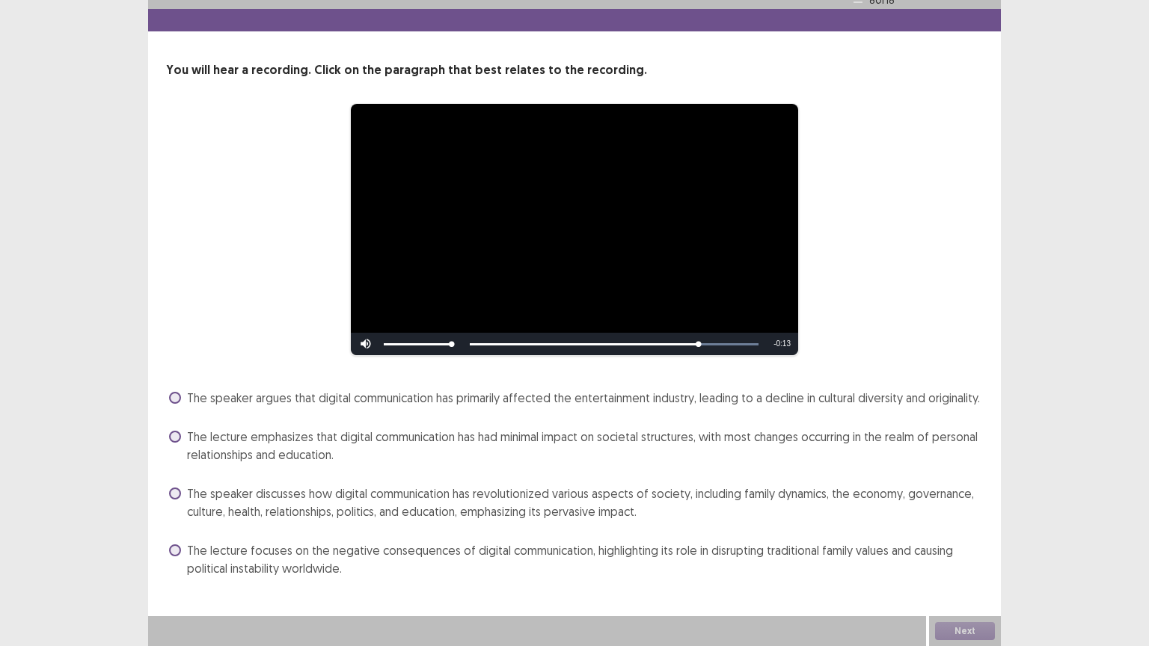
click at [177, 490] on span at bounding box center [175, 494] width 12 height 12
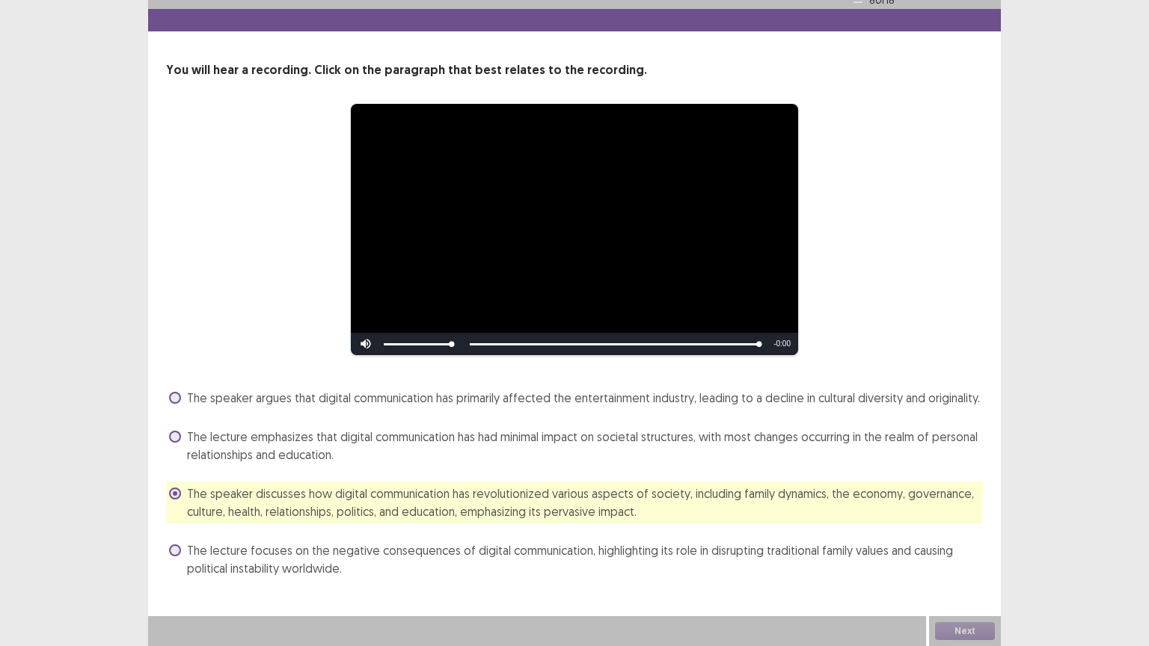
click at [945, 630] on div "Next" at bounding box center [965, 631] width 72 height 30
click at [955, 627] on div "Next" at bounding box center [965, 631] width 72 height 30
click at [978, 631] on button "Next" at bounding box center [965, 631] width 60 height 18
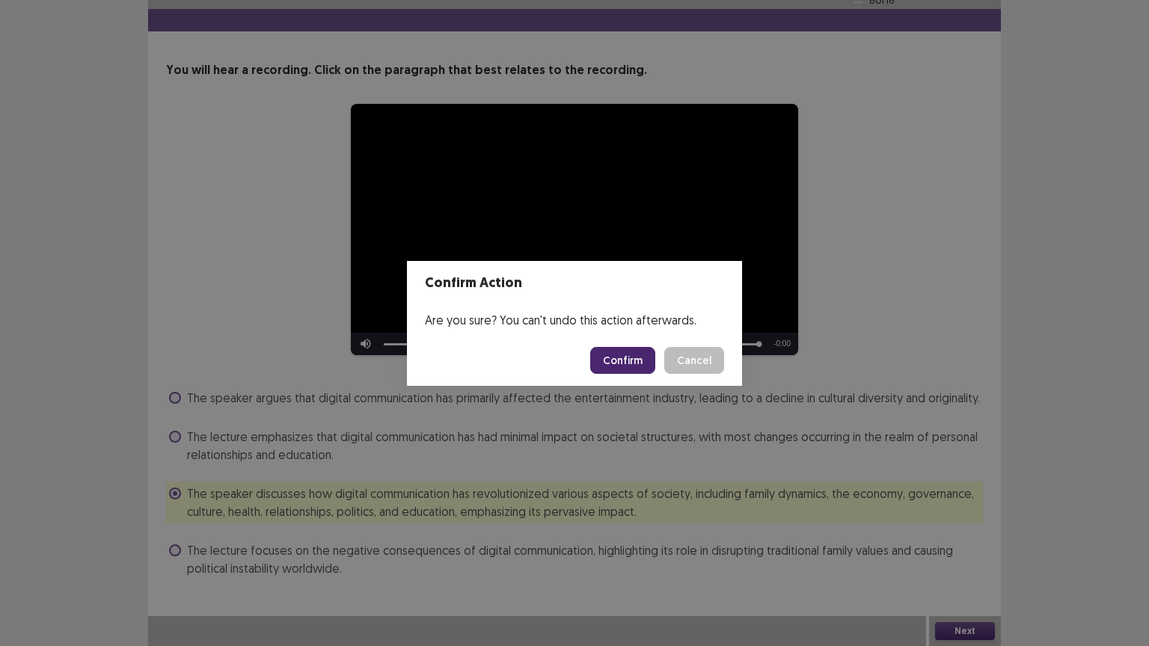
click at [618, 352] on button "Confirm" at bounding box center [622, 360] width 65 height 27
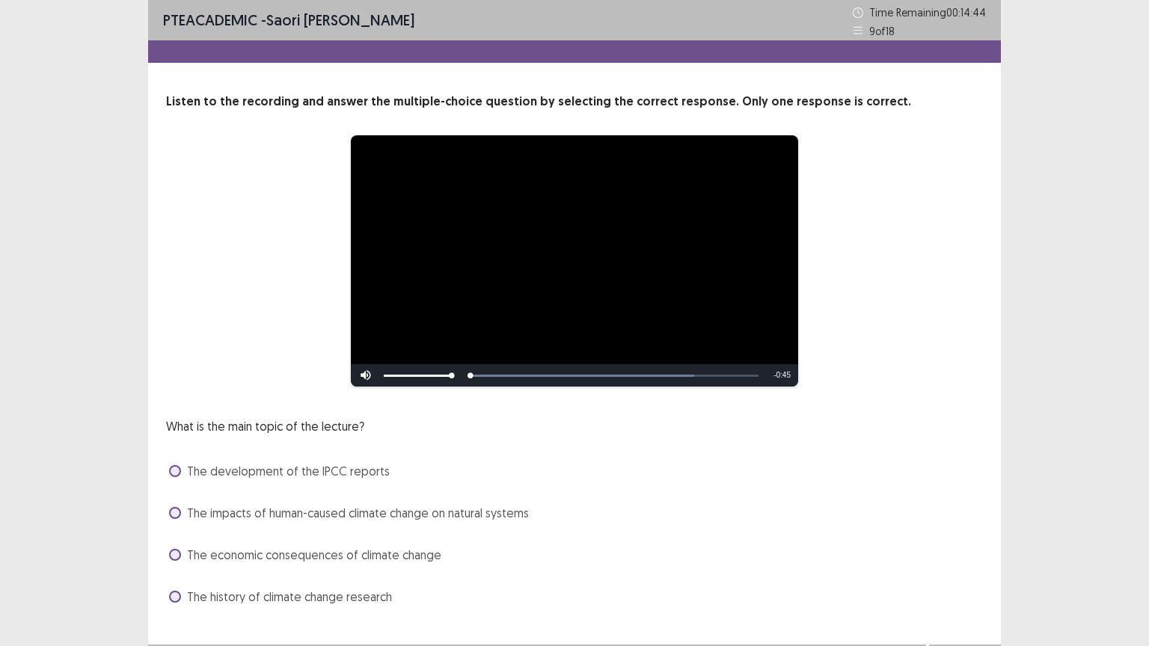
scroll to position [28, 0]
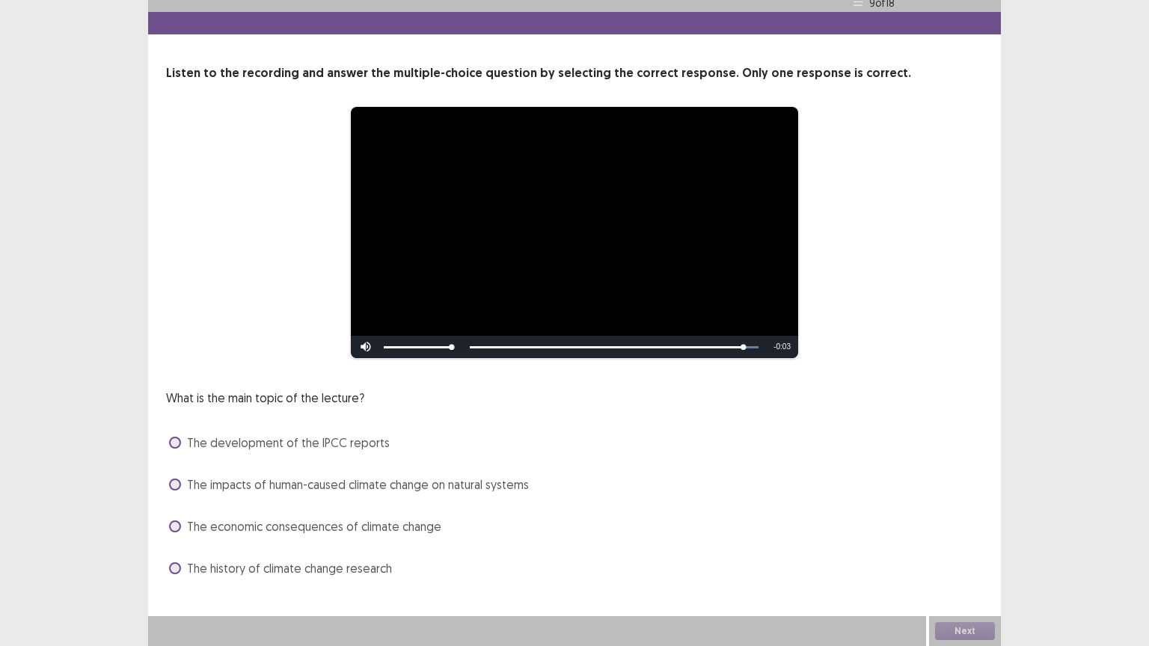
click at [181, 482] on label "The impacts of human-caused climate change on natural systems" at bounding box center [349, 485] width 360 height 18
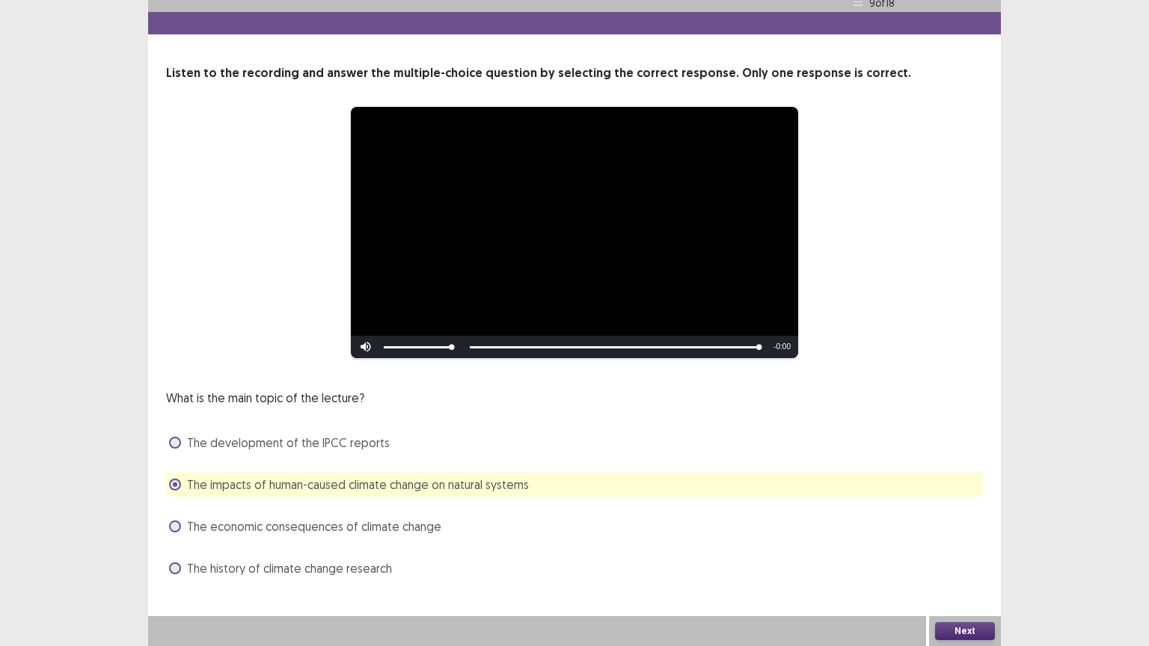
click at [986, 630] on button "Next" at bounding box center [965, 631] width 60 height 18
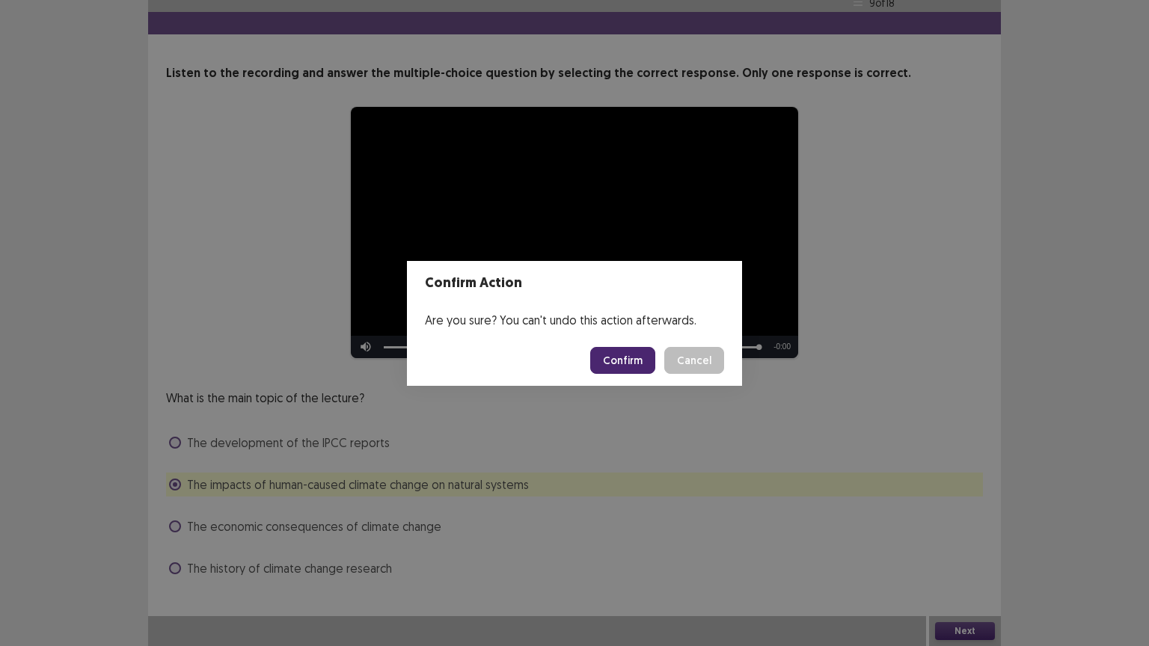
click at [620, 356] on button "Confirm" at bounding box center [622, 360] width 65 height 27
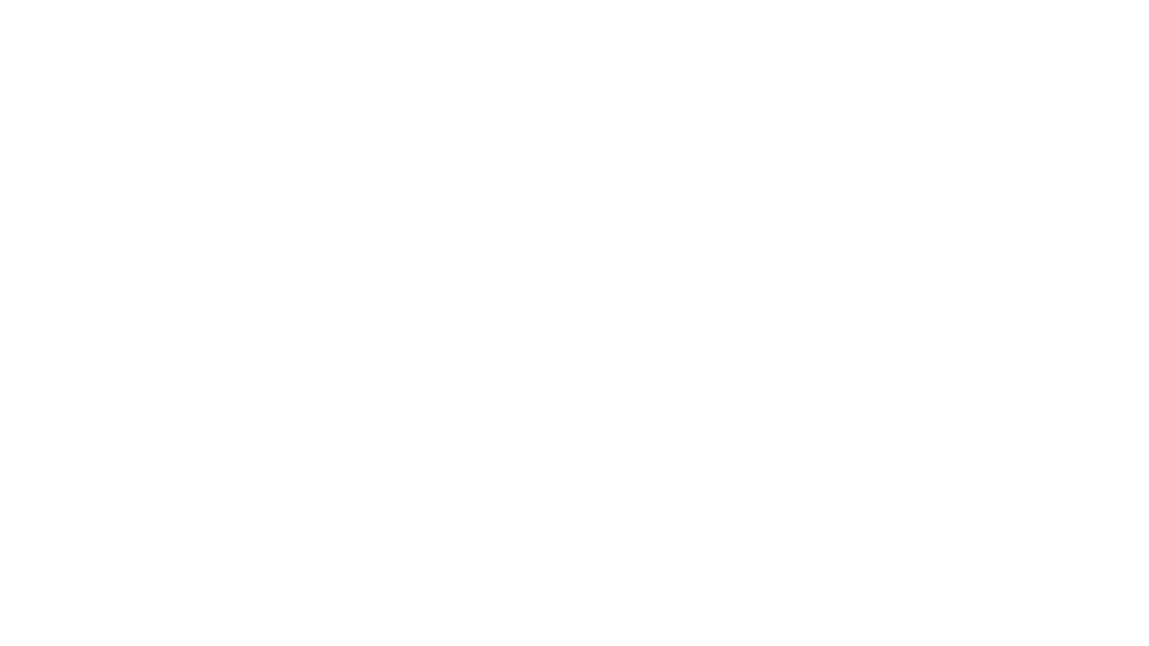
scroll to position [0, 0]
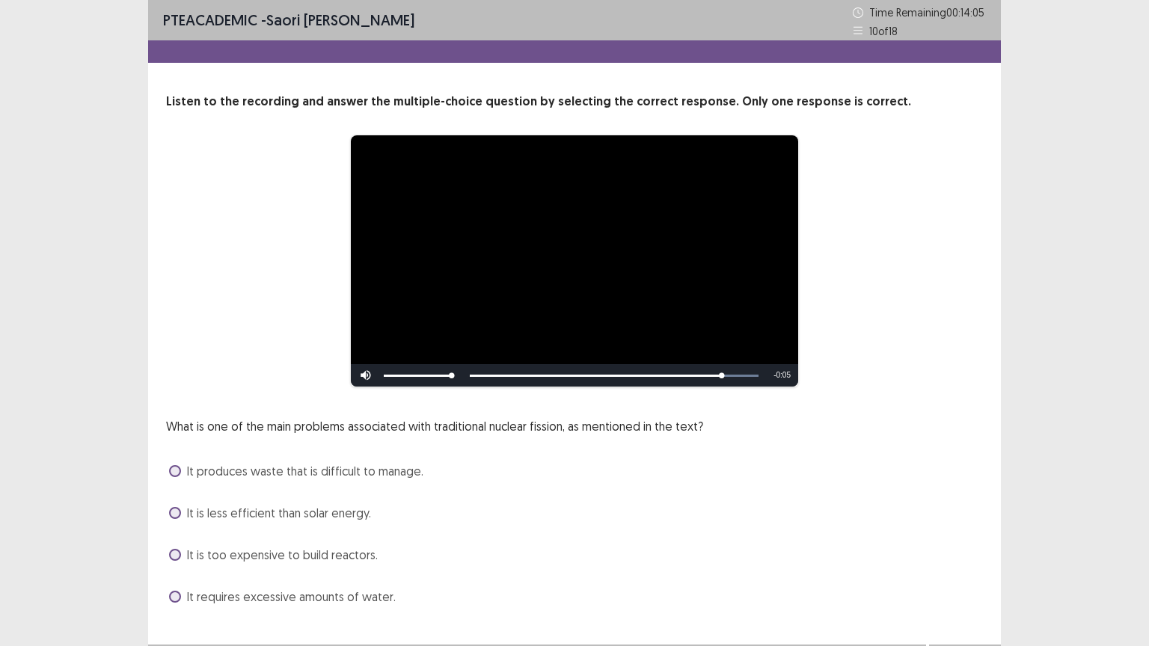
click at [172, 472] on span at bounding box center [175, 471] width 12 height 12
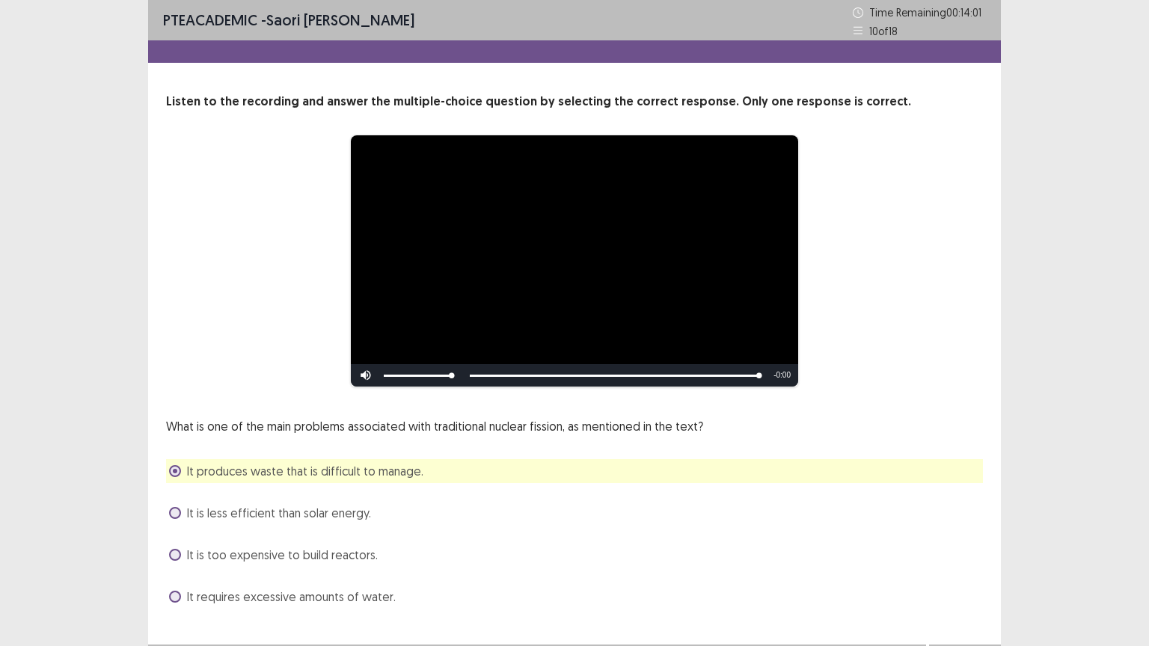
scroll to position [23, 0]
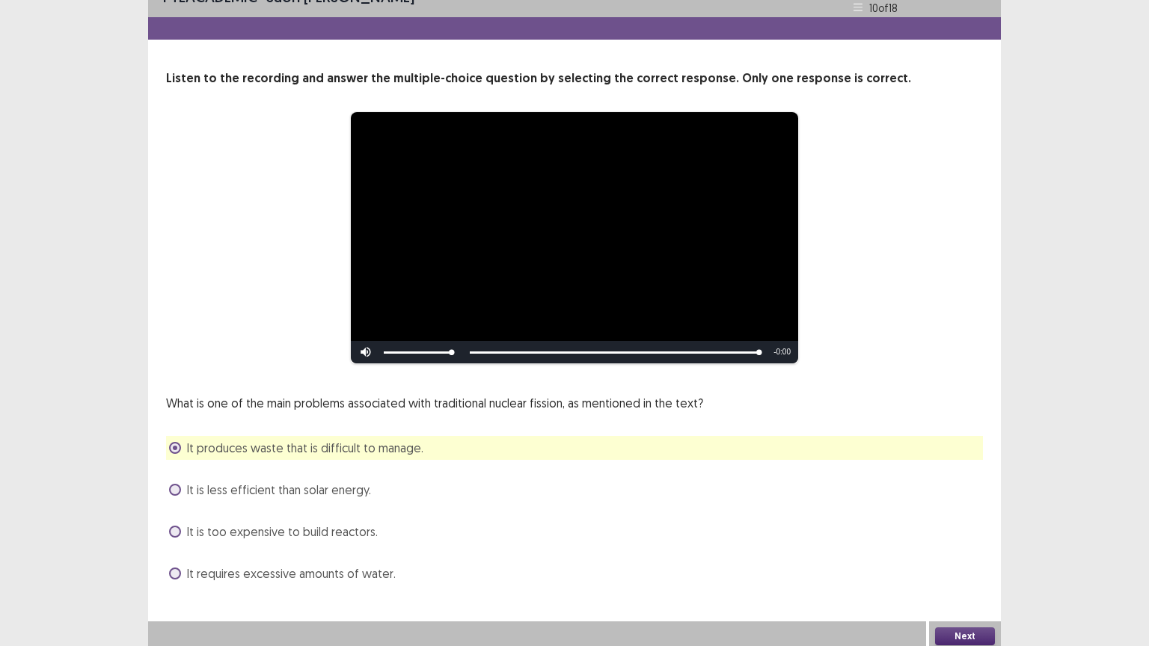
click at [948, 633] on button "Next" at bounding box center [965, 636] width 60 height 18
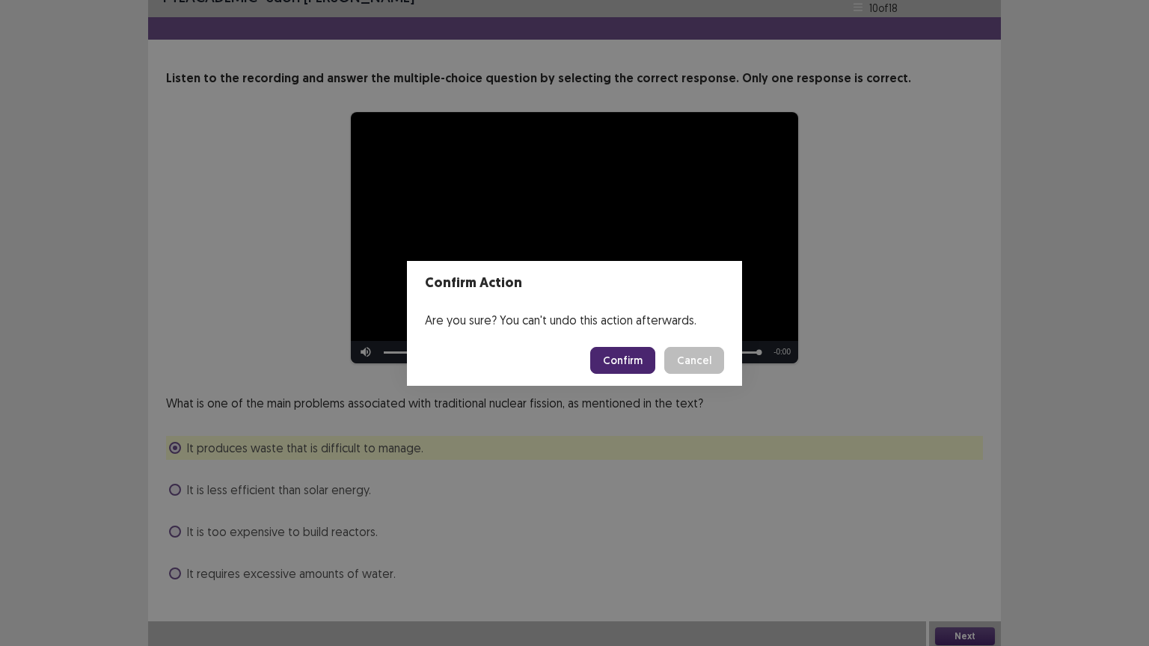
click at [613, 351] on button "Confirm" at bounding box center [622, 360] width 65 height 27
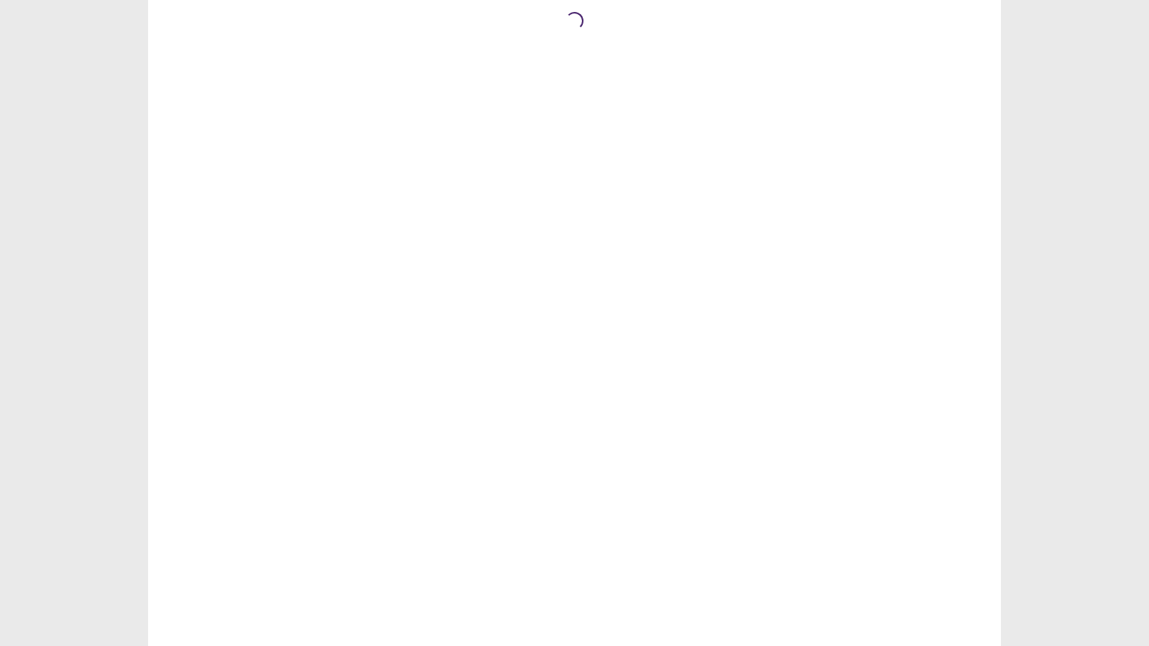
scroll to position [0, 0]
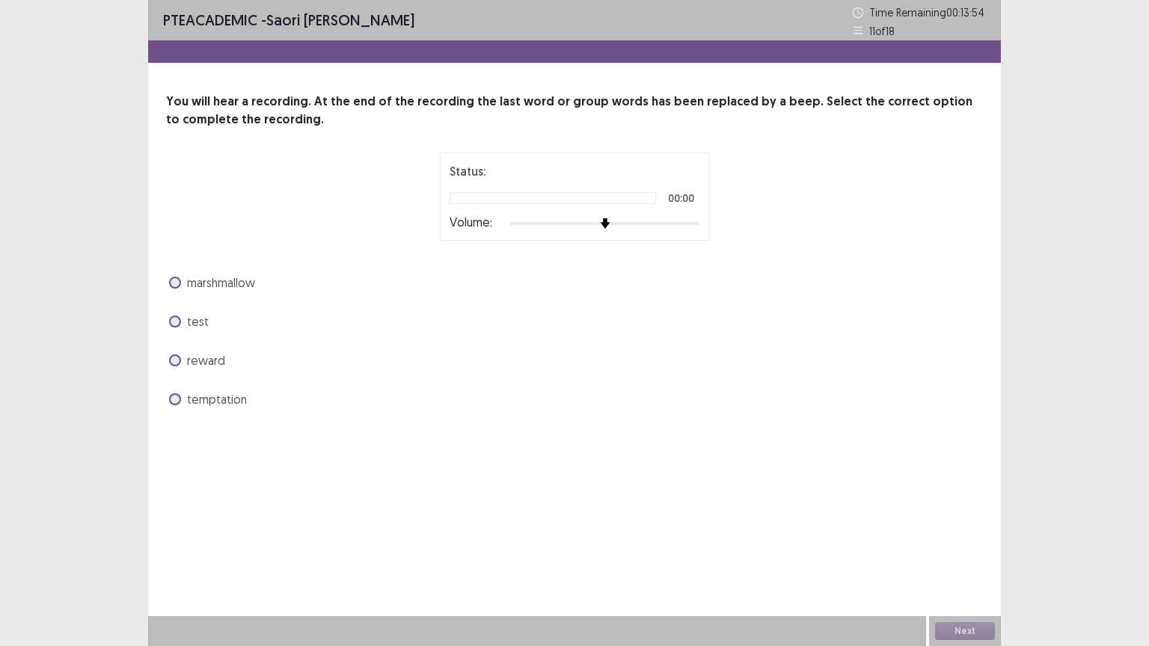
click at [669, 222] on div at bounding box center [604, 223] width 189 height 3
click at [683, 224] on div at bounding box center [604, 224] width 189 height 12
click at [175, 360] on span at bounding box center [175, 360] width 12 height 12
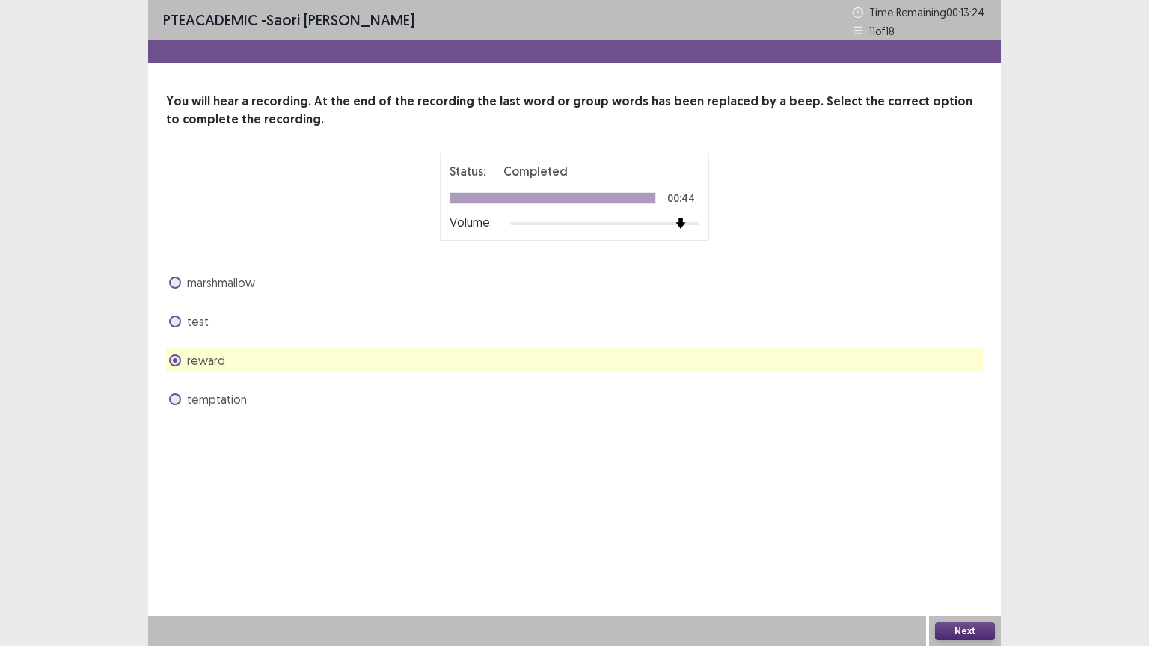
click at [942, 629] on button "Next" at bounding box center [965, 631] width 60 height 18
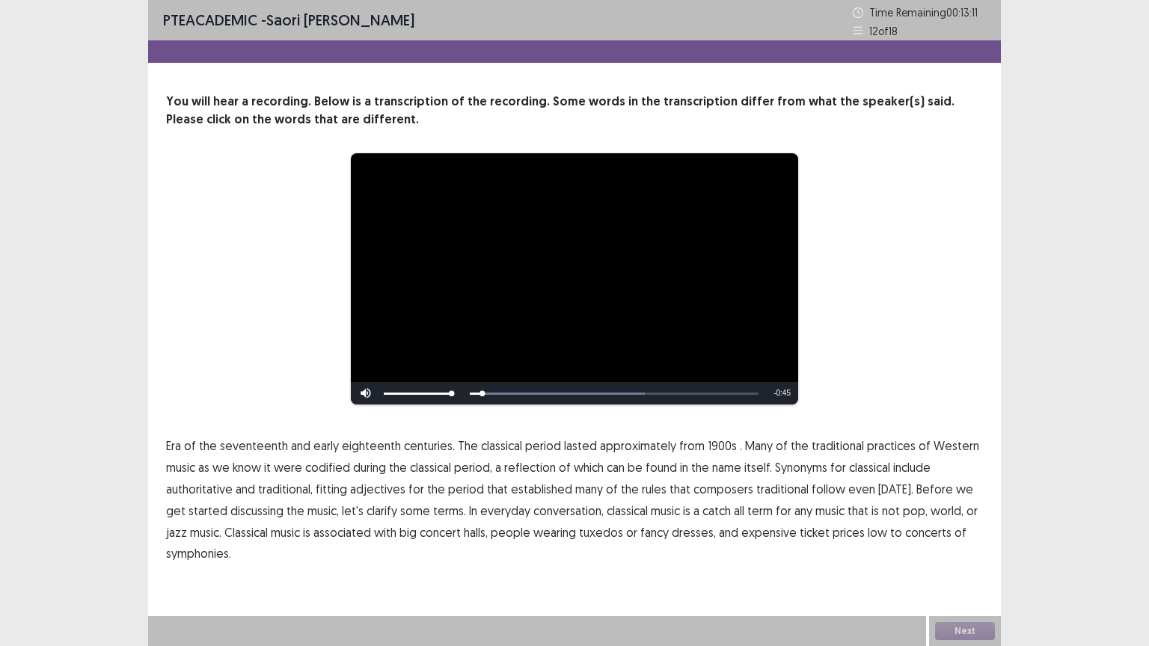
click at [172, 449] on span "Era" at bounding box center [173, 446] width 15 height 18
click at [777, 491] on span "traditional" at bounding box center [782, 489] width 52 height 18
click at [184, 555] on span "symphonies." at bounding box center [198, 553] width 65 height 18
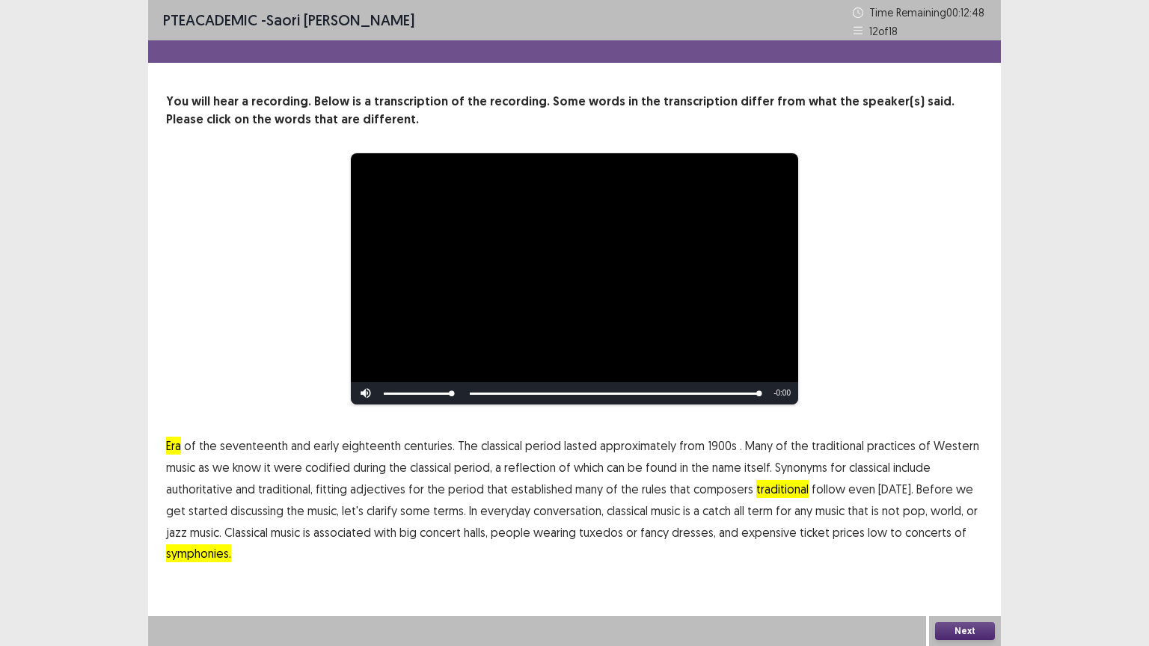
click at [972, 630] on button "Next" at bounding box center [965, 631] width 60 height 18
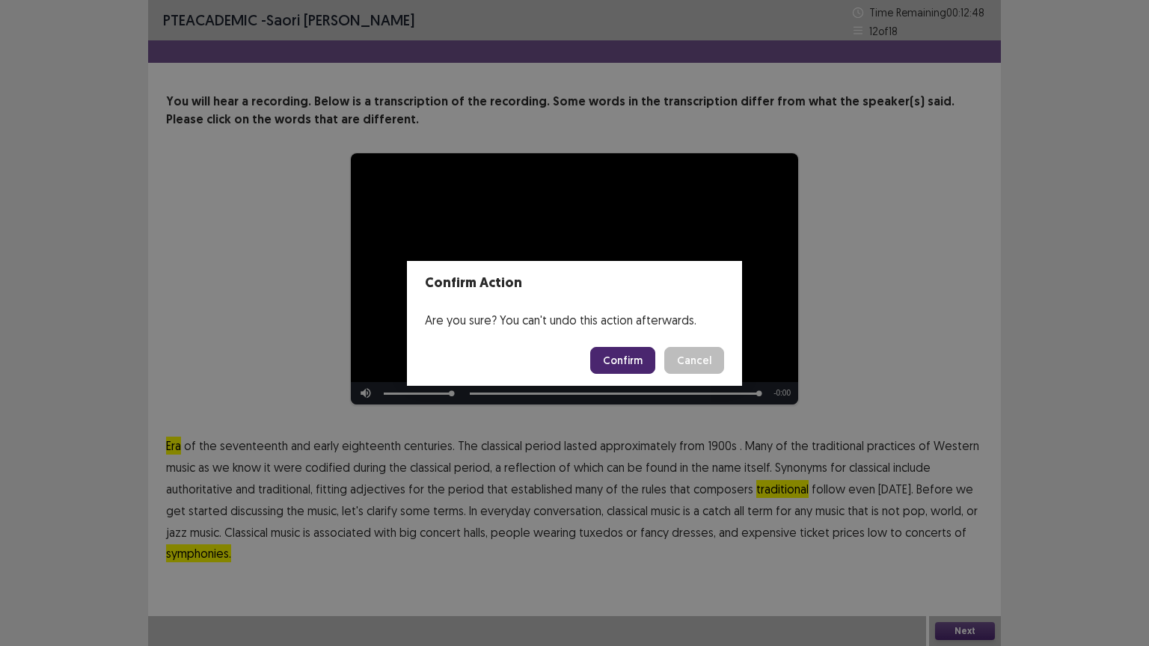
click at [612, 365] on button "Confirm" at bounding box center [622, 360] width 65 height 27
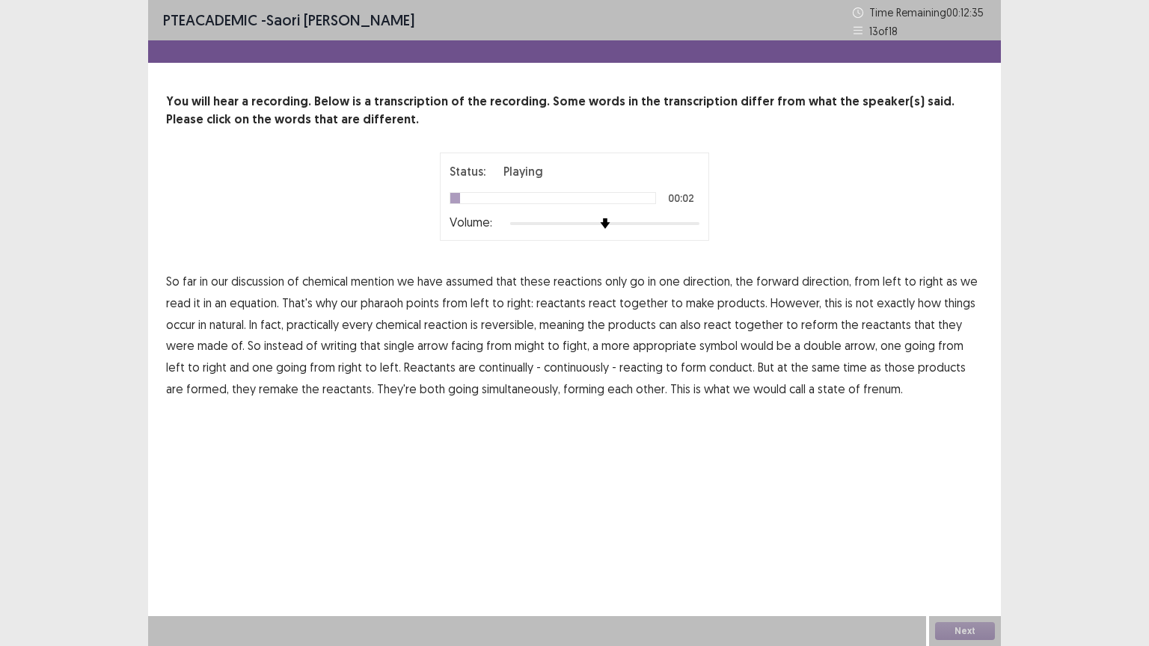
click at [378, 284] on span "mention" at bounding box center [372, 281] width 43 height 18
click at [376, 303] on span "pharaoh" at bounding box center [381, 303] width 43 height 18
click at [514, 347] on span "might" at bounding box center [529, 346] width 30 height 18
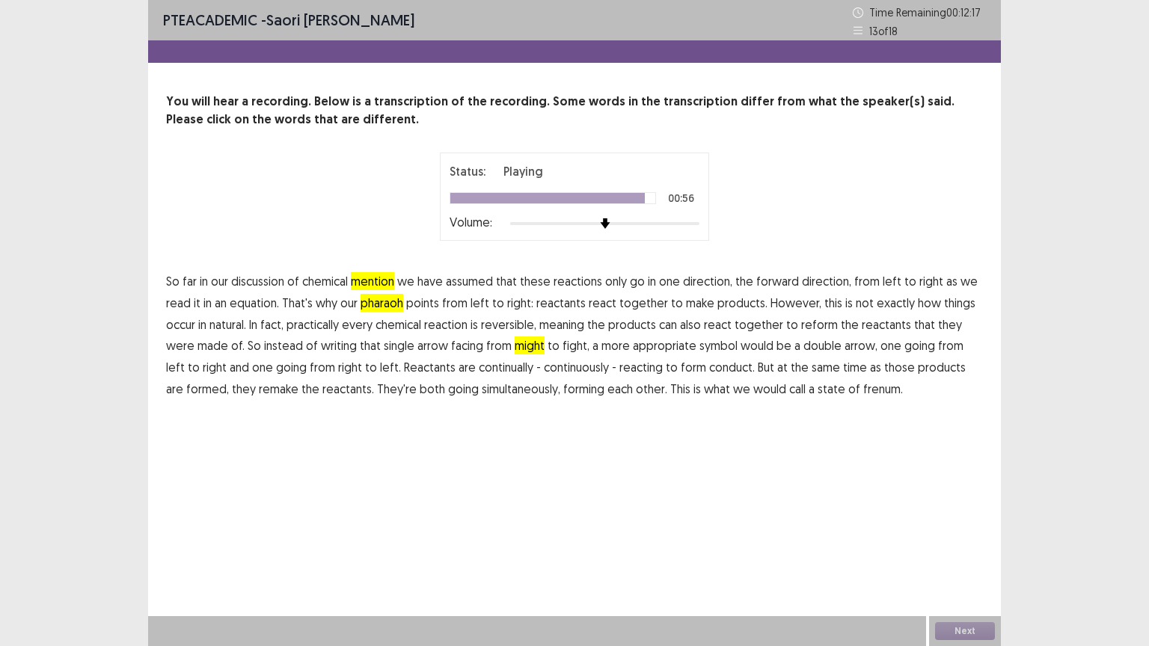
click at [863, 393] on span "frenum." at bounding box center [883, 389] width 40 height 18
click at [562, 348] on span "fight," at bounding box center [575, 346] width 27 height 18
click at [951, 627] on button "Next" at bounding box center [965, 631] width 60 height 18
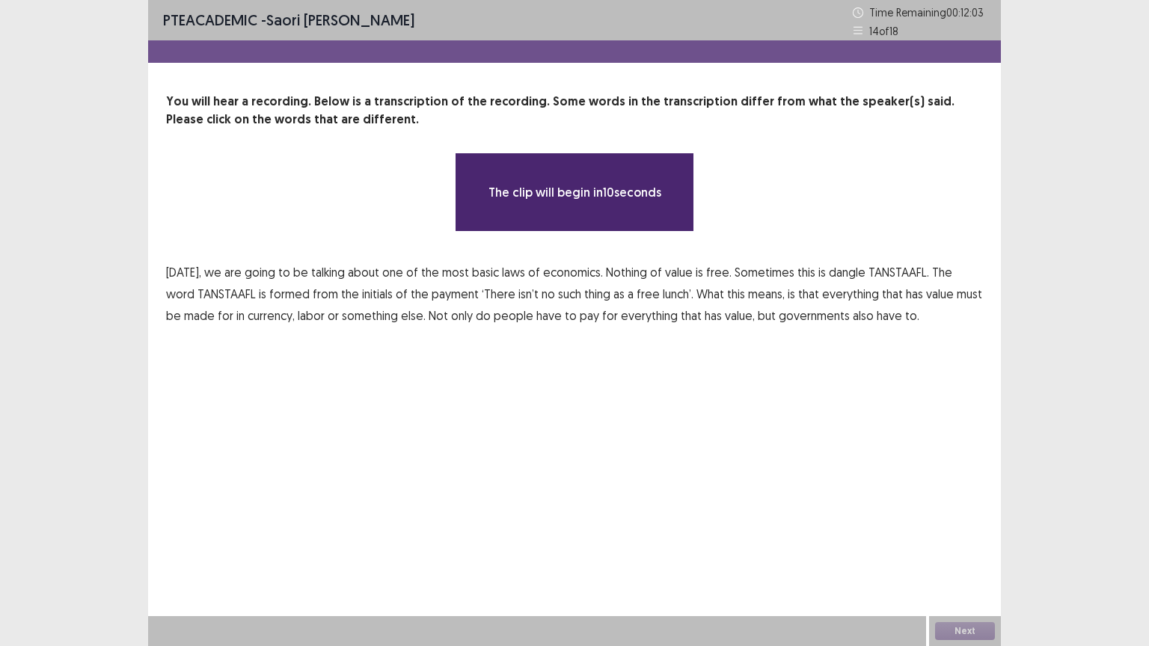
click at [487, 25] on div "PTE academic - Saori Nagamine Time Remaining 00 : 12 : 03 14 of 18" at bounding box center [574, 20] width 852 height 40
click at [590, 48] on div at bounding box center [574, 51] width 852 height 22
click at [590, 50] on div at bounding box center [574, 51] width 852 height 22
click at [597, 0] on div "PTE academic - Saori Nagamine Time Remaining 00 : 12 : 00 14 of 18" at bounding box center [574, 20] width 852 height 40
click at [594, 102] on p "You will hear a recording. Below is a transcription of the recording. Some word…" at bounding box center [574, 111] width 817 height 36
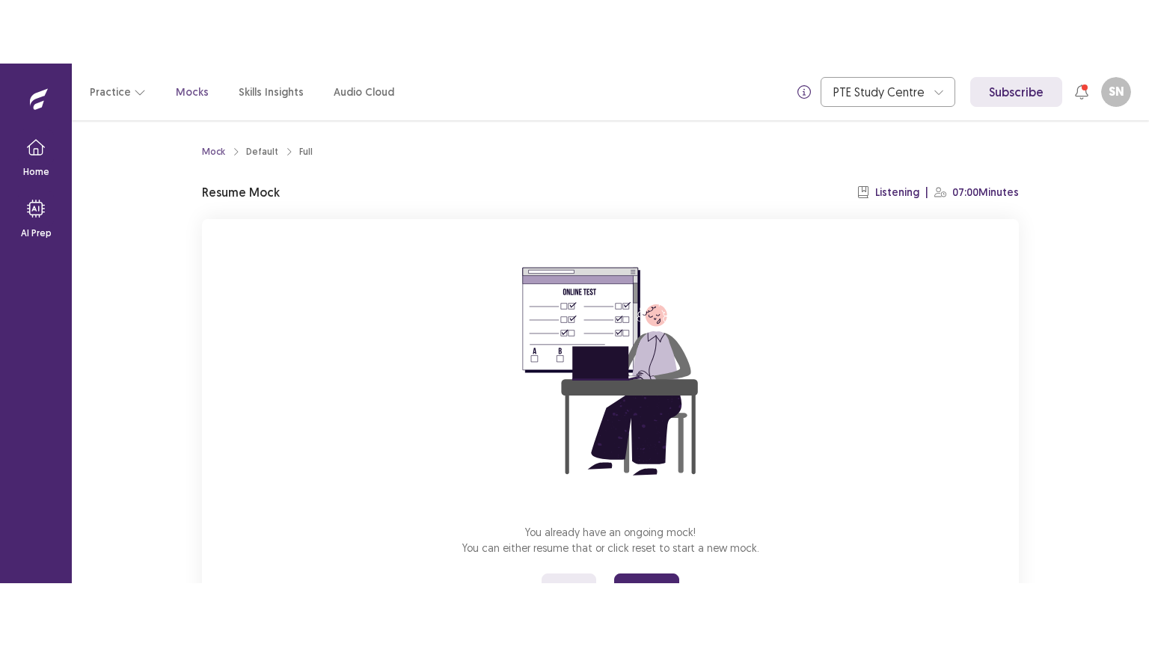
scroll to position [71, 0]
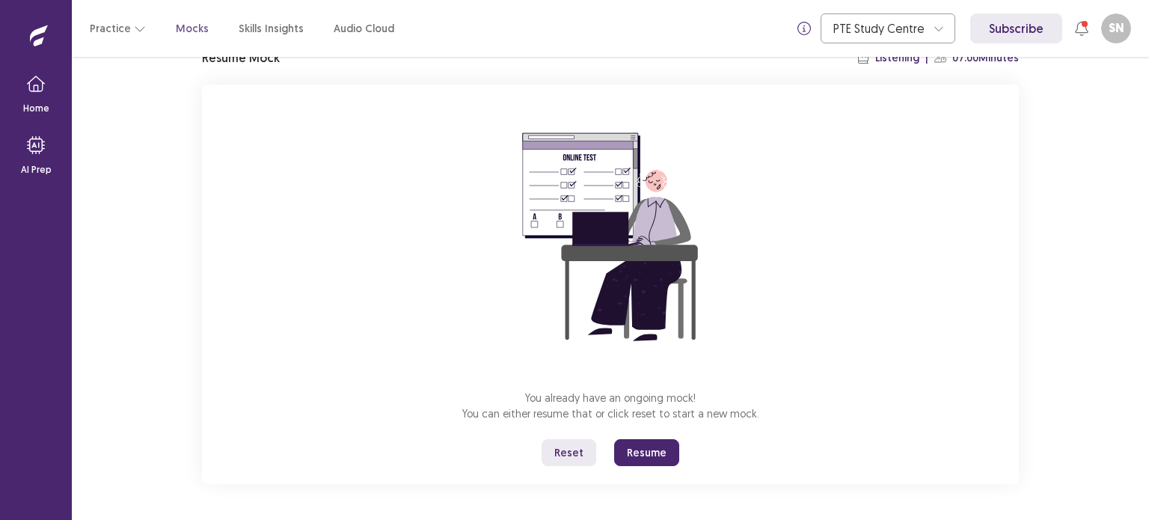
click at [639, 454] on button "Resume" at bounding box center [646, 452] width 65 height 27
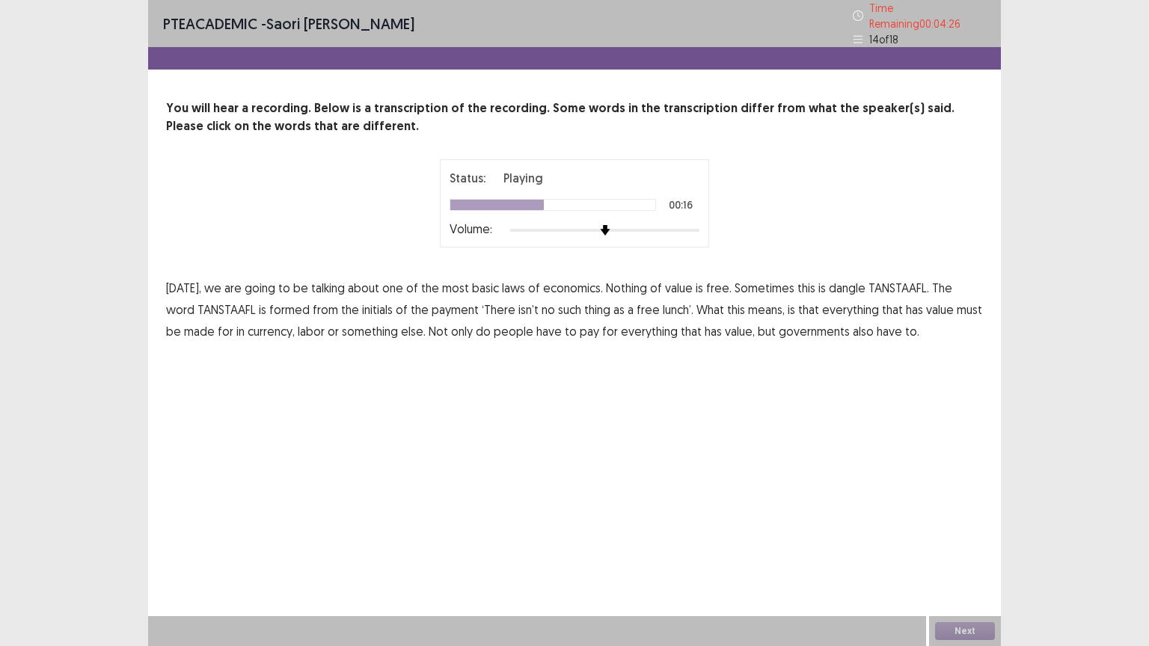
click at [431, 307] on span "payment" at bounding box center [454, 310] width 47 height 18
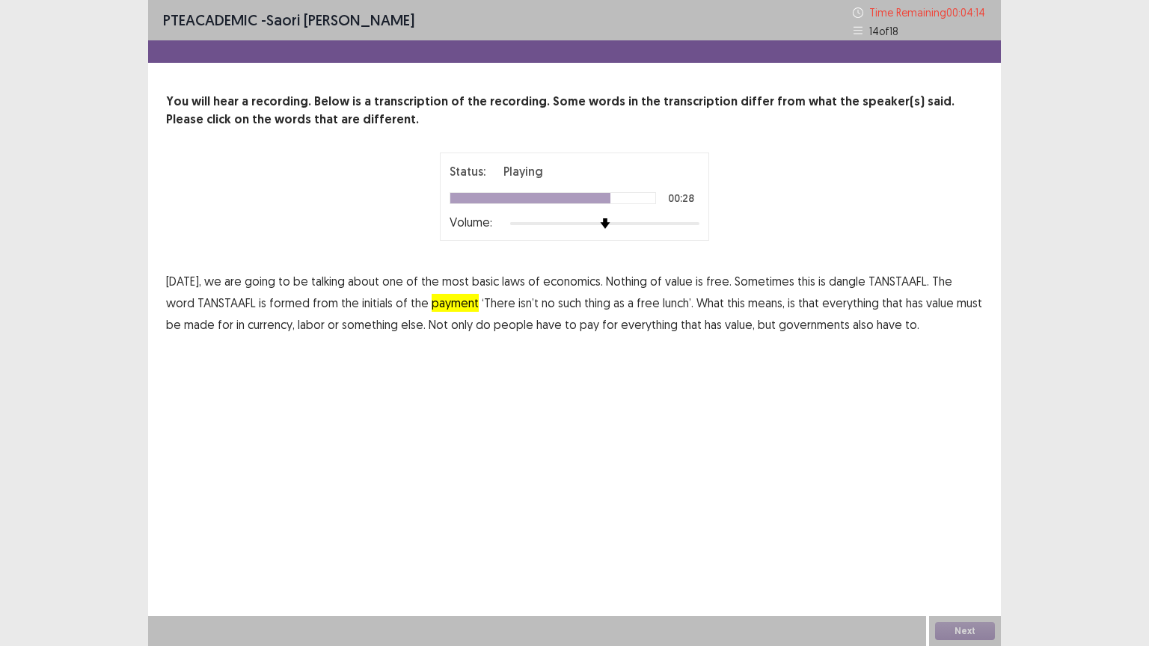
click at [188, 325] on span "made" at bounding box center [199, 325] width 31 height 18
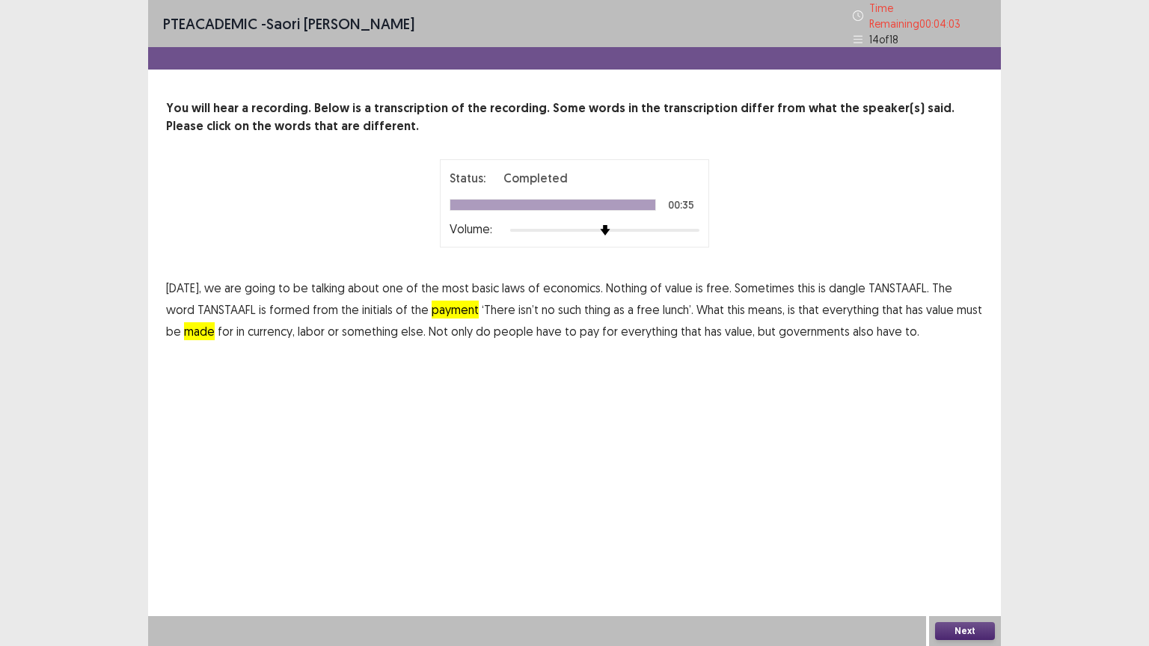
click at [959, 519] on button "Next" at bounding box center [965, 631] width 60 height 18
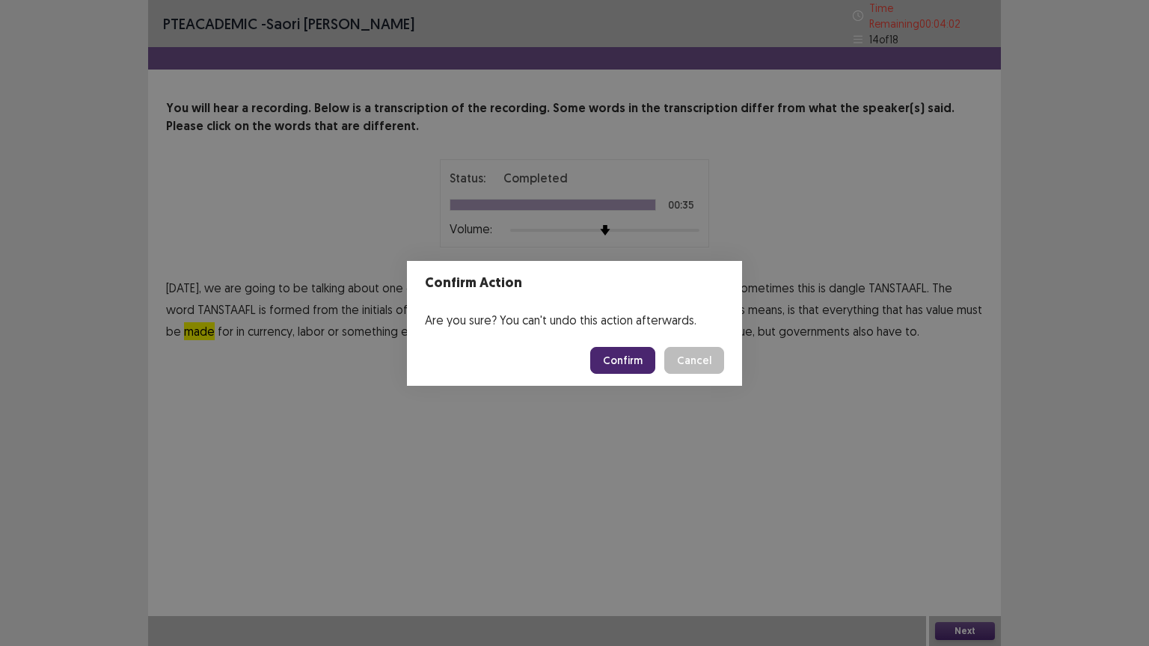
click at [637, 360] on button "Confirm" at bounding box center [622, 360] width 65 height 27
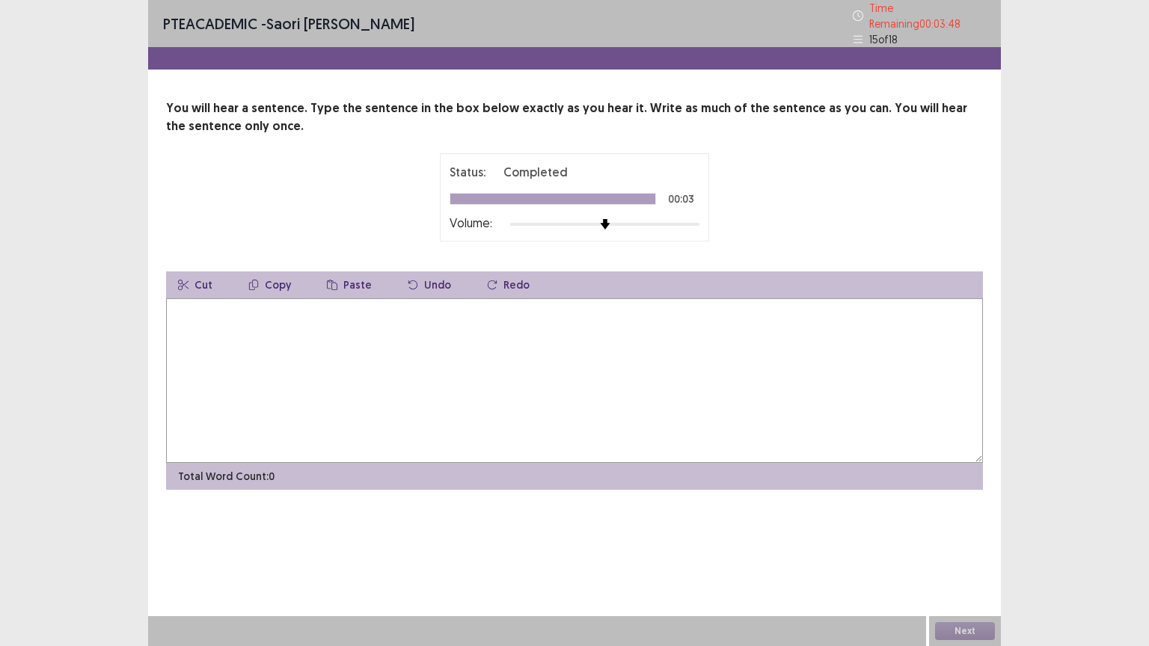
click at [229, 309] on textarea at bounding box center [574, 380] width 817 height 165
type textarea "*"
click at [174, 304] on textarea "**********" at bounding box center [574, 380] width 817 height 165
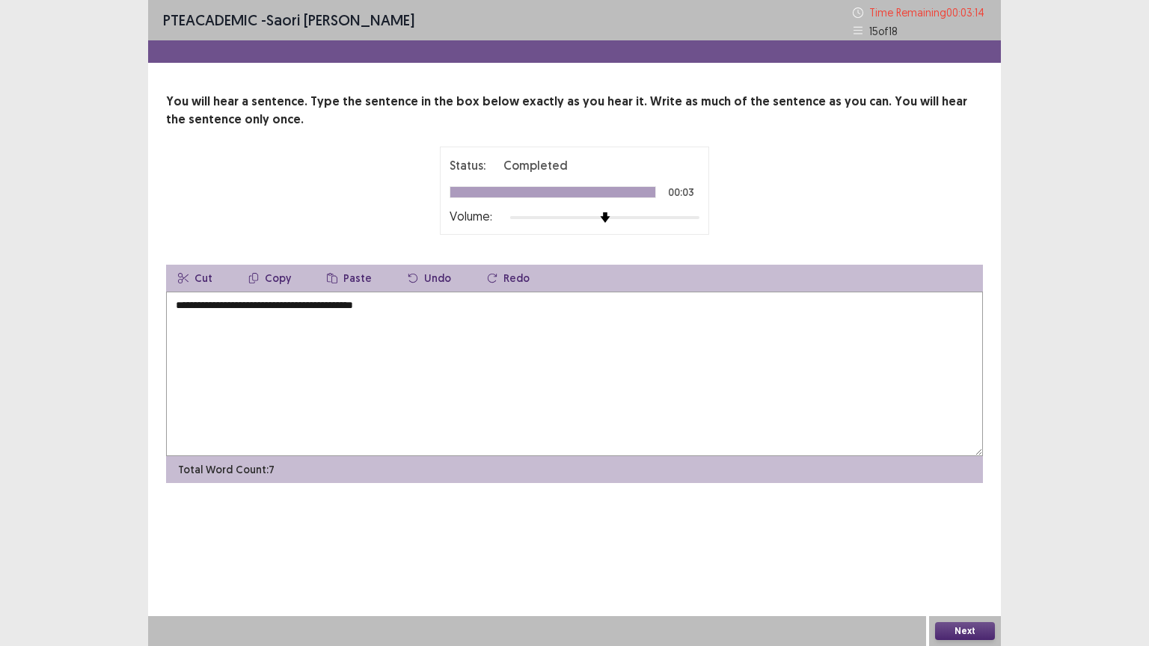
click at [250, 304] on textarea "**********" at bounding box center [574, 374] width 817 height 165
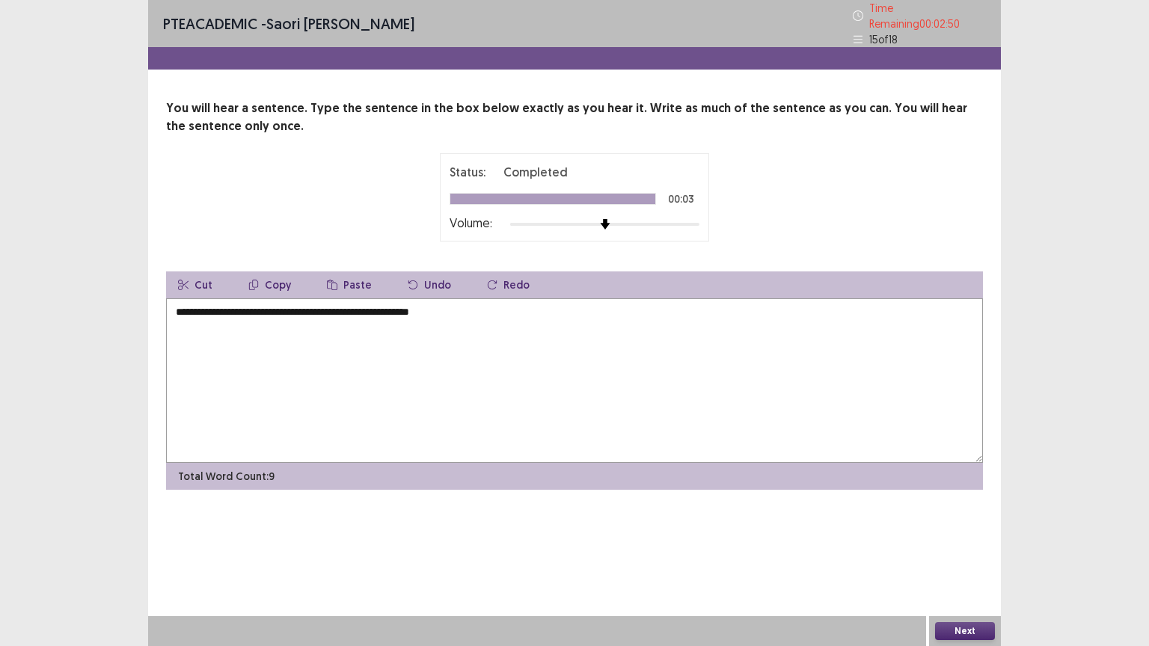
click at [950, 519] on button "Next" at bounding box center [965, 631] width 60 height 18
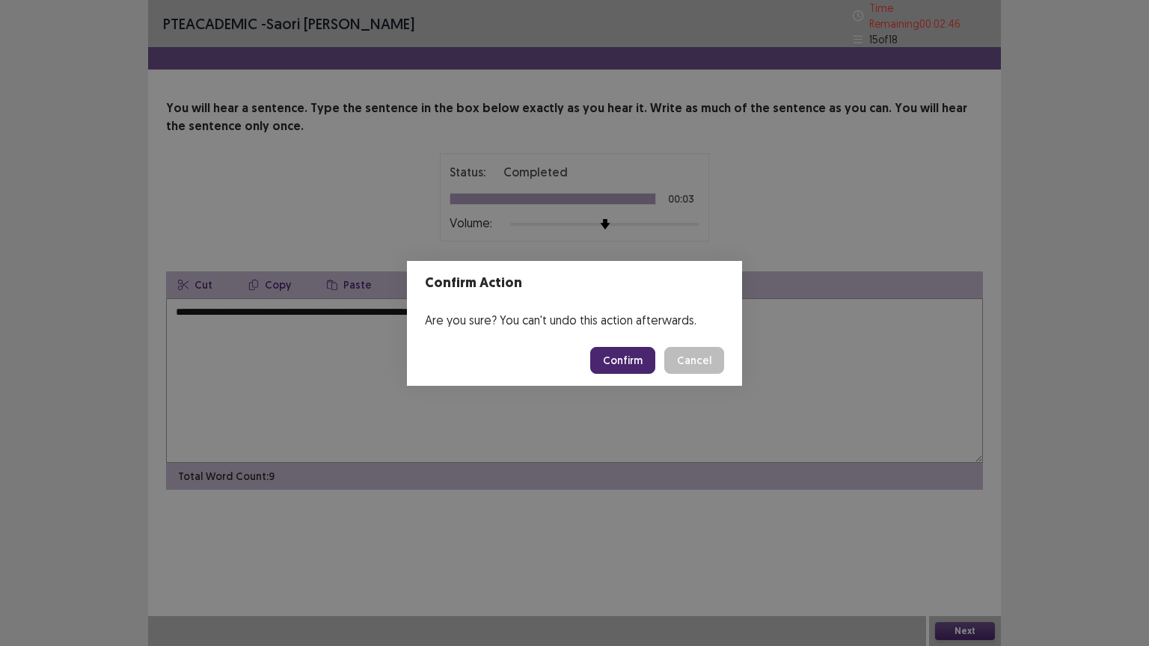
click at [675, 358] on button "Cancel" at bounding box center [694, 360] width 60 height 27
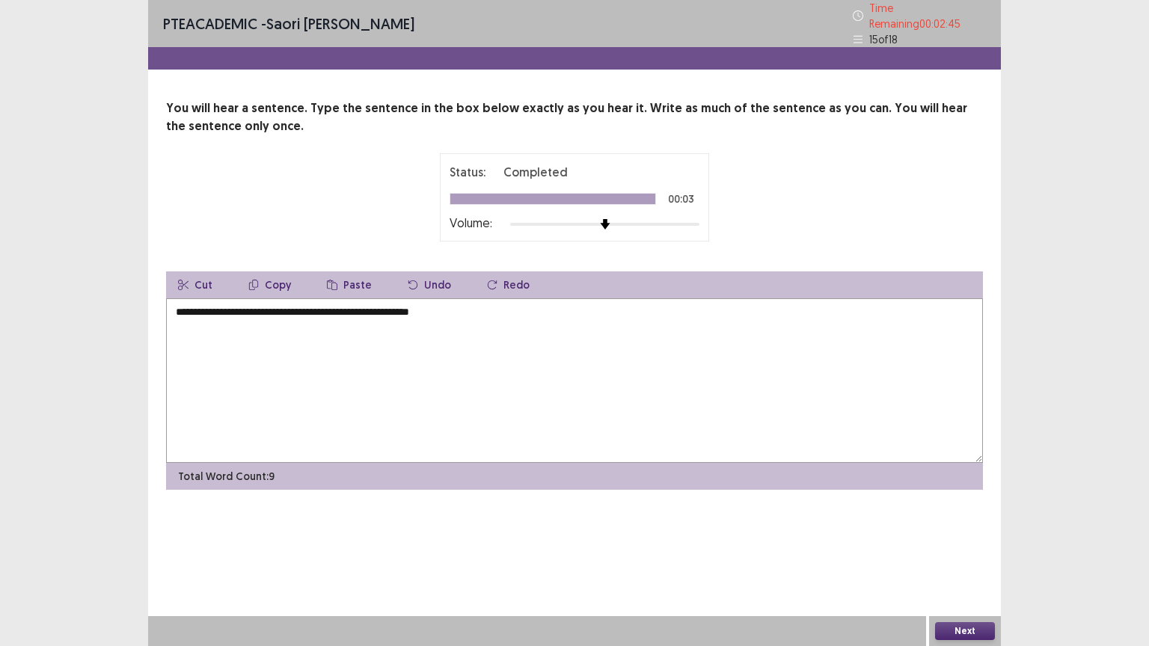
click at [169, 302] on textarea "**********" at bounding box center [574, 380] width 817 height 165
type textarea "**********"
click at [961, 519] on button "Next" at bounding box center [965, 631] width 60 height 18
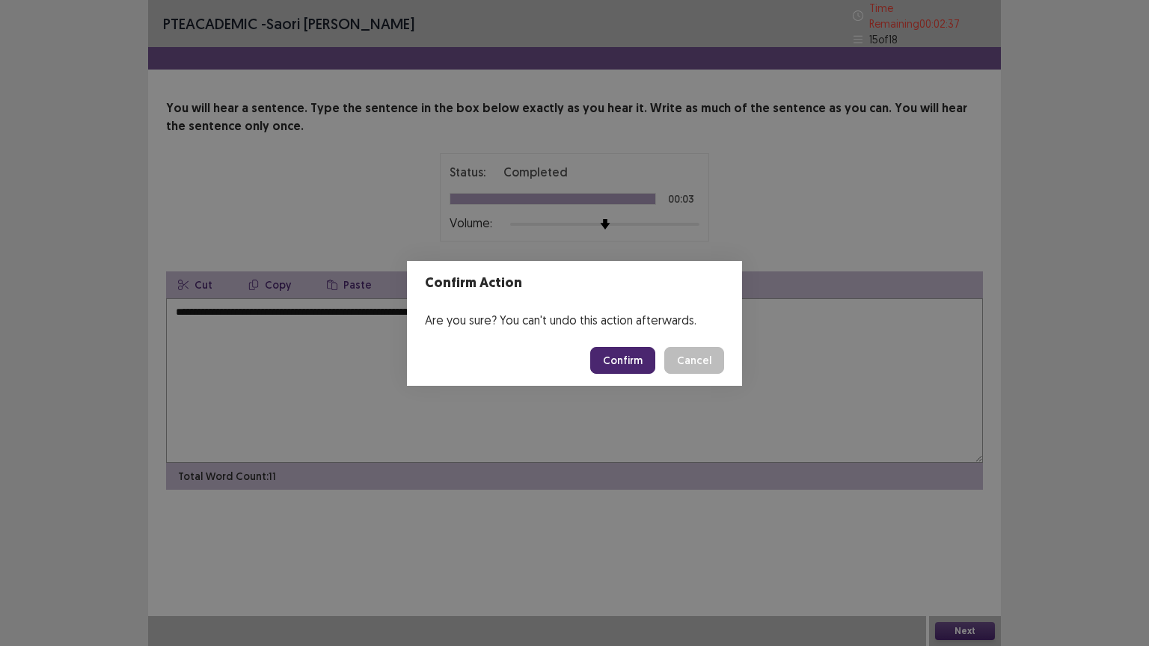
click at [632, 353] on button "Confirm" at bounding box center [622, 360] width 65 height 27
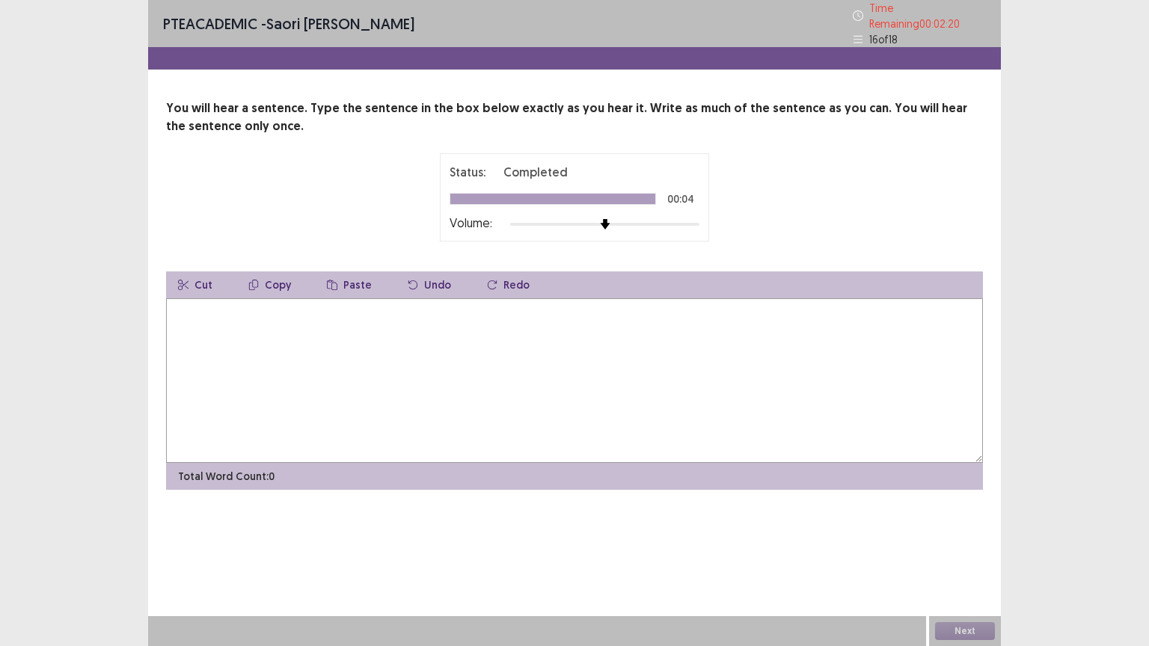
click at [399, 314] on textarea at bounding box center [574, 380] width 817 height 165
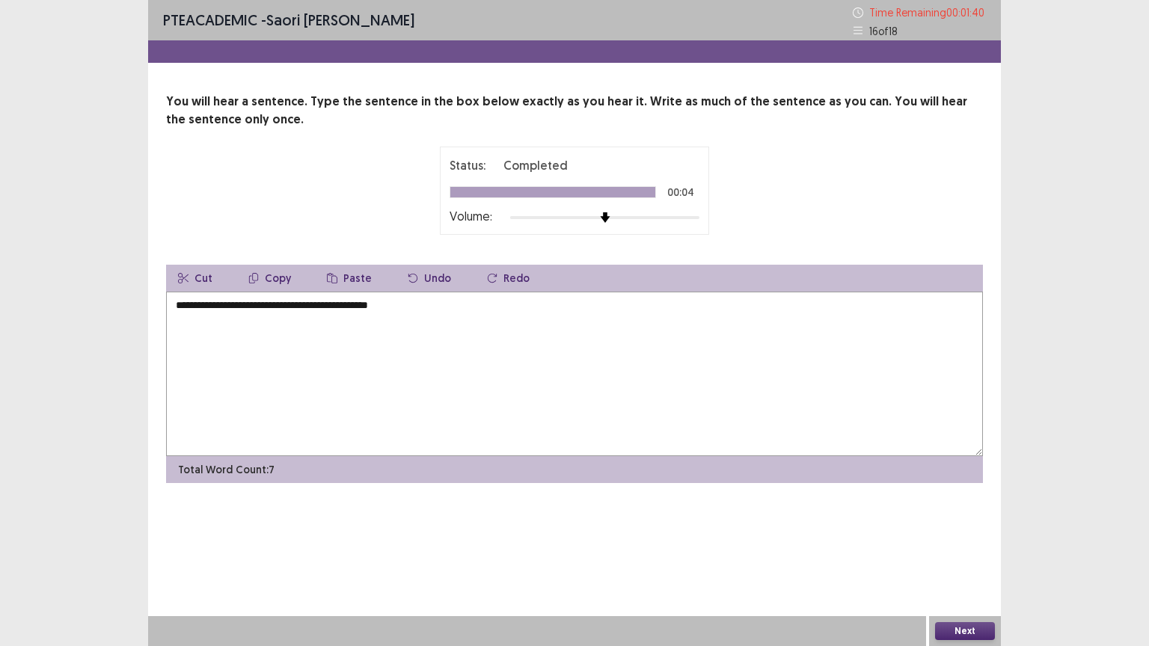
click at [377, 305] on textarea "**********" at bounding box center [574, 374] width 817 height 165
click at [963, 519] on button "Next" at bounding box center [965, 631] width 60 height 18
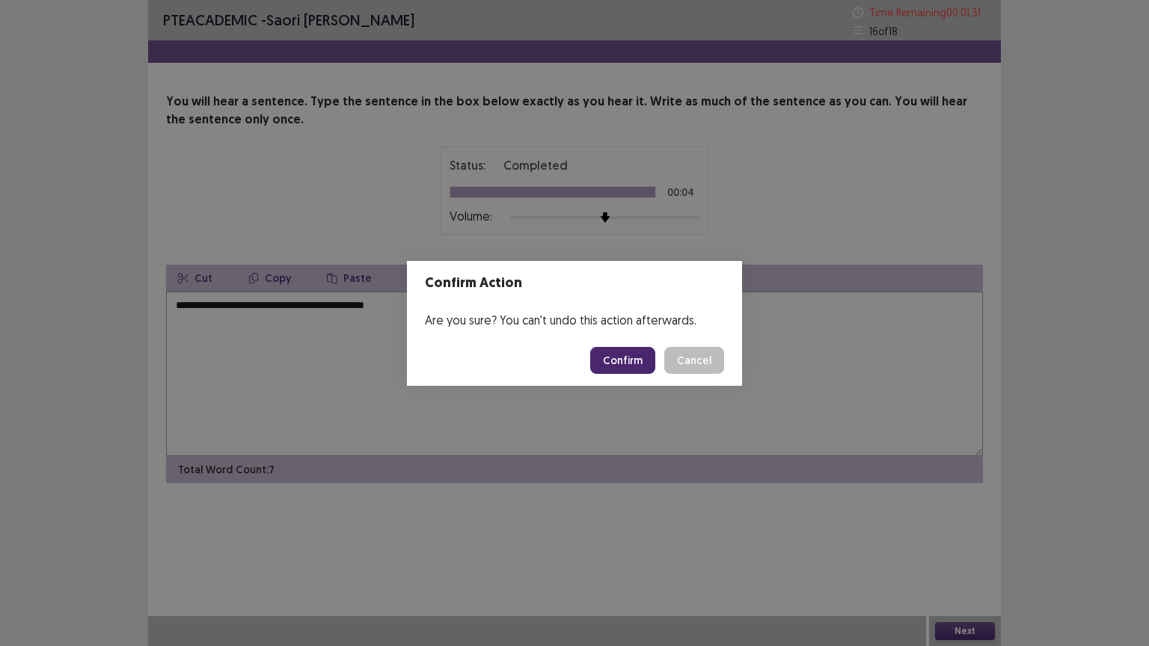
click at [405, 381] on div "Confirm Action Are you sure? You can't undo this action afterwards. Confirm Can…" at bounding box center [574, 323] width 1149 height 646
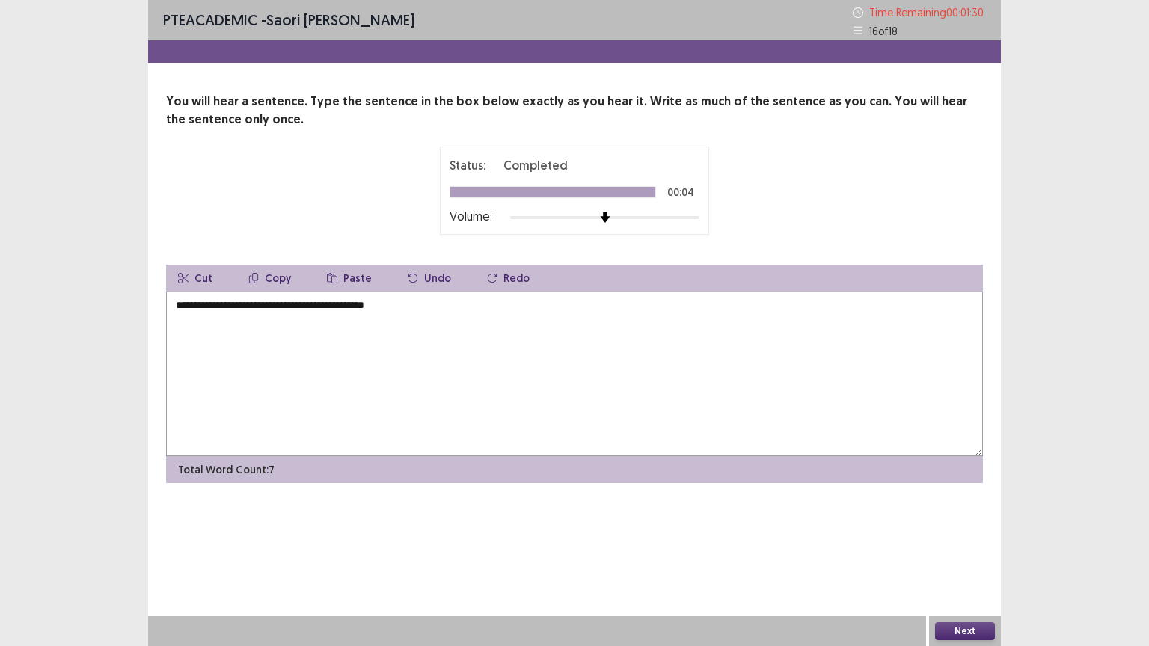
click at [487, 306] on textarea "**********" at bounding box center [574, 374] width 817 height 165
type textarea "**********"
click at [951, 519] on button "Next" at bounding box center [965, 631] width 60 height 18
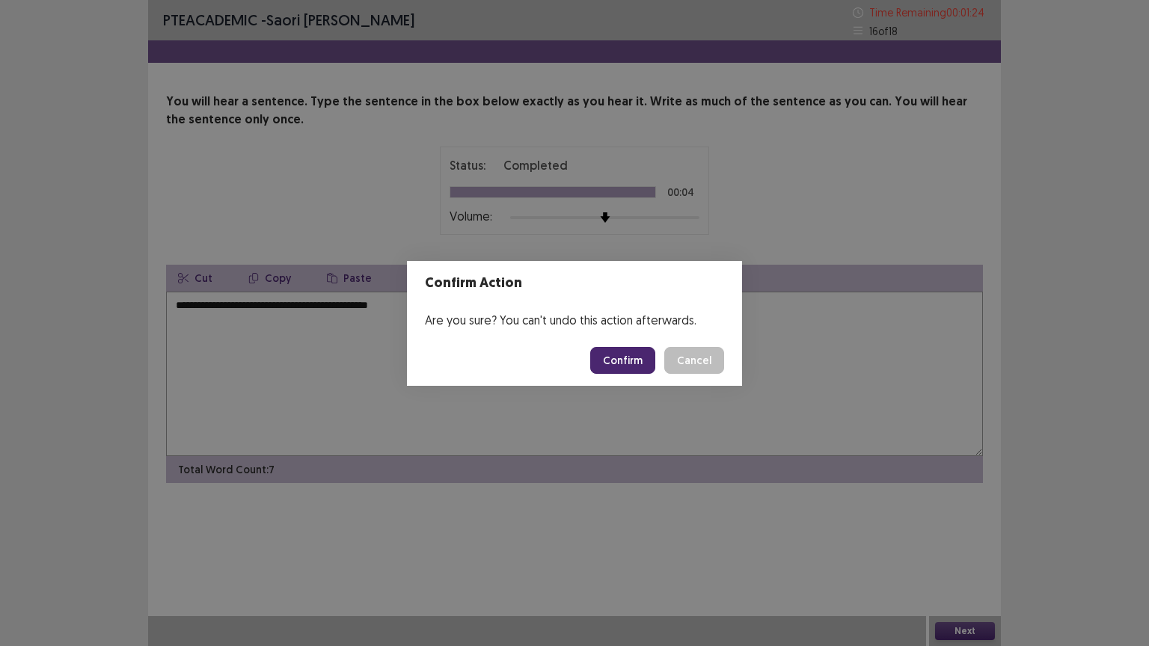
click at [634, 357] on button "Confirm" at bounding box center [622, 360] width 65 height 27
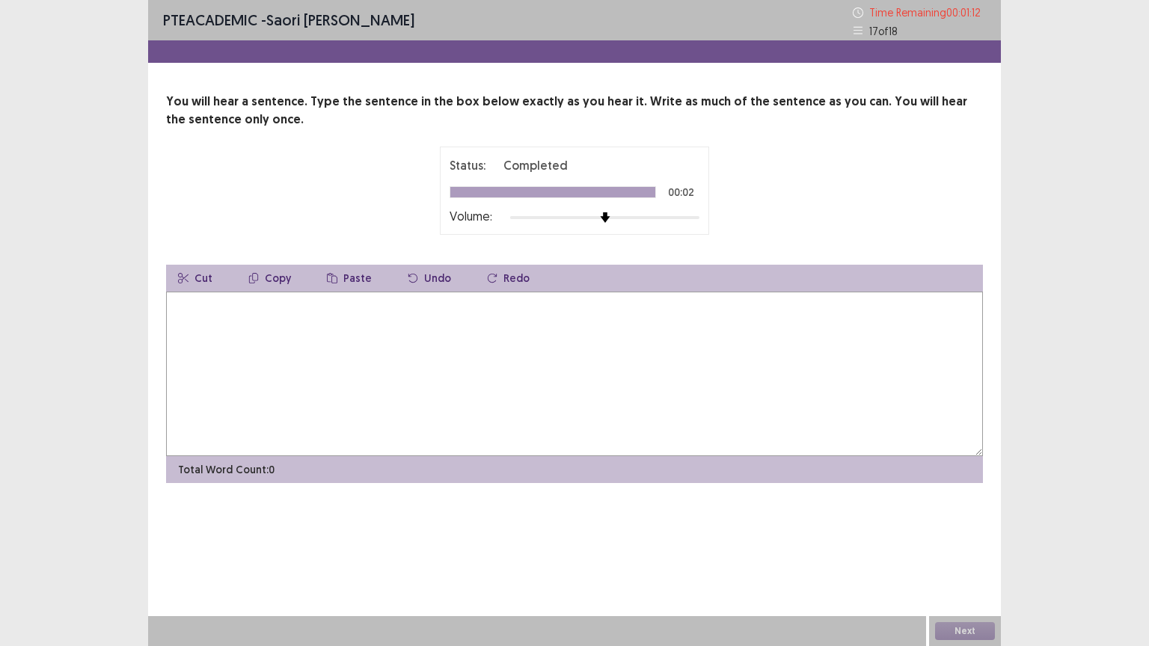
click at [476, 325] on textarea at bounding box center [574, 374] width 817 height 165
type textarea "*"
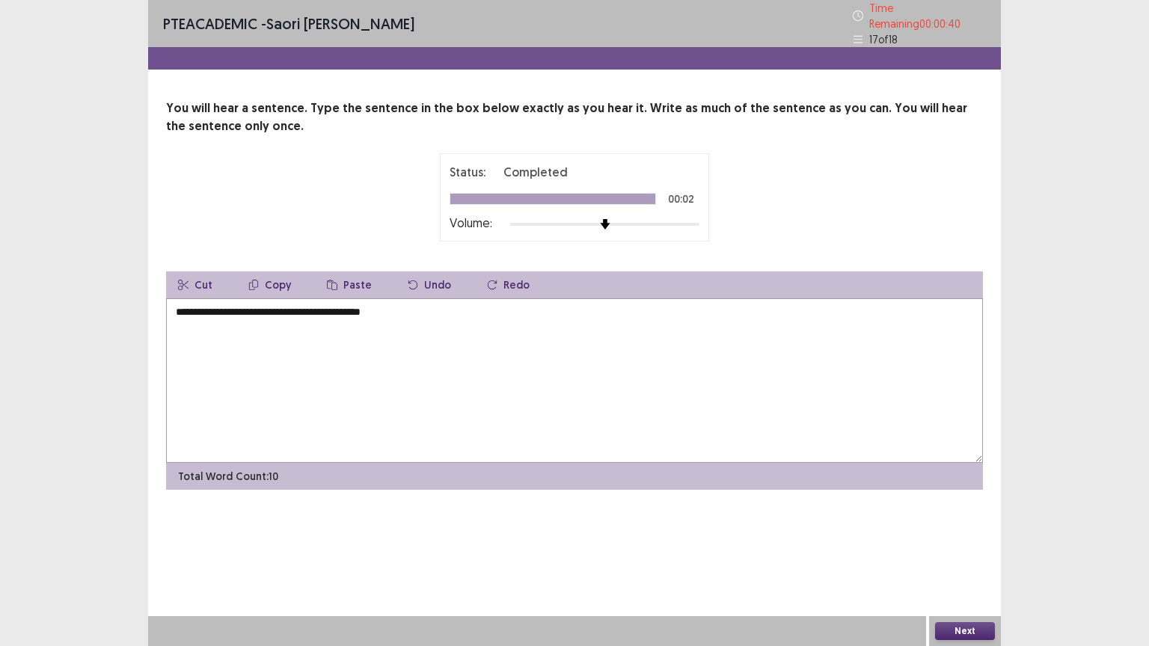
type textarea "**********"
click at [956, 519] on button "Next" at bounding box center [965, 631] width 60 height 18
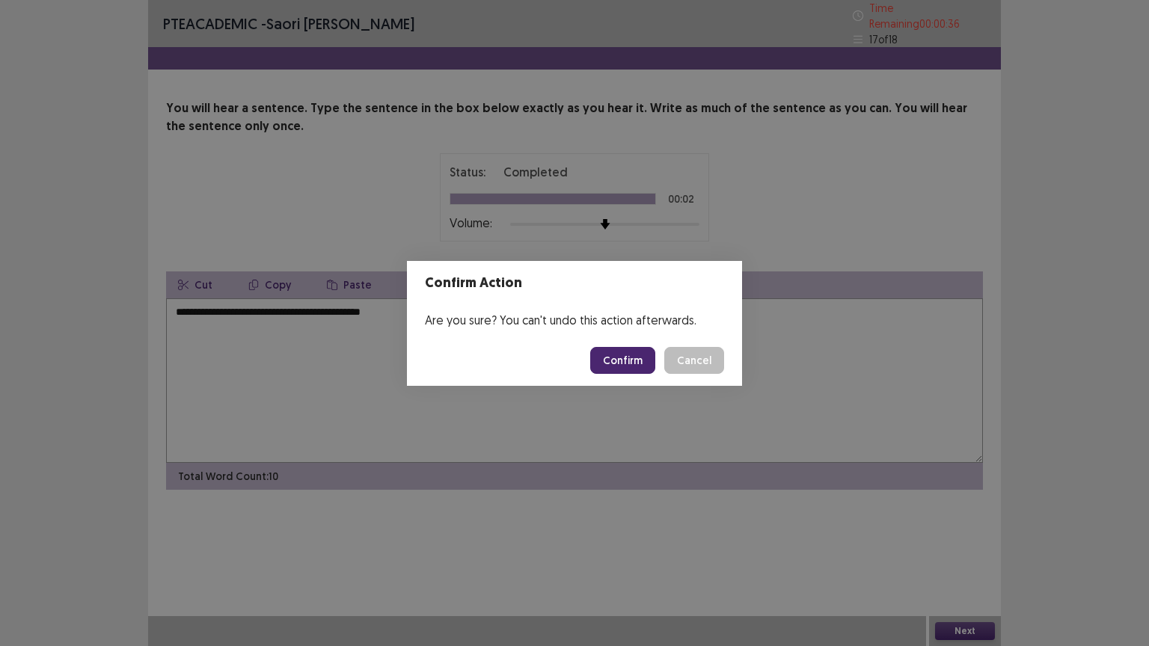
click at [611, 367] on button "Confirm" at bounding box center [622, 360] width 65 height 27
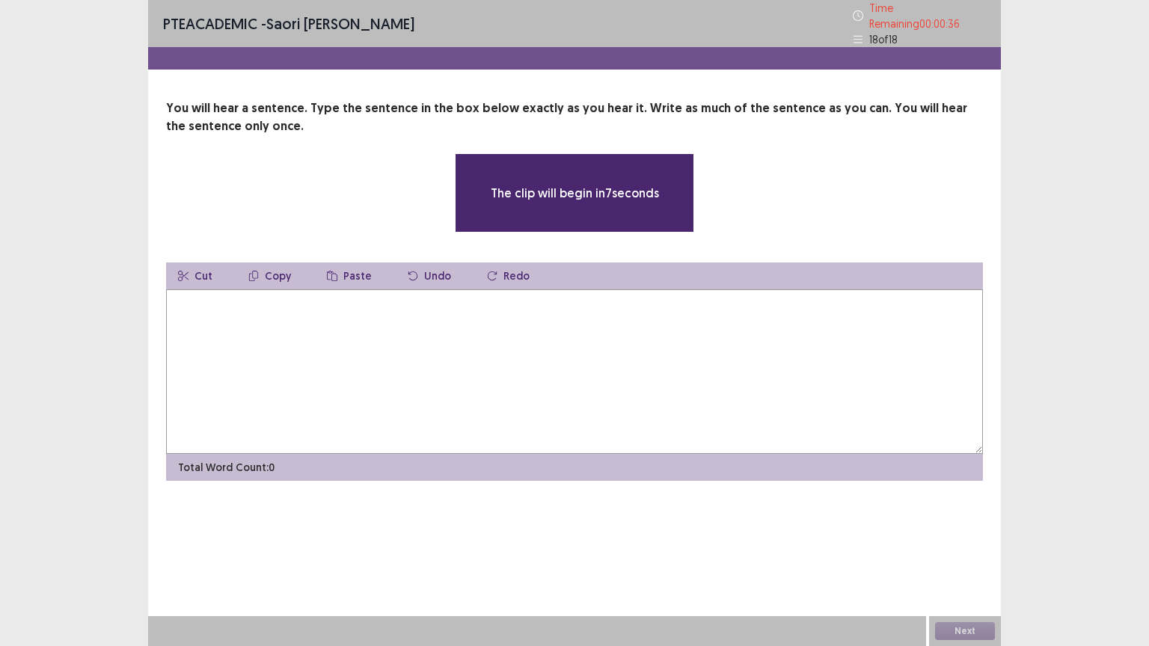
click at [591, 302] on textarea at bounding box center [574, 371] width 817 height 165
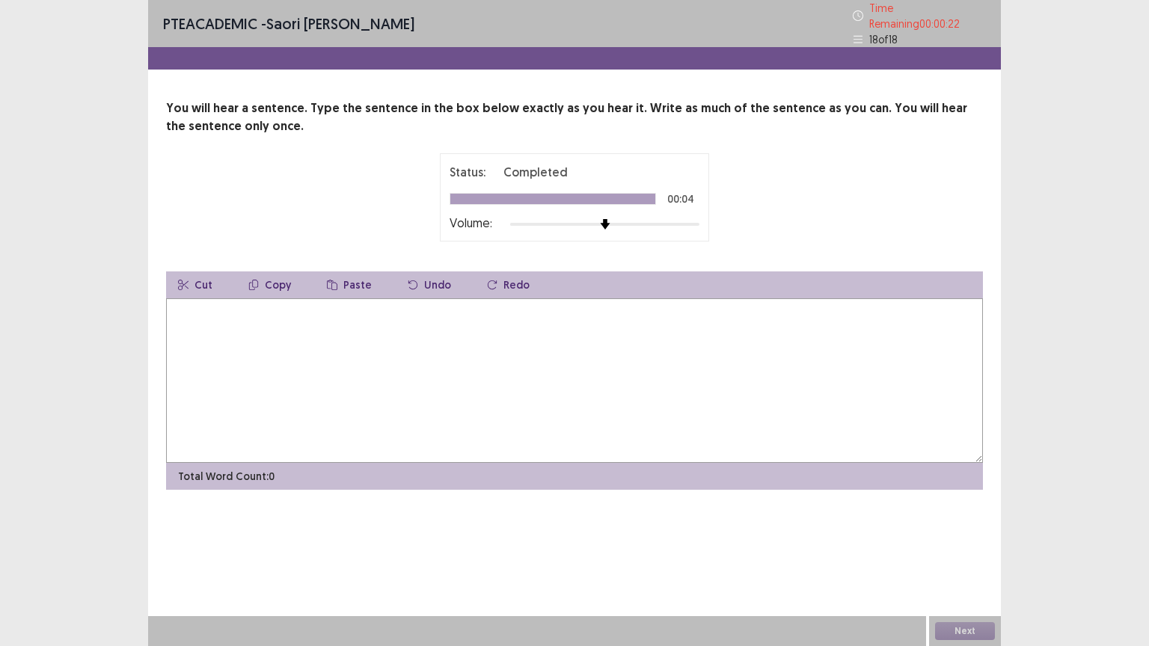
click at [489, 317] on textarea at bounding box center [574, 380] width 817 height 165
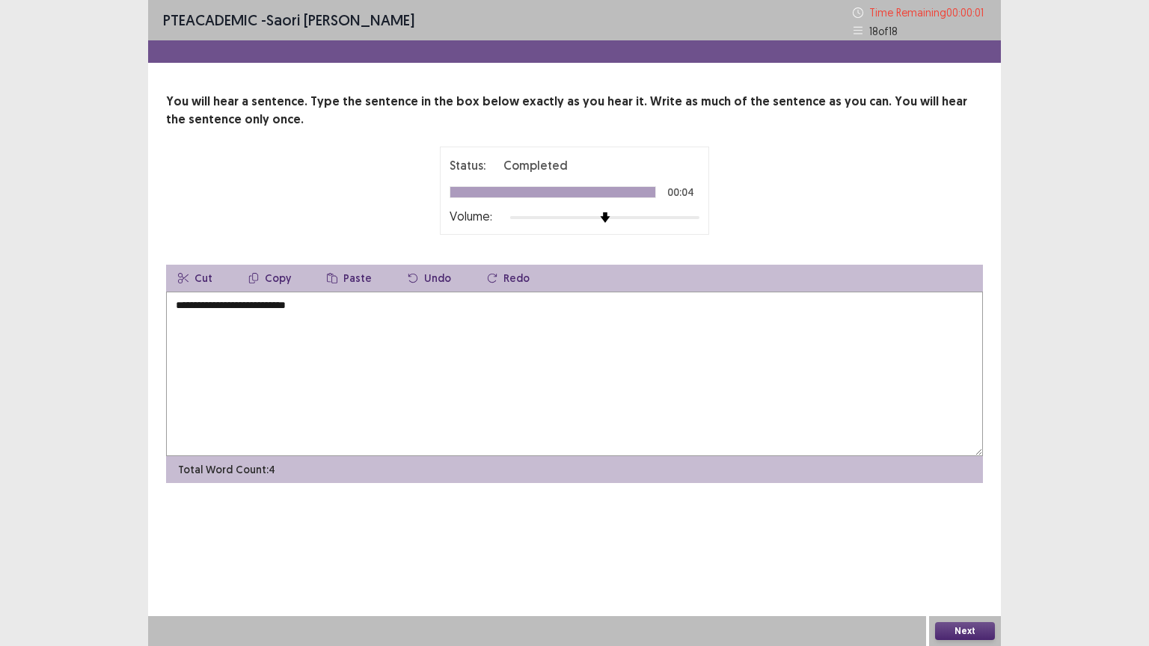
type textarea "**********"
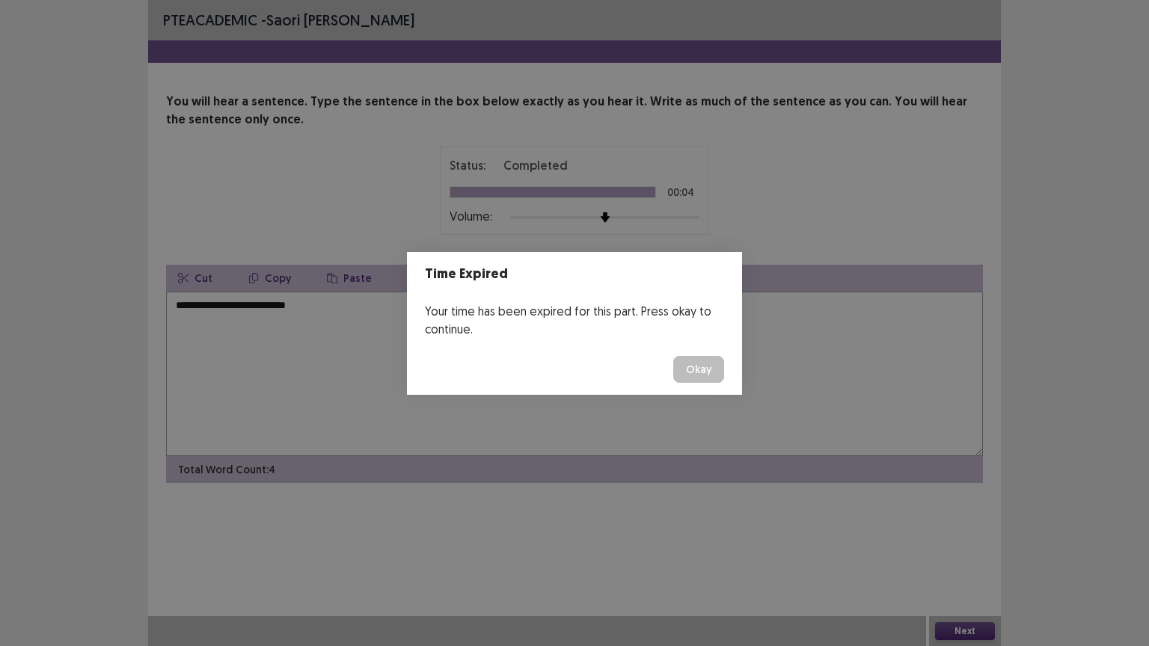
click at [699, 372] on button "Okay" at bounding box center [698, 369] width 51 height 27
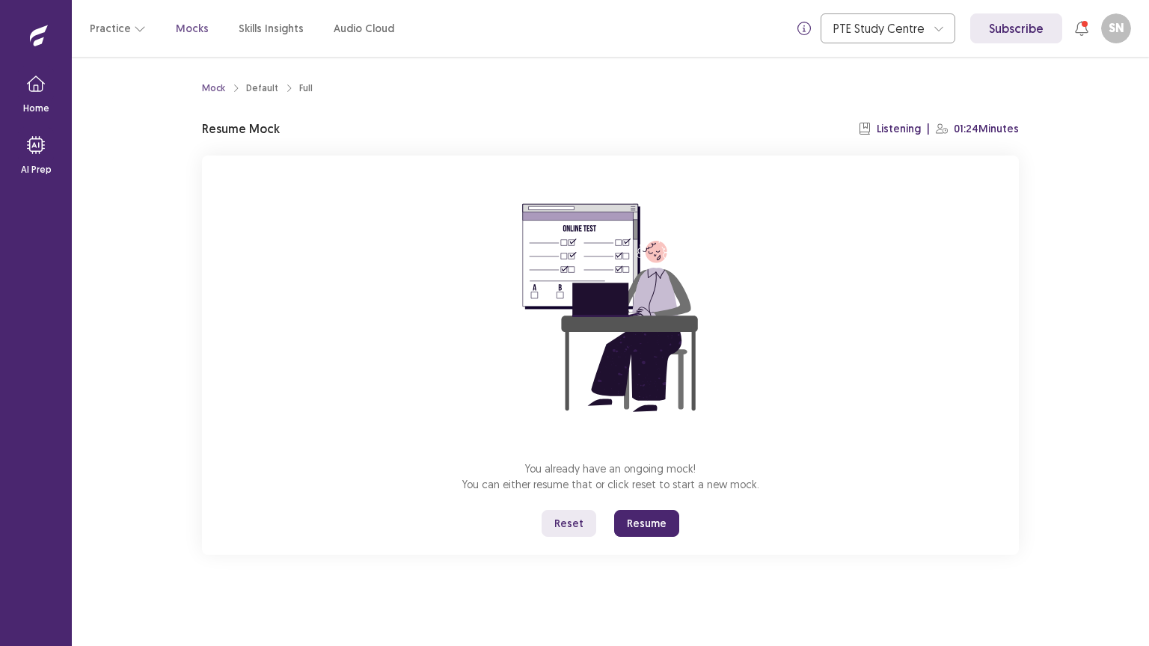
click at [635, 519] on button "Resume" at bounding box center [646, 523] width 65 height 27
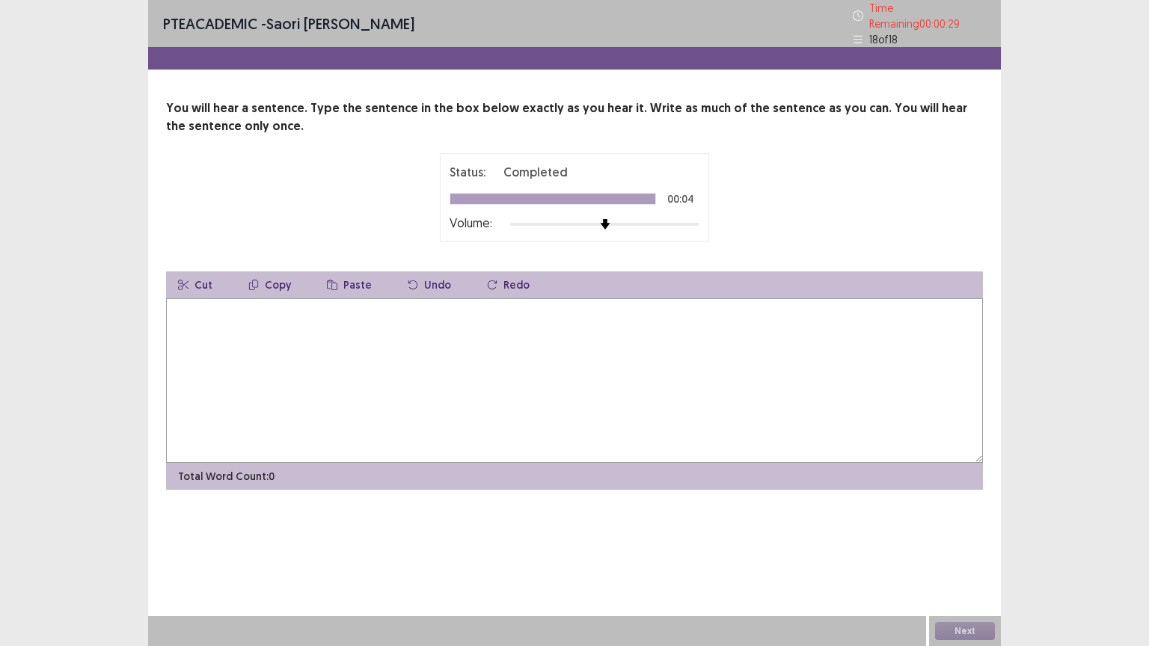
click at [348, 347] on textarea at bounding box center [574, 380] width 817 height 165
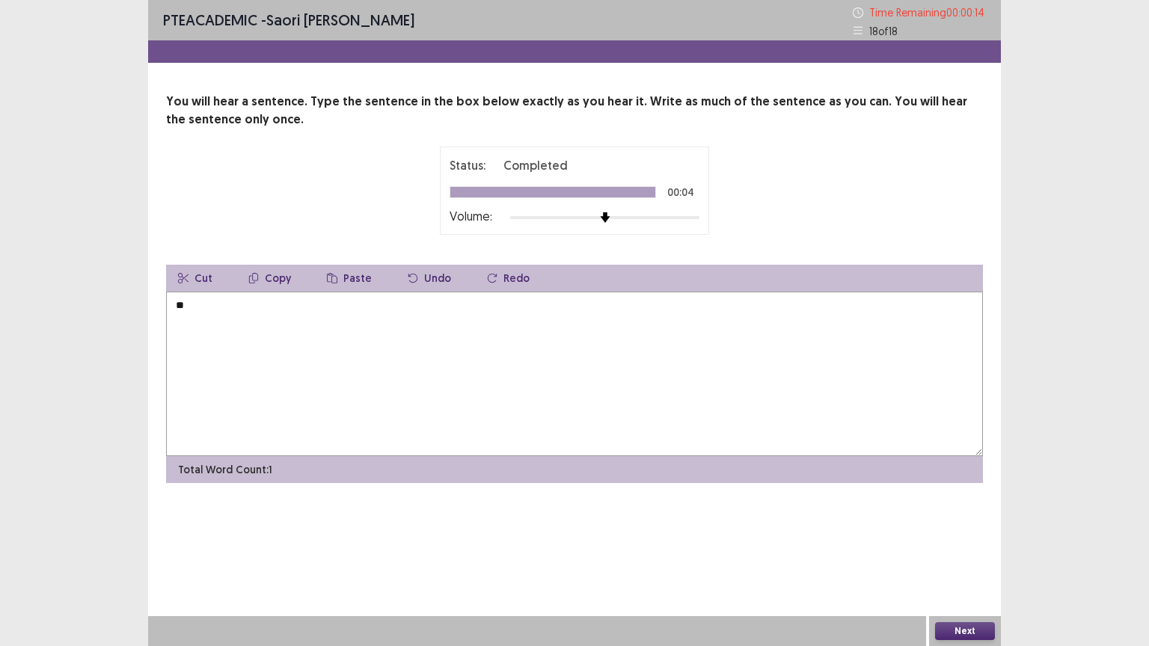
type textarea "*"
type textarea "**********"
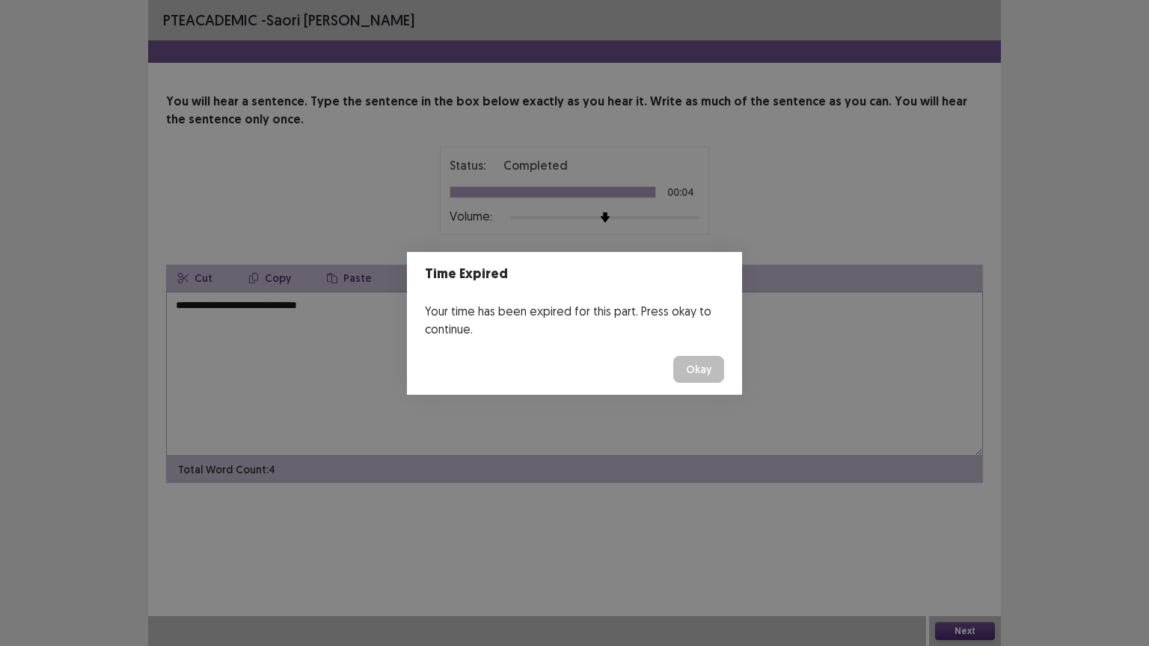
click at [689, 365] on button "Okay" at bounding box center [698, 369] width 51 height 27
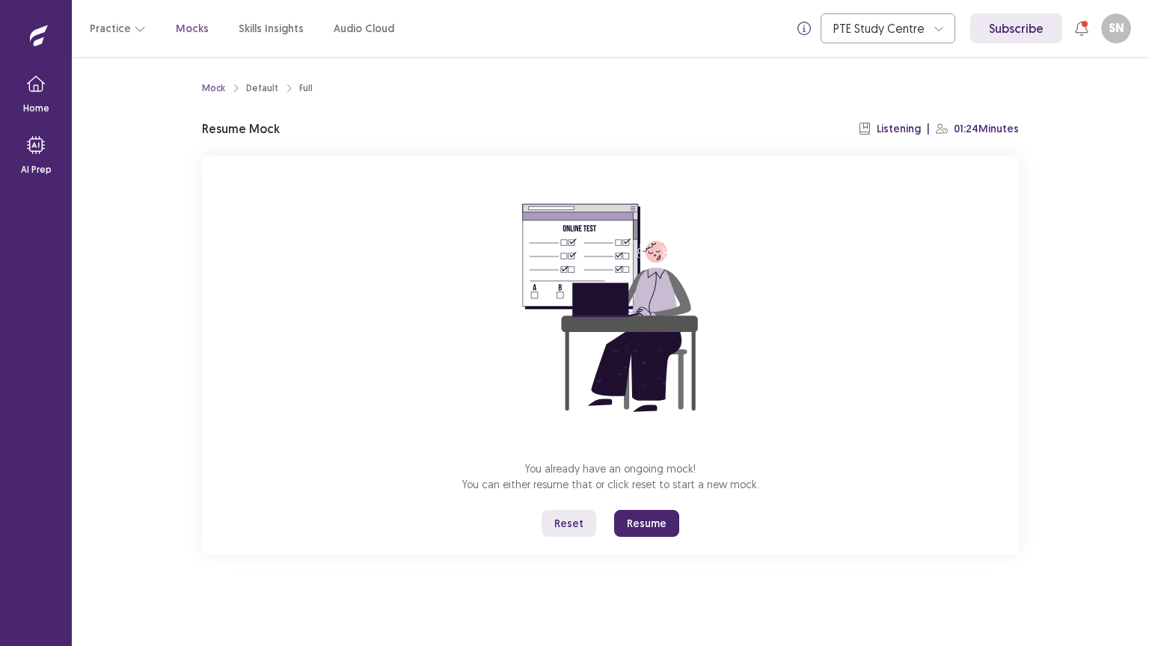
click at [631, 519] on button "Resume" at bounding box center [646, 523] width 65 height 27
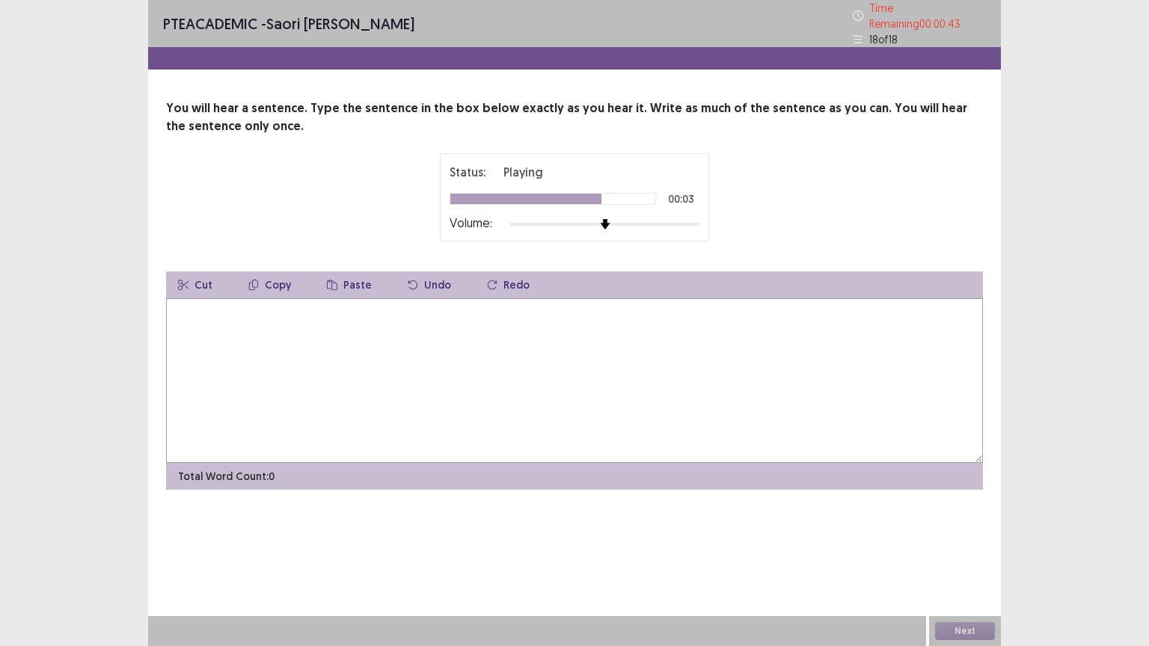
click at [440, 327] on textarea at bounding box center [574, 380] width 817 height 165
type textarea "*"
type textarea "**********"
click at [971, 519] on button "Next" at bounding box center [965, 631] width 60 height 18
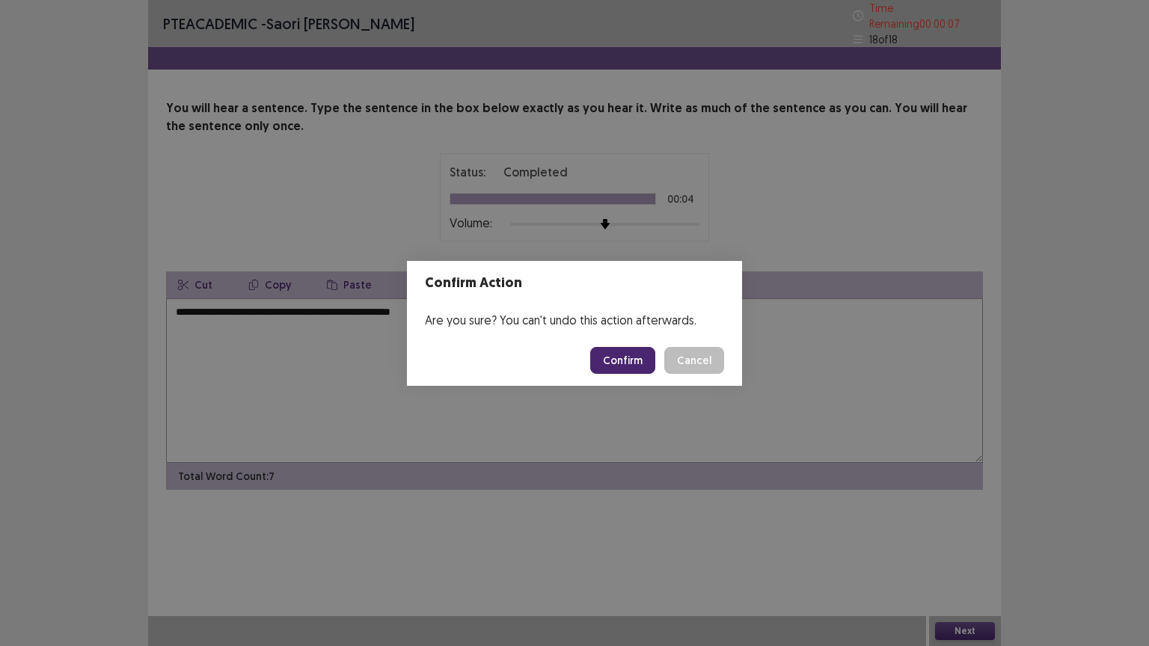
click at [621, 363] on button "Confirm" at bounding box center [622, 360] width 65 height 27
